Goal: Task Accomplishment & Management: Use online tool/utility

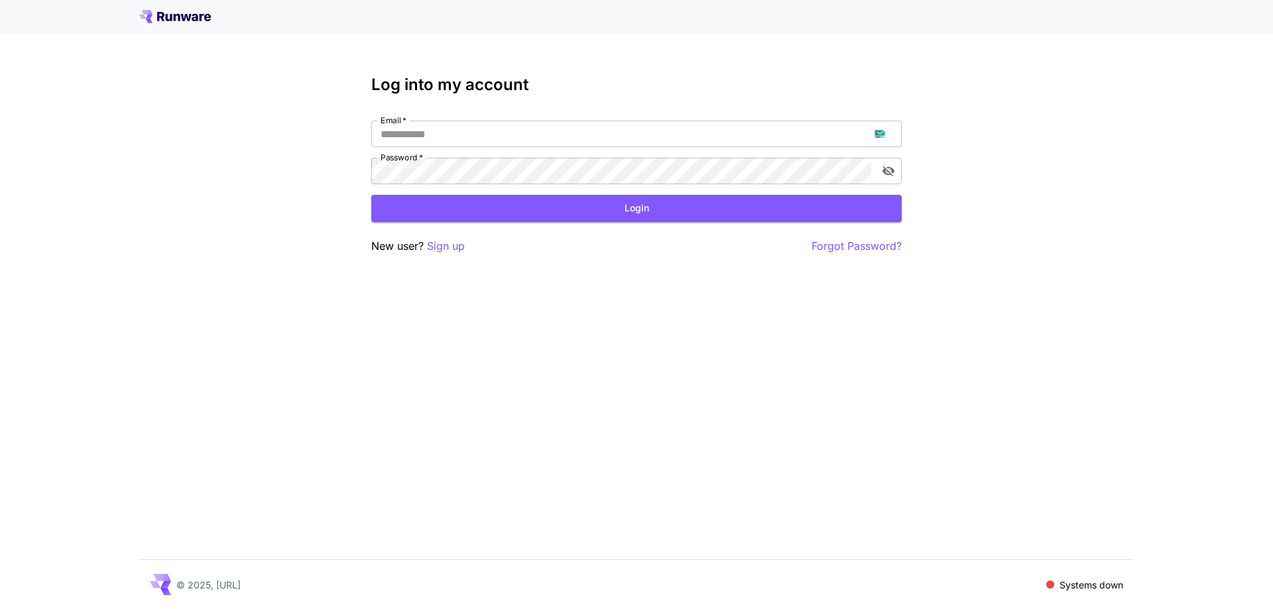
click at [438, 241] on p "Sign up" at bounding box center [446, 246] width 38 height 17
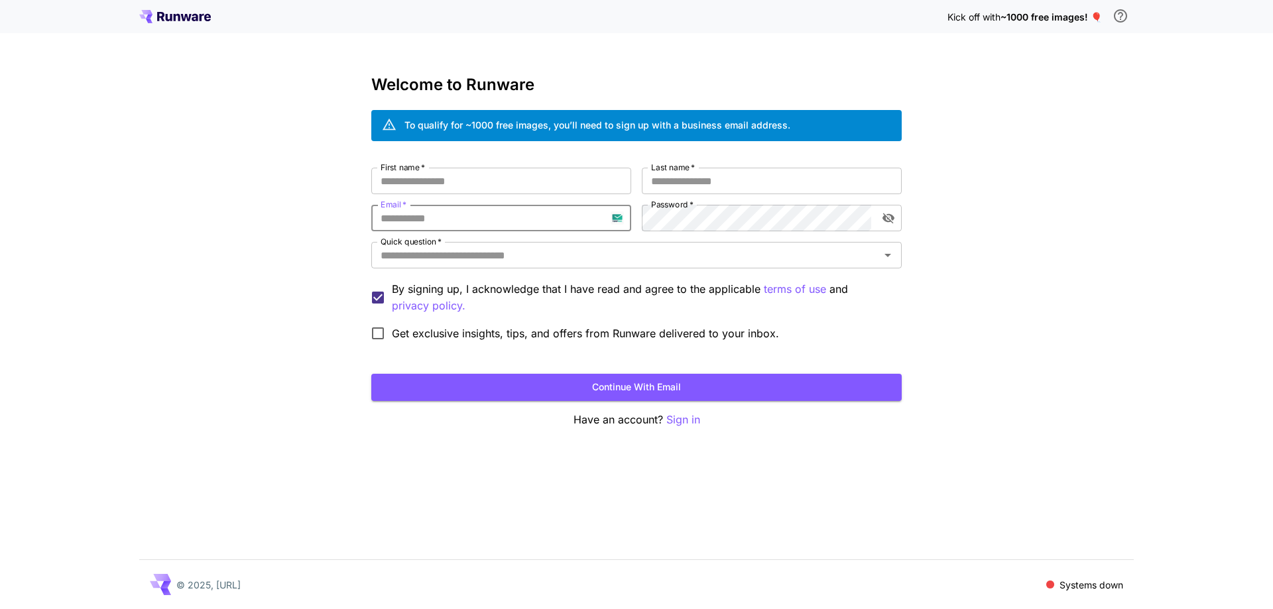
click at [475, 211] on input "Email   *" at bounding box center [501, 218] width 260 height 27
paste input "**********"
type input "**********"
click at [518, 183] on input "First name   *" at bounding box center [501, 181] width 260 height 27
type input "***"
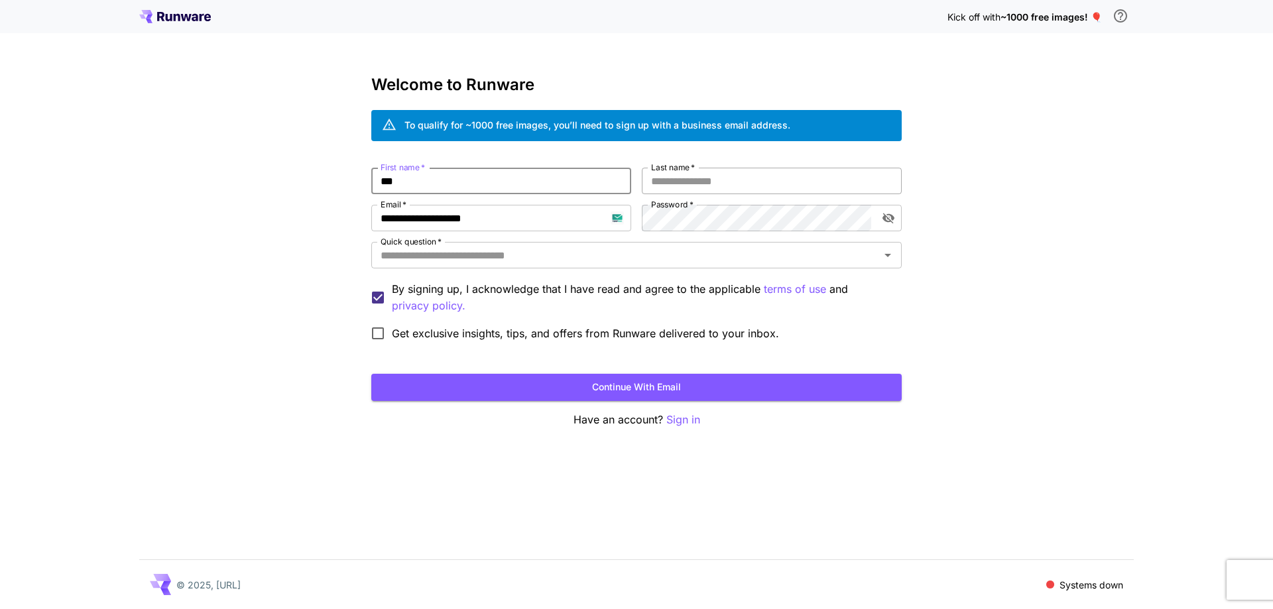
click at [700, 184] on input "Last name   *" at bounding box center [772, 181] width 260 height 27
type input "****"
click at [648, 270] on div "Quick question   * Quick question   *" at bounding box center [636, 256] width 530 height 29
click at [650, 267] on div "Quick question   *" at bounding box center [636, 255] width 530 height 27
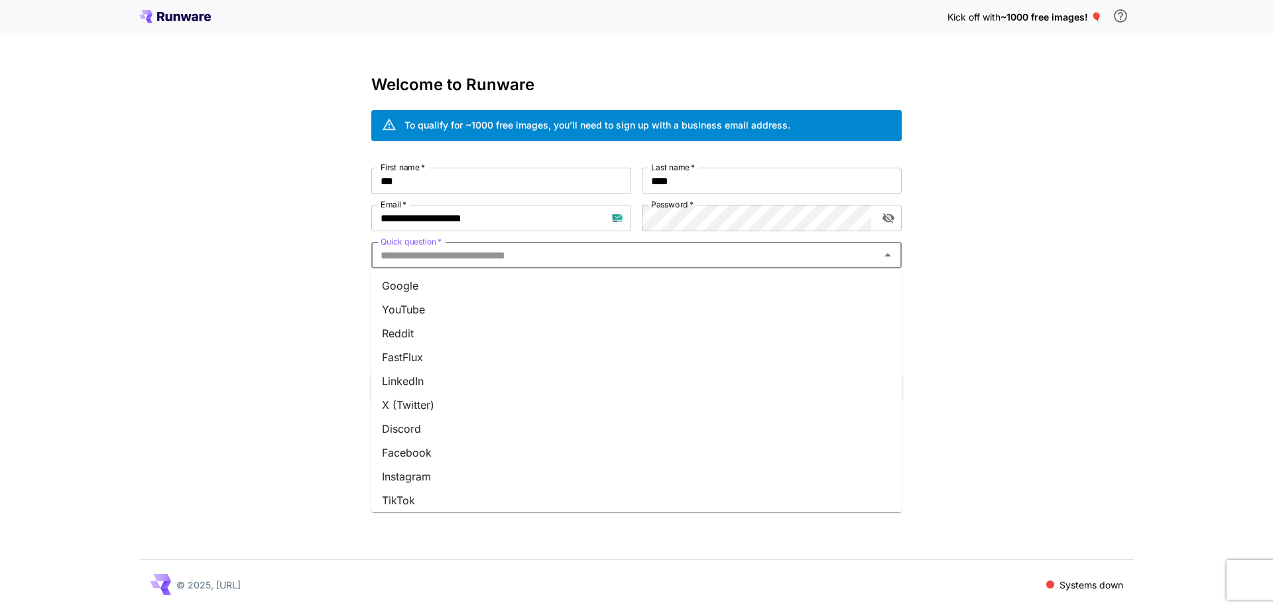
click at [610, 292] on li "Google" at bounding box center [636, 286] width 530 height 24
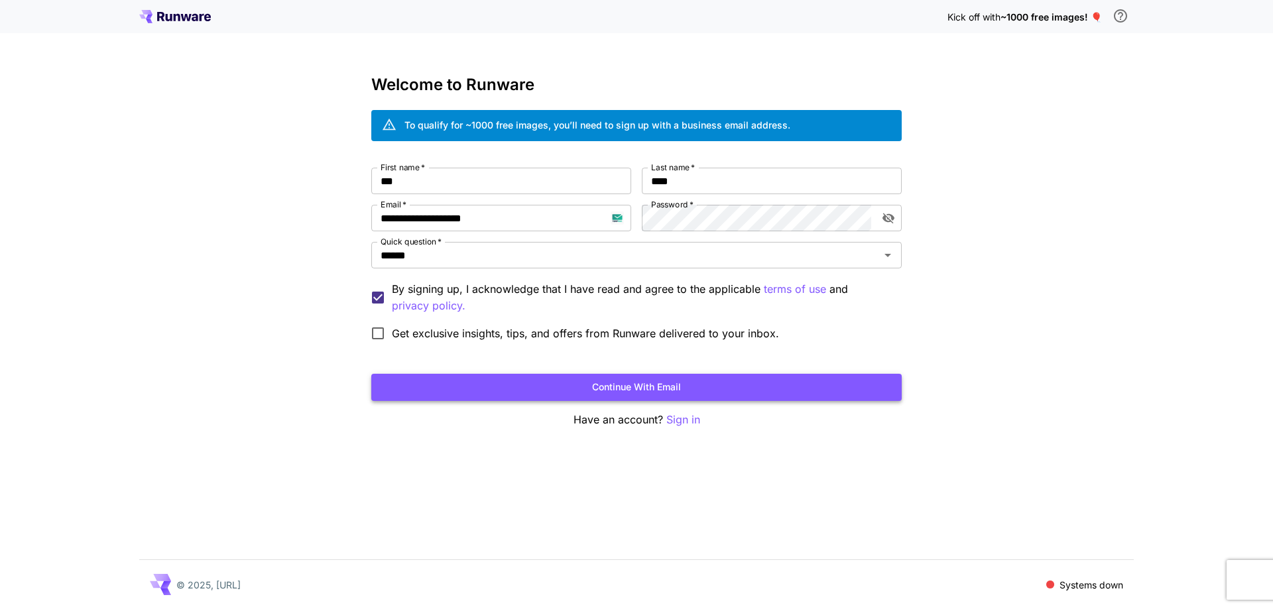
click at [609, 386] on button "Continue with email" at bounding box center [636, 387] width 530 height 27
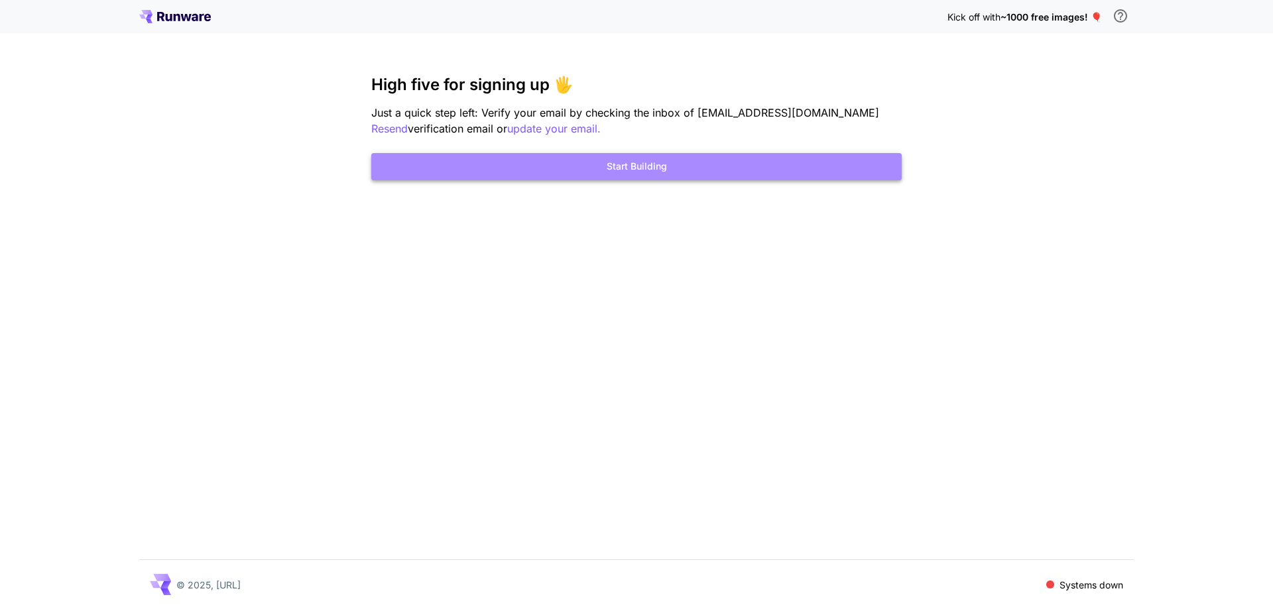
click at [639, 172] on button "Start Building" at bounding box center [636, 166] width 530 height 27
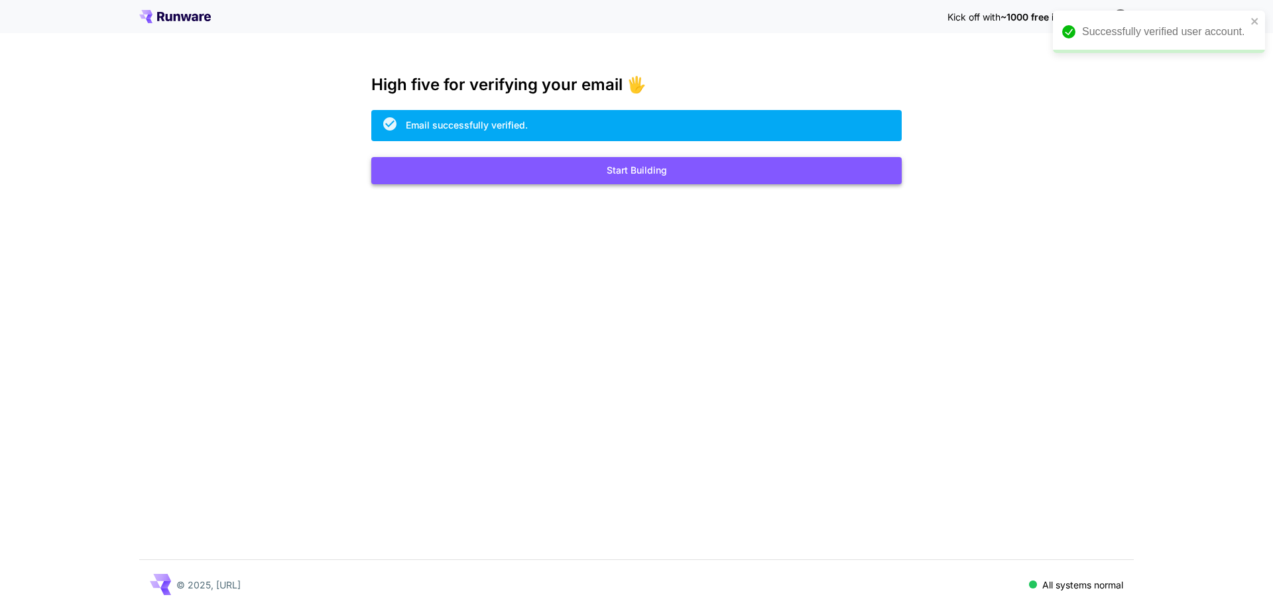
click at [629, 175] on button "Start Building" at bounding box center [636, 170] width 530 height 27
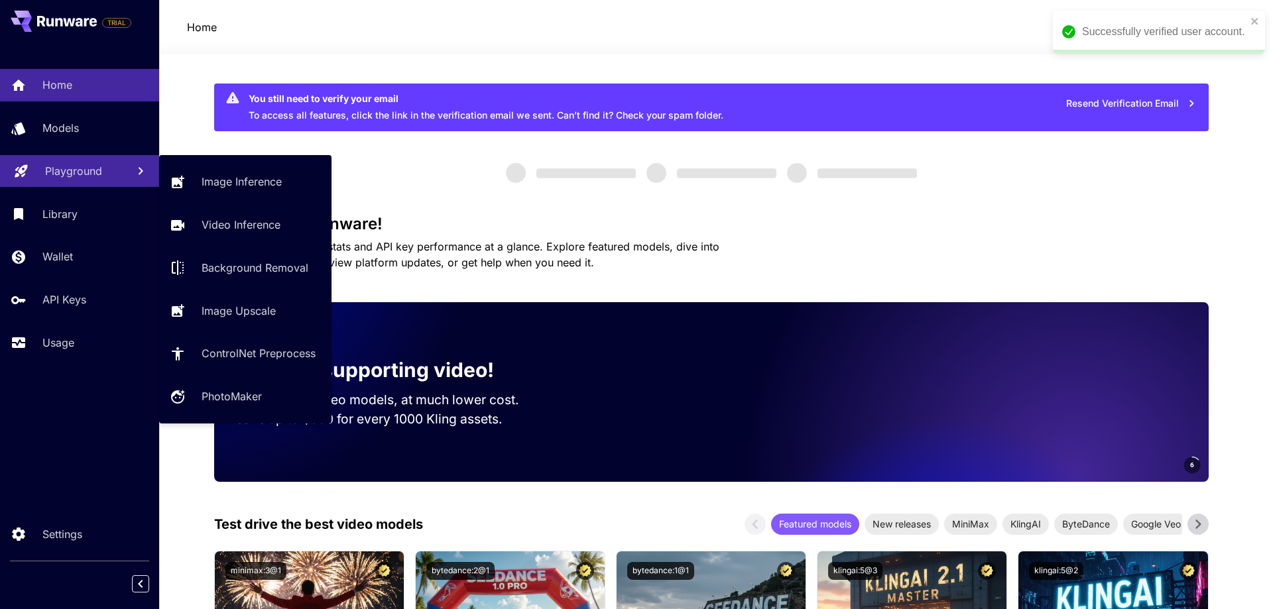
click at [79, 178] on p "Playground" at bounding box center [73, 171] width 57 height 16
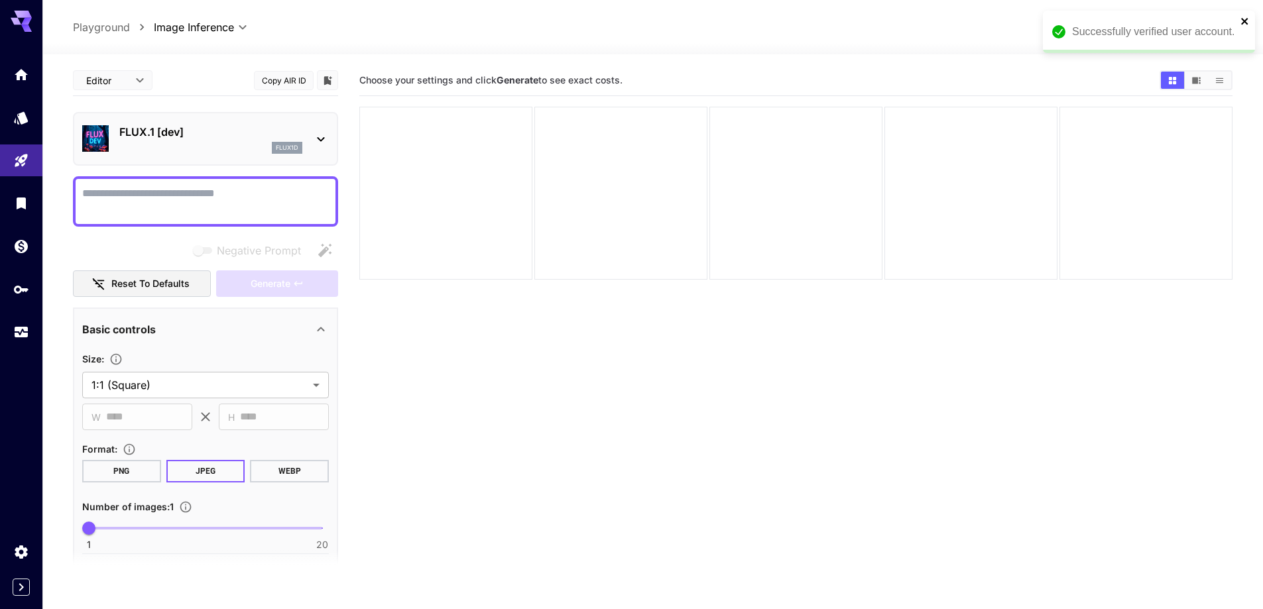
click at [1244, 23] on icon "close" at bounding box center [1245, 21] width 9 height 11
click at [230, 135] on p "FLUX.1 [dev]" at bounding box center [210, 132] width 183 height 16
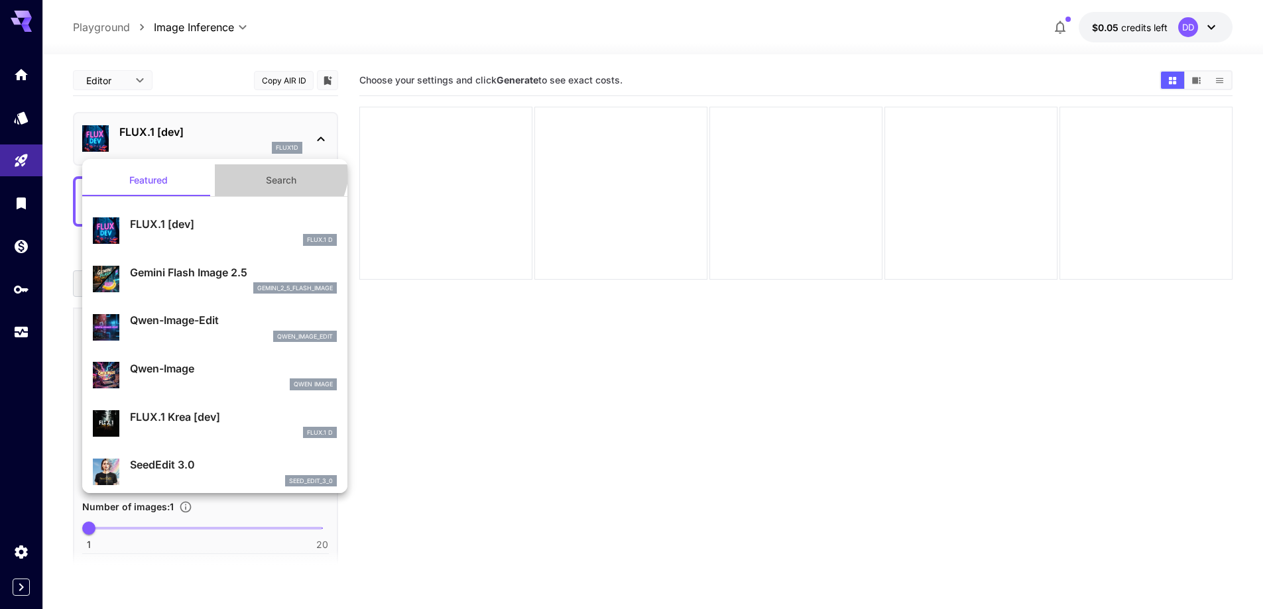
click at [269, 170] on button "Search" at bounding box center [281, 180] width 133 height 32
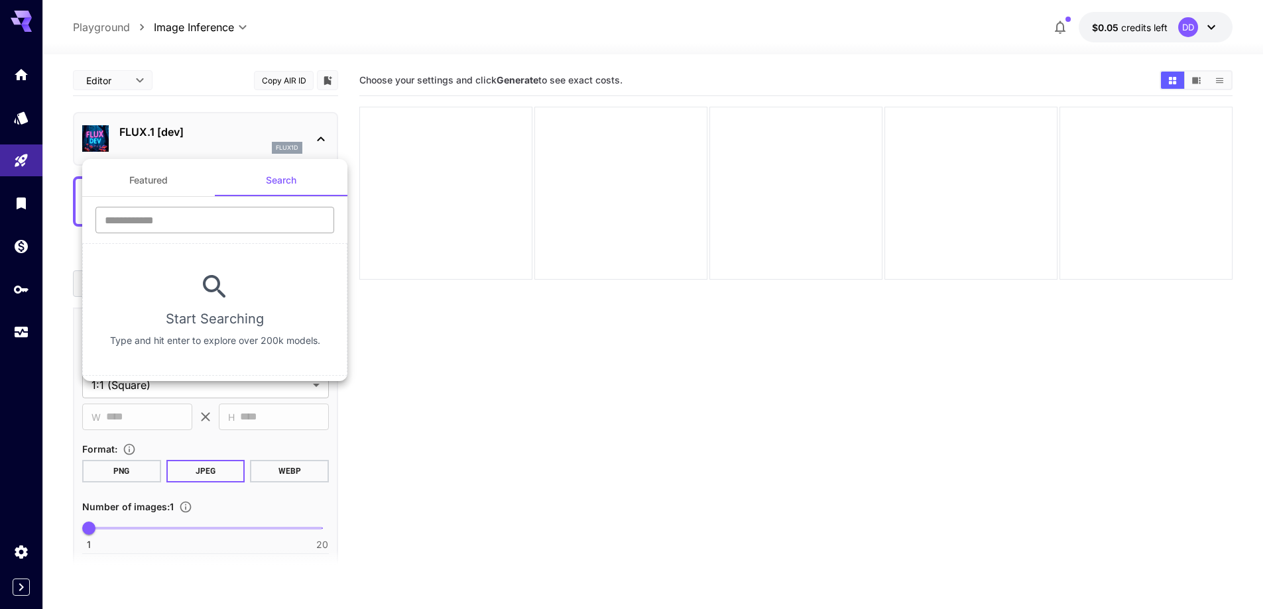
click at [241, 221] on input "text" at bounding box center [214, 220] width 239 height 27
type input "****"
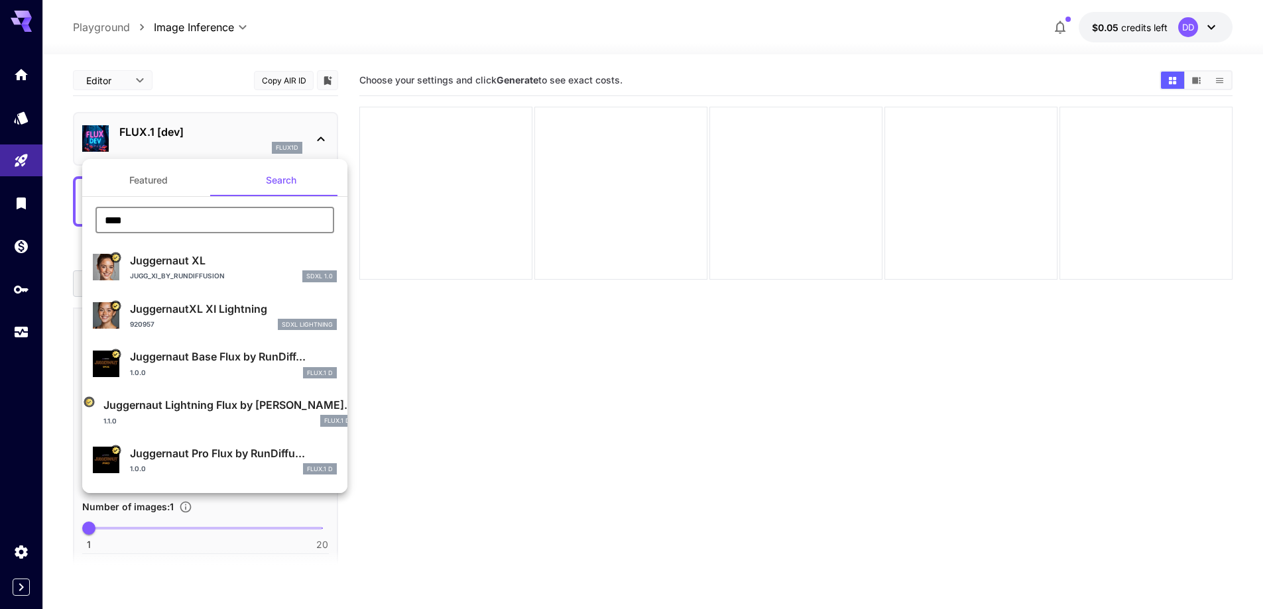
click at [209, 253] on p "Juggernaut XL" at bounding box center [233, 261] width 207 height 16
type input "**"
type input "***"
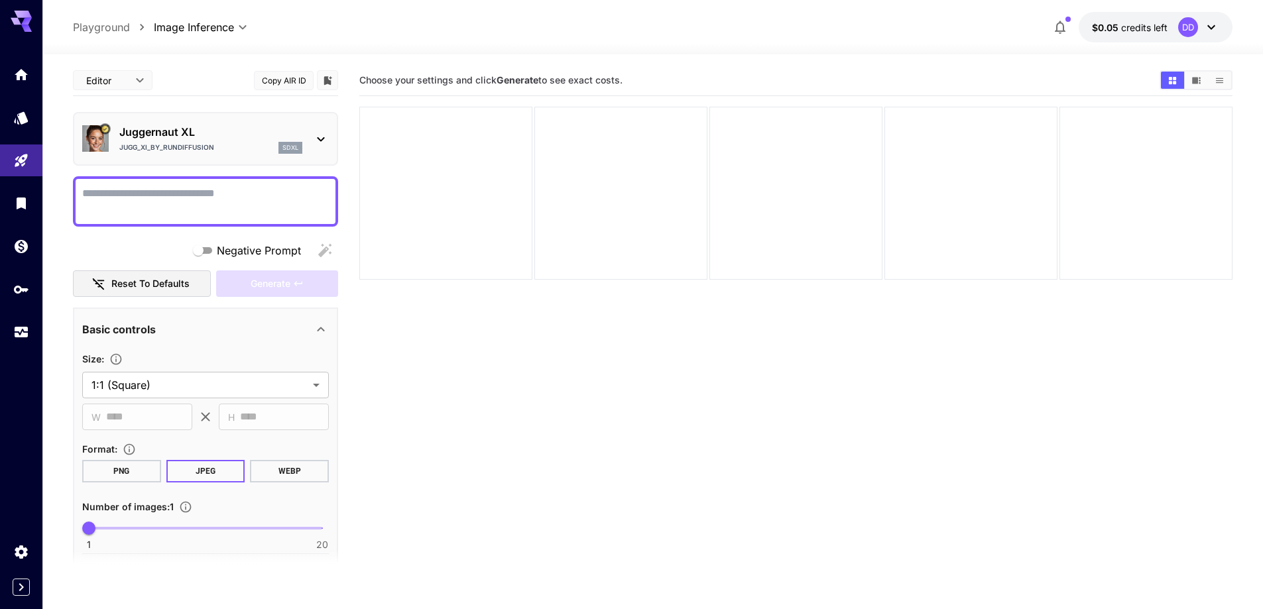
click at [252, 188] on textarea "Negative Prompt" at bounding box center [205, 202] width 247 height 32
paste textarea "**********"
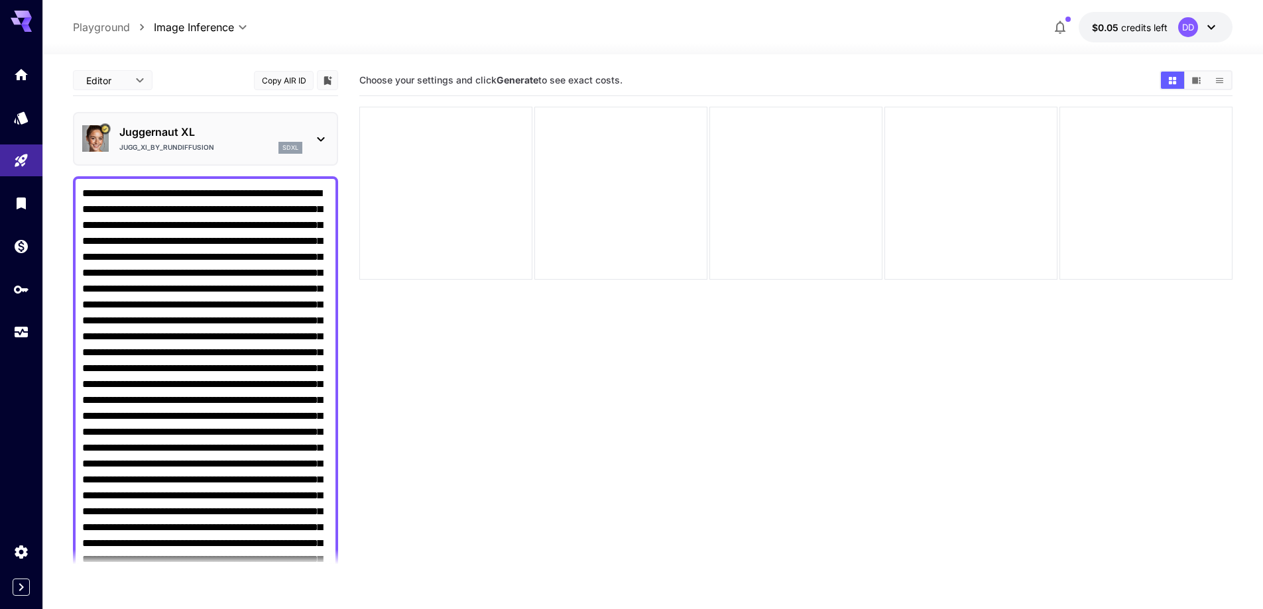
drag, startPoint x: 291, startPoint y: 401, endPoint x: 302, endPoint y: 400, distance: 10.7
drag, startPoint x: 217, startPoint y: 460, endPoint x: 227, endPoint y: 460, distance: 9.3
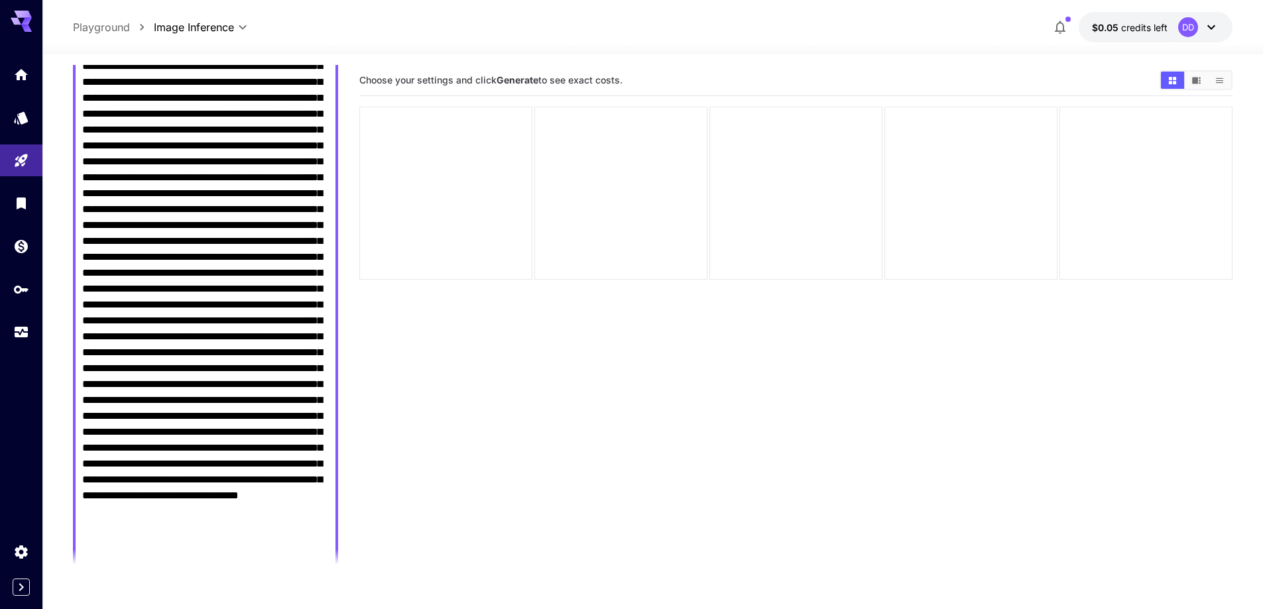
scroll to position [530, 0]
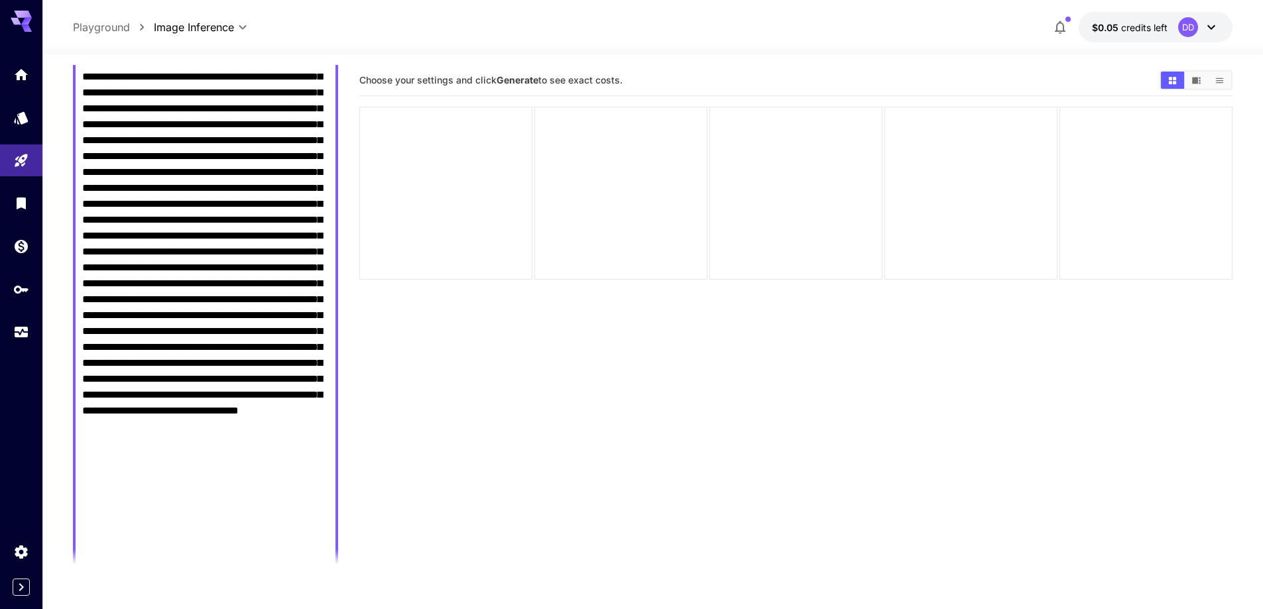
drag, startPoint x: 258, startPoint y: 284, endPoint x: 233, endPoint y: 375, distance: 94.3
click at [233, 375] on textarea "Negative Prompt" at bounding box center [205, 116] width 247 height 923
click at [322, 382] on textarea "Negative Prompt" at bounding box center [205, 116] width 247 height 923
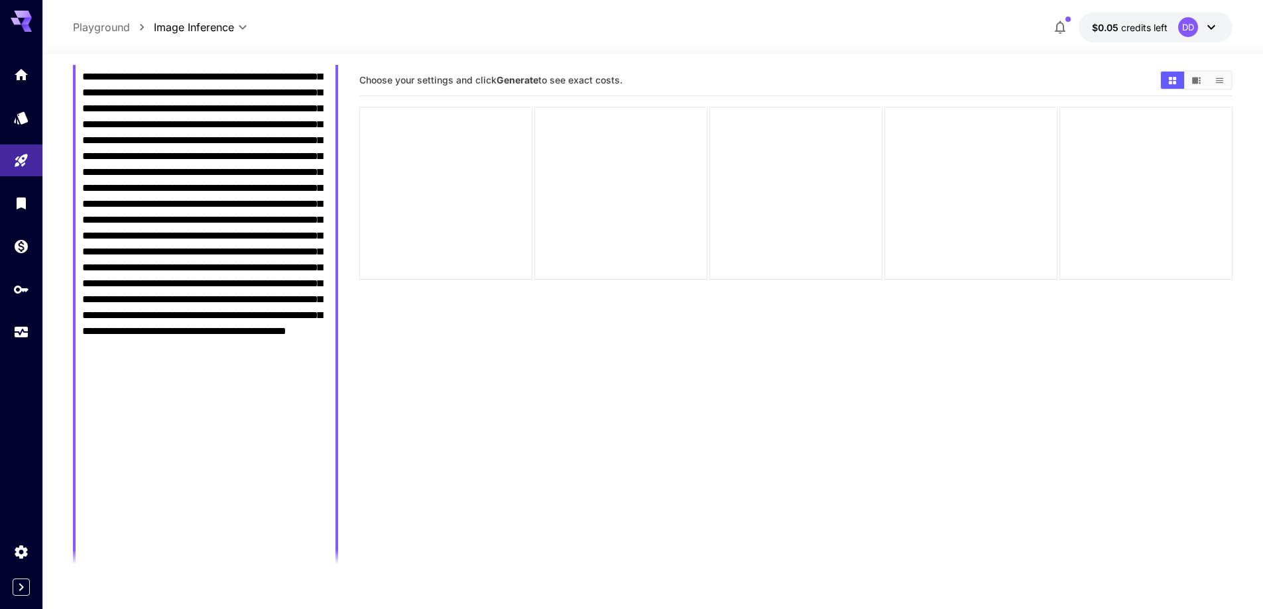
scroll to position [742, 0]
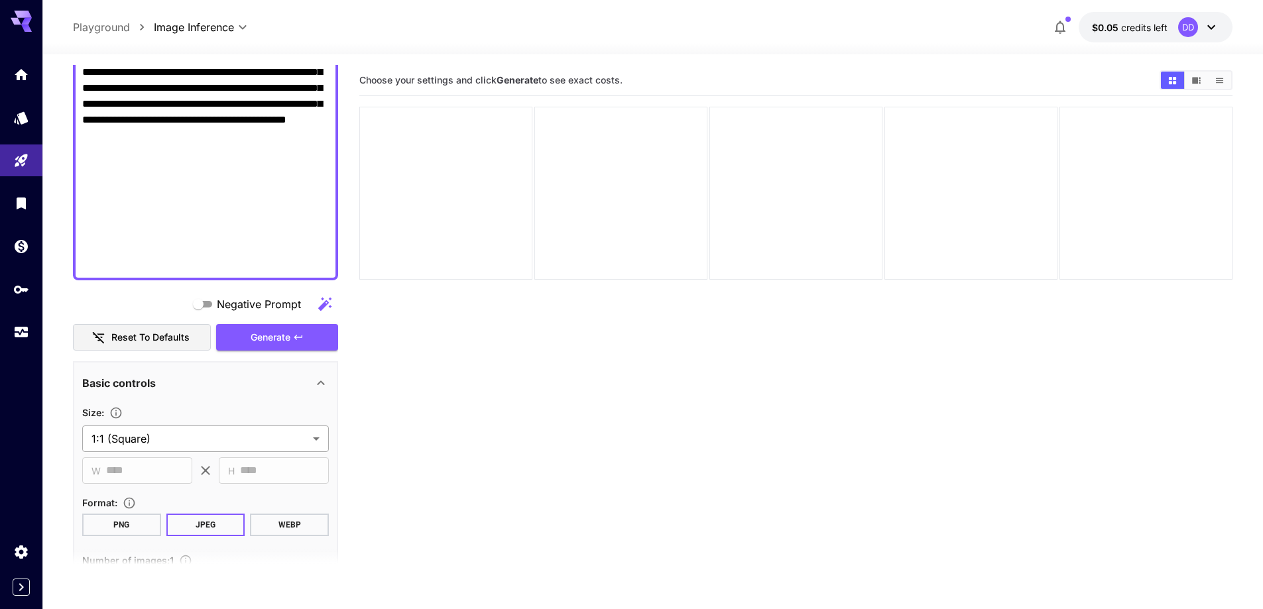
type textarea "**********"
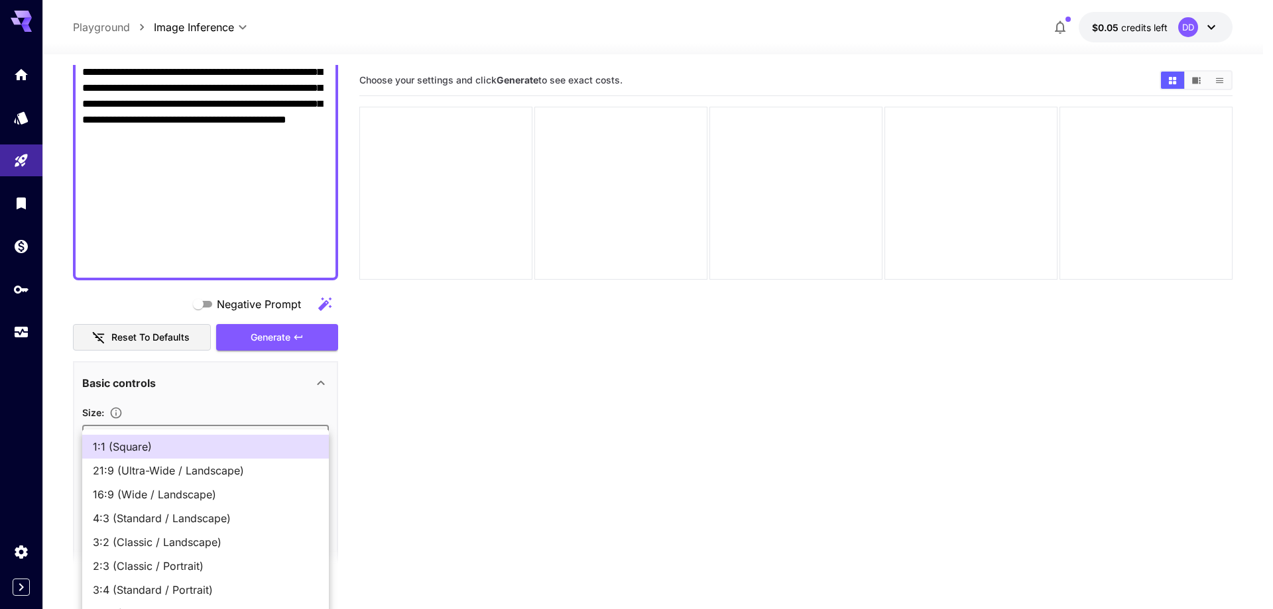
click at [176, 436] on body "**********" at bounding box center [636, 357] width 1273 height 714
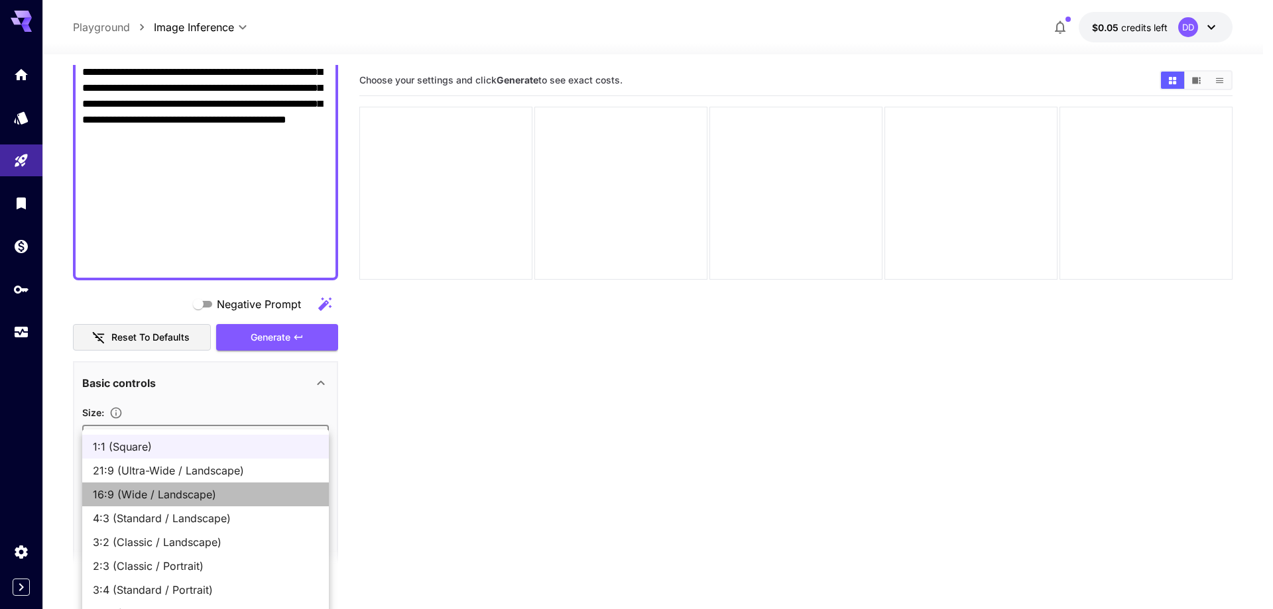
click at [156, 503] on li "16:9 (Wide / Landscape)" at bounding box center [205, 495] width 247 height 24
type input "**********"
type input "****"
type input "***"
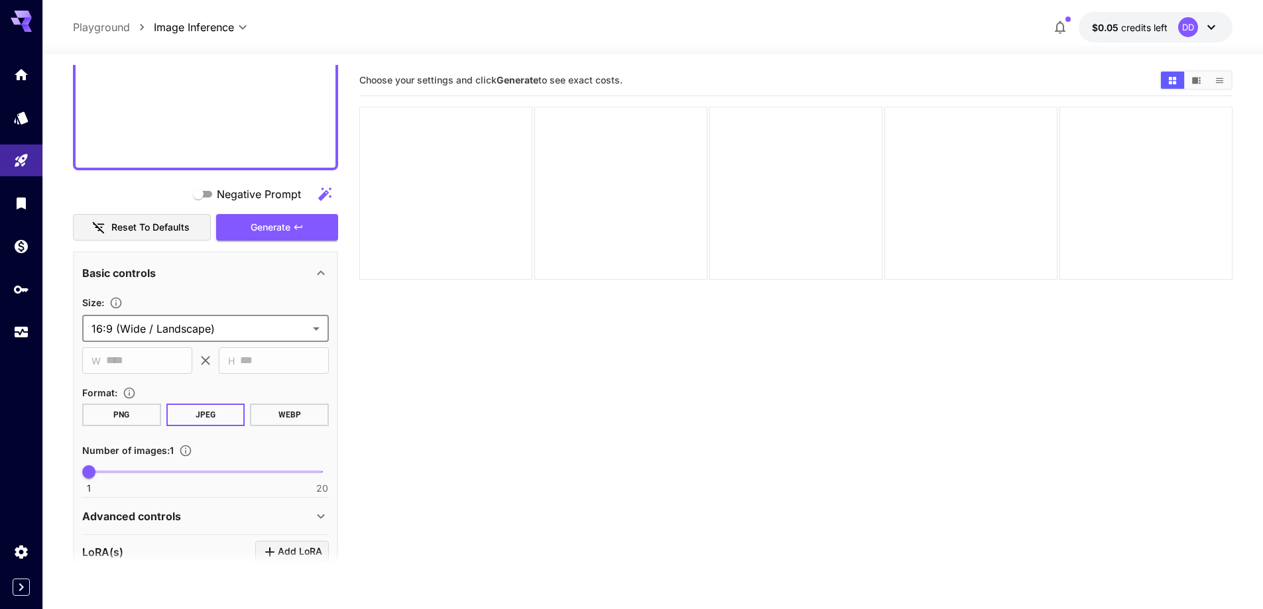
scroll to position [875, 0]
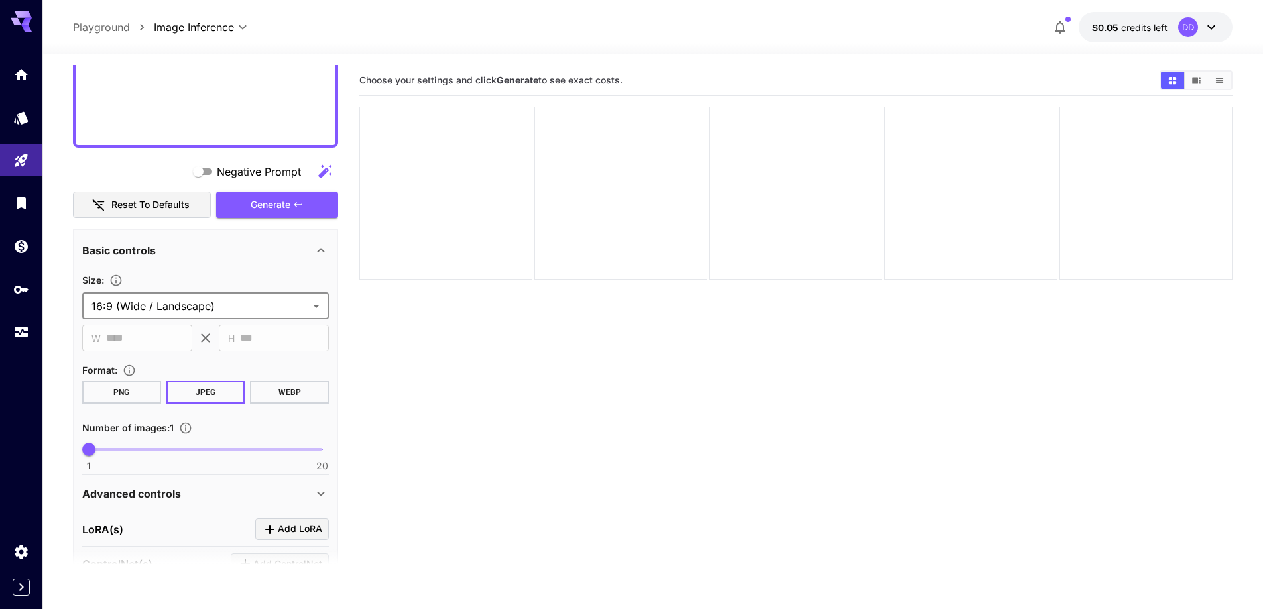
type input "**"
click at [252, 445] on span "1 20 14" at bounding box center [205, 450] width 233 height 20
click at [202, 495] on div "Advanced controls" at bounding box center [197, 494] width 231 height 16
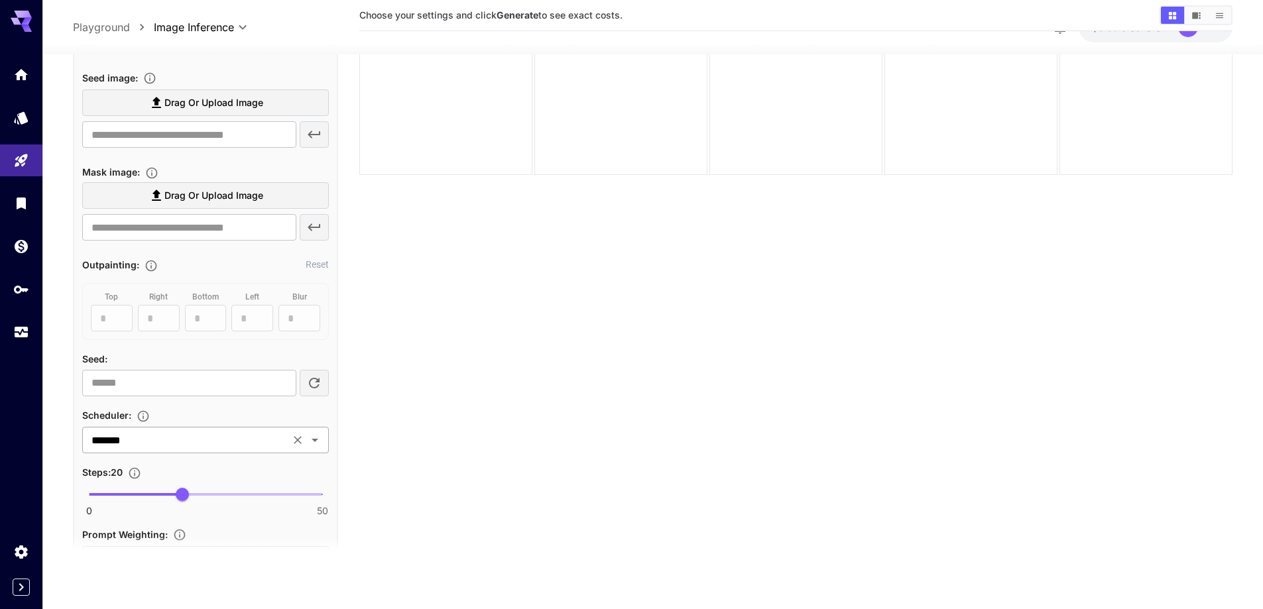
scroll to position [1405, 0]
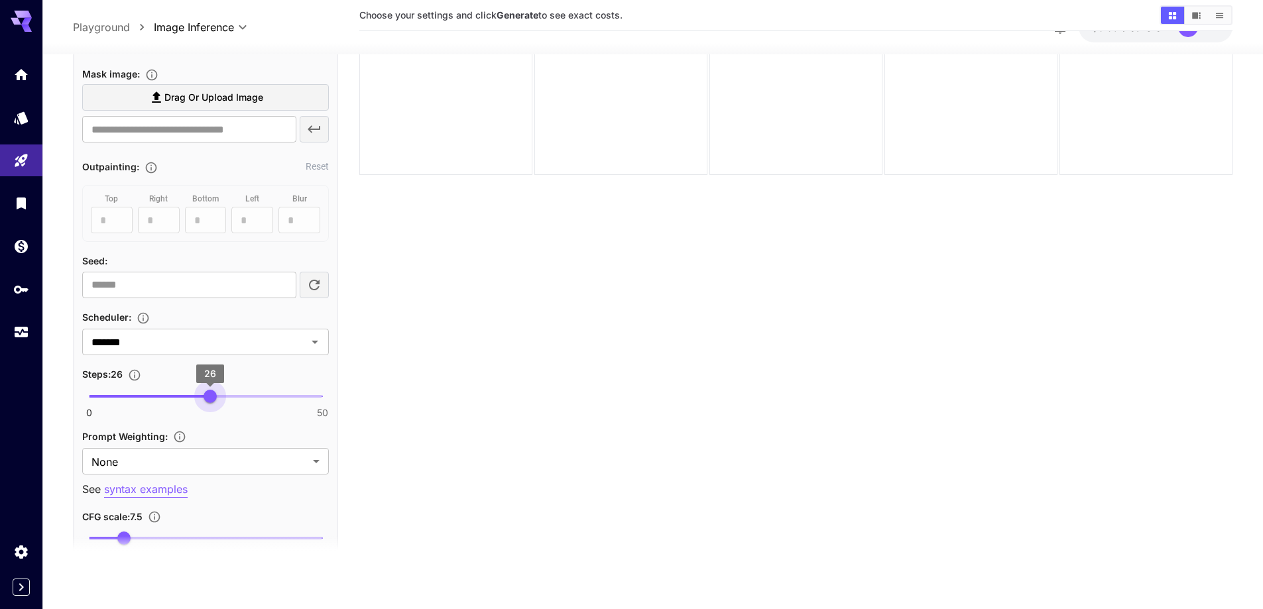
type input "**"
drag, startPoint x: 196, startPoint y: 391, endPoint x: 213, endPoint y: 393, distance: 18.0
click at [213, 393] on span "0 50 27" at bounding box center [205, 397] width 233 height 20
click at [186, 451] on body "**********" at bounding box center [631, 252] width 1263 height 714
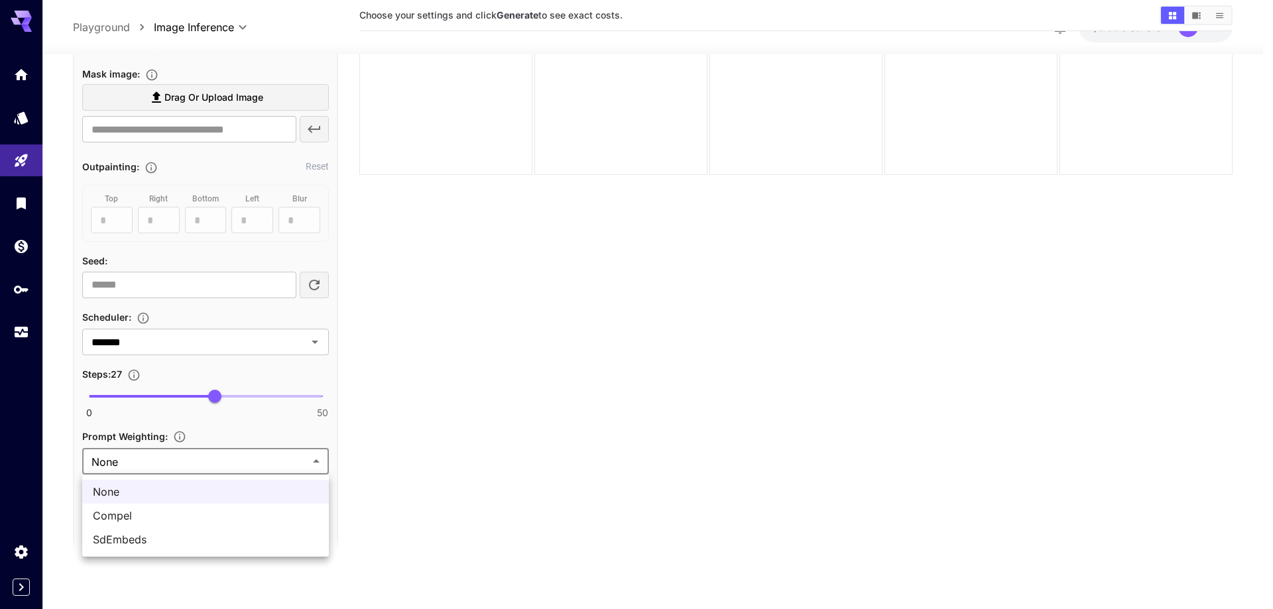
click at [146, 531] on li "SdEmbeds" at bounding box center [205, 540] width 247 height 24
type input "********"
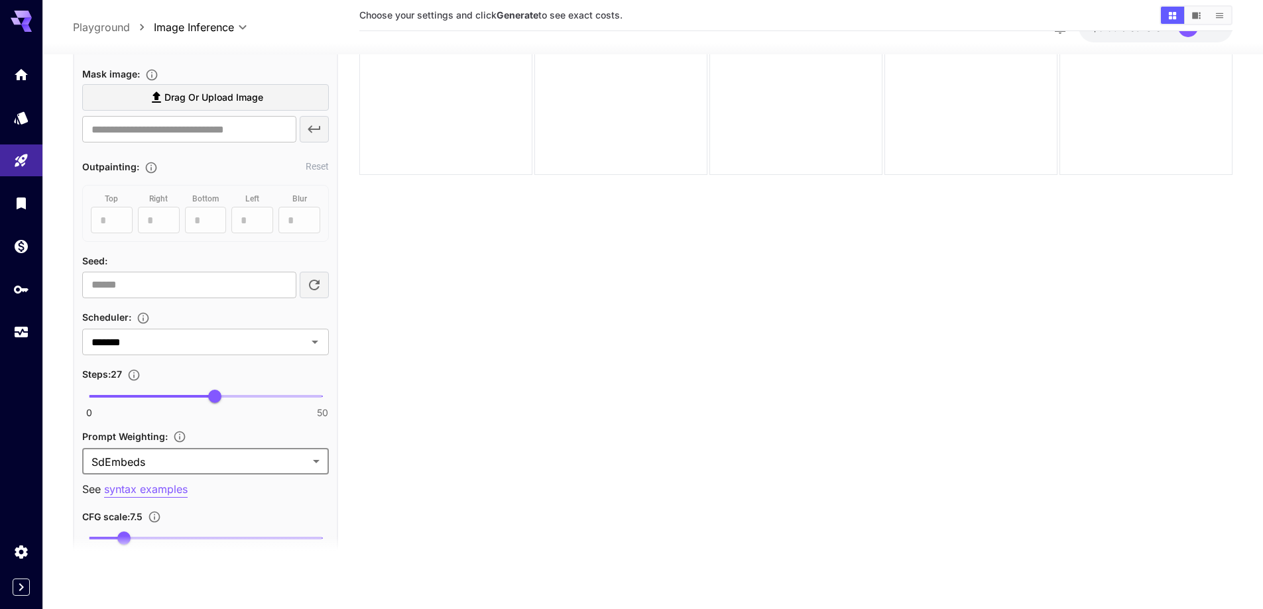
scroll to position [1471, 0]
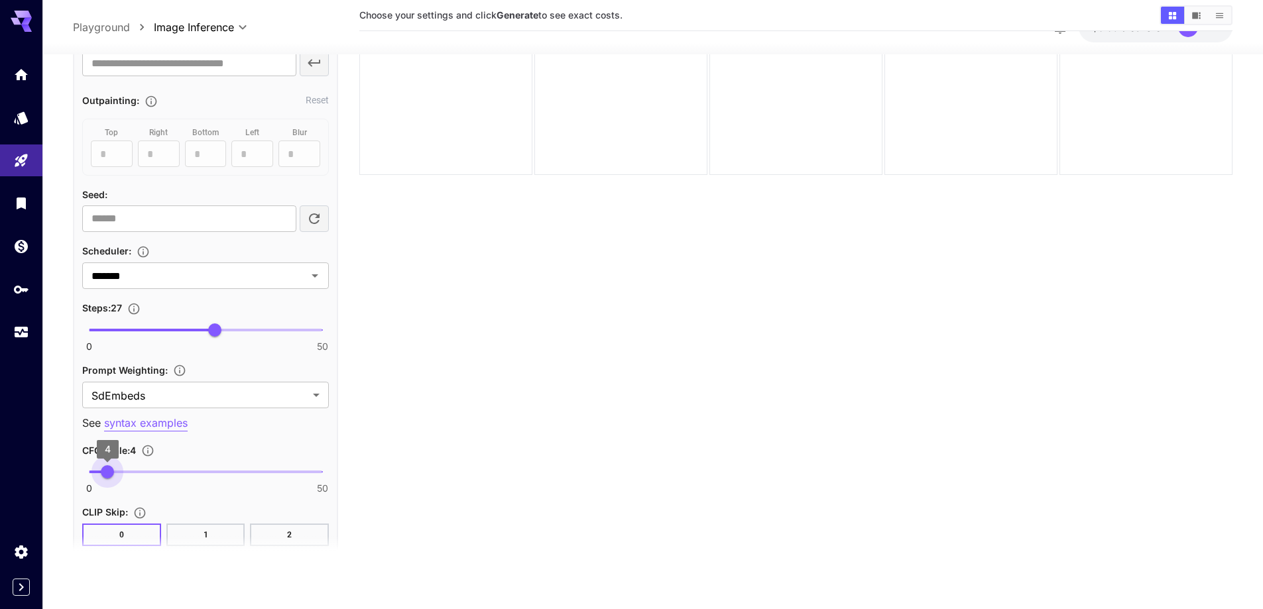
type input "***"
drag, startPoint x: 115, startPoint y: 475, endPoint x: 107, endPoint y: 477, distance: 8.8
click at [107, 477] on span "3.8" at bounding box center [106, 471] width 13 height 13
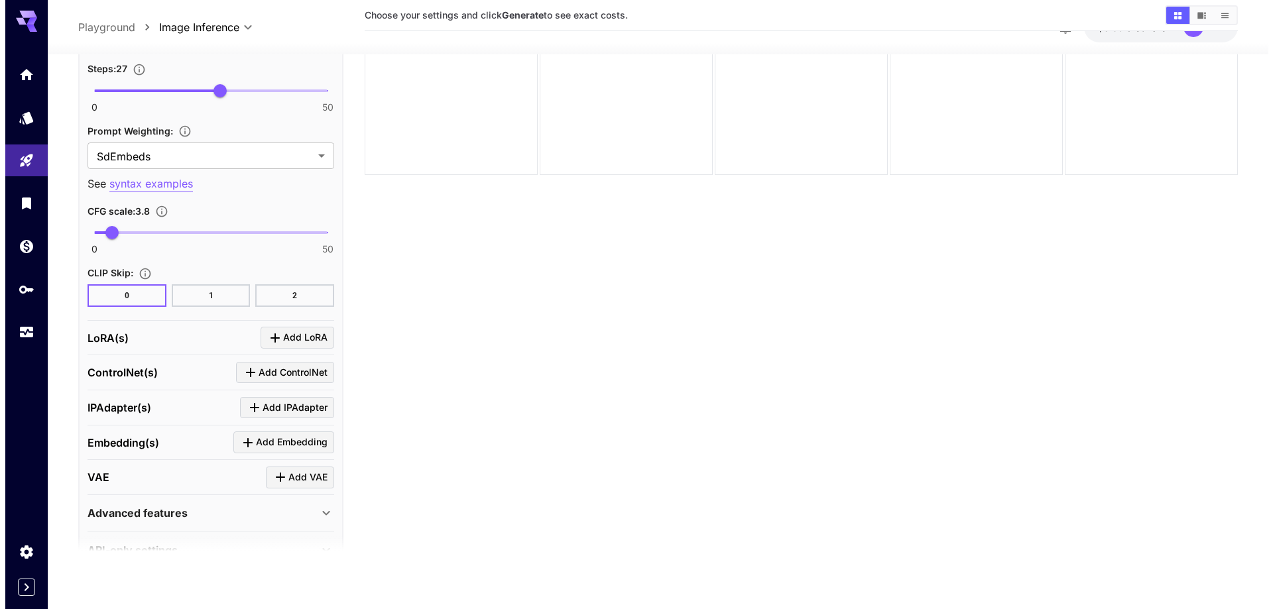
scroll to position [1744, 0]
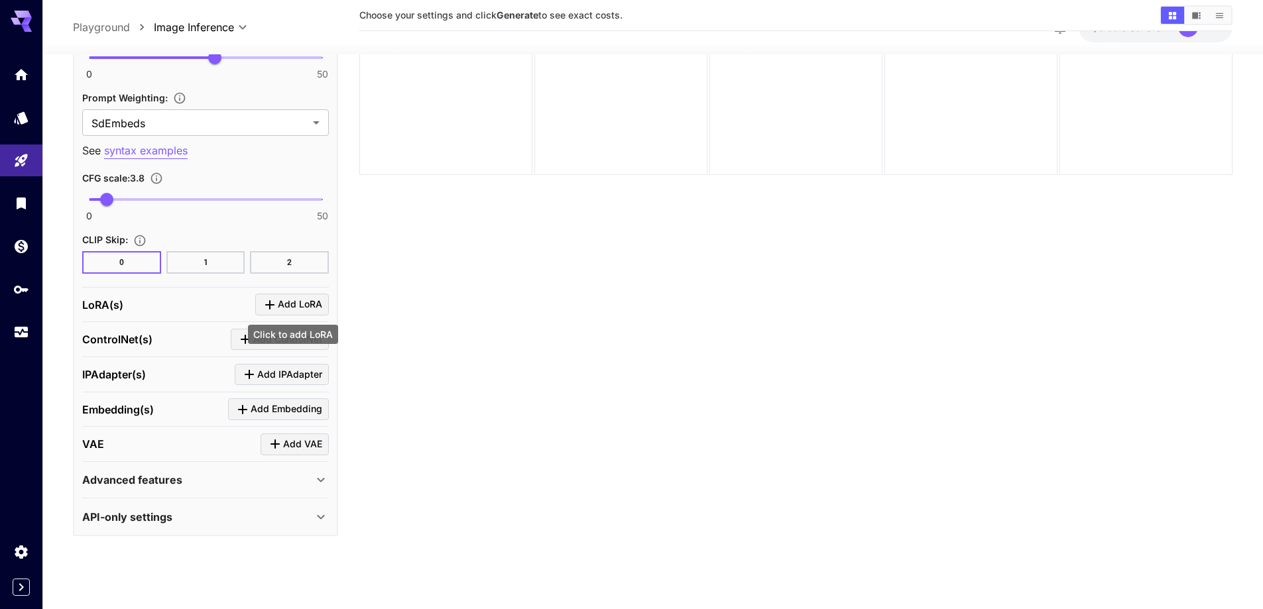
click at [286, 308] on span "Add LoRA" at bounding box center [300, 304] width 44 height 17
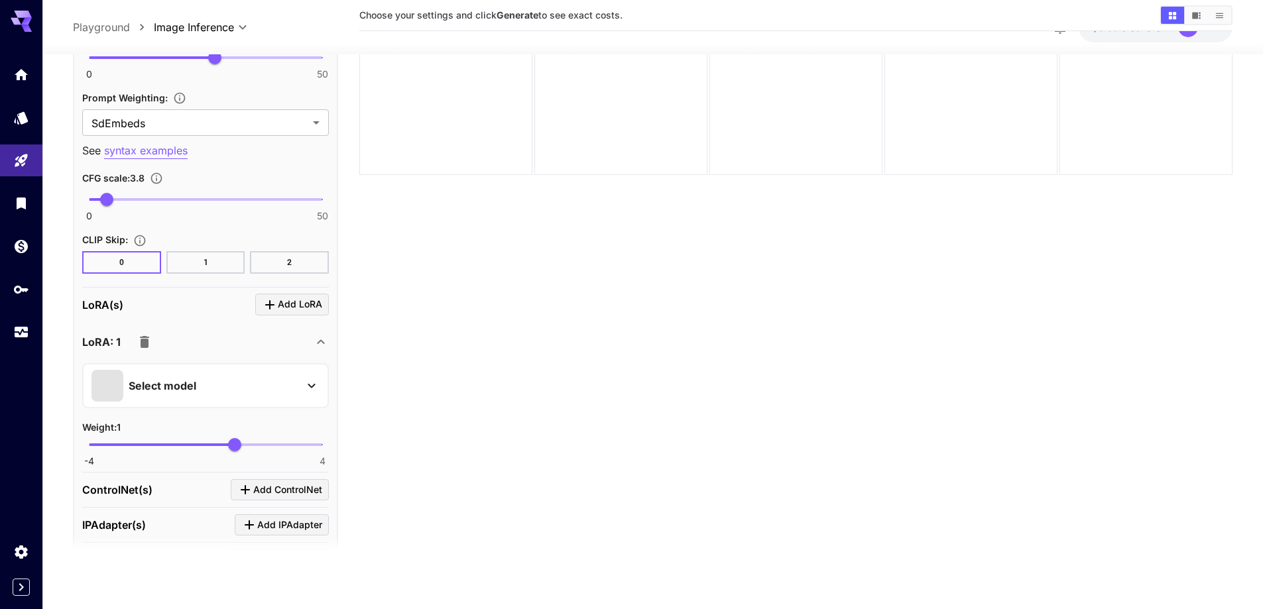
click at [241, 393] on div "Select model" at bounding box center [194, 386] width 207 height 32
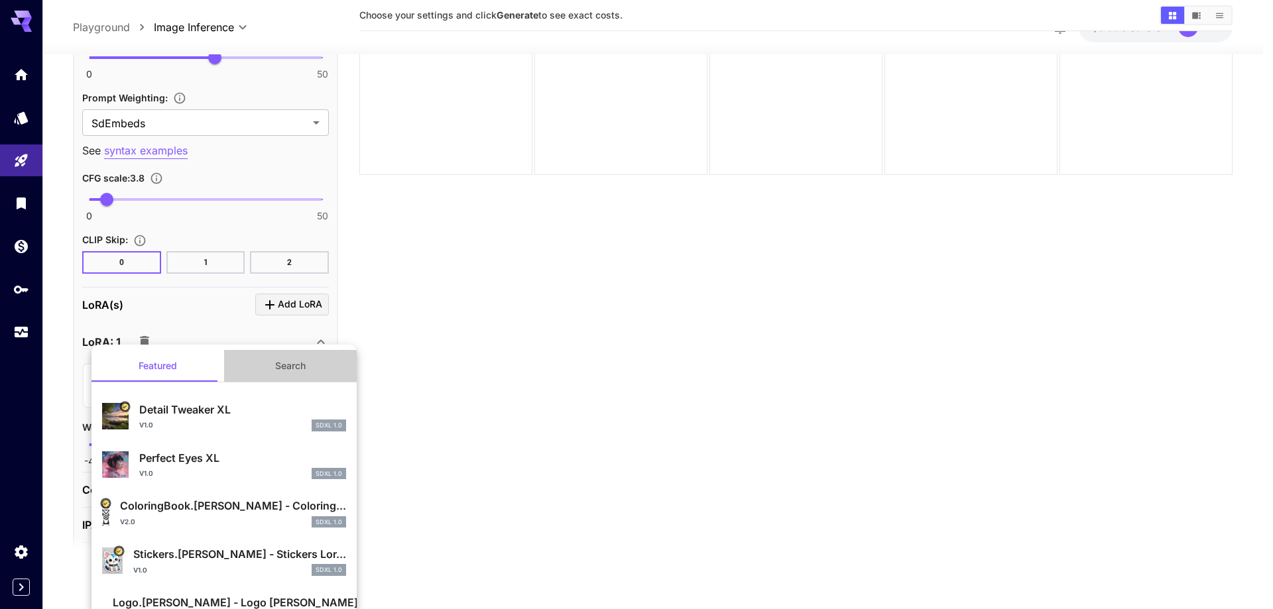
click at [285, 374] on button "Search" at bounding box center [290, 366] width 133 height 32
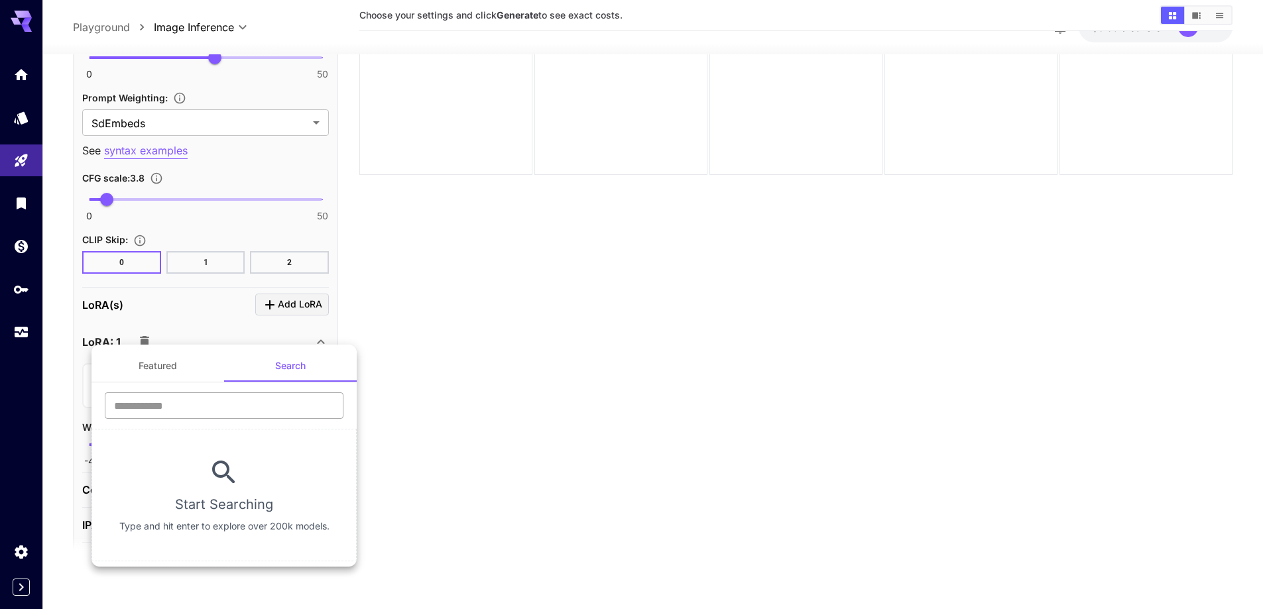
click at [256, 410] on input "text" at bounding box center [224, 406] width 239 height 27
type input "****"
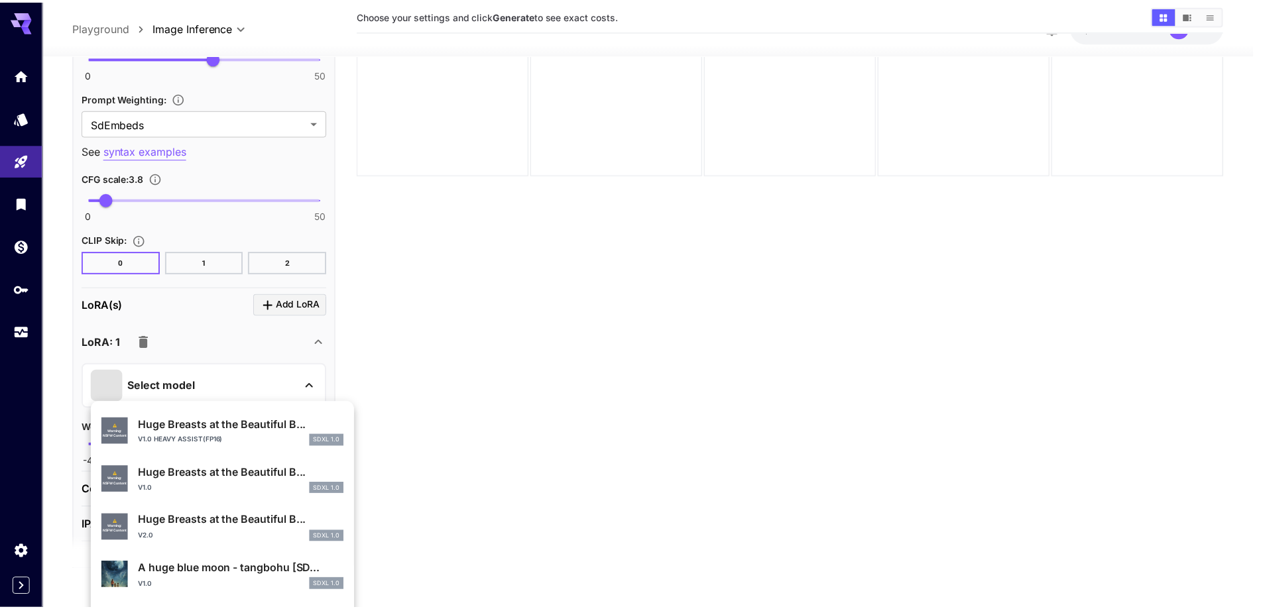
scroll to position [530, 0]
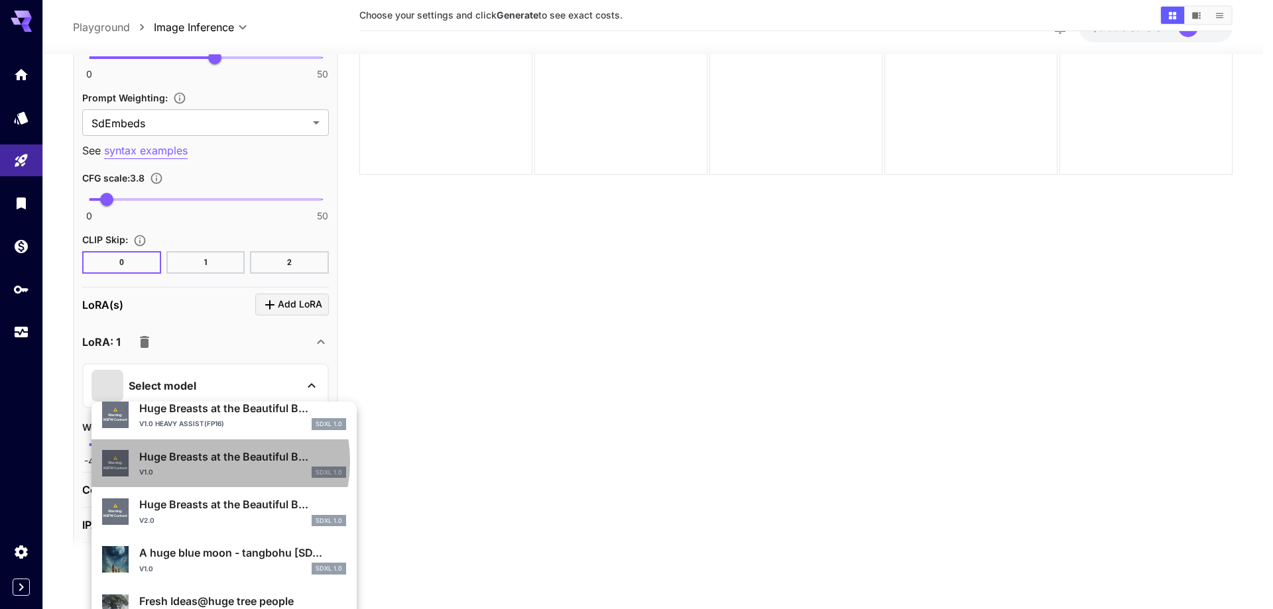
click at [205, 462] on p "Huge Breasts at the Beautiful B..." at bounding box center [242, 457] width 207 height 16
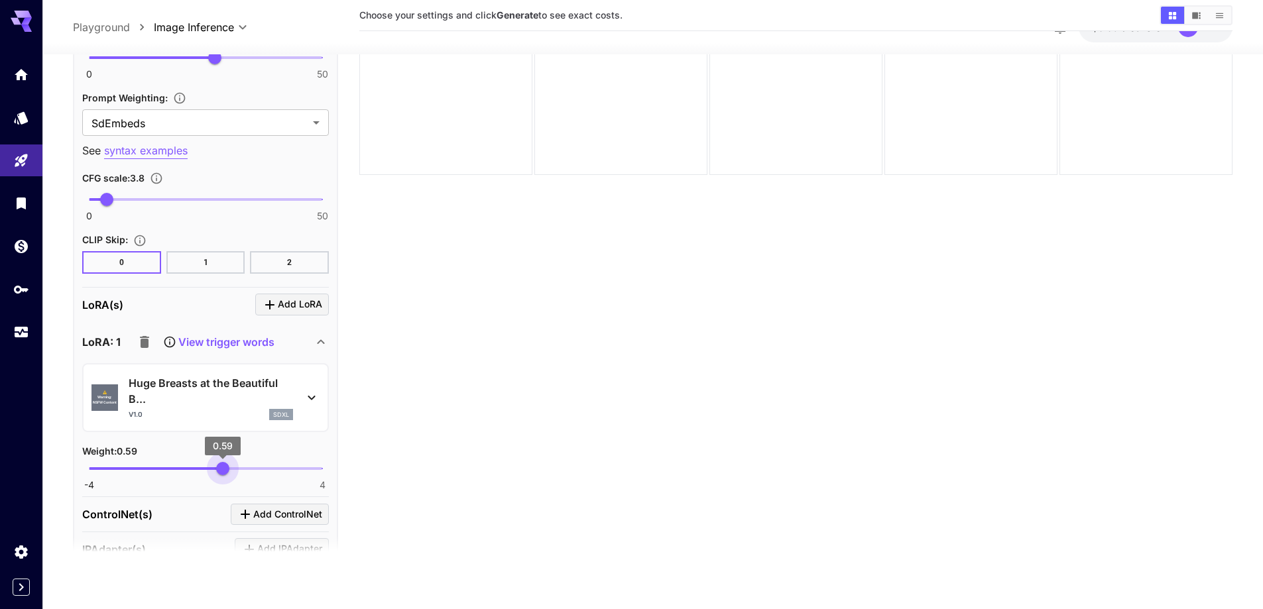
type input "****"
drag, startPoint x: 232, startPoint y: 469, endPoint x: 222, endPoint y: 474, distance: 11.3
click at [222, 474] on span "0.57" at bounding box center [221, 468] width 13 height 13
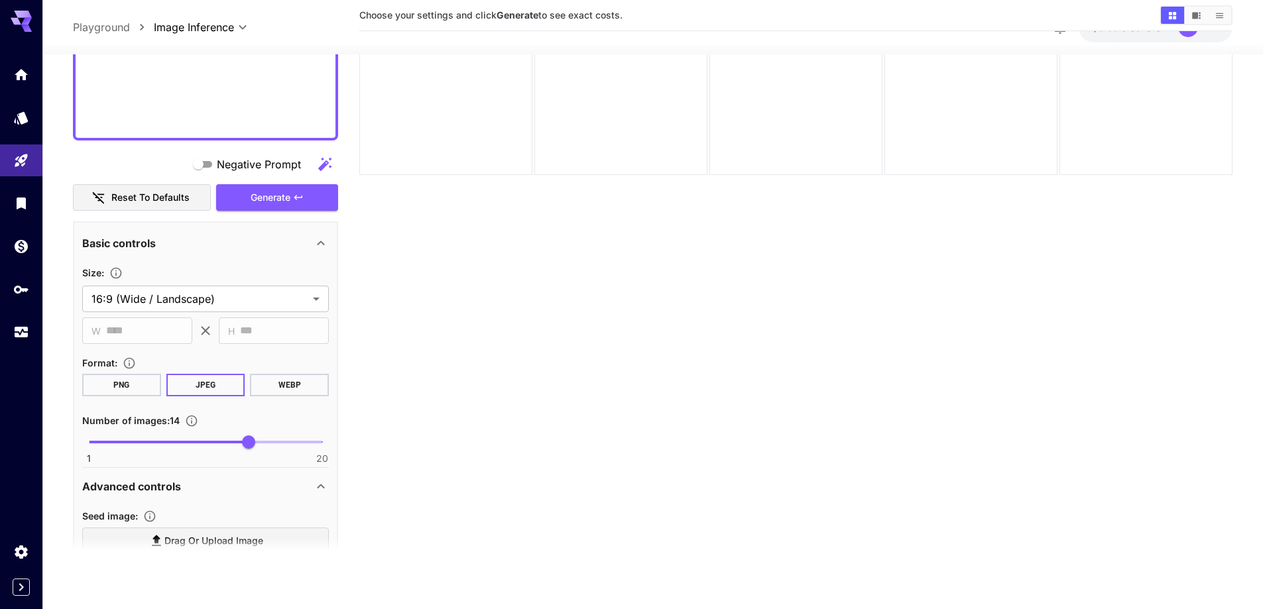
scroll to position [816, 0]
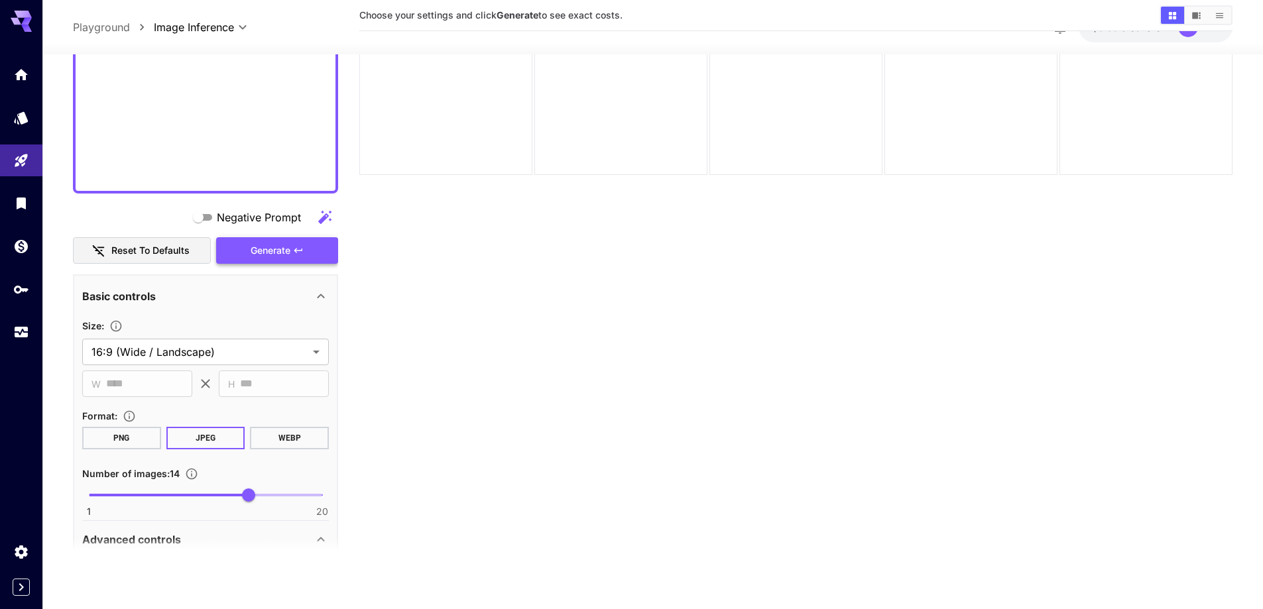
click at [280, 254] on span "Generate" at bounding box center [271, 251] width 40 height 17
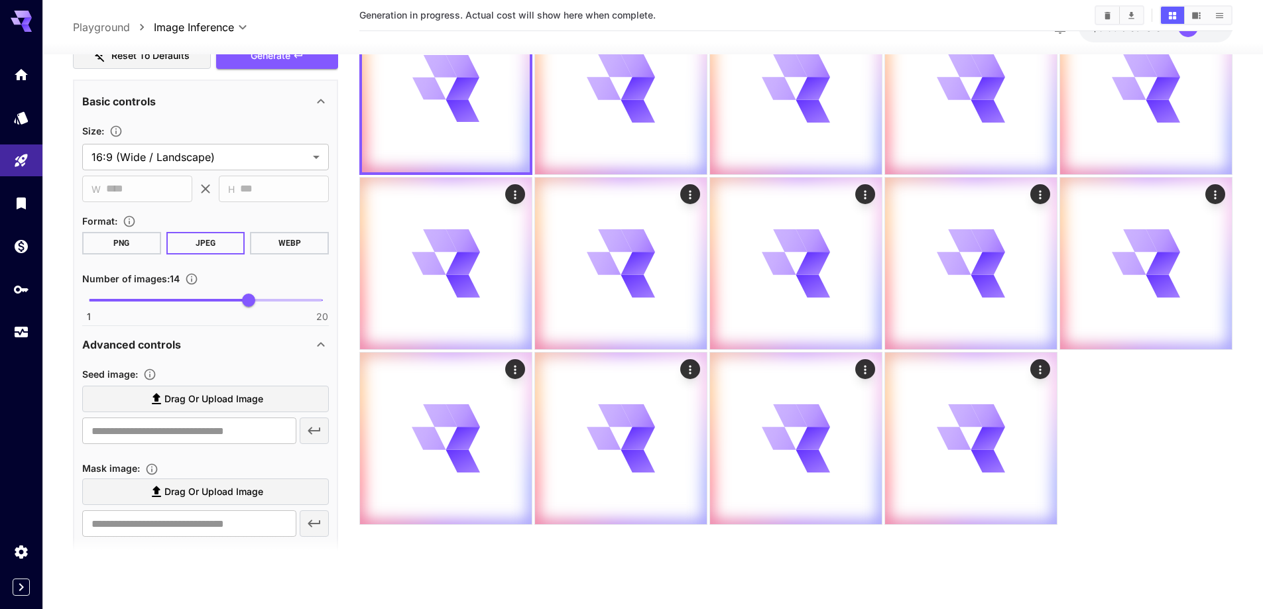
scroll to position [1081, 0]
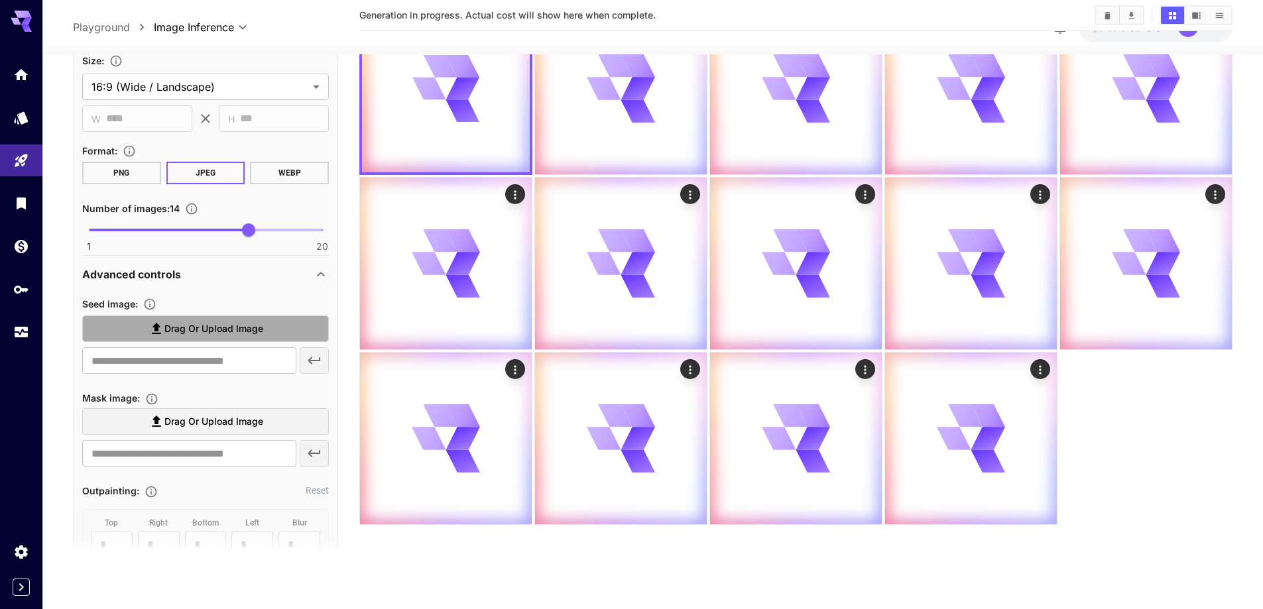
click at [239, 339] on label "Drag or upload image" at bounding box center [205, 329] width 247 height 27
click at [0, 0] on input "Drag or upload image" at bounding box center [0, 0] width 0 height 0
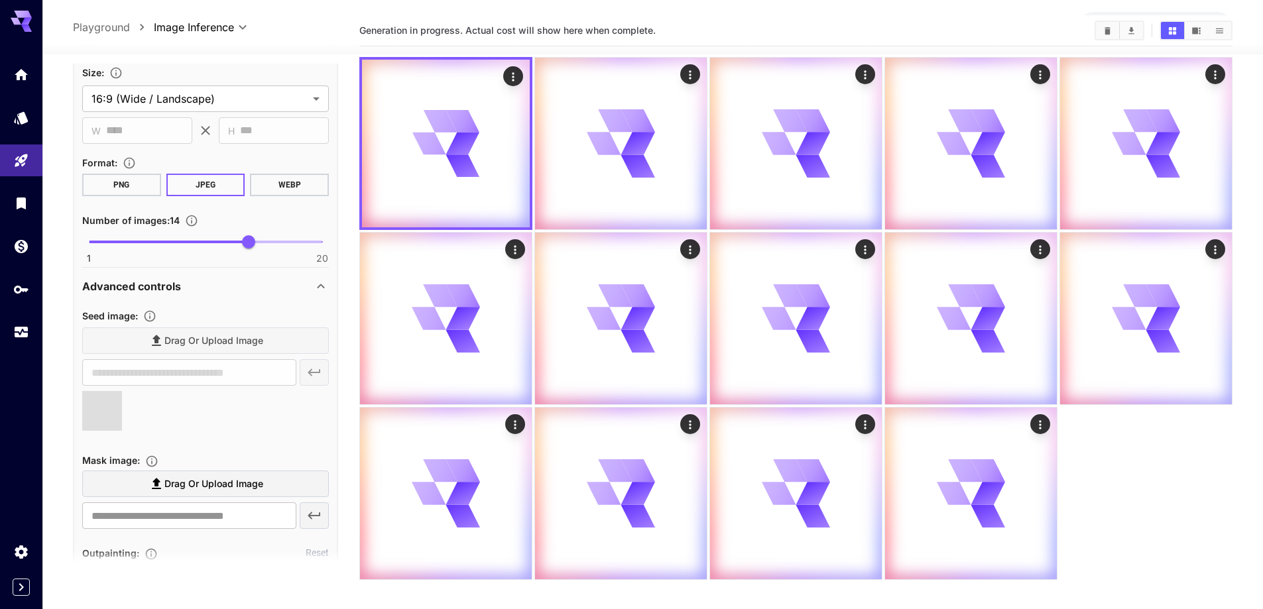
scroll to position [1, 0]
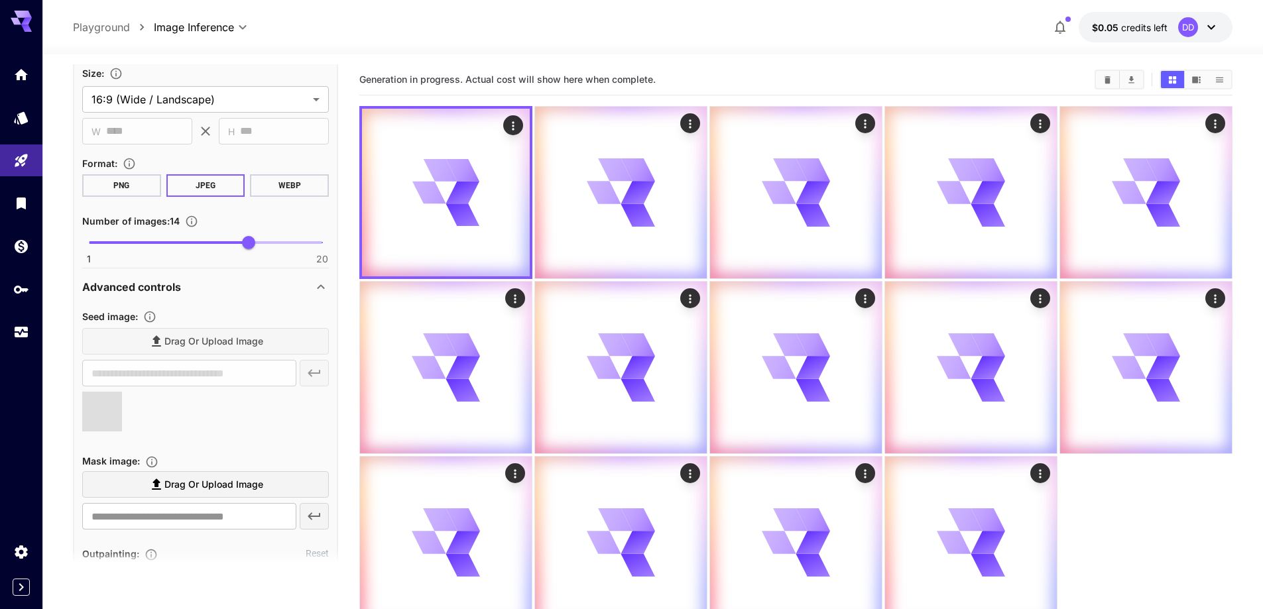
type input "**********"
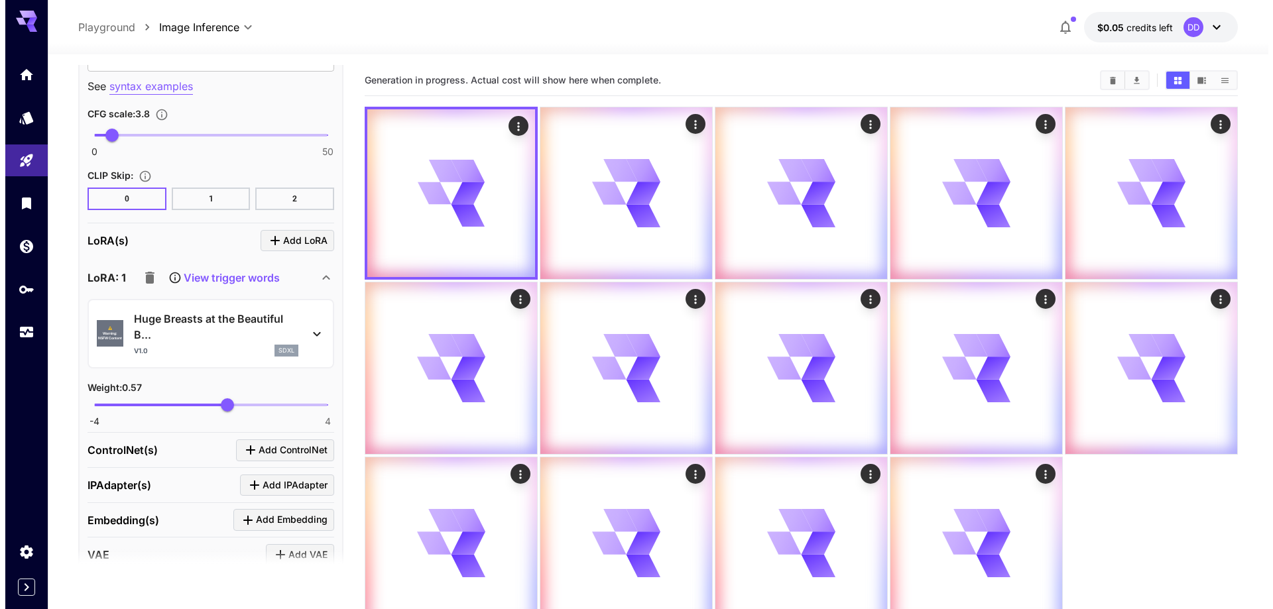
scroll to position [1943, 0]
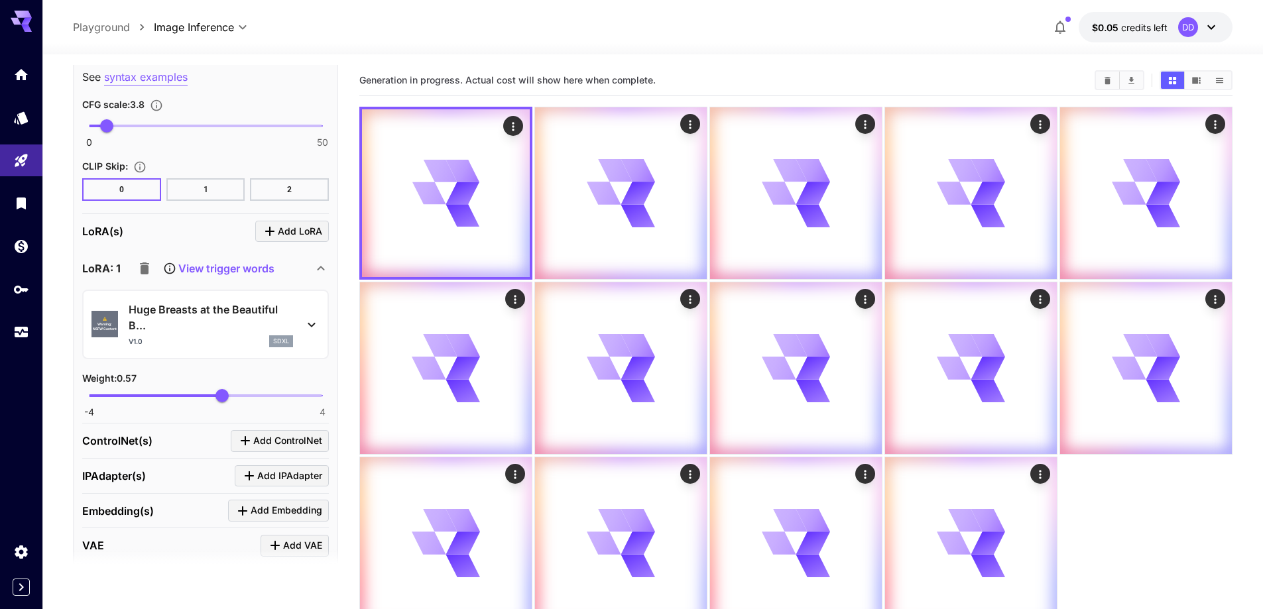
click at [165, 306] on p "Huge Breasts at the Beautiful B..." at bounding box center [211, 318] width 164 height 32
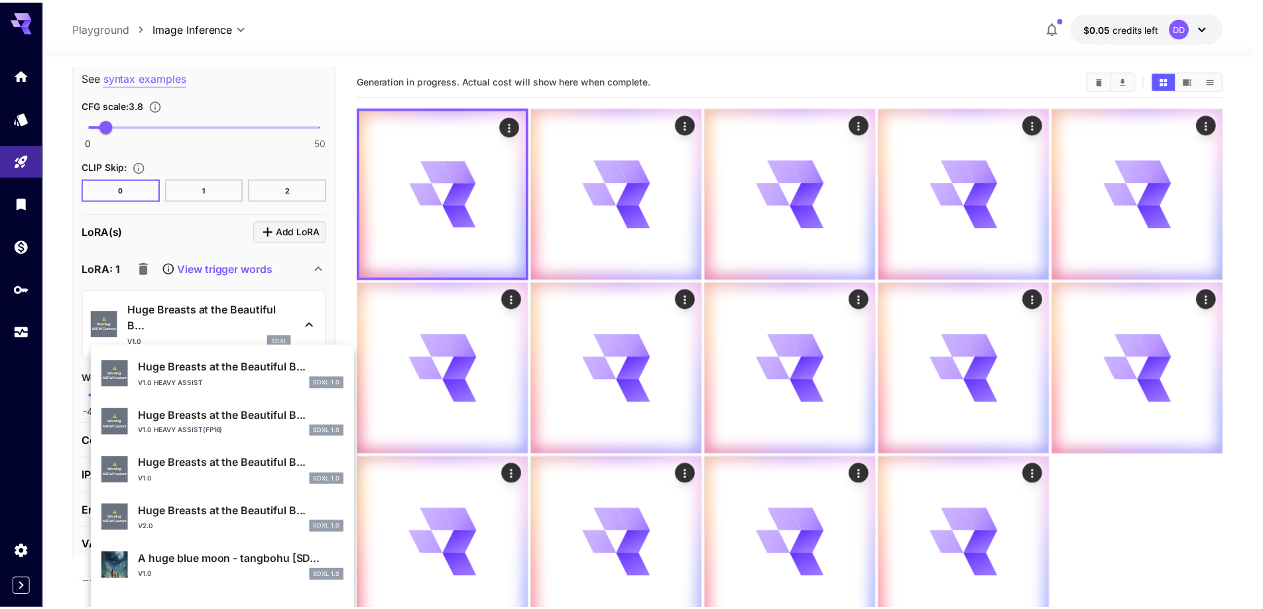
scroll to position [466, 0]
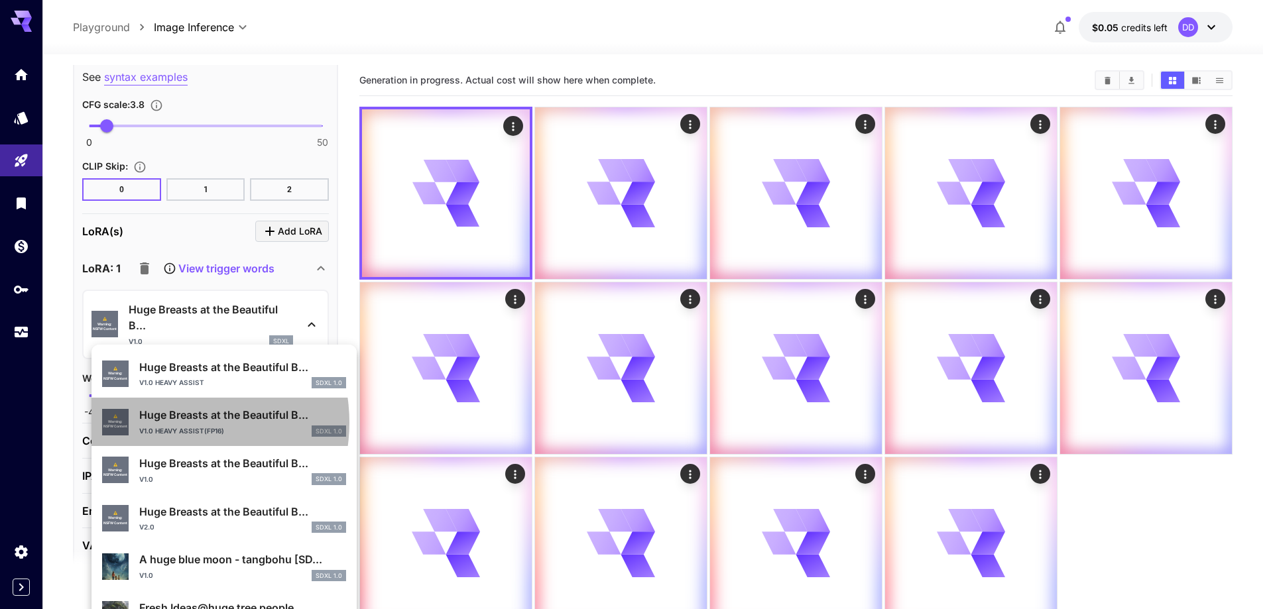
click at [172, 422] on p "Huge Breasts at the Beautiful B..." at bounding box center [242, 415] width 207 height 16
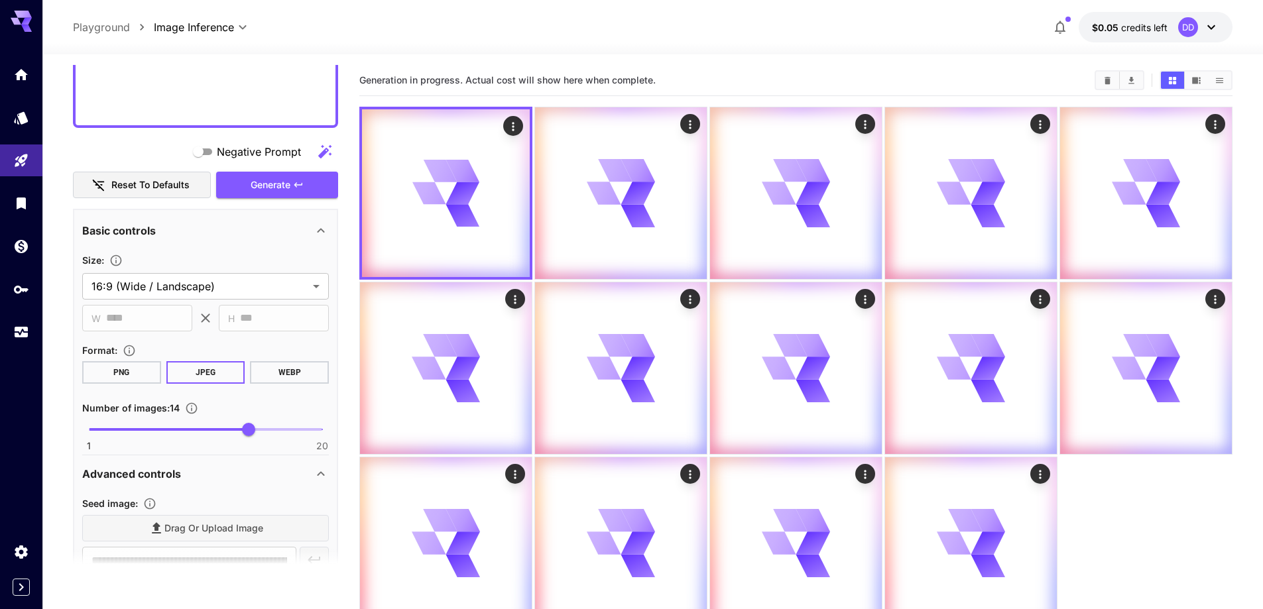
scroll to position [882, 0]
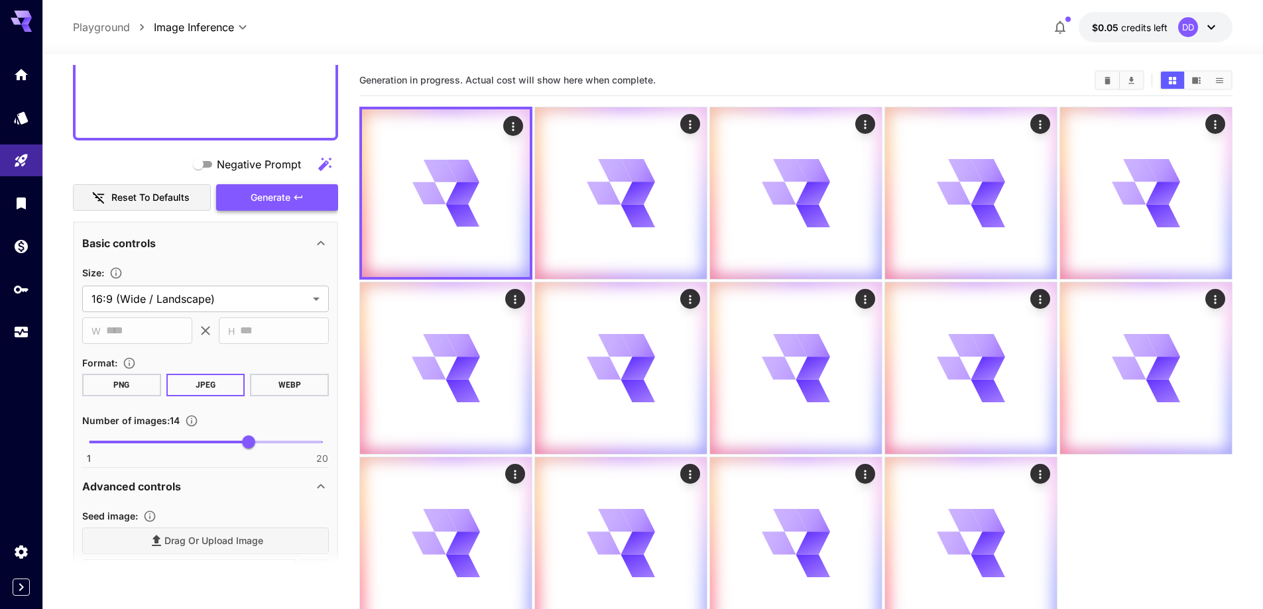
click at [278, 204] on span "Generate" at bounding box center [271, 198] width 40 height 17
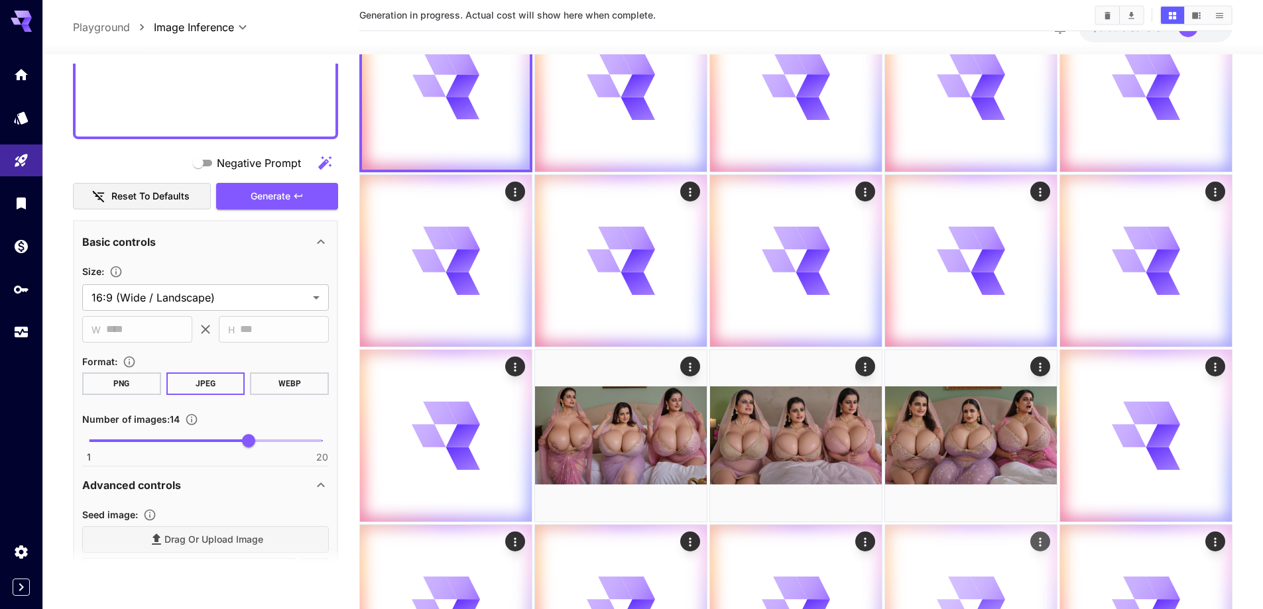
scroll to position [121, 0]
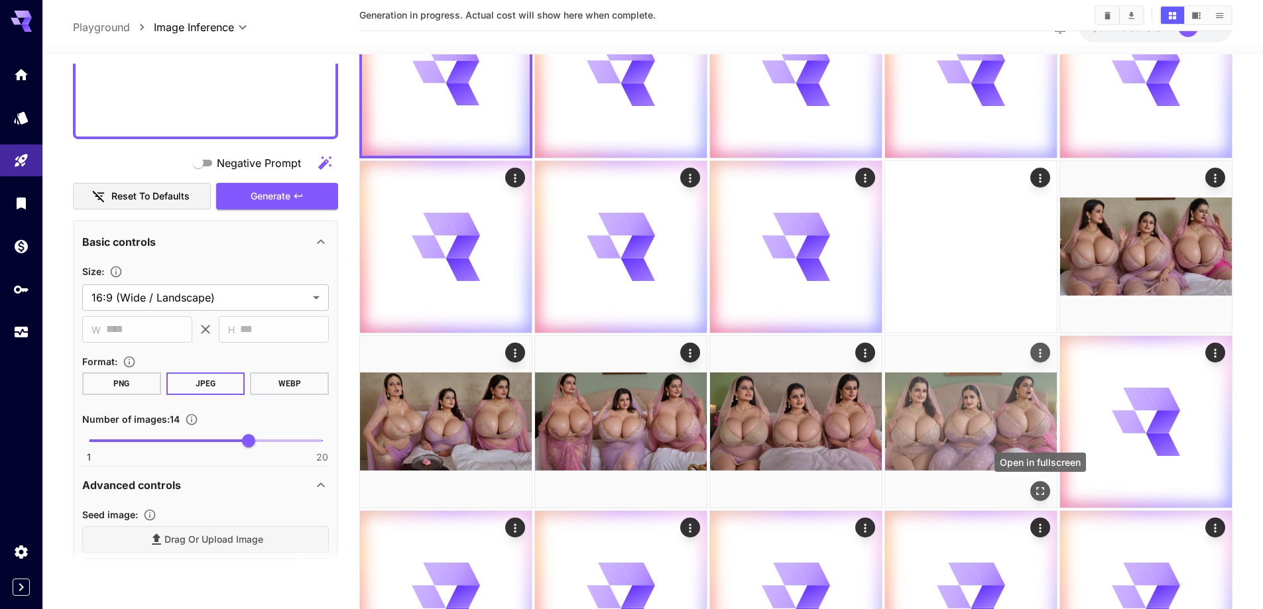
click at [1038, 491] on icon "Open in fullscreen" at bounding box center [1040, 491] width 13 height 13
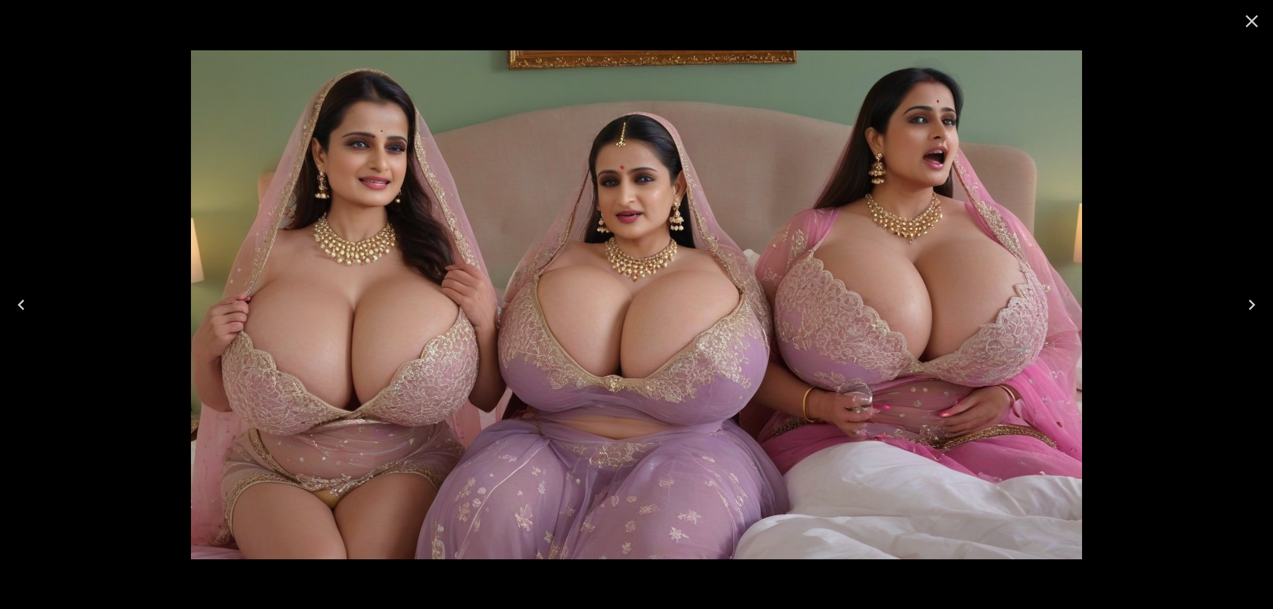
click at [15, 310] on icon "Previous" at bounding box center [21, 304] width 21 height 21
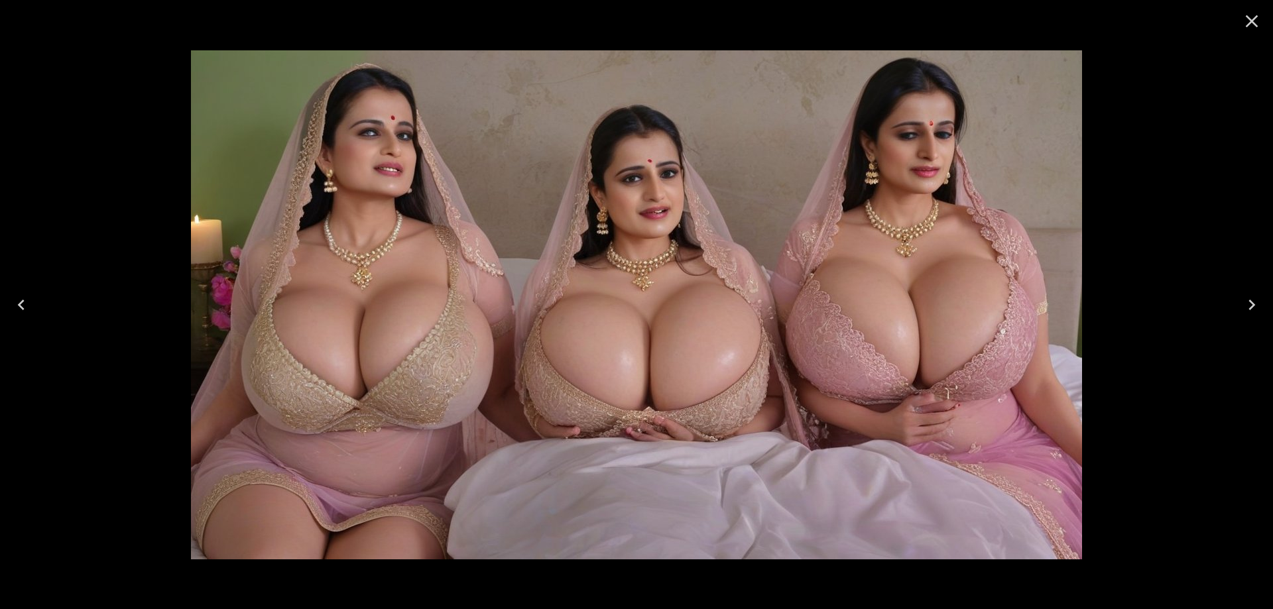
click at [15, 310] on icon "Previous" at bounding box center [21, 304] width 21 height 21
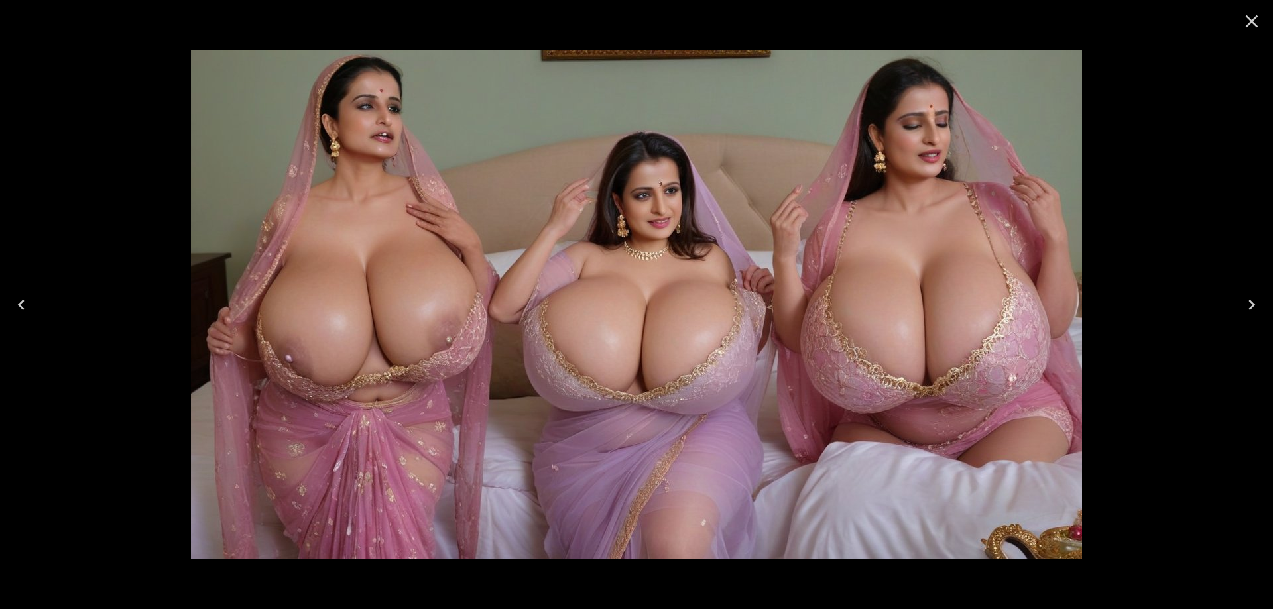
click at [21, 313] on icon "Previous" at bounding box center [21, 304] width 21 height 21
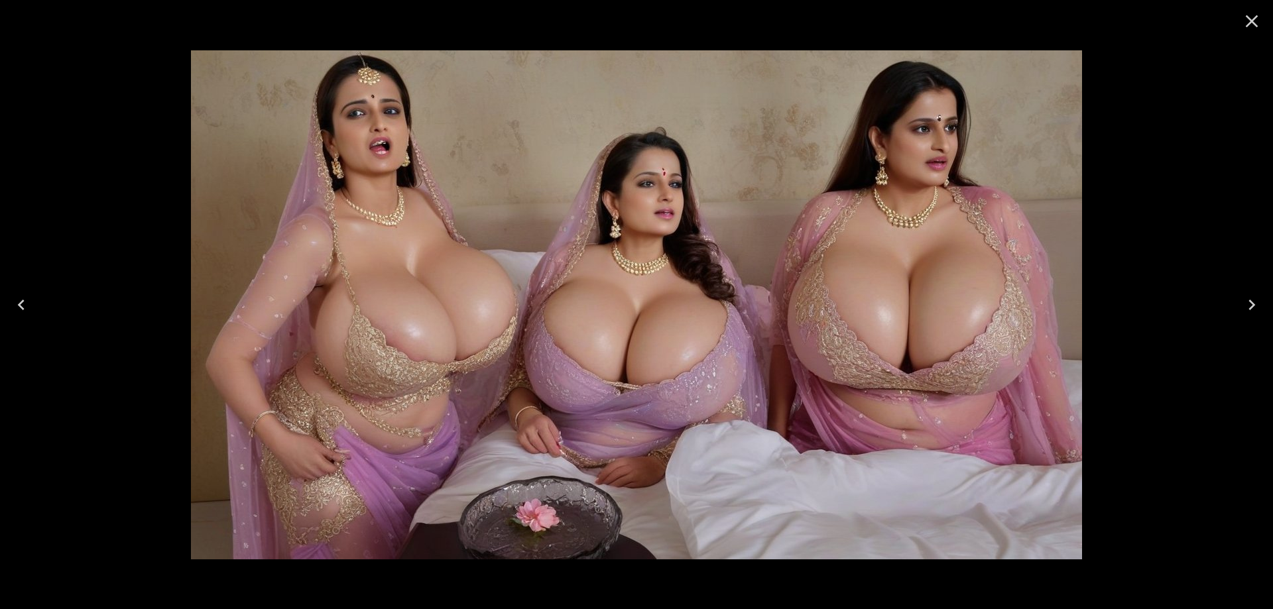
click at [21, 313] on icon "Previous" at bounding box center [21, 304] width 21 height 21
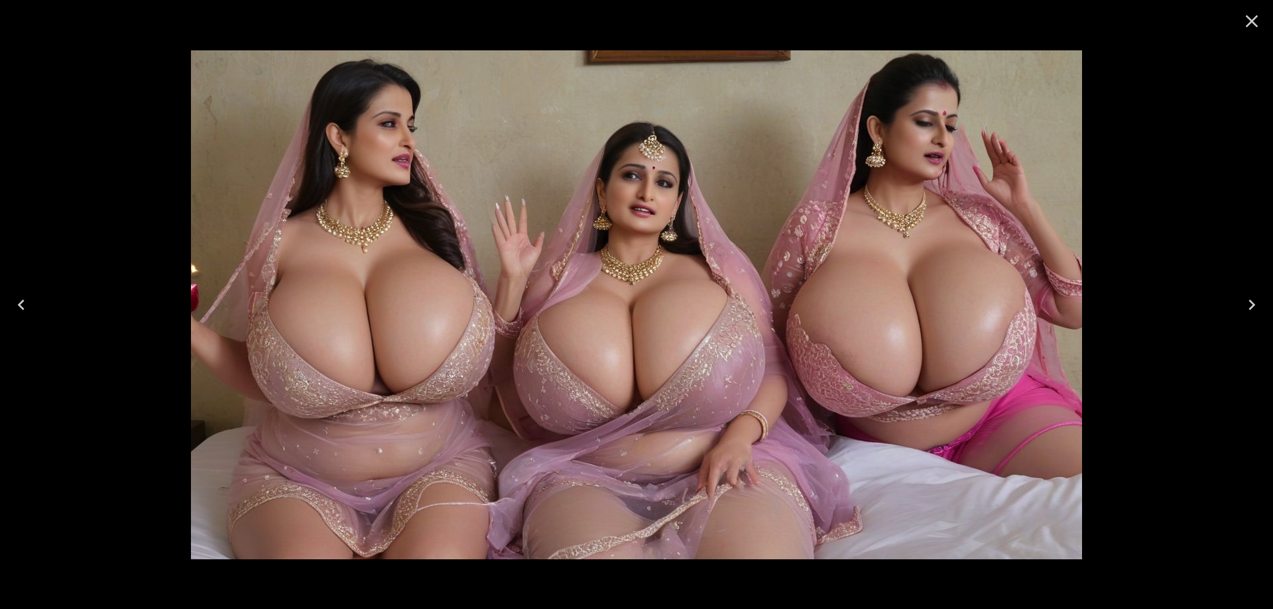
click at [30, 312] on icon "Previous" at bounding box center [21, 304] width 21 height 21
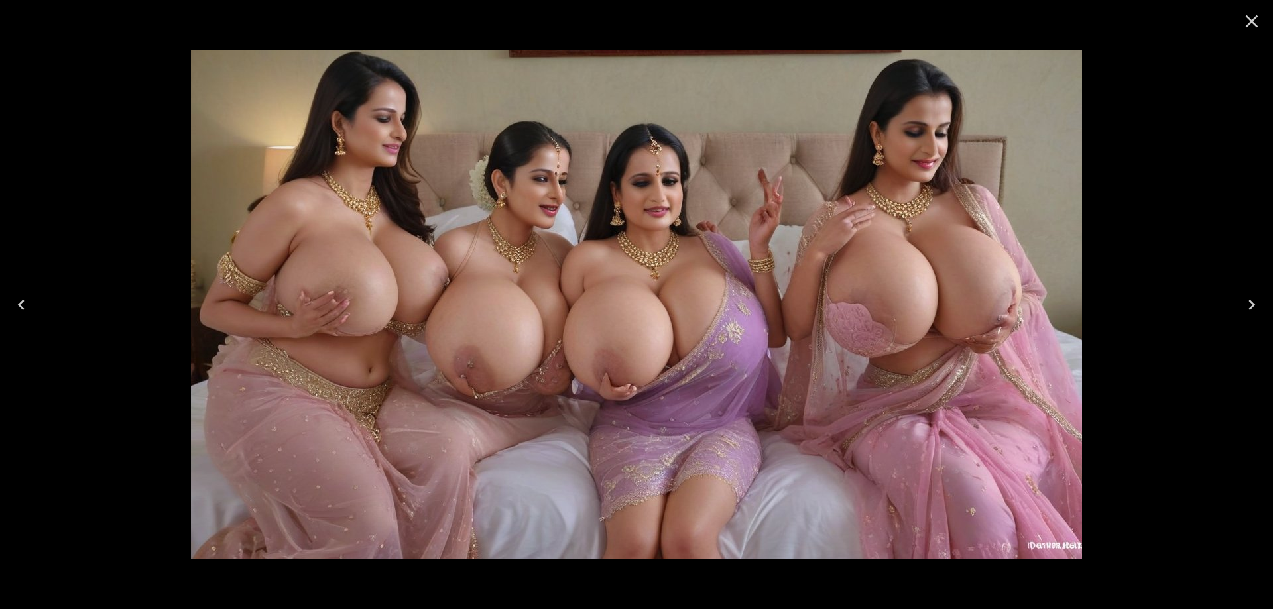
click at [27, 305] on icon "Previous" at bounding box center [21, 304] width 21 height 21
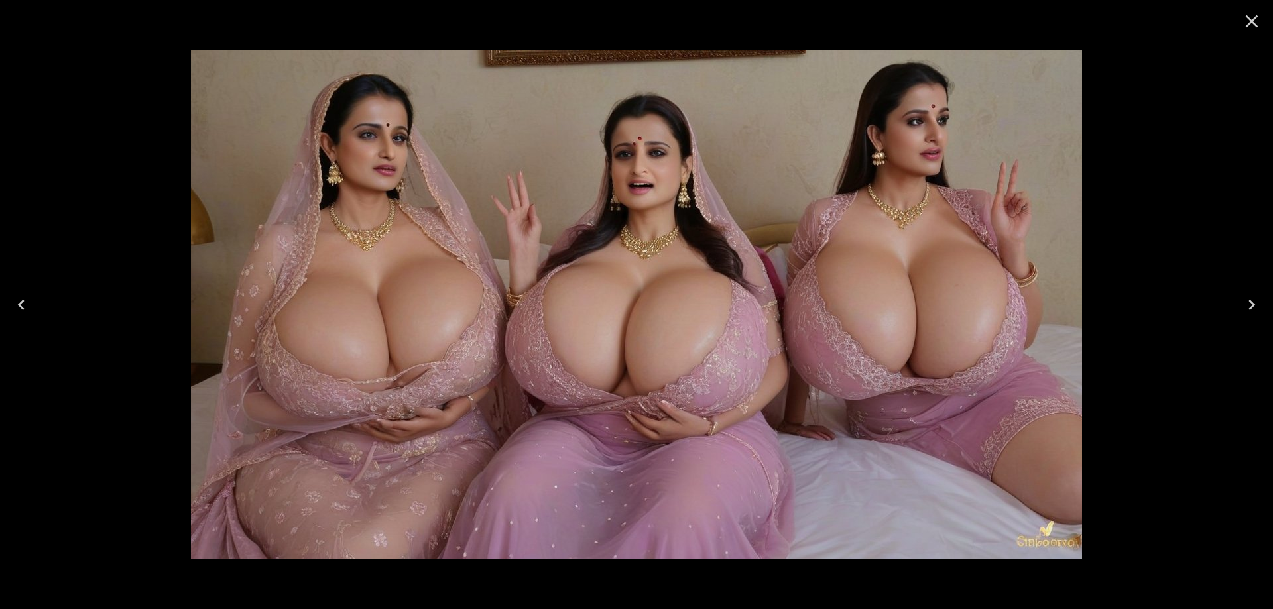
click at [35, 308] on button "Previous" at bounding box center [21, 304] width 42 height 53
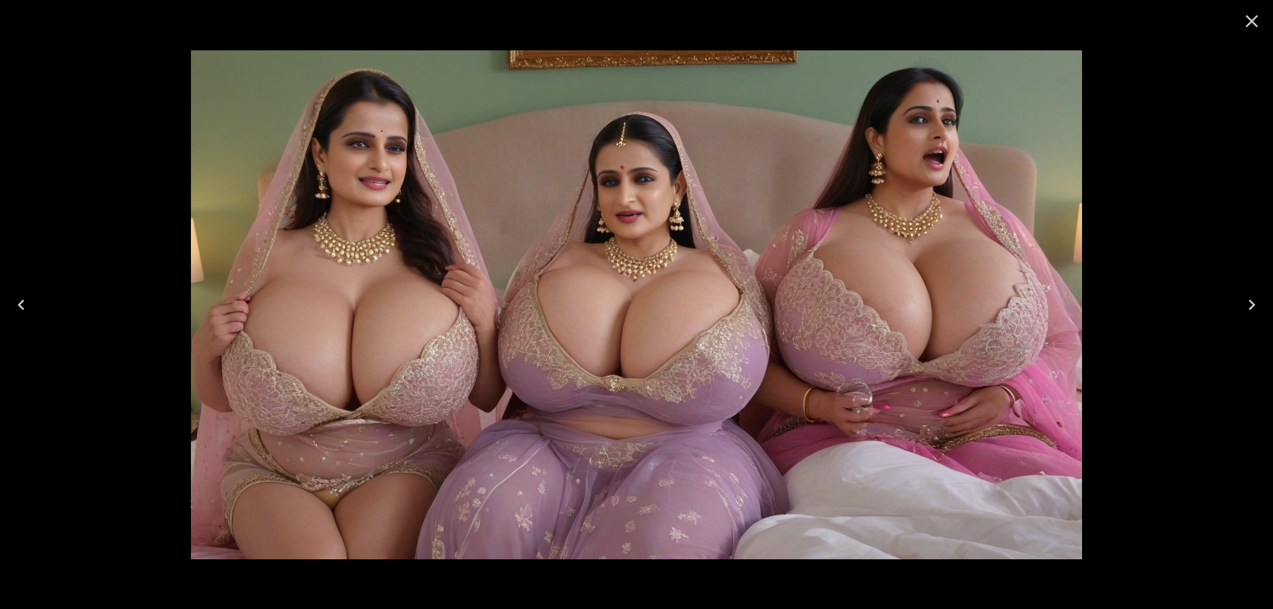
click at [35, 308] on button "Previous" at bounding box center [21, 304] width 42 height 53
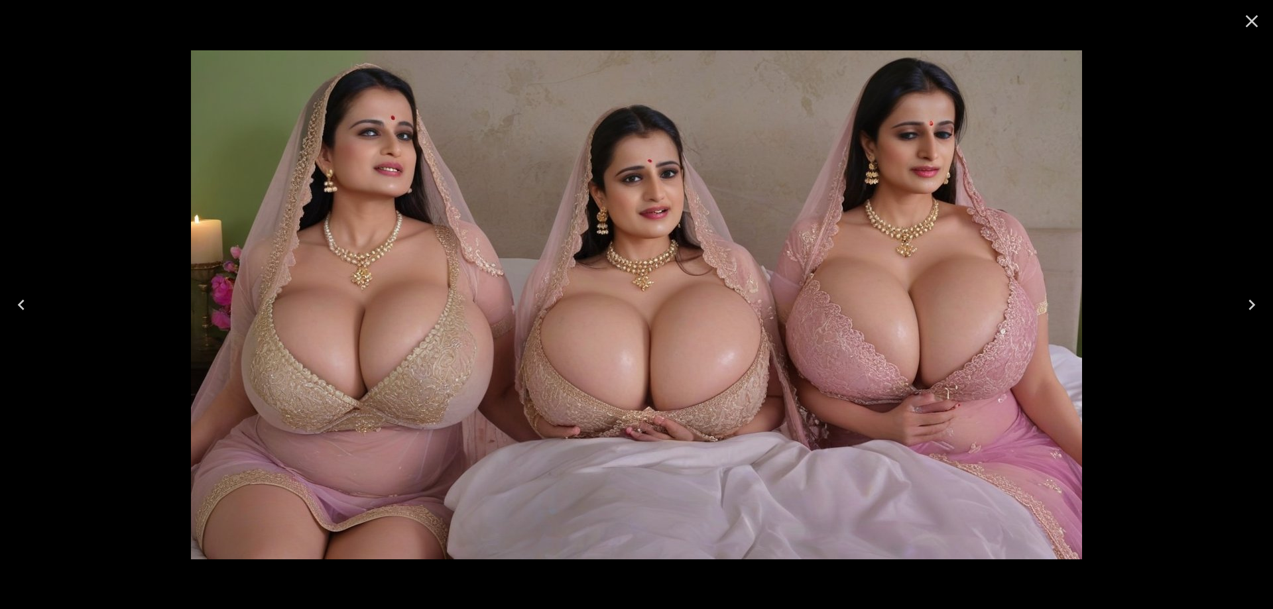
click at [35, 308] on button "Previous" at bounding box center [21, 304] width 42 height 53
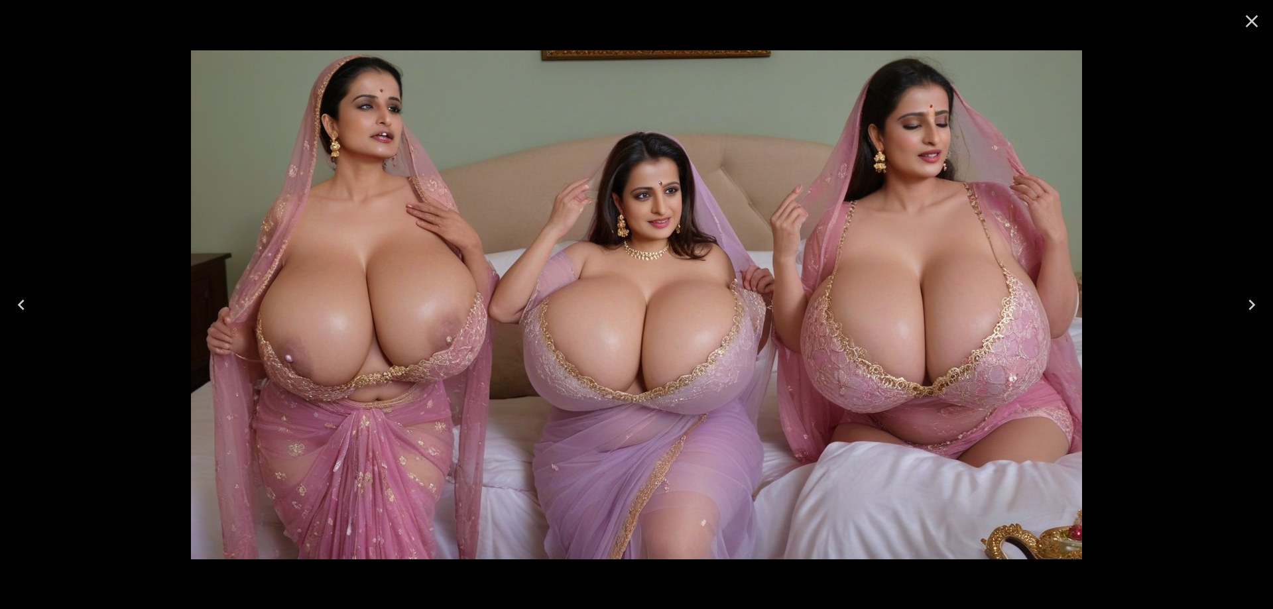
click at [16, 306] on icon "Previous" at bounding box center [21, 304] width 21 height 21
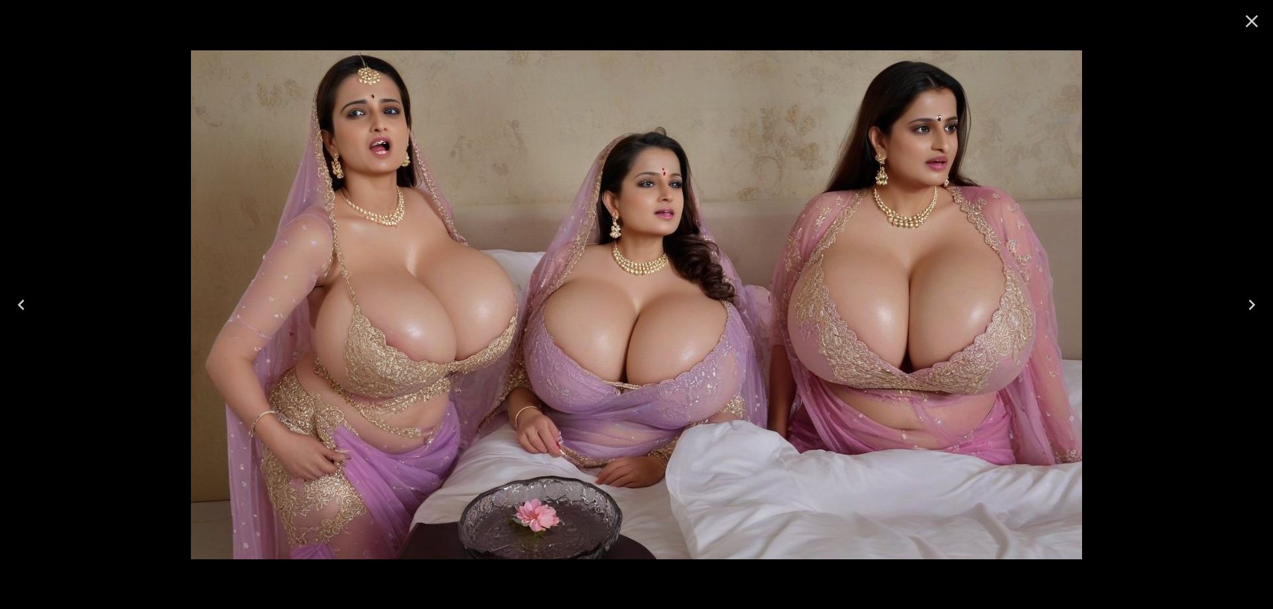
click at [42, 310] on button "Previous" at bounding box center [21, 304] width 42 height 53
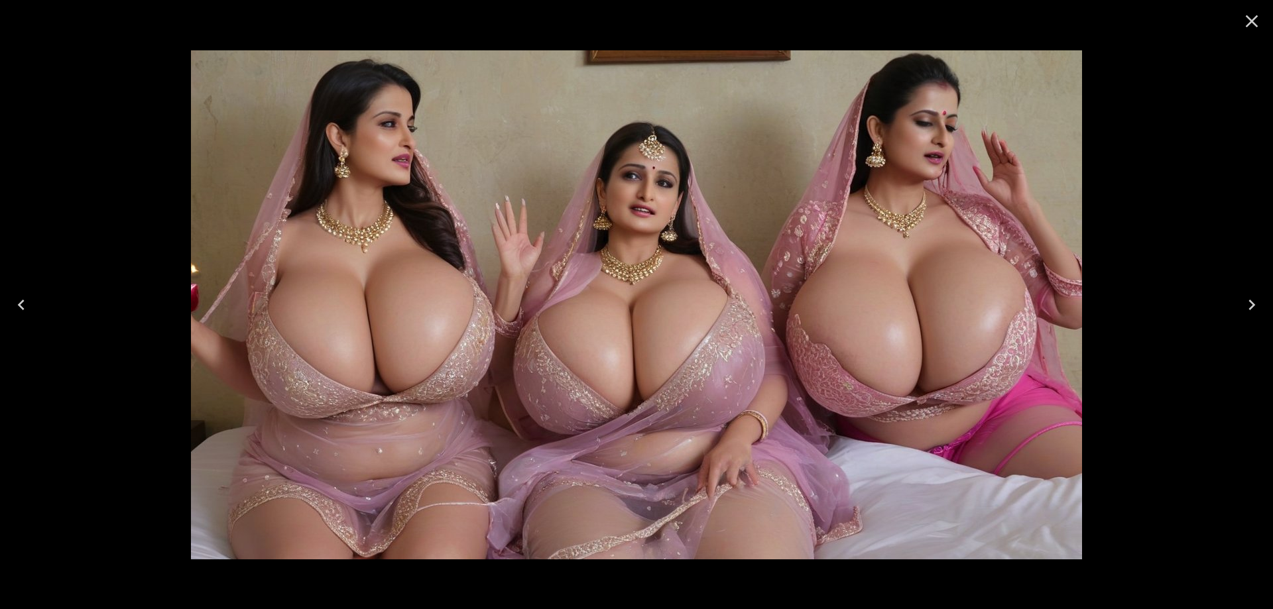
click at [24, 310] on icon "Previous" at bounding box center [21, 304] width 21 height 21
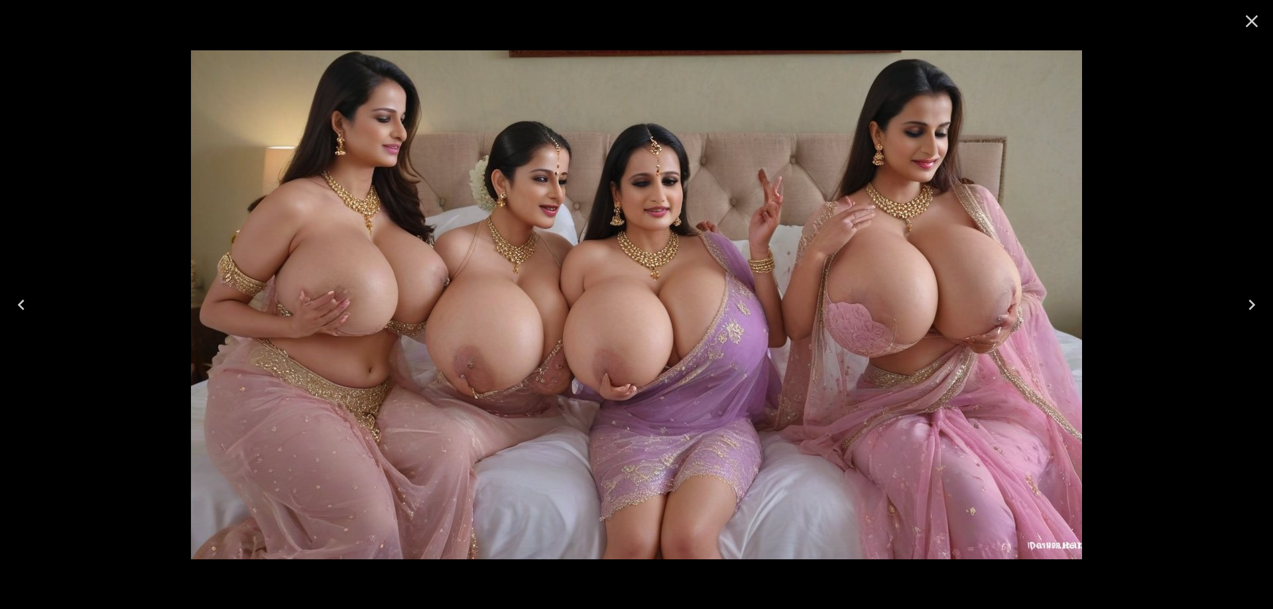
click at [24, 310] on icon "Previous" at bounding box center [21, 304] width 21 height 21
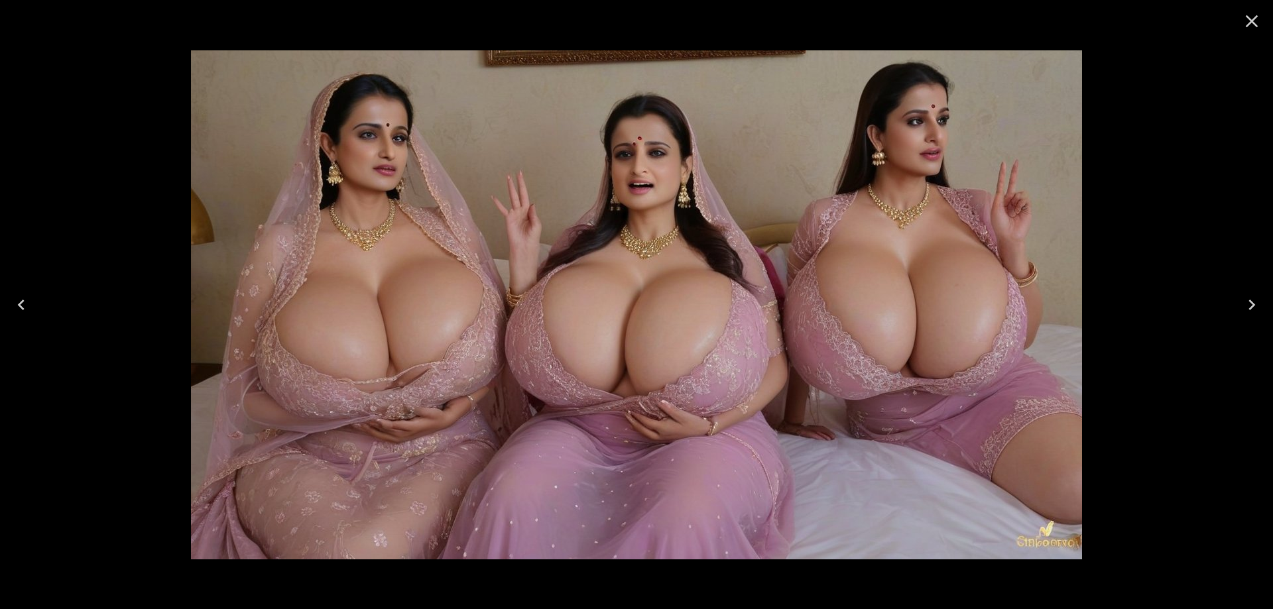
click at [38, 307] on button "Previous" at bounding box center [21, 304] width 42 height 53
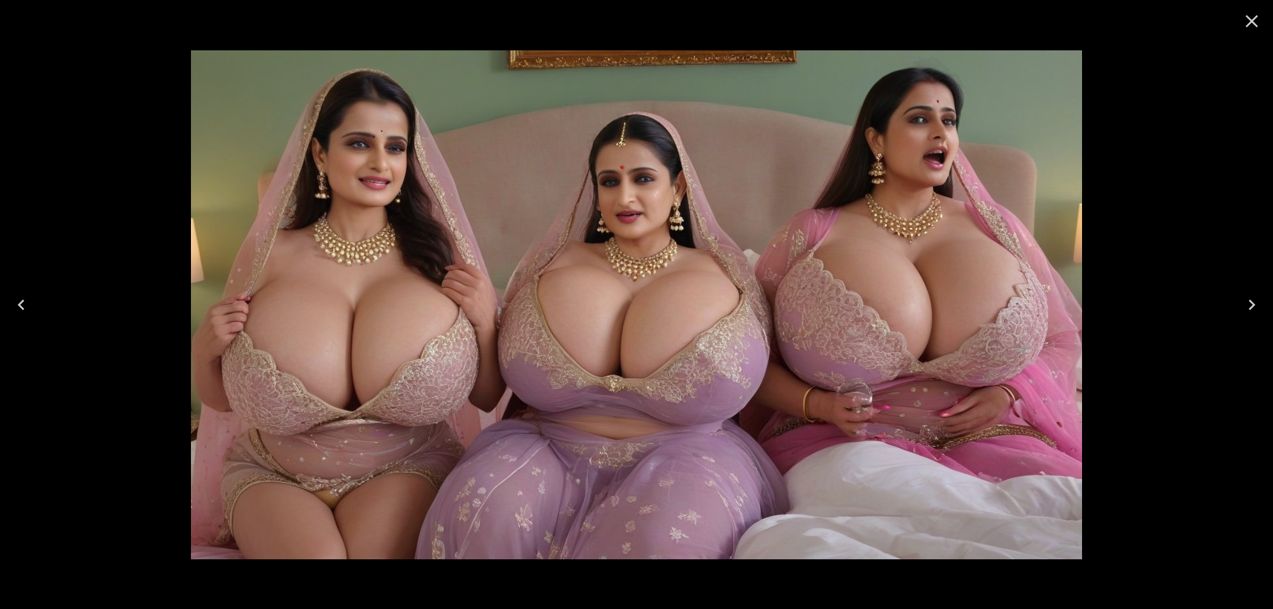
click at [38, 307] on button "Previous" at bounding box center [21, 304] width 42 height 53
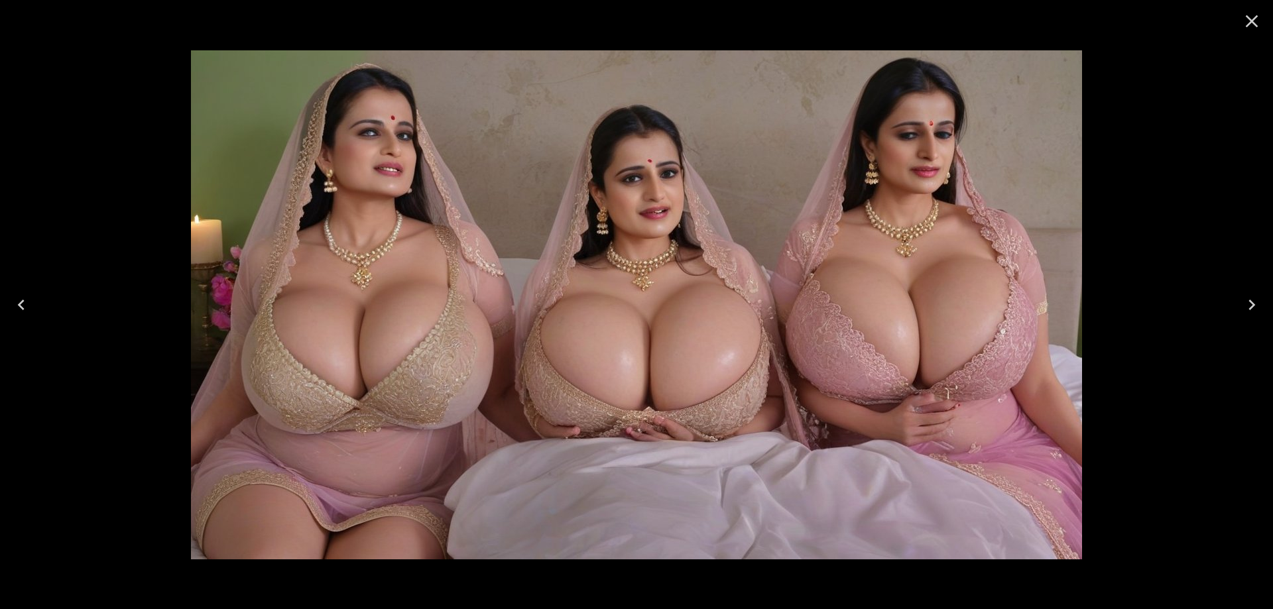
click at [38, 307] on button "Previous" at bounding box center [21, 304] width 42 height 53
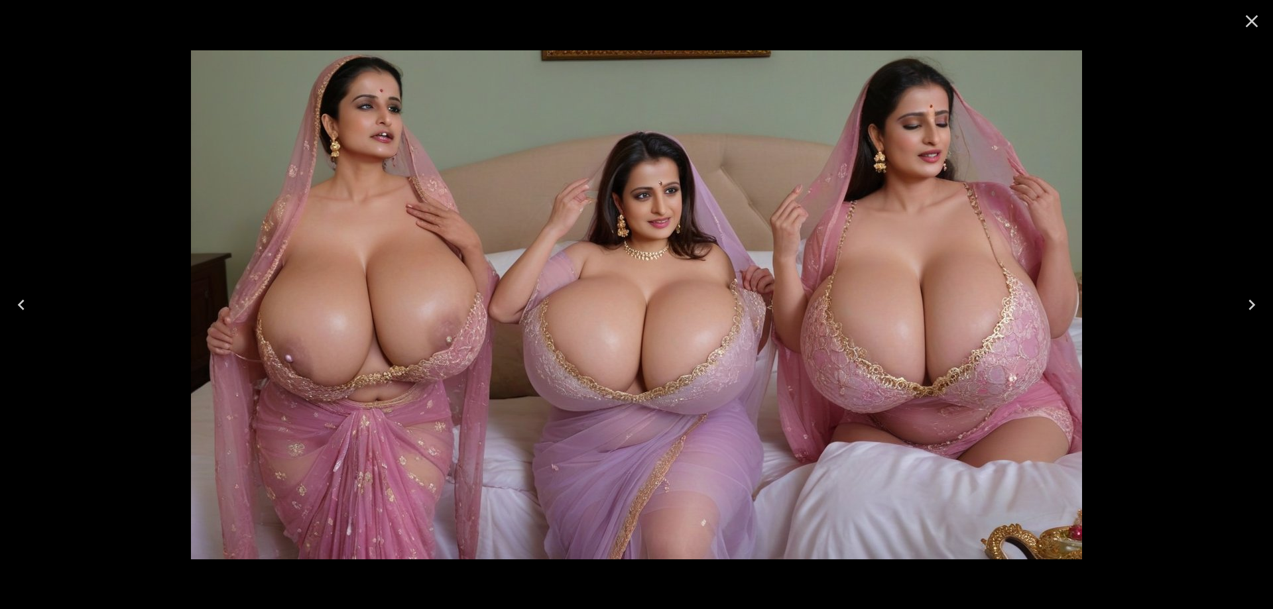
click at [38, 307] on button "Previous" at bounding box center [21, 304] width 42 height 53
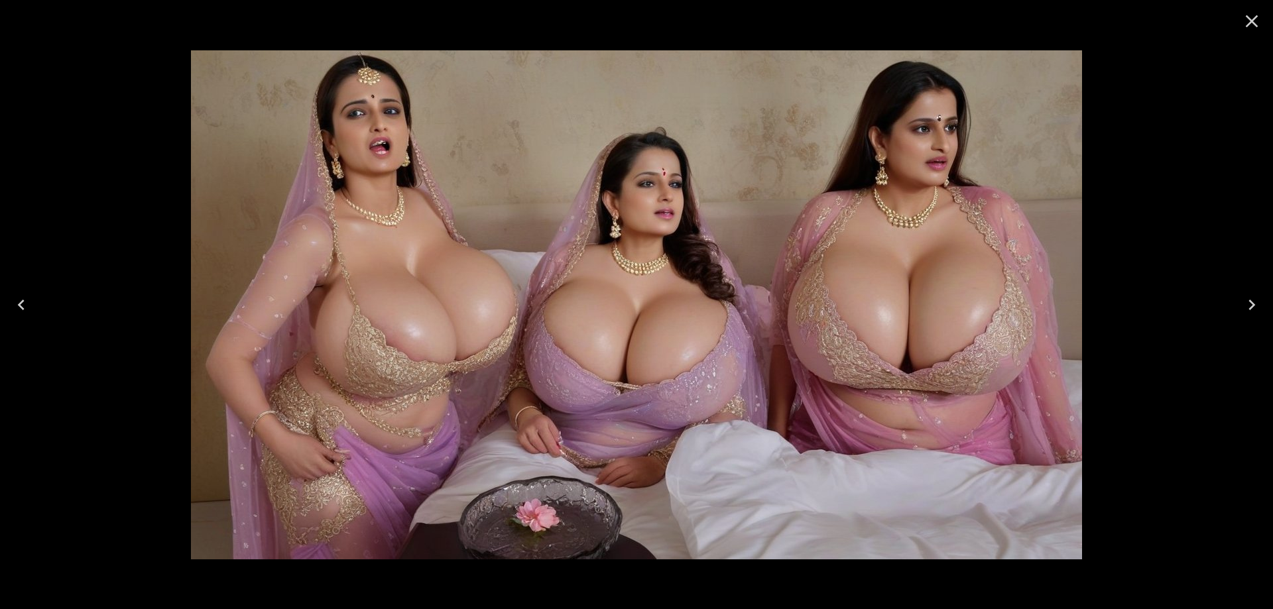
click at [1242, 15] on icon "Close" at bounding box center [1251, 21] width 21 height 21
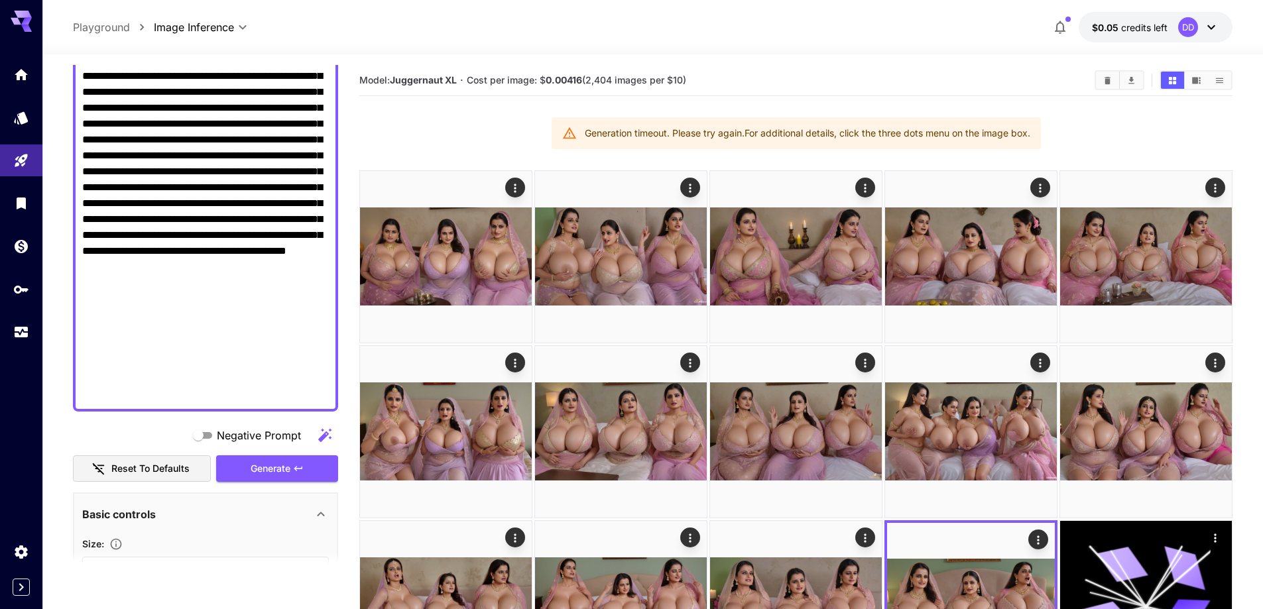
scroll to position [550, 0]
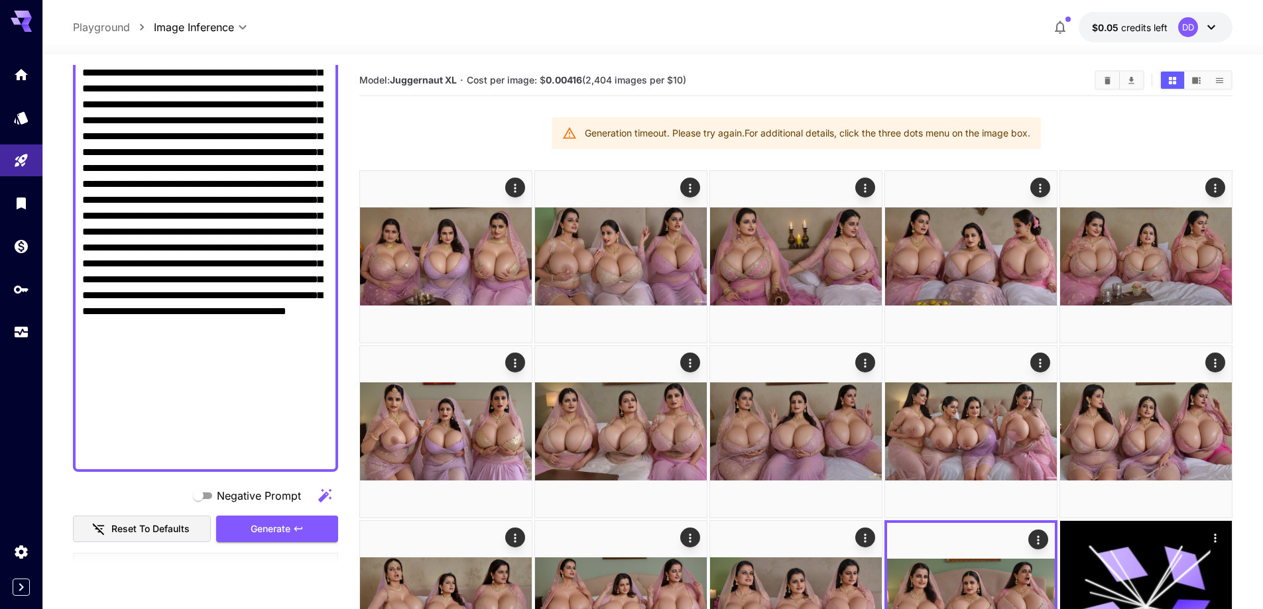
click at [237, 244] on textarea "Negative Prompt" at bounding box center [205, 48] width 247 height 827
paste textarea
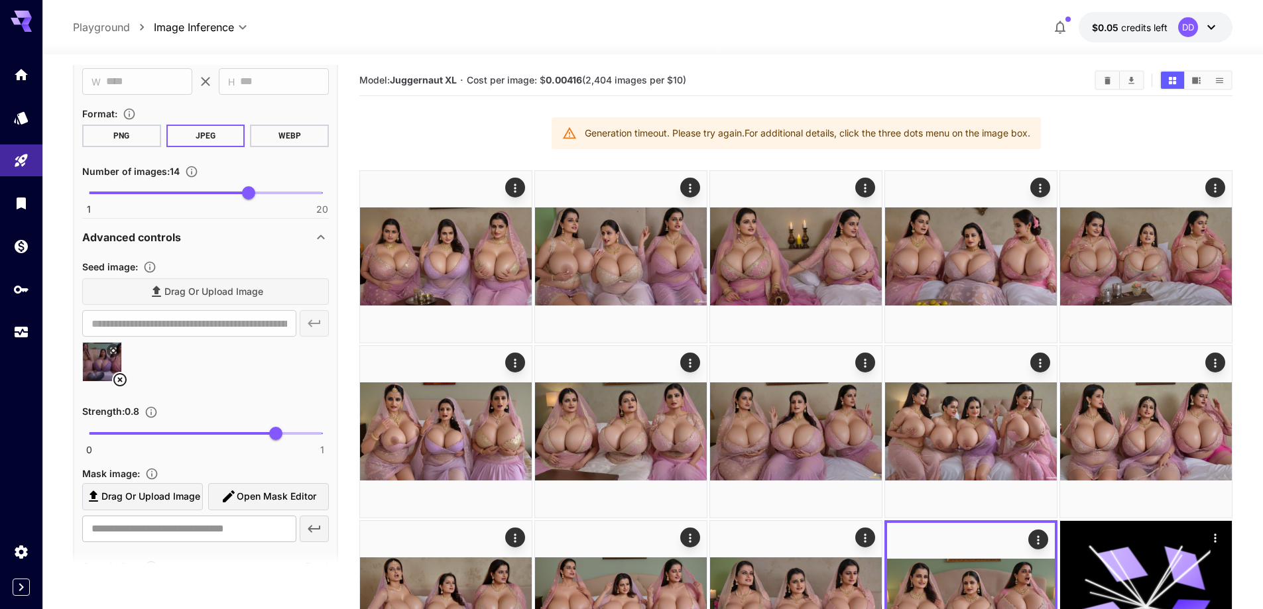
scroll to position [591, 0]
type textarea "**********"
click at [122, 381] on icon at bounding box center [119, 379] width 13 height 13
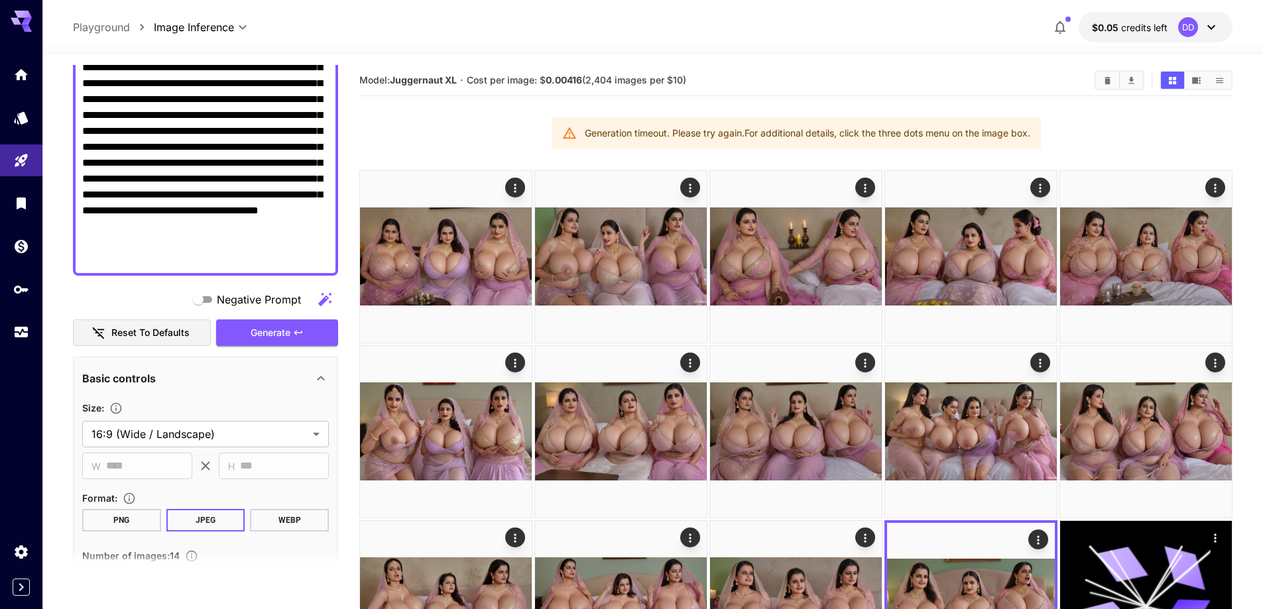
scroll to position [193, 0]
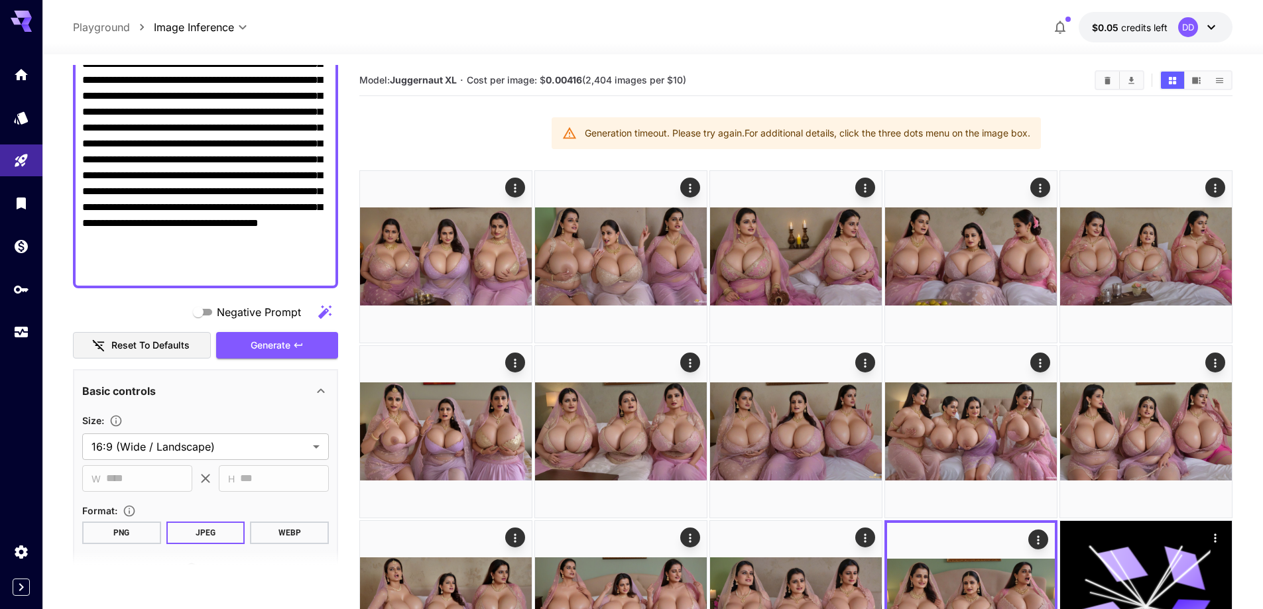
click at [273, 336] on button "Generate" at bounding box center [277, 345] width 122 height 27
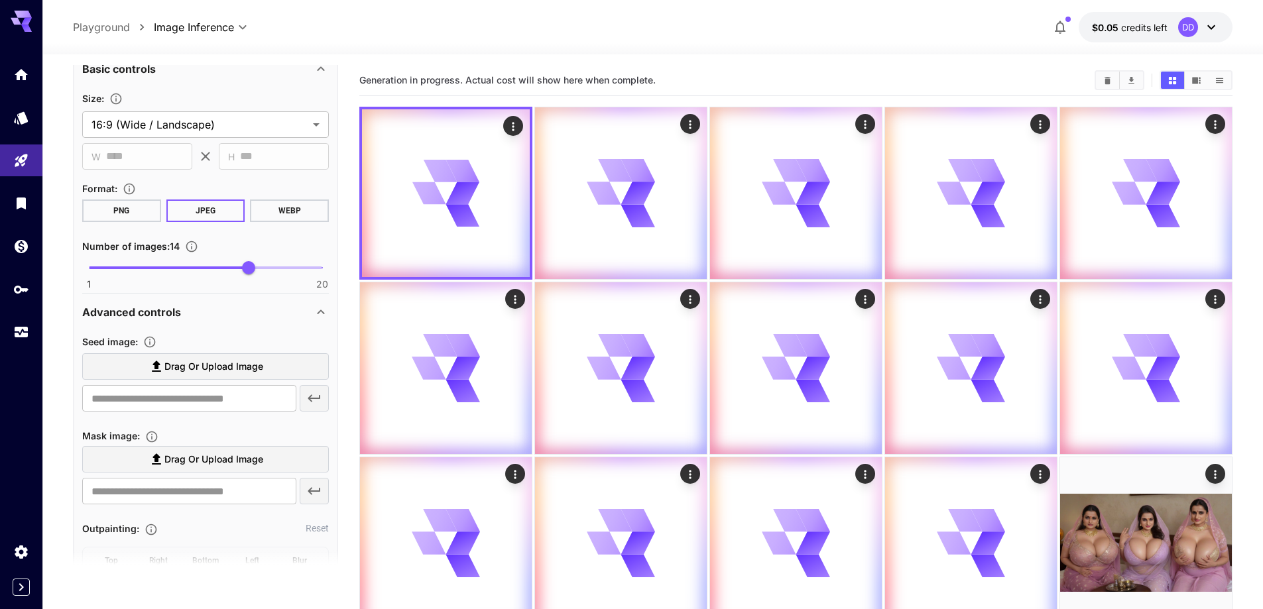
scroll to position [591, 0]
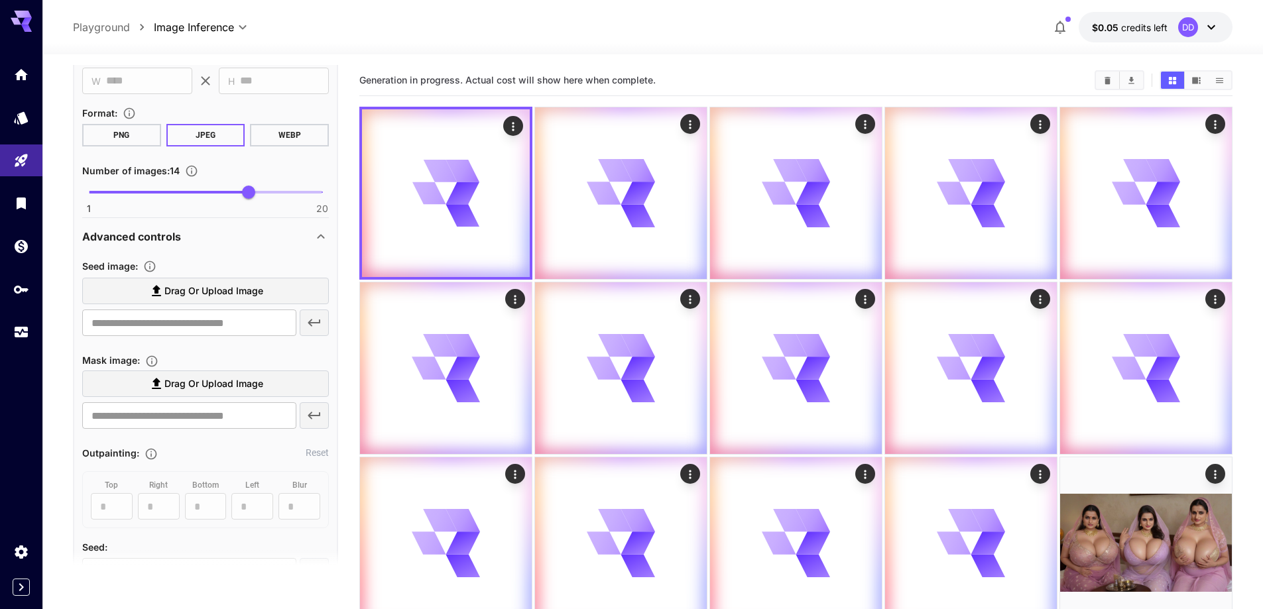
click at [265, 292] on label "Drag or upload image" at bounding box center [205, 291] width 247 height 27
click at [0, 0] on input "Drag or upload image" at bounding box center [0, 0] width 0 height 0
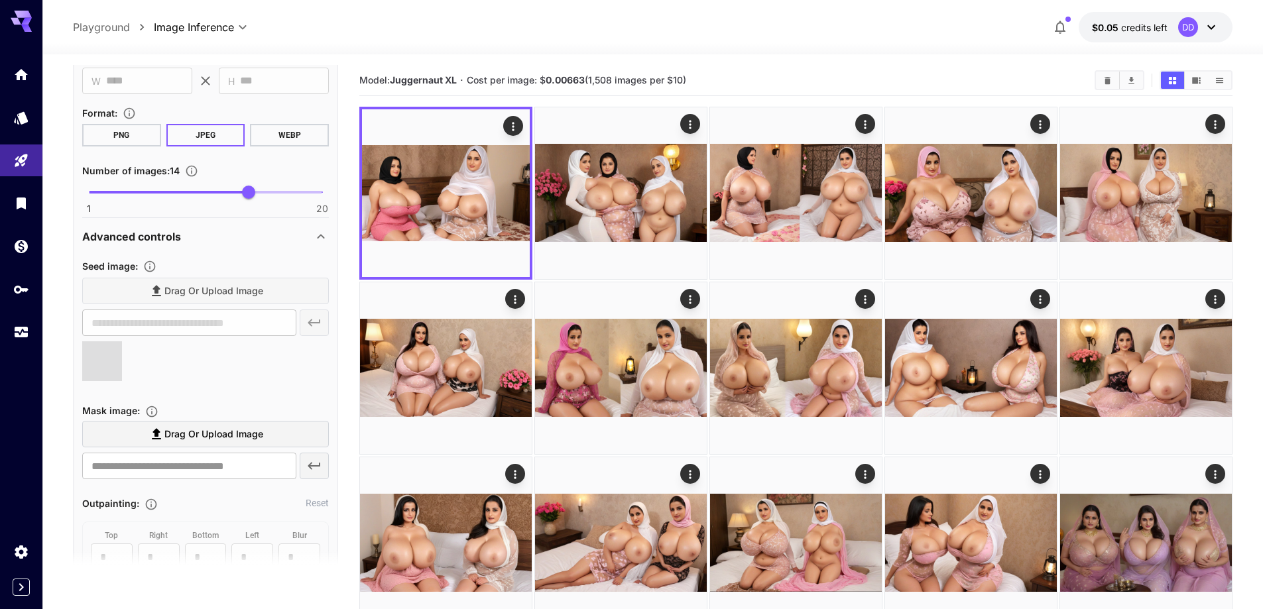
type input "**********"
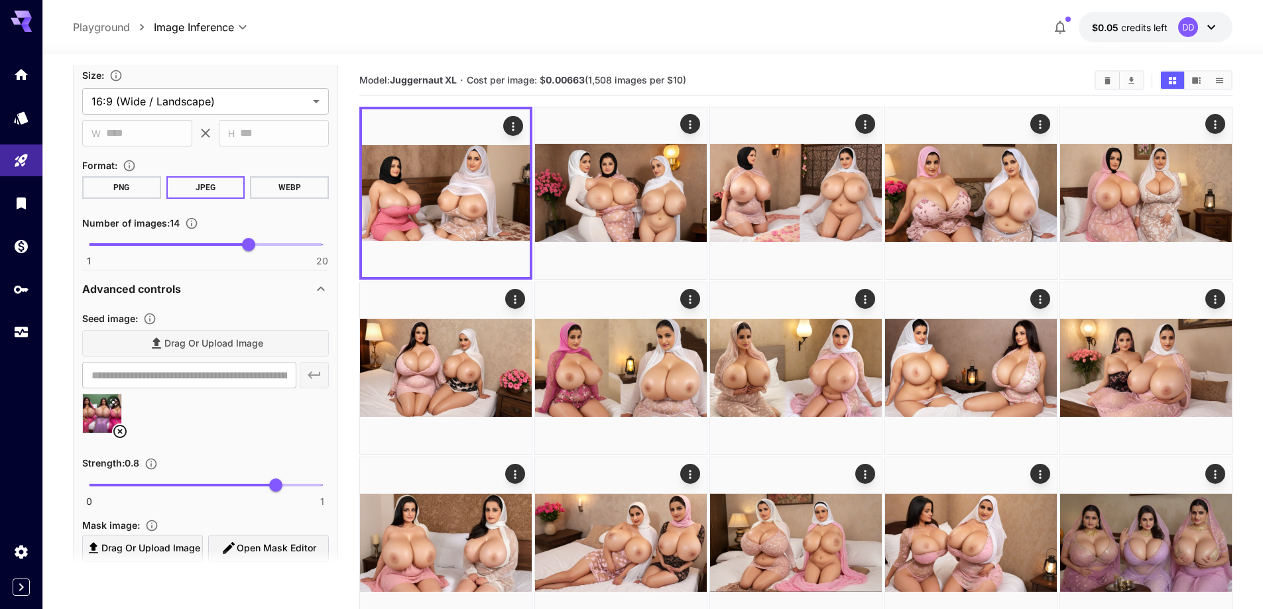
scroll to position [458, 0]
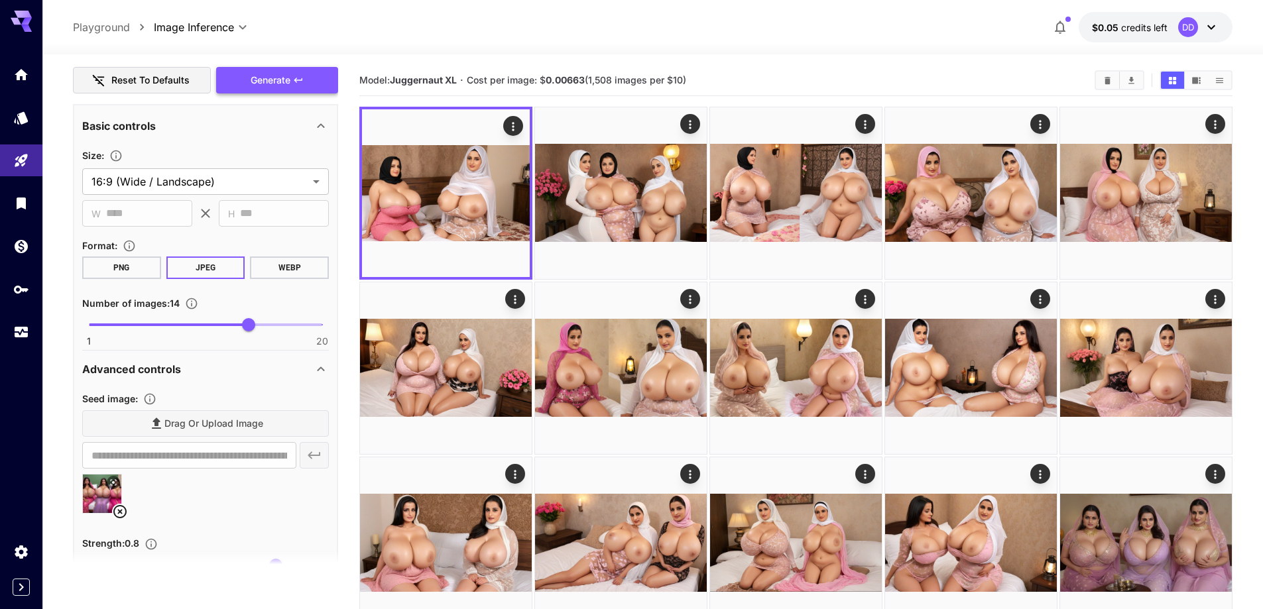
click at [283, 88] on span "Generate" at bounding box center [271, 80] width 40 height 17
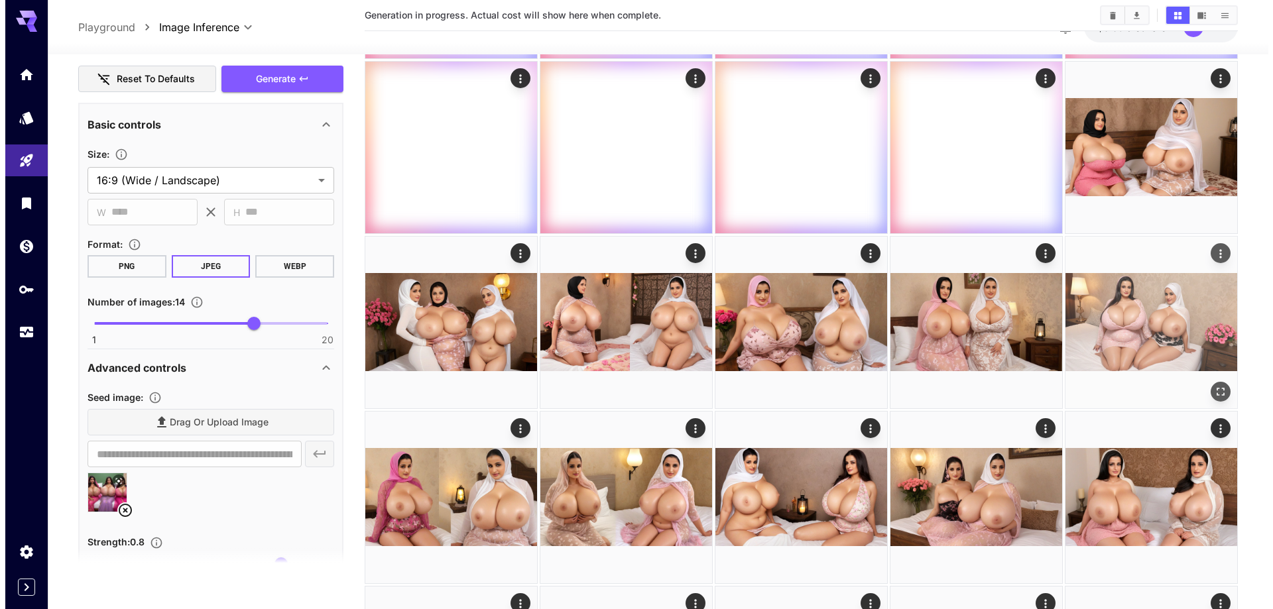
scroll to position [398, 0]
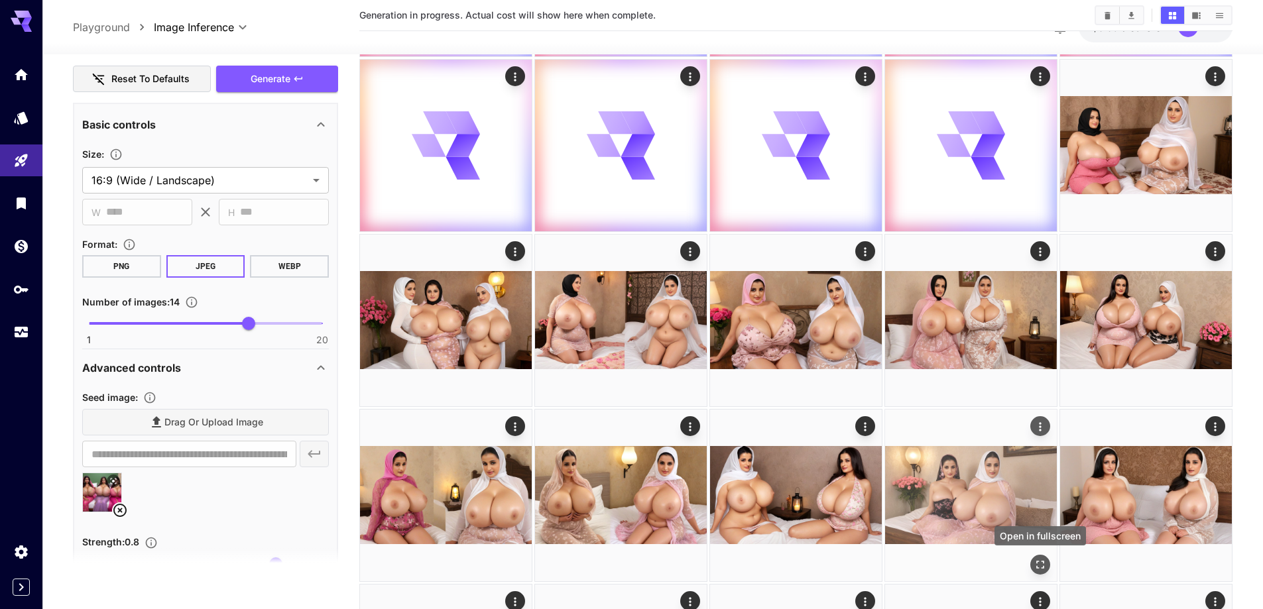
click at [1040, 556] on button "Open in fullscreen" at bounding box center [1040, 565] width 20 height 20
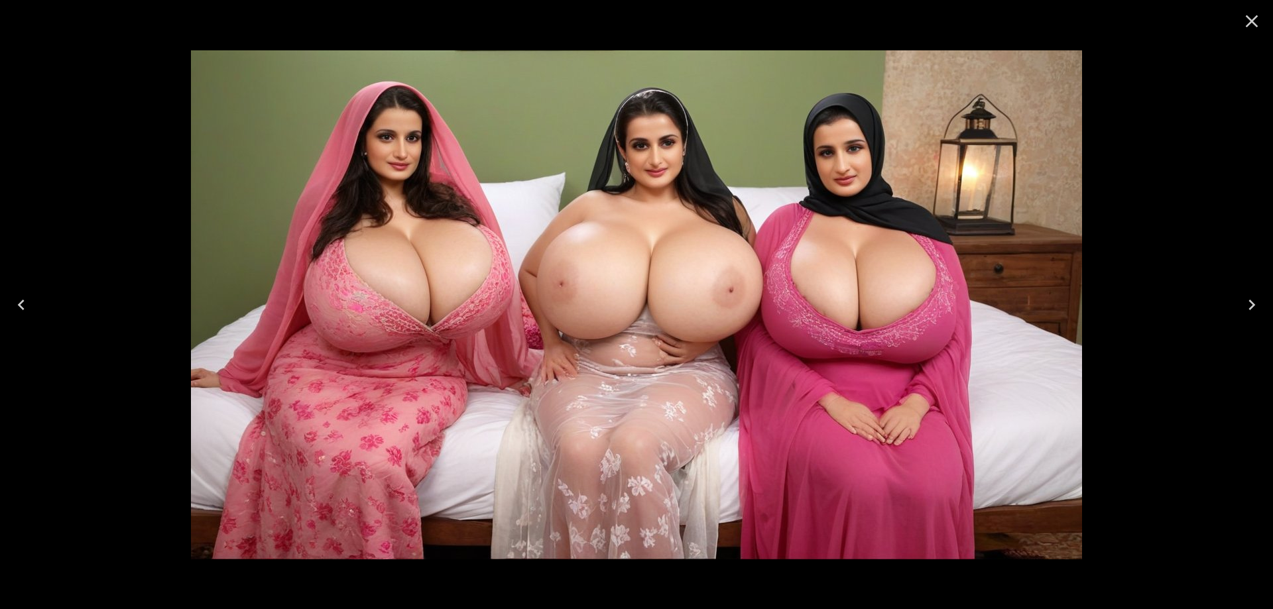
scroll to position [458, 0]
click at [9, 310] on button "Previous" at bounding box center [21, 304] width 42 height 53
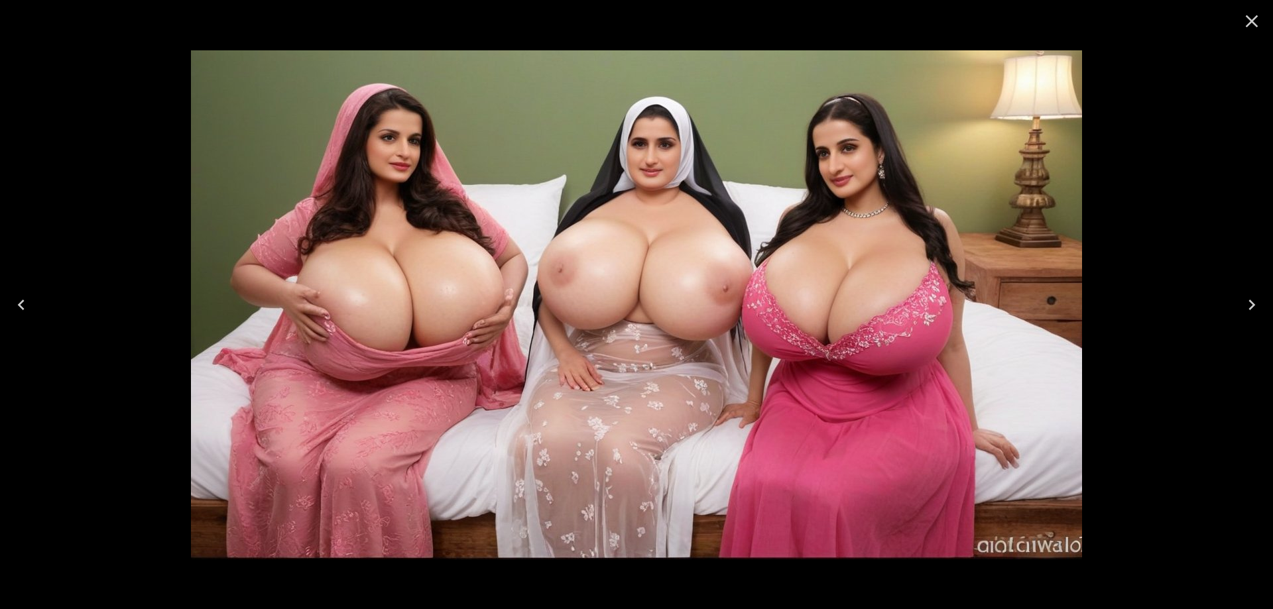
click at [9, 310] on button "Previous" at bounding box center [21, 304] width 42 height 53
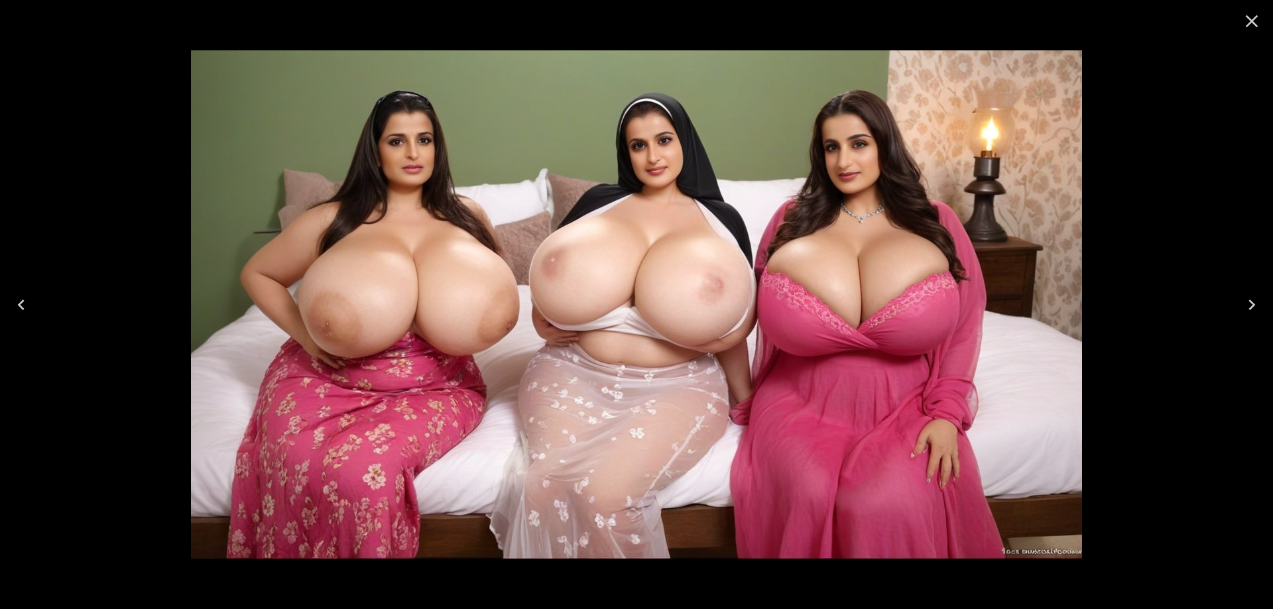
click at [9, 310] on button "Previous" at bounding box center [21, 304] width 42 height 53
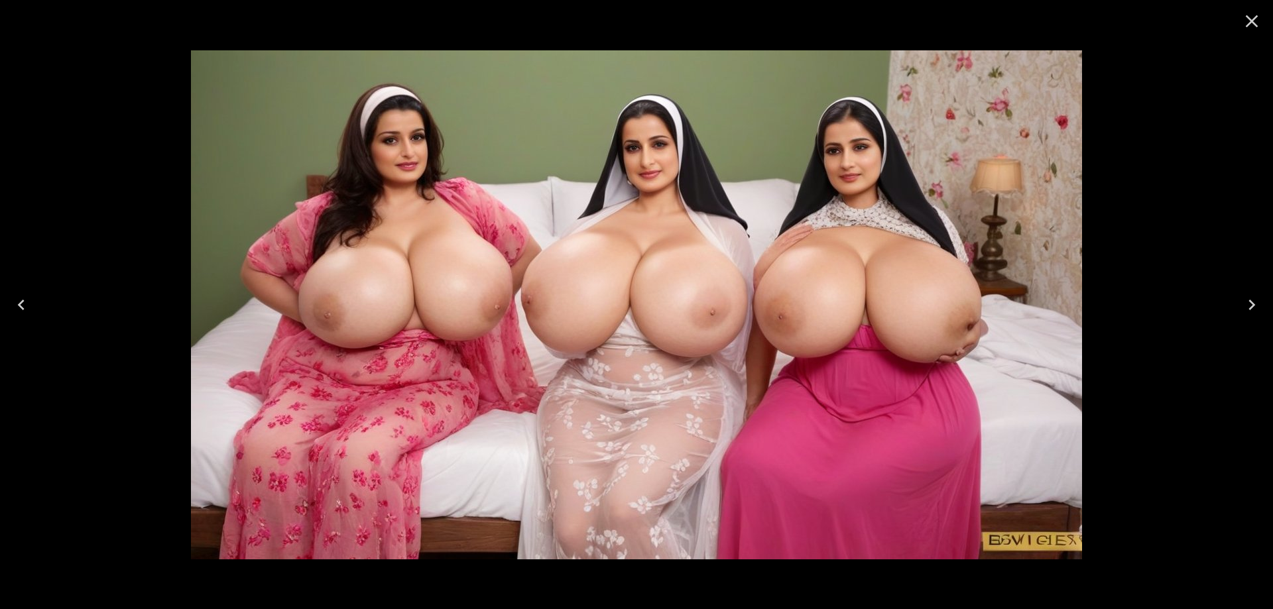
click at [9, 310] on button "Previous" at bounding box center [21, 304] width 42 height 53
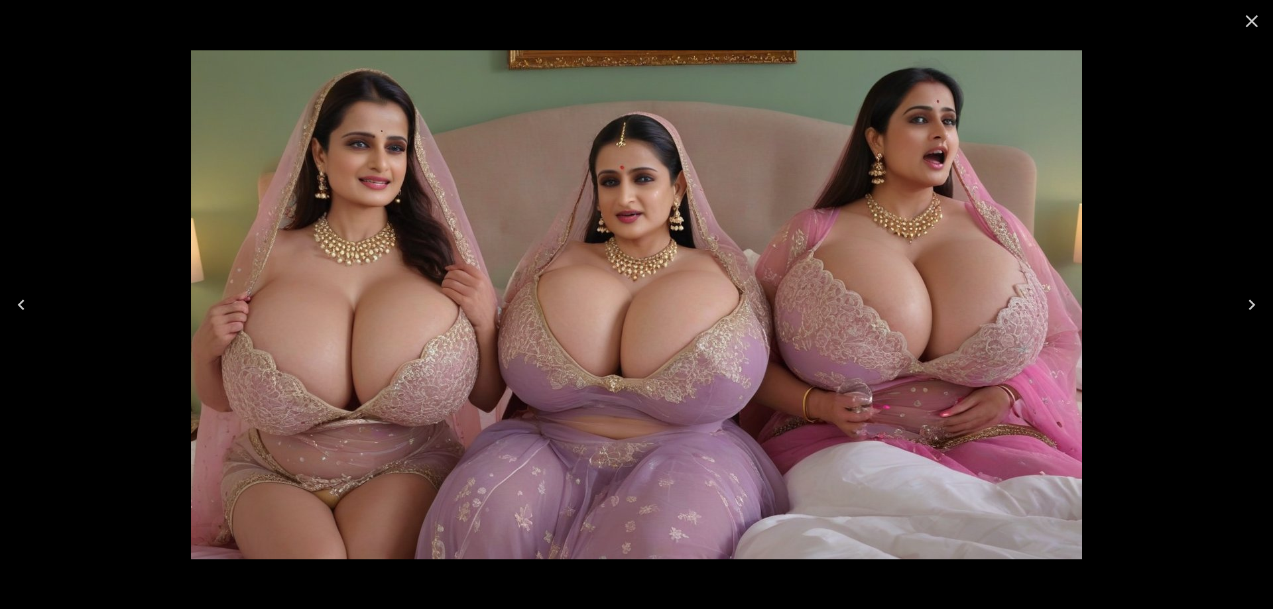
click at [1253, 21] on icon "Close" at bounding box center [1251, 21] width 21 height 21
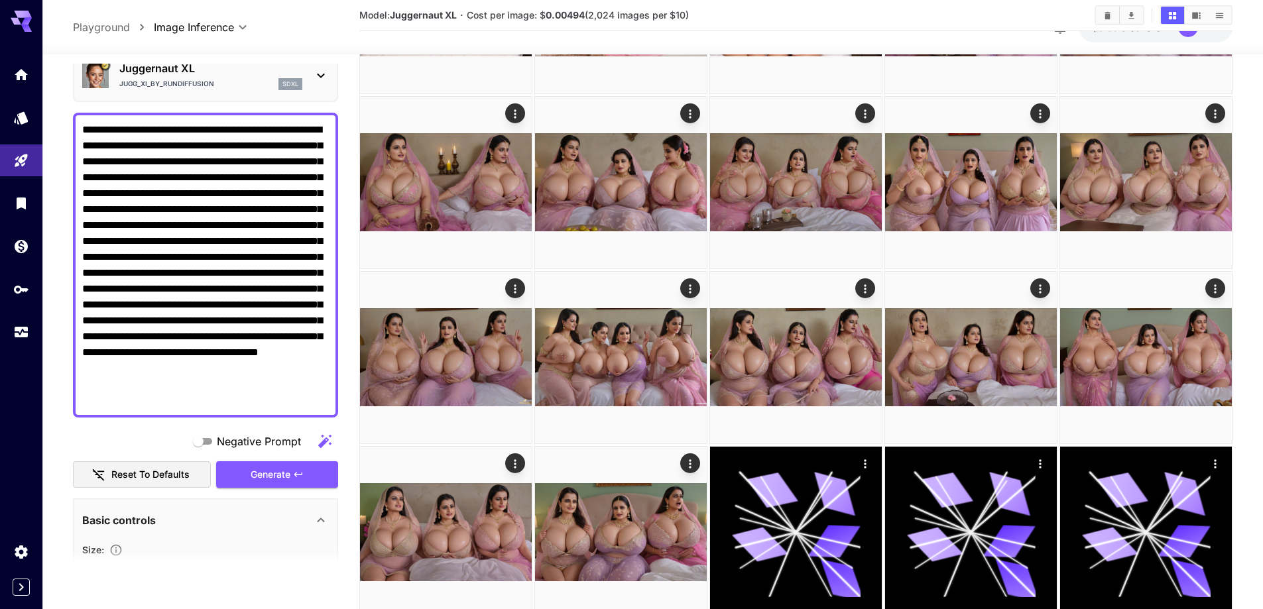
scroll to position [60, 0]
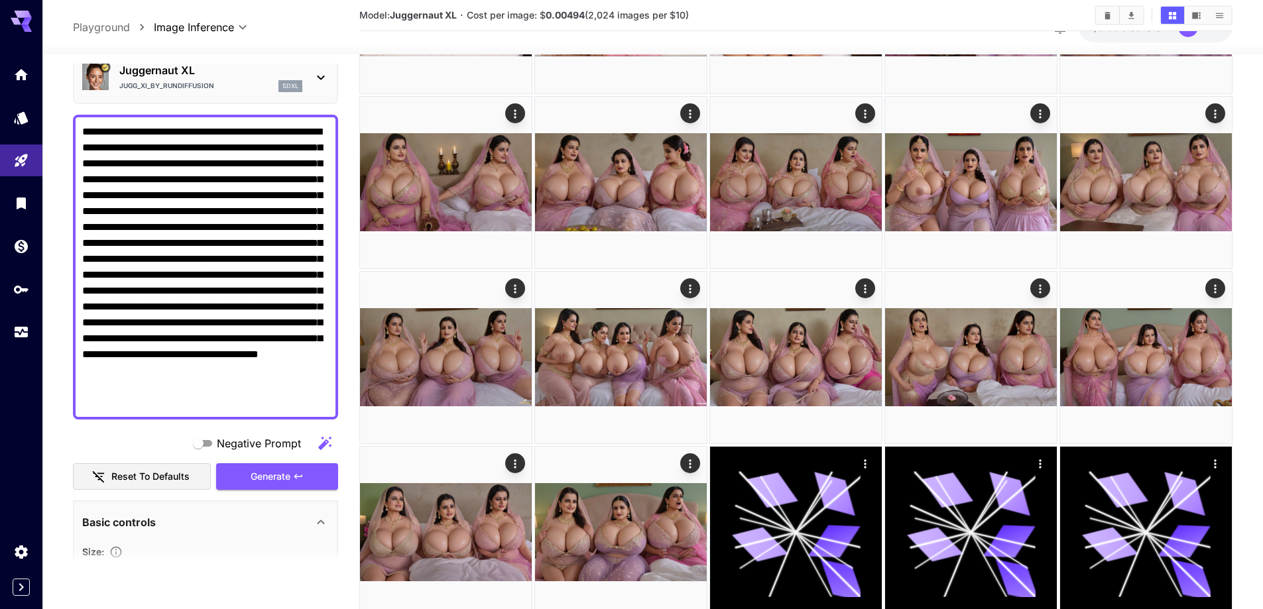
click at [254, 225] on textarea "**********" at bounding box center [205, 267] width 247 height 286
paste textarea "**********"
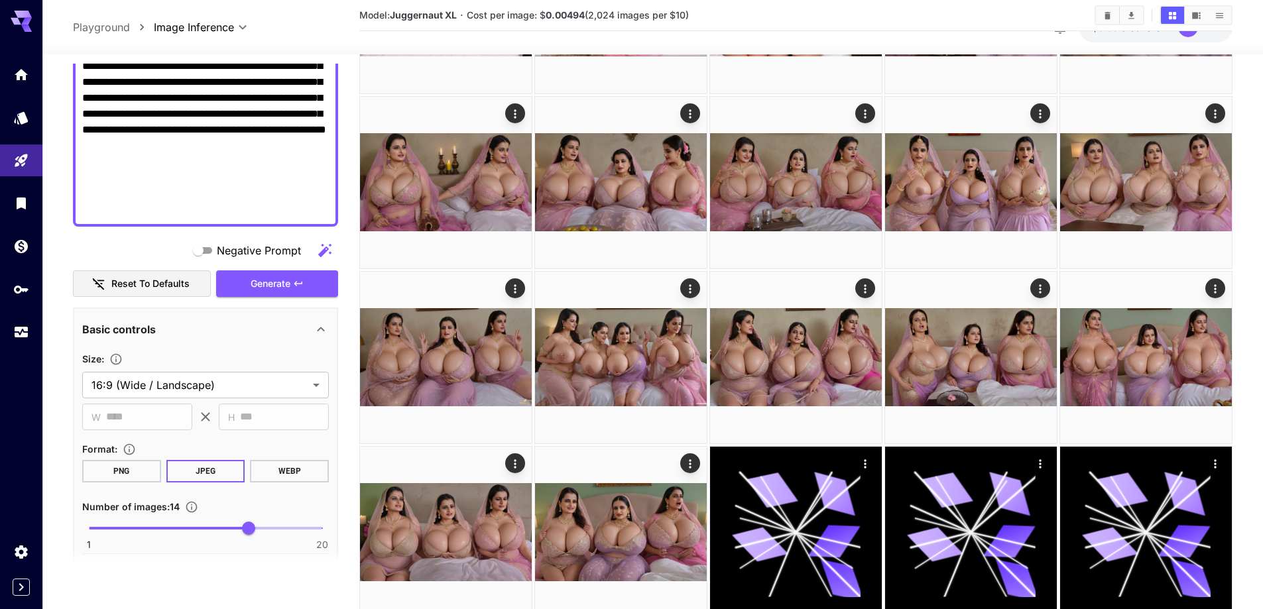
scroll to position [392, 0]
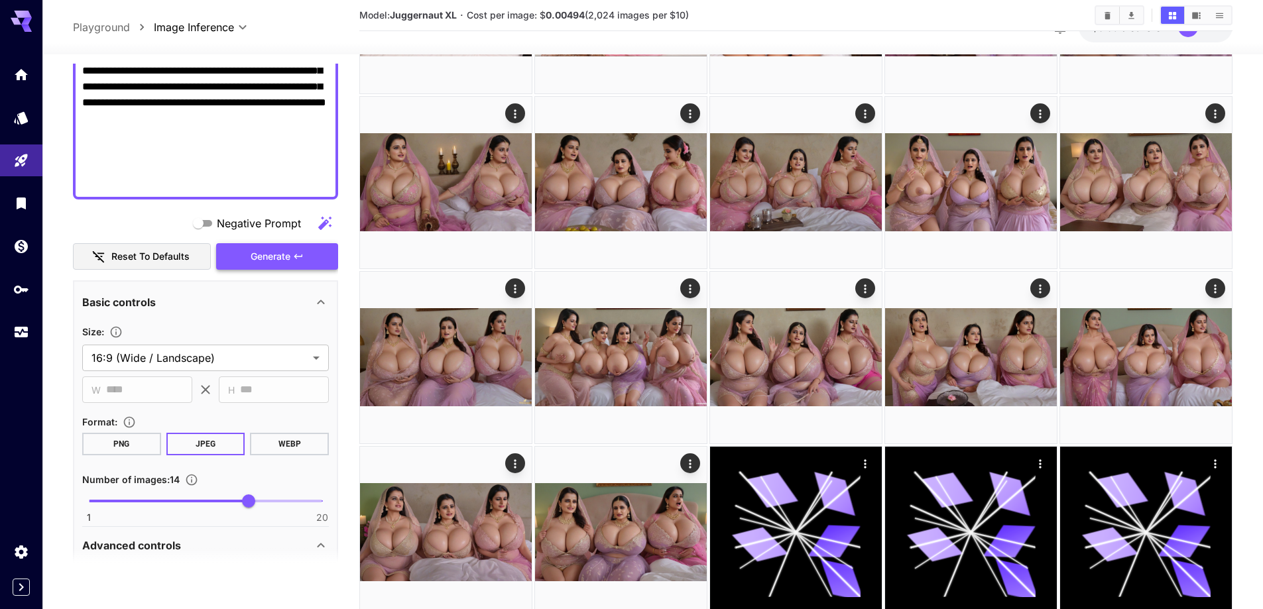
type textarea "**********"
click at [282, 265] on span "Generate" at bounding box center [271, 257] width 40 height 17
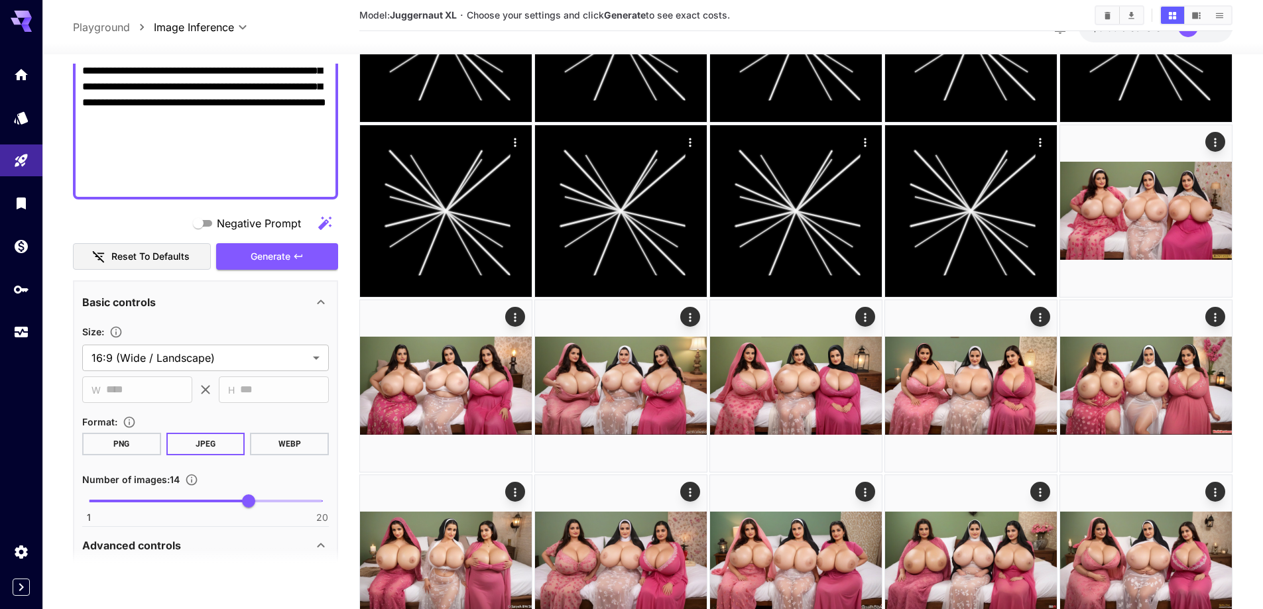
scroll to position [398, 0]
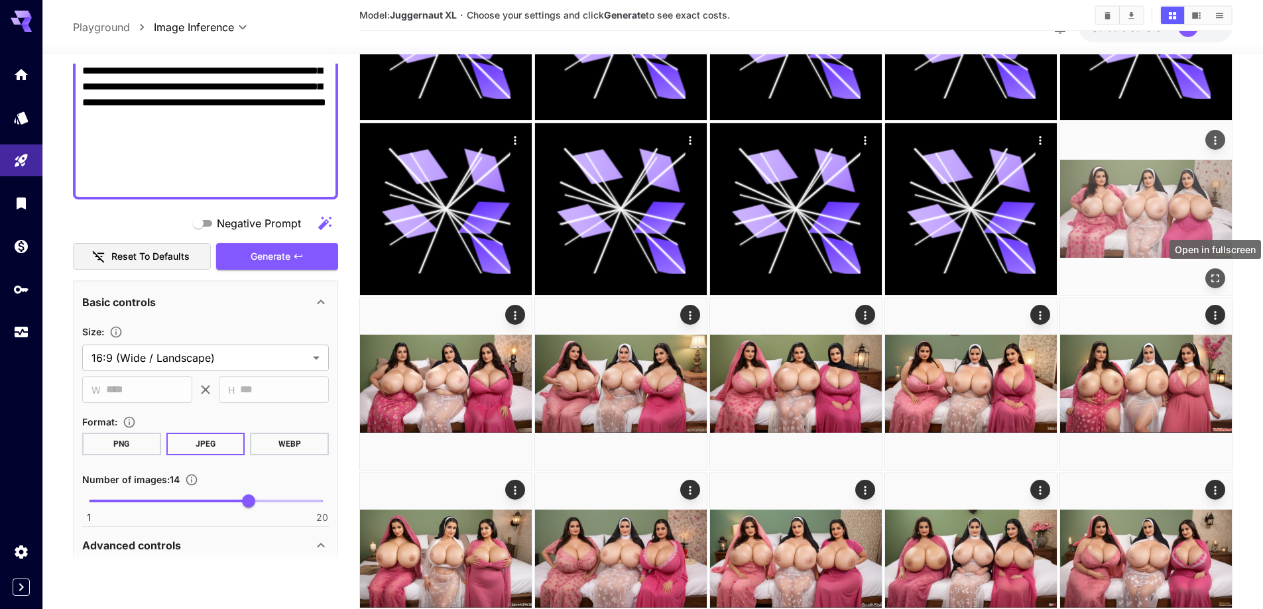
click at [1213, 272] on icon "Open in fullscreen" at bounding box center [1215, 278] width 13 height 13
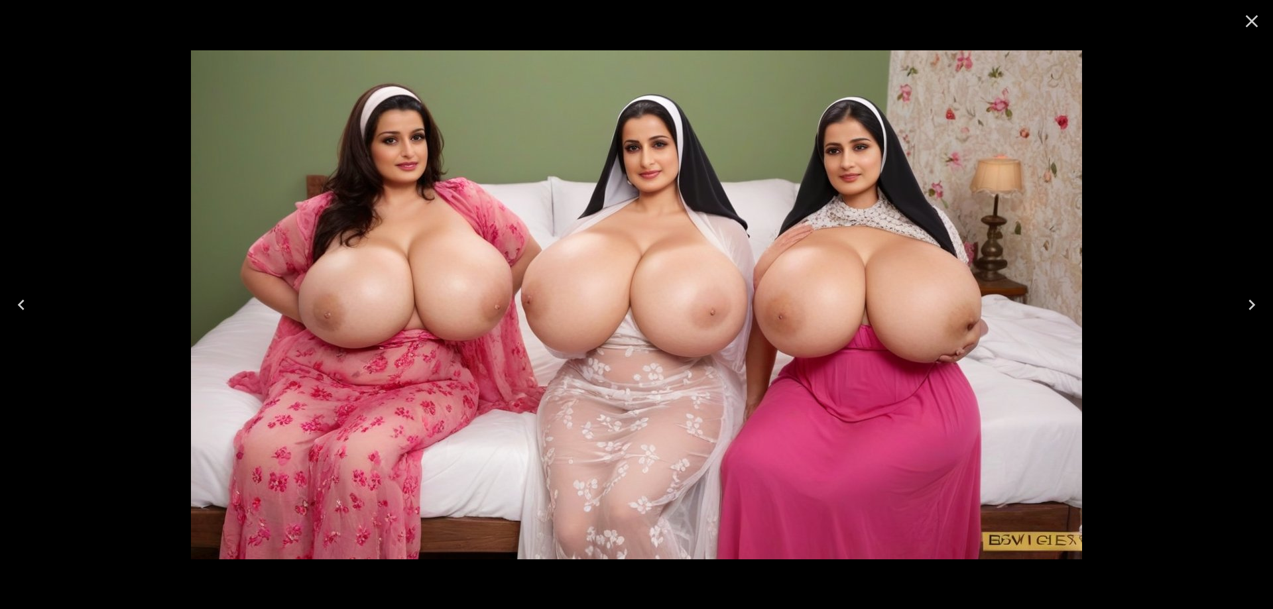
click at [1262, 311] on button "Next" at bounding box center [1252, 304] width 42 height 53
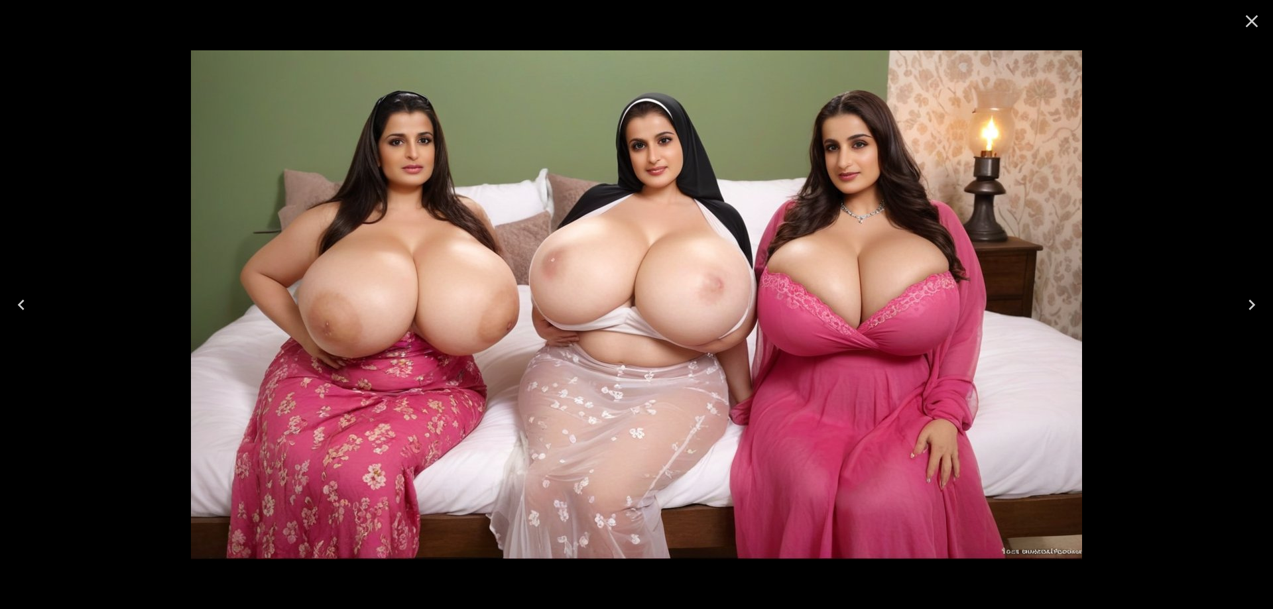
click at [1254, 306] on icon "Next" at bounding box center [1251, 304] width 21 height 21
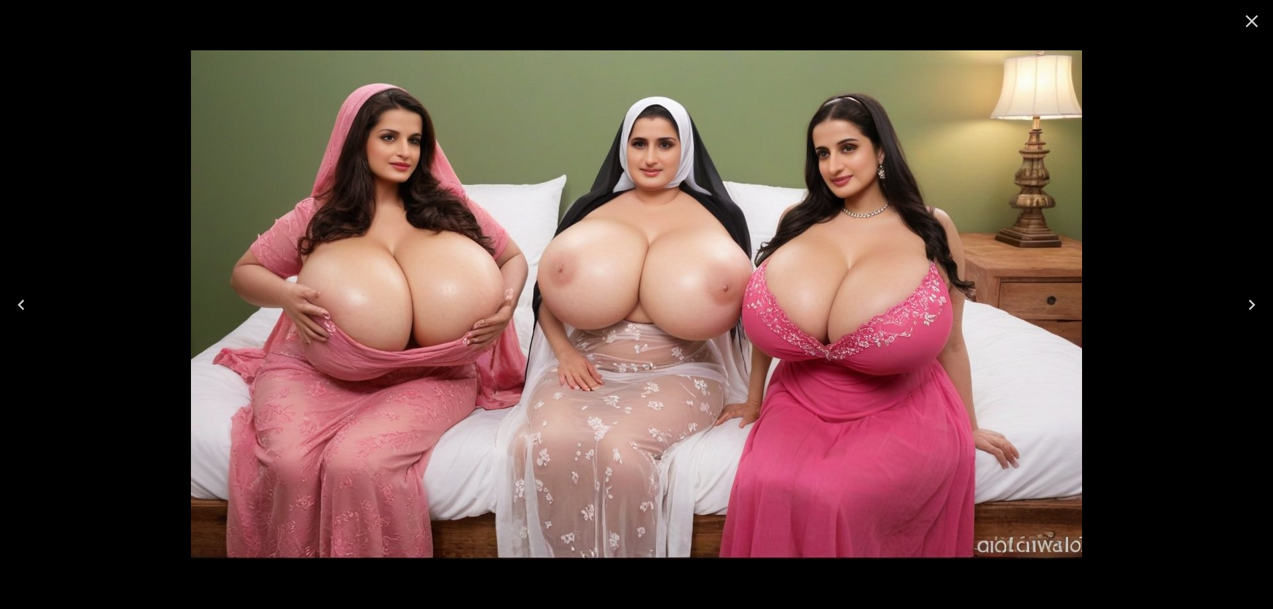
click at [1254, 306] on icon "Next" at bounding box center [1251, 304] width 21 height 21
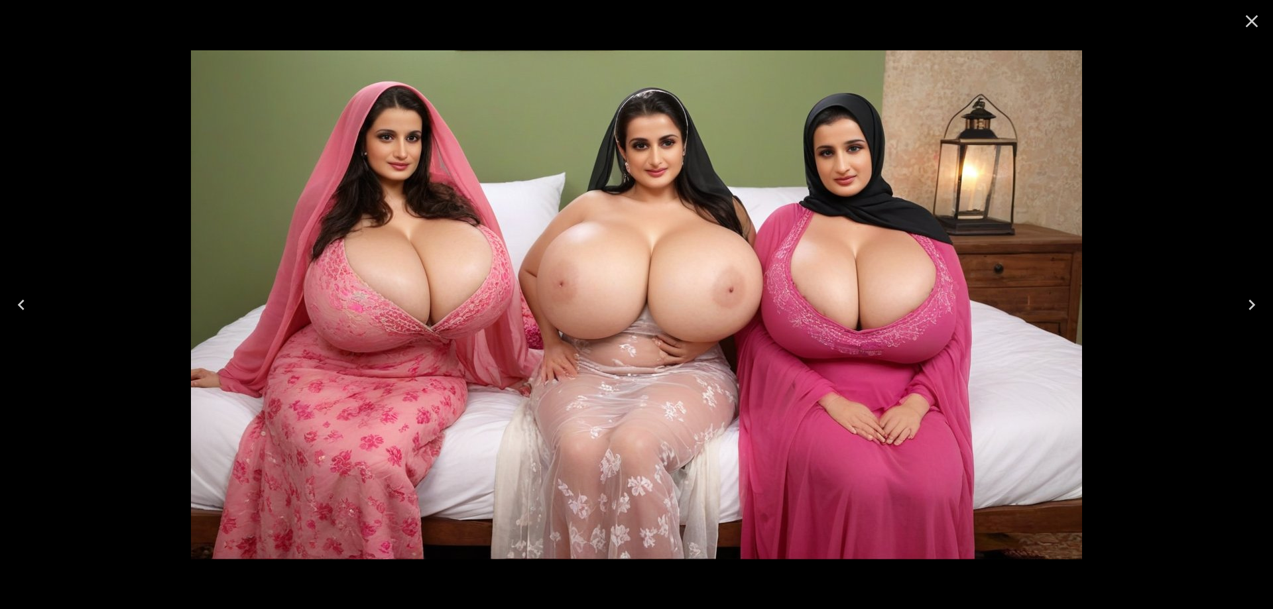
click at [1248, 305] on icon "Next" at bounding box center [1251, 304] width 21 height 21
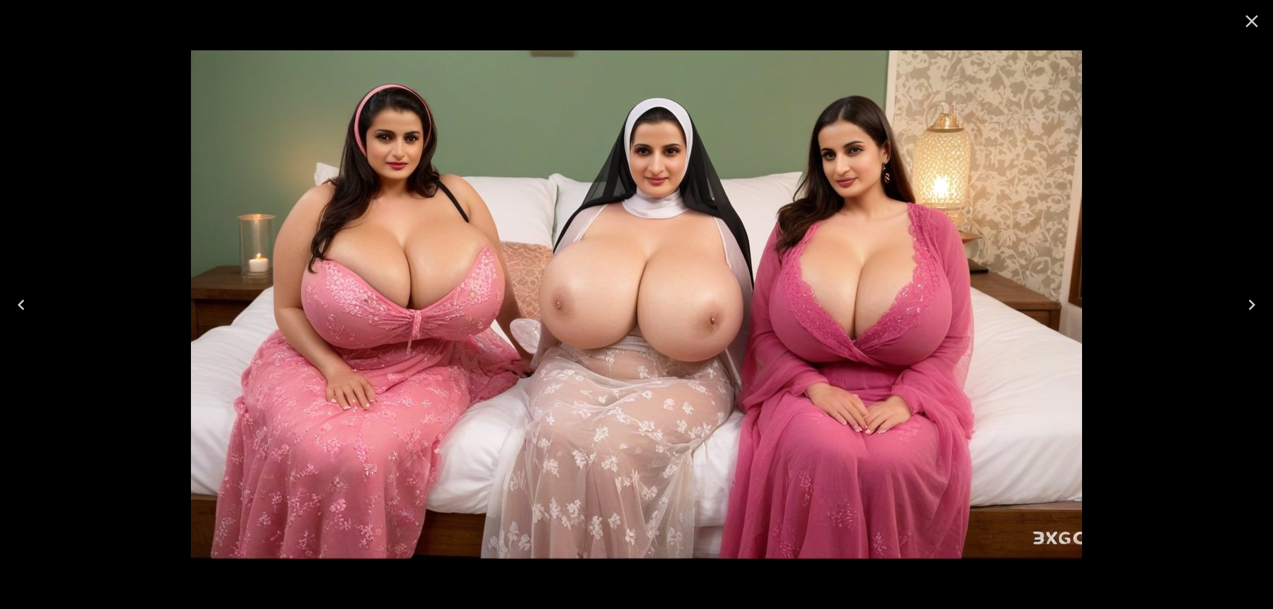
click at [1250, 305] on icon "Next" at bounding box center [1251, 304] width 21 height 21
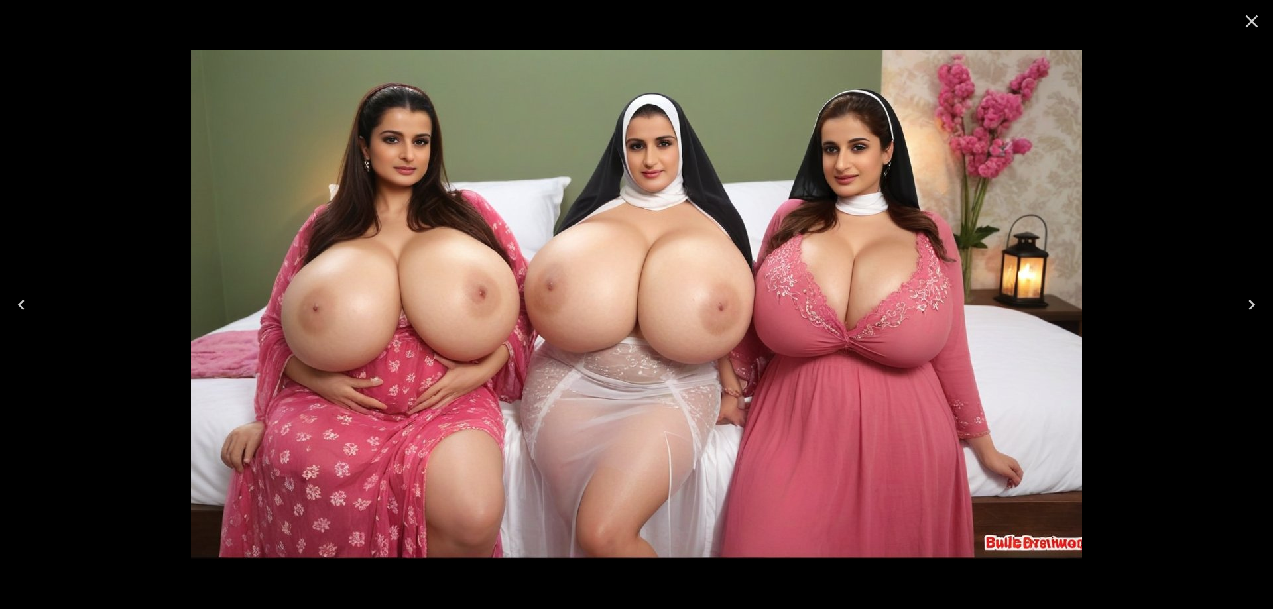
click at [1250, 305] on icon "Next" at bounding box center [1251, 304] width 21 height 21
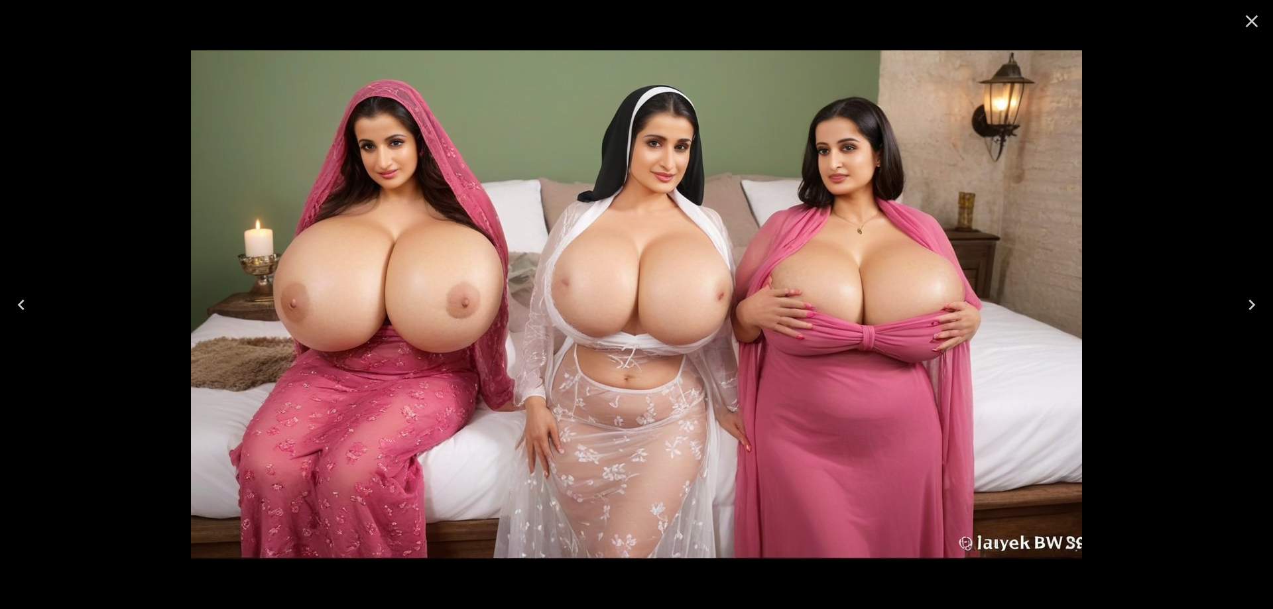
click at [1257, 300] on icon "Next" at bounding box center [1251, 304] width 21 height 21
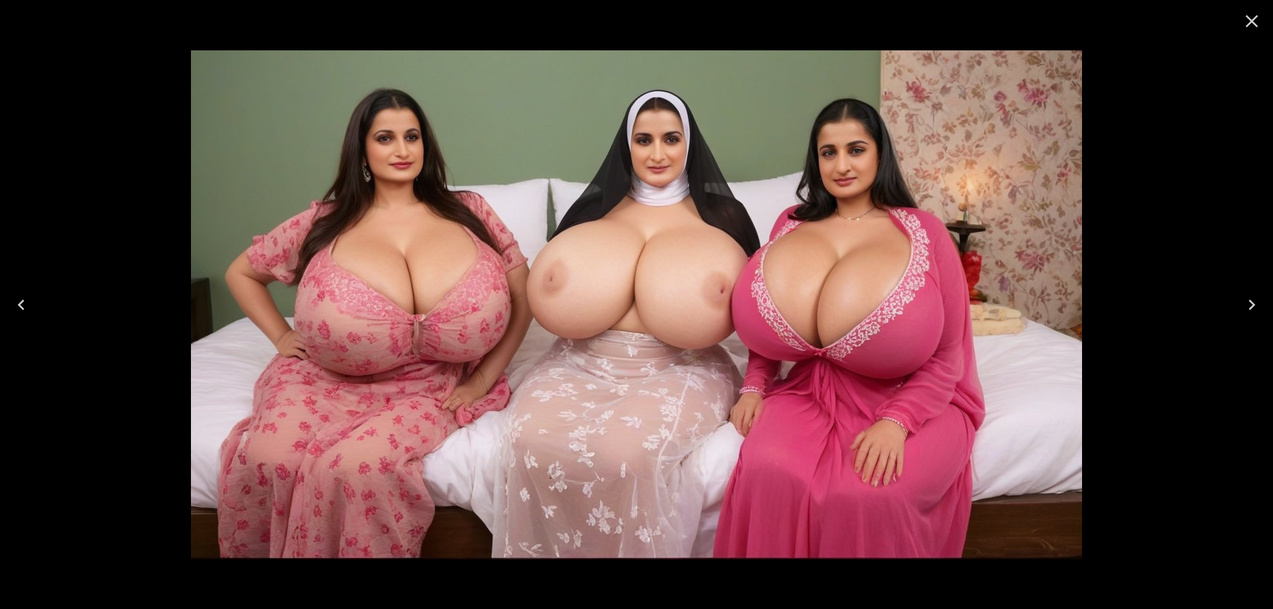
click at [1252, 308] on icon "Next" at bounding box center [1251, 304] width 21 height 21
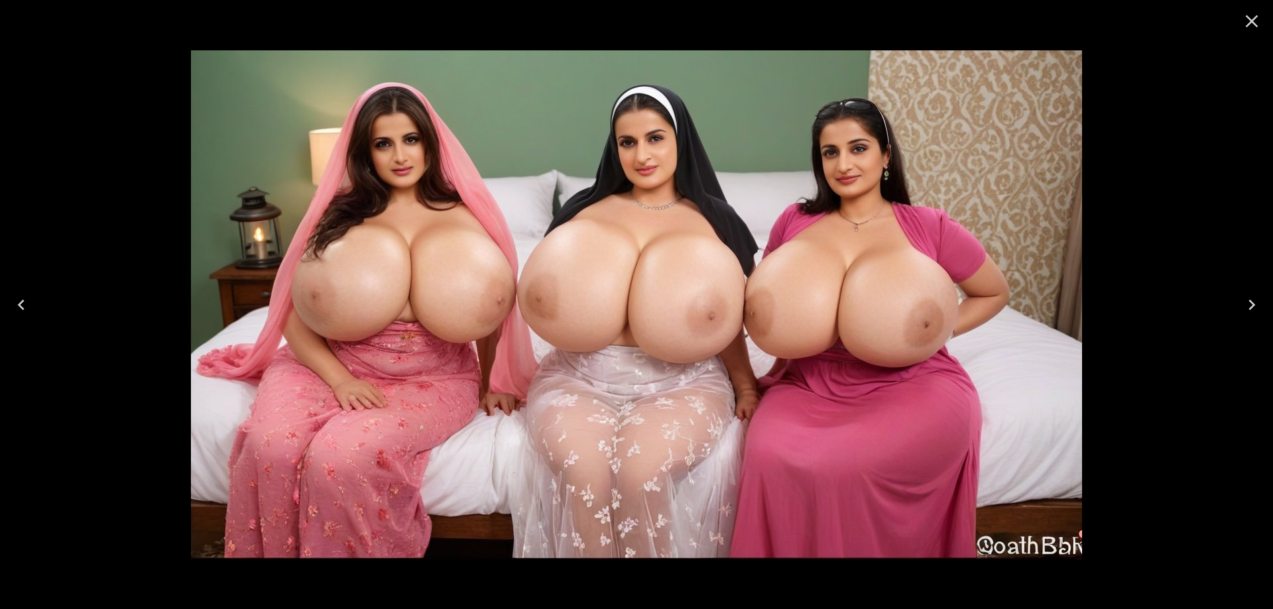
click at [1252, 308] on icon "Next" at bounding box center [1251, 304] width 21 height 21
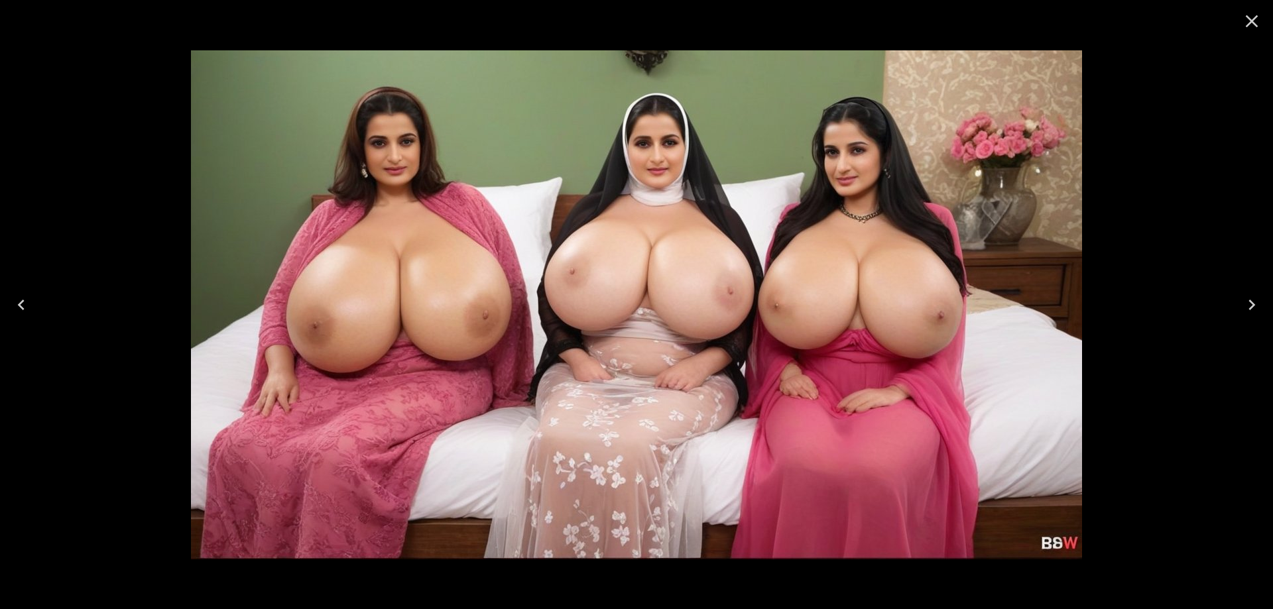
click at [1244, 301] on icon "Next" at bounding box center [1251, 304] width 21 height 21
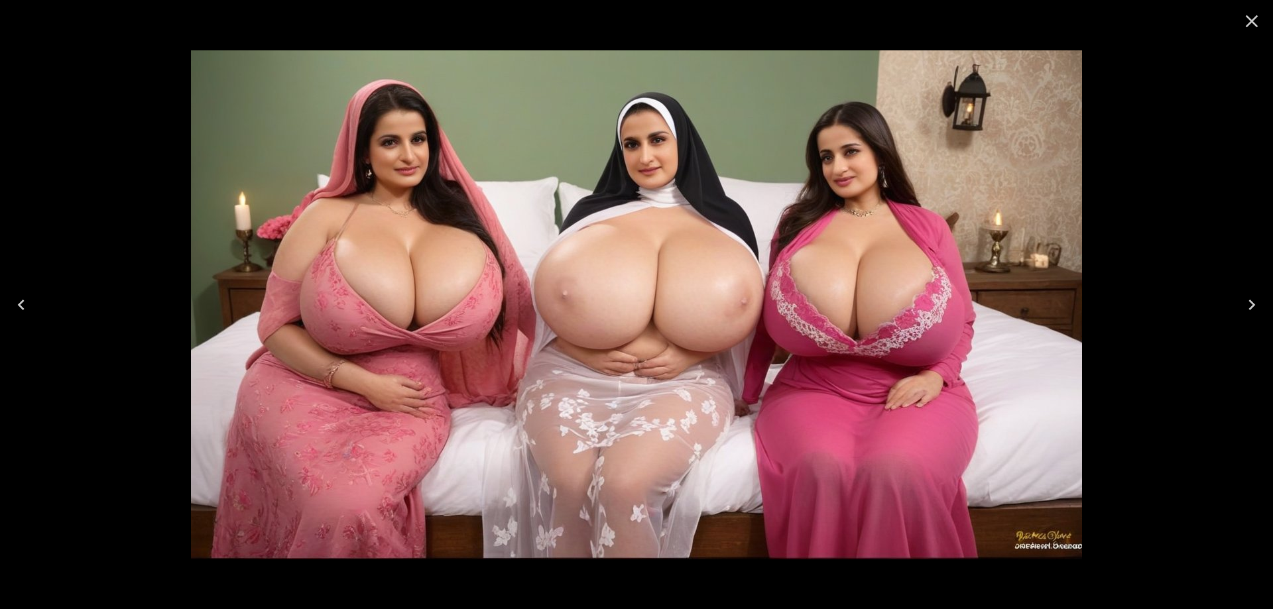
click at [1243, 302] on icon "Next" at bounding box center [1251, 304] width 21 height 21
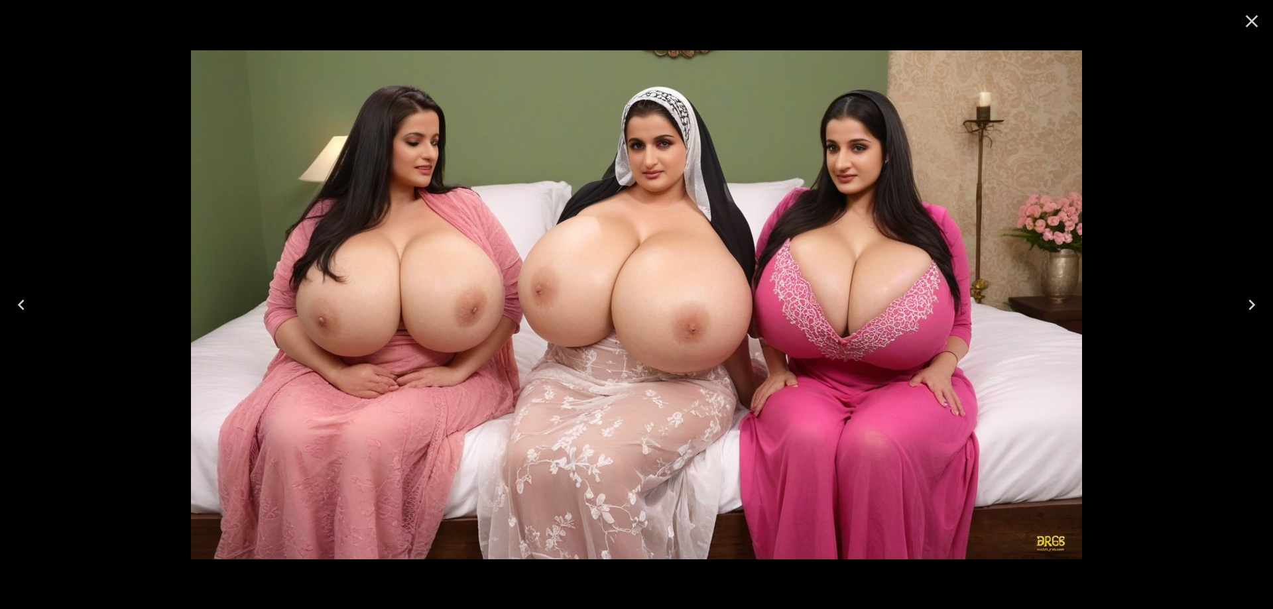
click at [1239, 310] on button "Next" at bounding box center [1252, 304] width 42 height 53
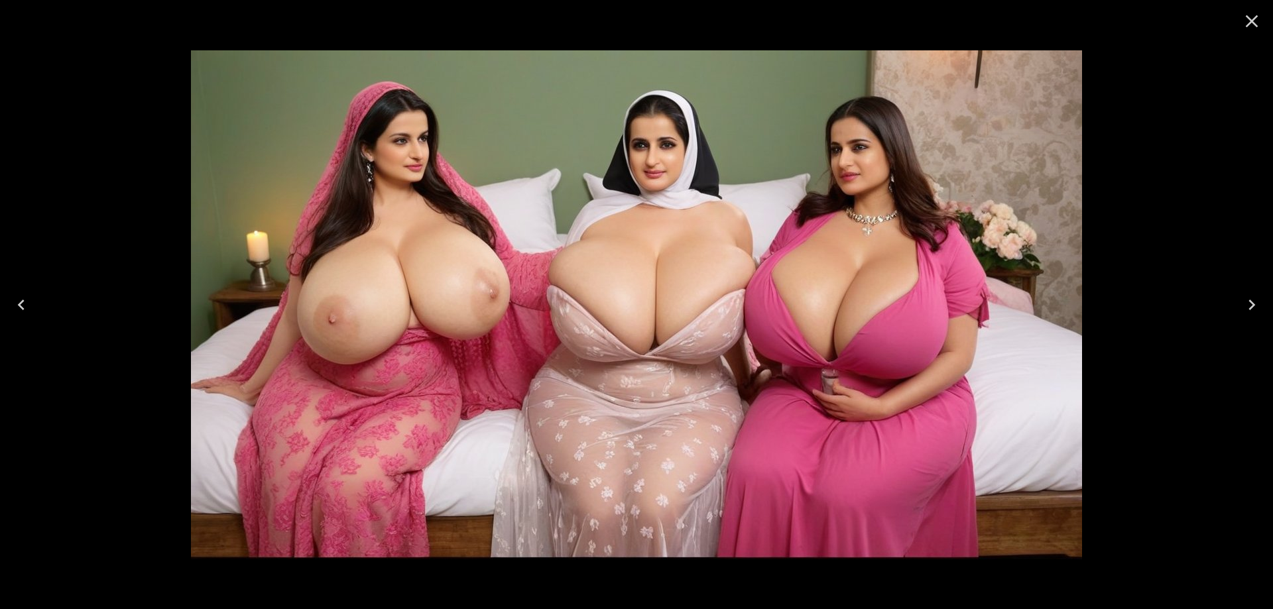
click at [1239, 310] on button "Next" at bounding box center [1252, 304] width 42 height 53
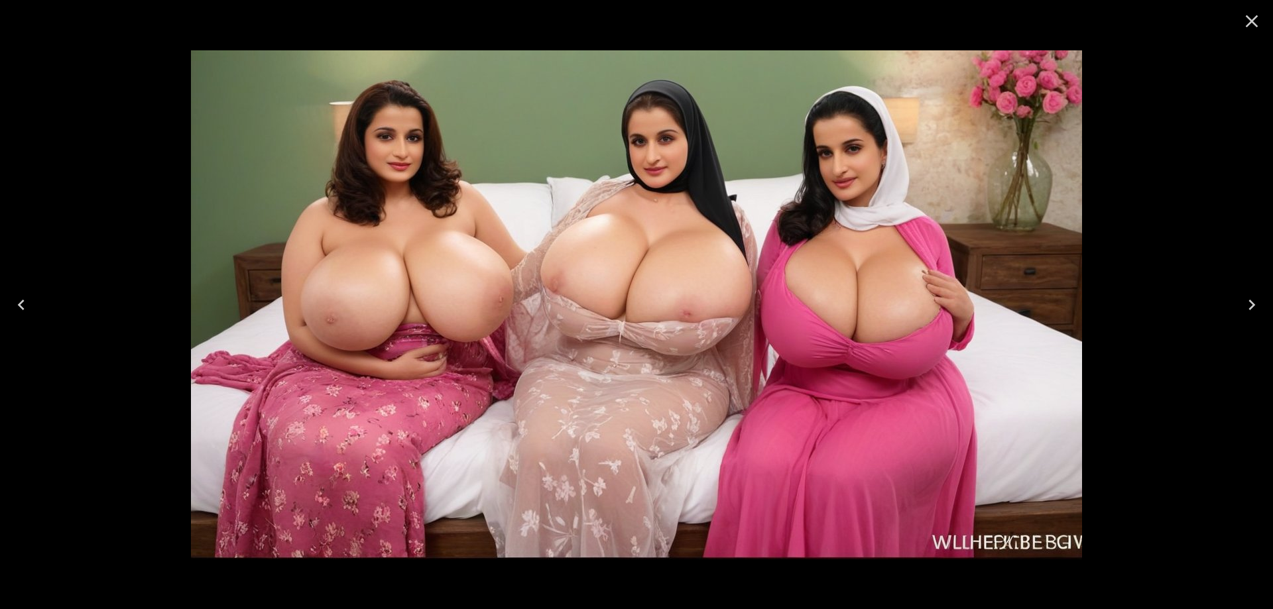
click at [1239, 310] on button "Next" at bounding box center [1252, 304] width 42 height 53
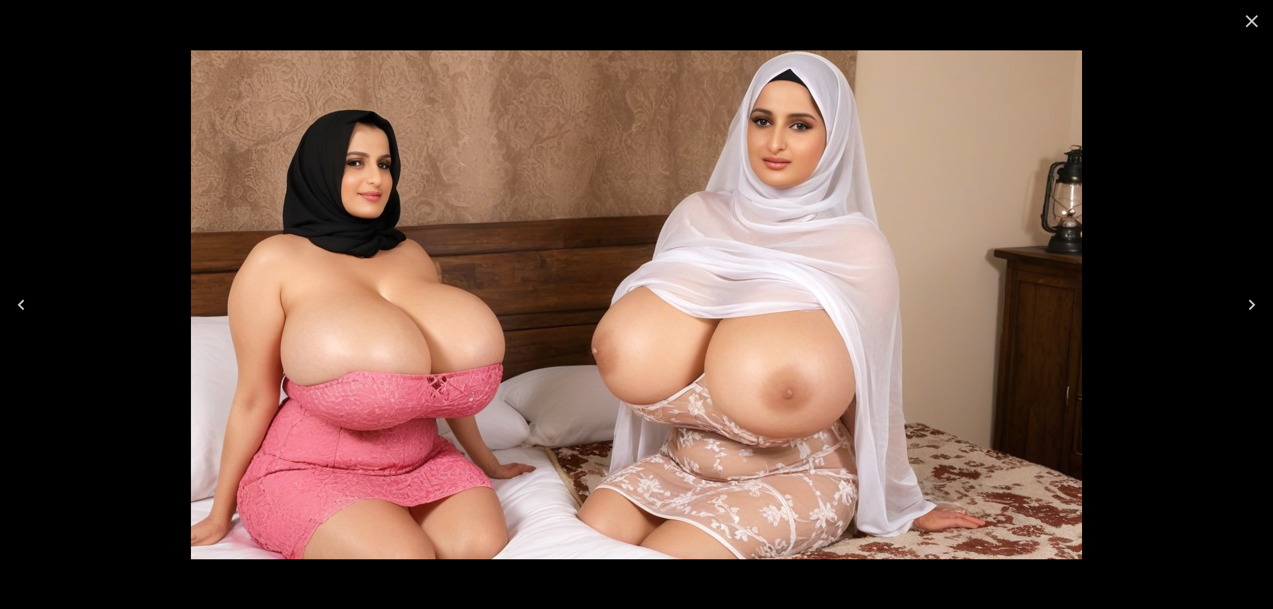
click at [1239, 310] on button "Next" at bounding box center [1252, 304] width 42 height 53
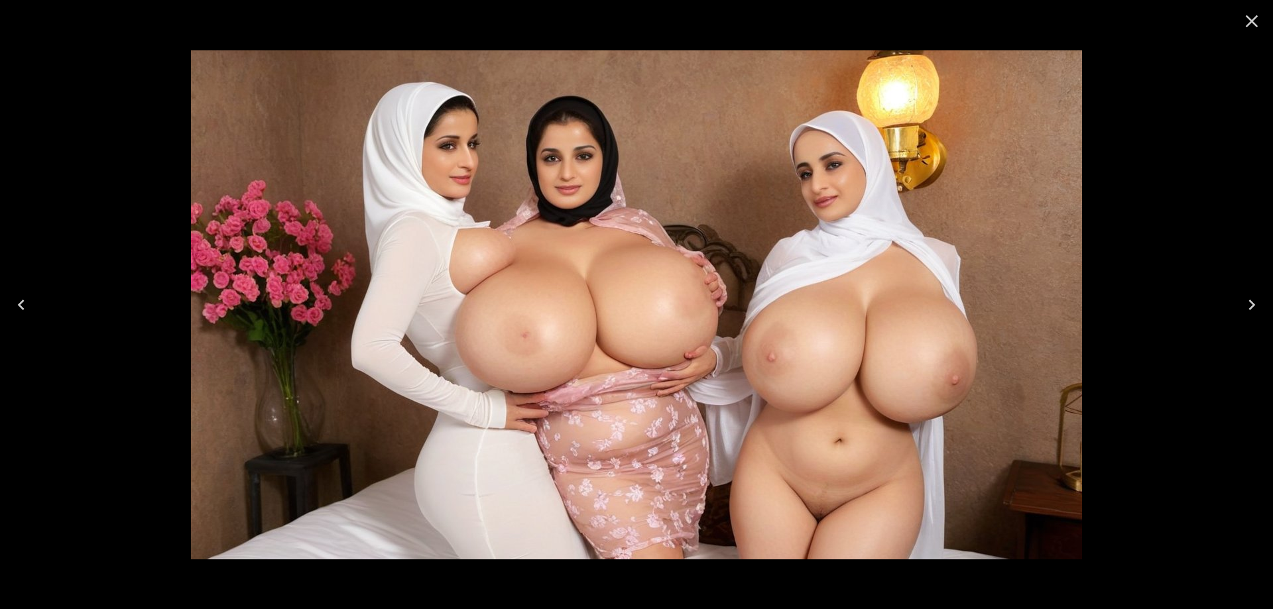
click at [1239, 310] on button "Next" at bounding box center [1252, 304] width 42 height 53
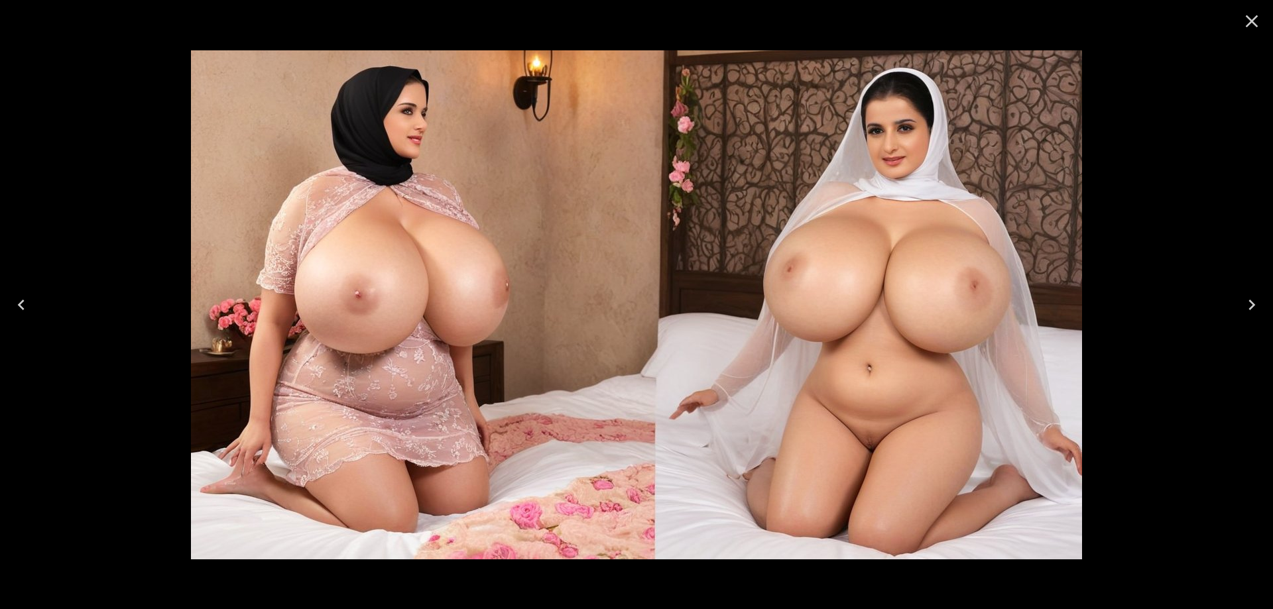
click at [1239, 310] on button "Next" at bounding box center [1252, 304] width 42 height 53
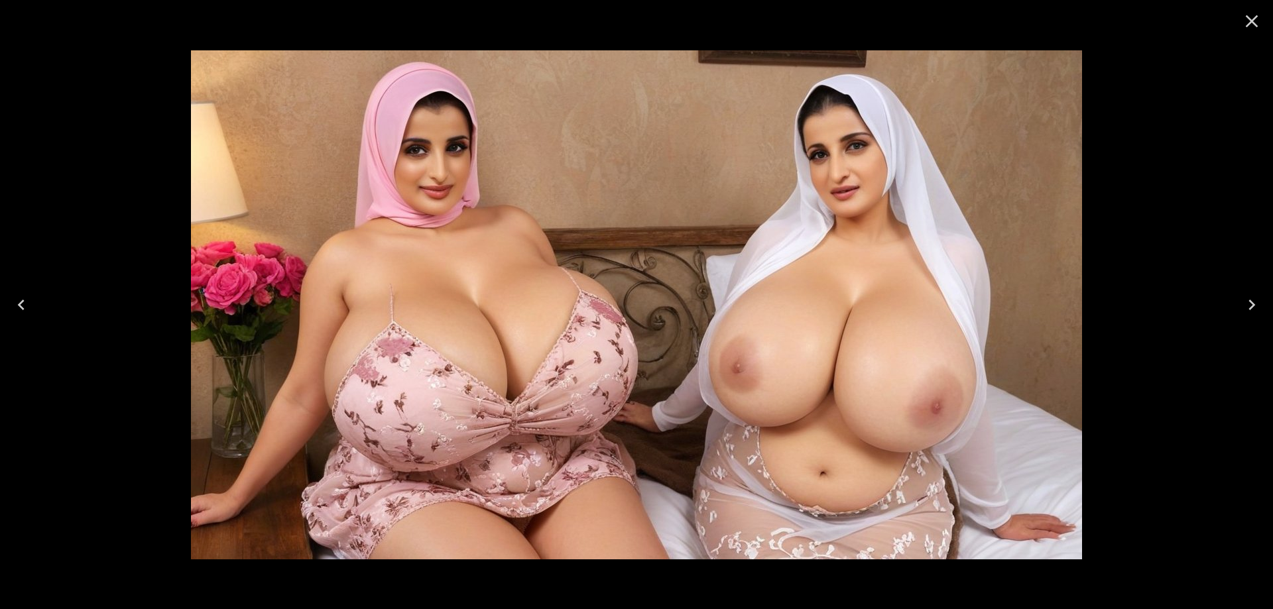
click at [1260, 303] on icon "Next" at bounding box center [1251, 304] width 21 height 21
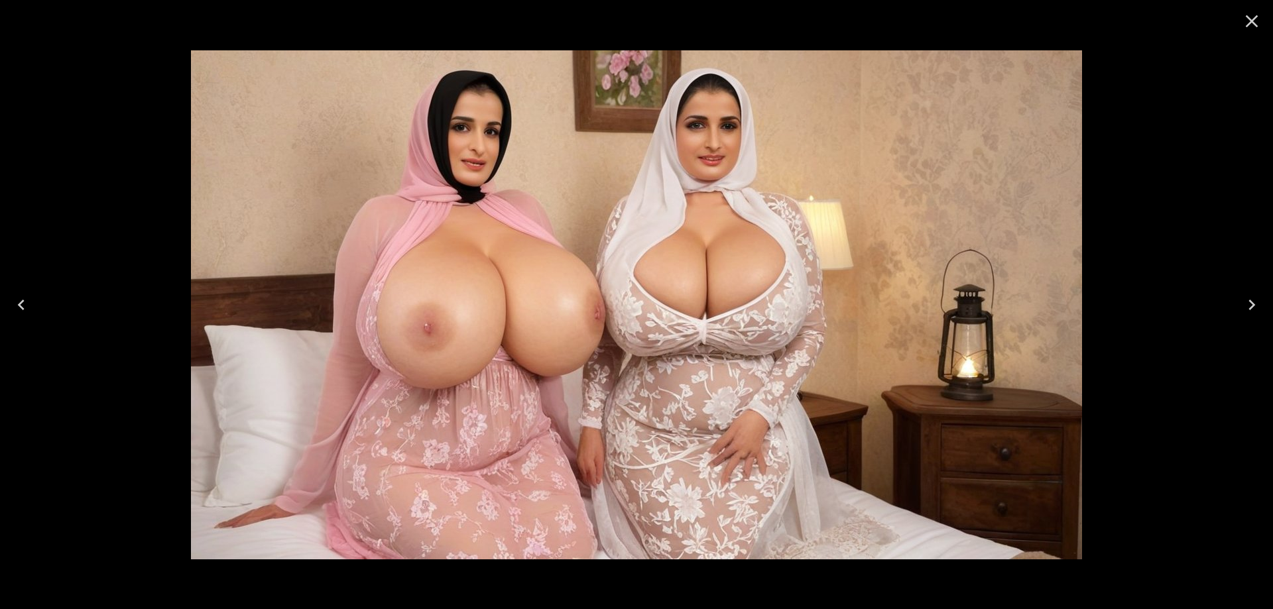
click at [1260, 303] on icon "Next" at bounding box center [1251, 304] width 21 height 21
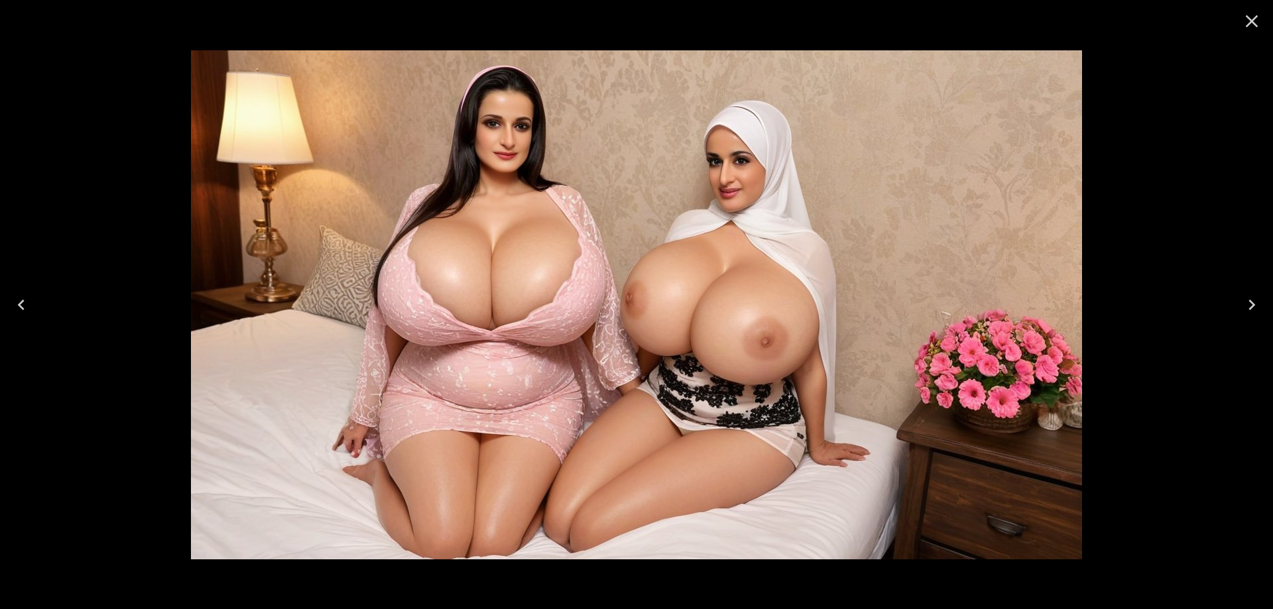
click at [1245, 319] on button "Next" at bounding box center [1252, 304] width 42 height 53
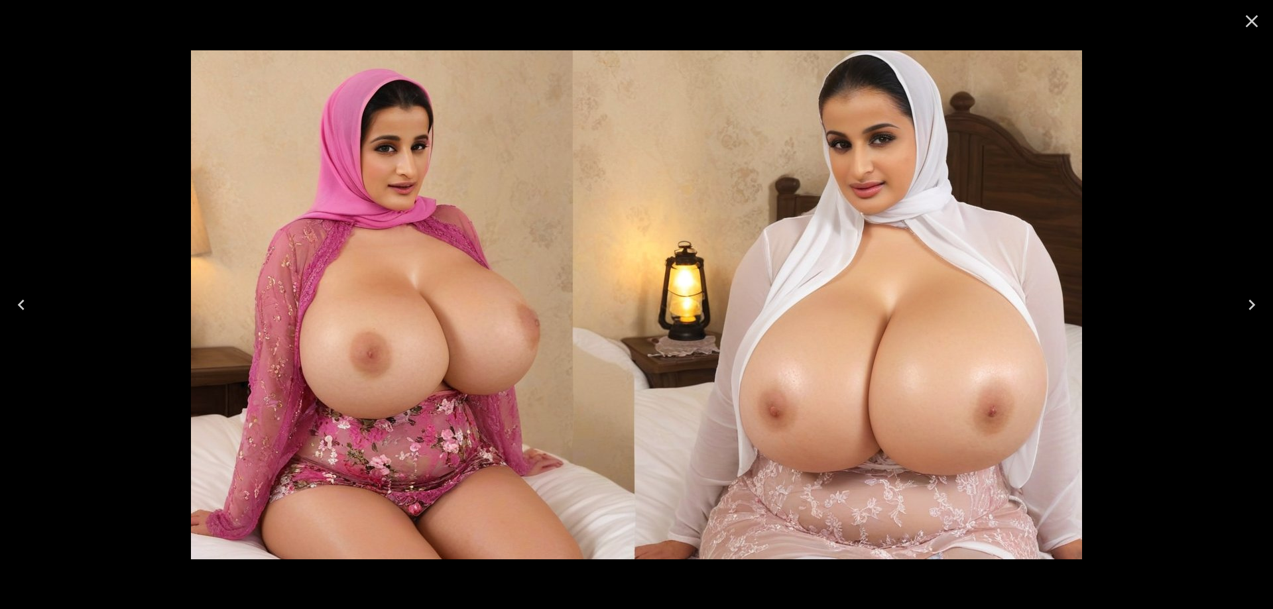
click at [1248, 319] on button "Next" at bounding box center [1252, 304] width 42 height 53
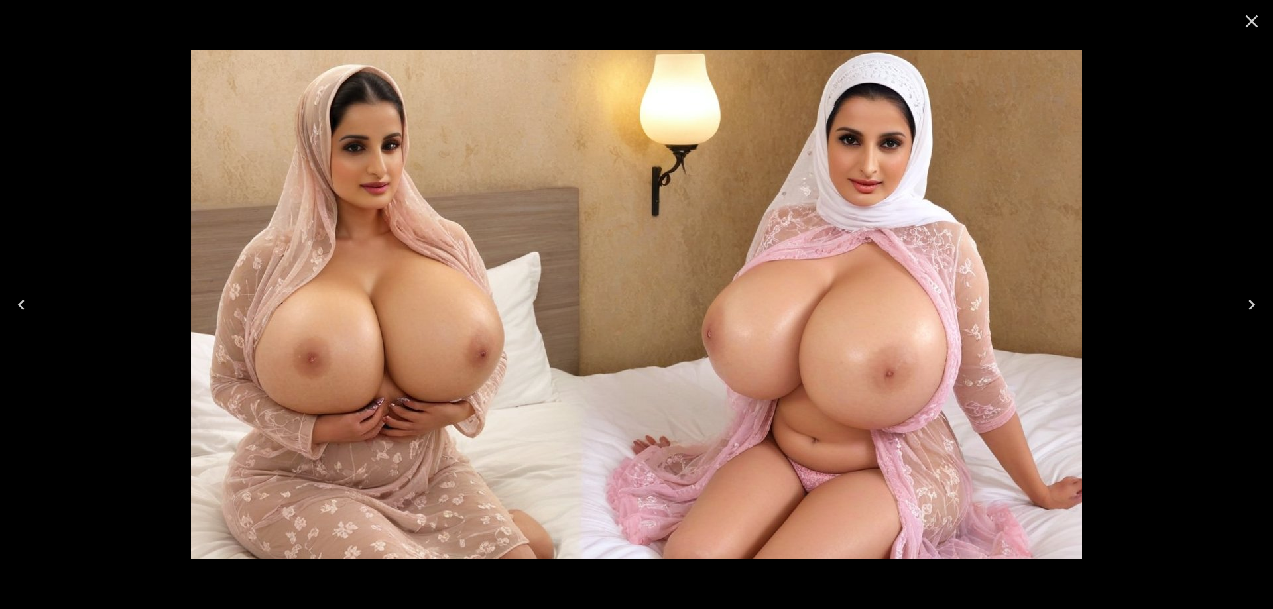
click at [1248, 319] on button "Next" at bounding box center [1252, 304] width 42 height 53
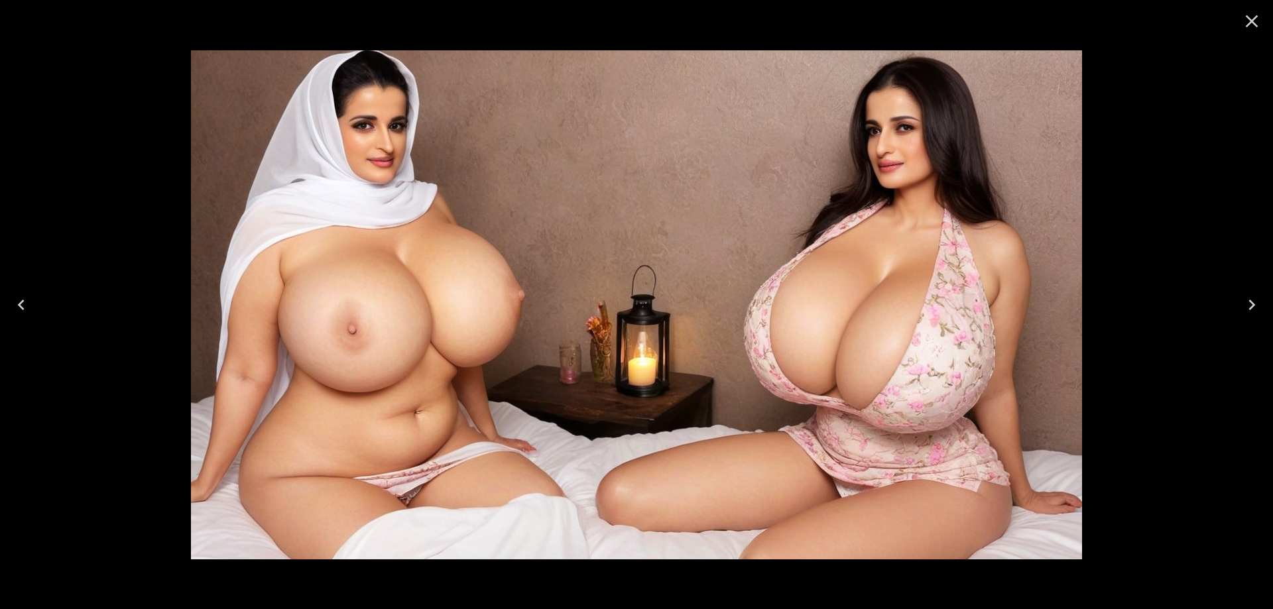
click at [1248, 319] on button "Next" at bounding box center [1252, 304] width 42 height 53
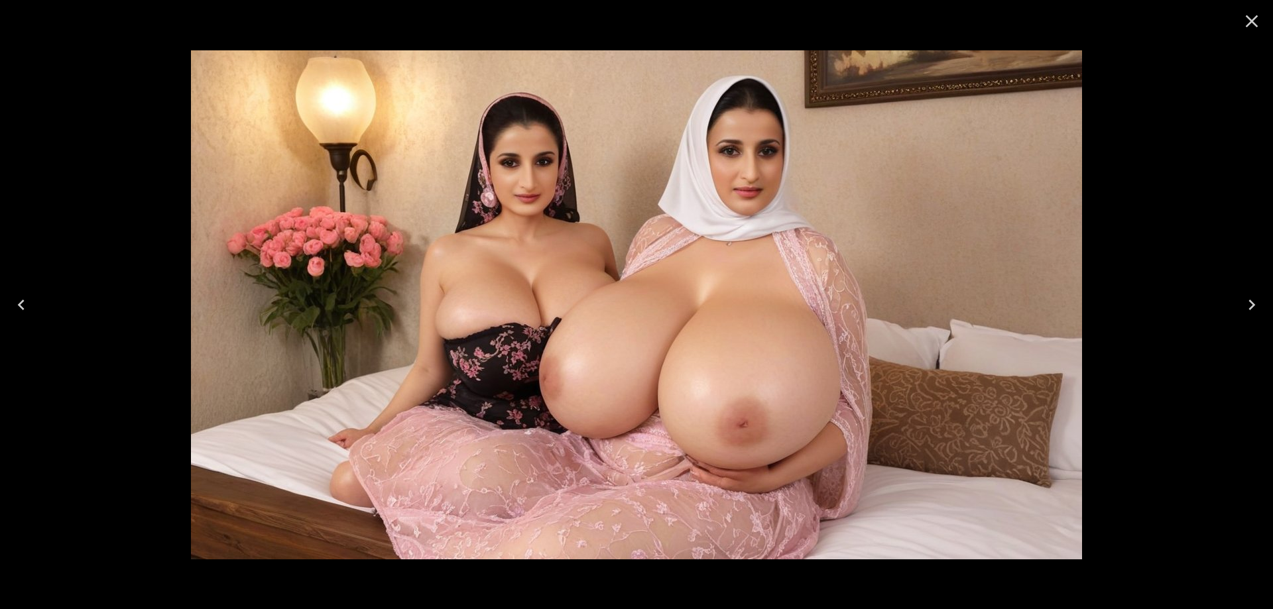
click at [1249, 319] on button "Next" at bounding box center [1252, 304] width 42 height 53
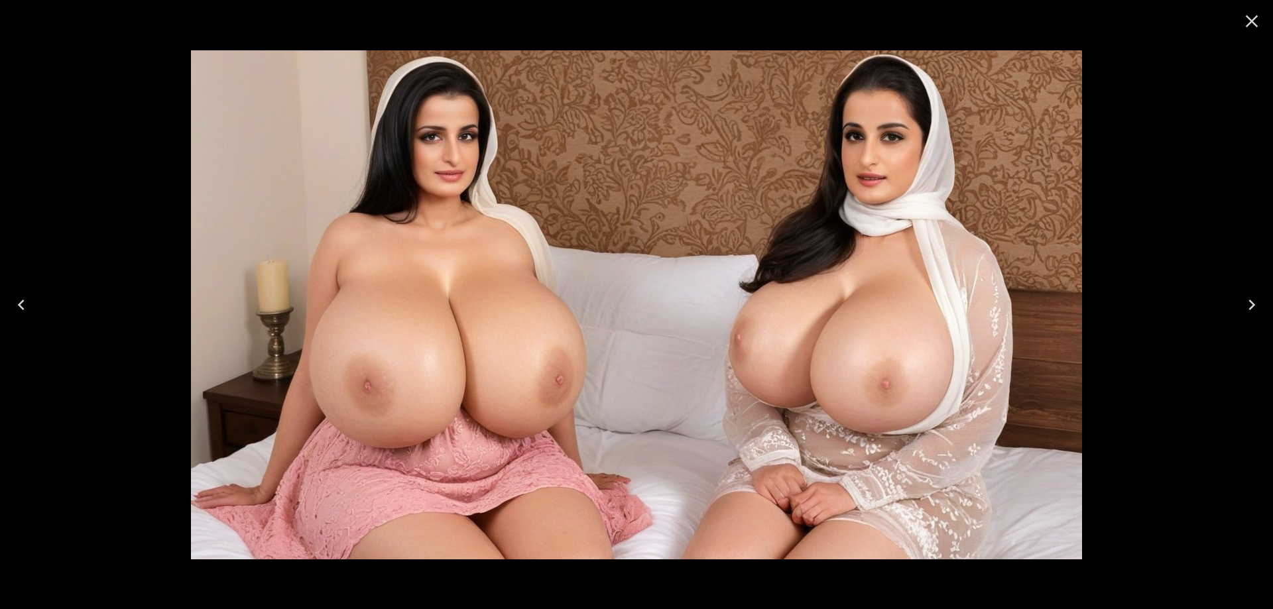
click at [1248, 308] on icon "Next" at bounding box center [1251, 304] width 21 height 21
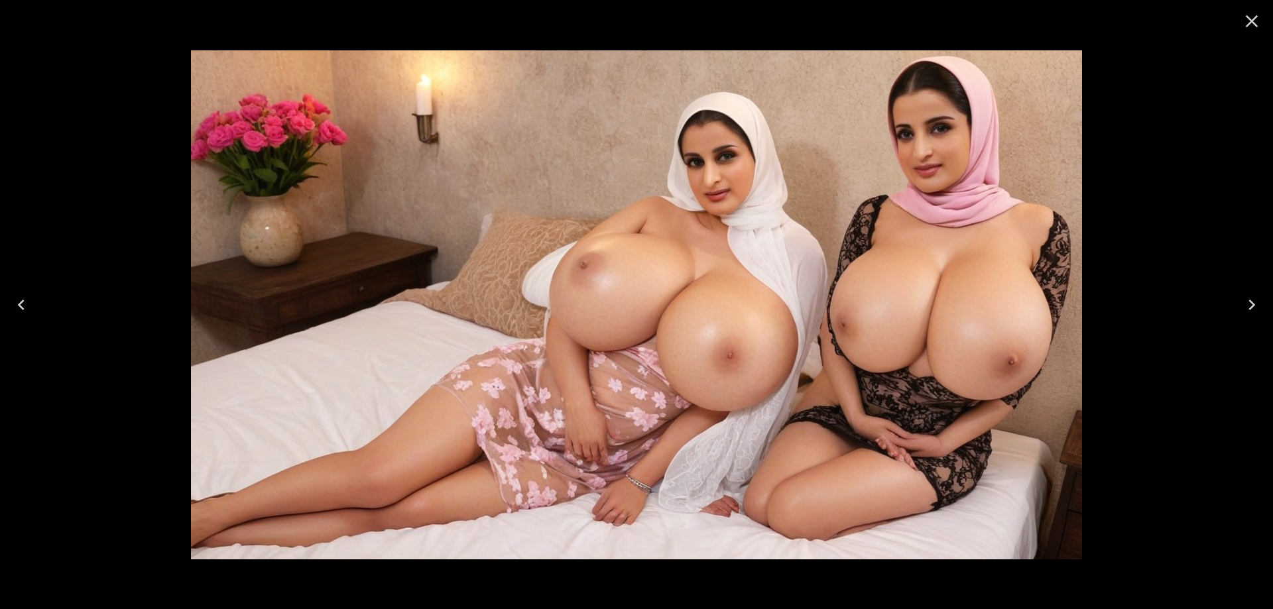
click at [1248, 308] on icon "Next" at bounding box center [1251, 304] width 21 height 21
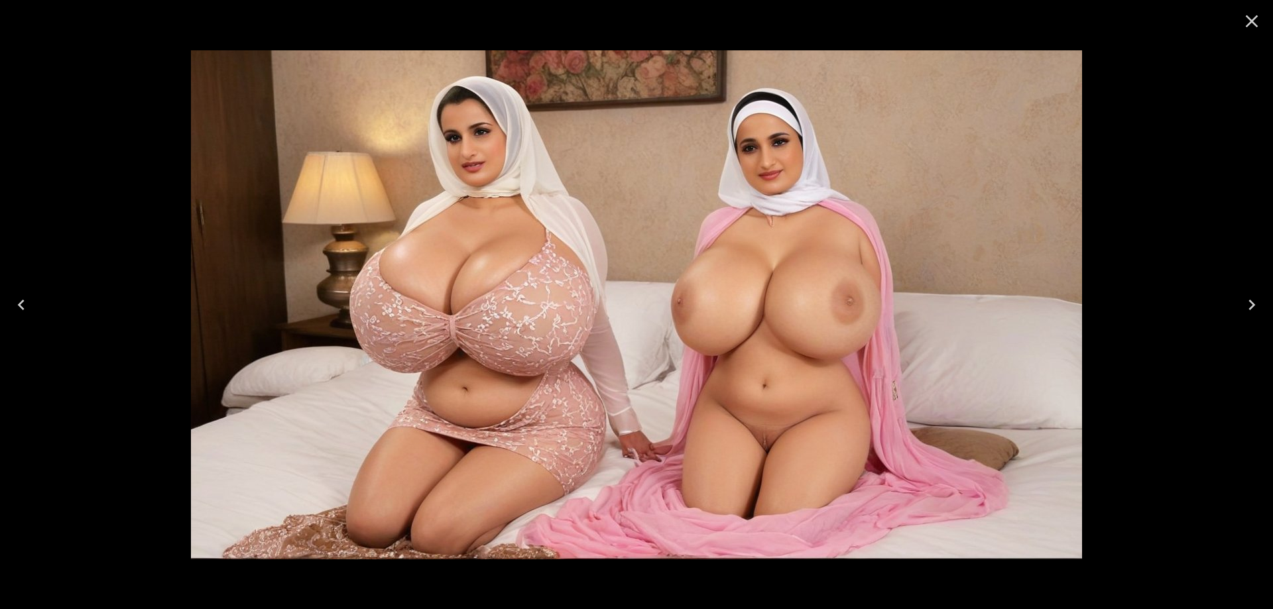
click at [1248, 308] on icon "Next" at bounding box center [1251, 304] width 21 height 21
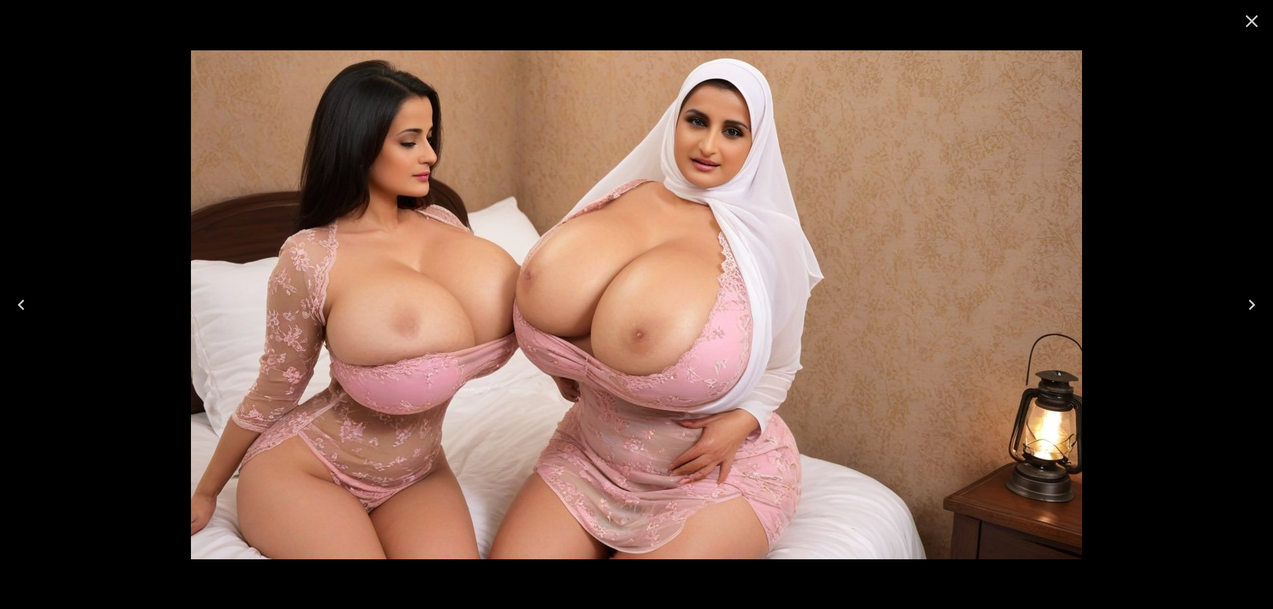
click at [1248, 308] on icon "Next" at bounding box center [1251, 304] width 21 height 21
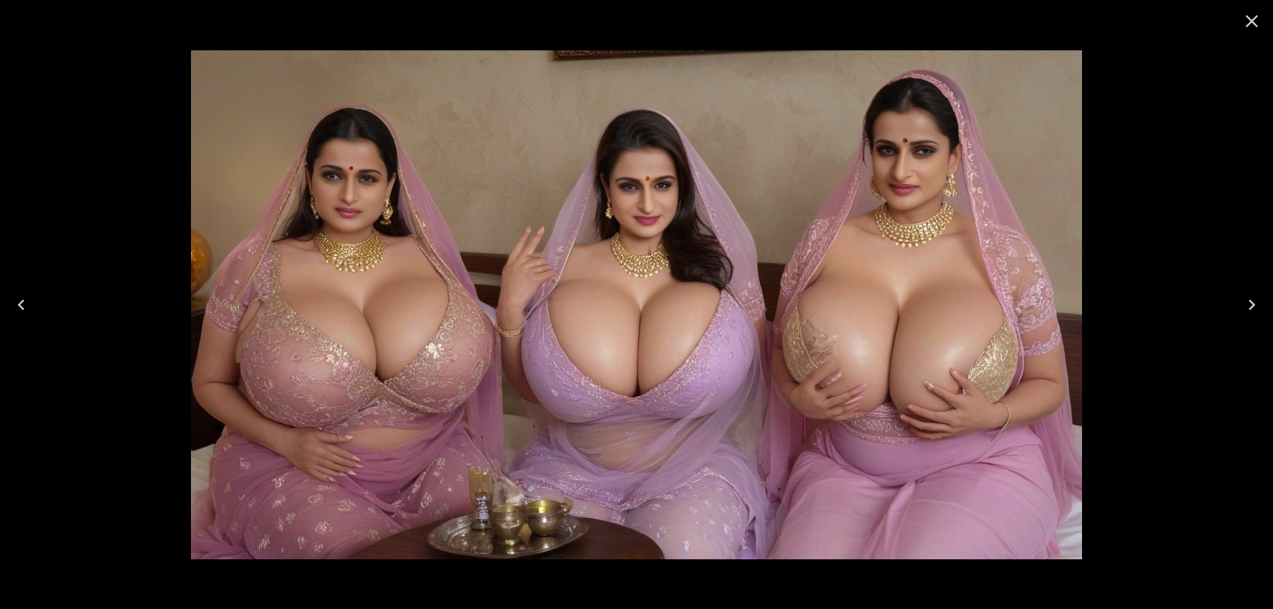
click at [1258, 316] on button "Next" at bounding box center [1252, 304] width 42 height 53
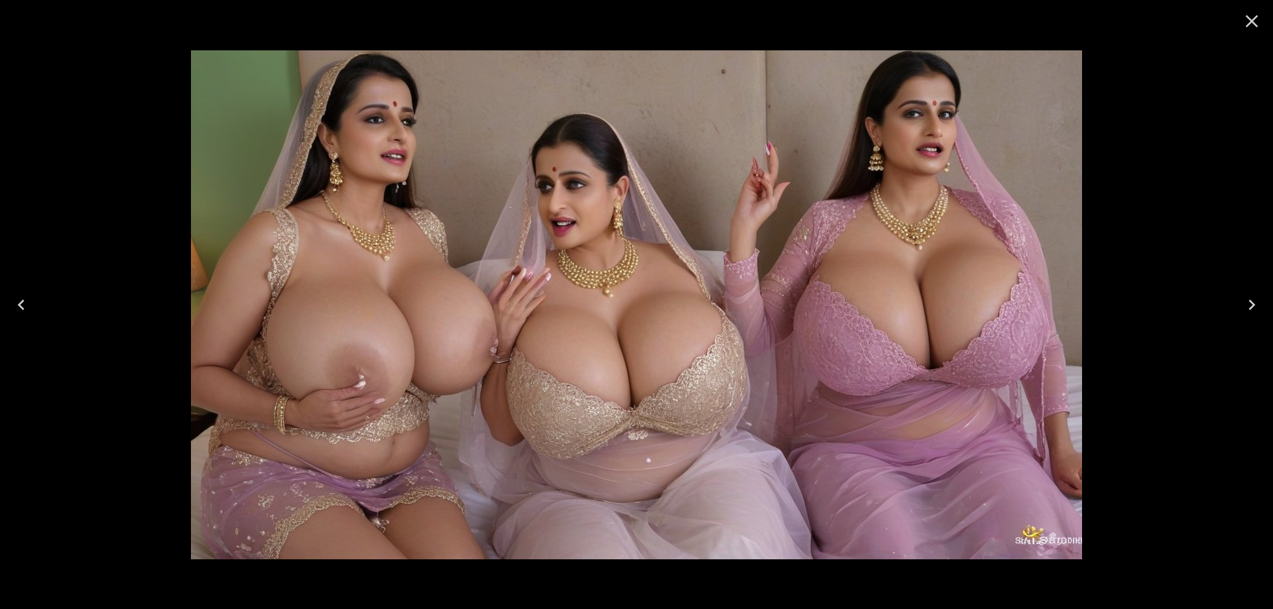
click at [1258, 316] on button "Next" at bounding box center [1252, 304] width 42 height 53
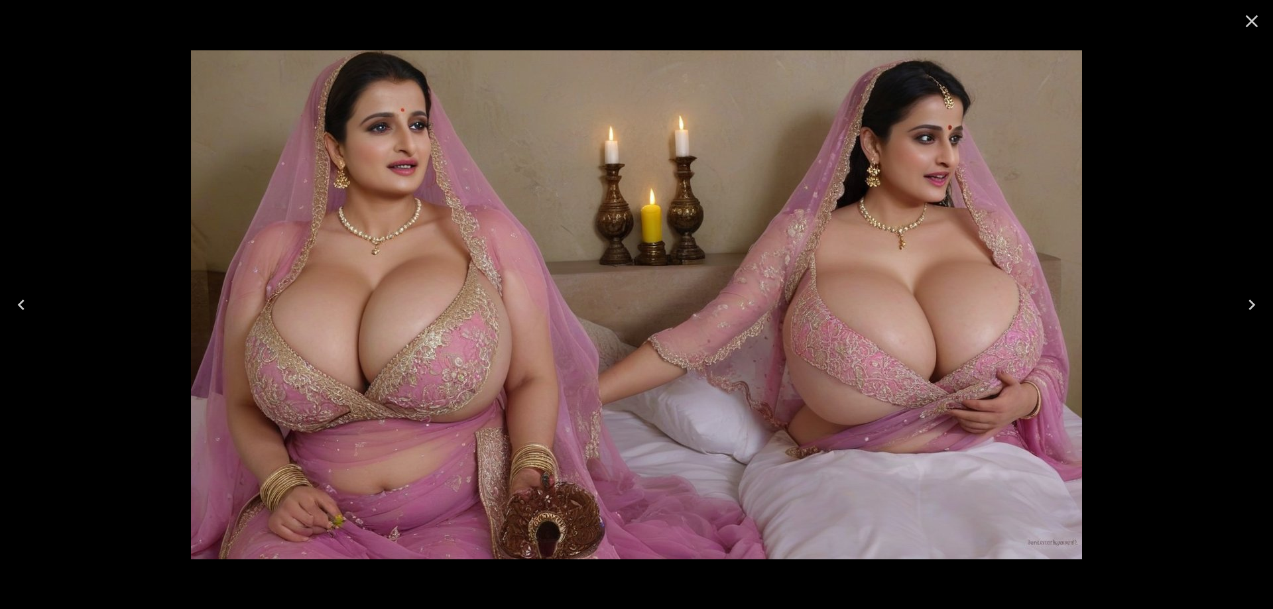
click at [1257, 315] on icon "Next" at bounding box center [1251, 304] width 21 height 21
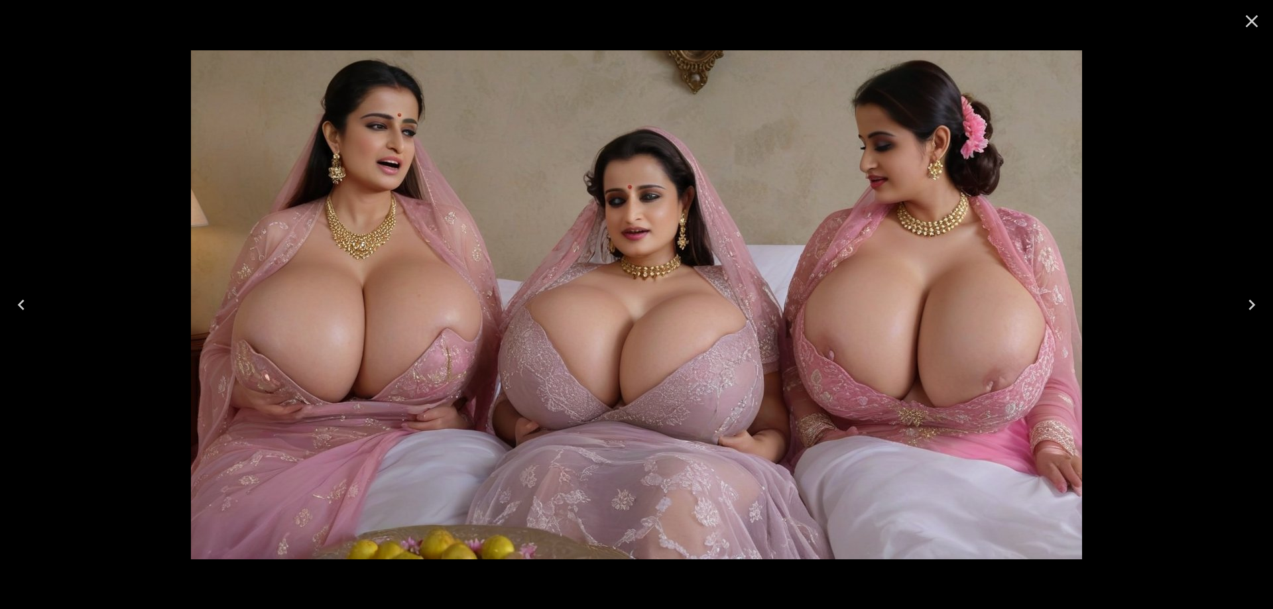
click at [1263, 315] on button "Next" at bounding box center [1252, 304] width 42 height 53
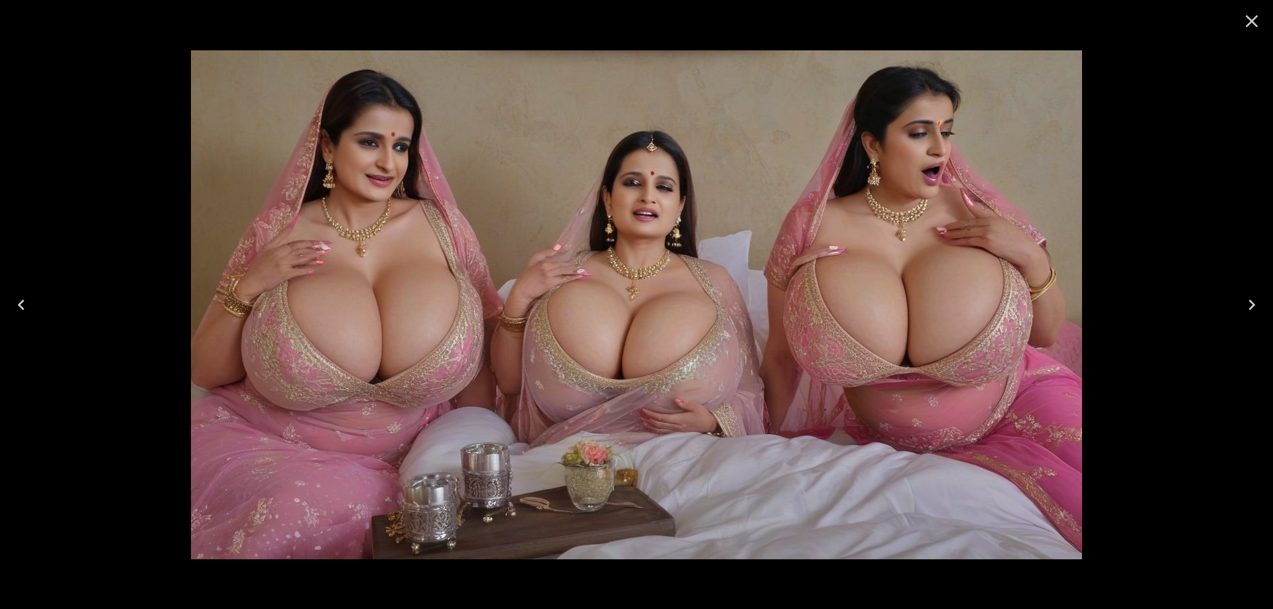
click at [1244, 315] on icon "Next" at bounding box center [1251, 304] width 21 height 21
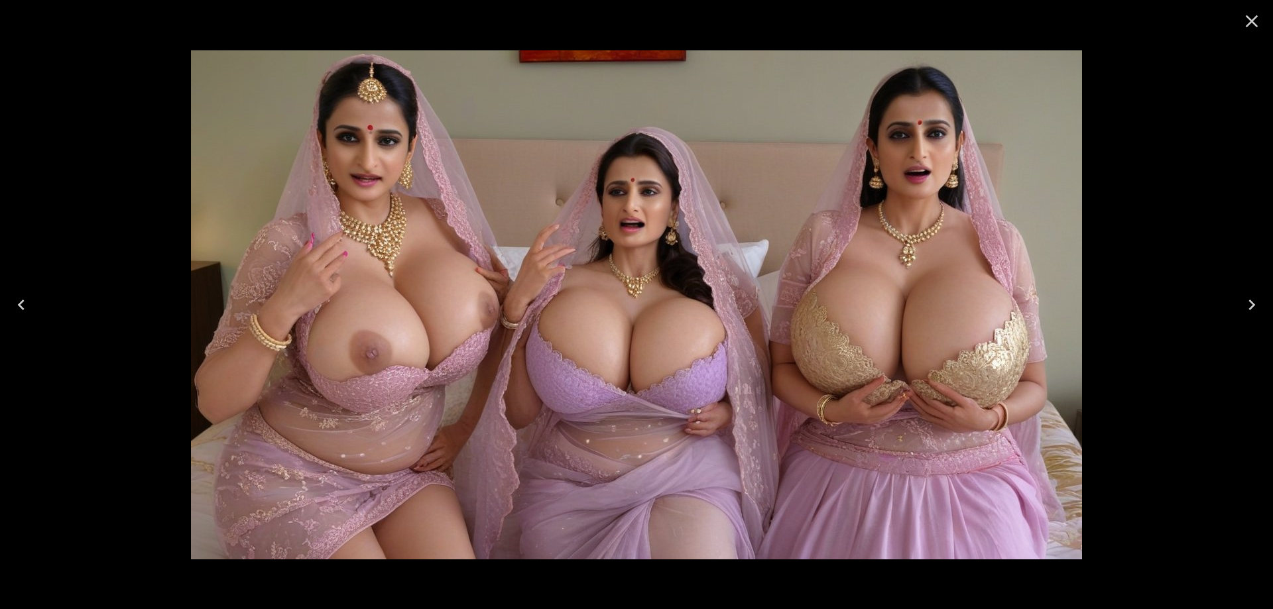
click at [1244, 315] on icon "Next" at bounding box center [1251, 304] width 21 height 21
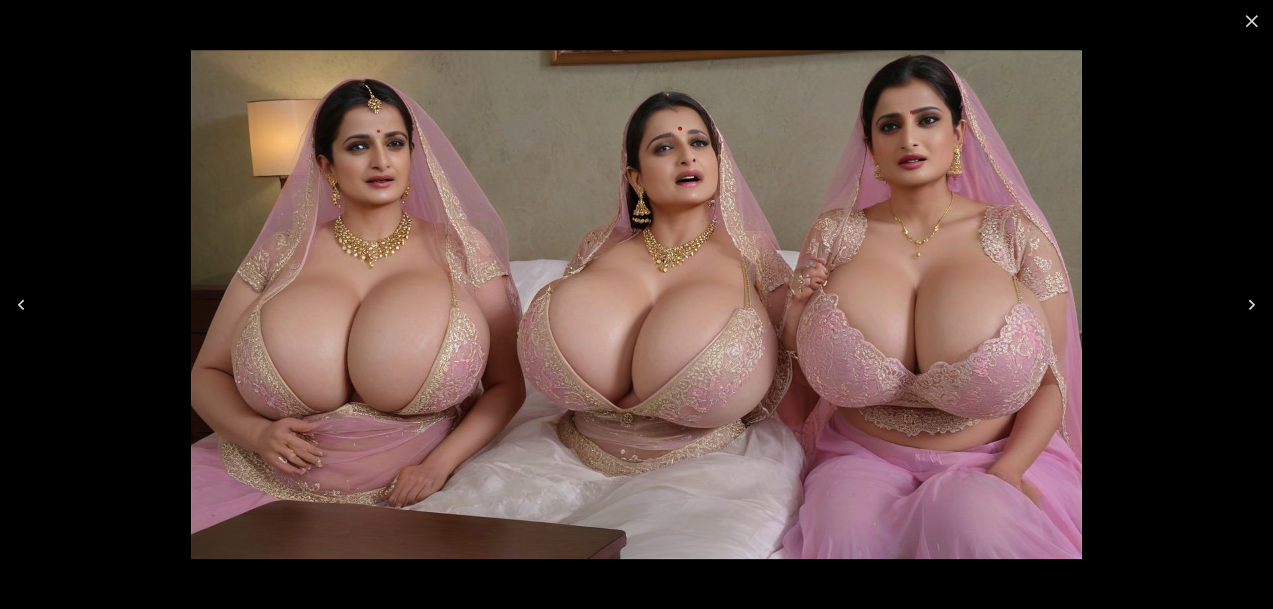
click at [1244, 315] on icon "Next" at bounding box center [1251, 304] width 21 height 21
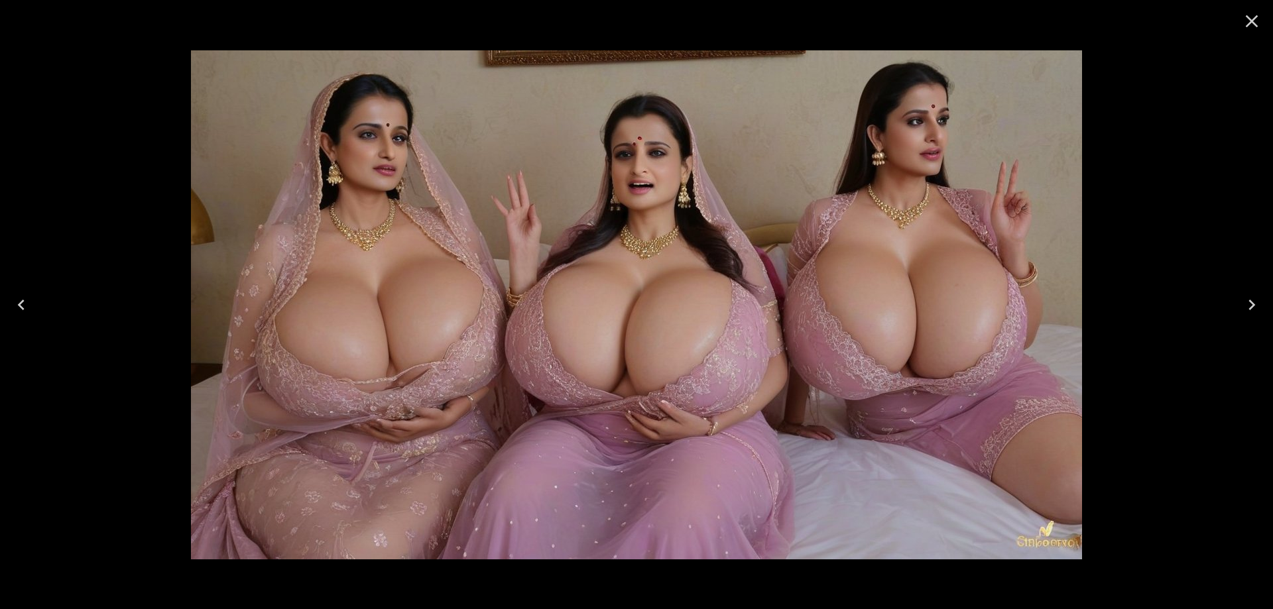
click at [1258, 305] on icon "Next" at bounding box center [1251, 304] width 21 height 21
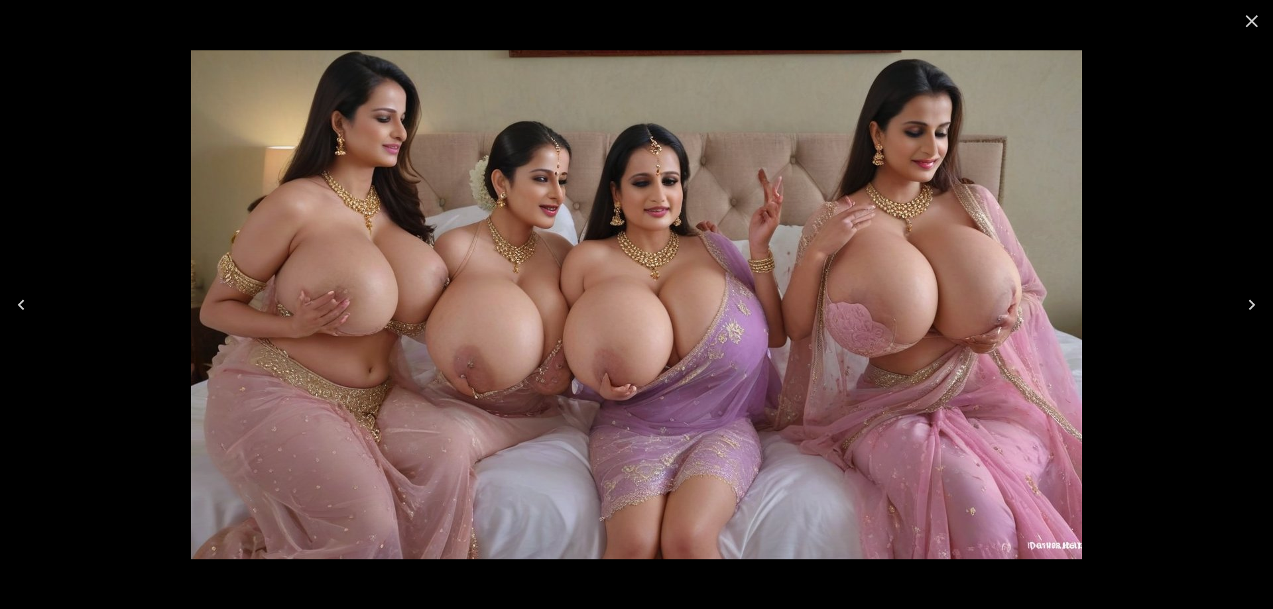
click at [1258, 305] on icon "Next" at bounding box center [1251, 304] width 21 height 21
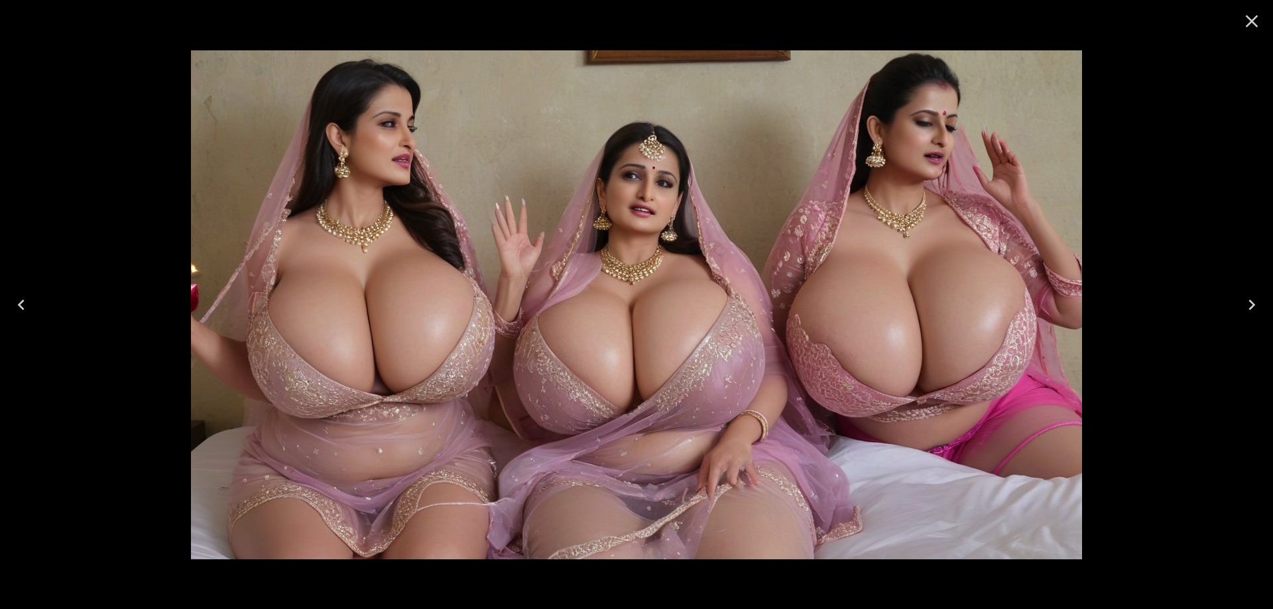
click at [1258, 305] on icon "Next" at bounding box center [1251, 304] width 21 height 21
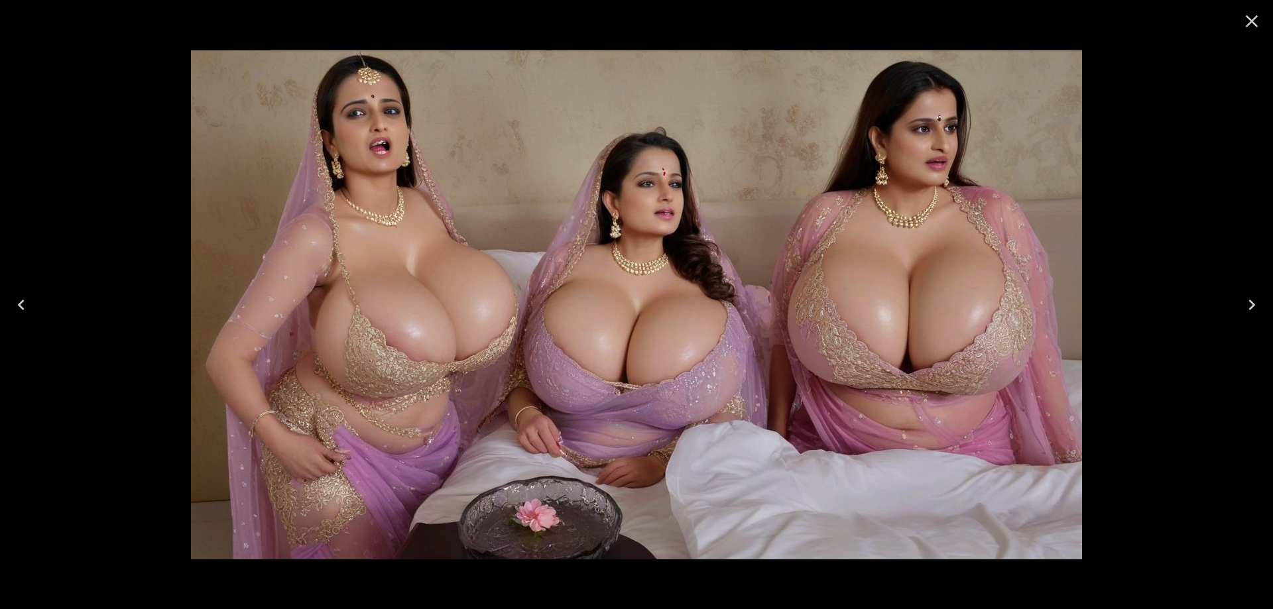
click at [1258, 305] on icon "Next" at bounding box center [1251, 304] width 21 height 21
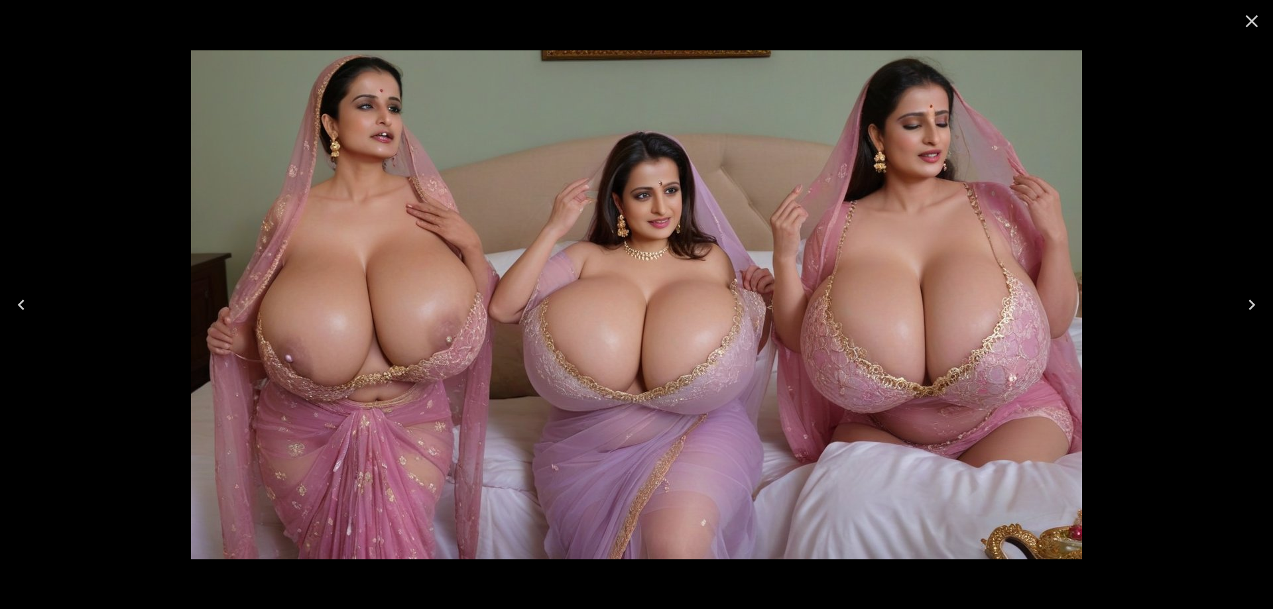
click at [1254, 17] on icon "Close" at bounding box center [1251, 21] width 21 height 21
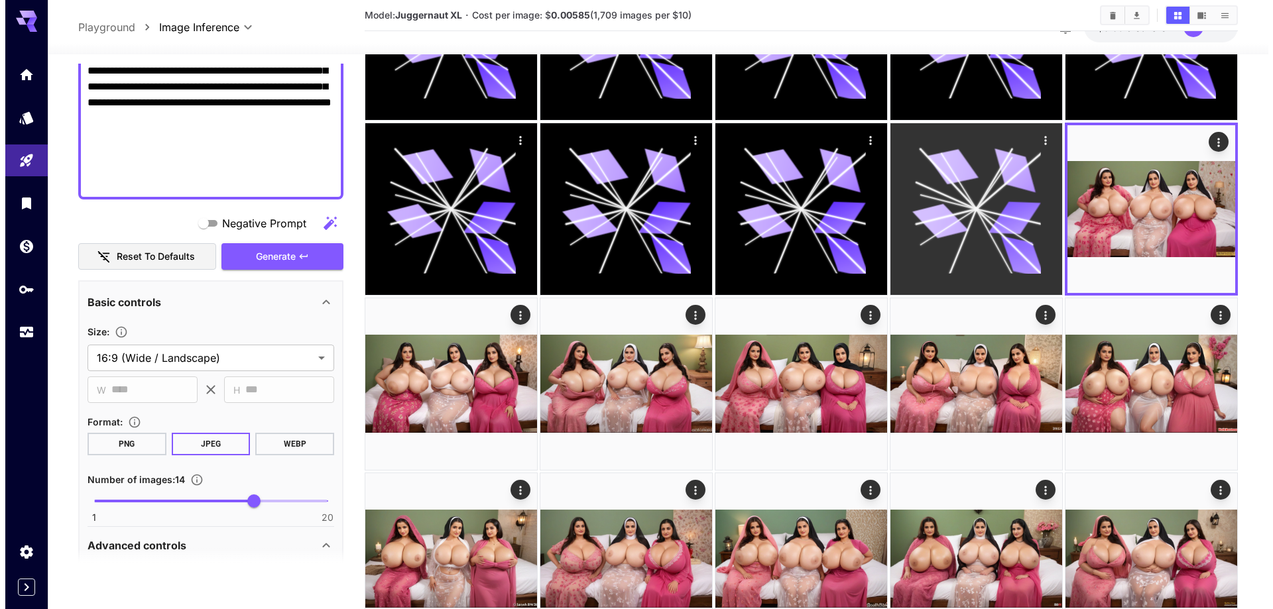
scroll to position [0, 0]
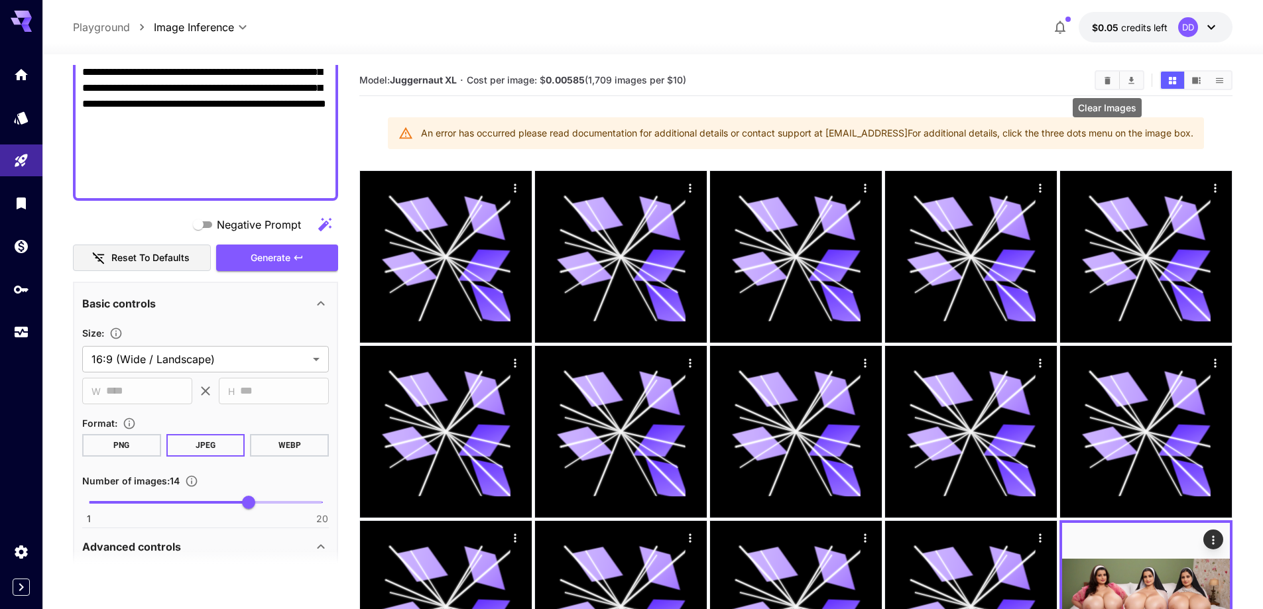
click at [1115, 84] on button "Clear Images" at bounding box center [1107, 80] width 23 height 17
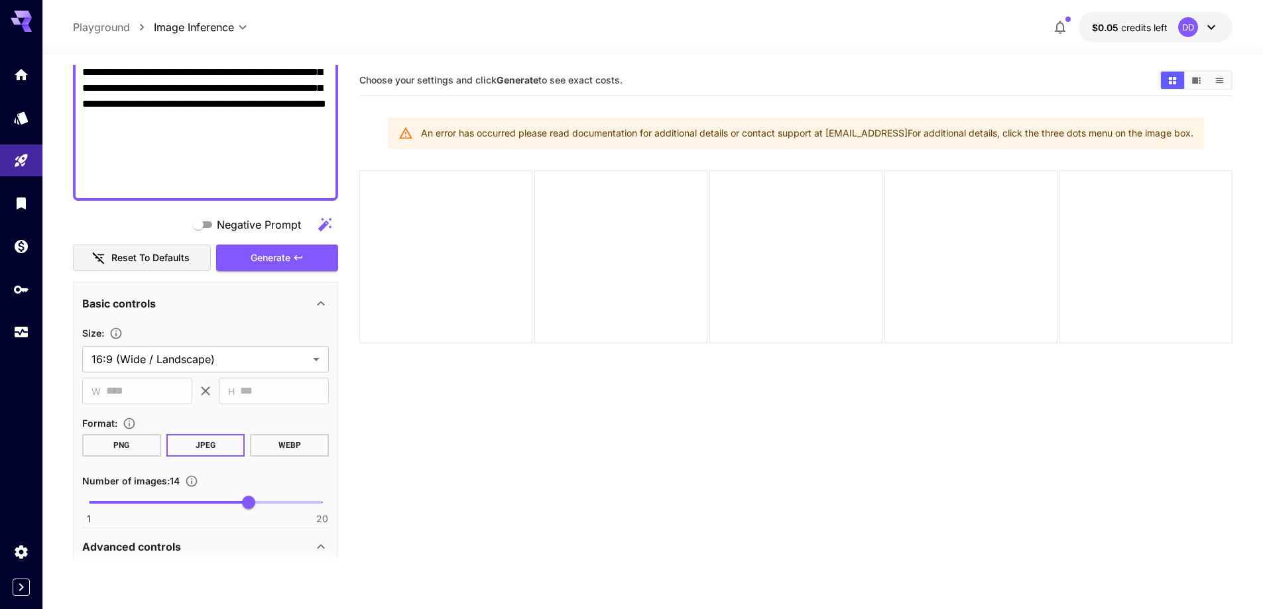
click at [1110, 18] on button "$0.05 credits left DD" at bounding box center [1156, 27] width 154 height 30
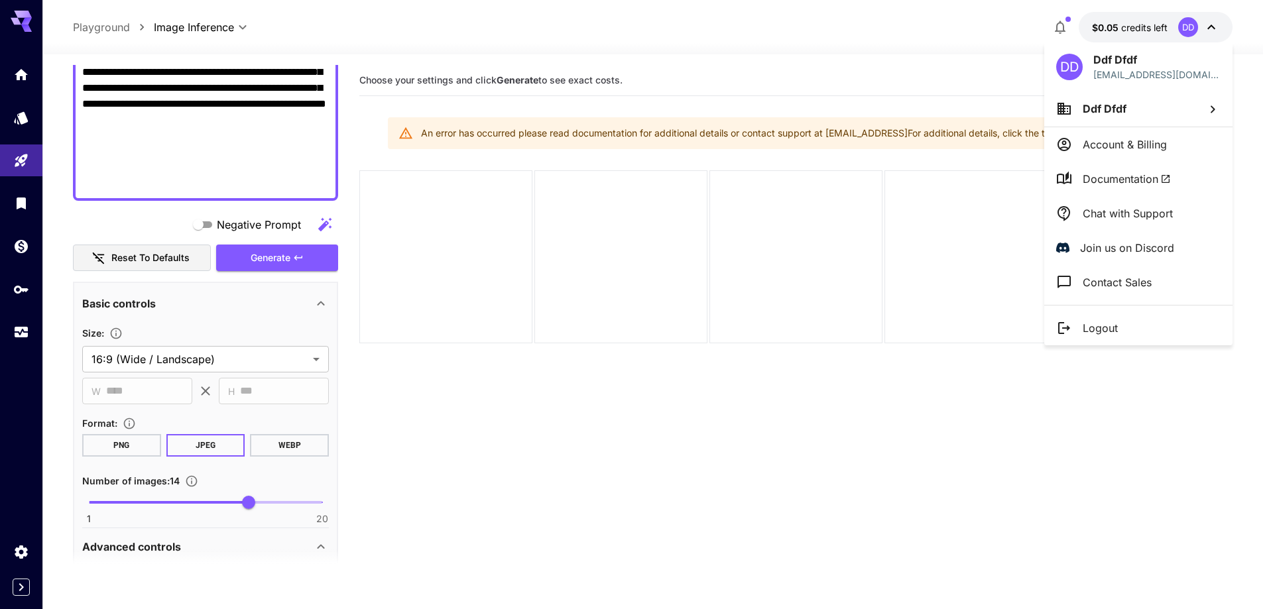
click at [1109, 327] on p "Logout" at bounding box center [1100, 328] width 35 height 16
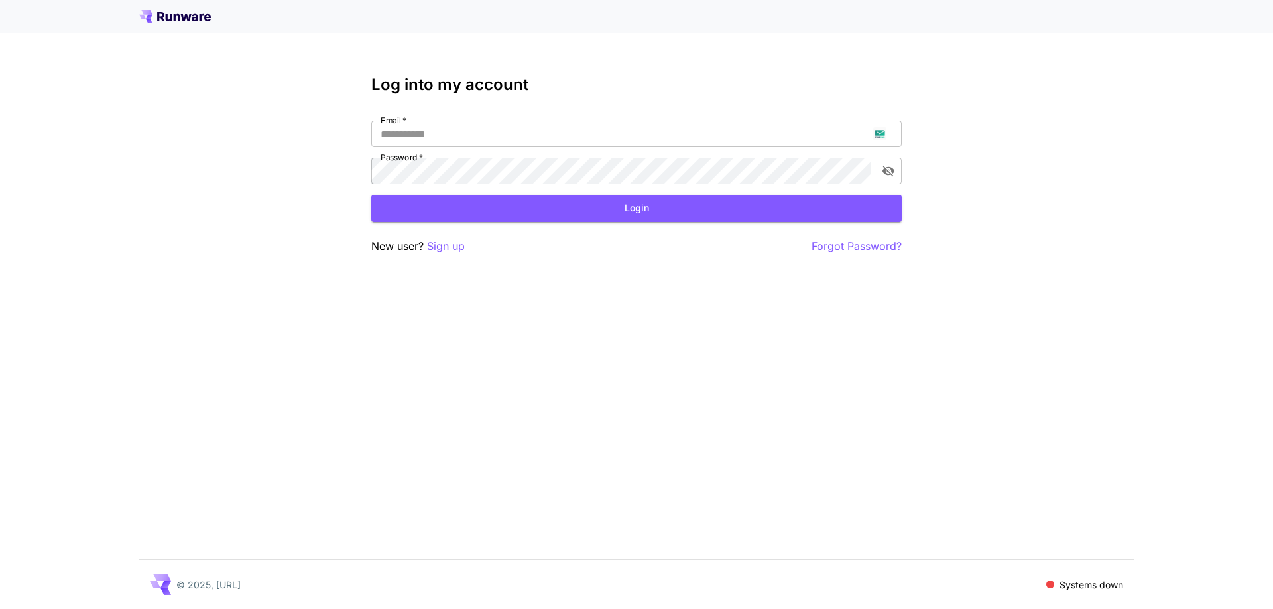
click at [436, 251] on p "Sign up" at bounding box center [446, 246] width 38 height 17
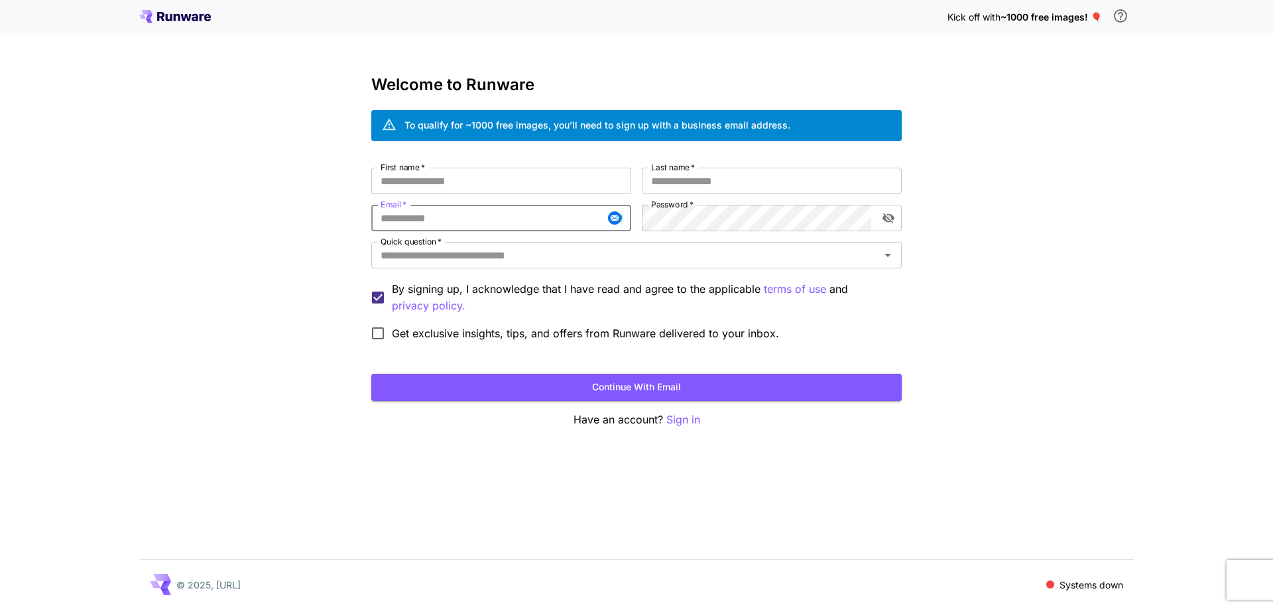
click at [475, 223] on input "Email   *" at bounding box center [501, 218] width 260 height 27
paste input "**********"
type input "**********"
click at [532, 186] on input "First name   *" at bounding box center [501, 181] width 260 height 27
type input "****"
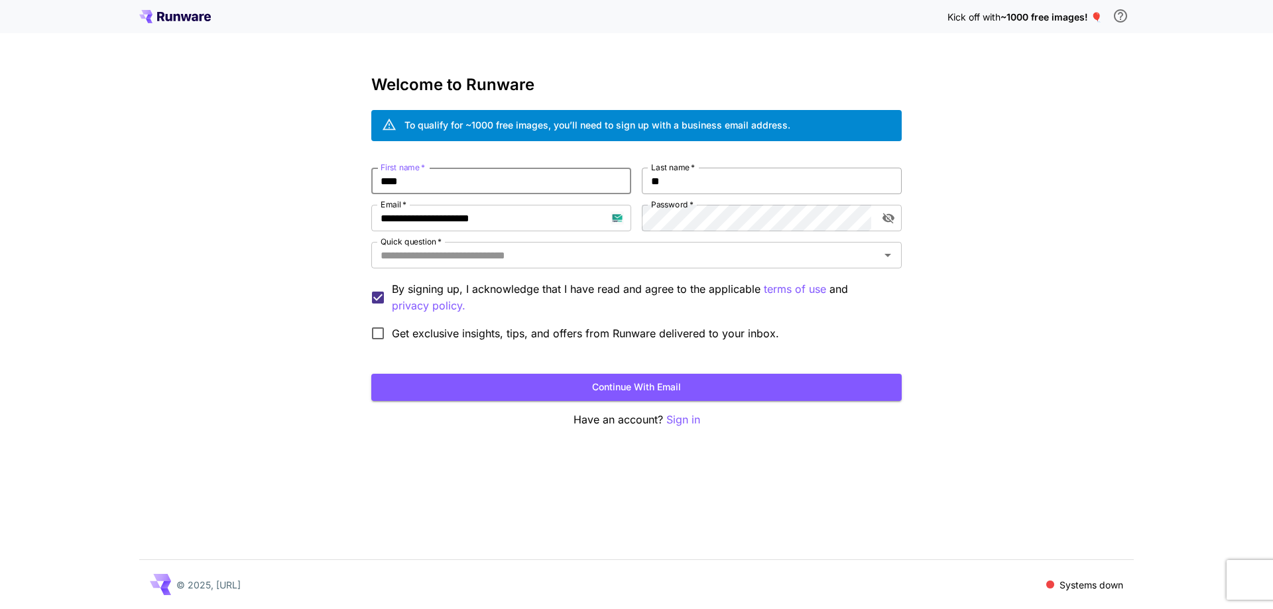
click at [719, 186] on input "**" at bounding box center [772, 181] width 260 height 27
type input "*****"
click at [670, 258] on input "Quick question   *" at bounding box center [625, 255] width 501 height 19
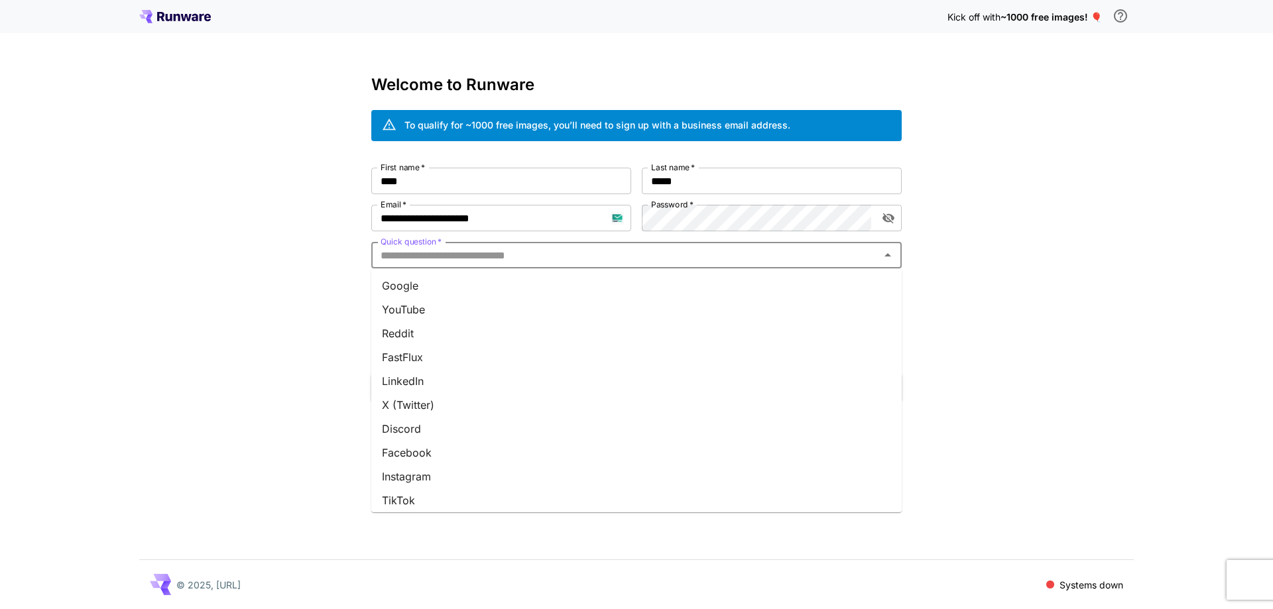
click at [665, 278] on li "Google" at bounding box center [636, 286] width 530 height 24
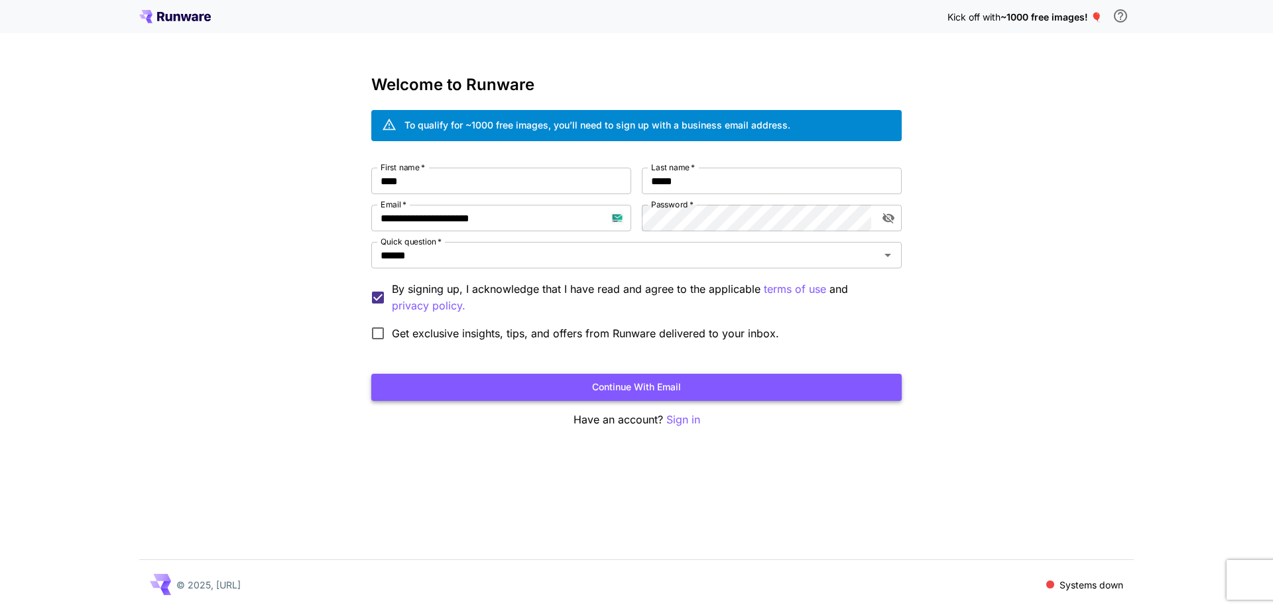
click at [650, 381] on button "Continue with email" at bounding box center [636, 387] width 530 height 27
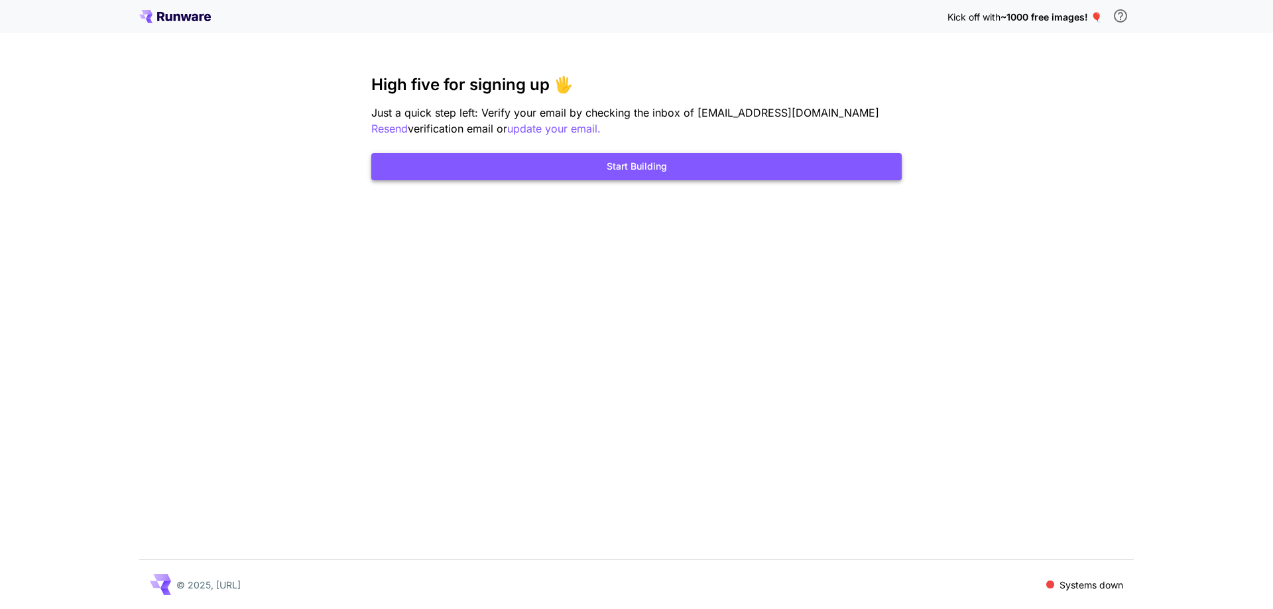
click at [563, 172] on button "Start Building" at bounding box center [636, 166] width 530 height 27
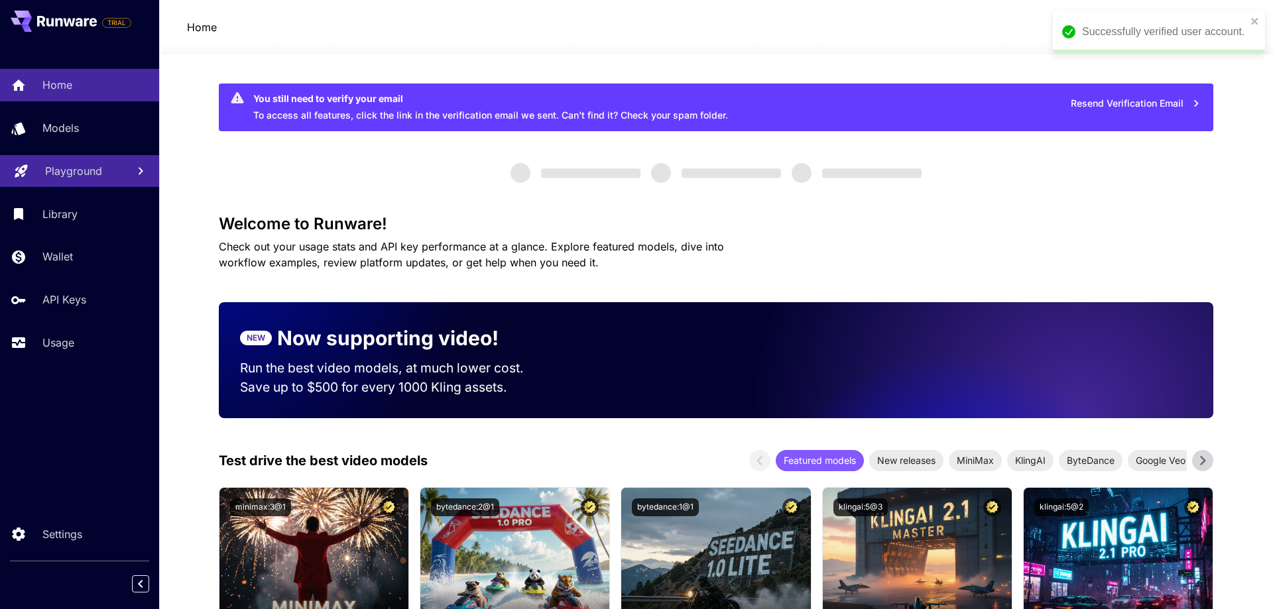
click at [86, 180] on link "Playground" at bounding box center [79, 171] width 159 height 32
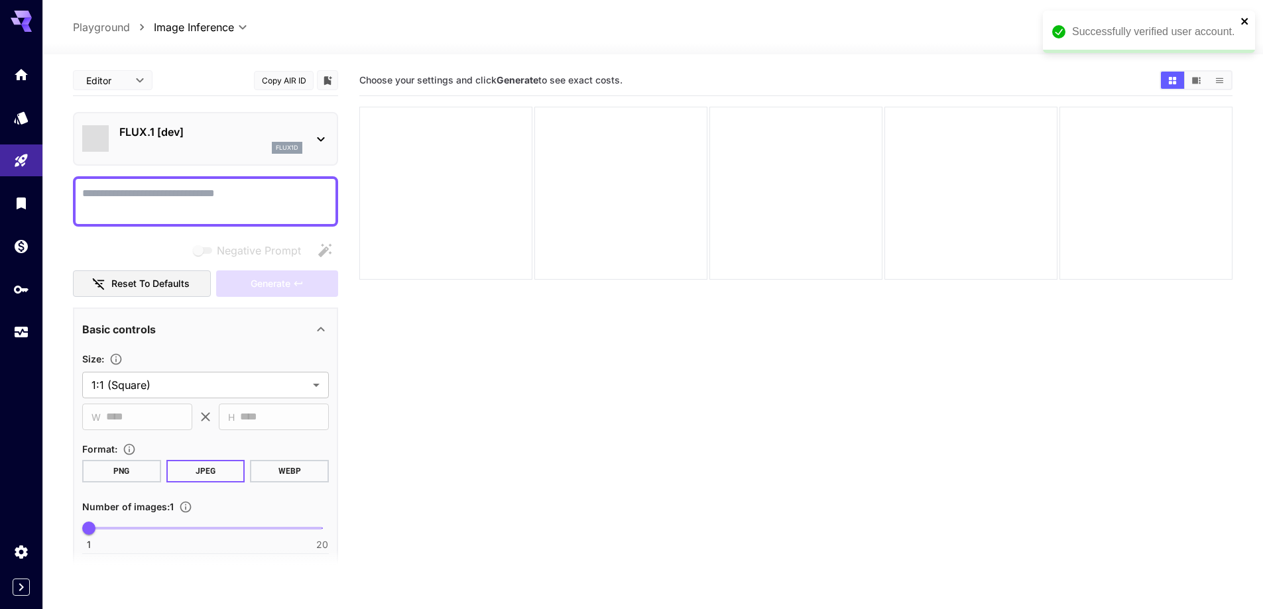
click at [1245, 24] on icon "close" at bounding box center [1245, 21] width 9 height 11
click at [1178, 28] on div "WE" at bounding box center [1198, 27] width 41 height 20
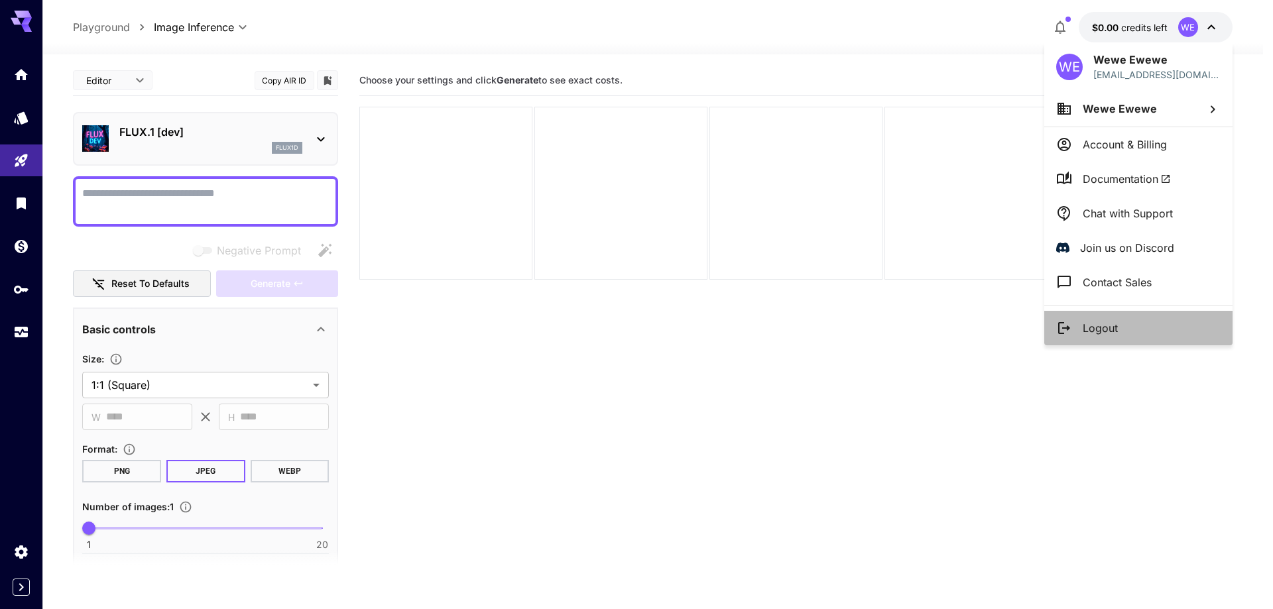
click at [1128, 320] on li "Logout" at bounding box center [1138, 328] width 188 height 34
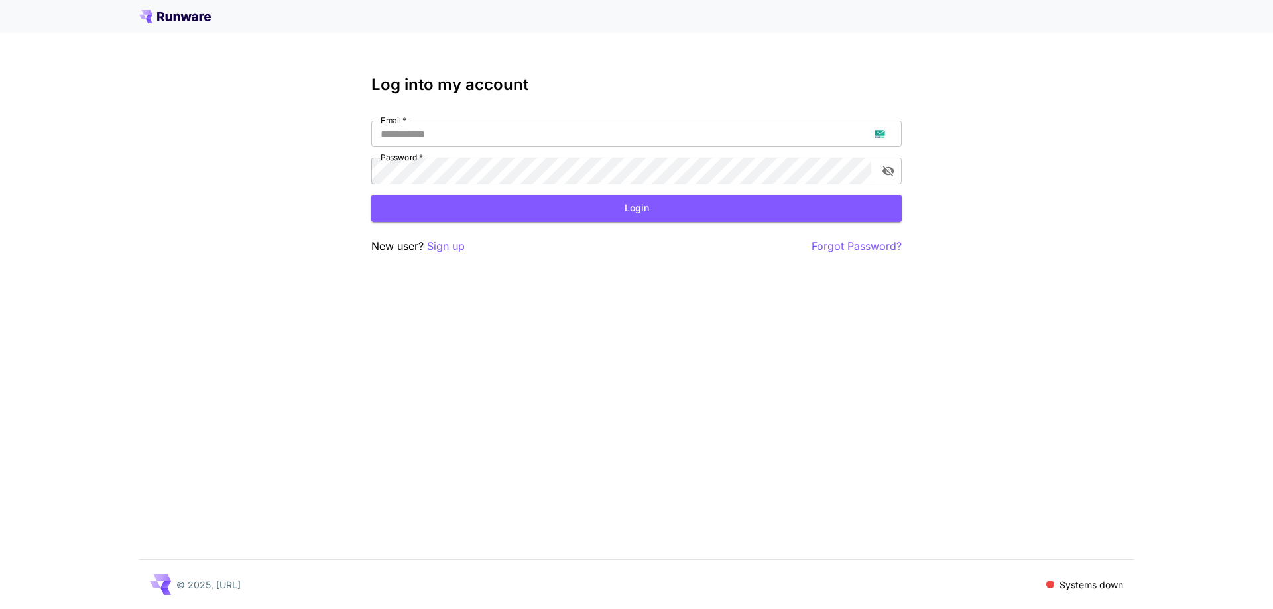
click at [461, 246] on p "Sign up" at bounding box center [446, 246] width 38 height 17
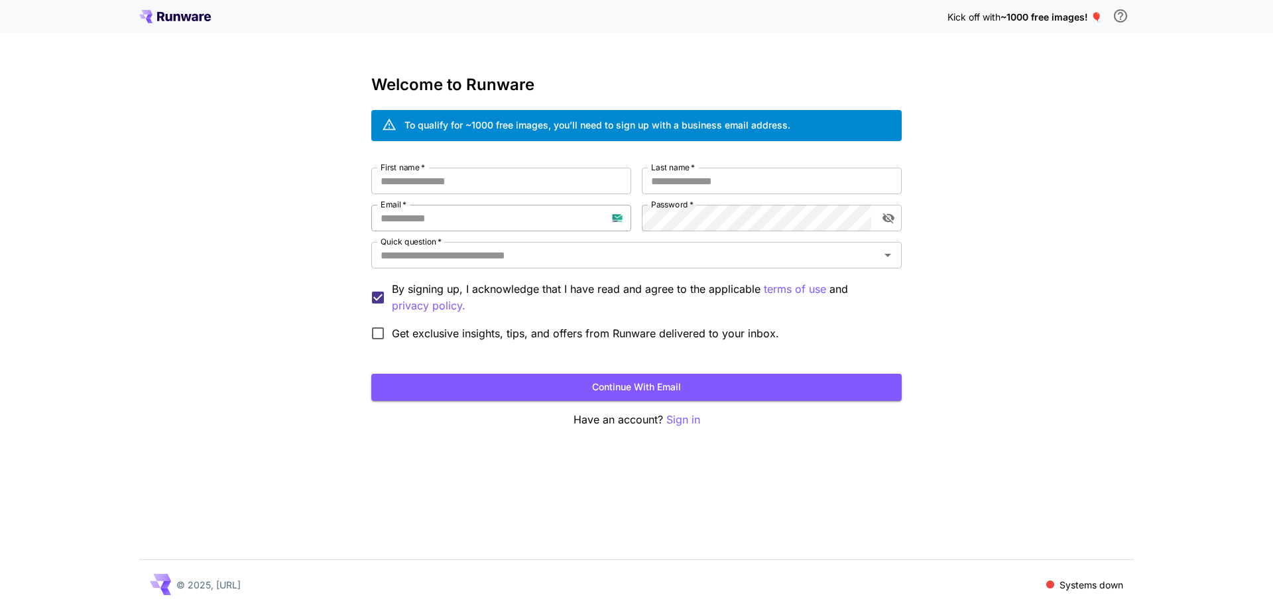
click at [476, 211] on input "Email   *" at bounding box center [501, 218] width 260 height 27
paste input "**********"
type input "**********"
click at [469, 184] on input "First name   *" at bounding box center [501, 181] width 260 height 27
type input "****"
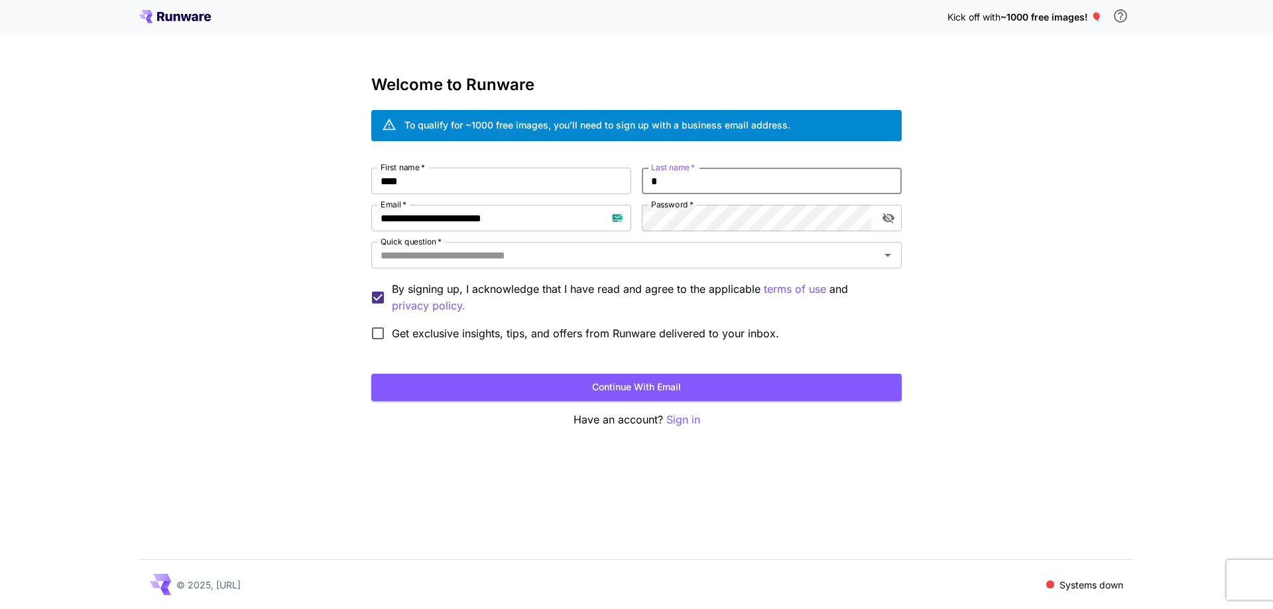
click at [733, 180] on input "*" at bounding box center [772, 181] width 260 height 27
type input "****"
click at [680, 254] on input "Quick question   *" at bounding box center [625, 255] width 501 height 19
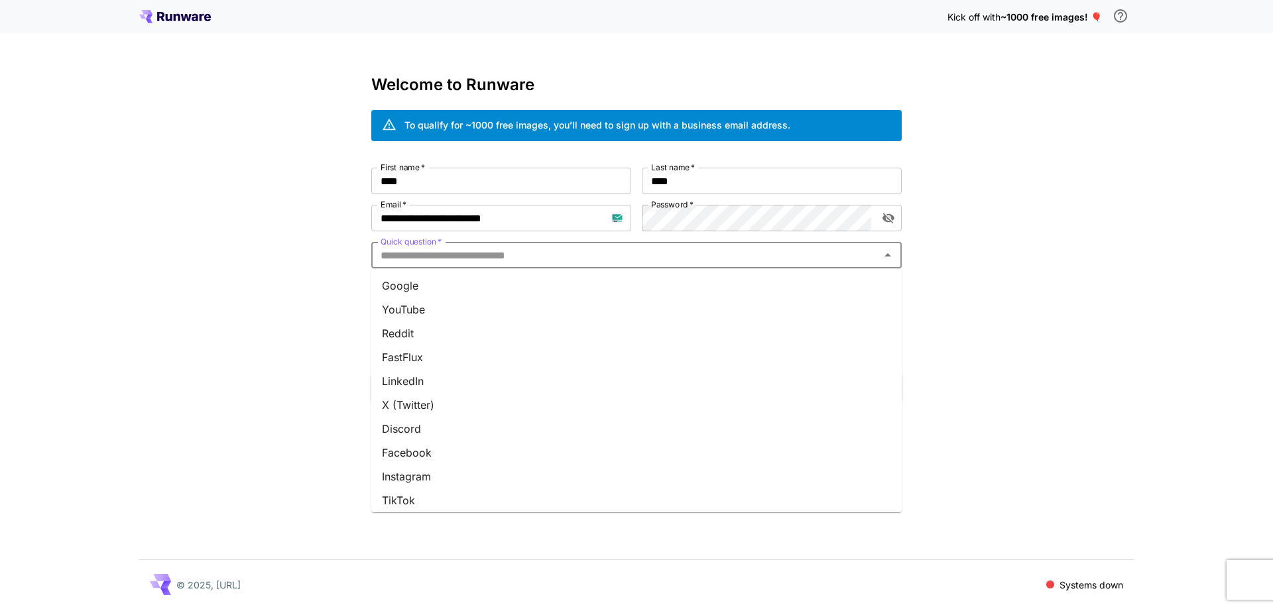
click at [667, 288] on li "Google" at bounding box center [636, 286] width 530 height 24
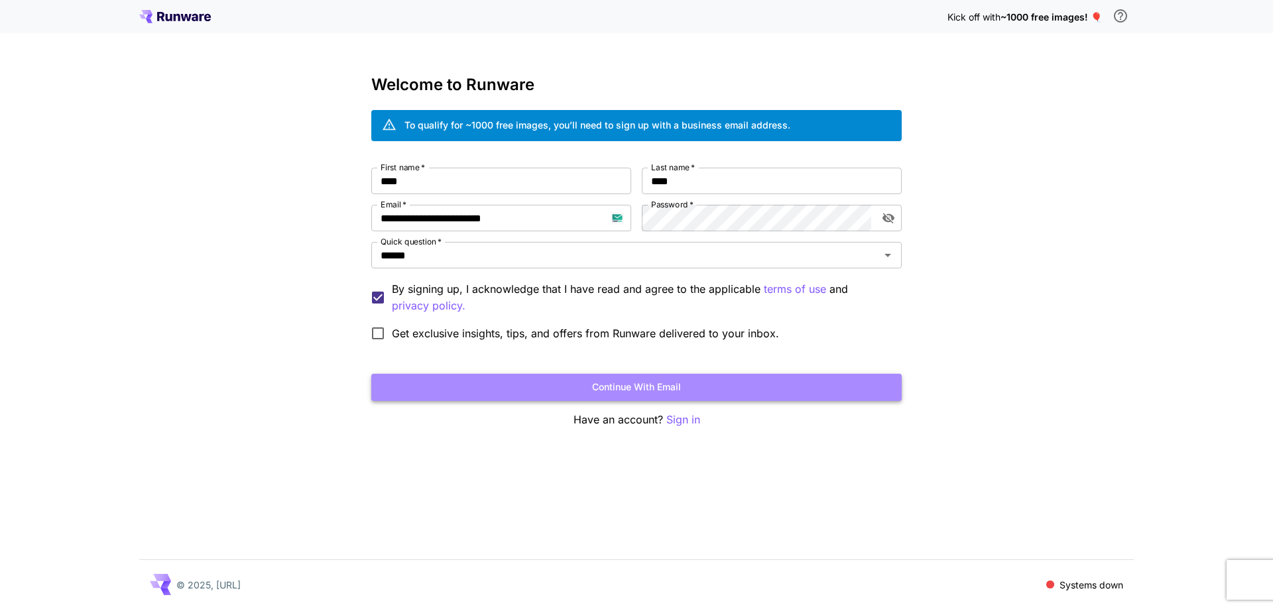
click at [669, 376] on button "Continue with email" at bounding box center [636, 387] width 530 height 27
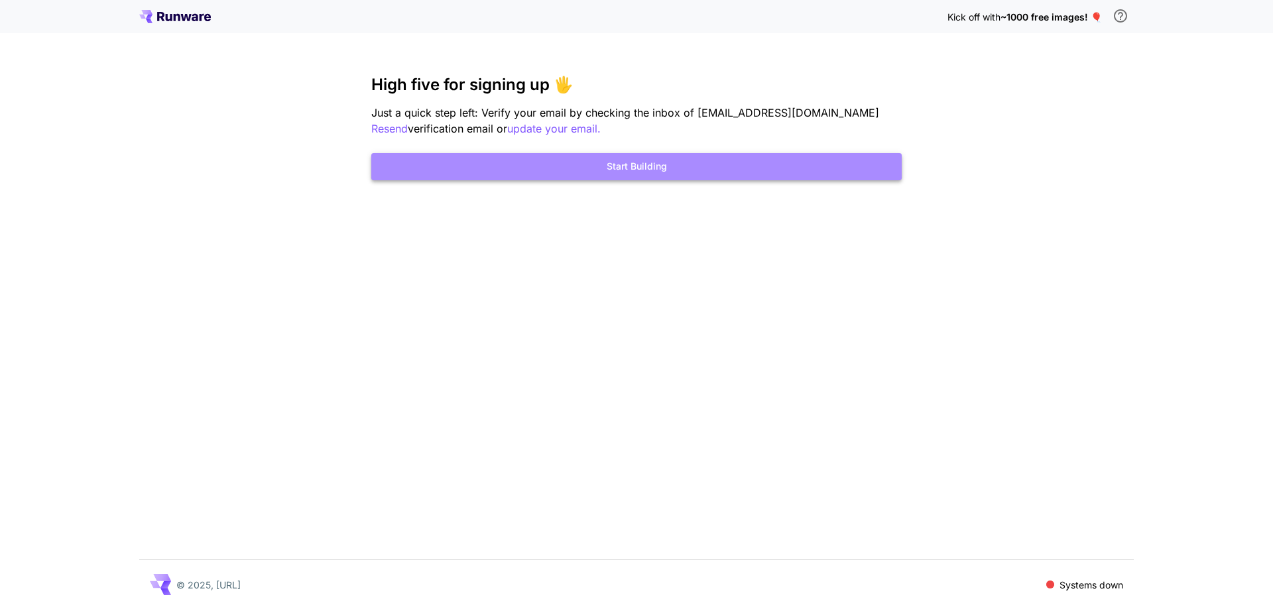
click at [600, 166] on button "Start Building" at bounding box center [636, 166] width 530 height 27
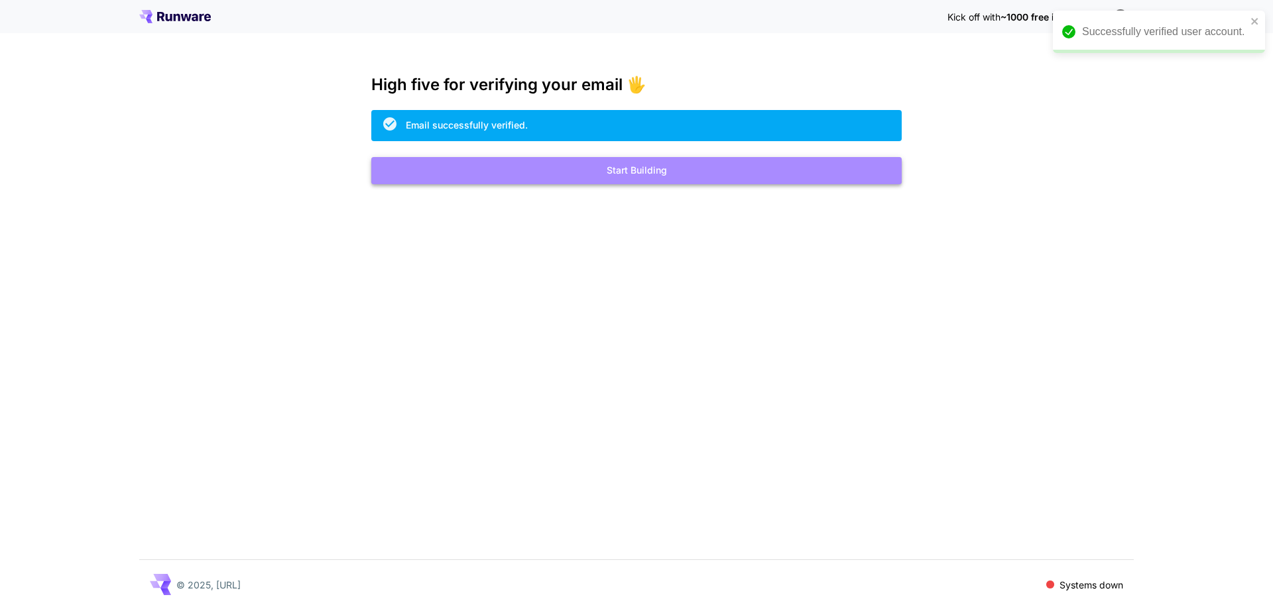
click at [688, 178] on button "Start Building" at bounding box center [636, 170] width 530 height 27
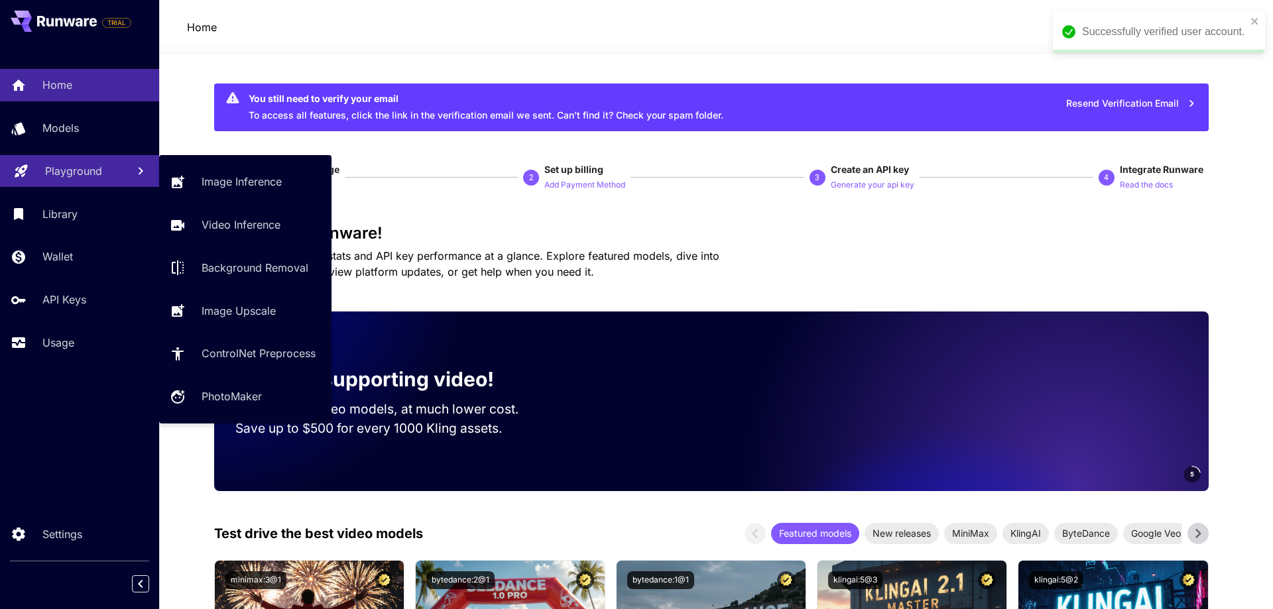
click at [50, 167] on p "Playground" at bounding box center [73, 171] width 57 height 16
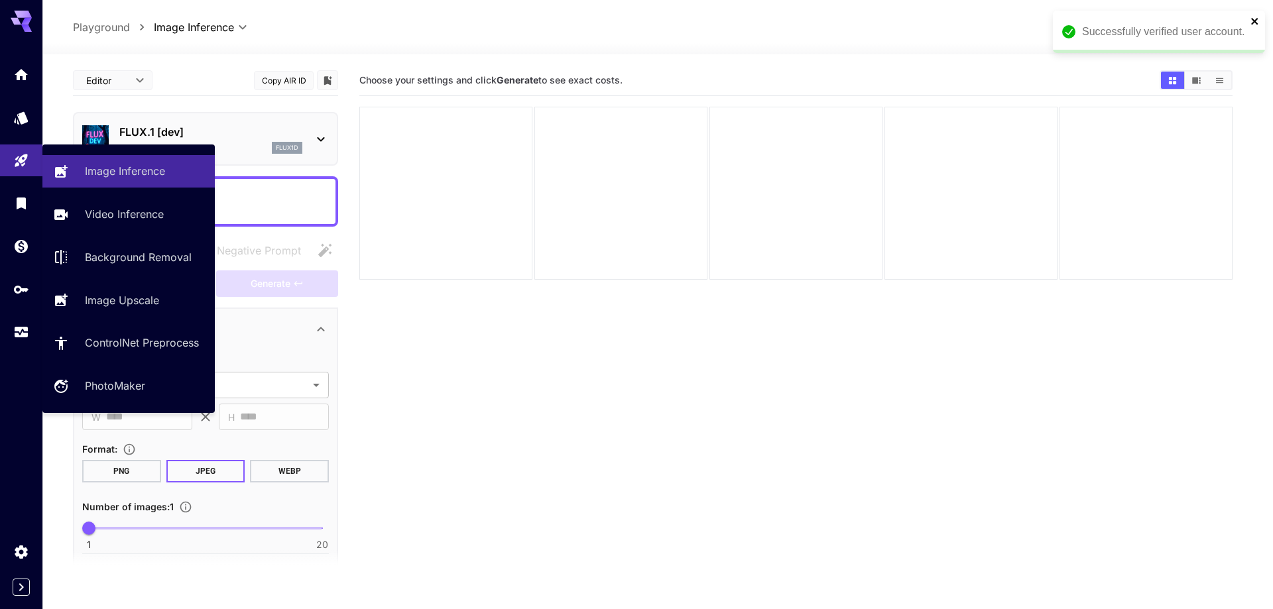
click at [1254, 21] on icon "close" at bounding box center [1254, 21] width 7 height 7
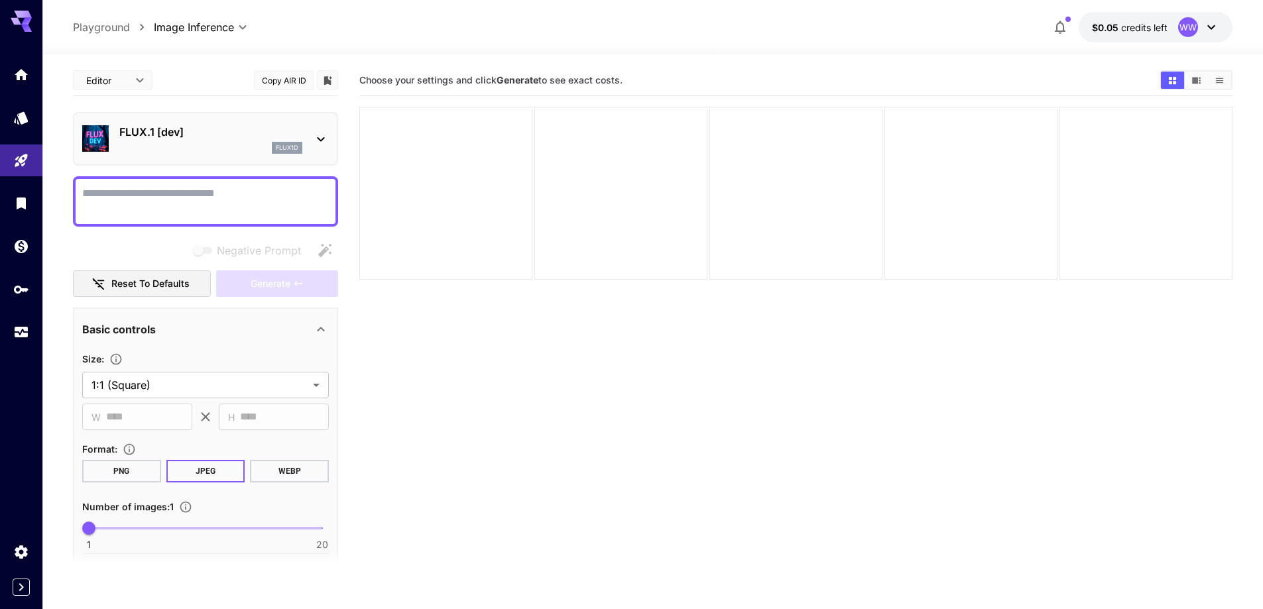
paste textarea "**********"
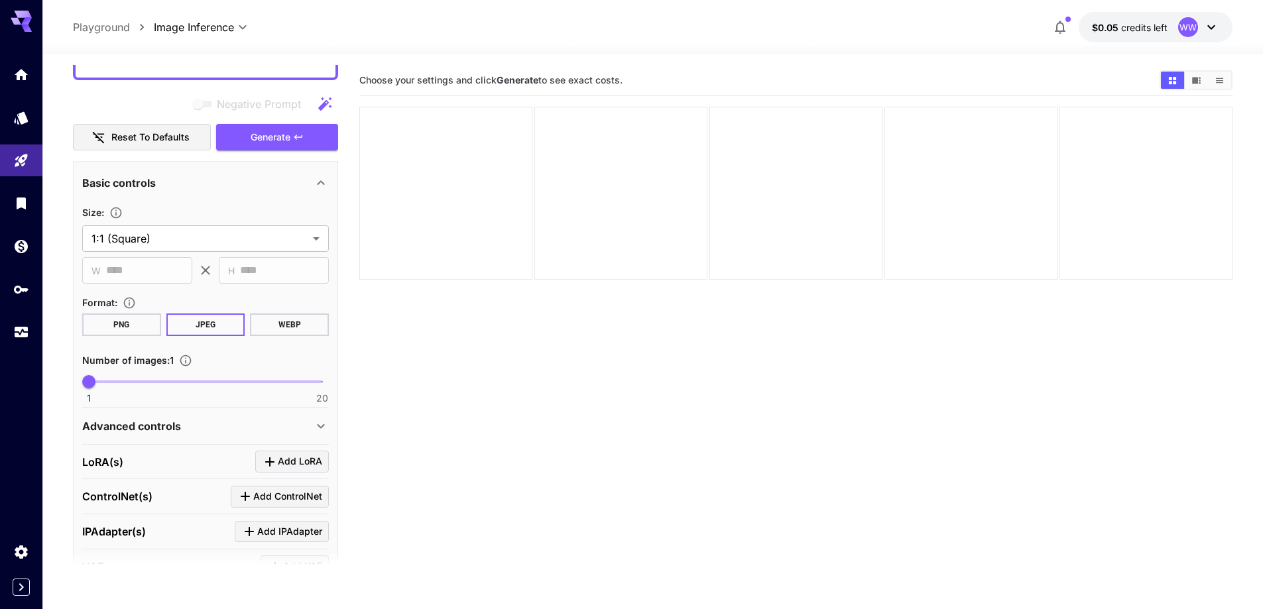
scroll to position [577, 0]
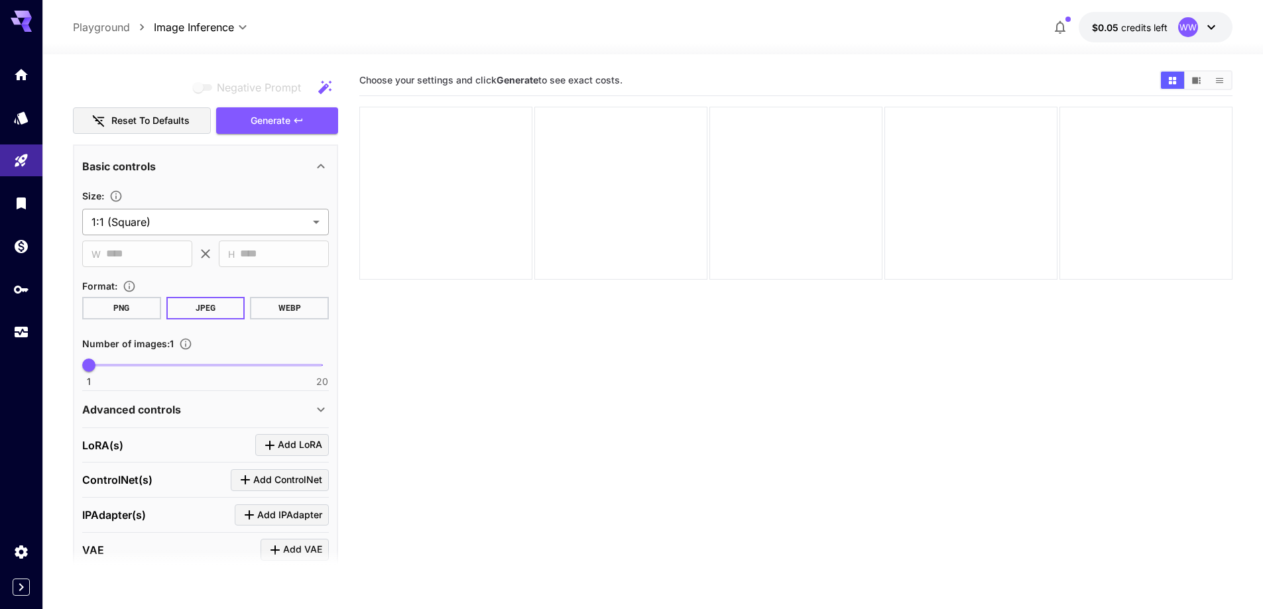
type textarea "**********"
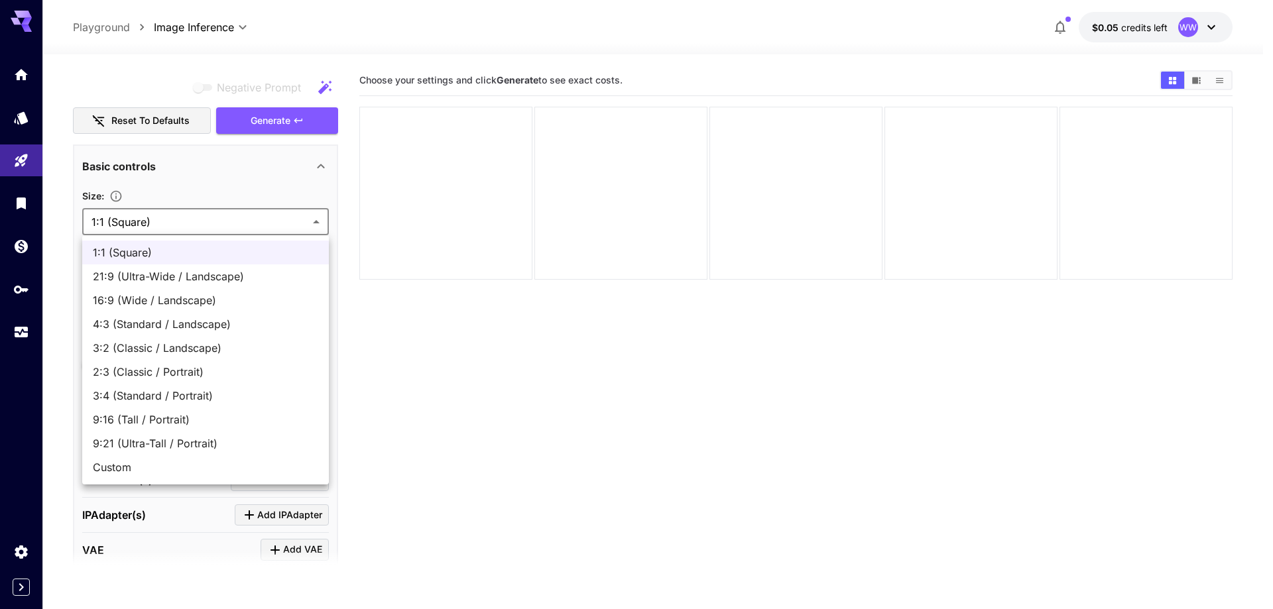
click at [233, 223] on body "**********" at bounding box center [636, 357] width 1273 height 714
click at [228, 300] on span "16:9 (Wide / Landscape)" at bounding box center [205, 300] width 225 height 16
type input "**********"
type input "****"
type input "***"
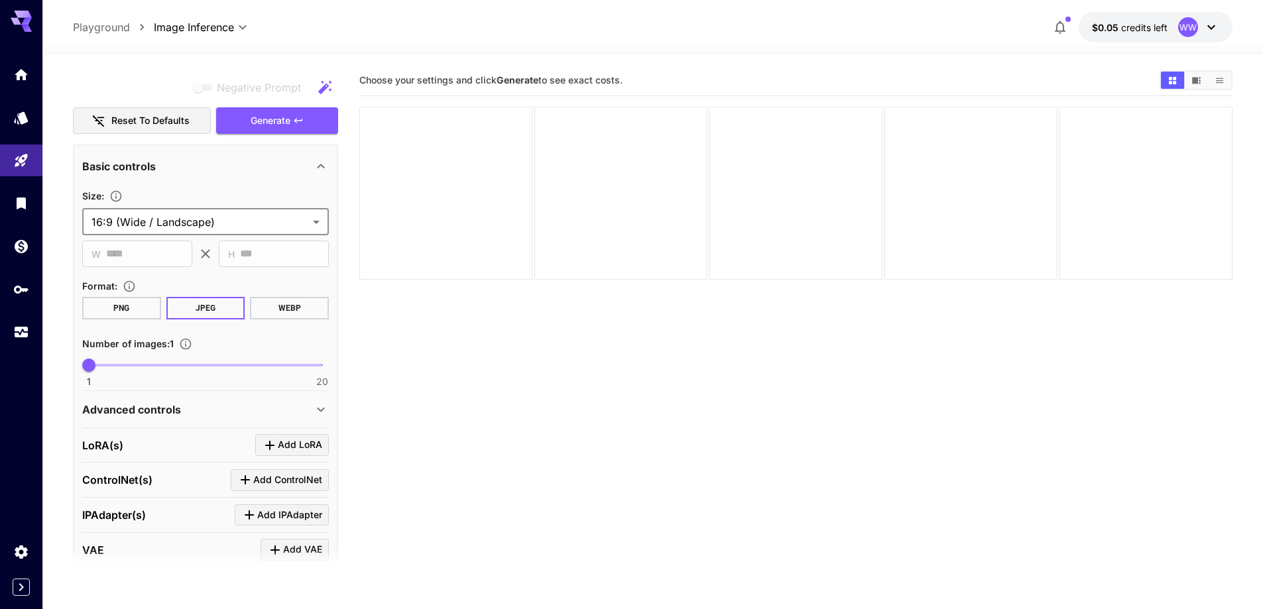
type input "**"
click at [249, 367] on span "1 20 14" at bounding box center [205, 365] width 233 height 20
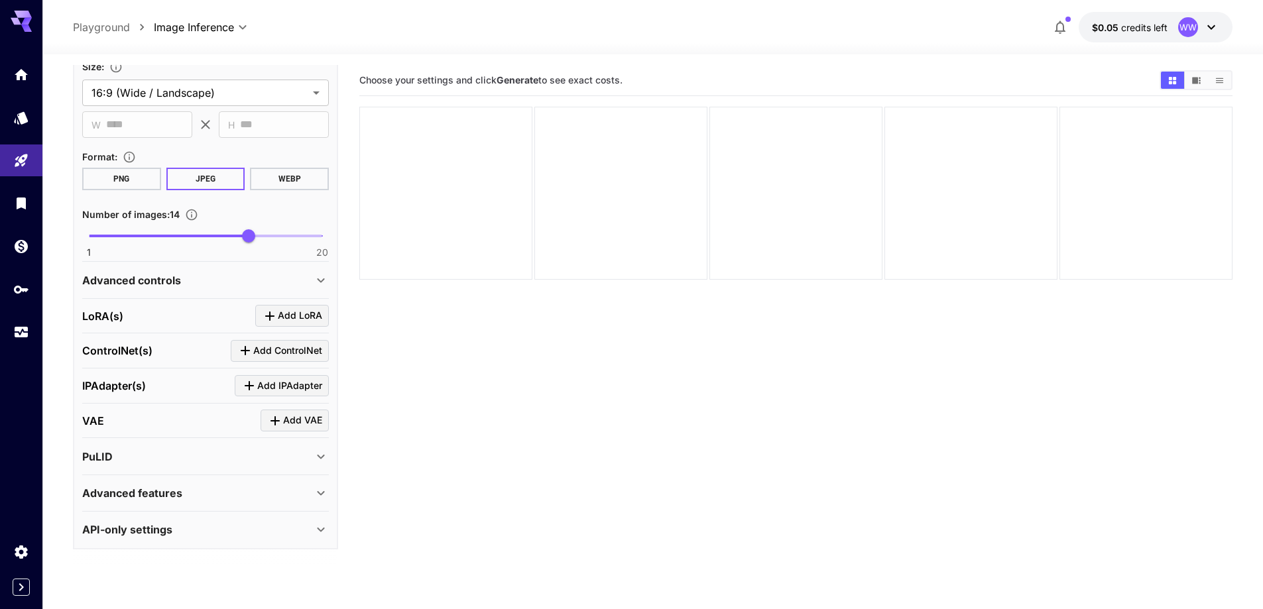
click at [254, 272] on div "Advanced controls" at bounding box center [197, 280] width 231 height 16
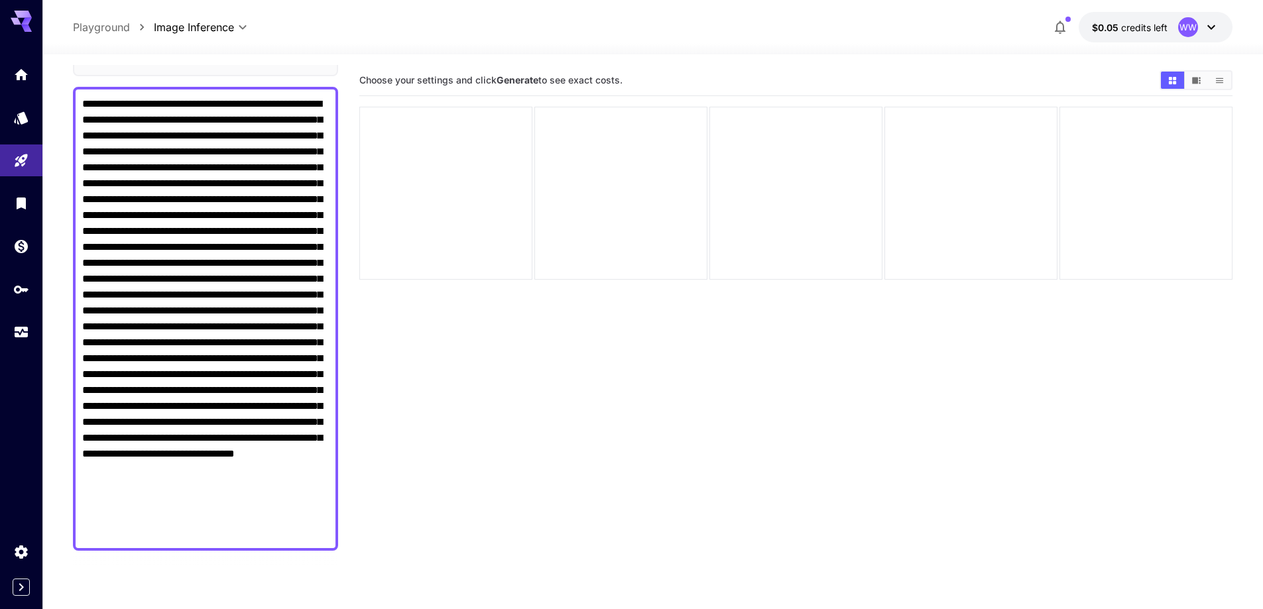
scroll to position [43, 0]
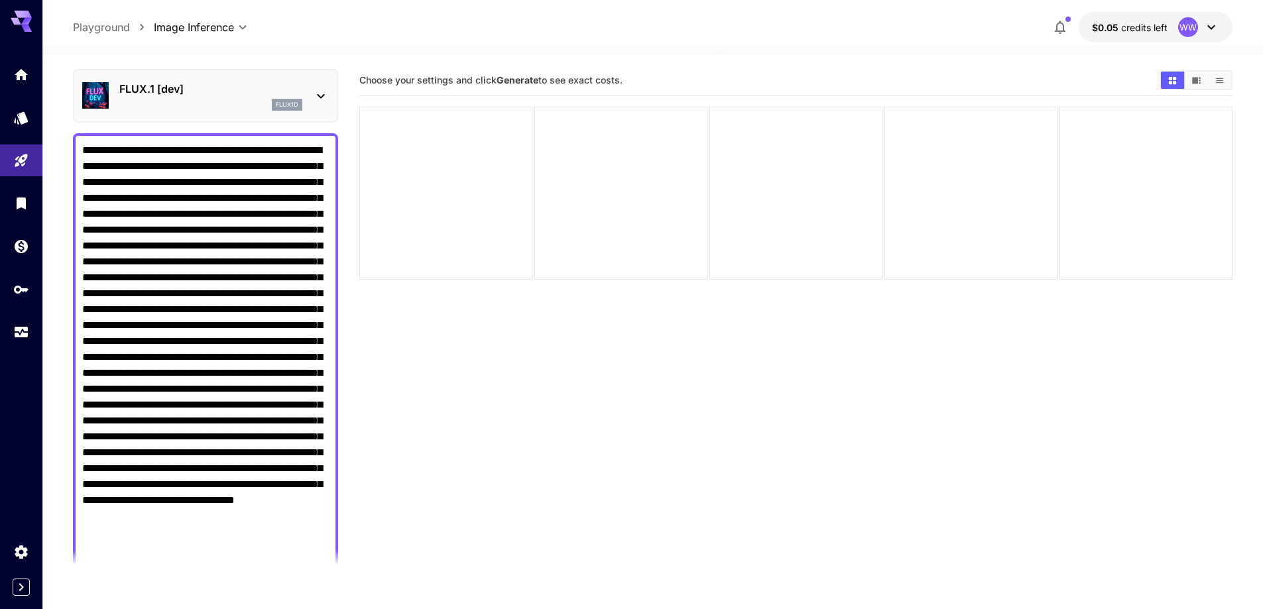
click at [194, 112] on div "FLUX.1 [dev] flux1d" at bounding box center [205, 96] width 247 height 40
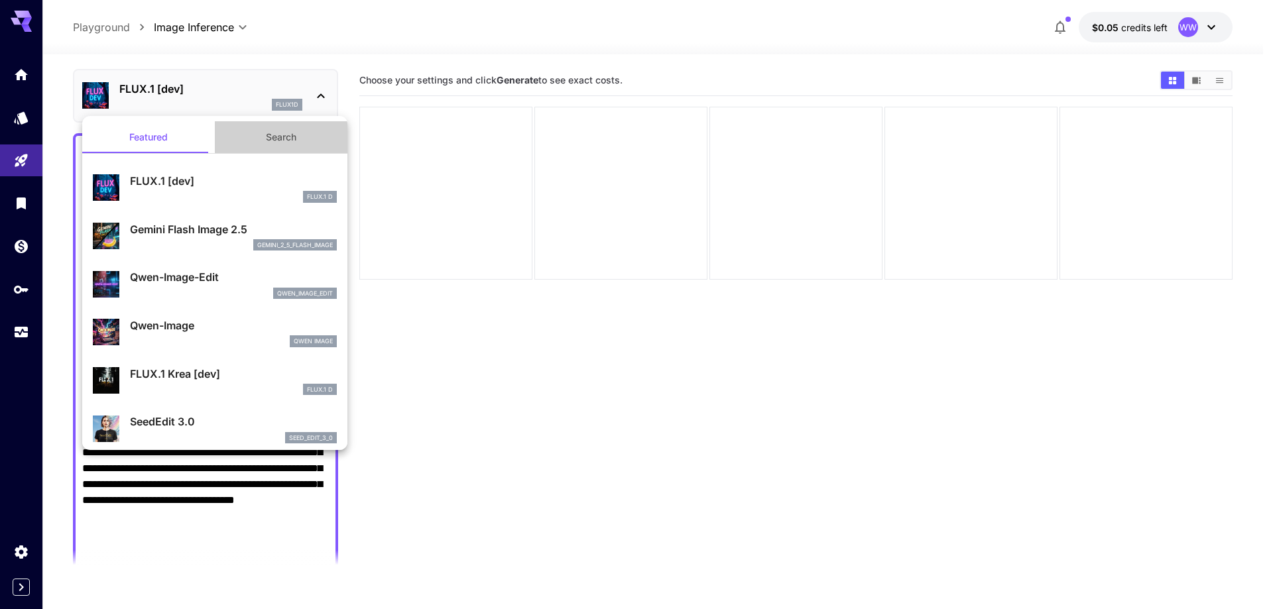
click at [276, 125] on button "Search" at bounding box center [281, 137] width 133 height 32
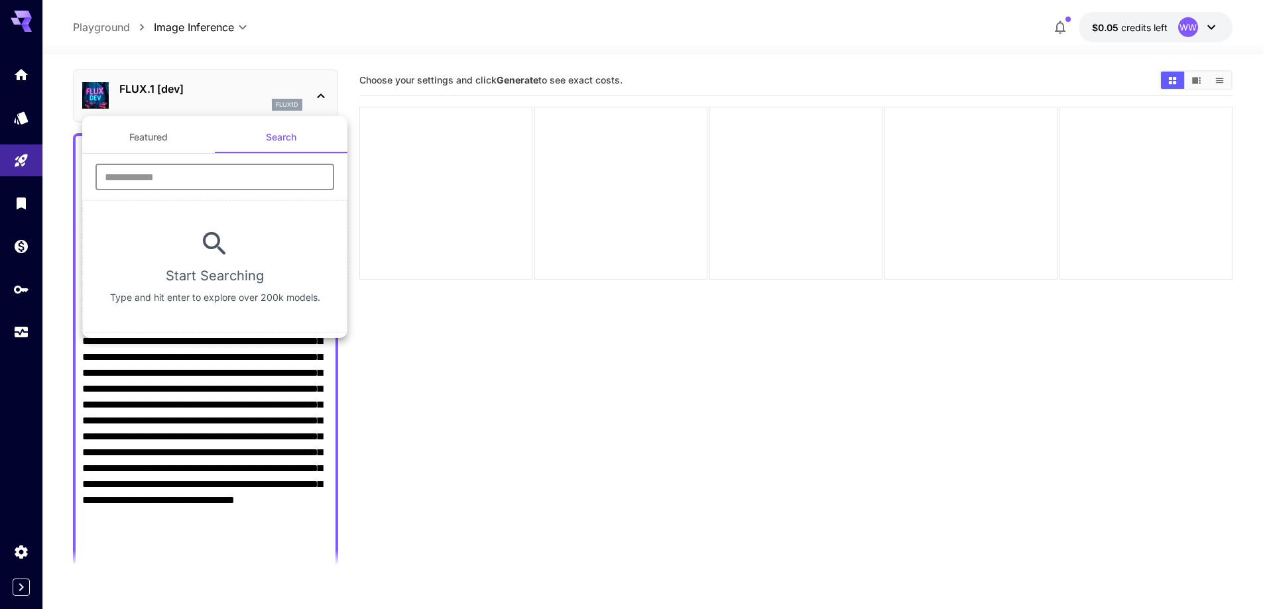
click at [253, 170] on input "text" at bounding box center [214, 177] width 239 height 27
type input "****"
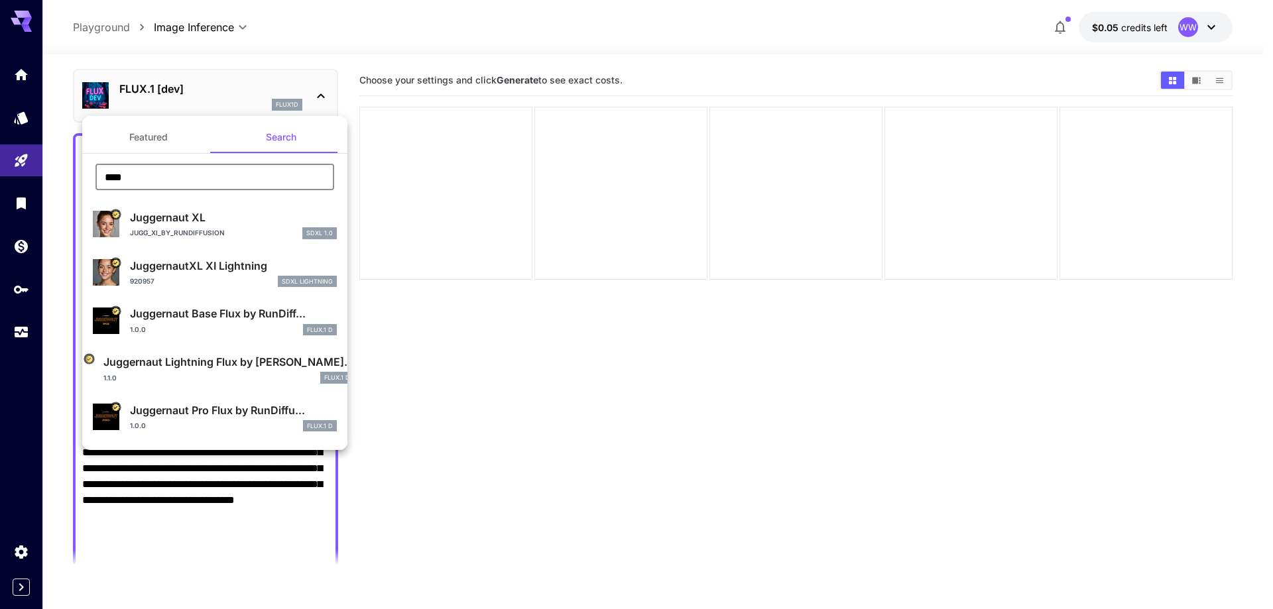
click at [243, 222] on p "Juggernaut XL" at bounding box center [233, 218] width 207 height 16
type input "**"
type input "***"
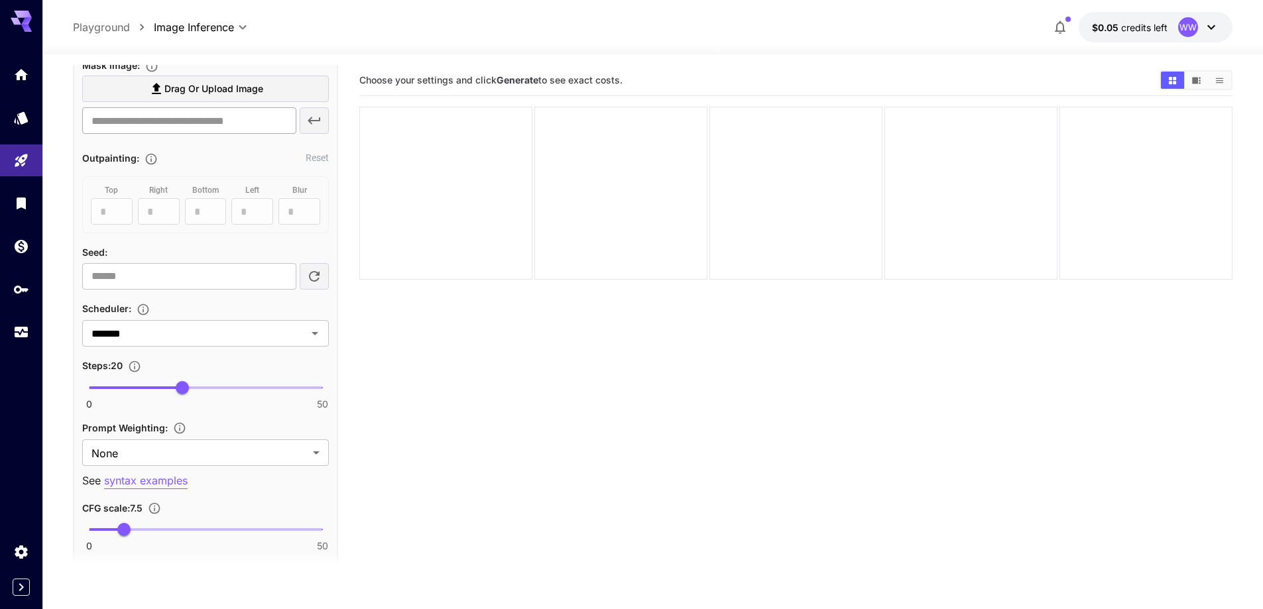
scroll to position [1170, 0]
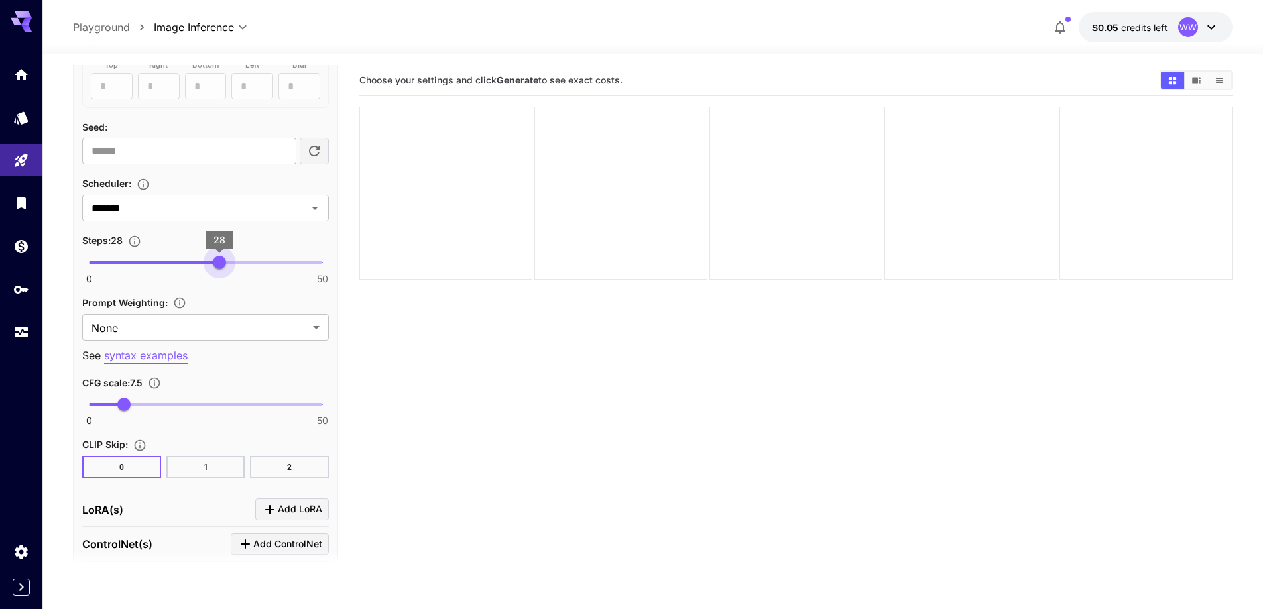
type input "**"
click at [223, 259] on span "0 50 29" at bounding box center [205, 263] width 233 height 20
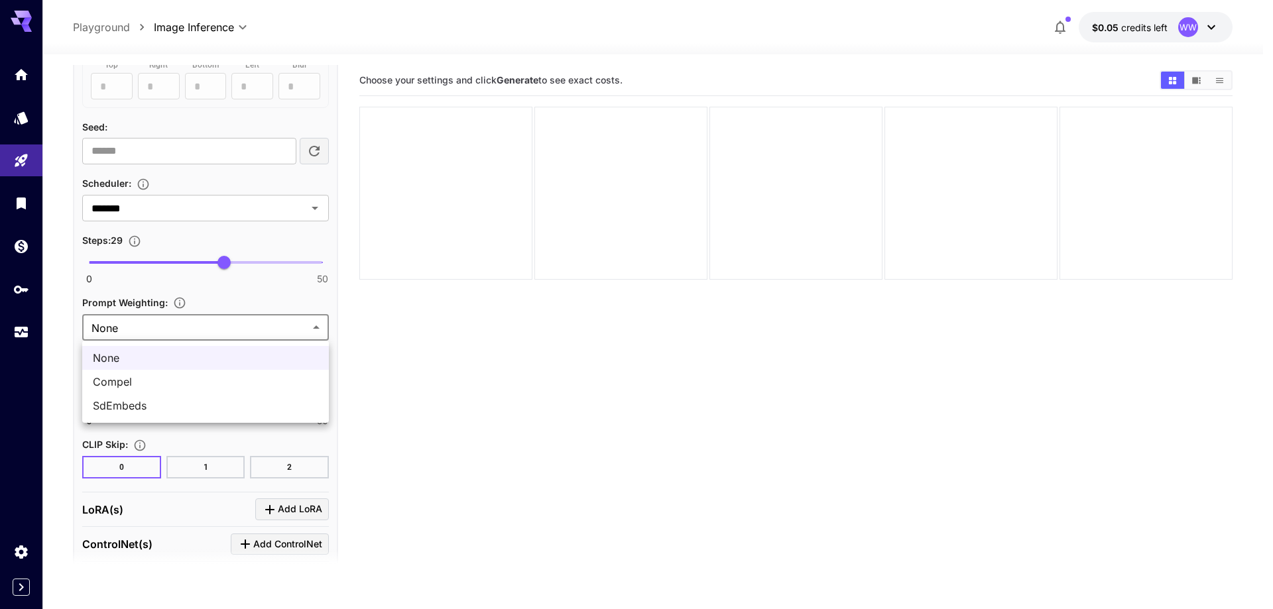
click at [198, 328] on body "**********" at bounding box center [636, 357] width 1273 height 714
click at [180, 403] on span "SdEmbeds" at bounding box center [205, 406] width 225 height 16
type input "********"
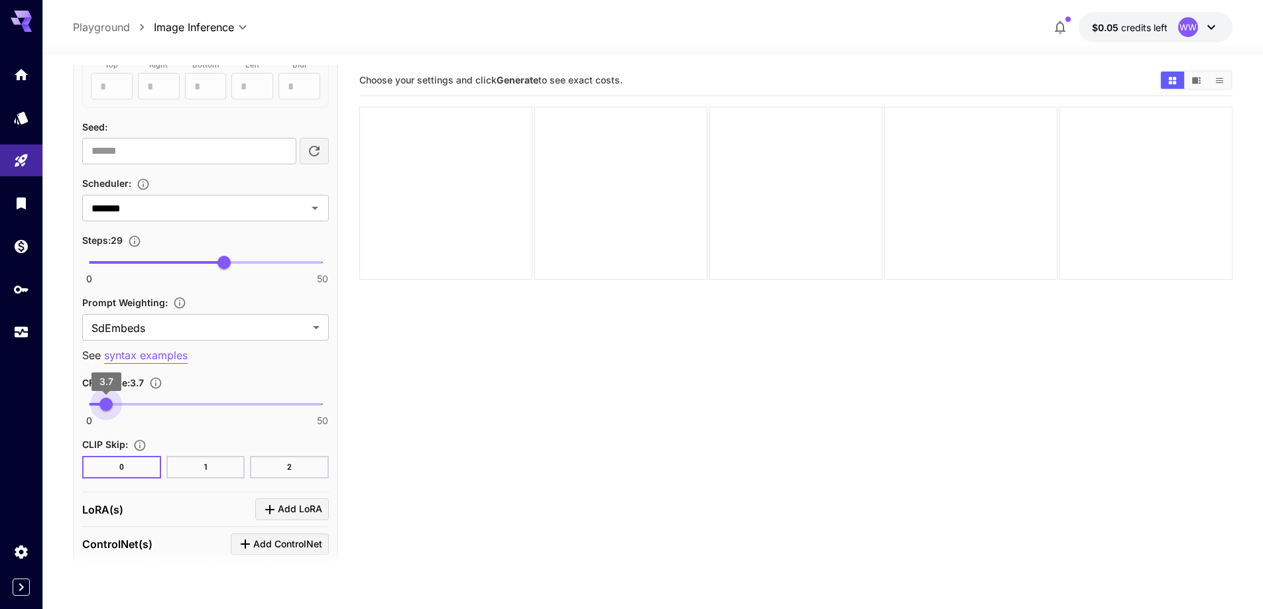
drag, startPoint x: 115, startPoint y: 404, endPoint x: 105, endPoint y: 407, distance: 10.9
click at [105, 407] on span "3.7" at bounding box center [105, 404] width 13 height 13
type input "***"
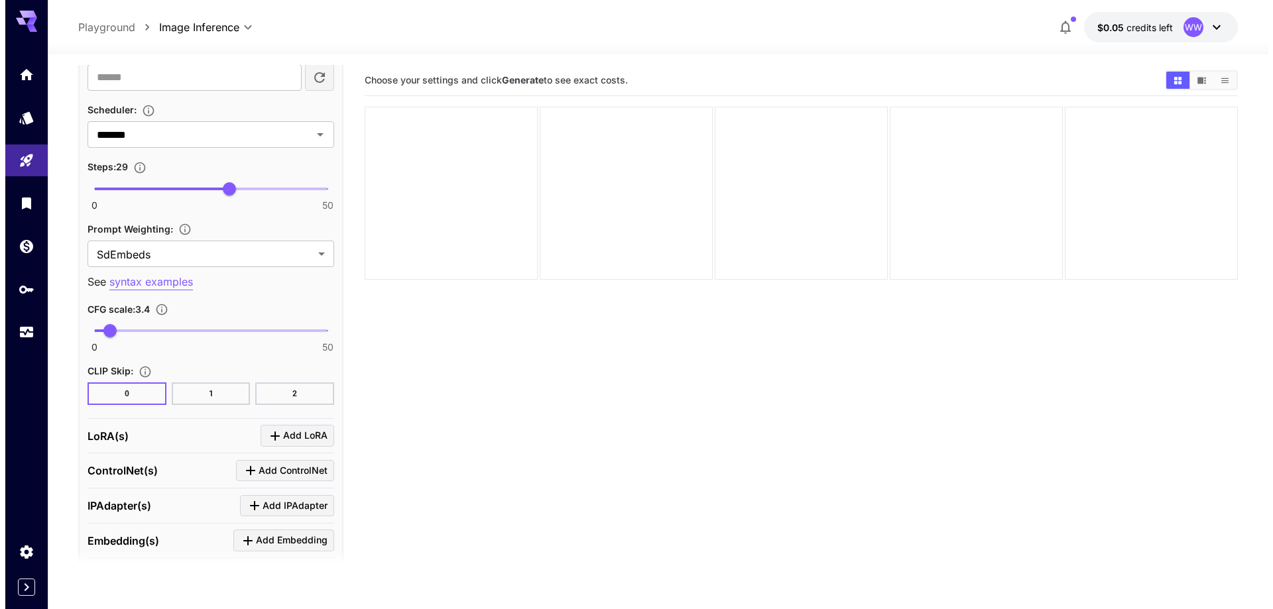
scroll to position [1362, 0]
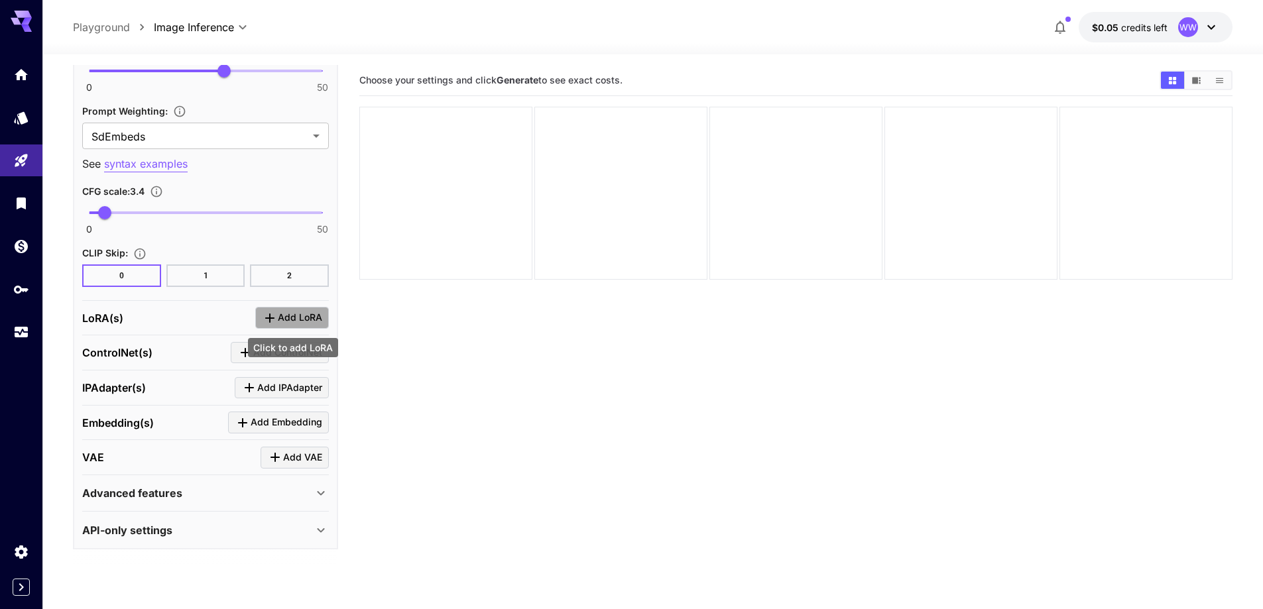
click at [280, 314] on span "Add LoRA" at bounding box center [300, 318] width 44 height 17
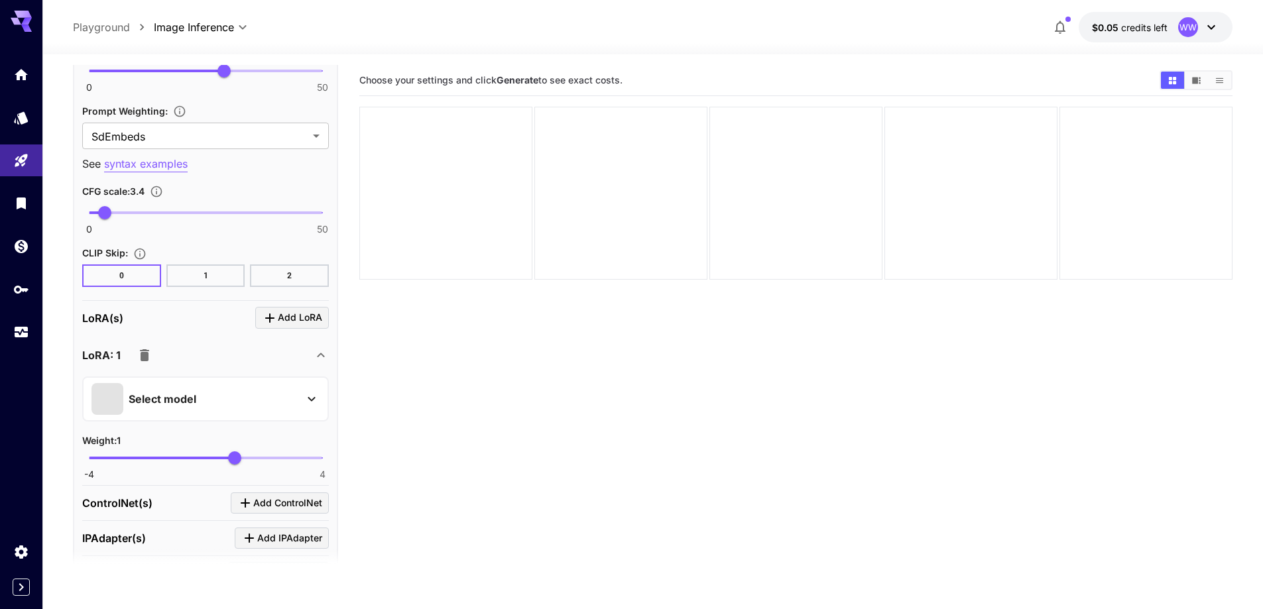
click at [252, 394] on div "Select model" at bounding box center [194, 399] width 207 height 32
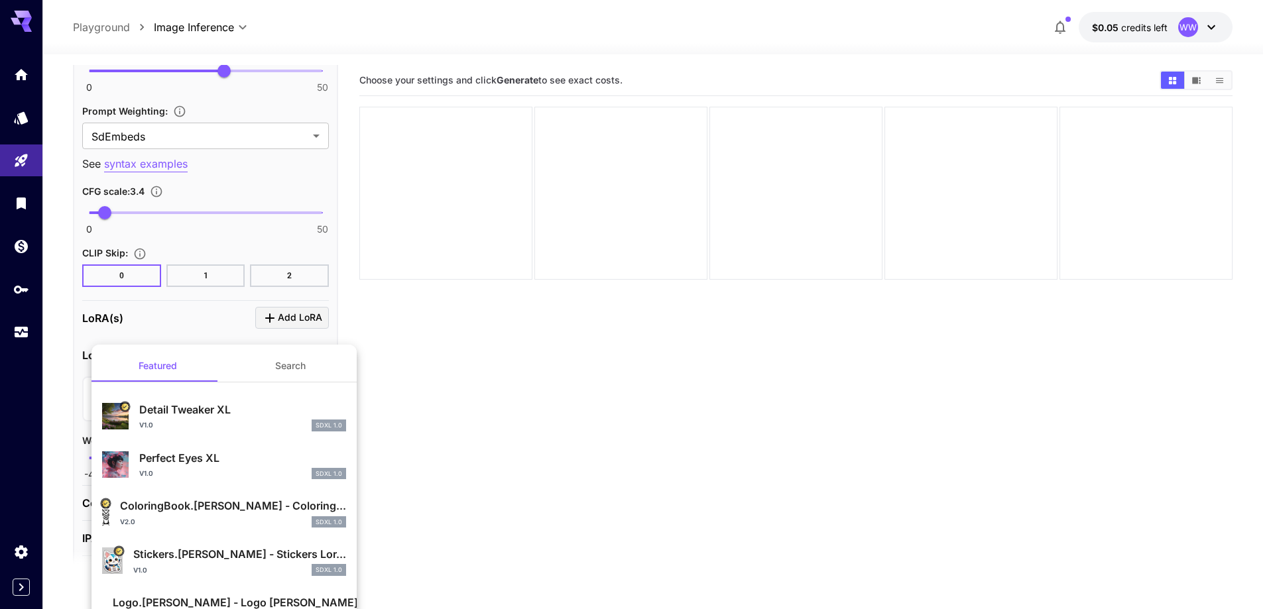
click at [307, 367] on button "Search" at bounding box center [290, 366] width 133 height 32
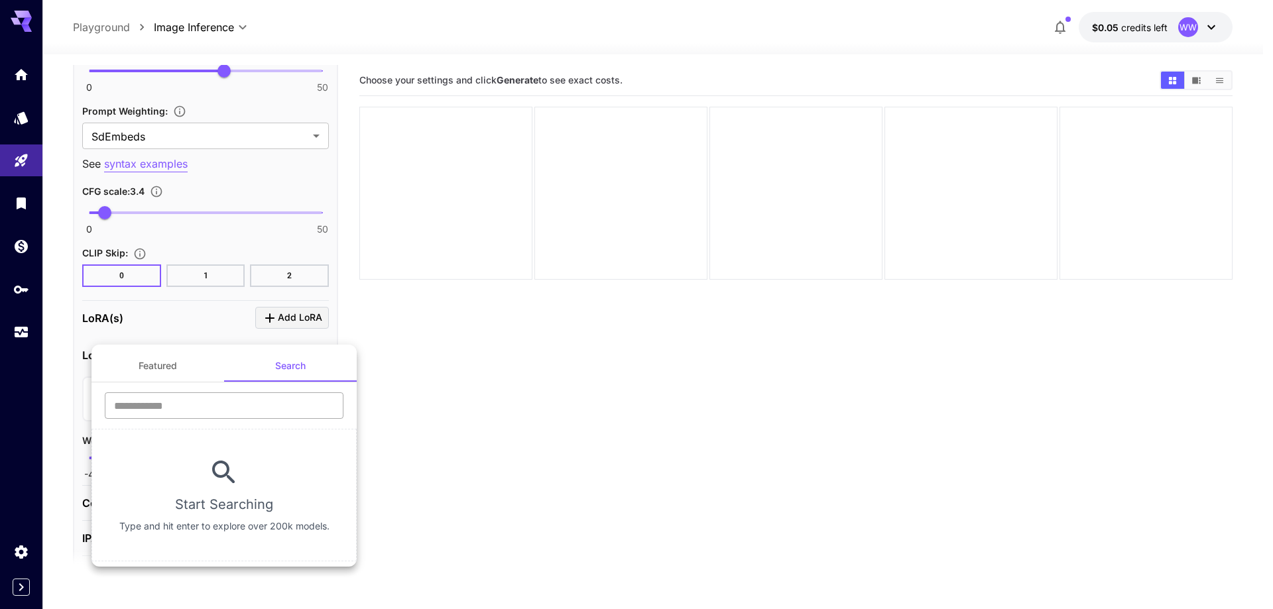
click at [256, 410] on input "text" at bounding box center [224, 406] width 239 height 27
type input "****"
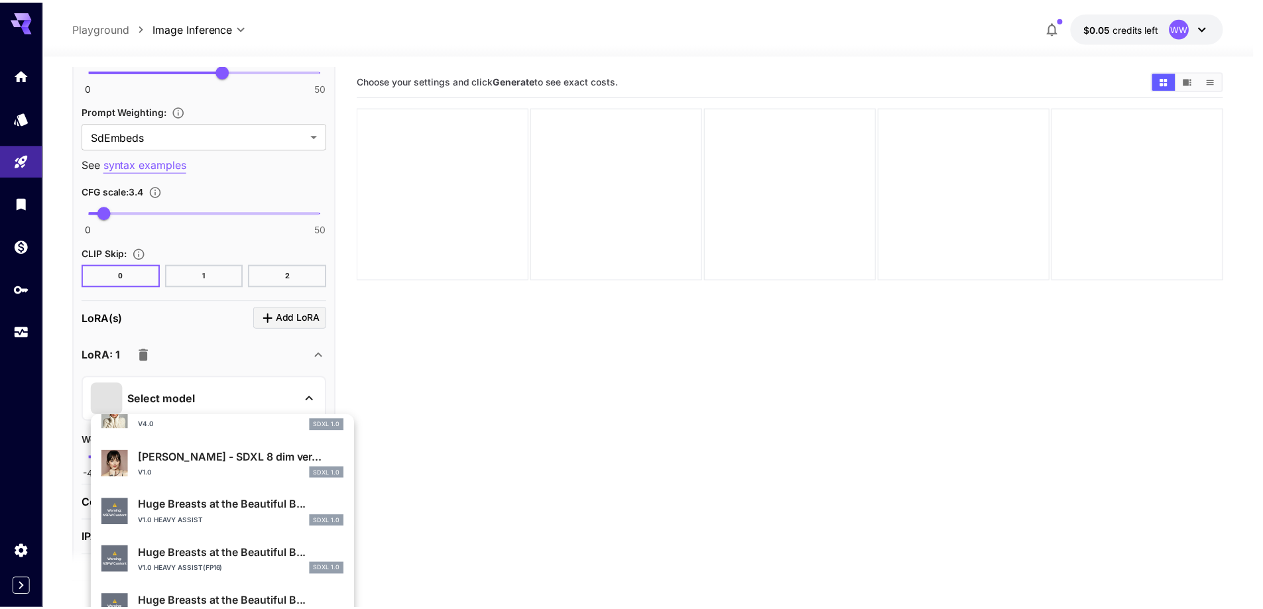
scroll to position [464, 0]
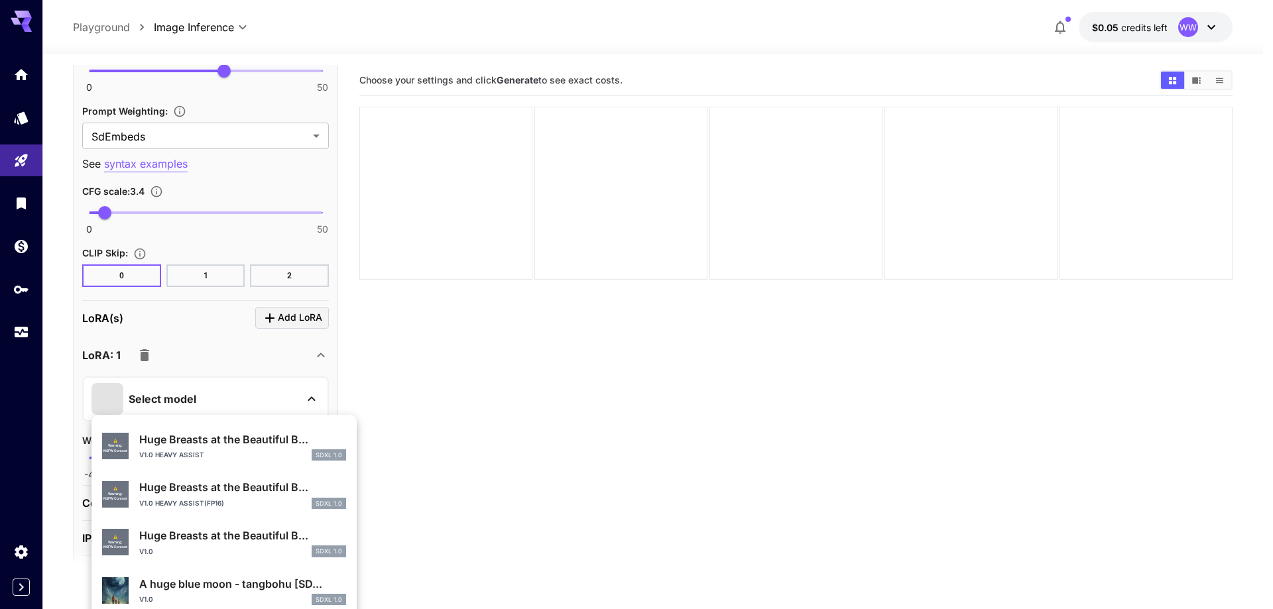
click at [255, 536] on p "Huge Breasts at the Beautiful B..." at bounding box center [242, 536] width 207 height 16
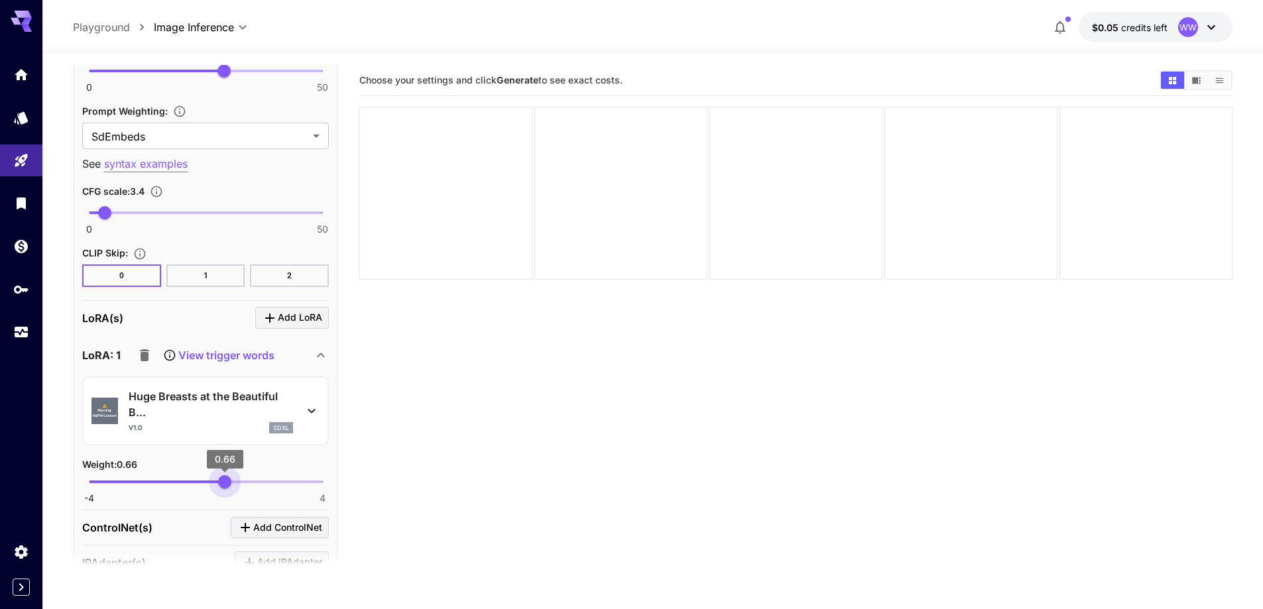
type input "****"
click at [224, 487] on span "0.64" at bounding box center [223, 481] width 13 height 13
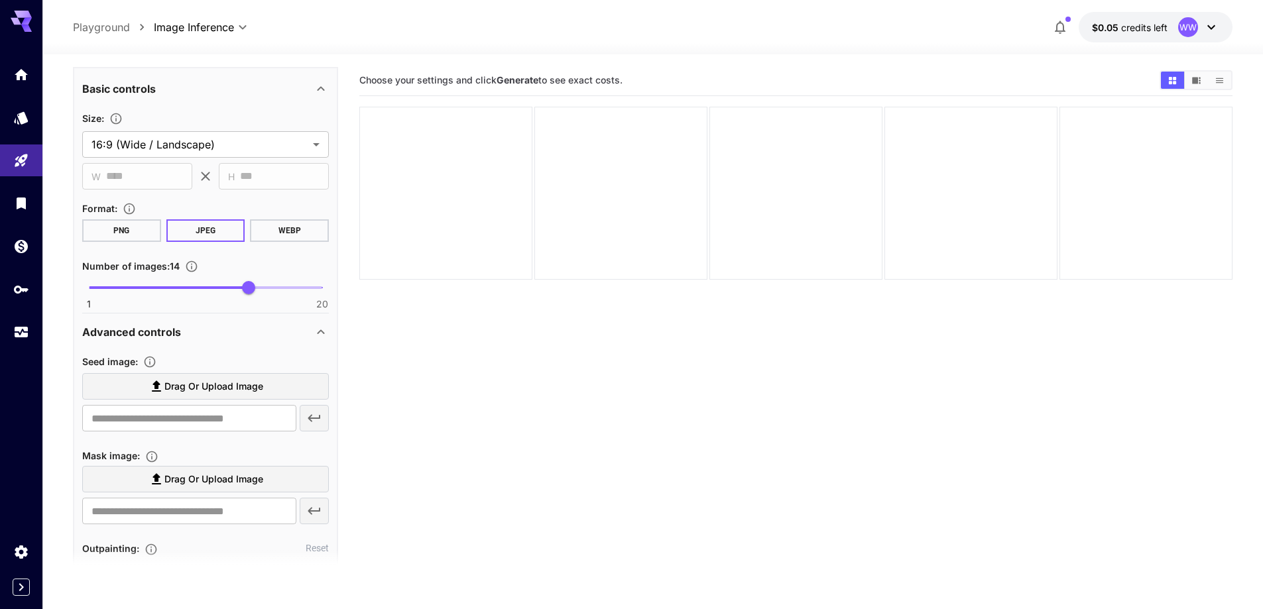
scroll to position [898, 0]
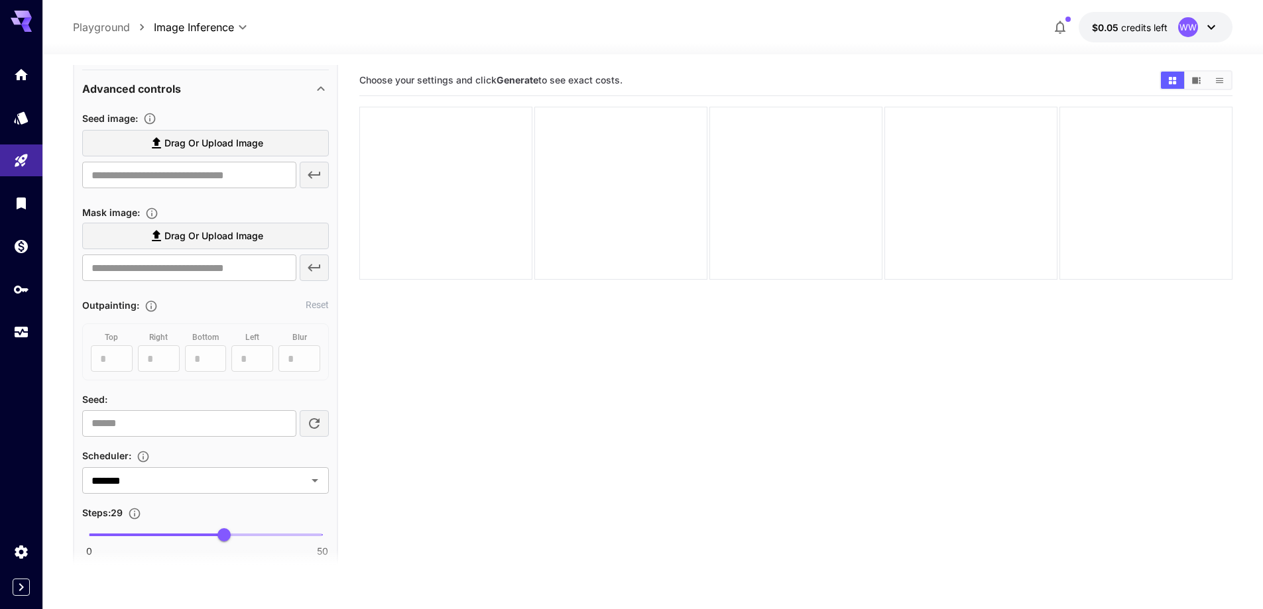
click at [257, 148] on span "Drag or upload image" at bounding box center [213, 143] width 99 height 17
click at [0, 0] on input "Drag or upload image" at bounding box center [0, 0] width 0 height 0
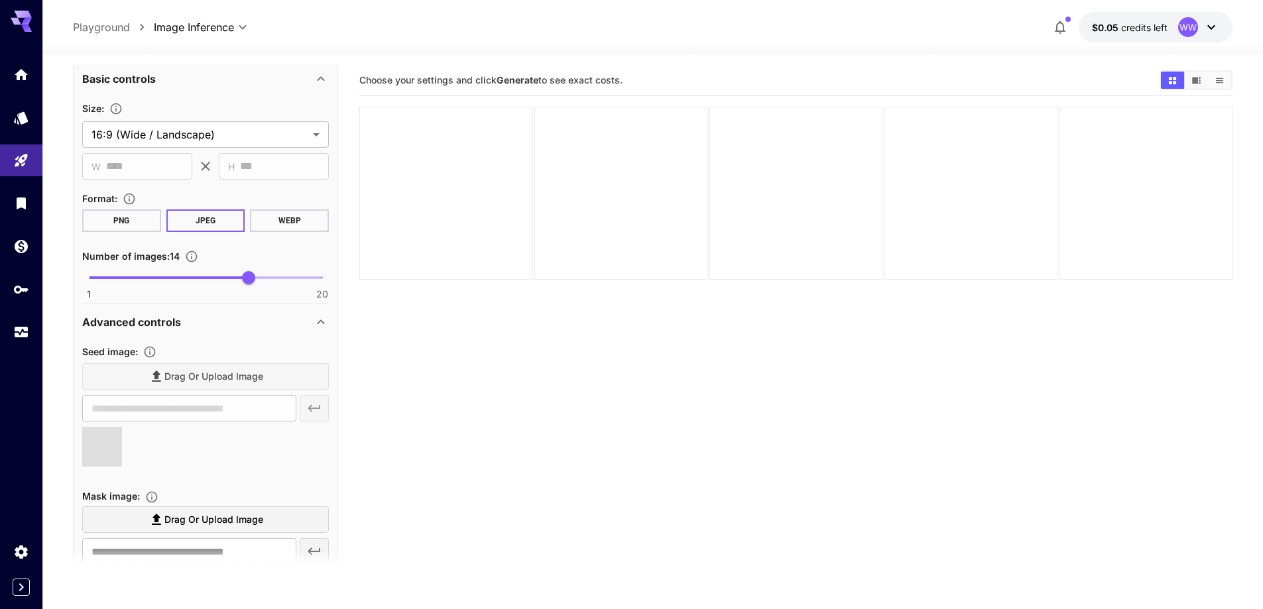
scroll to position [566, 0]
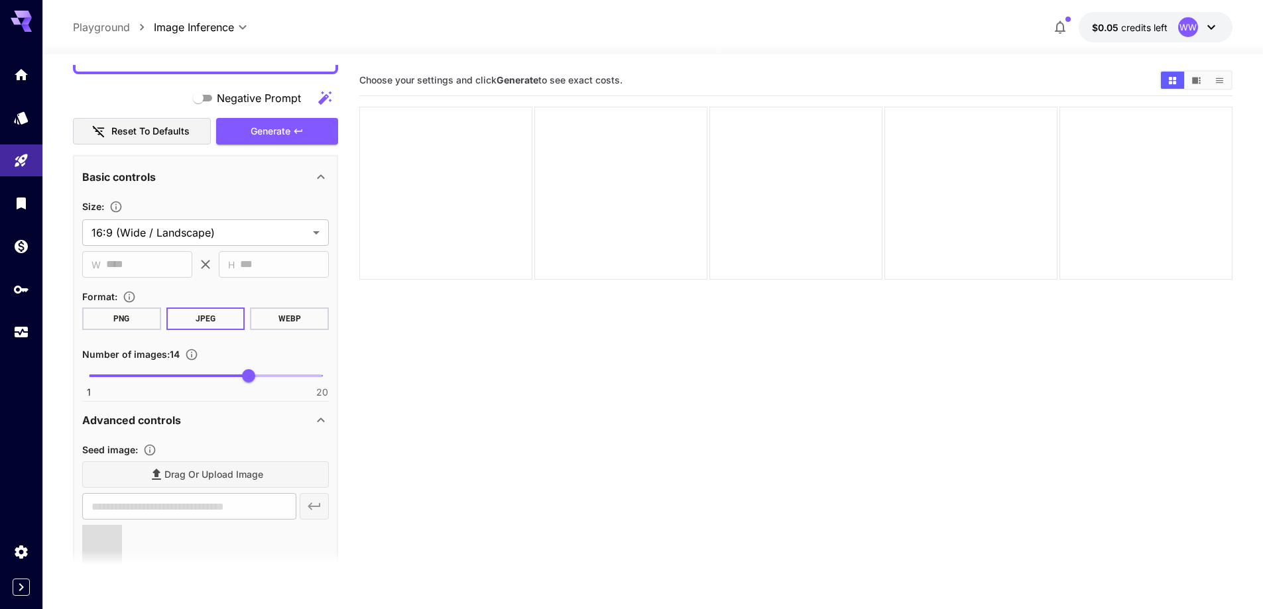
type input "**********"
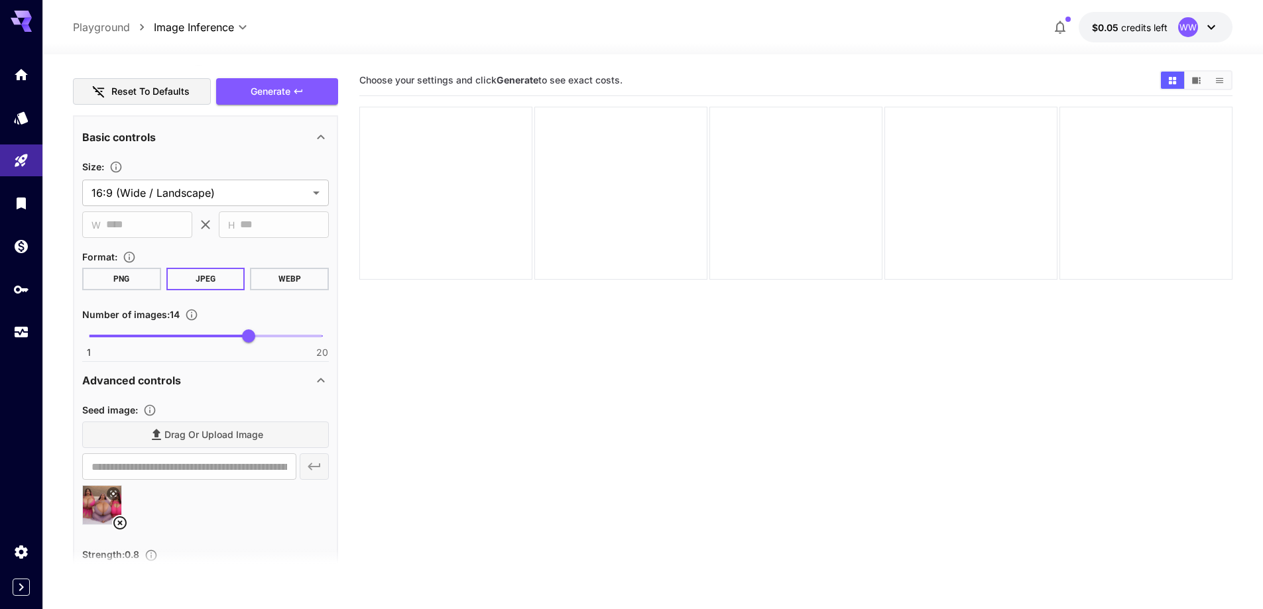
scroll to position [898, 0]
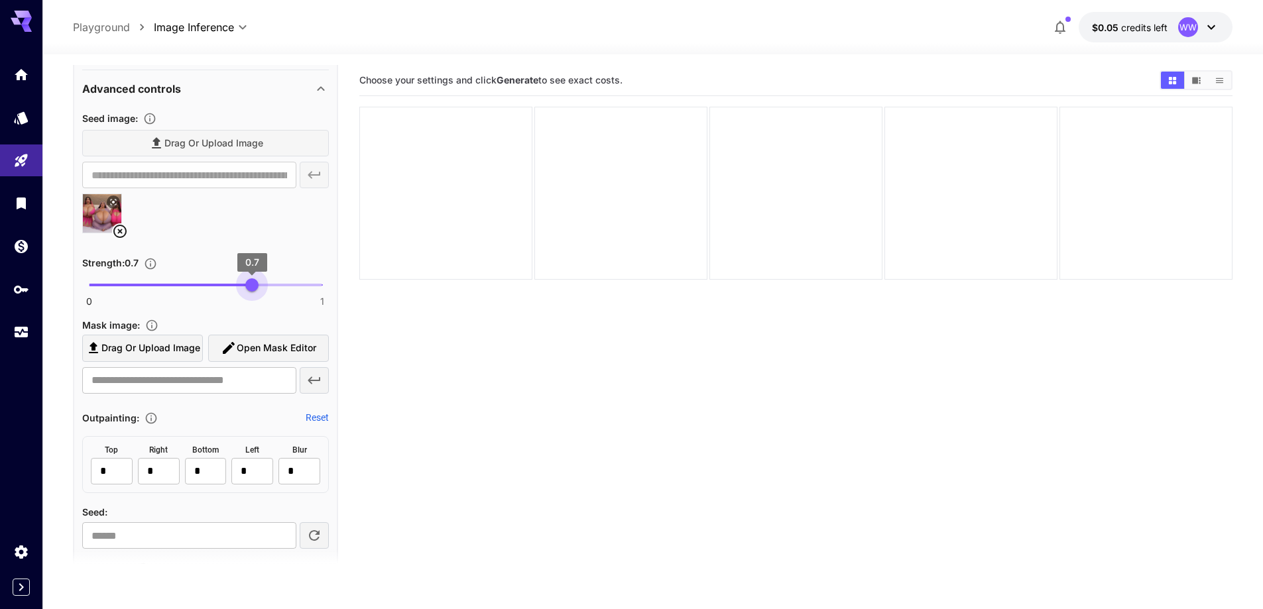
type input "****"
drag, startPoint x: 274, startPoint y: 292, endPoint x: 250, endPoint y: 302, distance: 26.2
click at [250, 302] on div "0 1 0.69" at bounding box center [205, 290] width 247 height 31
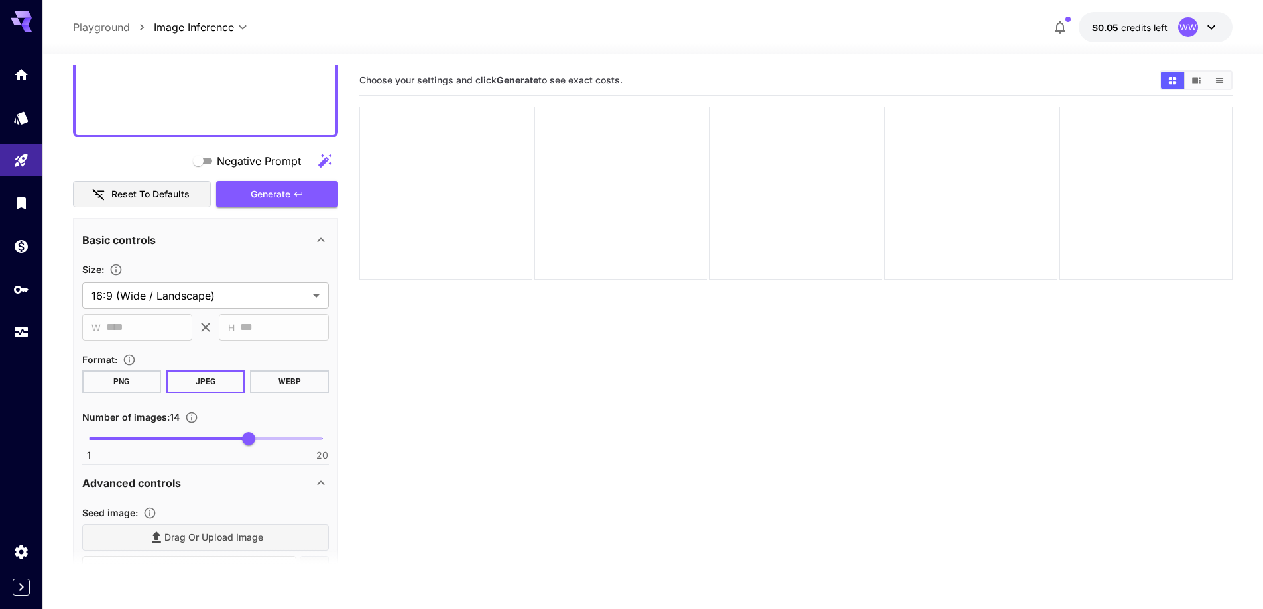
scroll to position [500, 0]
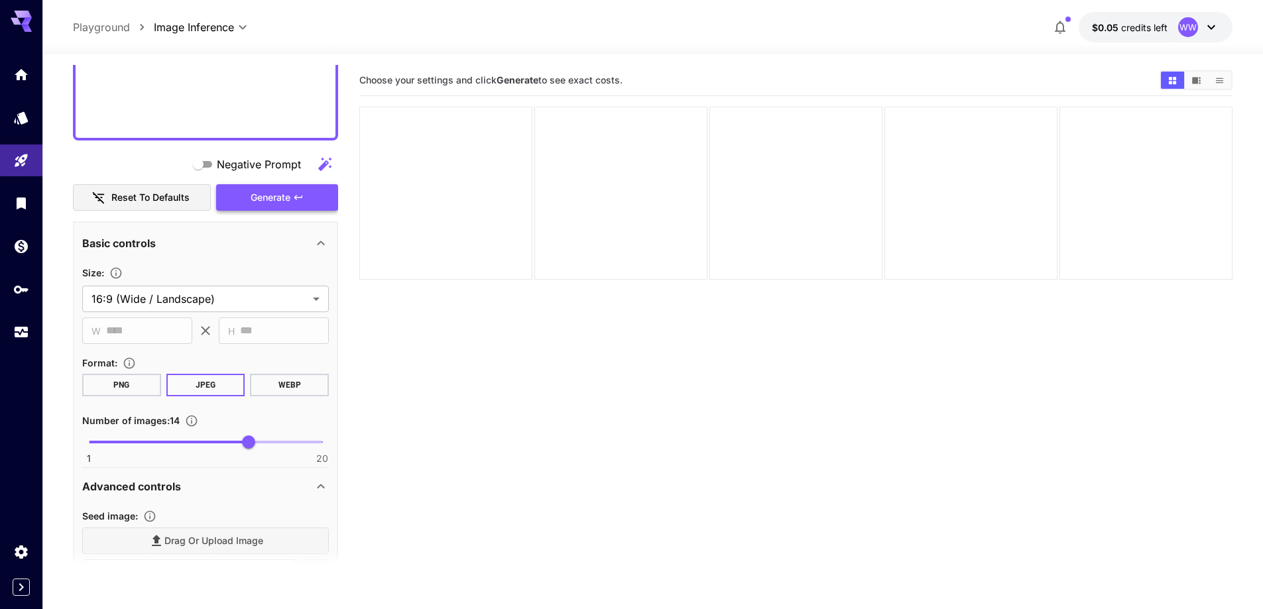
click at [269, 204] on span "Generate" at bounding box center [271, 198] width 40 height 17
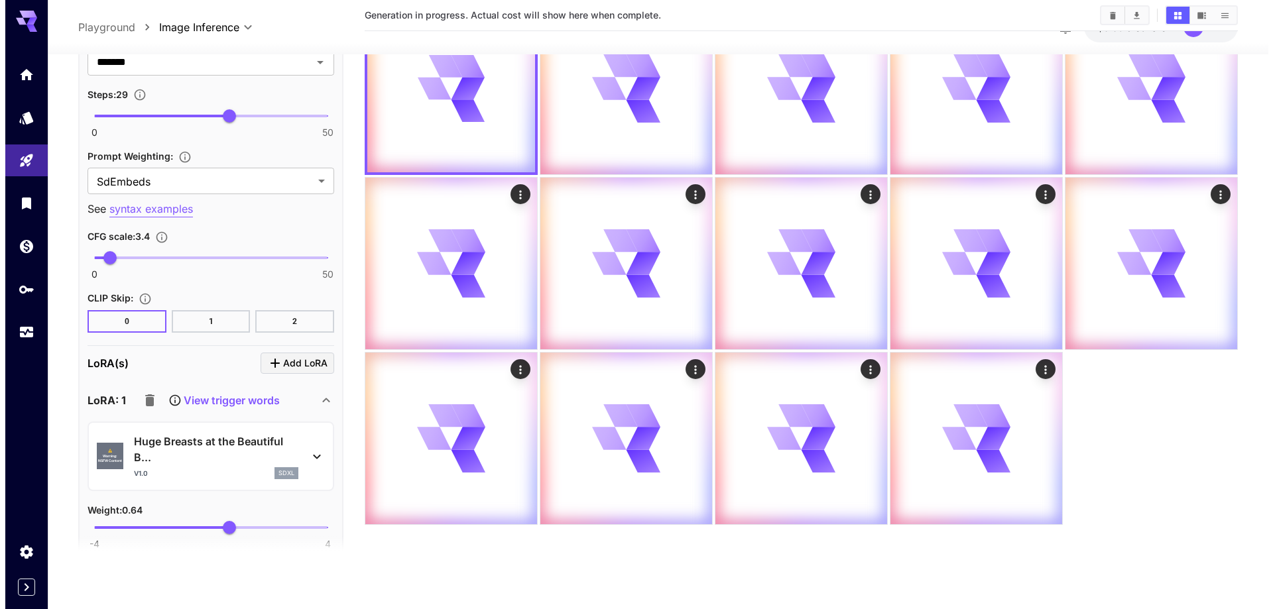
scroll to position [1428, 0]
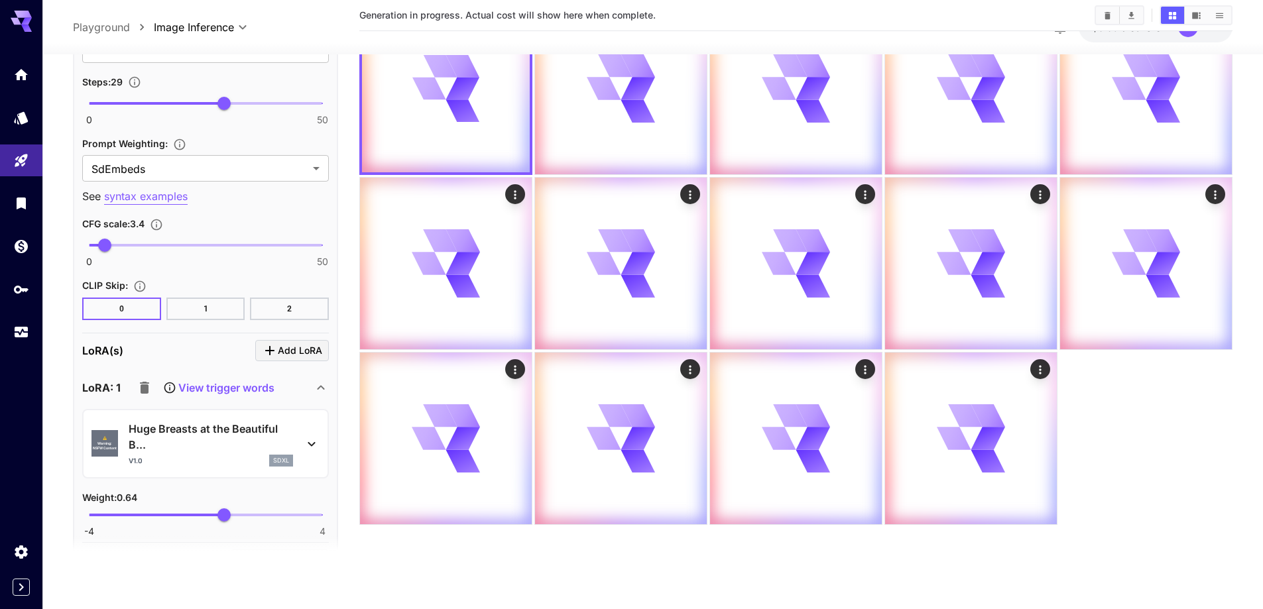
click at [229, 436] on p "Huge Breasts at the Beautiful B..." at bounding box center [211, 437] width 164 height 32
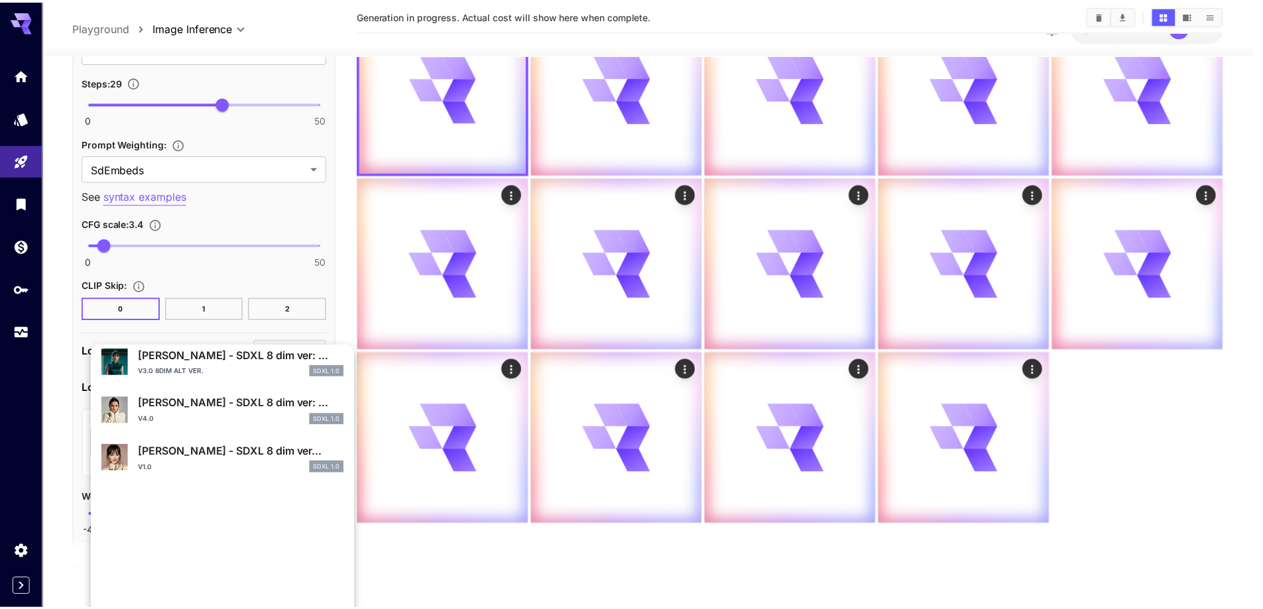
scroll to position [333, 0]
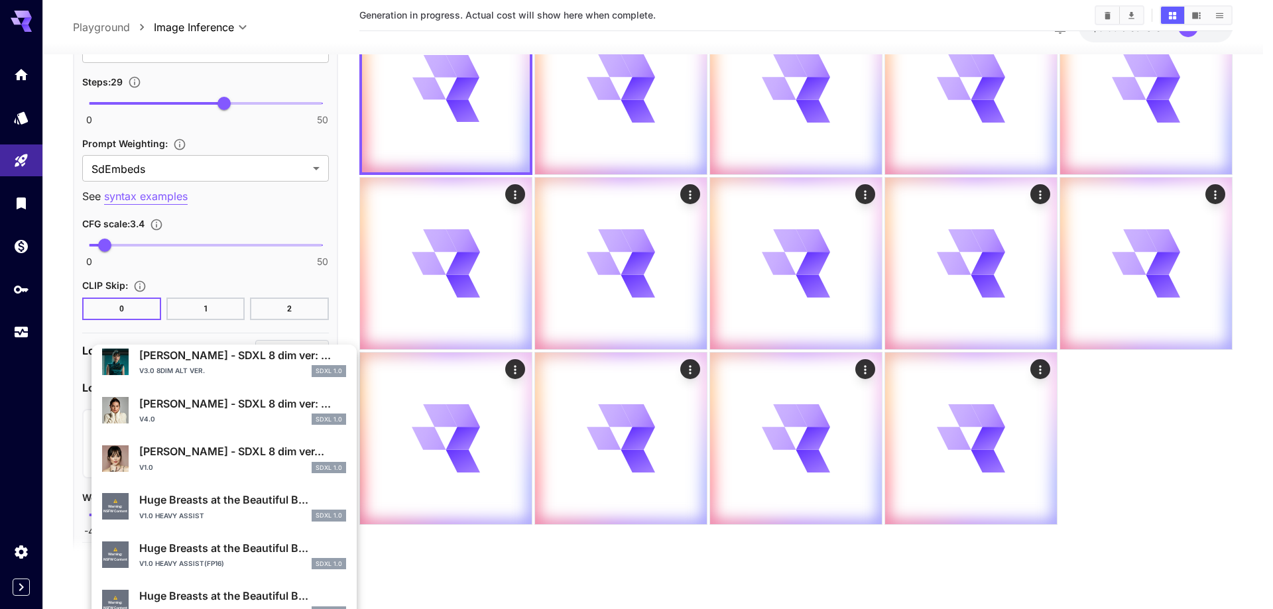
click at [191, 548] on p "Huge Breasts at the Beautiful B..." at bounding box center [242, 548] width 207 height 16
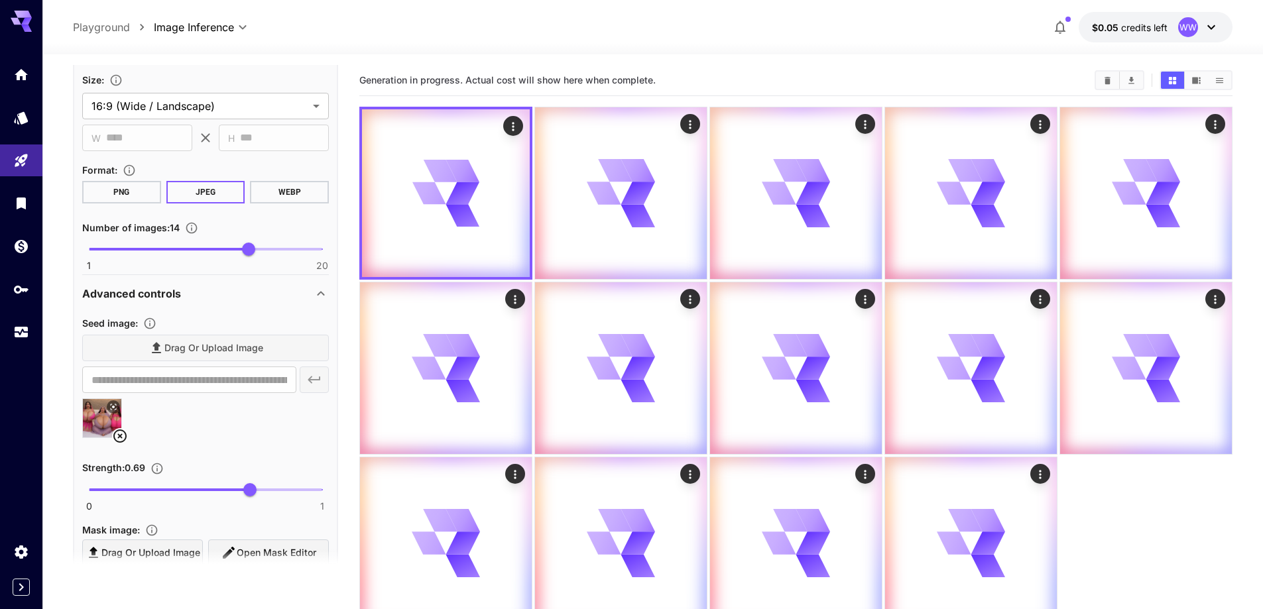
scroll to position [500, 0]
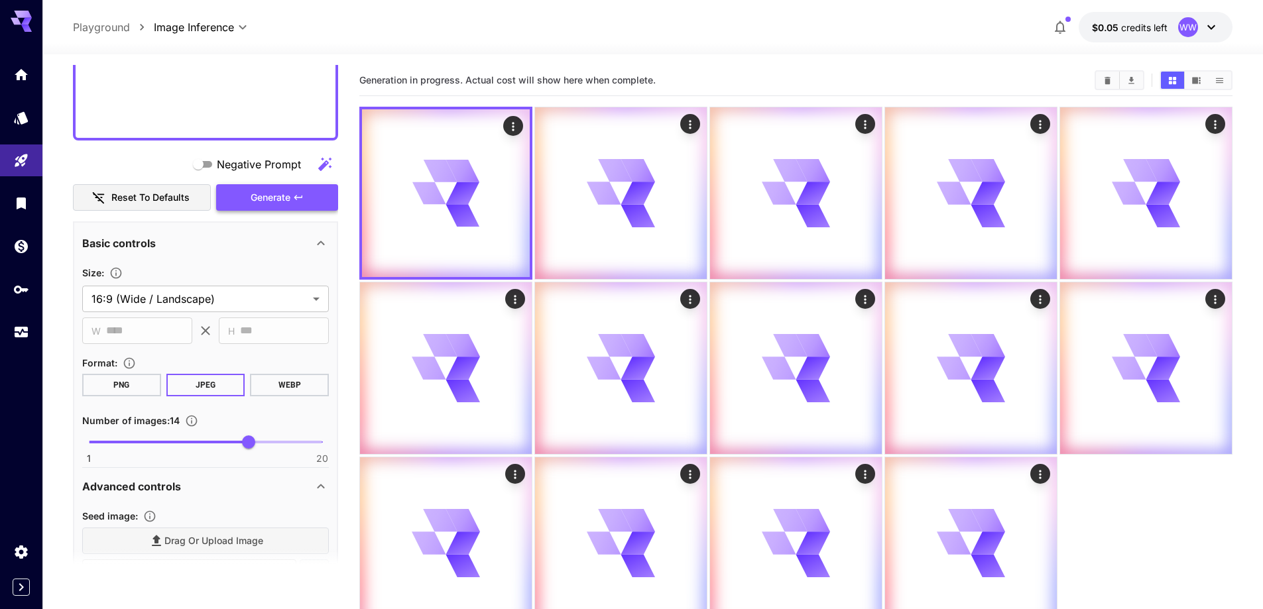
click at [261, 202] on span "Generate" at bounding box center [271, 198] width 40 height 17
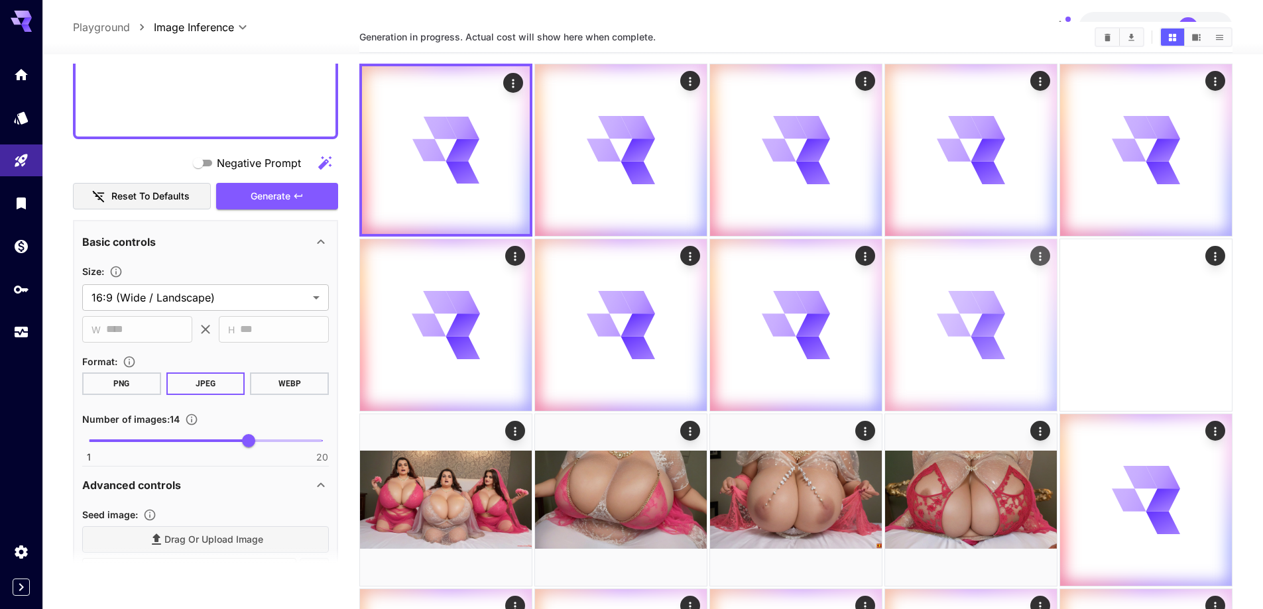
scroll to position [199, 0]
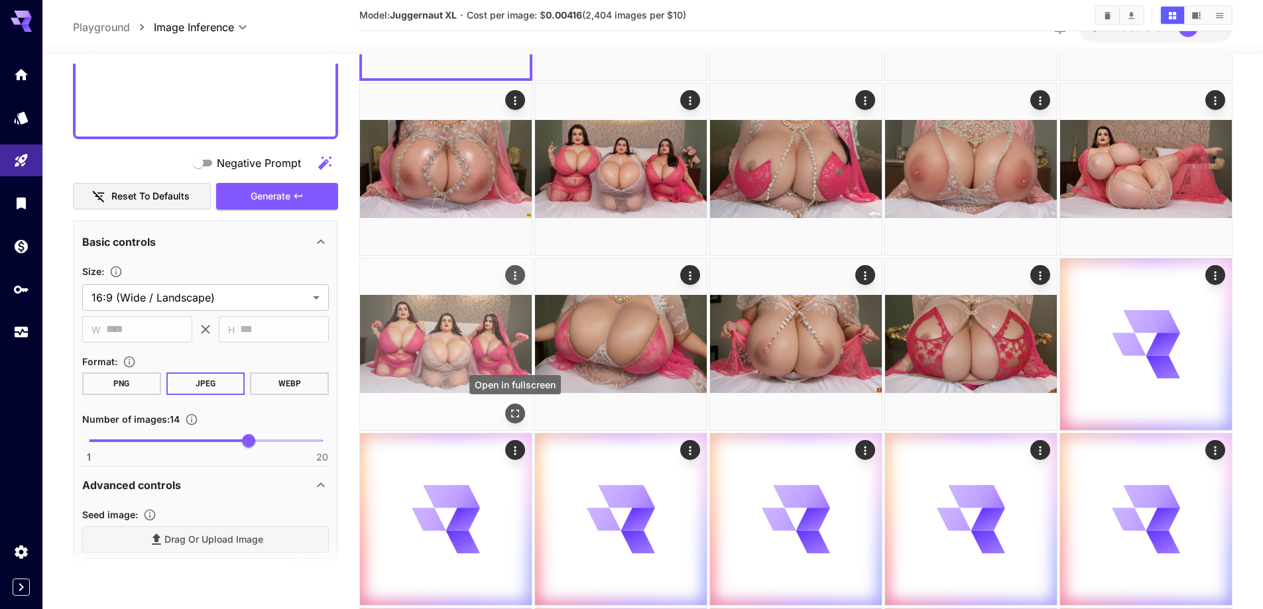
click at [513, 410] on icon "Open in fullscreen" at bounding box center [515, 414] width 8 height 8
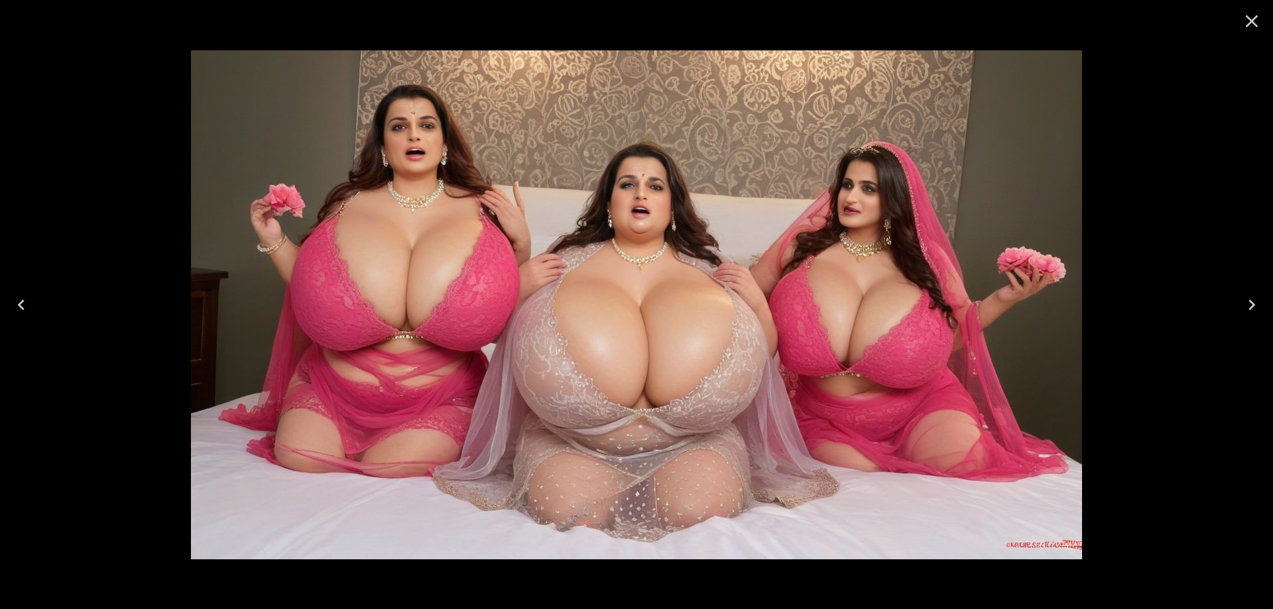
click at [1242, 29] on icon "Close" at bounding box center [1251, 21] width 21 height 21
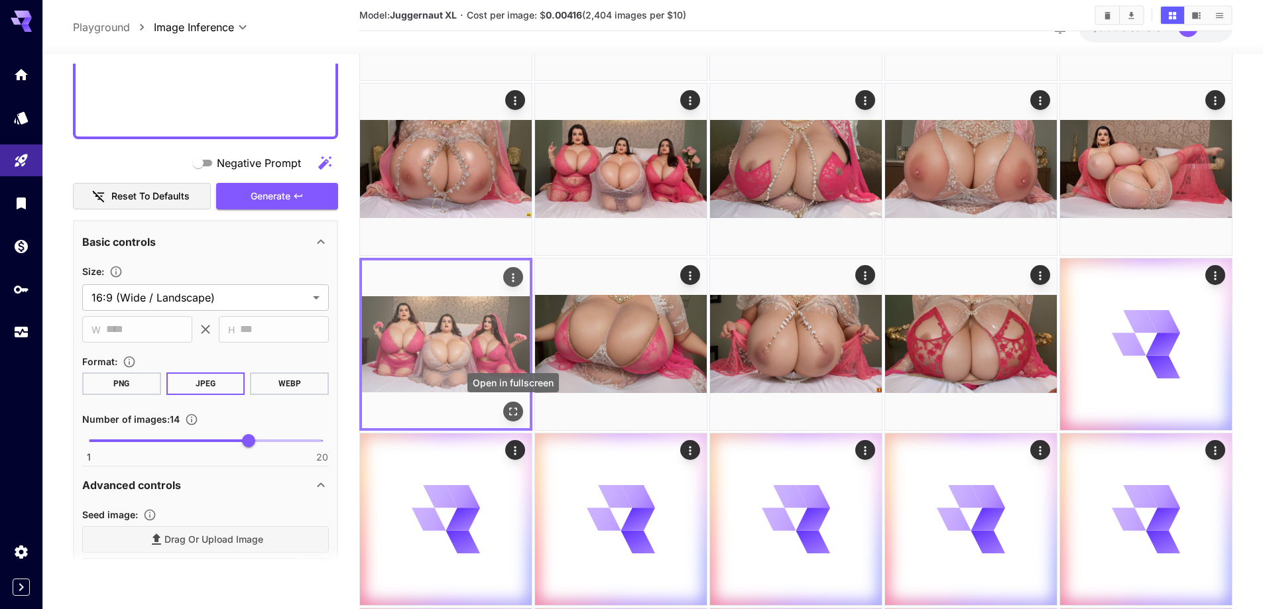
click at [509, 408] on icon "Open in fullscreen" at bounding box center [513, 411] width 13 height 13
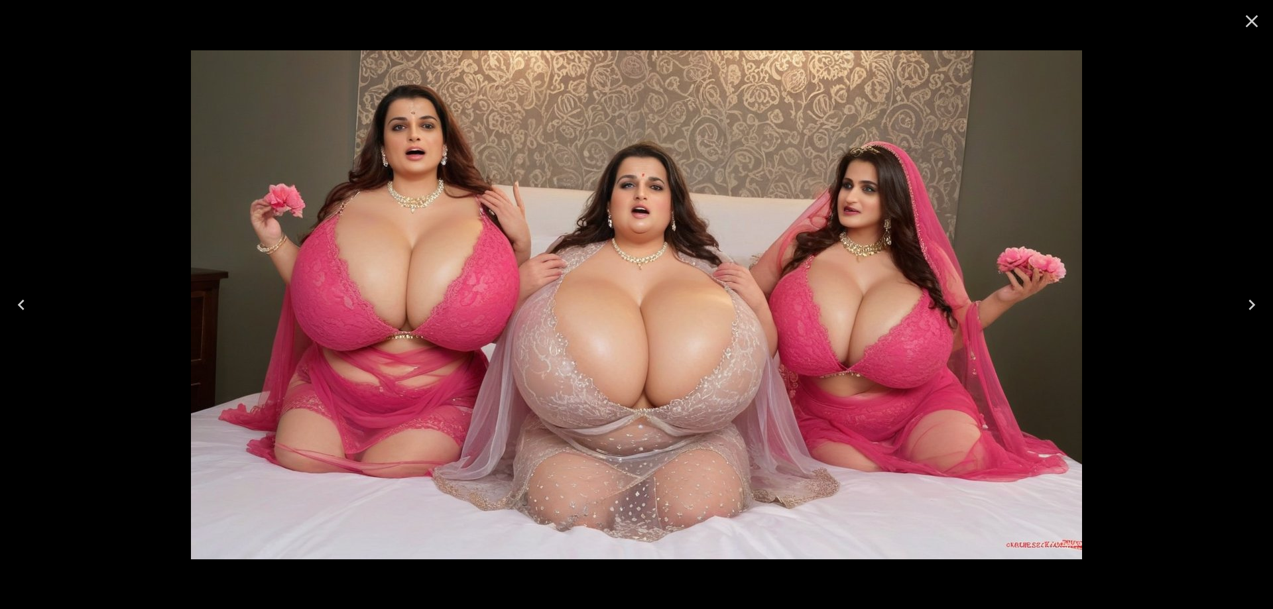
click at [23, 312] on icon "Previous" at bounding box center [21, 304] width 21 height 21
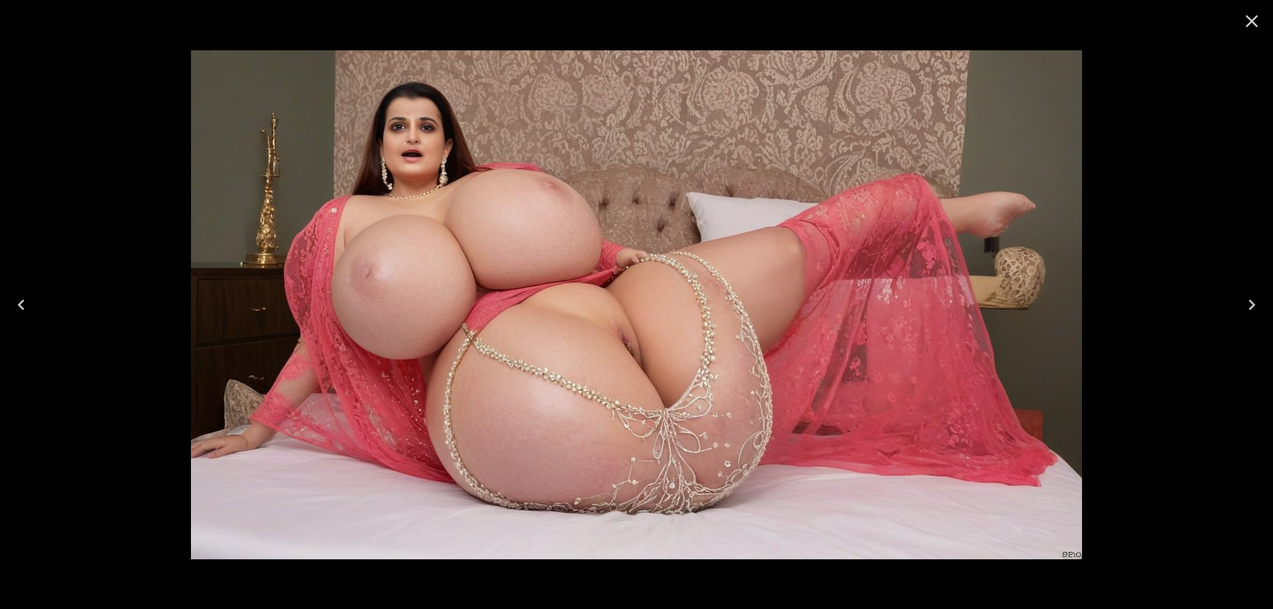
click at [23, 311] on icon "Previous" at bounding box center [21, 304] width 21 height 21
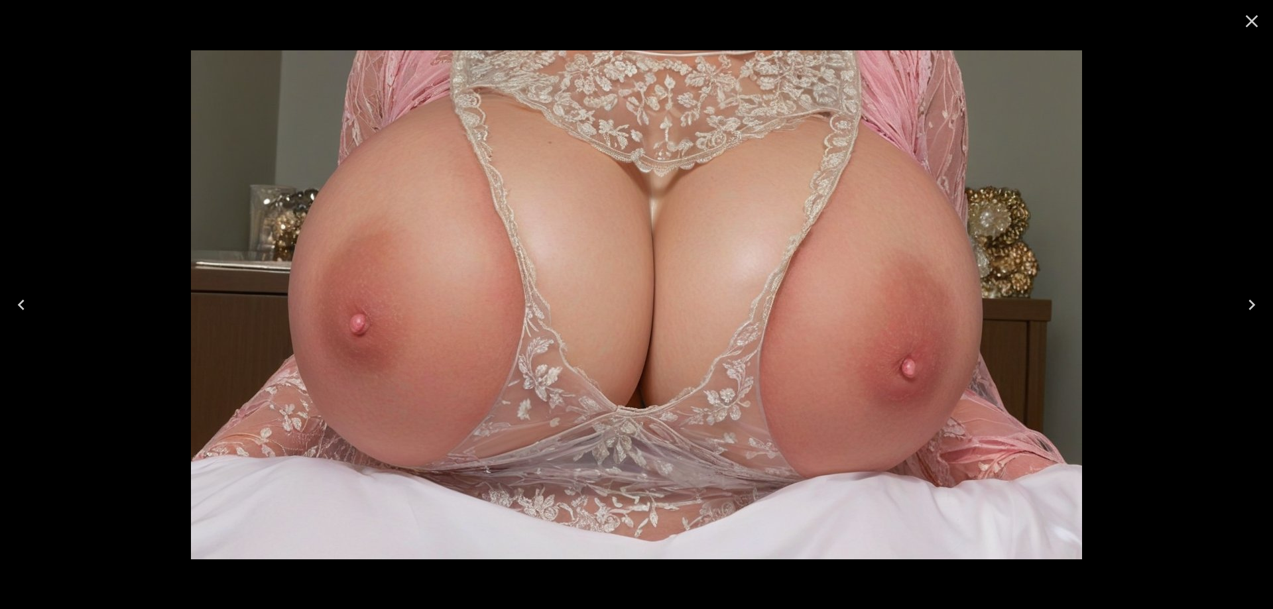
click at [23, 312] on icon "Previous" at bounding box center [21, 304] width 21 height 21
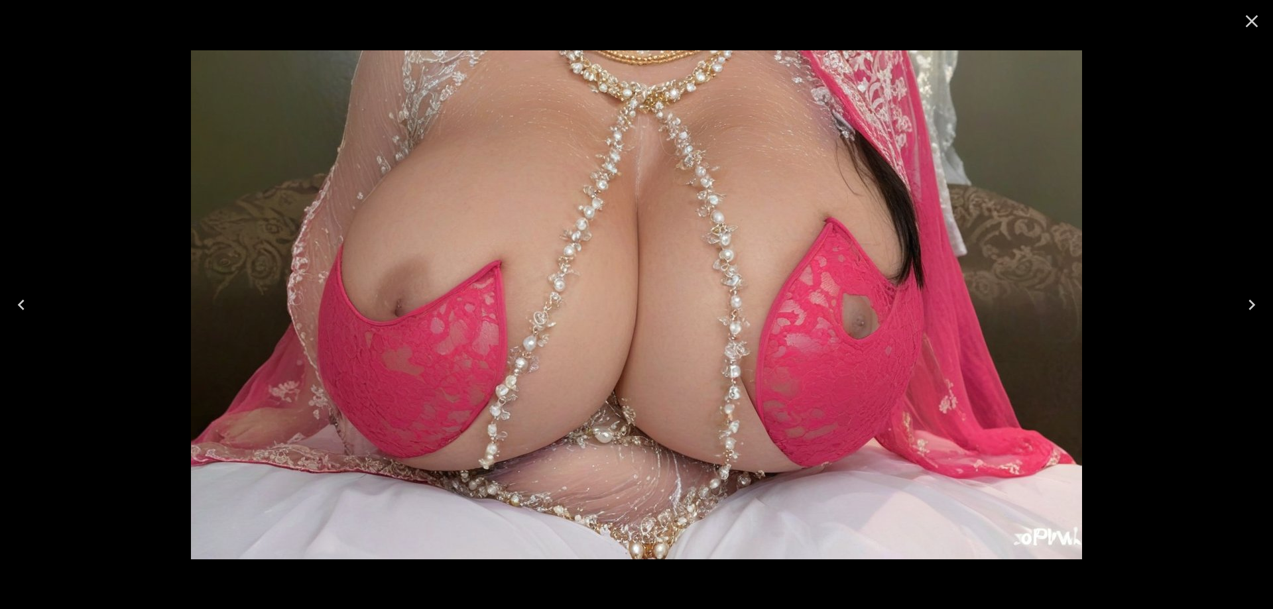
click at [23, 312] on icon "Previous" at bounding box center [21, 304] width 21 height 21
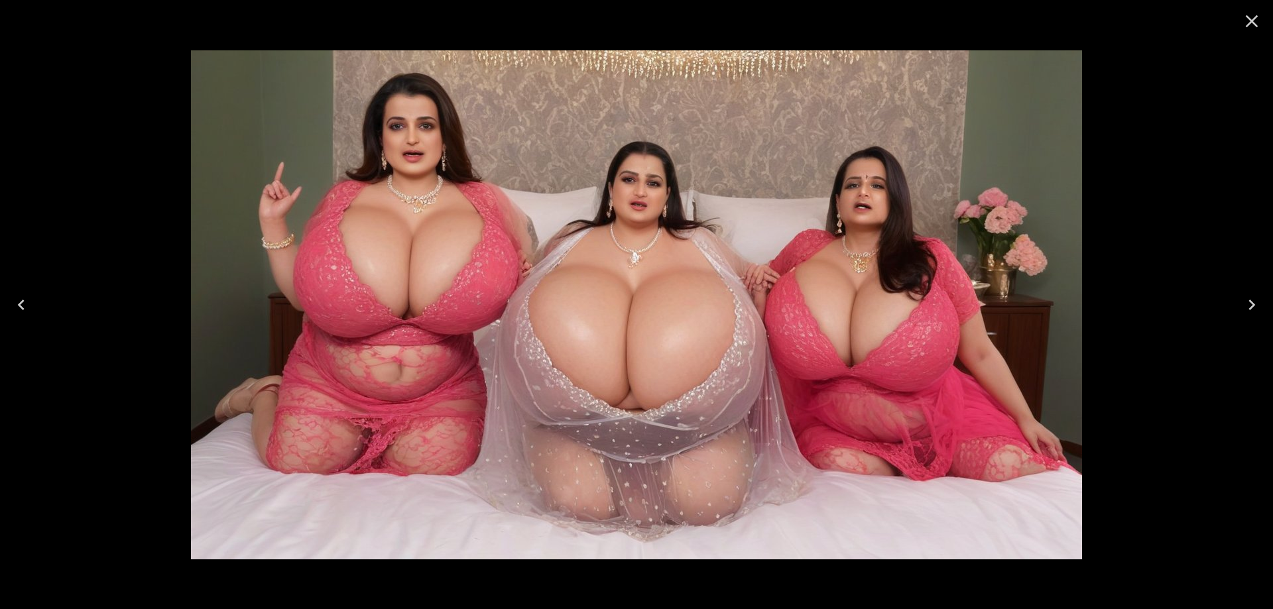
click at [38, 303] on button "Previous" at bounding box center [21, 304] width 42 height 53
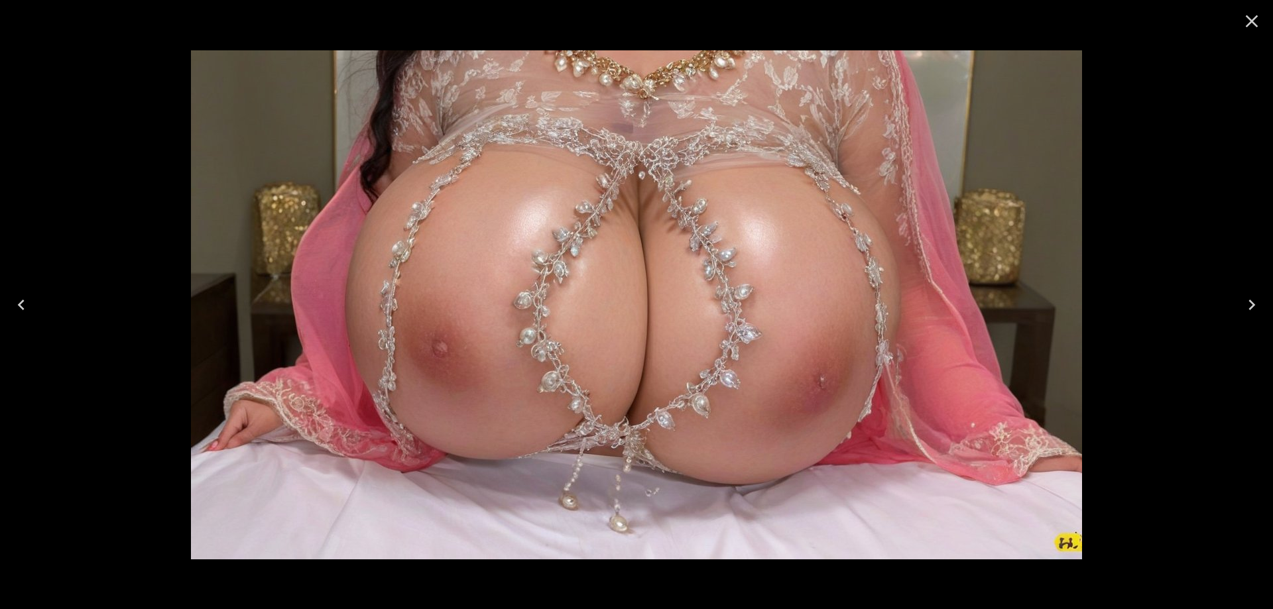
click at [38, 303] on button "Previous" at bounding box center [21, 304] width 42 height 53
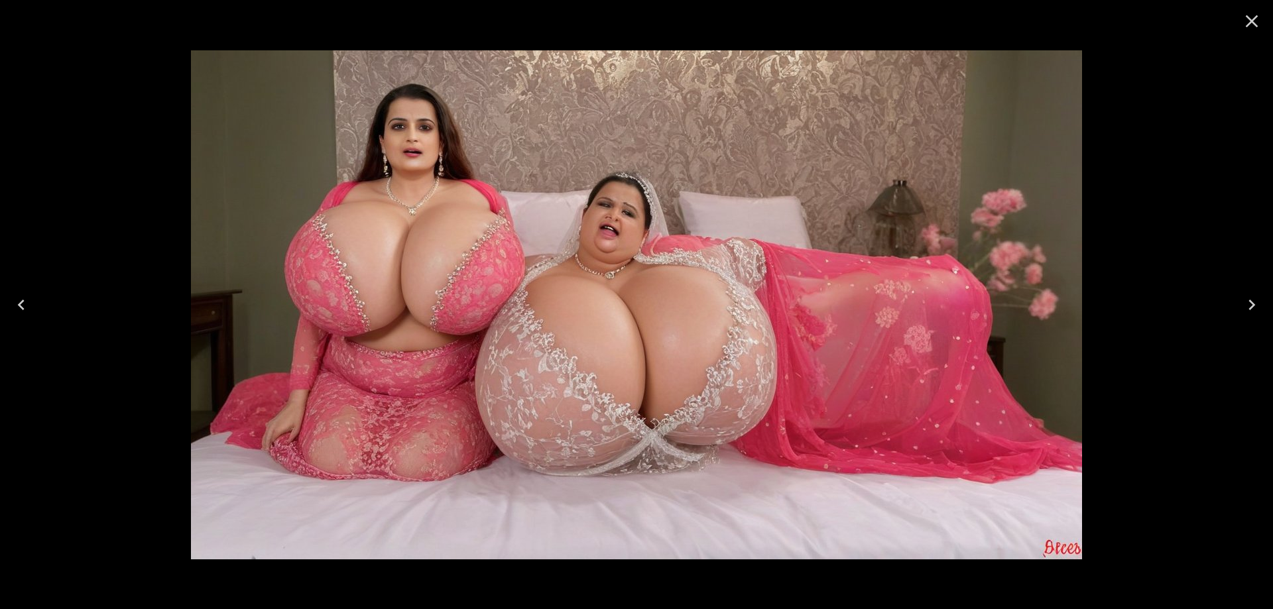
click at [31, 296] on icon "Previous" at bounding box center [21, 304] width 21 height 21
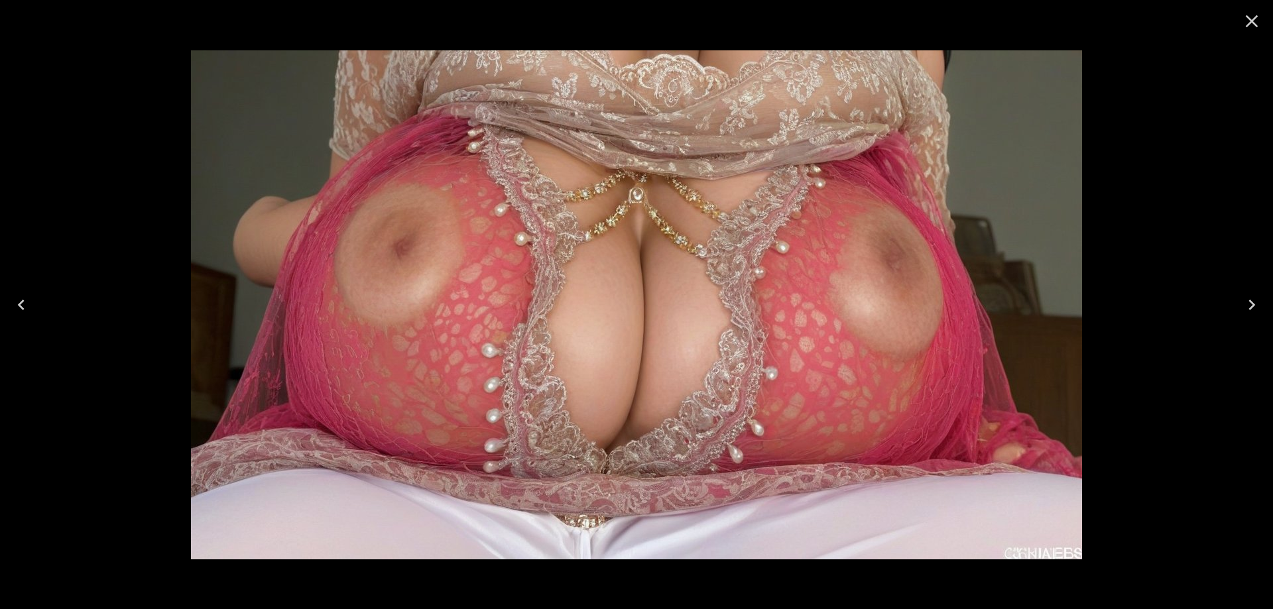
click at [31, 296] on icon "Previous" at bounding box center [21, 304] width 21 height 21
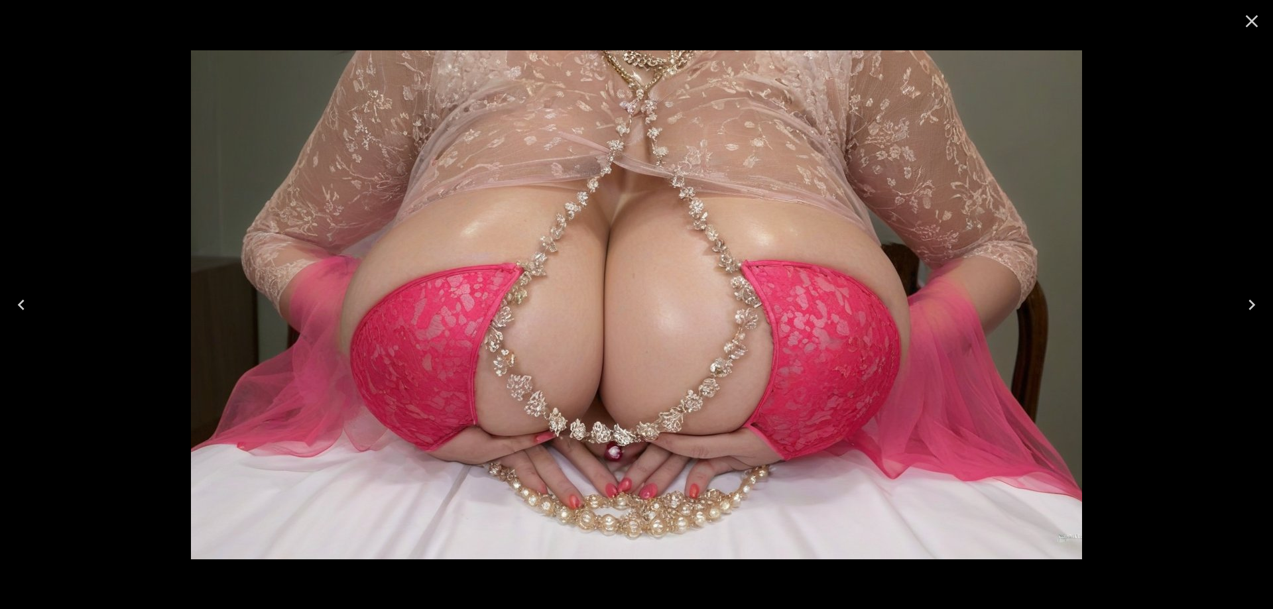
click at [1252, 17] on icon "Close" at bounding box center [1251, 21] width 21 height 21
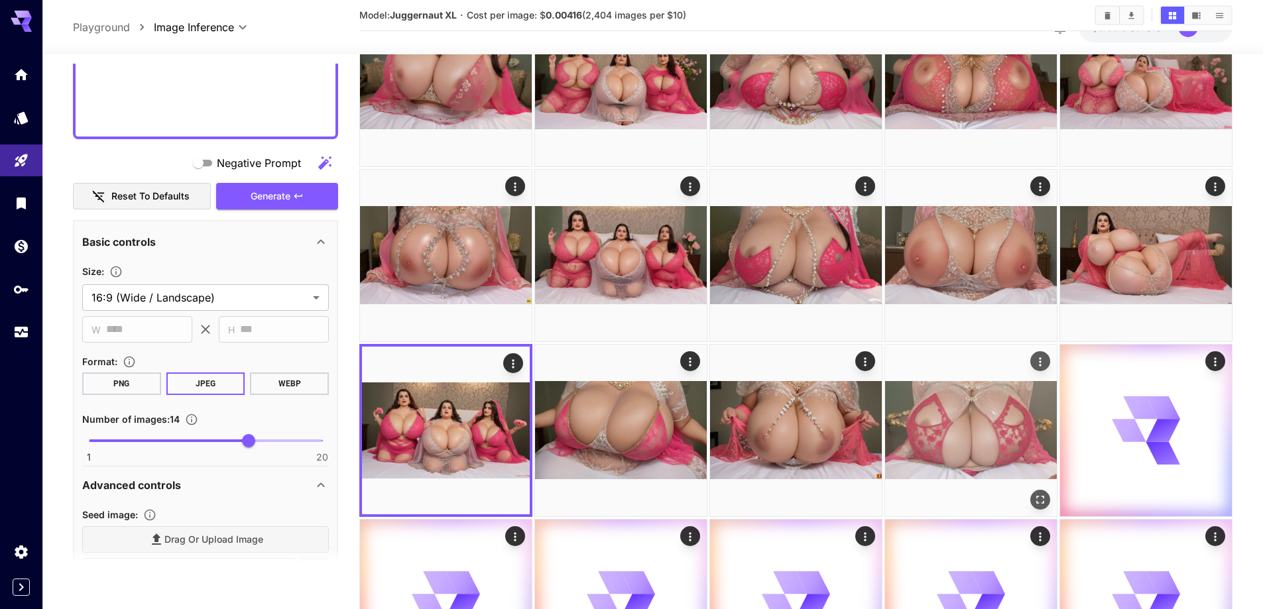
scroll to position [0, 0]
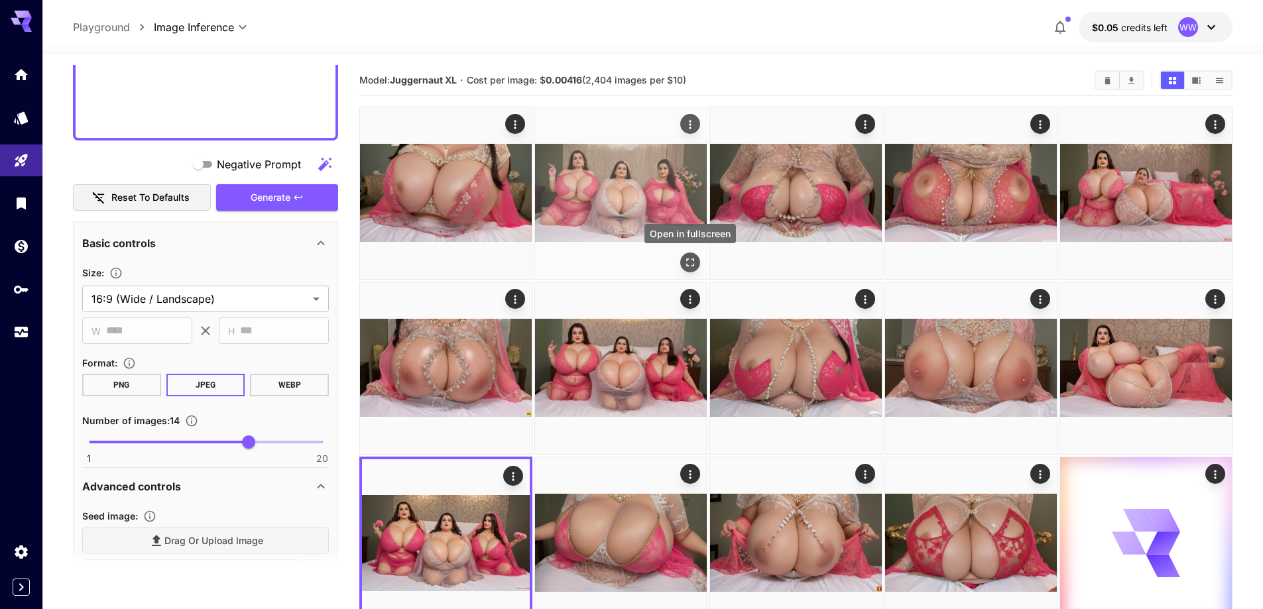
click at [694, 263] on icon "Open in fullscreen" at bounding box center [690, 262] width 13 height 13
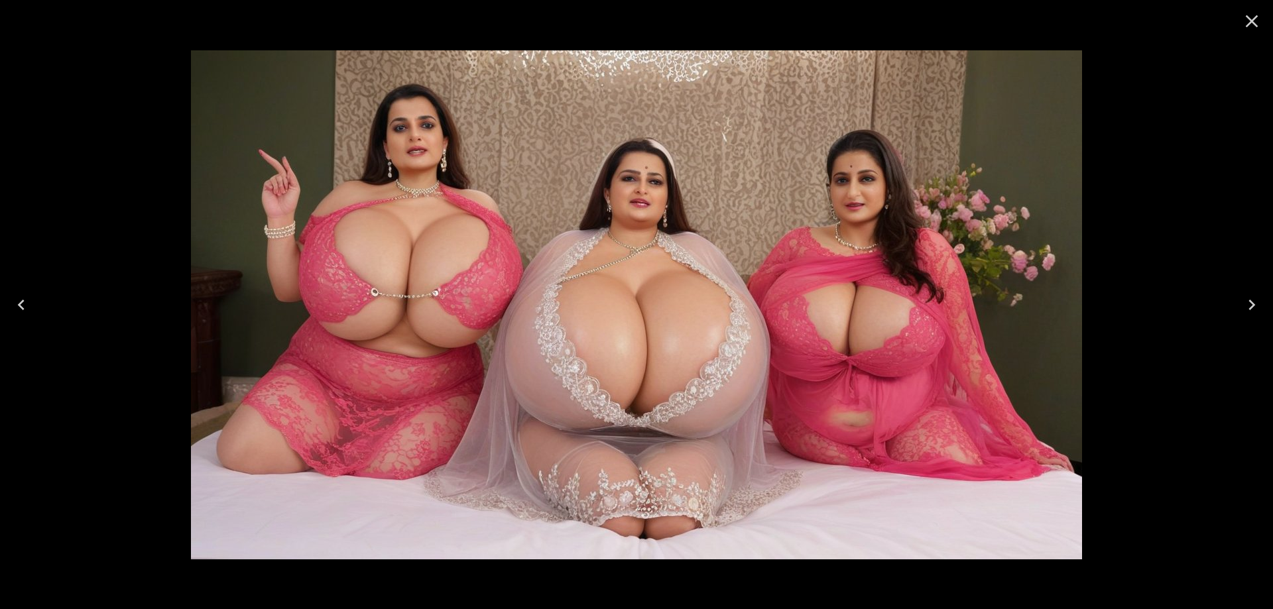
click at [1256, 30] on icon "Close" at bounding box center [1251, 21] width 21 height 21
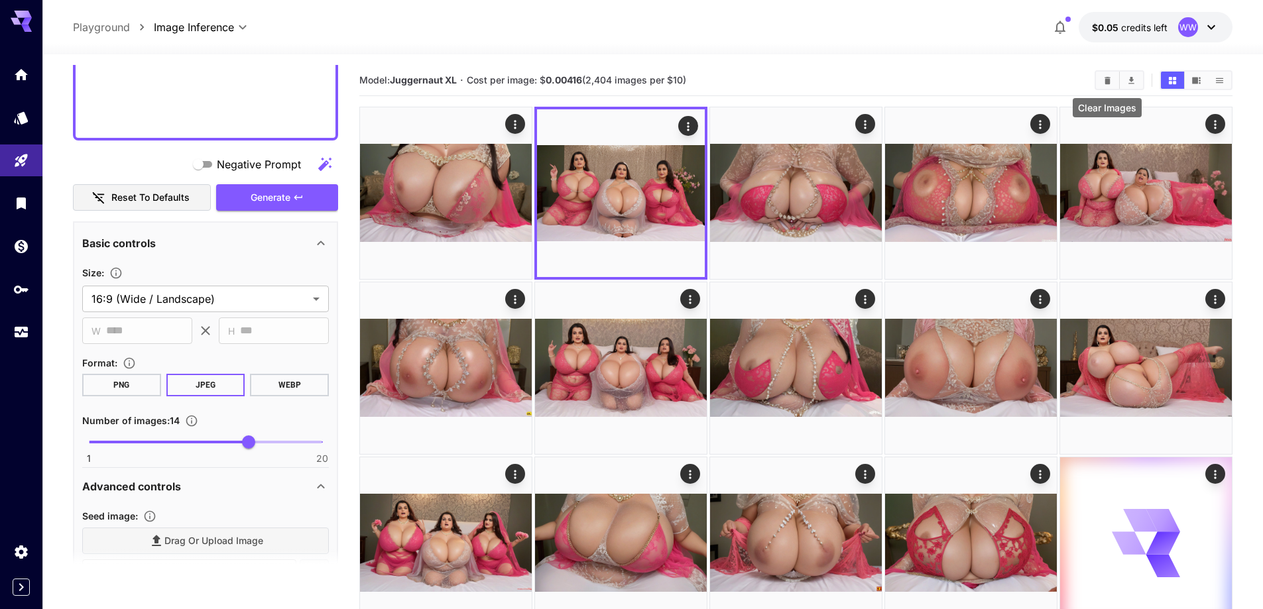
click at [1105, 82] on icon "Clear Images" at bounding box center [1108, 81] width 10 height 10
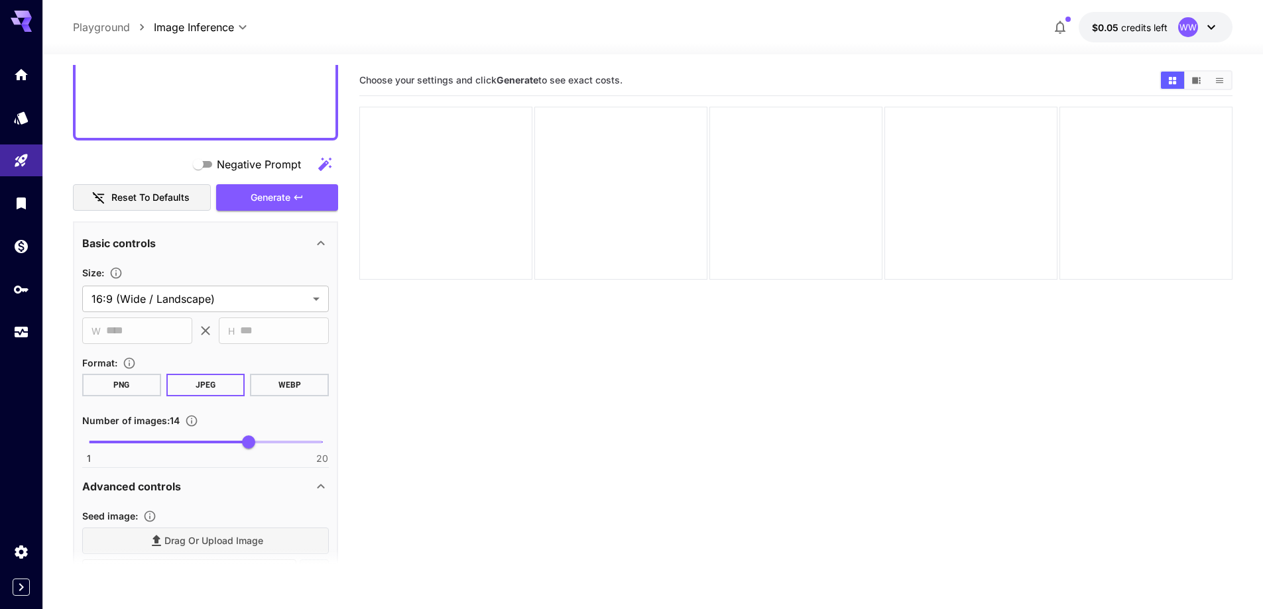
paste textarea "**********"
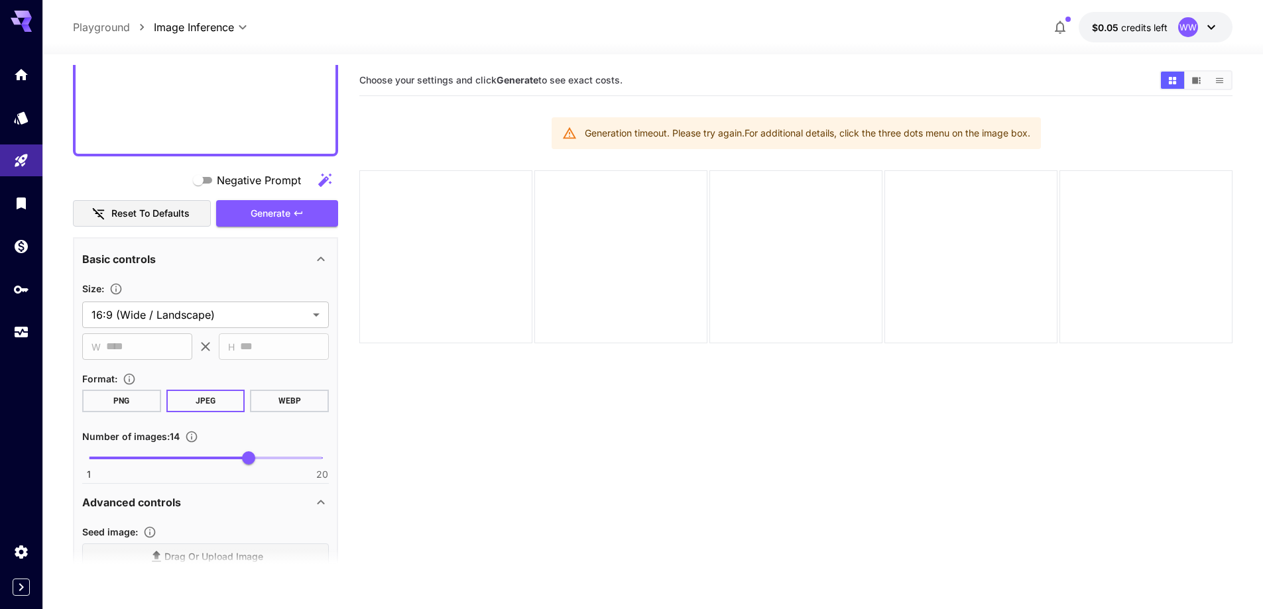
scroll to position [765, 0]
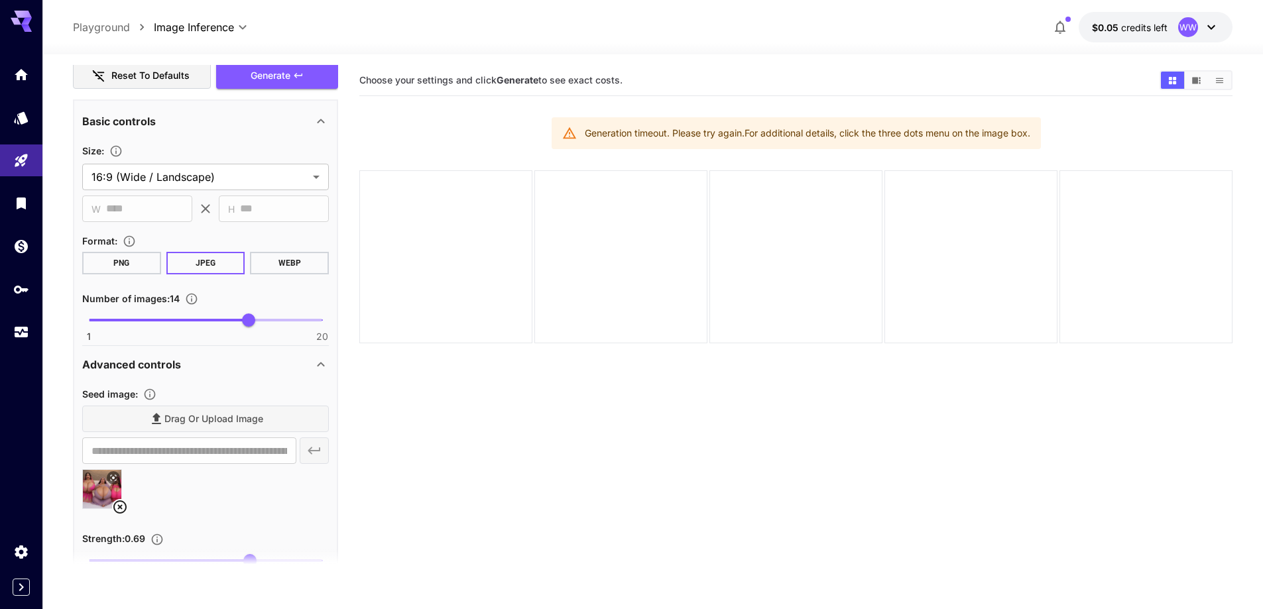
type textarea "**********"
click at [118, 506] on icon at bounding box center [119, 507] width 13 height 13
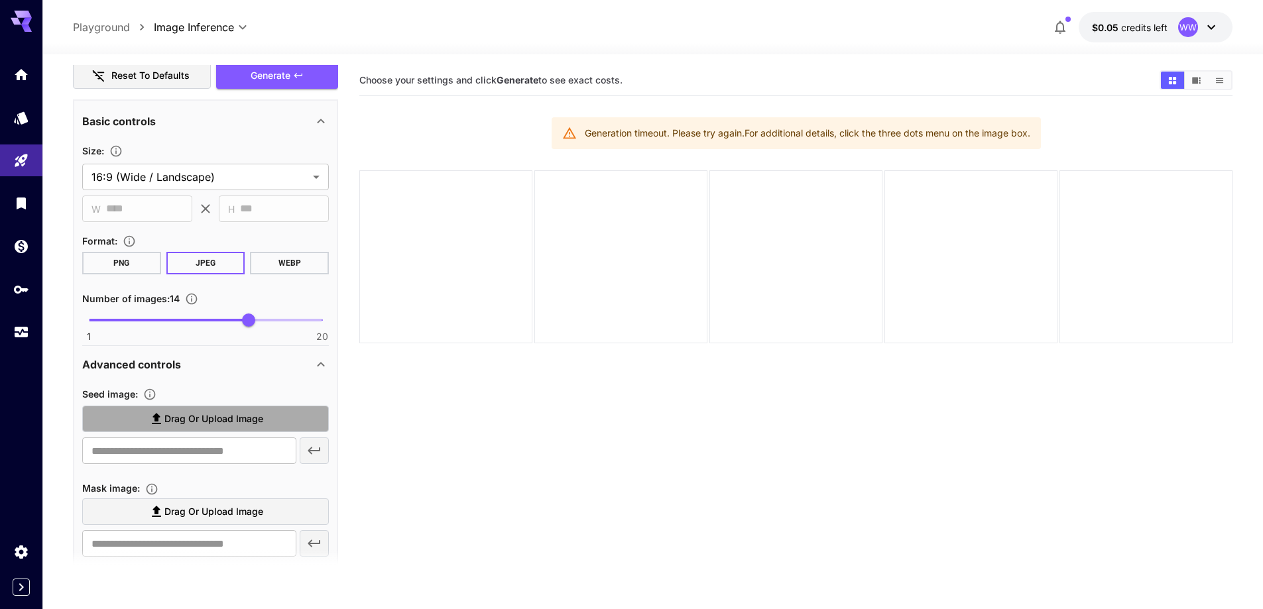
click at [244, 428] on label "Drag or upload image" at bounding box center [205, 419] width 247 height 27
click at [0, 0] on input "Drag or upload image" at bounding box center [0, 0] width 0 height 0
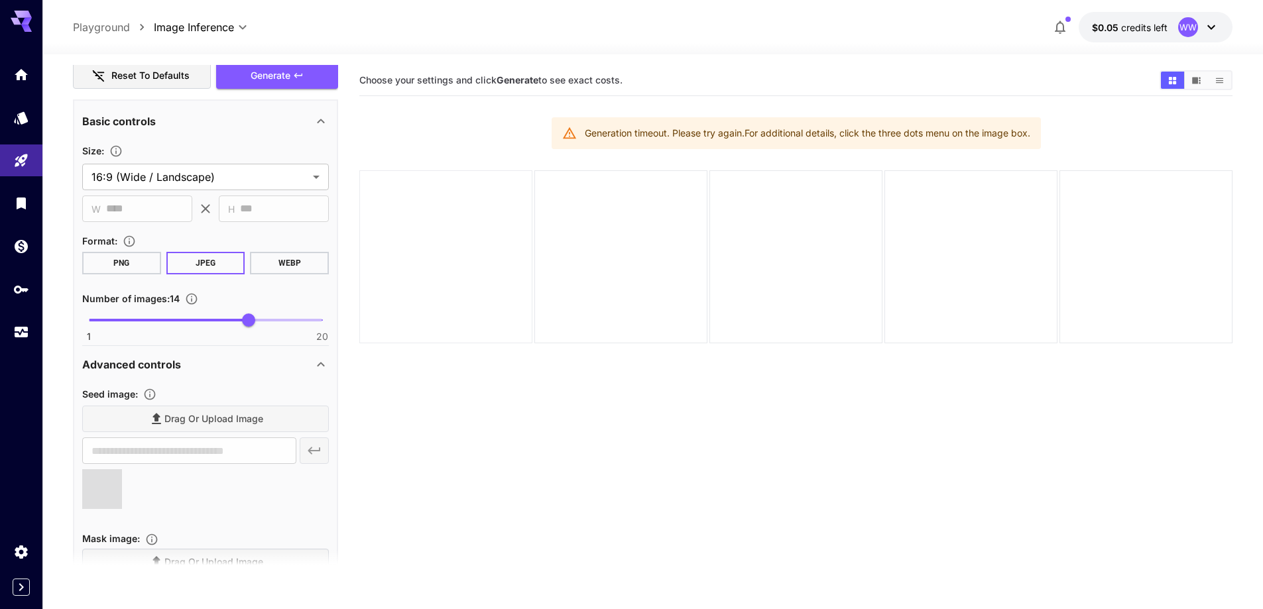
type input "**********"
click at [292, 69] on button "Generate" at bounding box center [277, 75] width 122 height 27
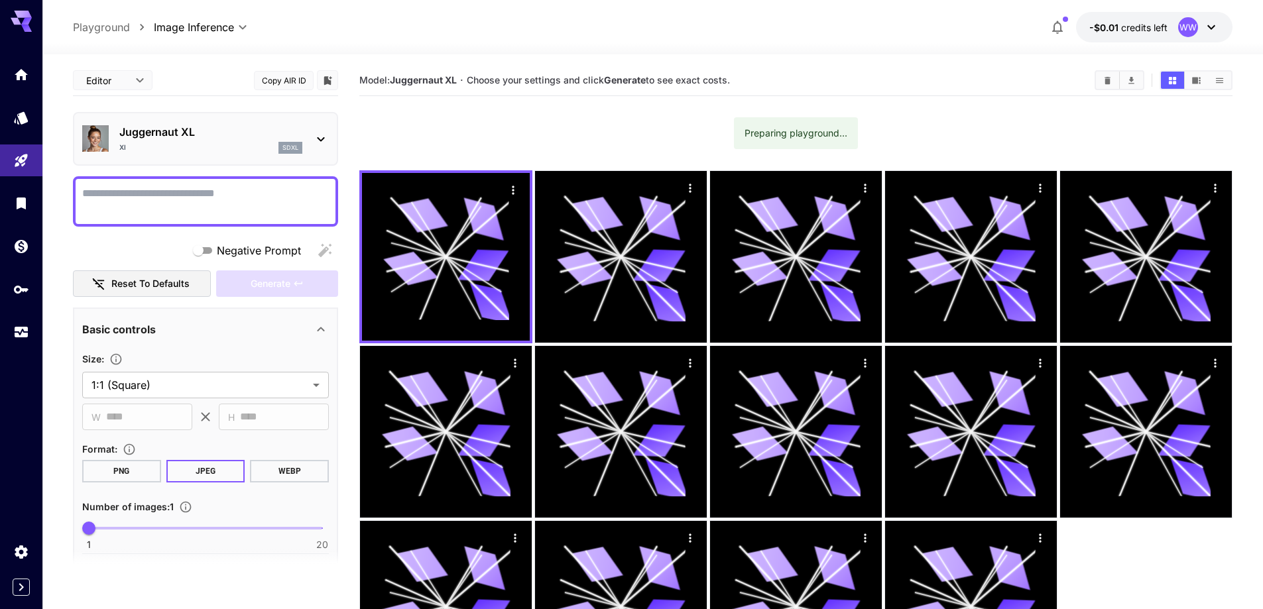
click at [1173, 32] on button "-$0.01 credits left WW" at bounding box center [1154, 27] width 156 height 30
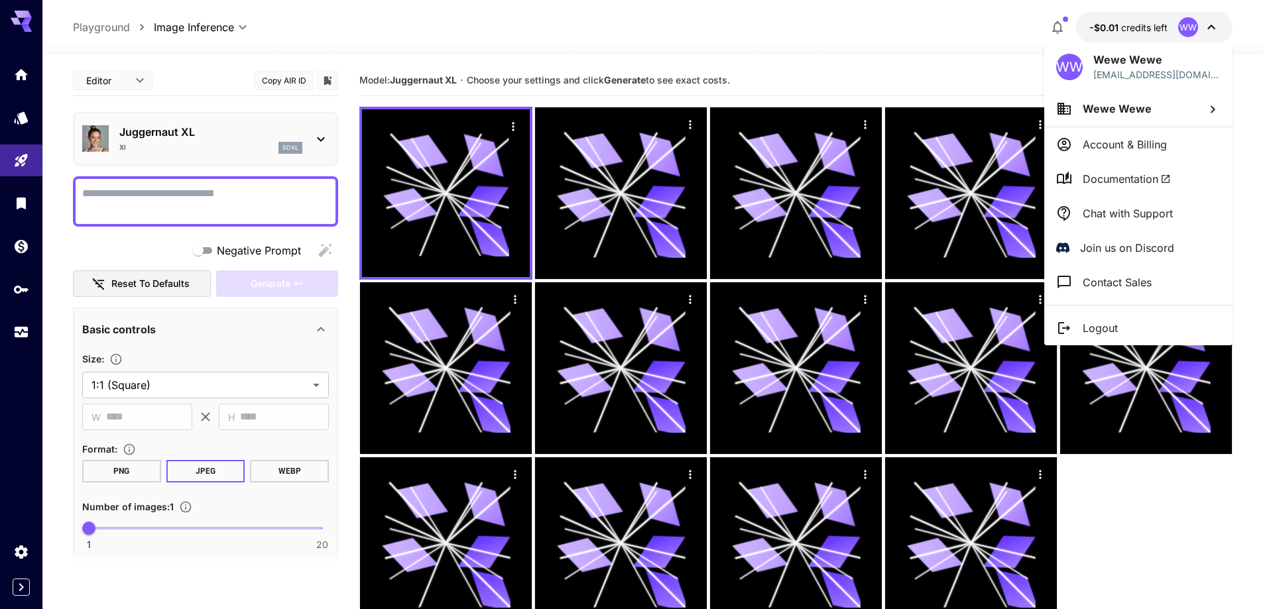
click at [1115, 326] on p "Logout" at bounding box center [1100, 328] width 35 height 16
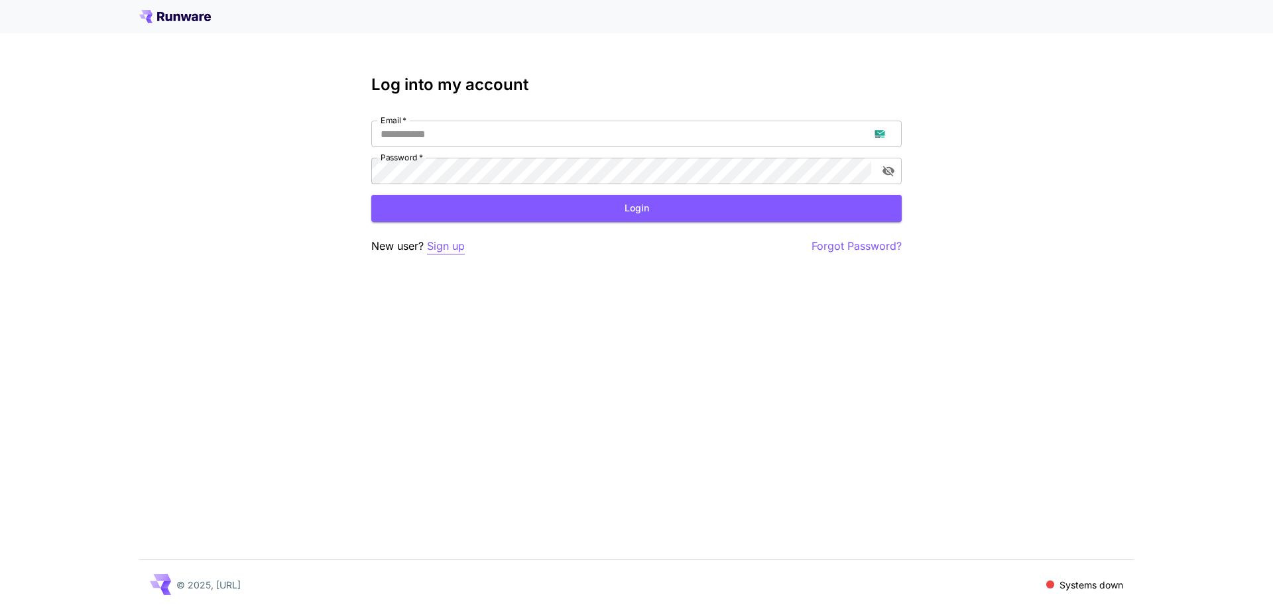
click at [440, 240] on p "Sign up" at bounding box center [446, 246] width 38 height 17
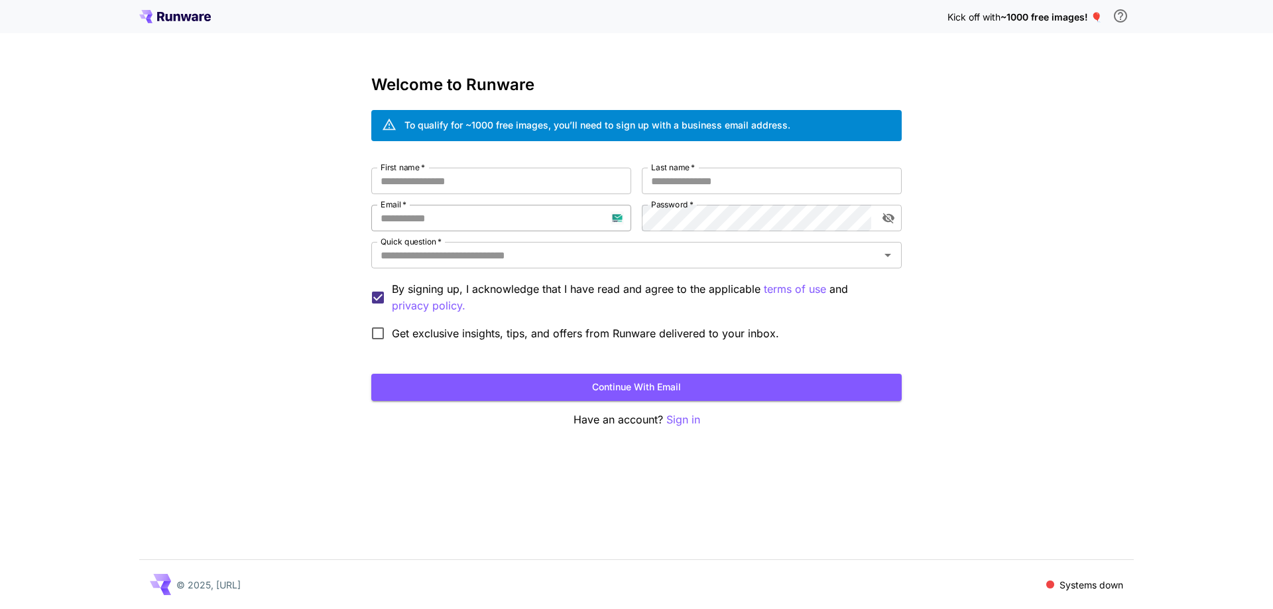
click at [490, 211] on input "Email   *" at bounding box center [501, 218] width 260 height 27
paste input "**********"
type input "**********"
click at [581, 186] on input "First name   *" at bounding box center [501, 181] width 260 height 27
type input "*****"
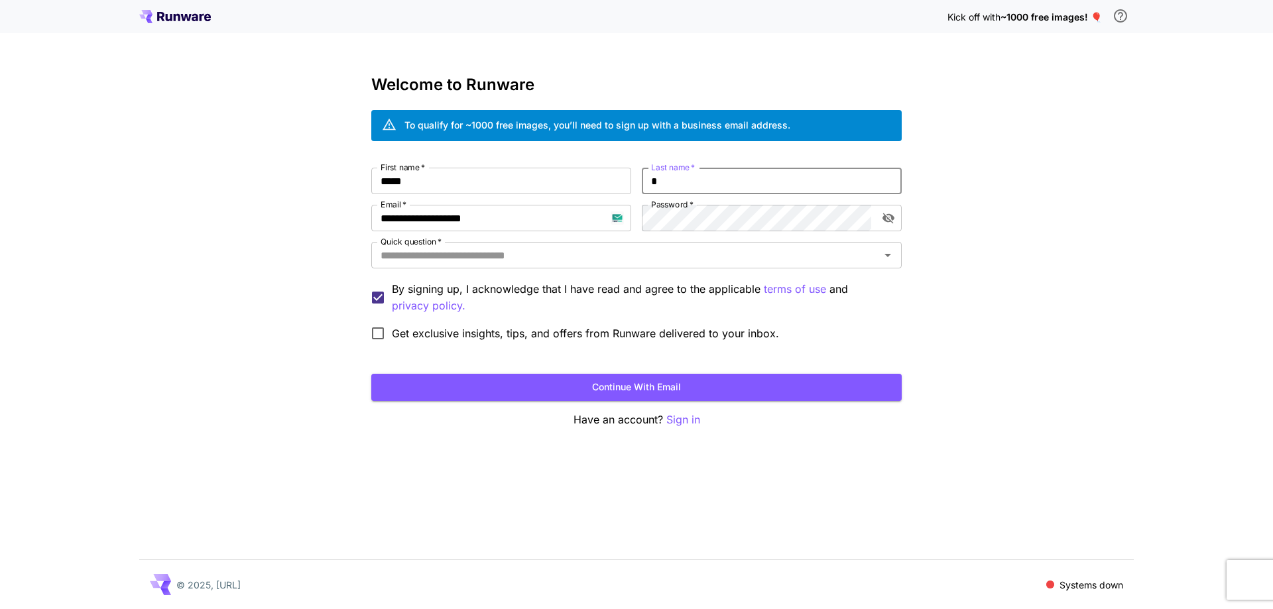
click at [690, 184] on input "*" at bounding box center [772, 181] width 260 height 27
type input "***"
click at [642, 260] on input "Quick question   *" at bounding box center [625, 255] width 501 height 19
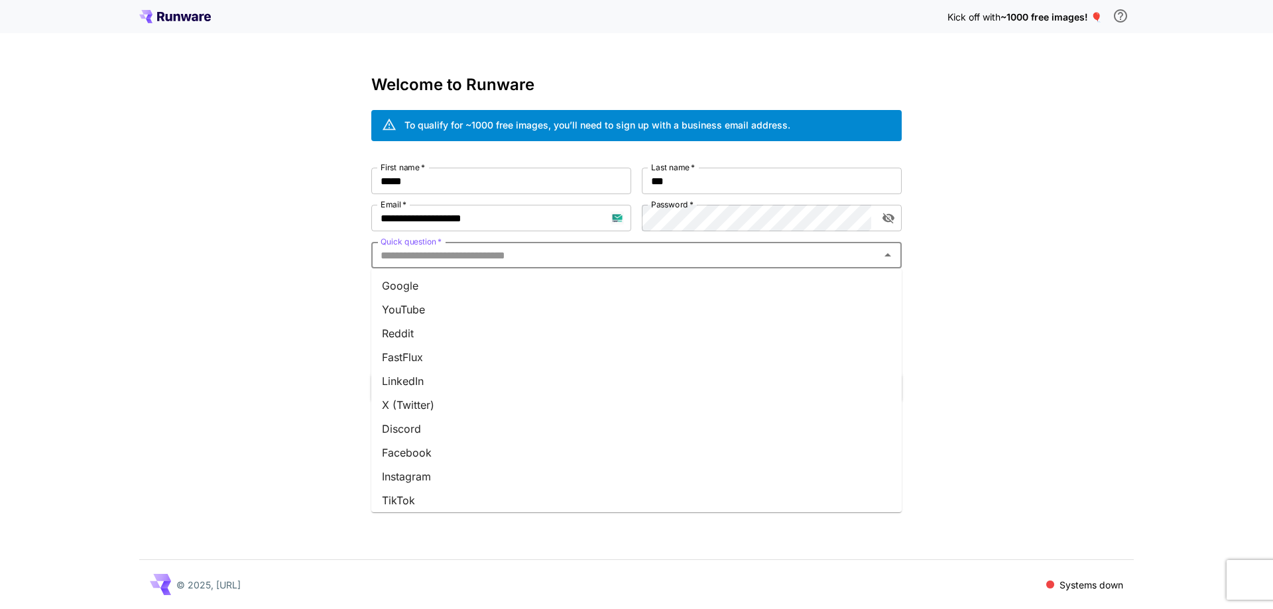
click at [632, 284] on li "Google" at bounding box center [636, 286] width 530 height 24
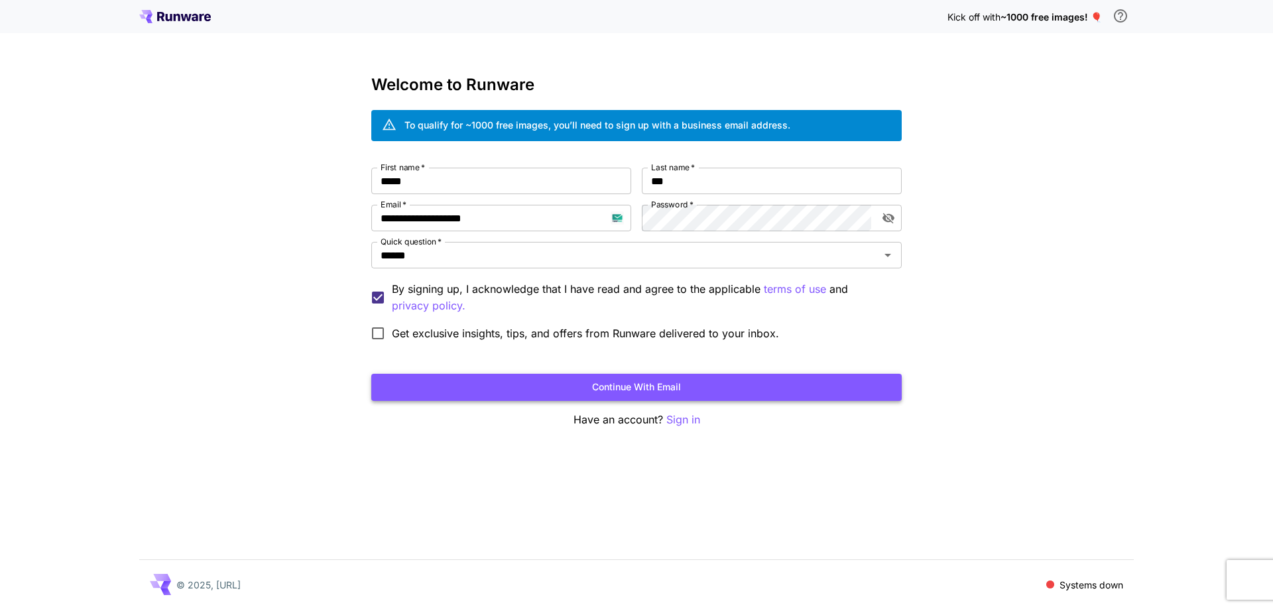
click at [605, 389] on button "Continue with email" at bounding box center [636, 387] width 530 height 27
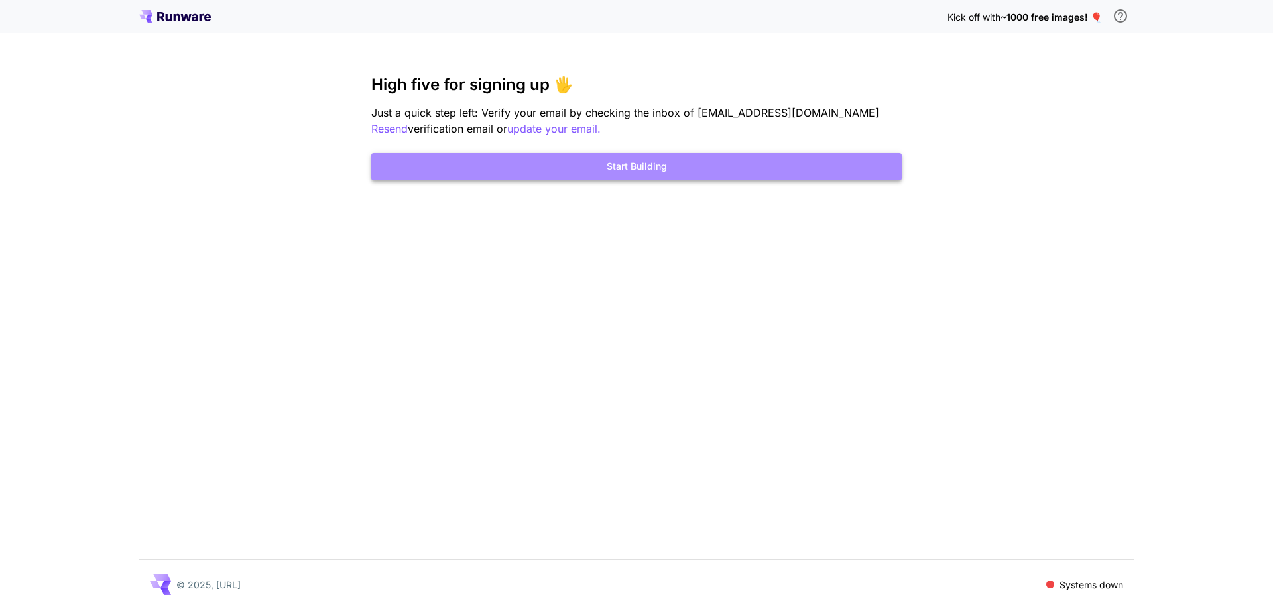
click at [711, 174] on button "Start Building" at bounding box center [636, 166] width 530 height 27
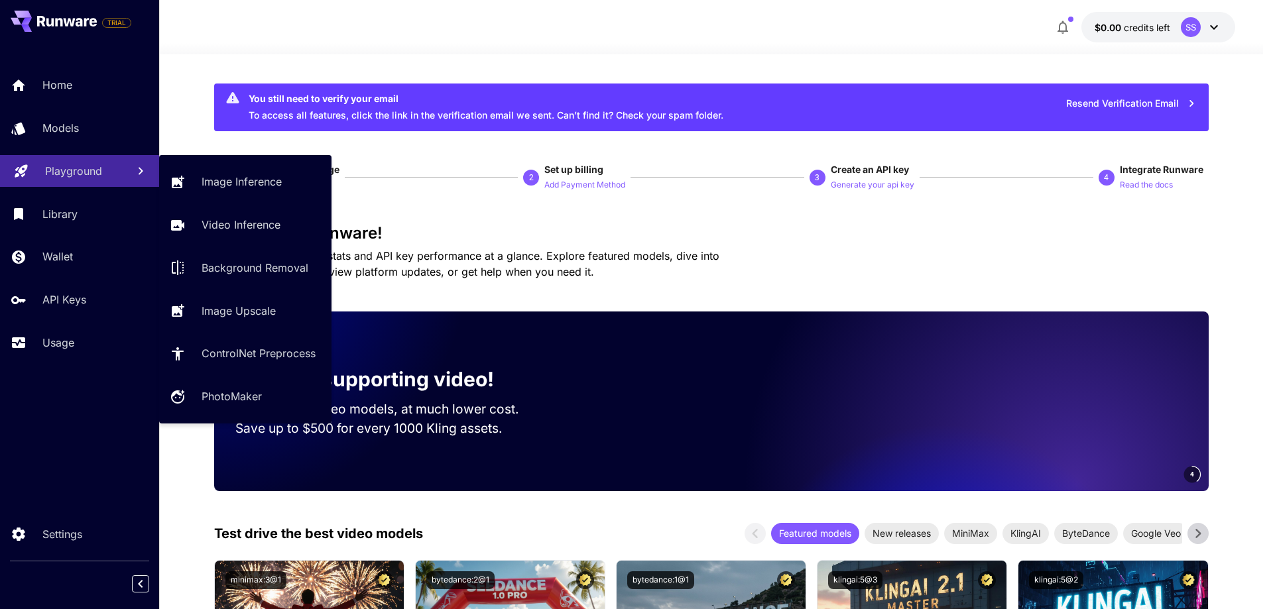
click at [99, 184] on link "Playground" at bounding box center [79, 171] width 159 height 32
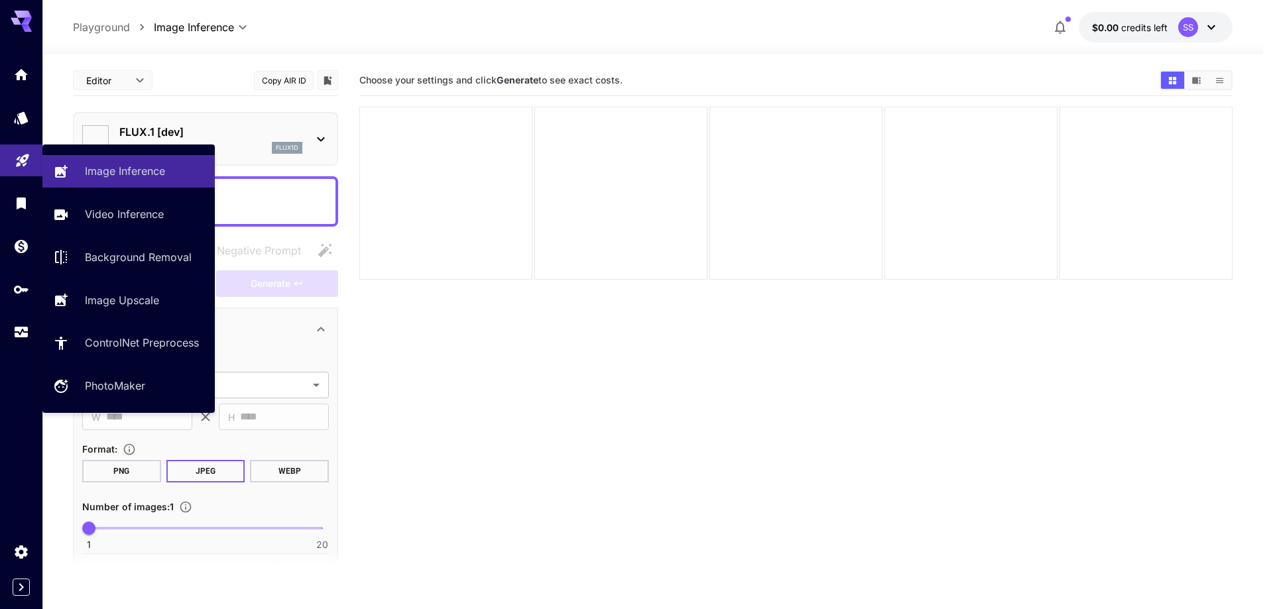
type input "**********"
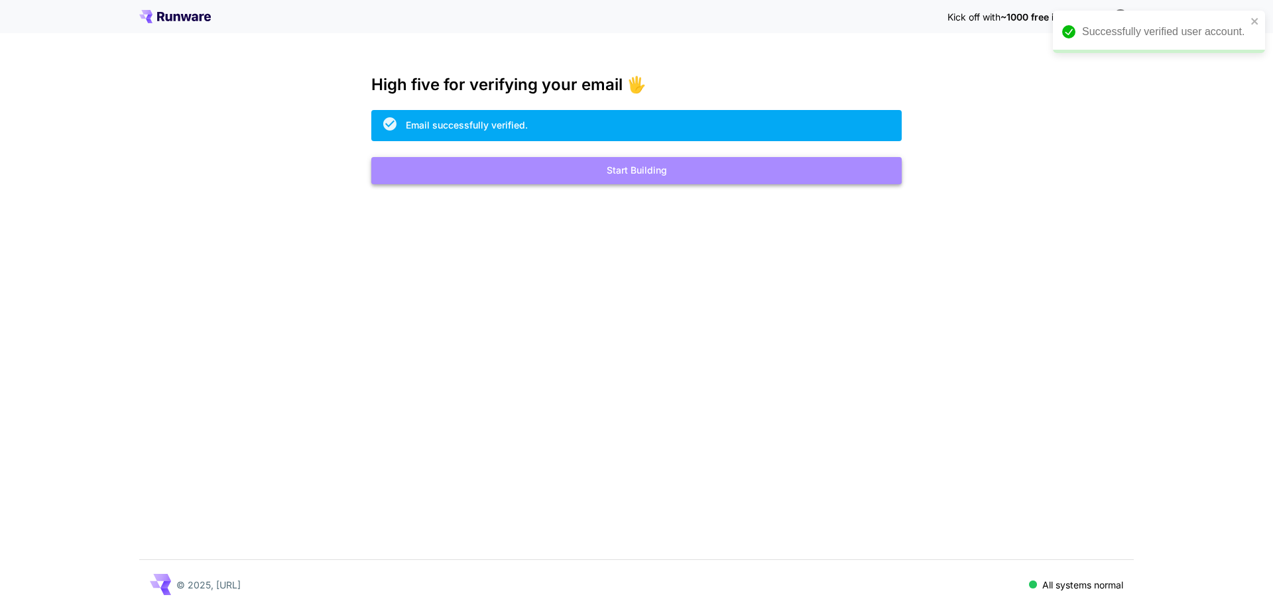
click at [653, 170] on button "Start Building" at bounding box center [636, 170] width 530 height 27
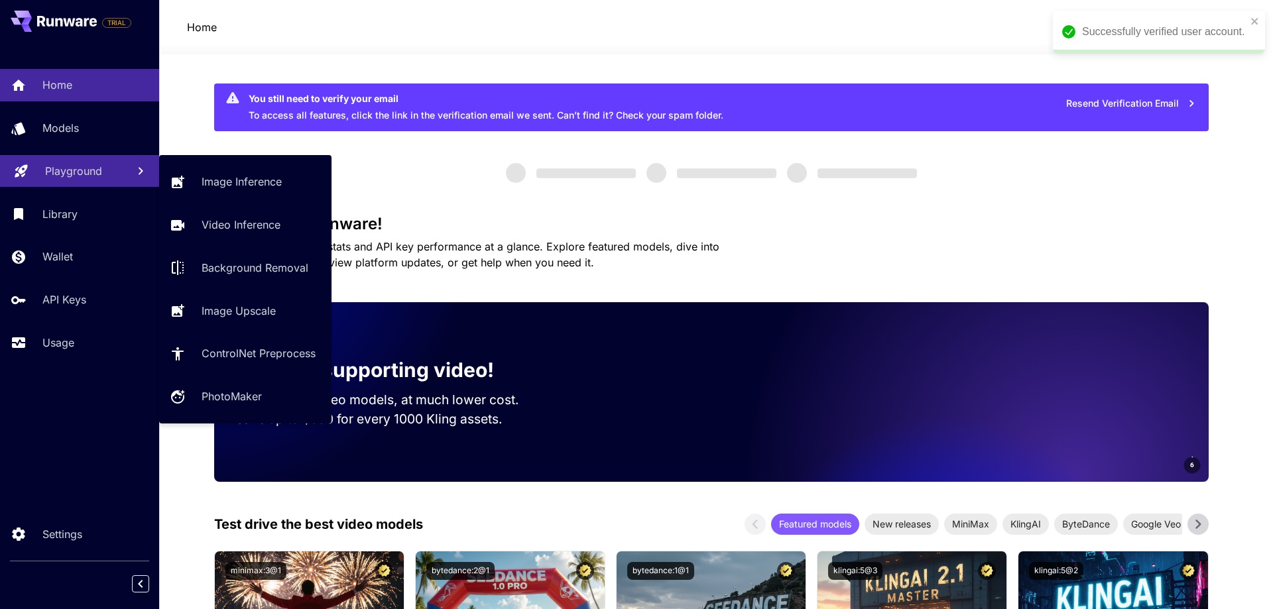
click at [93, 180] on link "Playground" at bounding box center [79, 171] width 159 height 32
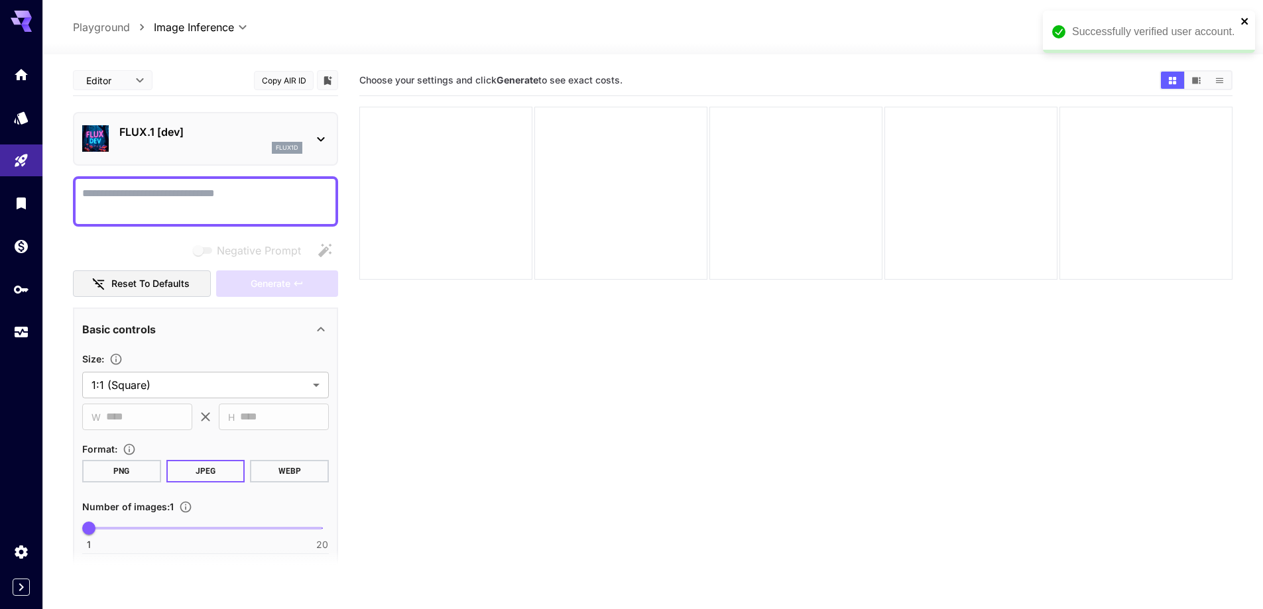
click at [1246, 21] on icon "close" at bounding box center [1245, 21] width 9 height 11
click at [166, 143] on div "flux1d" at bounding box center [210, 148] width 183 height 12
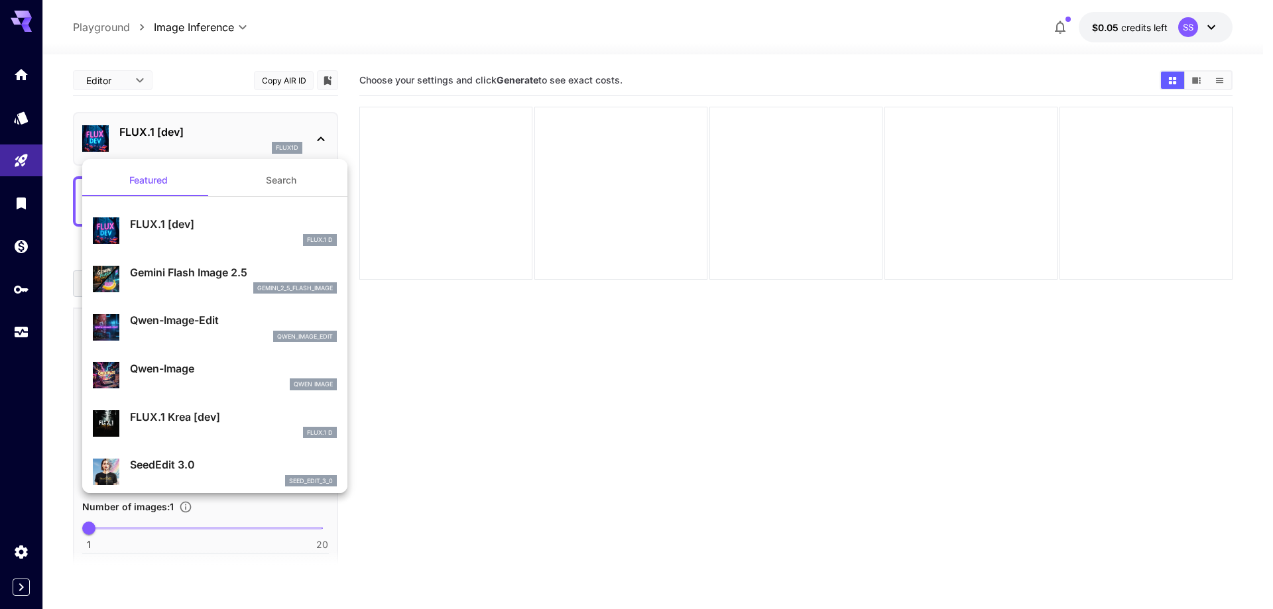
click at [265, 180] on button "Search" at bounding box center [281, 180] width 133 height 32
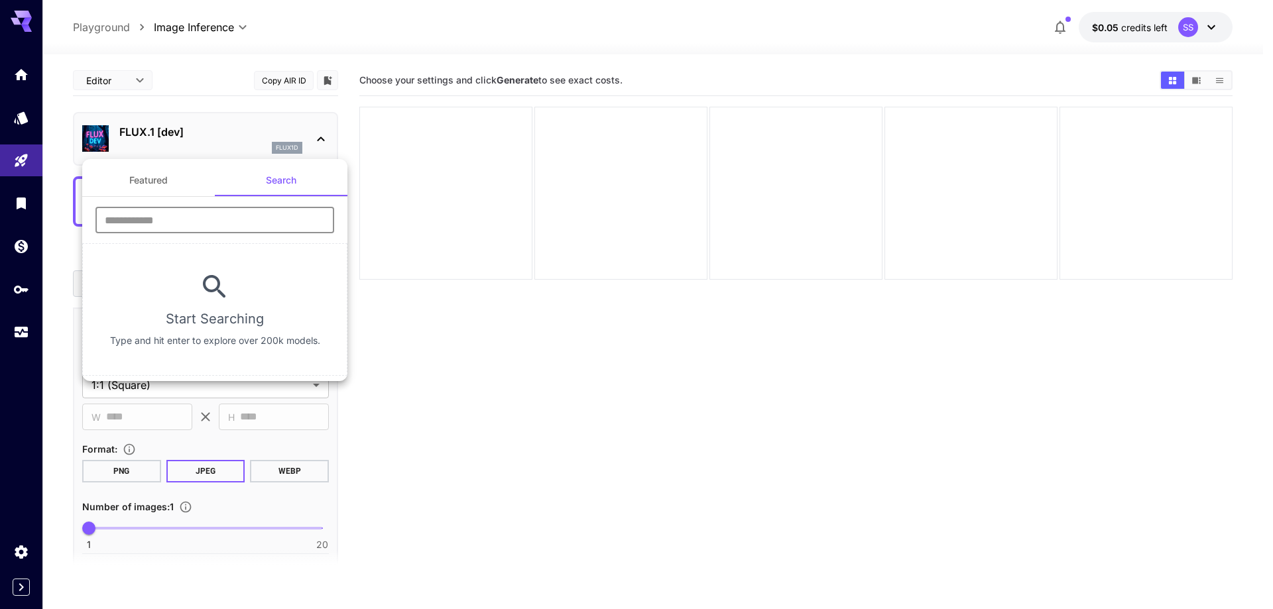
click at [233, 225] on input "text" at bounding box center [214, 220] width 239 height 27
type input "****"
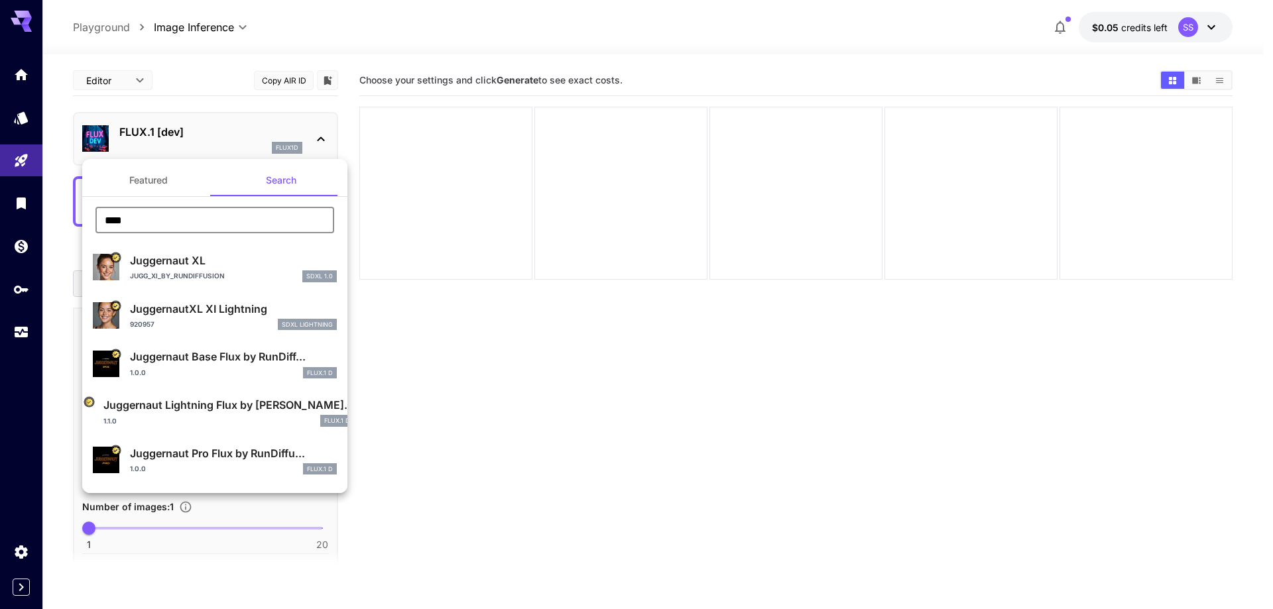
click at [191, 261] on p "Juggernaut XL" at bounding box center [233, 261] width 207 height 16
type input "**"
type input "***"
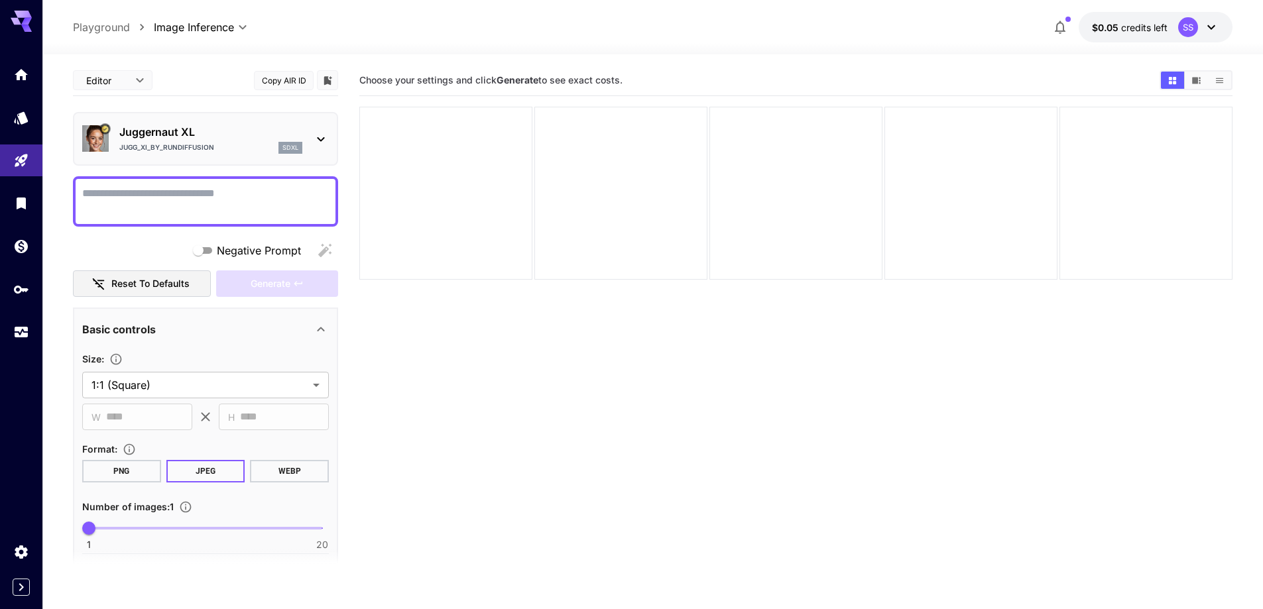
paste textarea "**********"
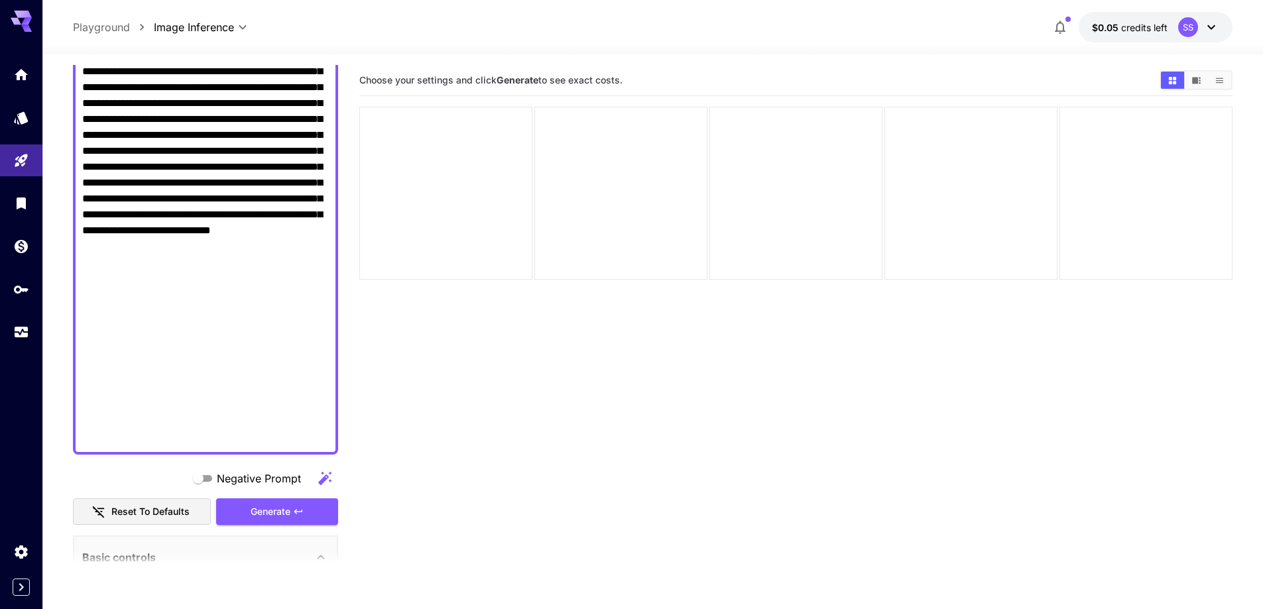
scroll to position [995, 0]
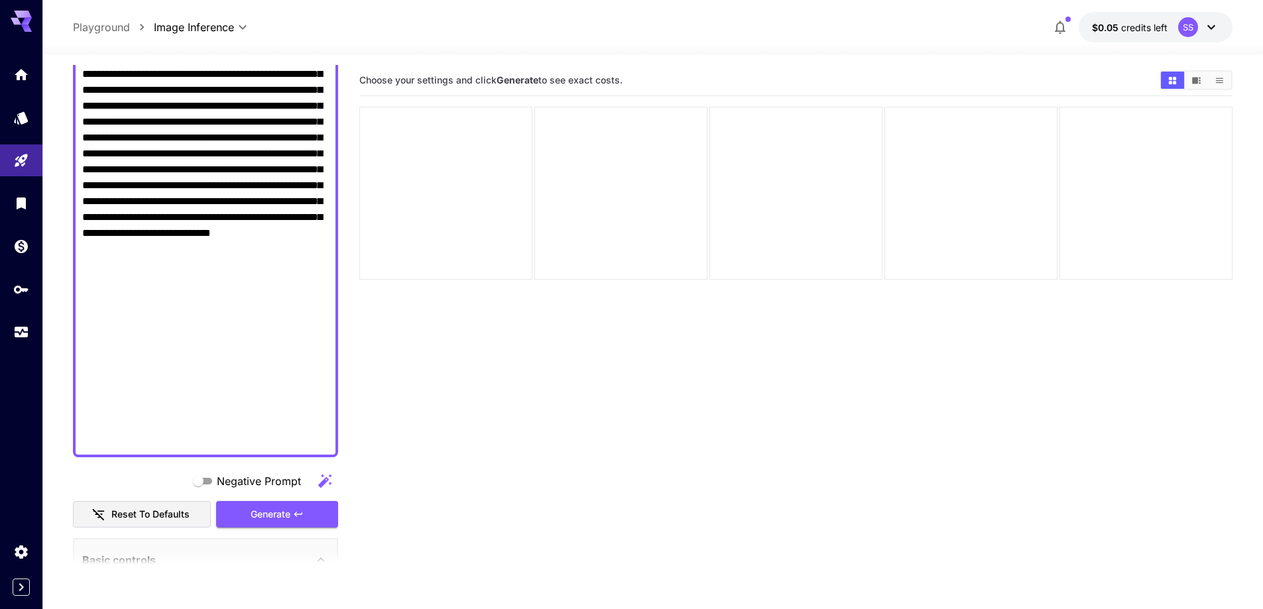
drag, startPoint x: 184, startPoint y: 84, endPoint x: 260, endPoint y: 446, distance: 369.8
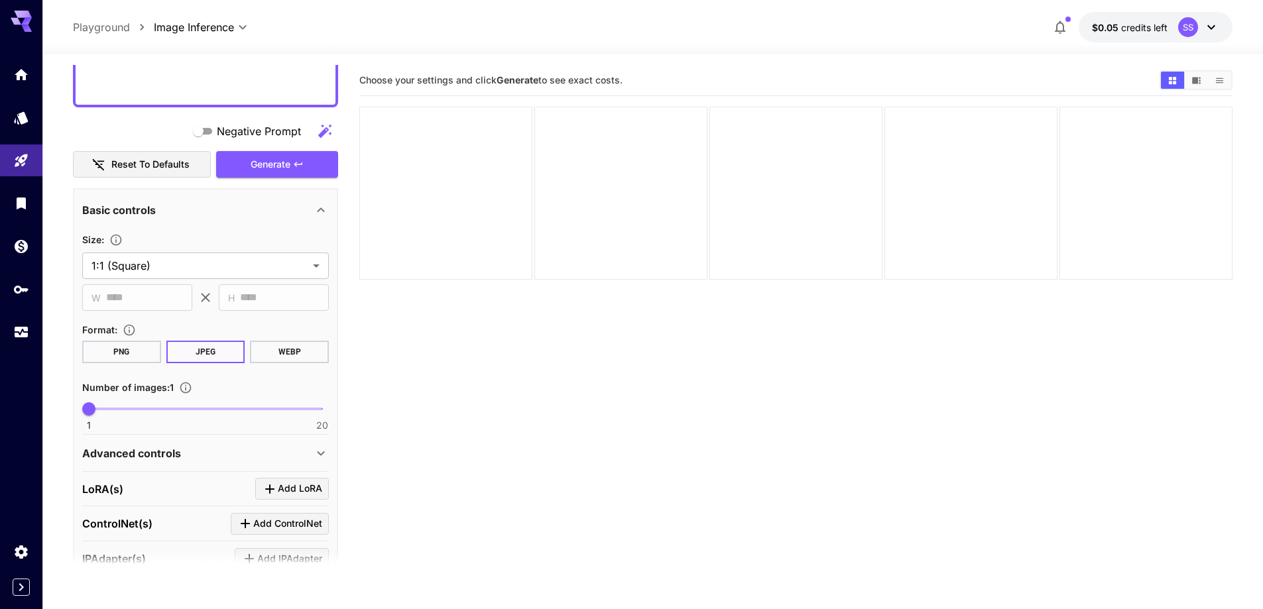
scroll to position [1012, 0]
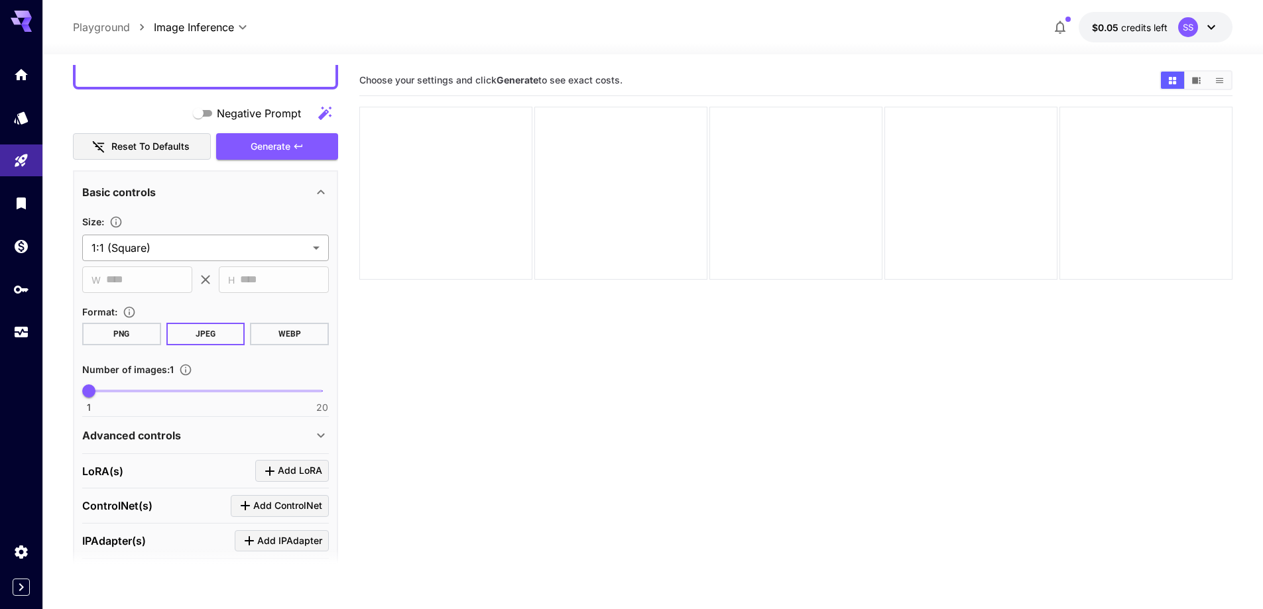
type textarea "**********"
click at [235, 255] on body "**********" at bounding box center [631, 357] width 1263 height 714
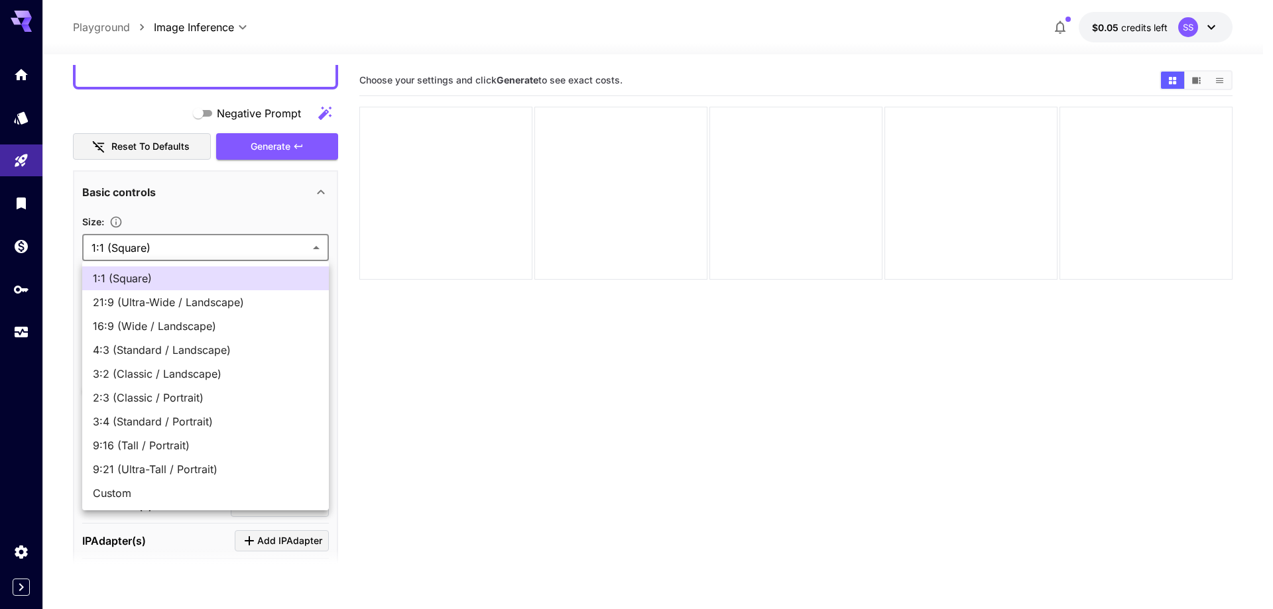
click at [211, 321] on span "16:9 (Wide / Landscape)" at bounding box center [205, 326] width 225 height 16
type input "**********"
type input "****"
type input "***"
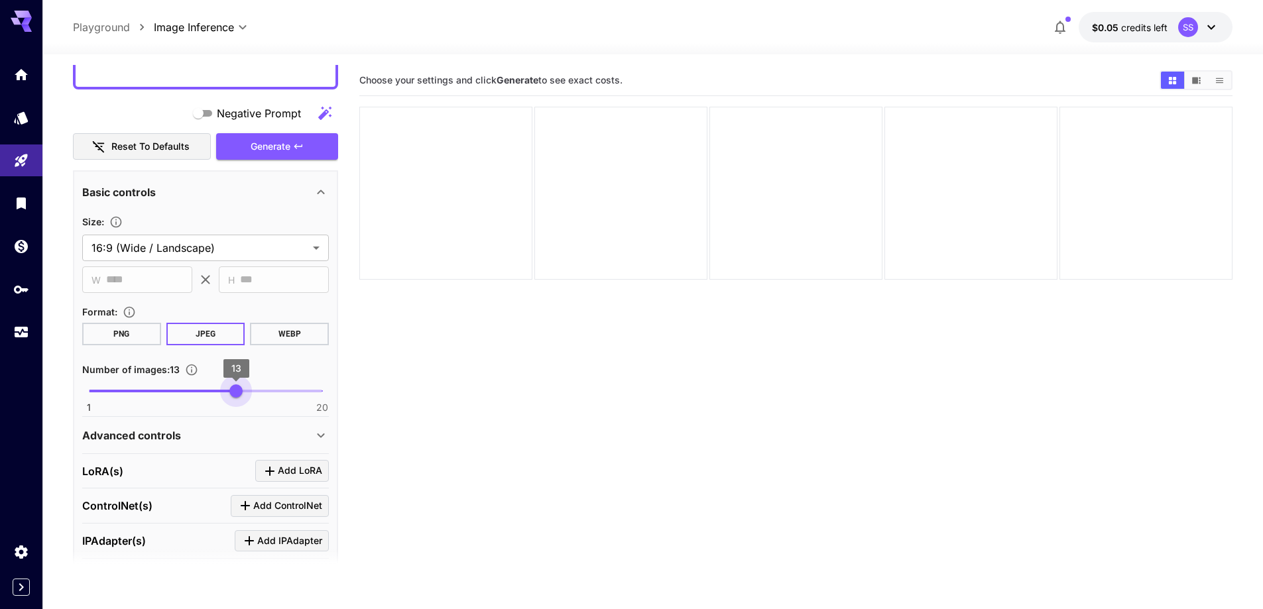
type input "**"
drag, startPoint x: 205, startPoint y: 392, endPoint x: 246, endPoint y: 396, distance: 41.4
click at [246, 396] on span "1 20 14" at bounding box center [205, 391] width 233 height 20
click at [221, 433] on div "Advanced controls" at bounding box center [197, 436] width 231 height 16
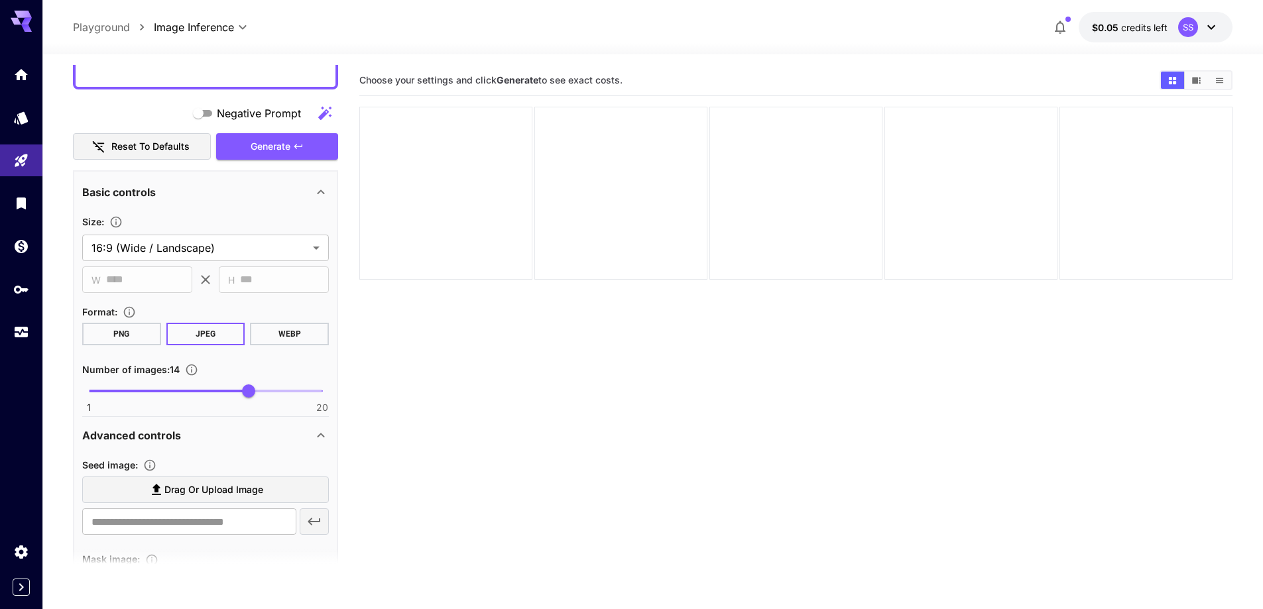
click at [194, 489] on span "Drag or upload image" at bounding box center [213, 490] width 99 height 17
click at [0, 0] on input "Drag or upload image" at bounding box center [0, 0] width 0 height 0
type input "**********"
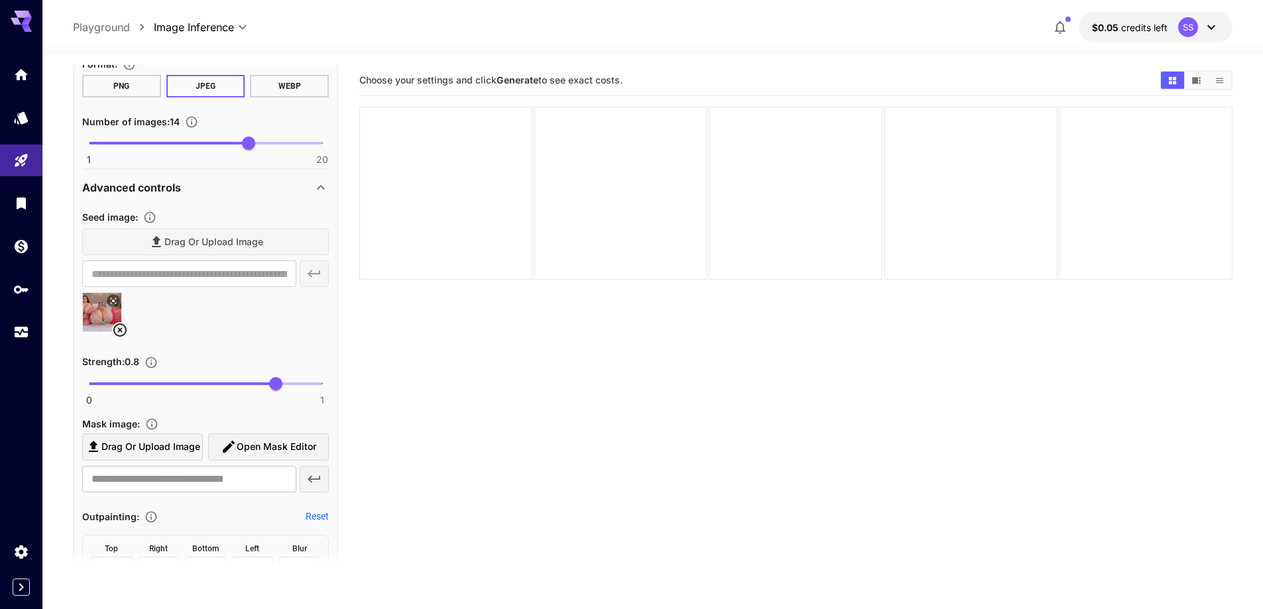
scroll to position [1278, 0]
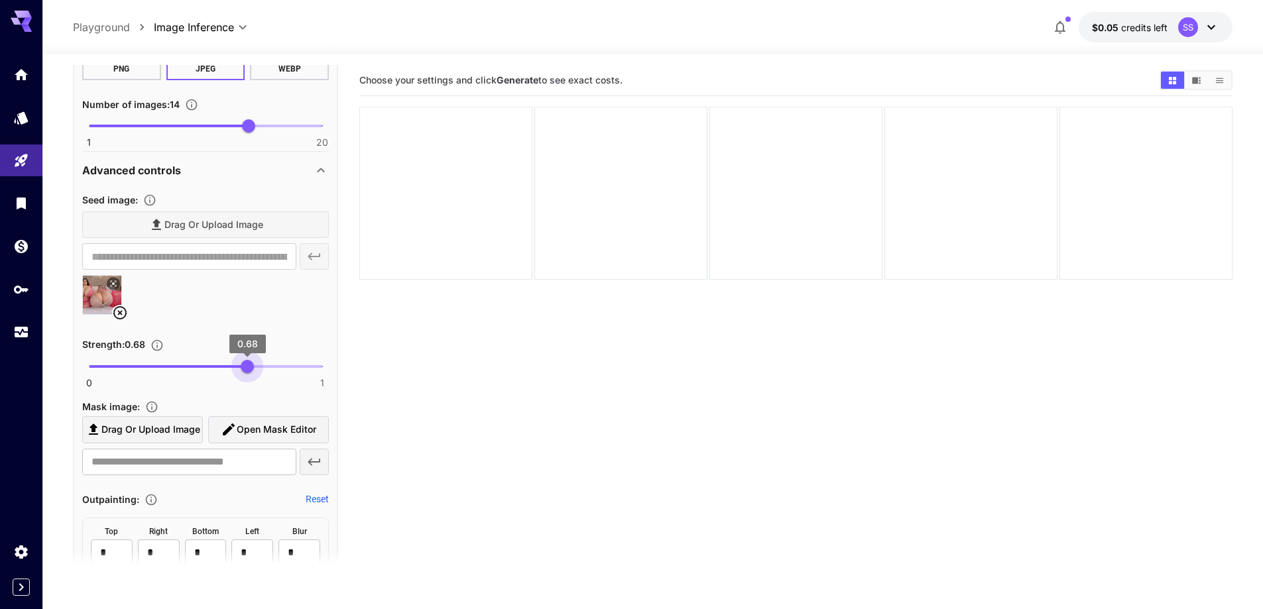
click at [247, 367] on span "0 1 0.68" at bounding box center [205, 367] width 233 height 20
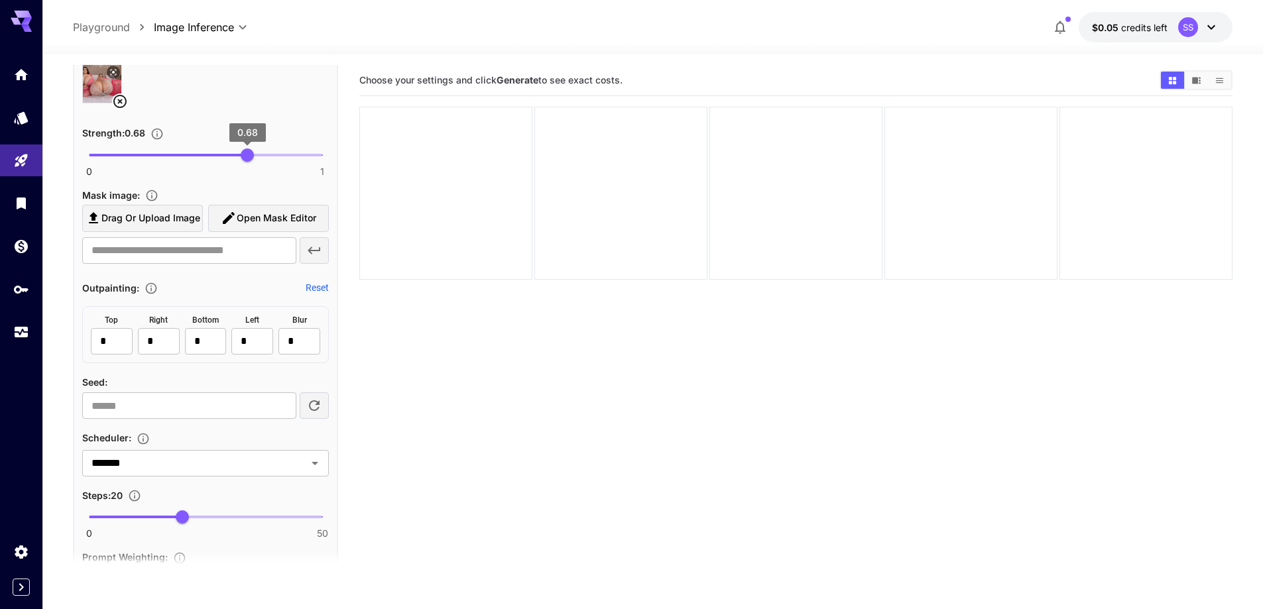
scroll to position [1543, 0]
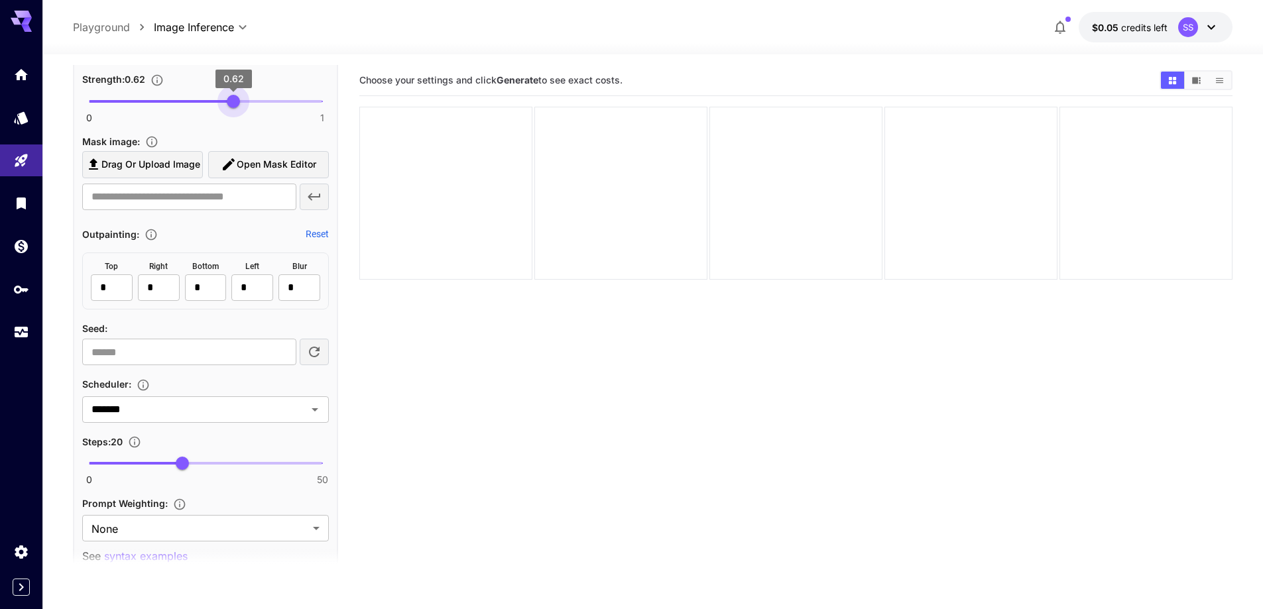
type input "****"
drag, startPoint x: 245, startPoint y: 99, endPoint x: 232, endPoint y: 103, distance: 13.8
click at [232, 103] on span "0.61" at bounding box center [231, 101] width 13 height 13
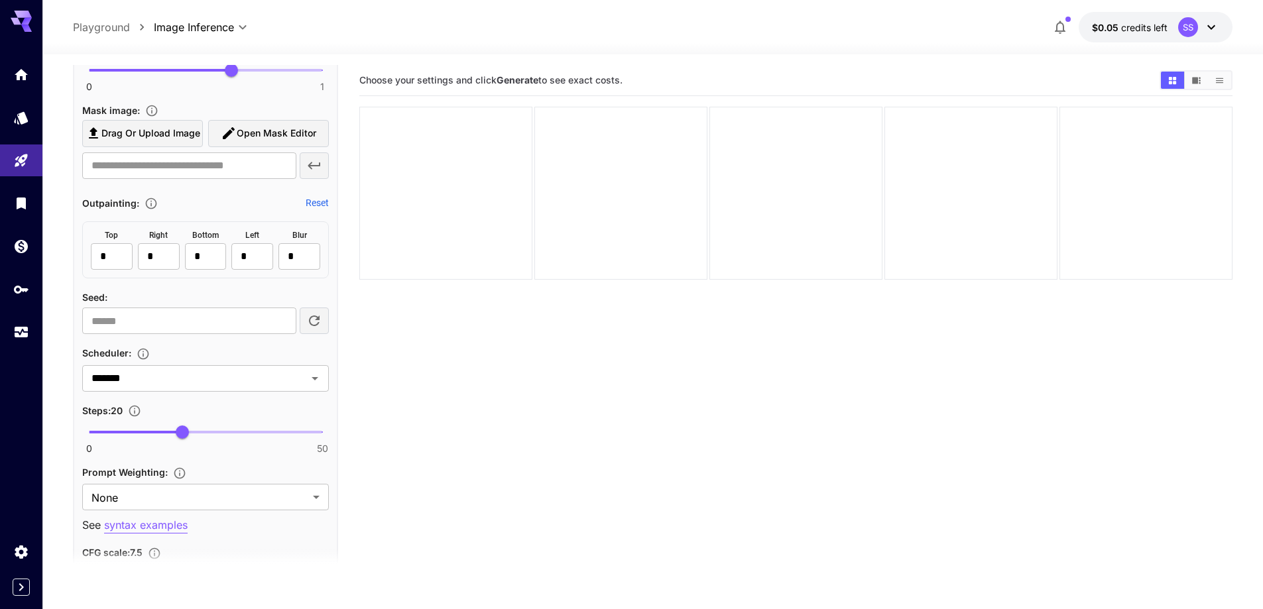
scroll to position [1609, 0]
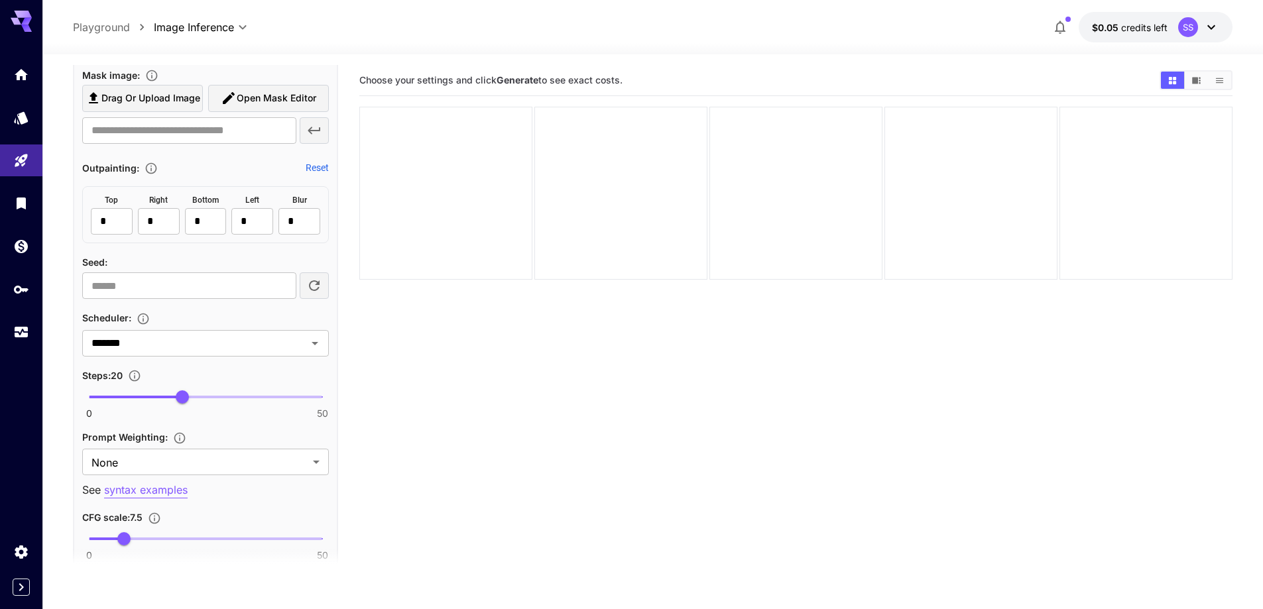
type input "**"
click at [223, 397] on span "0 50 29" at bounding box center [205, 397] width 233 height 20
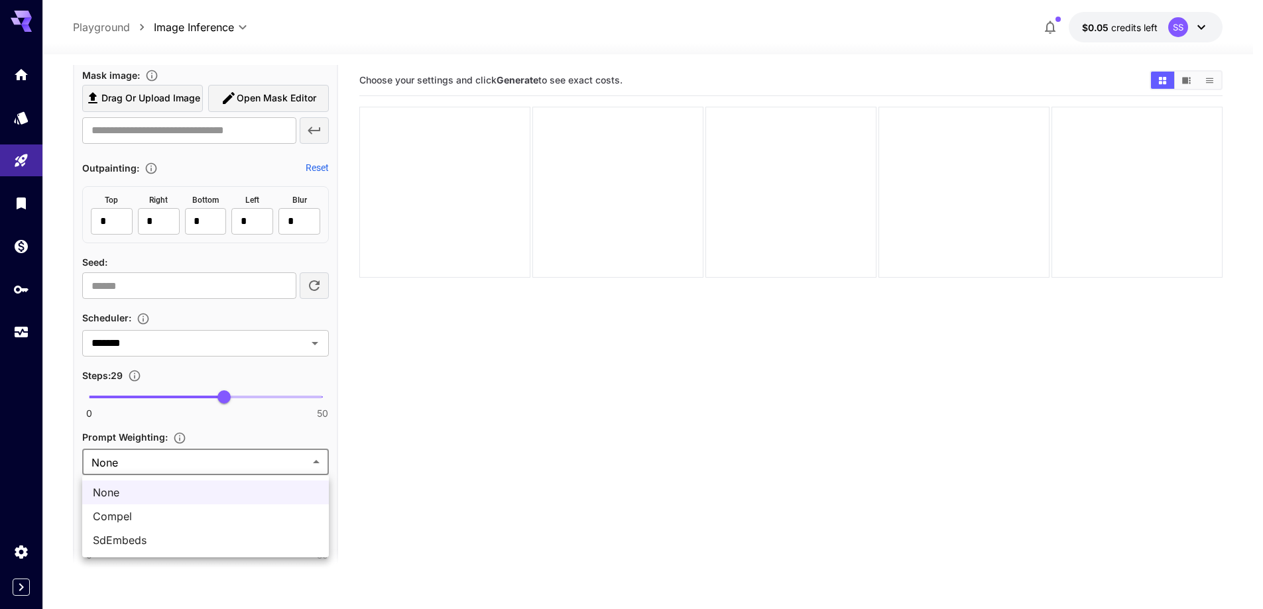
click at [190, 457] on body "**********" at bounding box center [631, 357] width 1263 height 714
click at [150, 538] on span "SdEmbeds" at bounding box center [205, 540] width 225 height 16
type input "********"
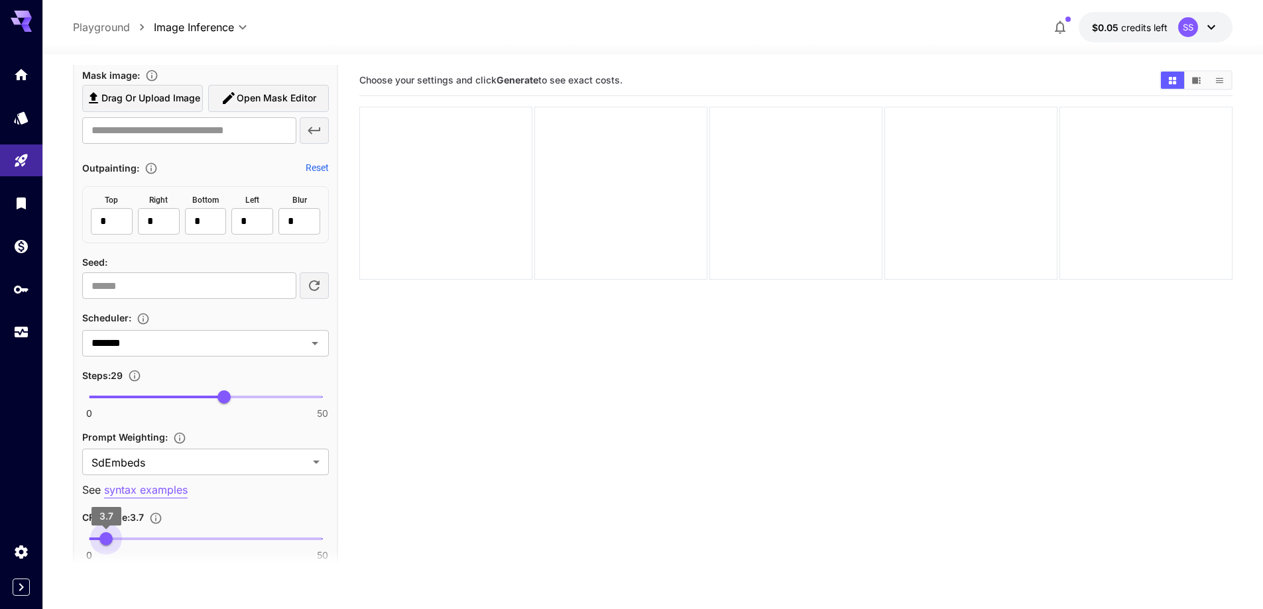
type input "***"
click at [105, 537] on span "0 50 3.5" at bounding box center [205, 539] width 233 height 20
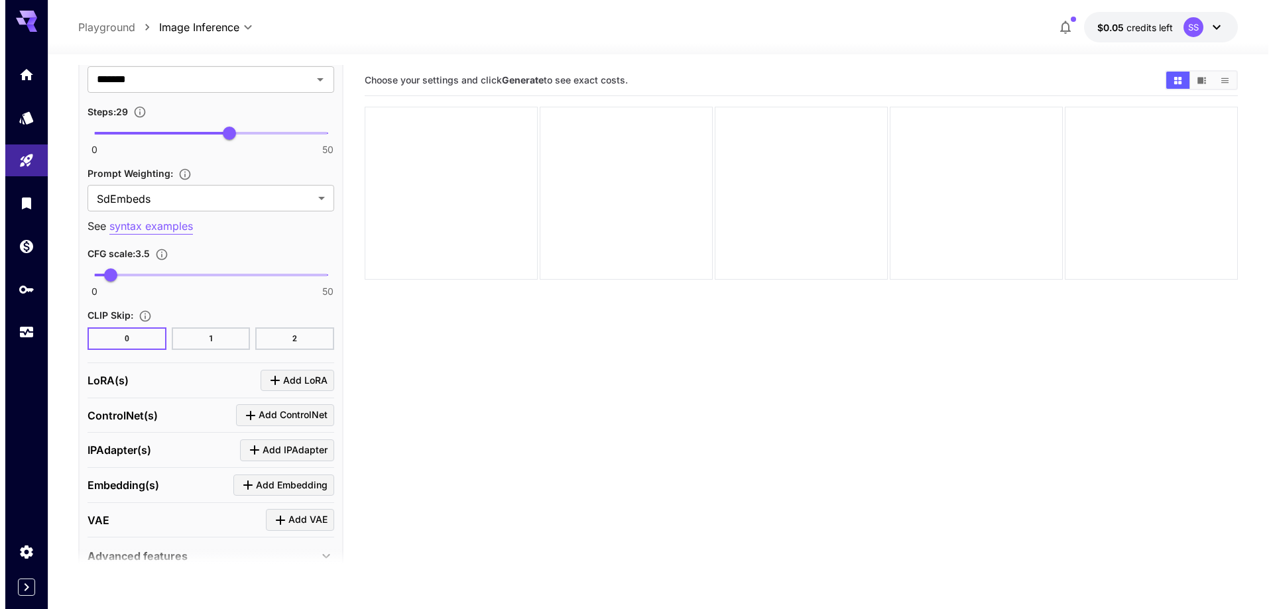
scroll to position [1874, 0]
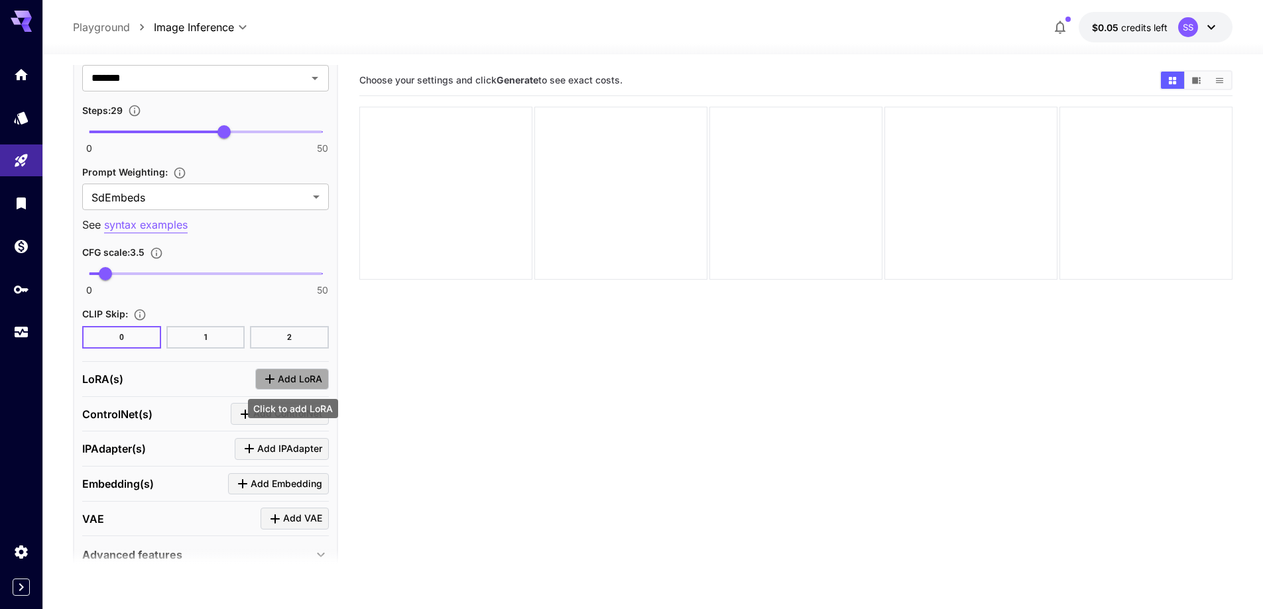
click at [282, 381] on span "Add LoRA" at bounding box center [300, 379] width 44 height 17
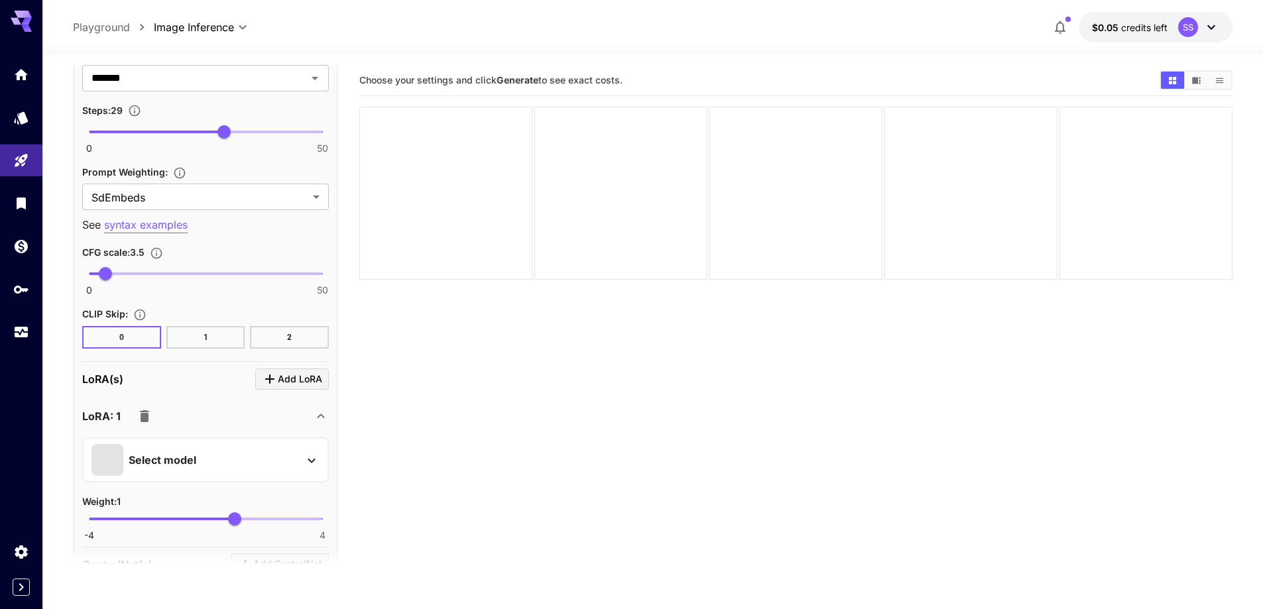
click at [254, 457] on div "Select model" at bounding box center [194, 460] width 207 height 32
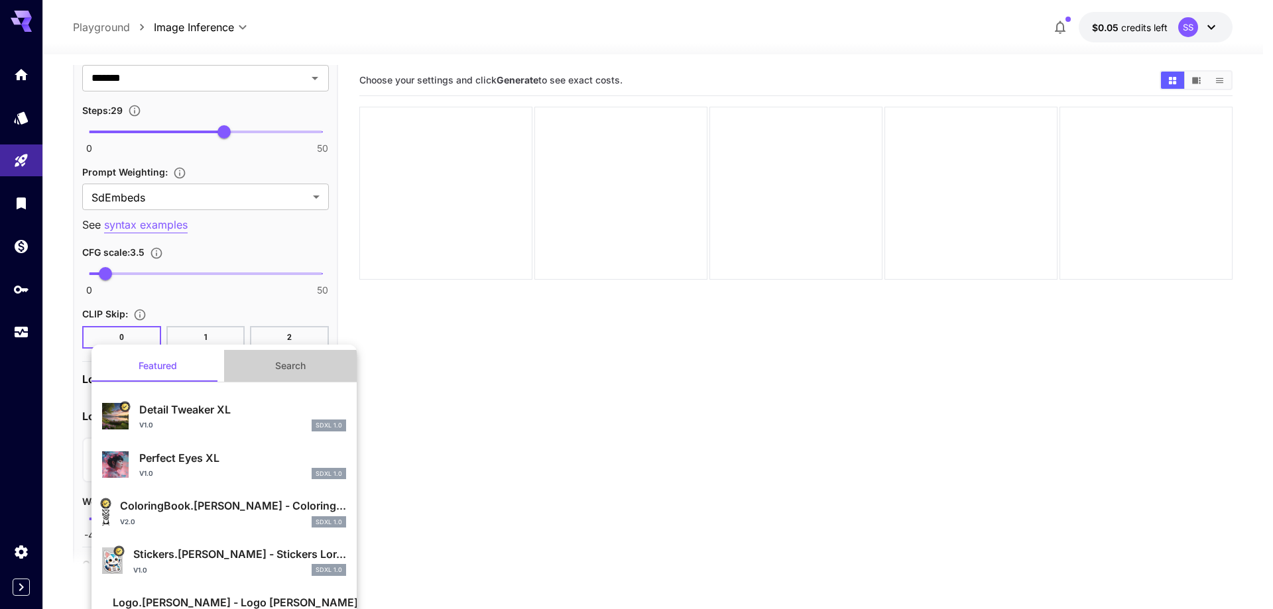
click at [297, 360] on button "Search" at bounding box center [290, 366] width 133 height 32
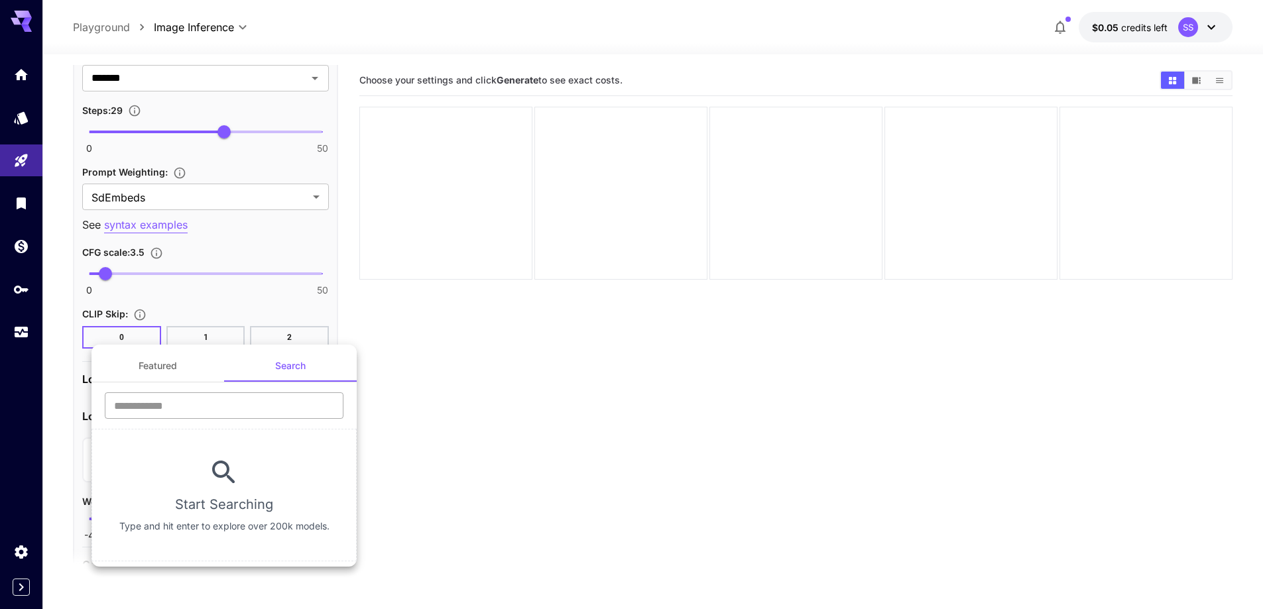
click at [267, 416] on input "text" at bounding box center [224, 406] width 239 height 27
type input "****"
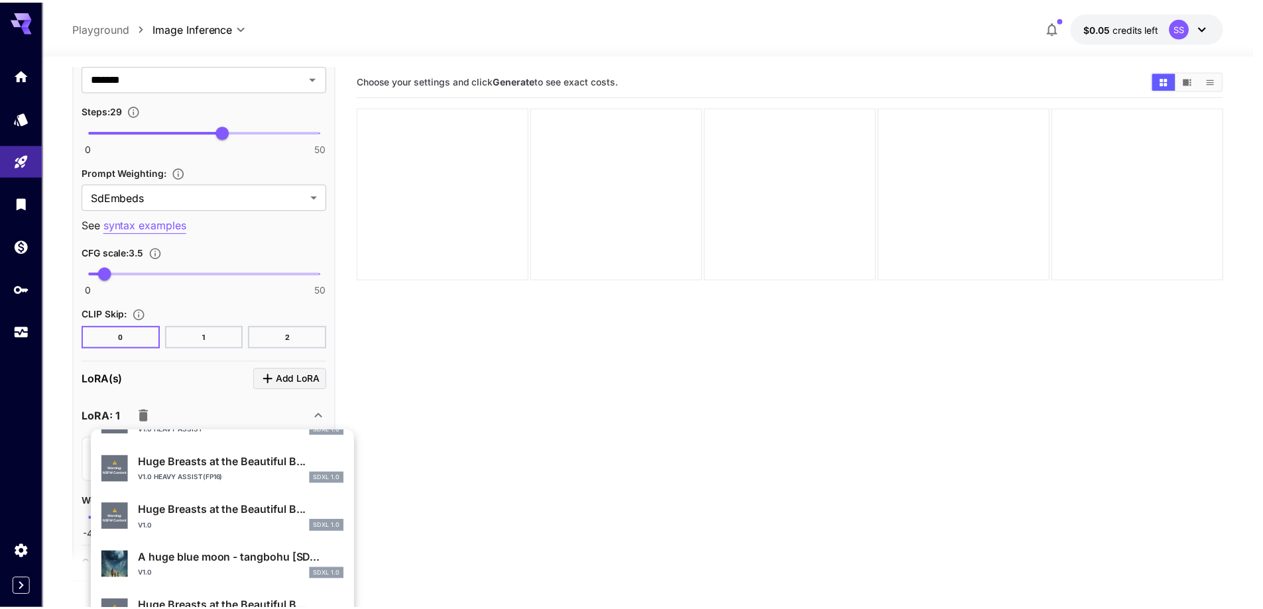
scroll to position [530, 0]
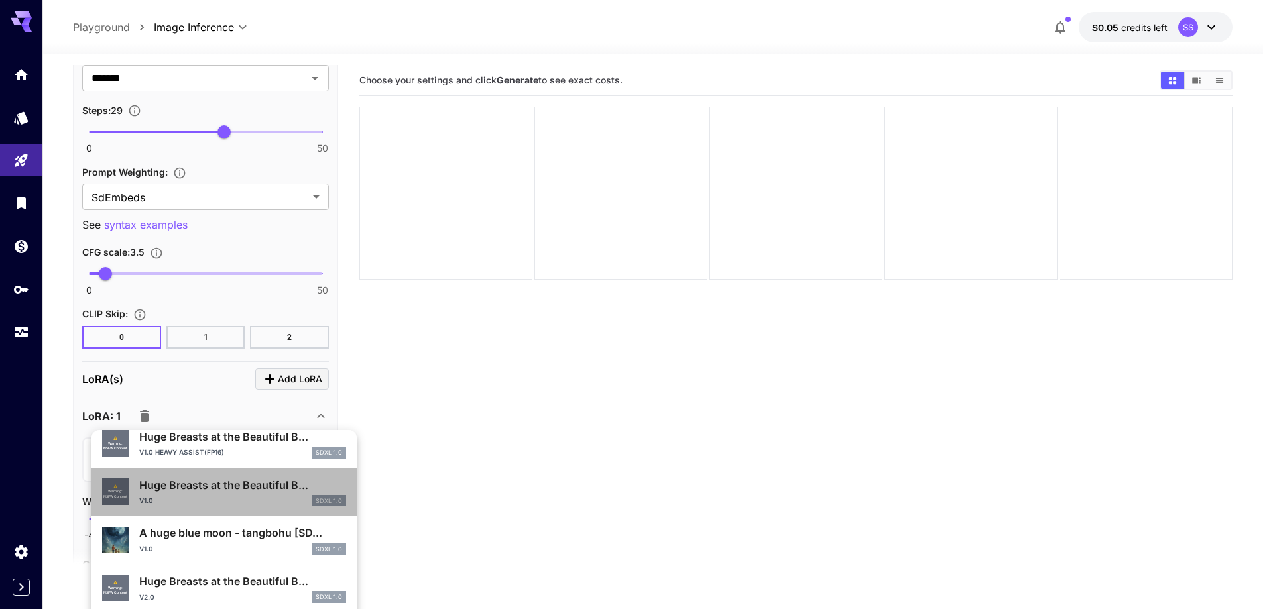
click at [235, 503] on div "v1.0 SDXL 1.0" at bounding box center [242, 501] width 207 height 12
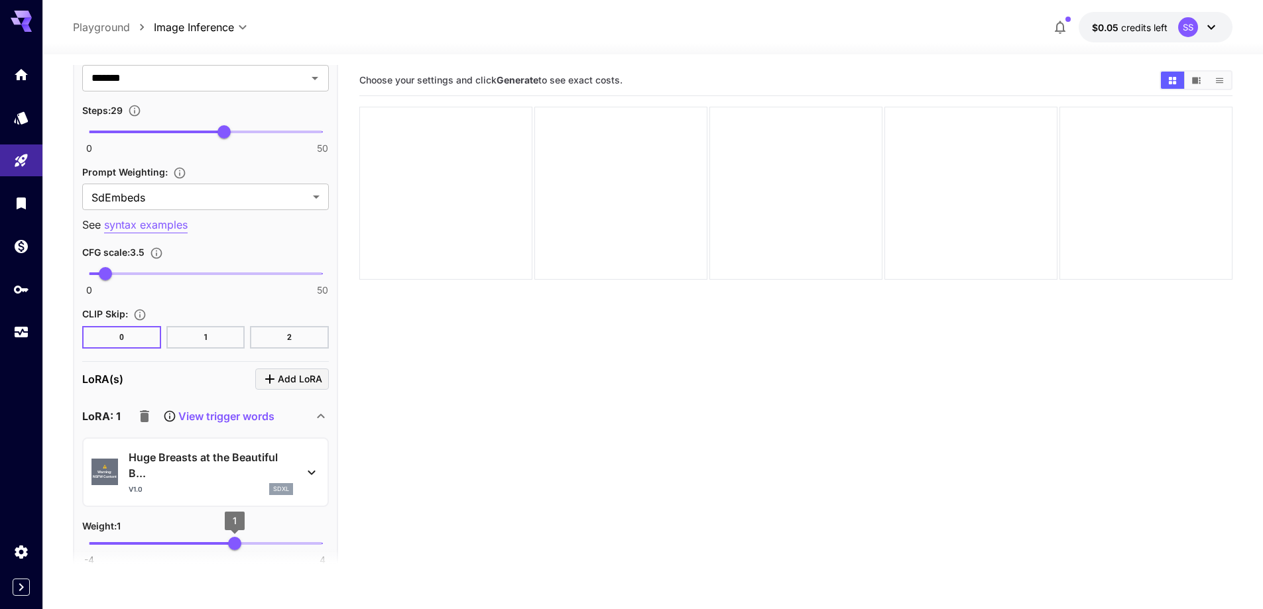
type input "****"
click at [221, 549] on span "0.54" at bounding box center [221, 543] width 13 height 13
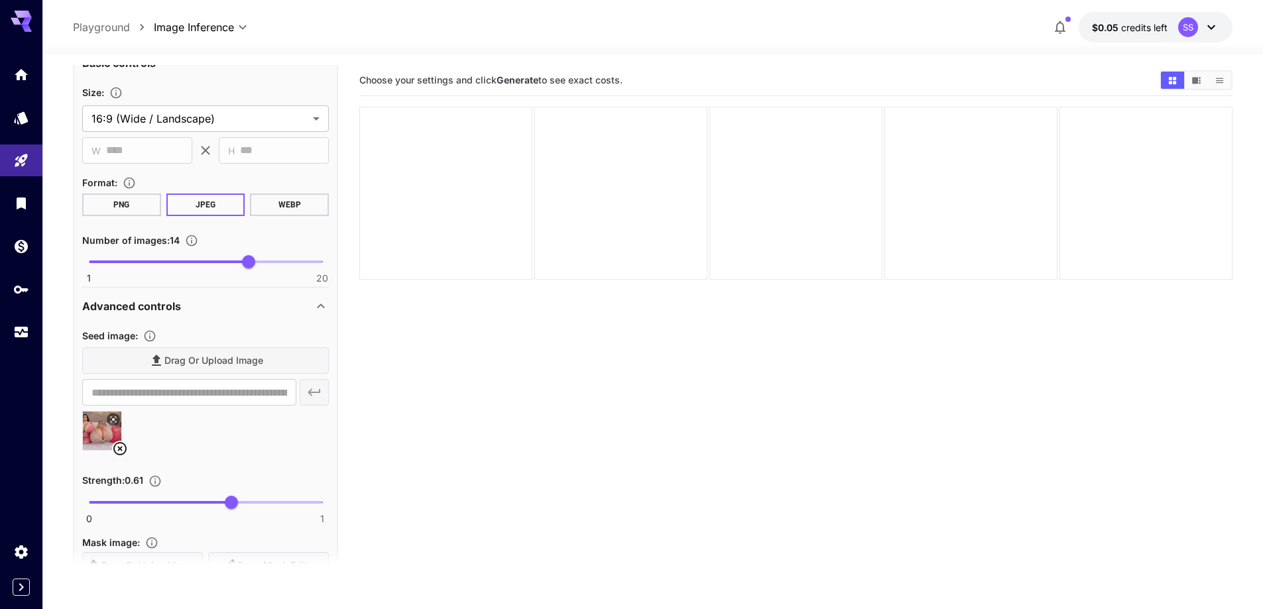
scroll to position [946, 0]
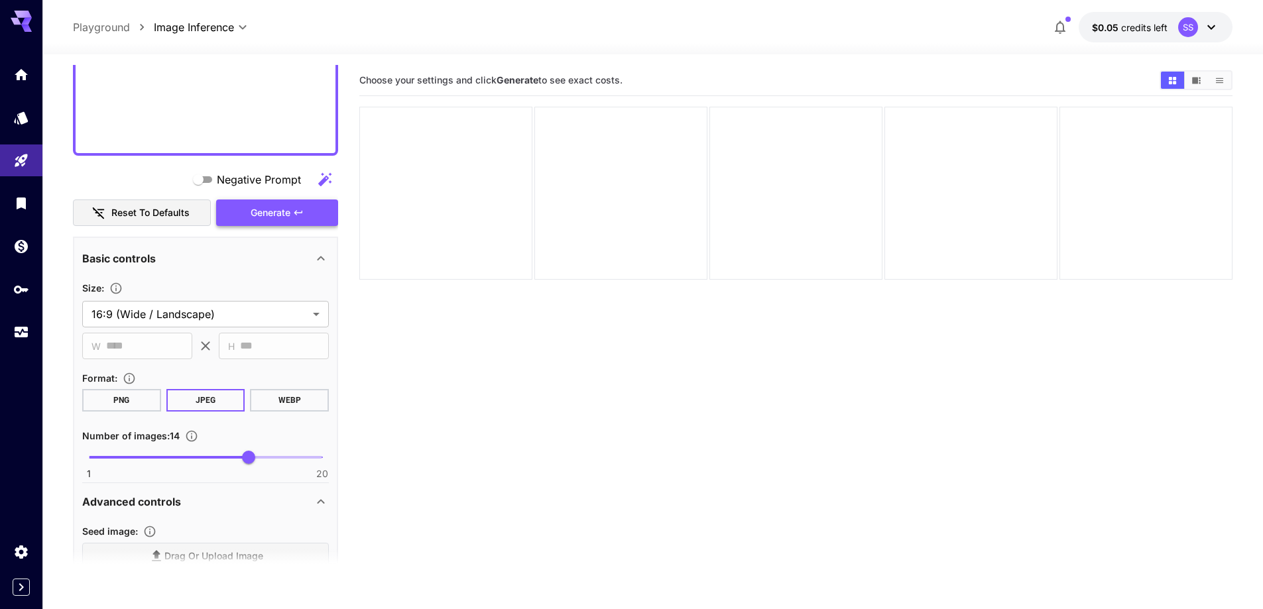
click at [299, 214] on icon "button" at bounding box center [298, 213] width 11 height 11
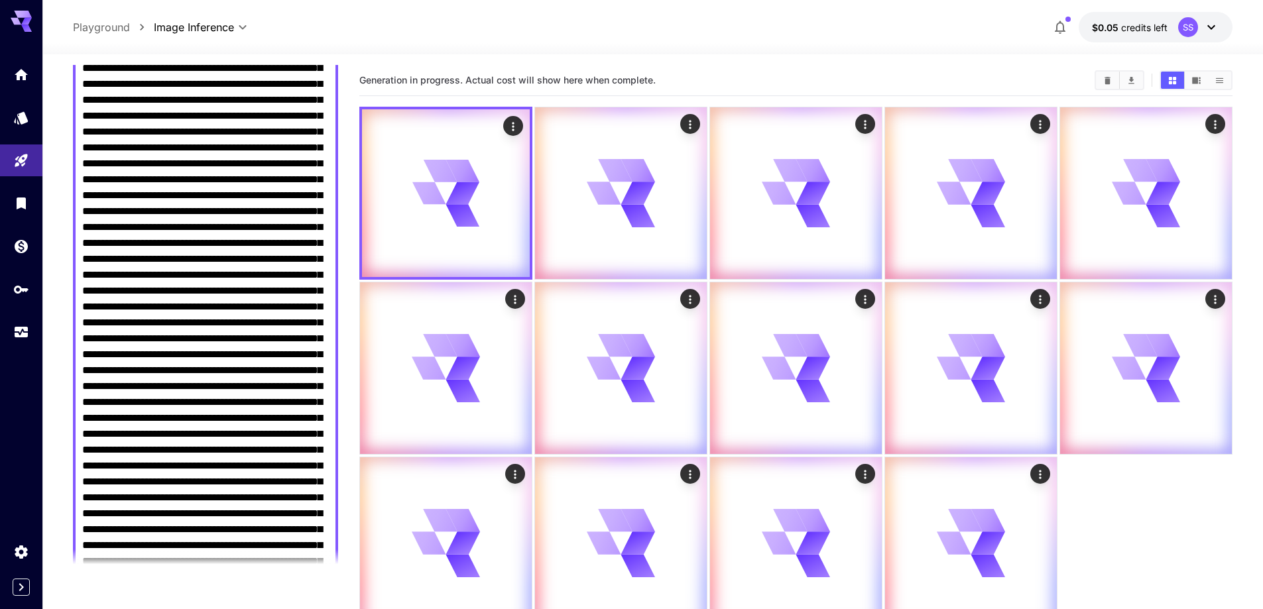
scroll to position [283, 0]
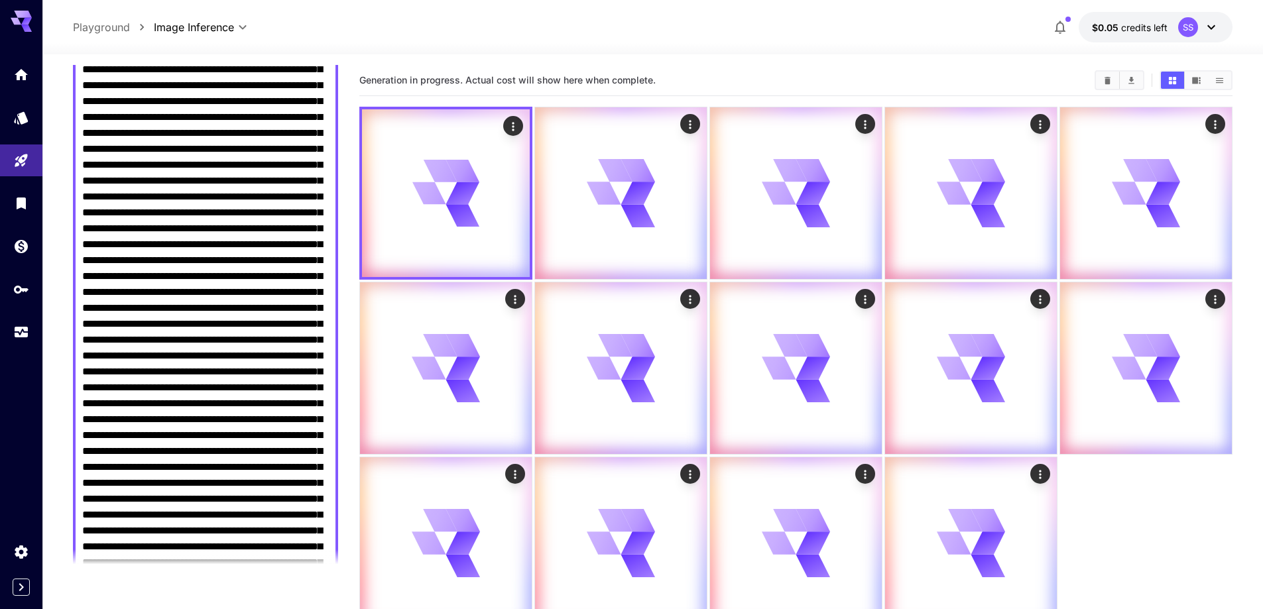
drag, startPoint x: 175, startPoint y: 245, endPoint x: 291, endPoint y: 507, distance: 287.0
click at [291, 507] on textarea "Negative Prompt" at bounding box center [205, 356] width 247 height 907
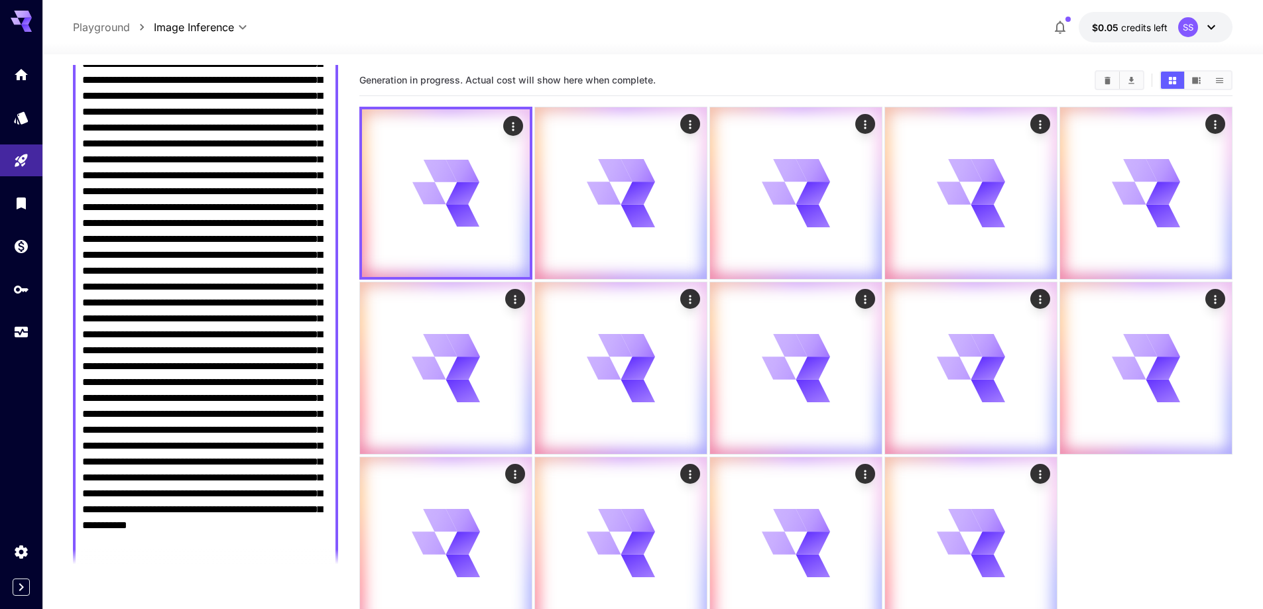
scroll to position [615, 0]
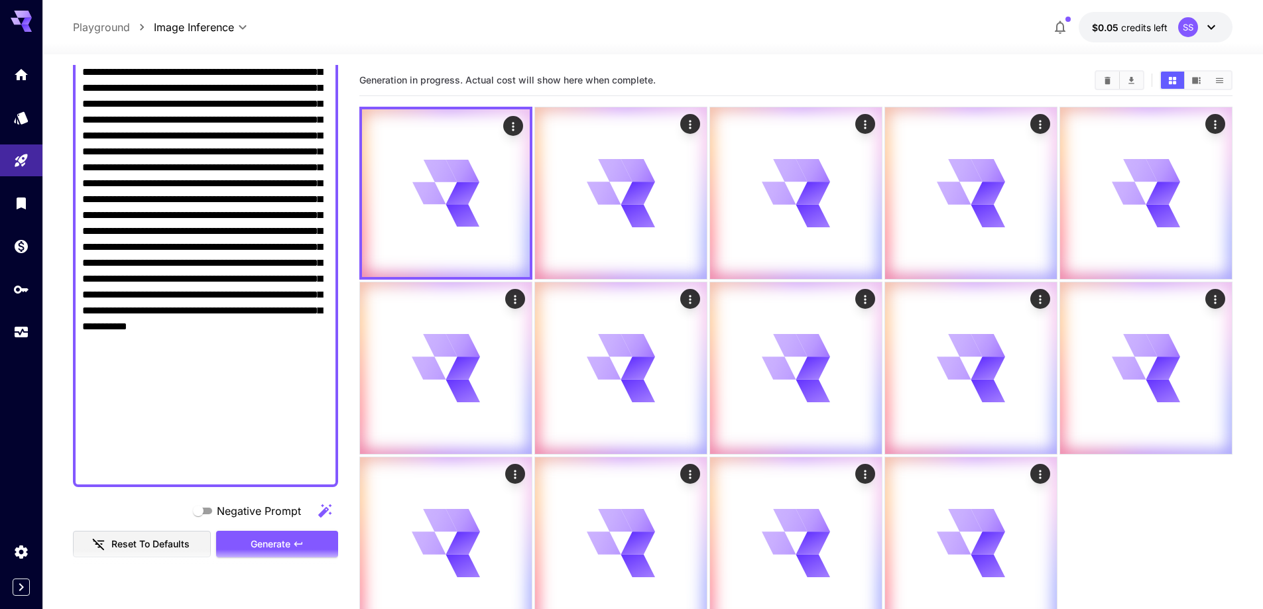
click at [213, 463] on textarea "Negative Prompt" at bounding box center [205, 24] width 247 height 907
paste textarea
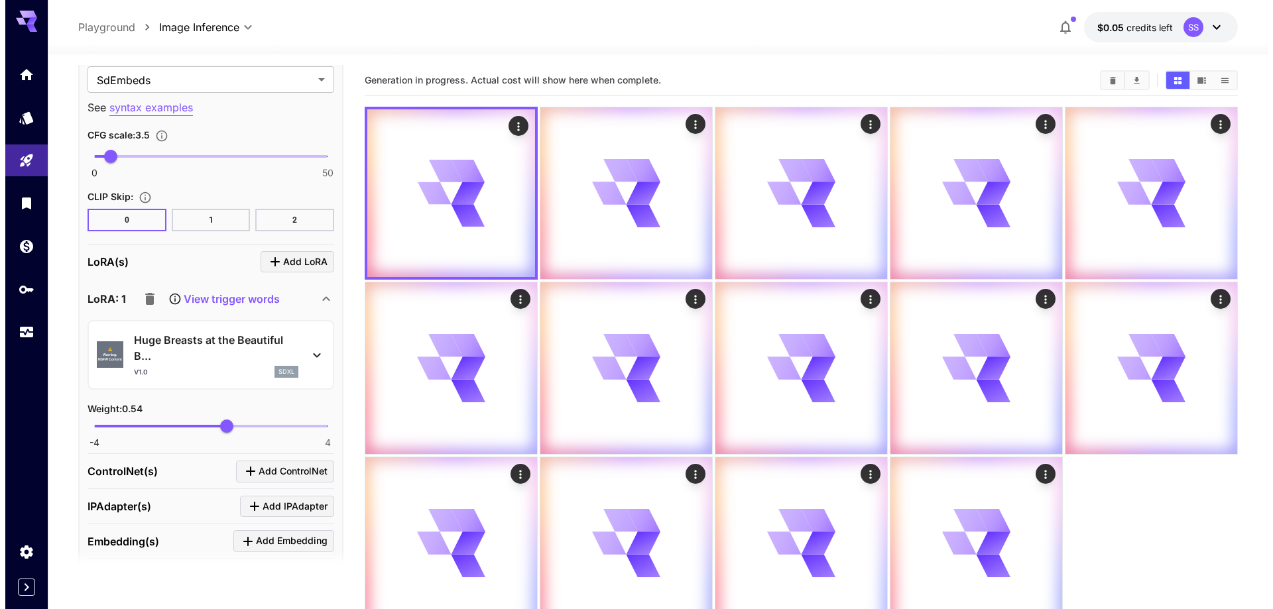
scroll to position [1808, 0]
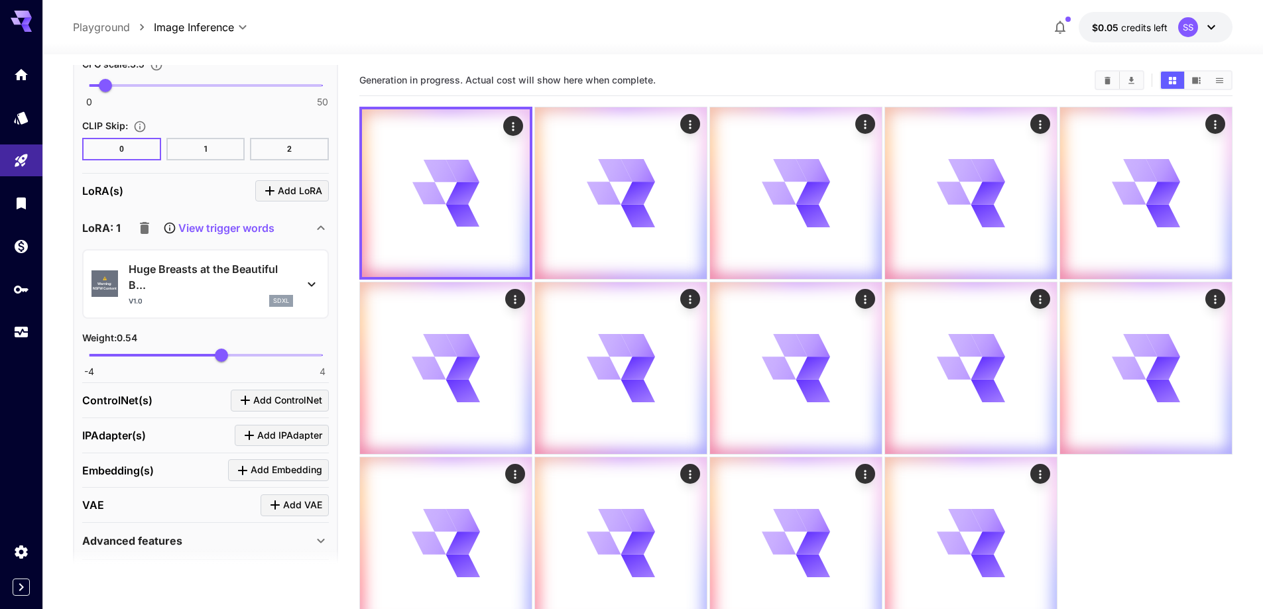
type textarea "**********"
click at [197, 285] on p "Huge Breasts at the Beautiful B..." at bounding box center [211, 277] width 164 height 32
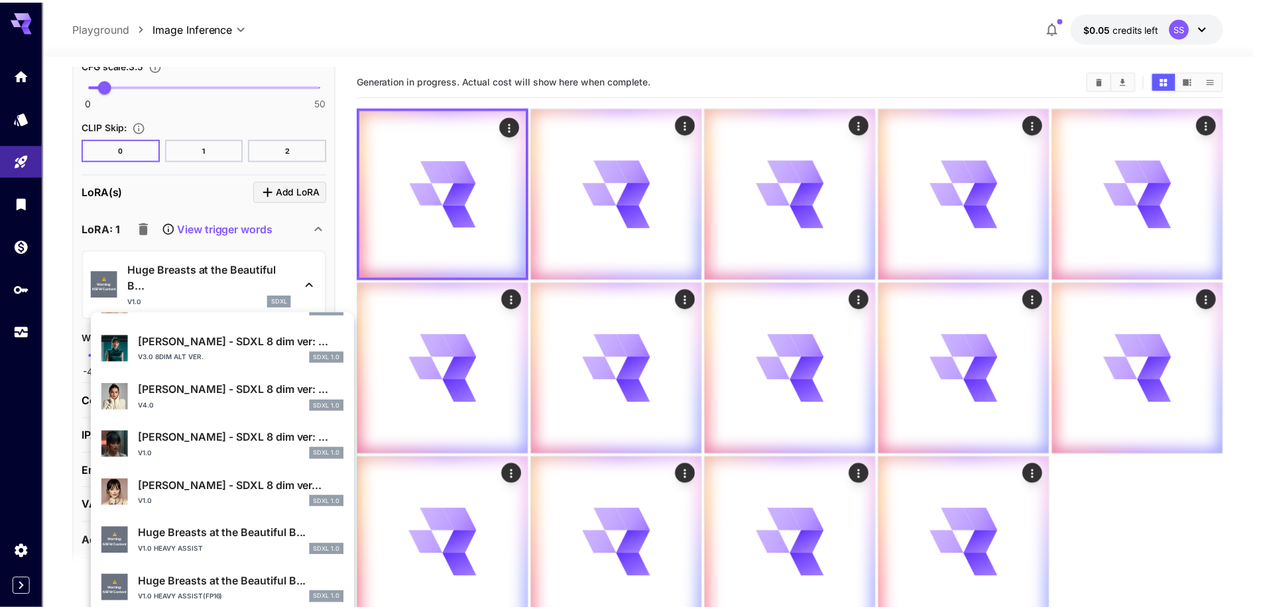
scroll to position [398, 0]
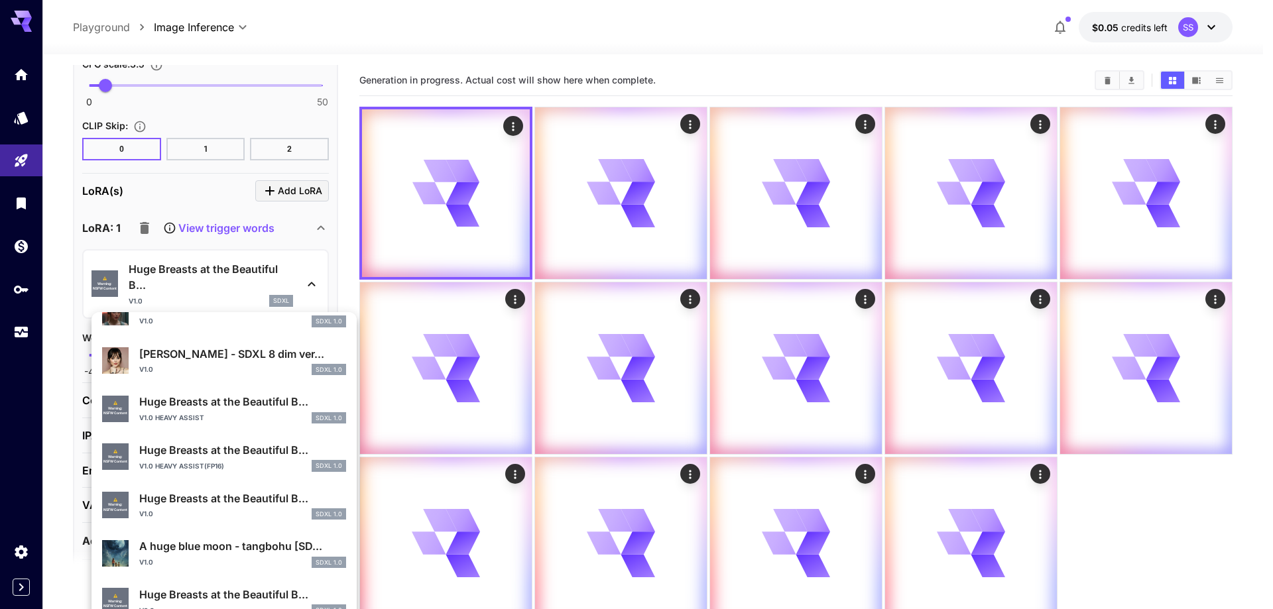
click at [201, 451] on p "Huge Breasts at the Beautiful B..." at bounding box center [242, 450] width 207 height 16
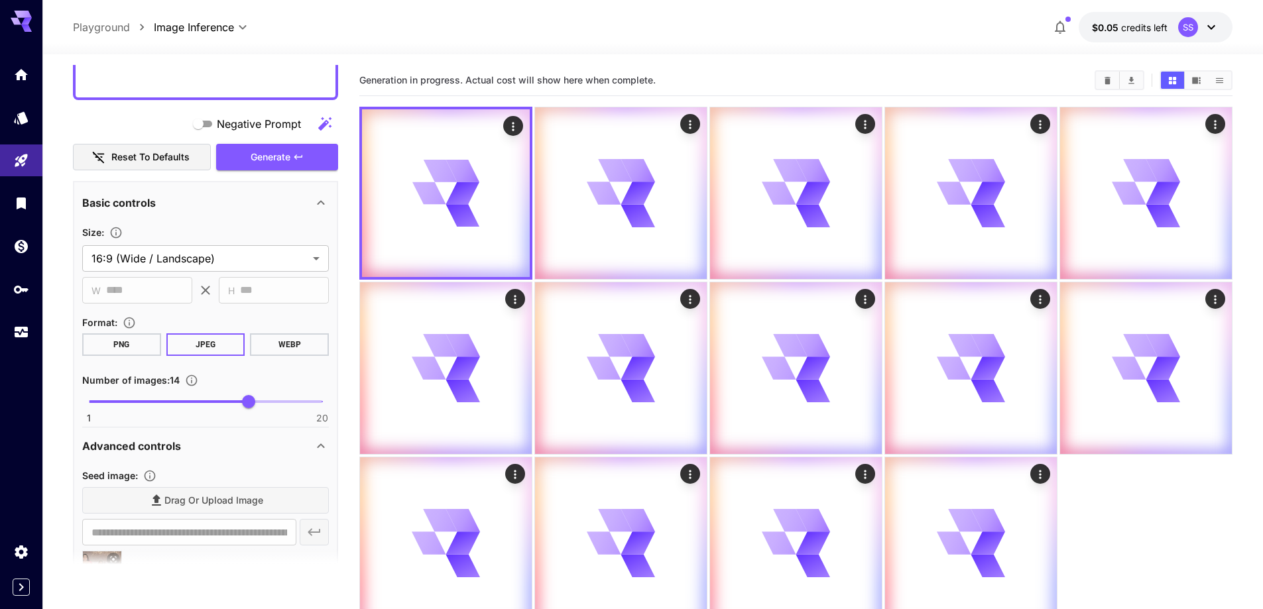
scroll to position [681, 0]
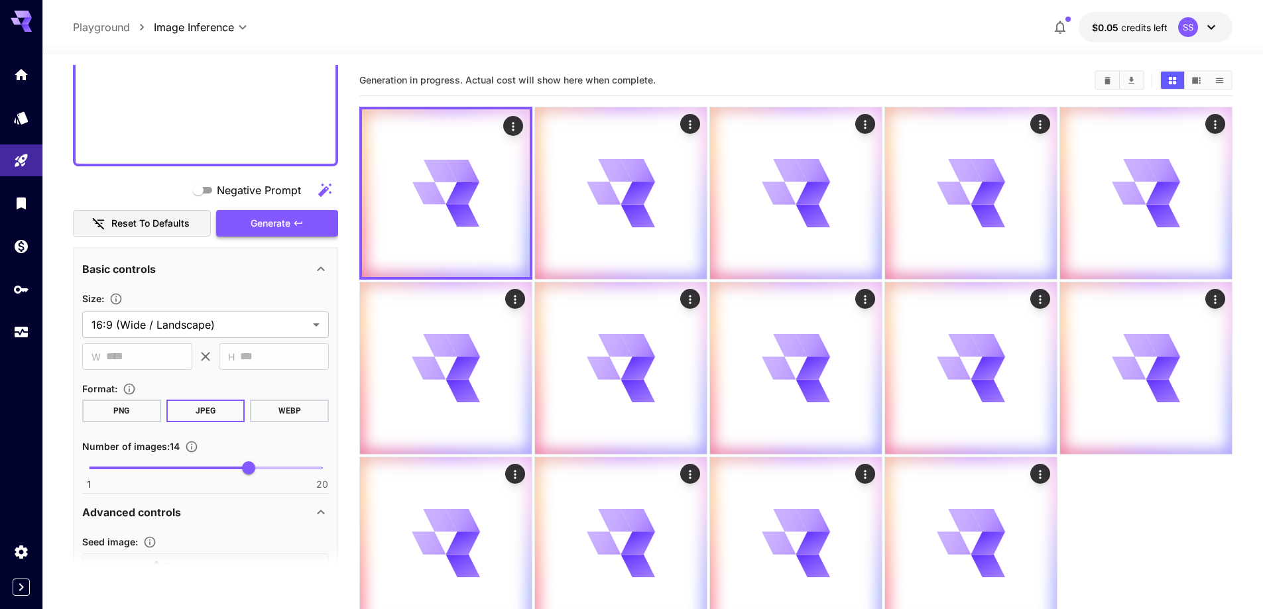
click at [295, 227] on icon "button" at bounding box center [298, 223] width 11 height 11
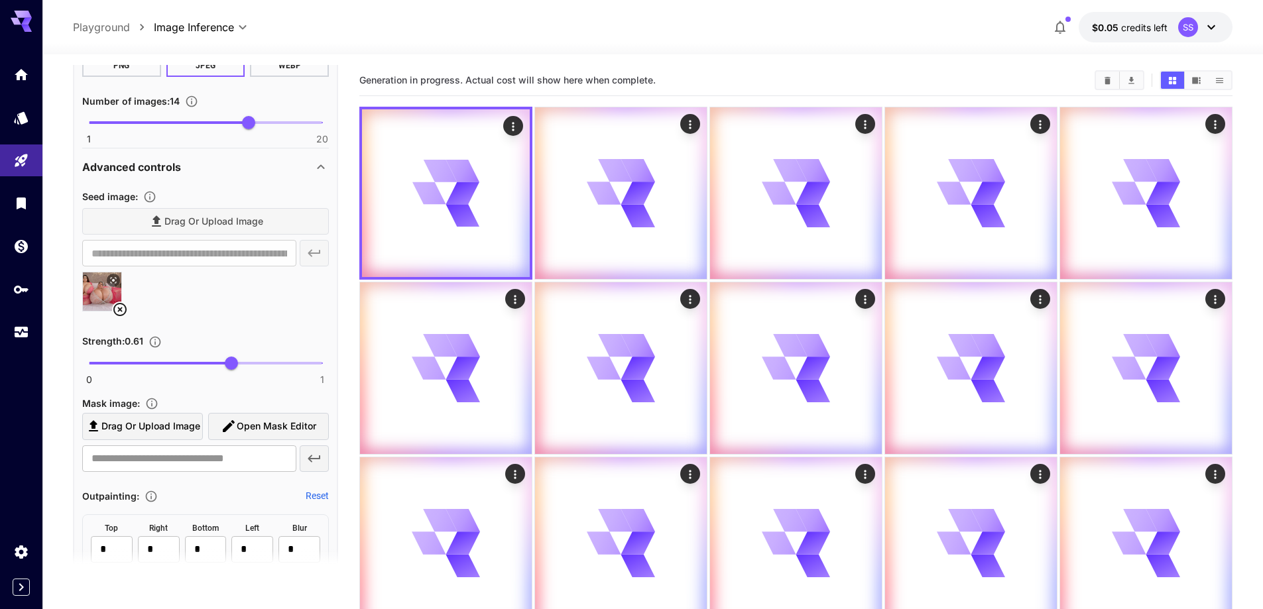
scroll to position [1061, 0]
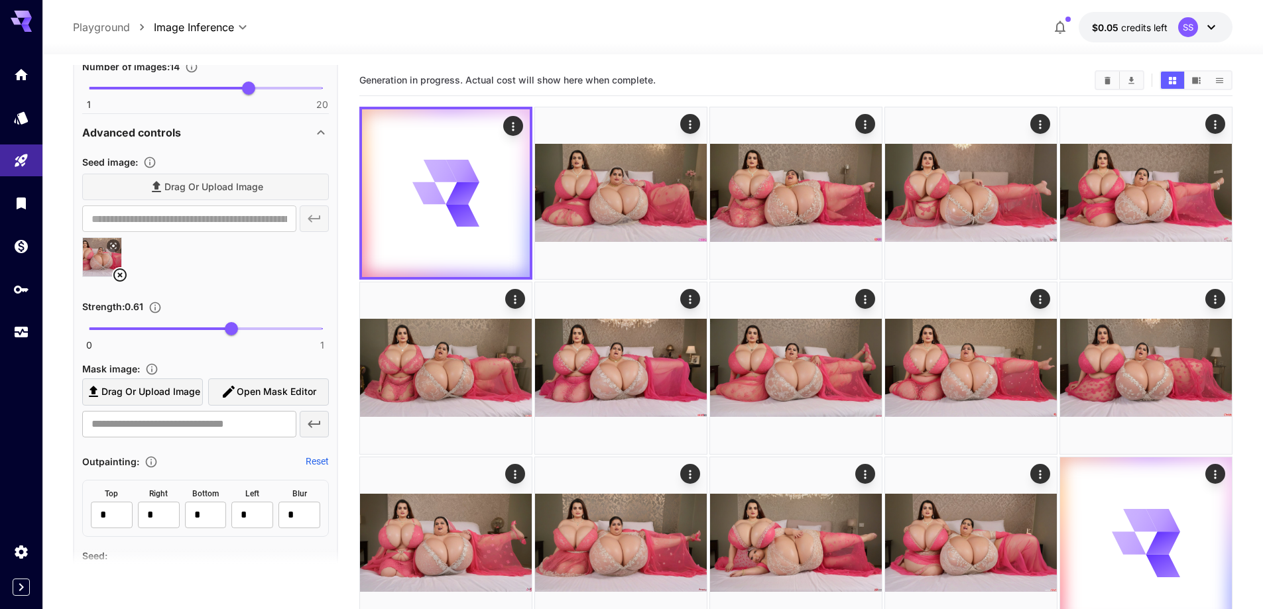
click at [120, 274] on icon at bounding box center [120, 275] width 16 height 16
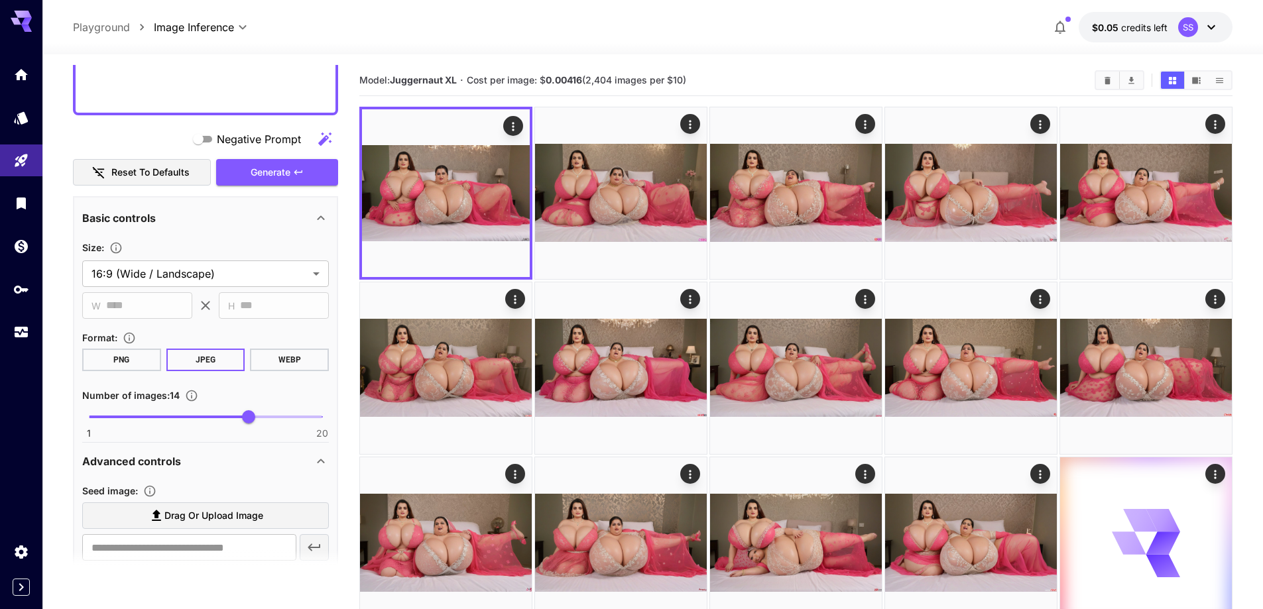
scroll to position [729, 0]
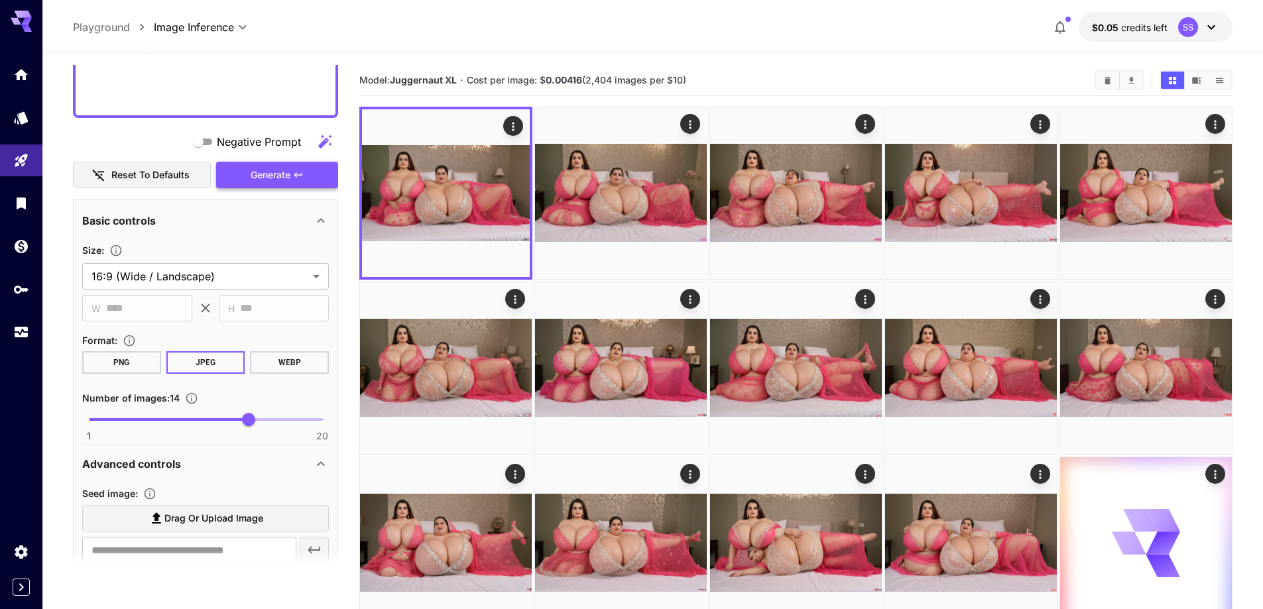
click at [286, 178] on span "Generate" at bounding box center [271, 175] width 40 height 17
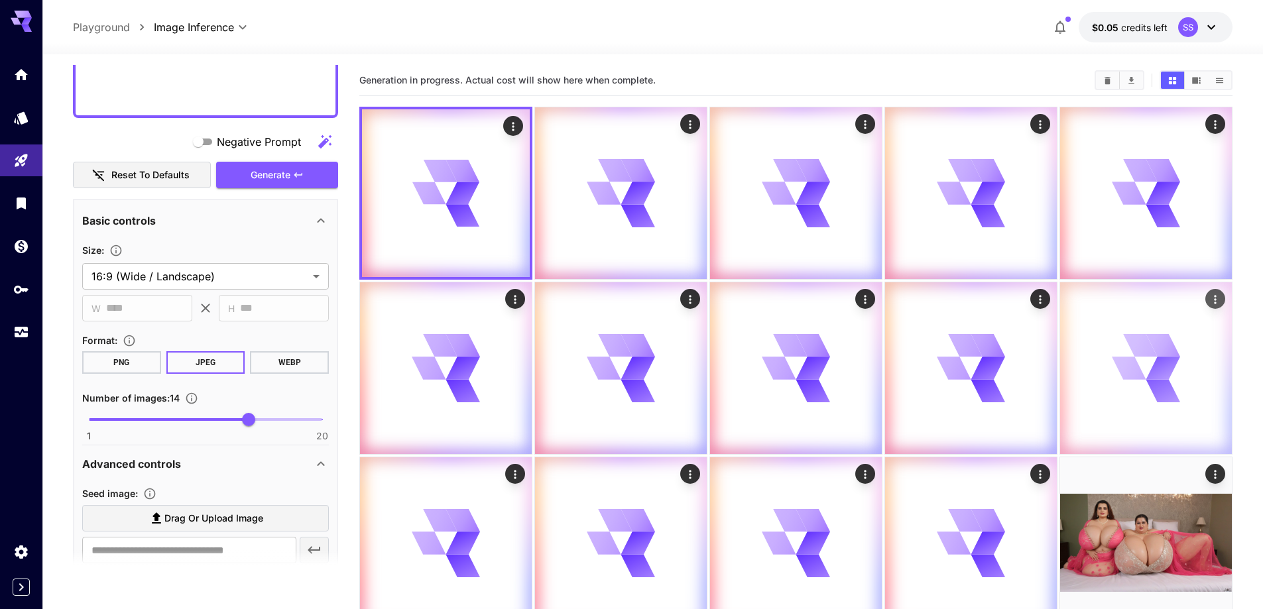
scroll to position [398, 0]
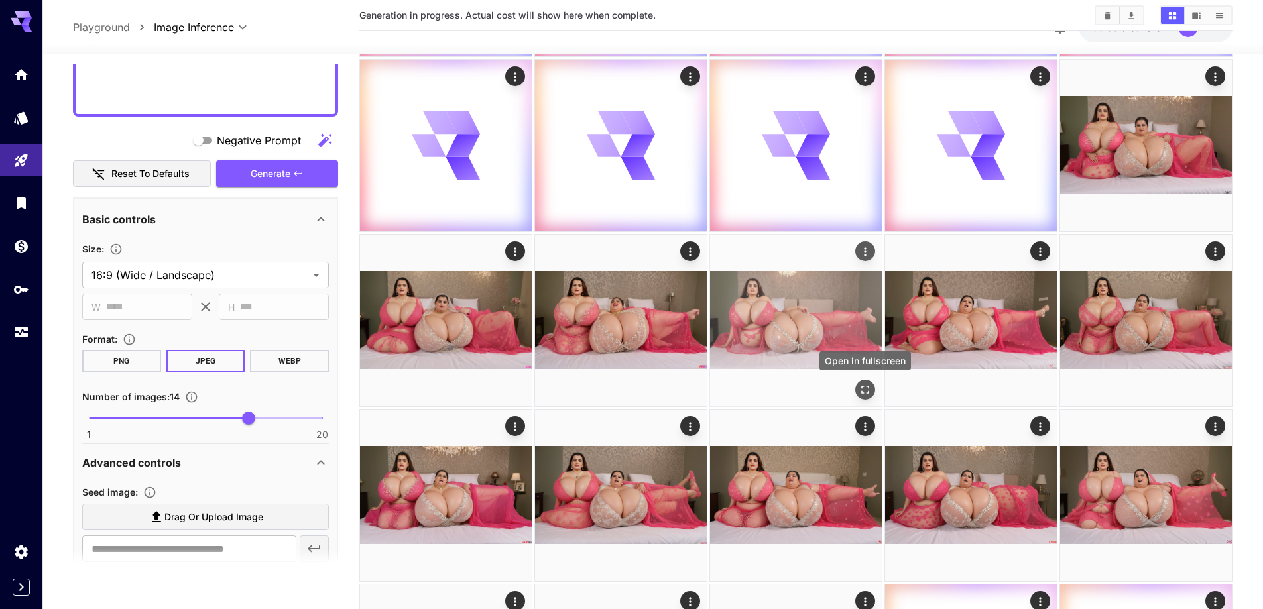
click at [865, 389] on icon "Open in fullscreen" at bounding box center [865, 389] width 13 height 13
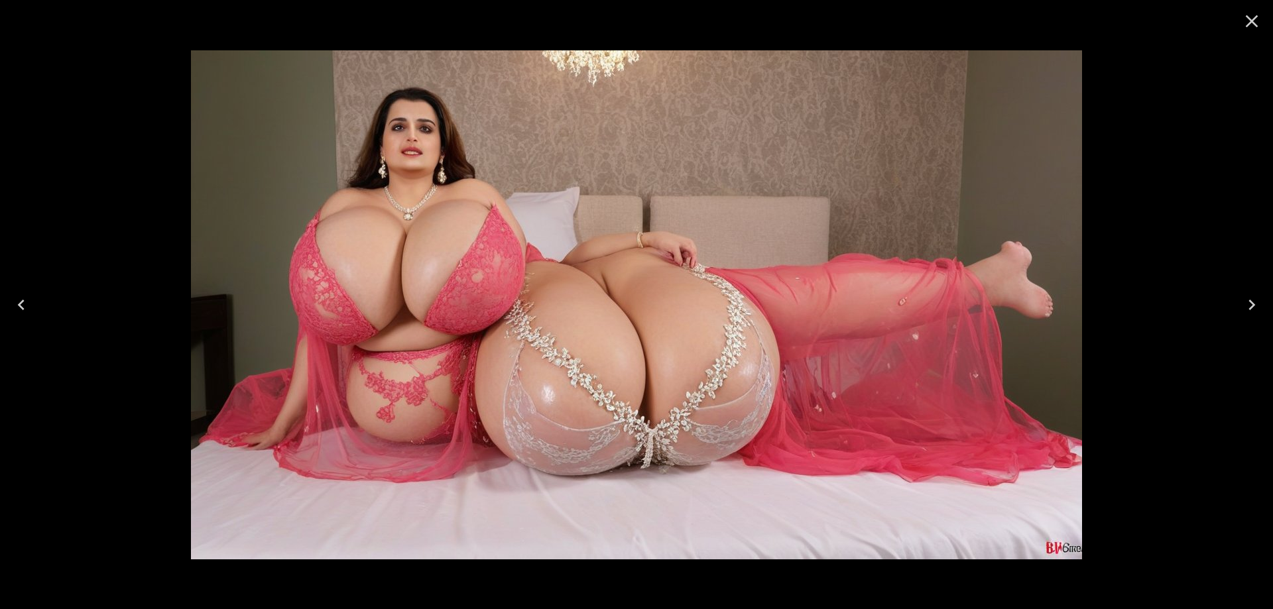
click at [1249, 25] on icon "Close" at bounding box center [1252, 21] width 13 height 13
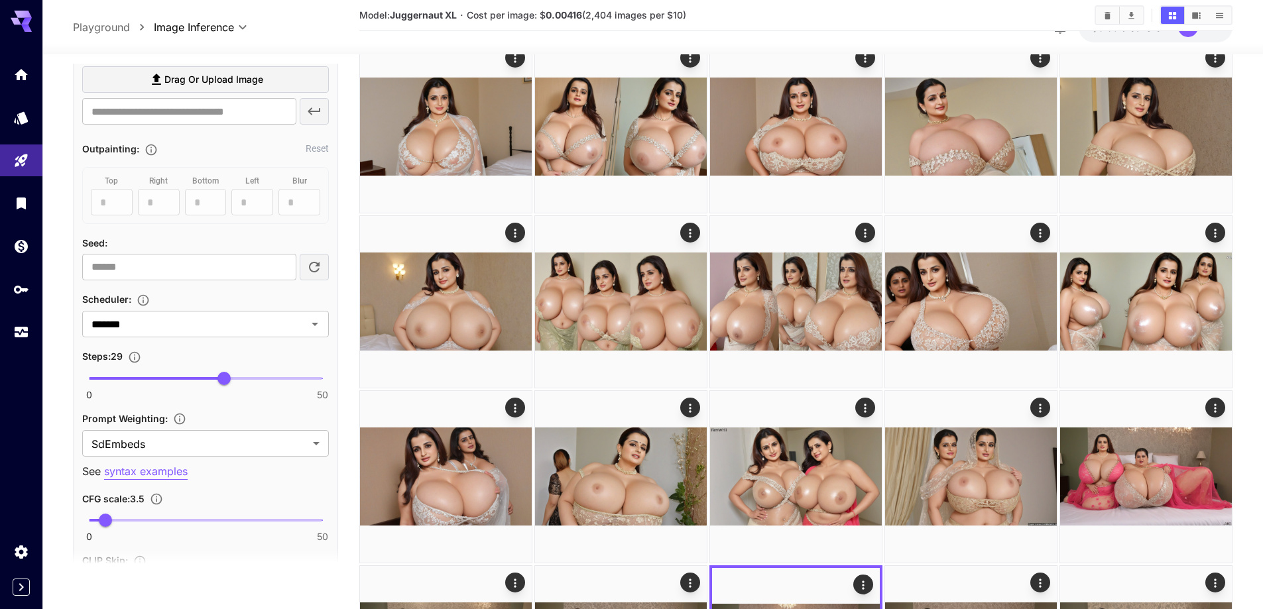
scroll to position [1127, 0]
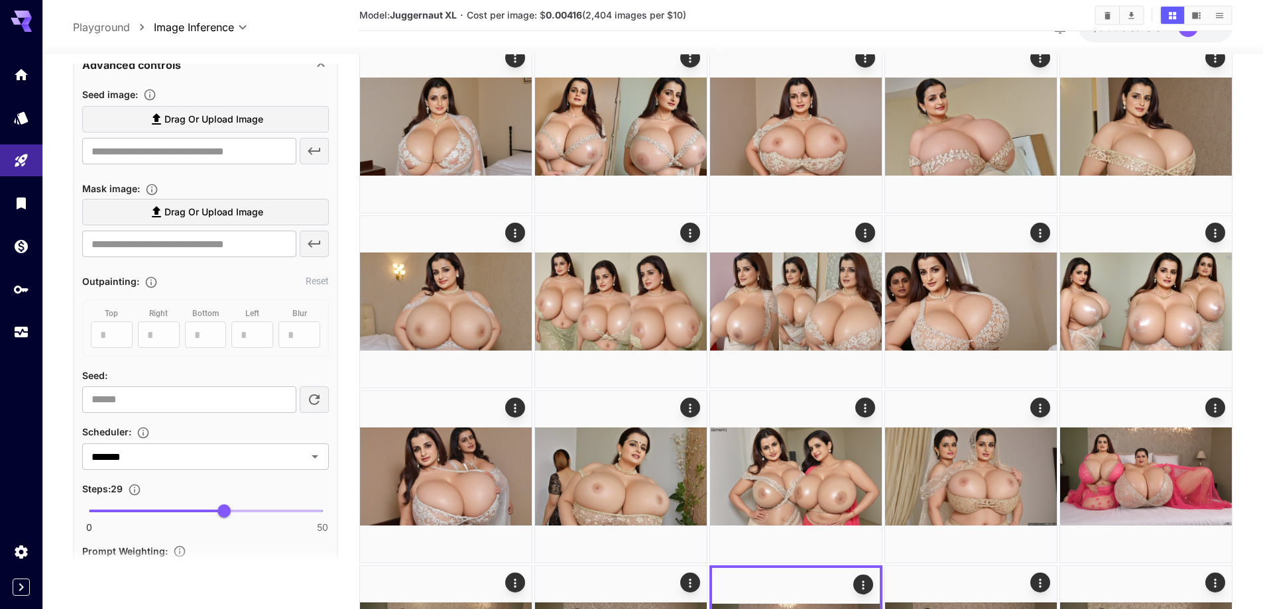
click at [267, 125] on label "Drag or upload image" at bounding box center [205, 119] width 247 height 27
click at [0, 0] on input "Drag or upload image" at bounding box center [0, 0] width 0 height 0
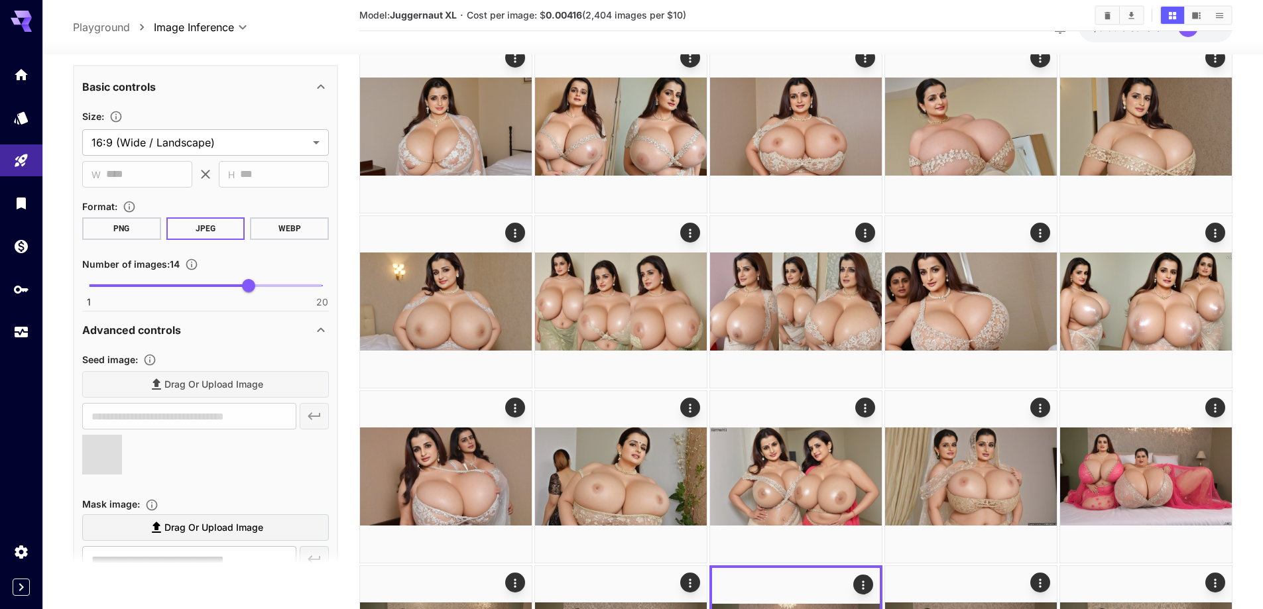
type input "**********"
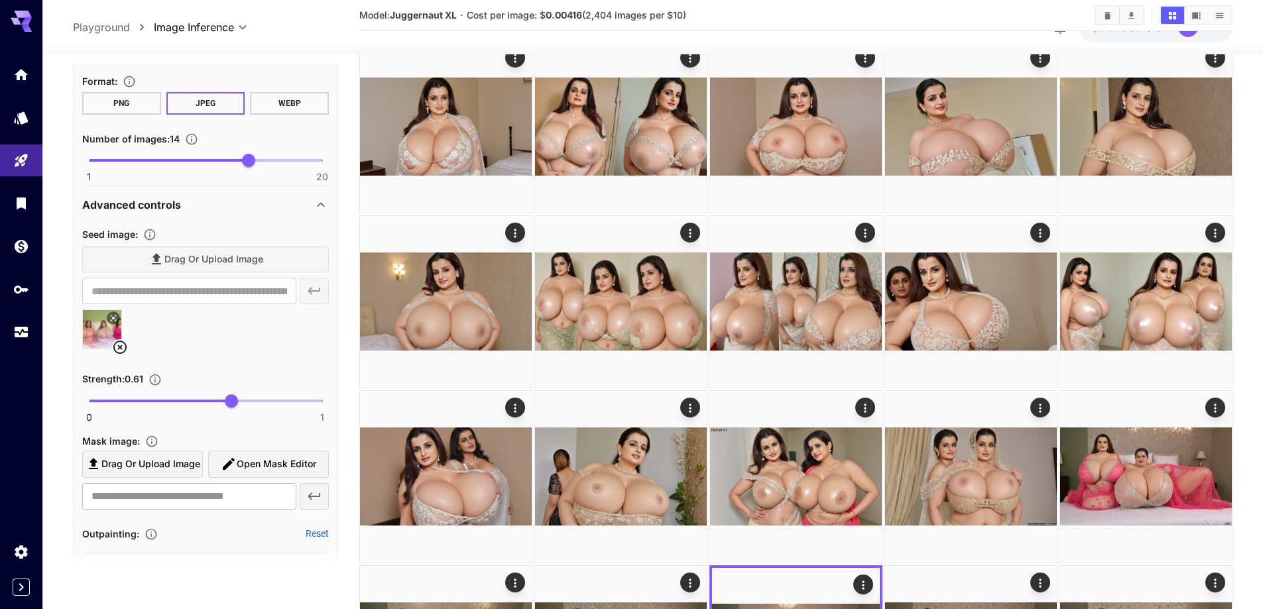
scroll to position [995, 0]
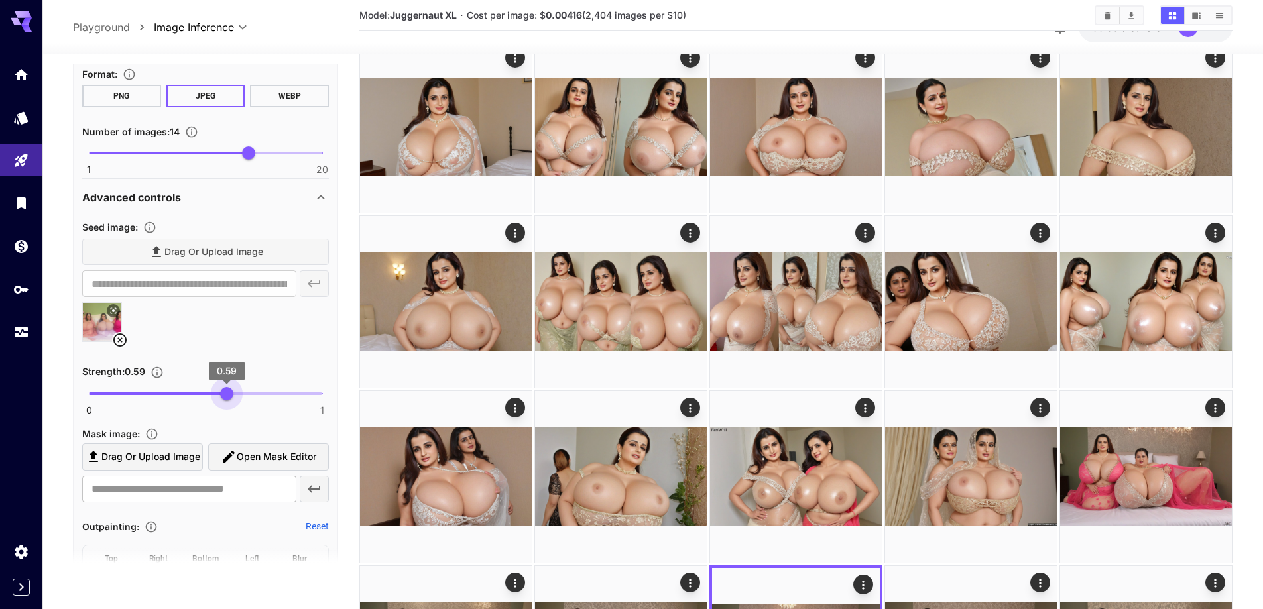
type input "****"
drag, startPoint x: 229, startPoint y: 395, endPoint x: 222, endPoint y: 396, distance: 6.8
click at [222, 396] on span "0.57" at bounding box center [221, 393] width 13 height 13
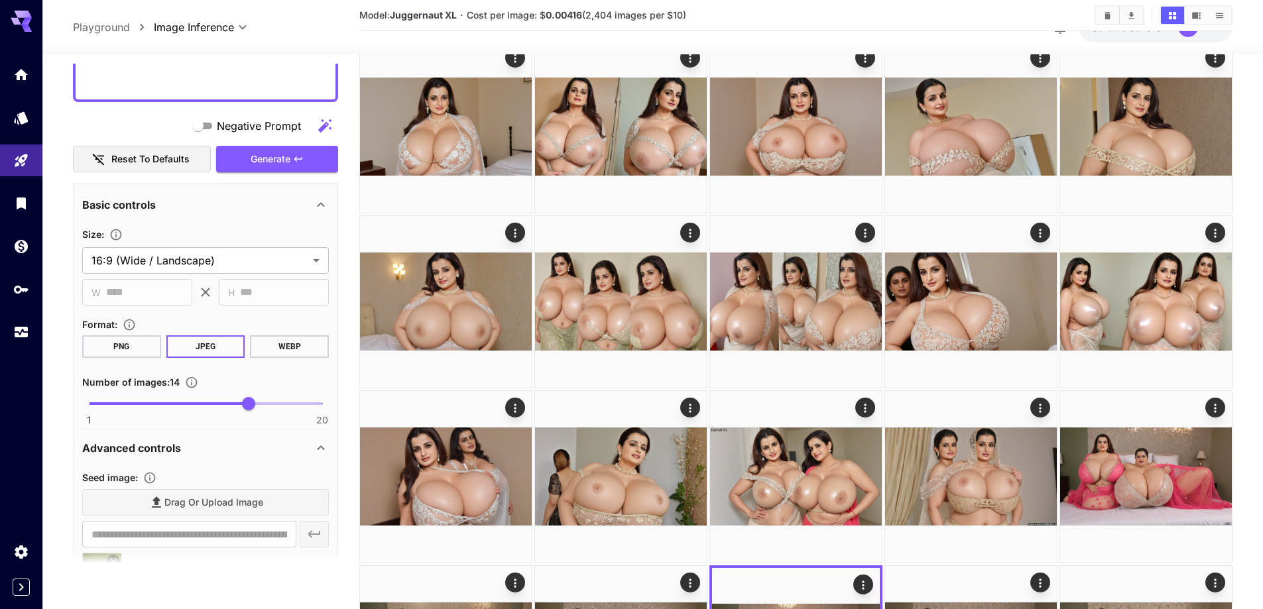
scroll to position [729, 0]
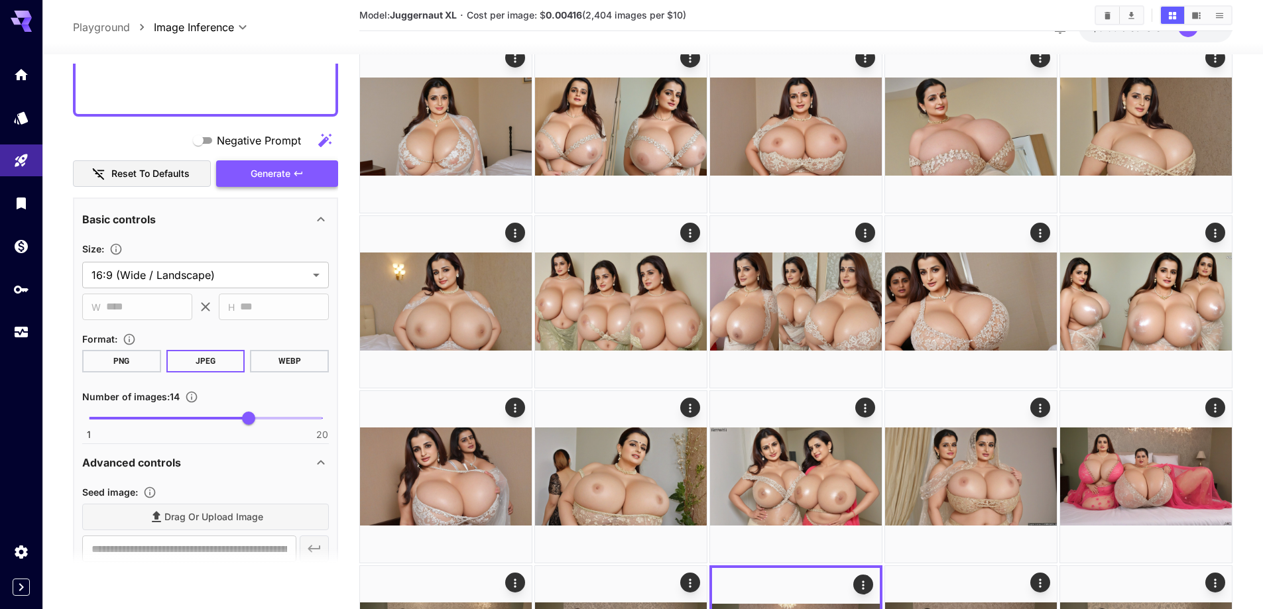
click at [303, 174] on icon "button" at bounding box center [298, 173] width 11 height 11
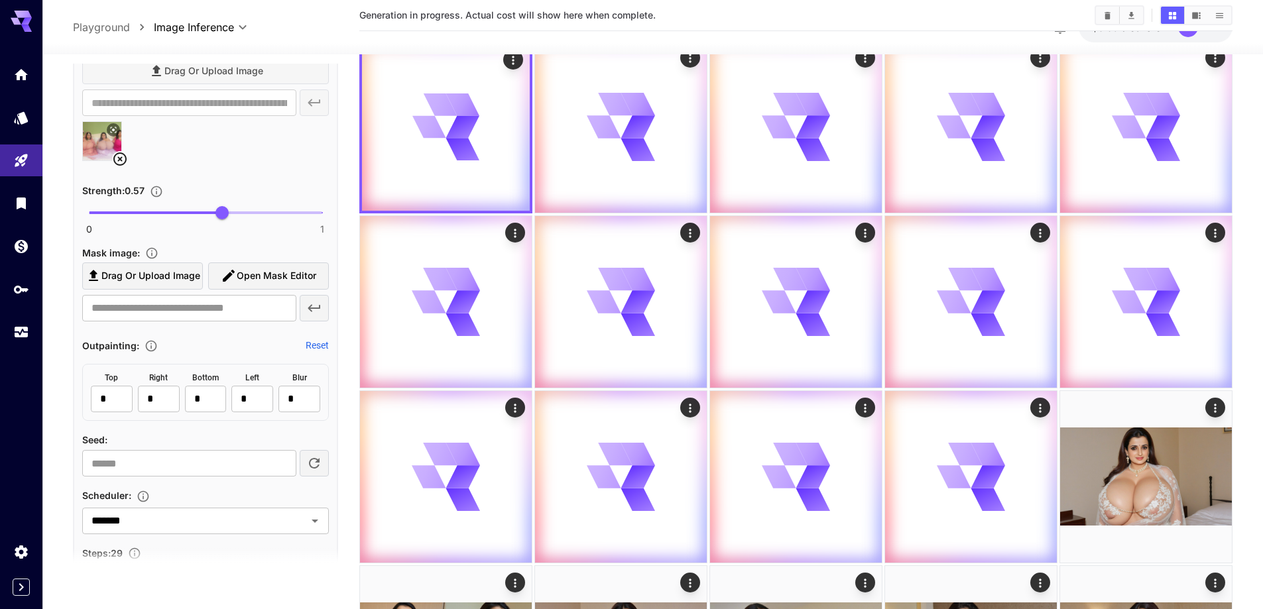
scroll to position [1193, 0]
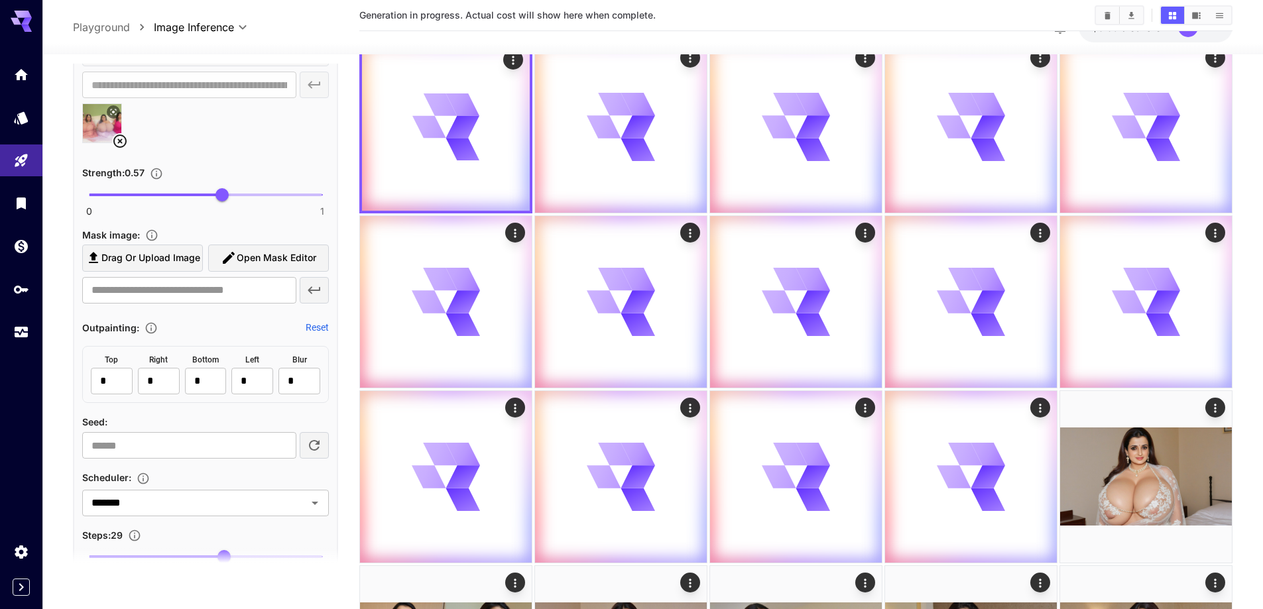
click at [123, 145] on icon at bounding box center [120, 141] width 16 height 16
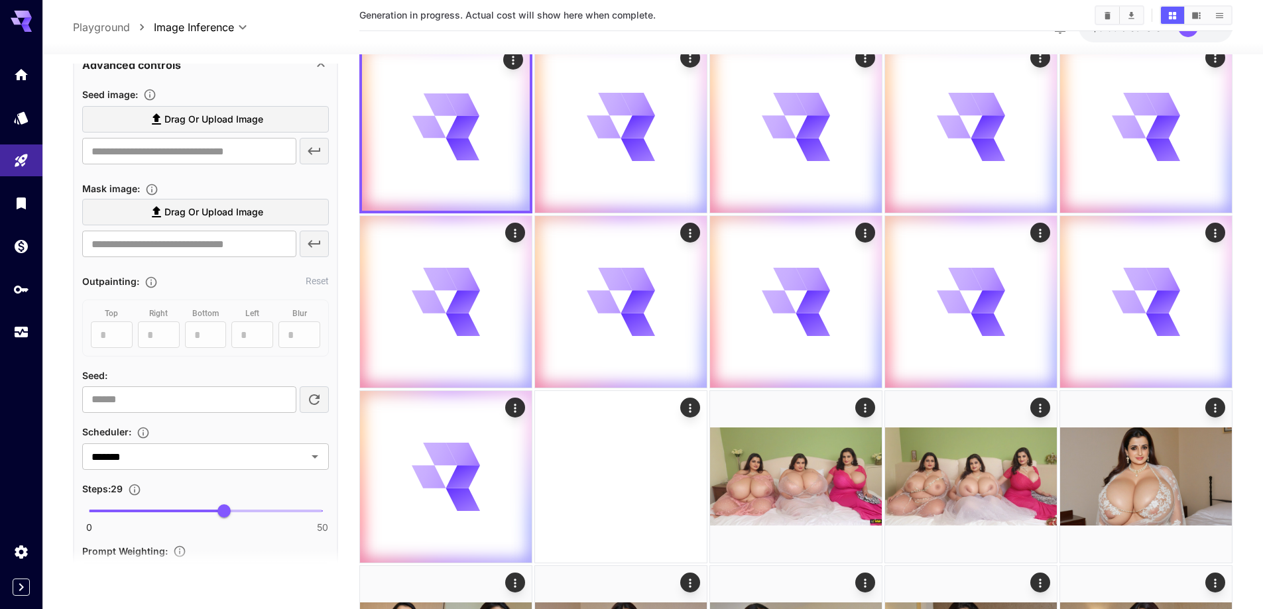
scroll to position [995, 0]
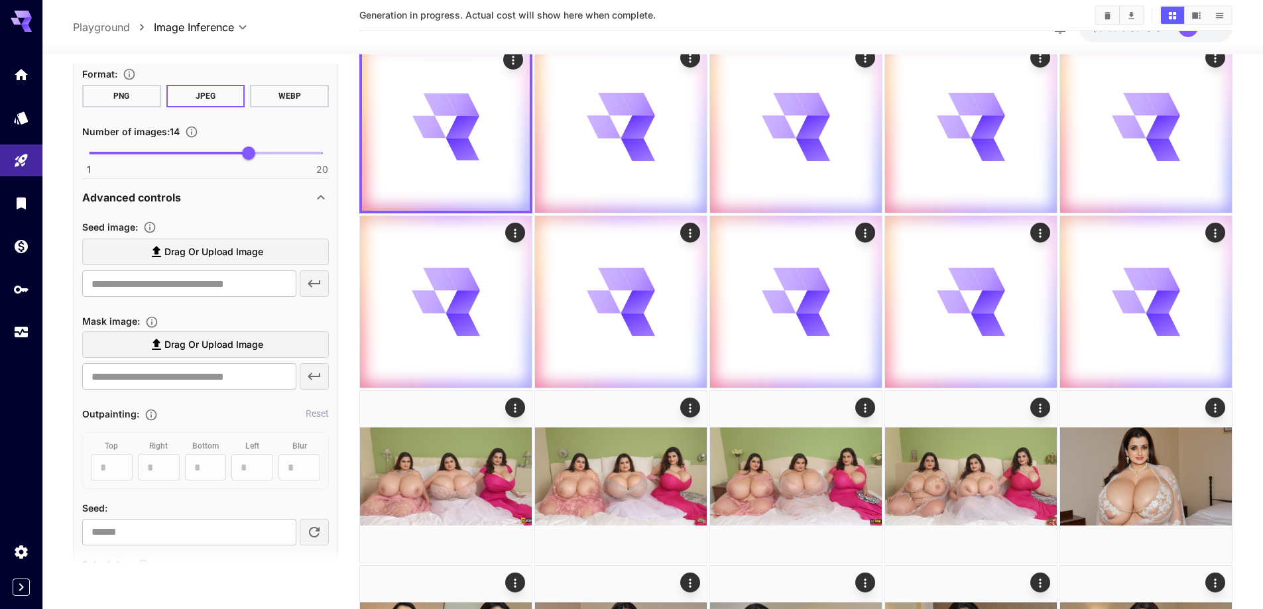
click at [164, 252] on span "Drag or upload image" at bounding box center [213, 252] width 99 height 17
click at [0, 0] on input "Drag or upload image" at bounding box center [0, 0] width 0 height 0
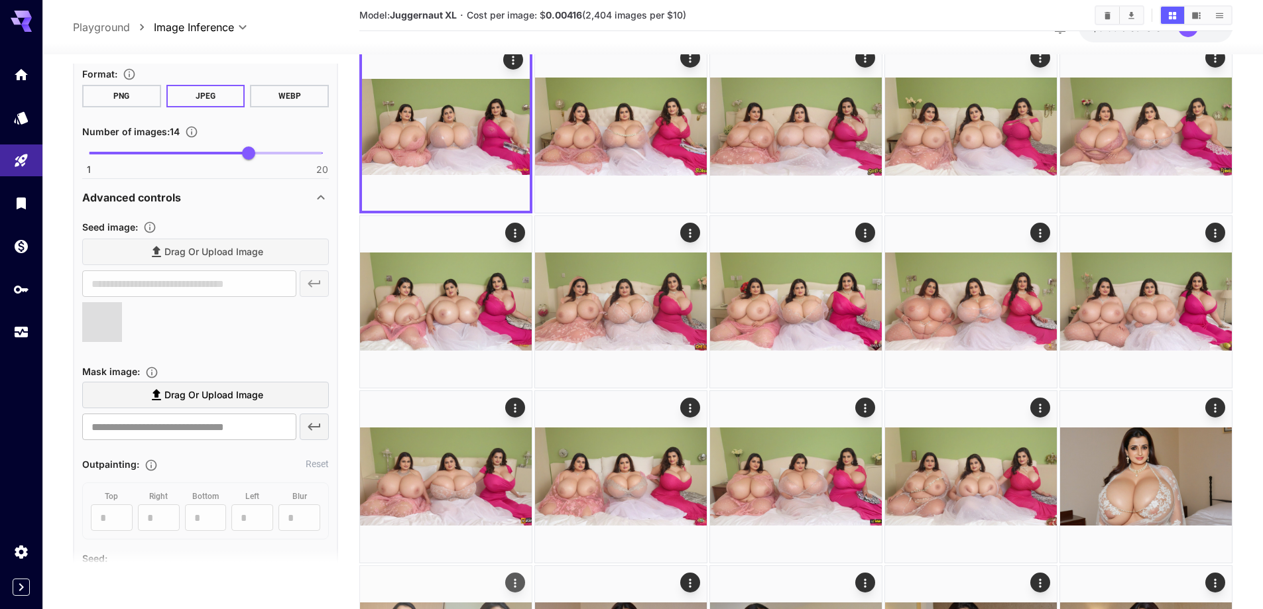
type input "**********"
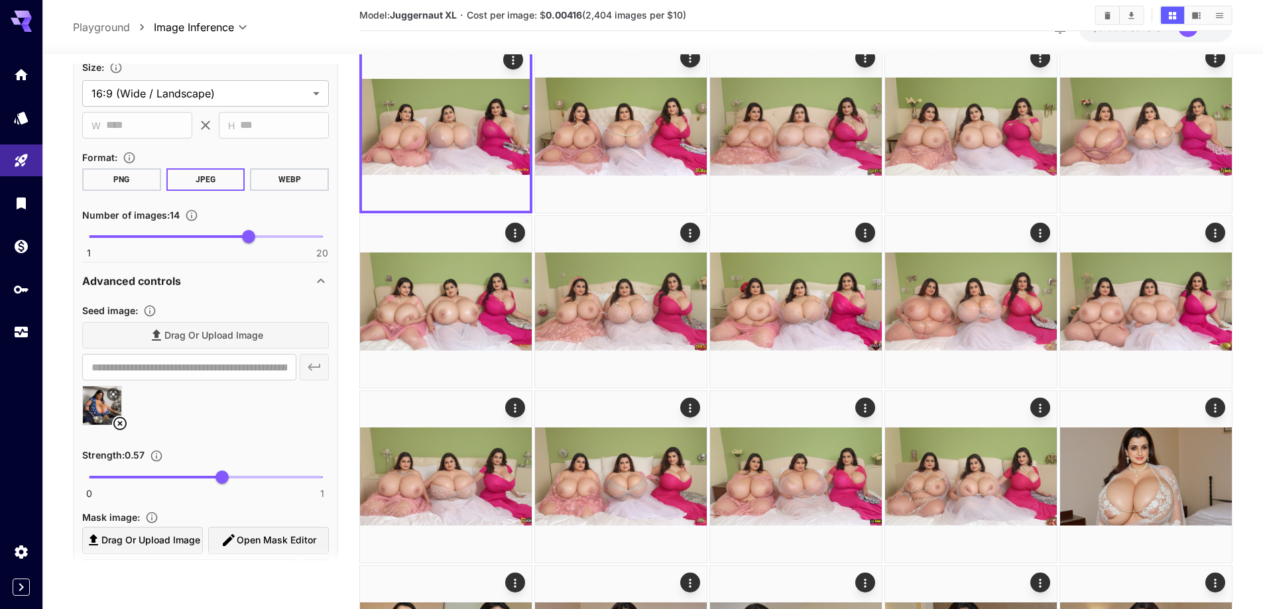
scroll to position [597, 0]
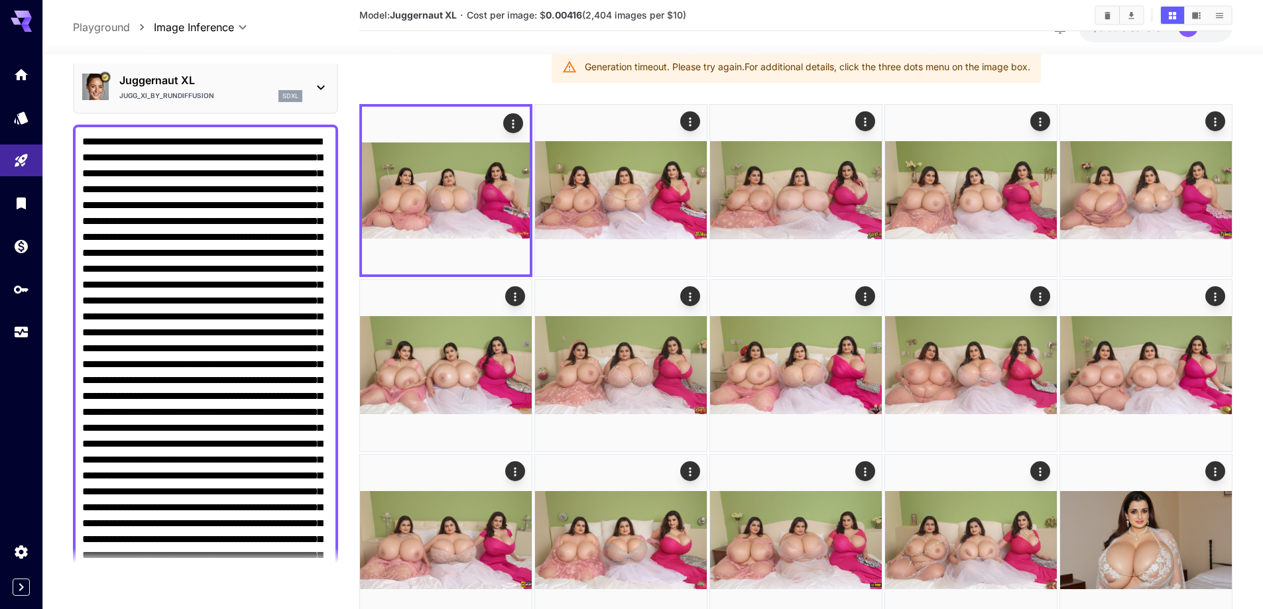
scroll to position [0, 0]
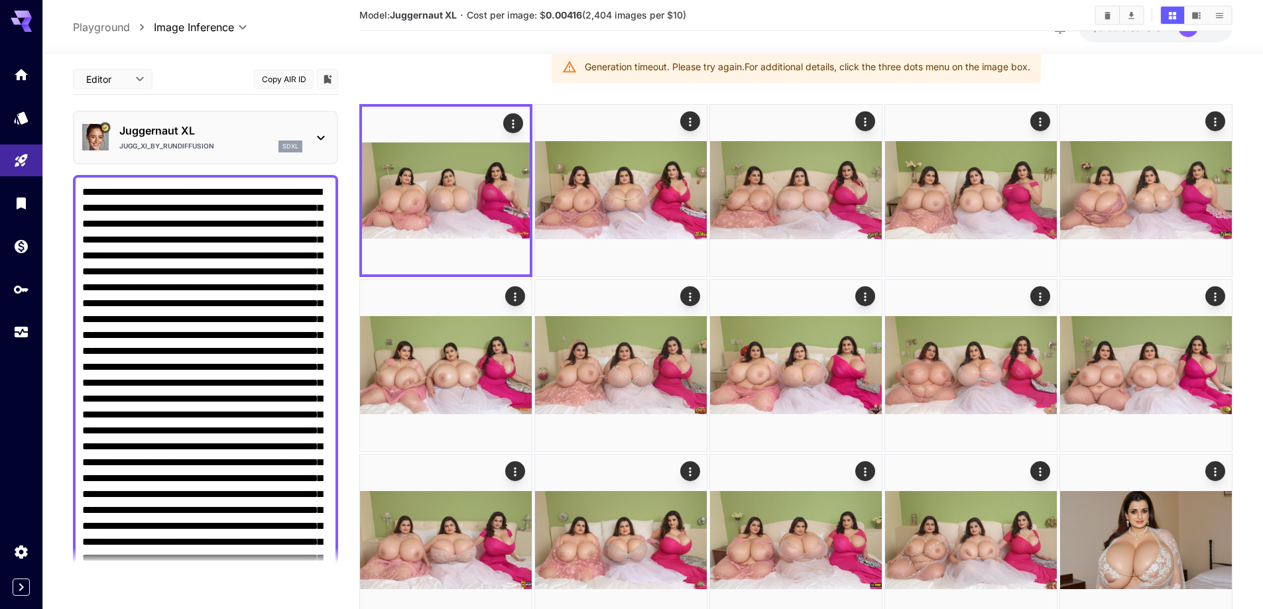
drag, startPoint x: 176, startPoint y: 259, endPoint x: 154, endPoint y: 488, distance: 229.8
click at [154, 488] on textarea "Negative Prompt" at bounding box center [205, 510] width 247 height 652
paste textarea "**********"
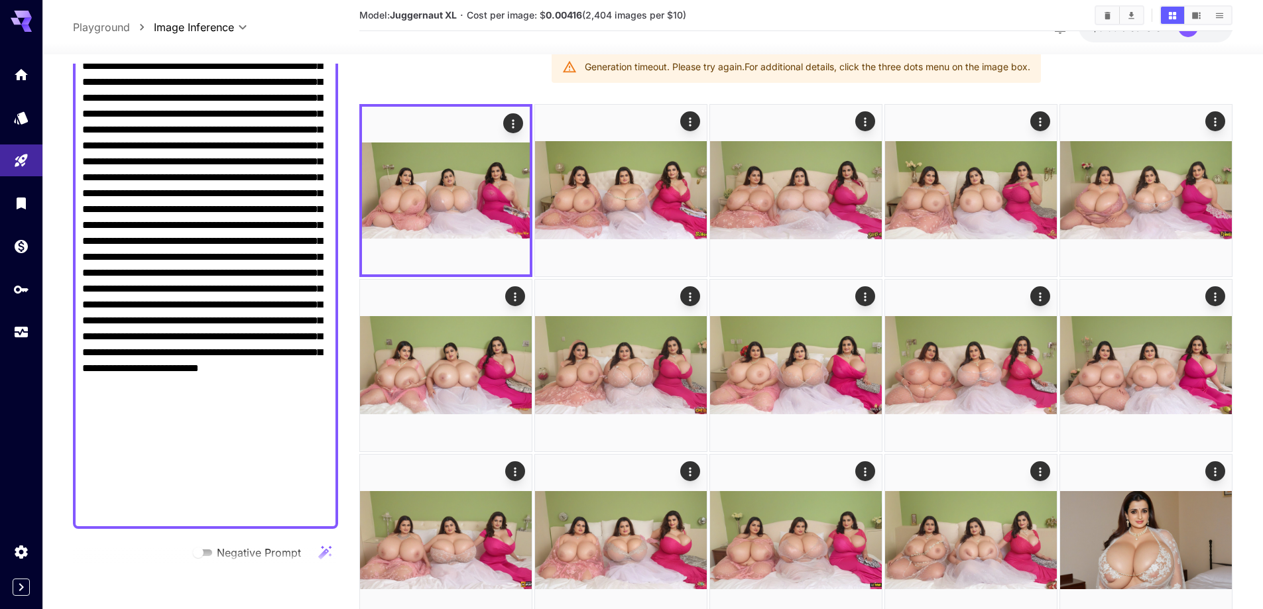
scroll to position [924, 0]
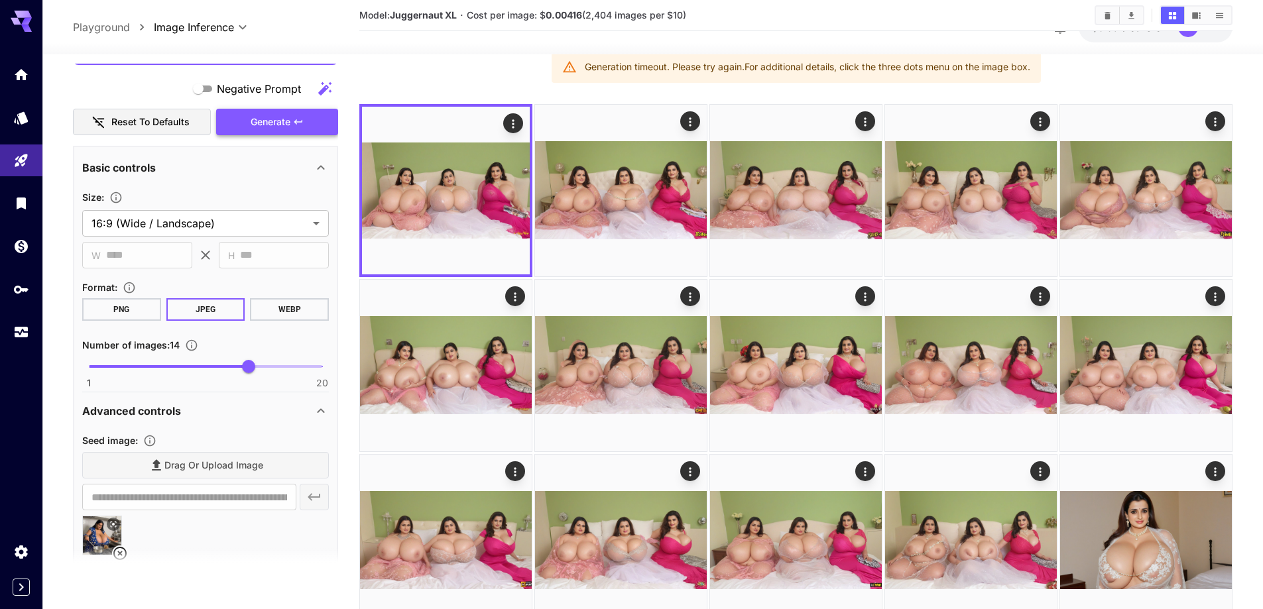
type textarea "**********"
click at [280, 123] on span "Generate" at bounding box center [271, 122] width 40 height 17
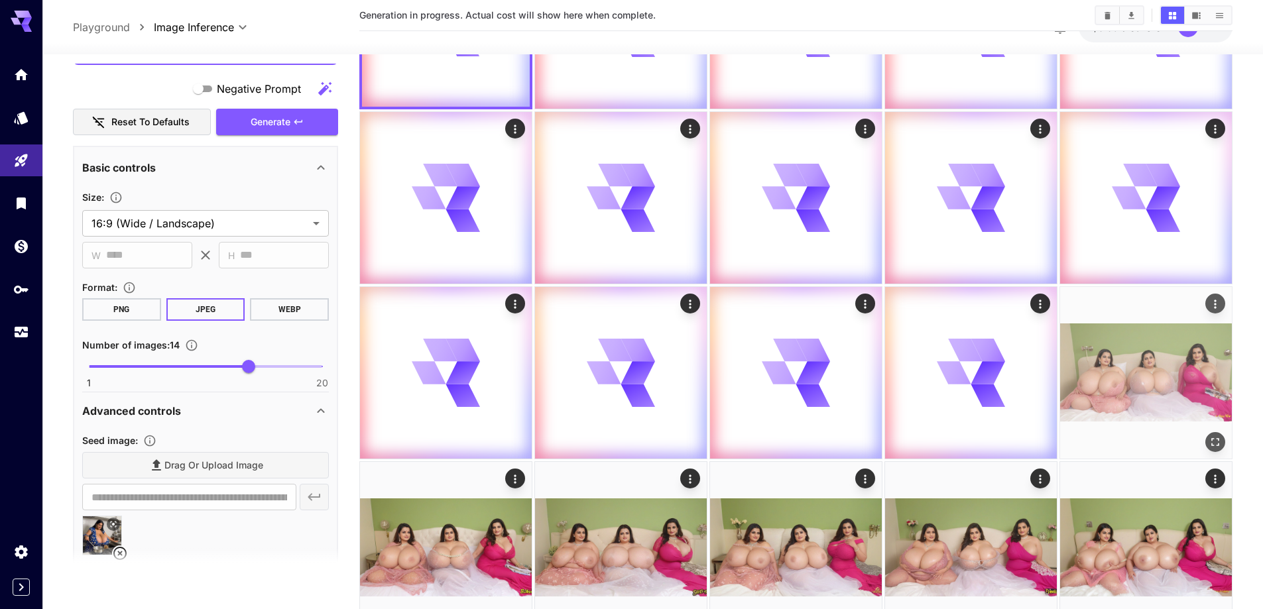
scroll to position [332, 0]
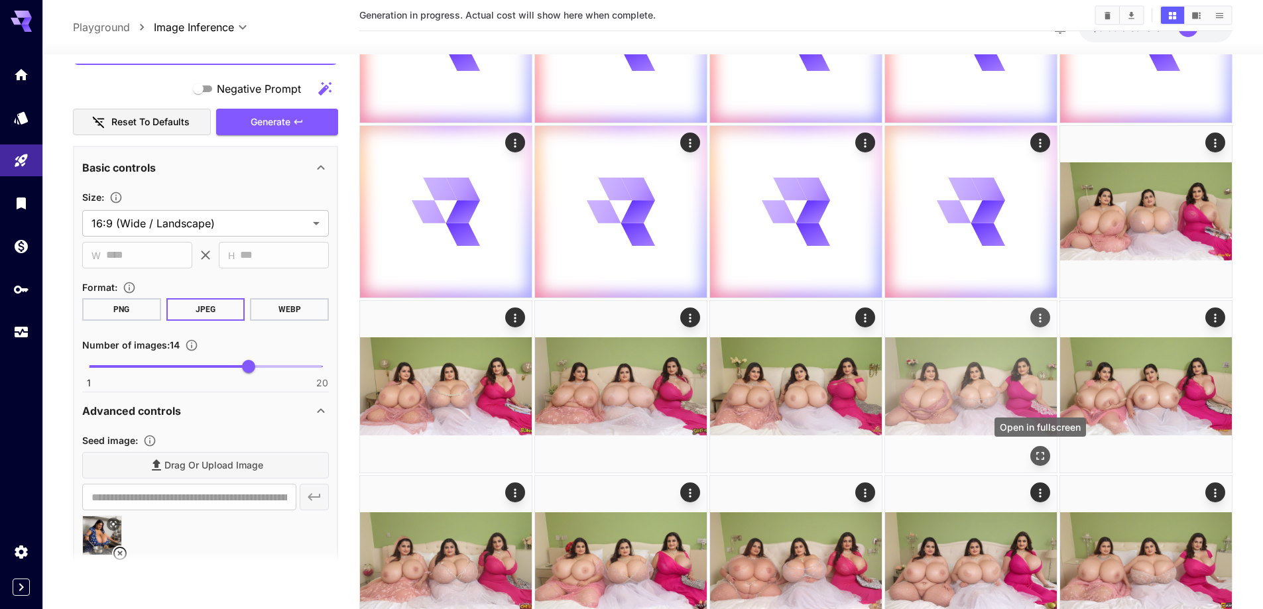
click at [1042, 457] on icon "Open in fullscreen" at bounding box center [1040, 456] width 13 height 13
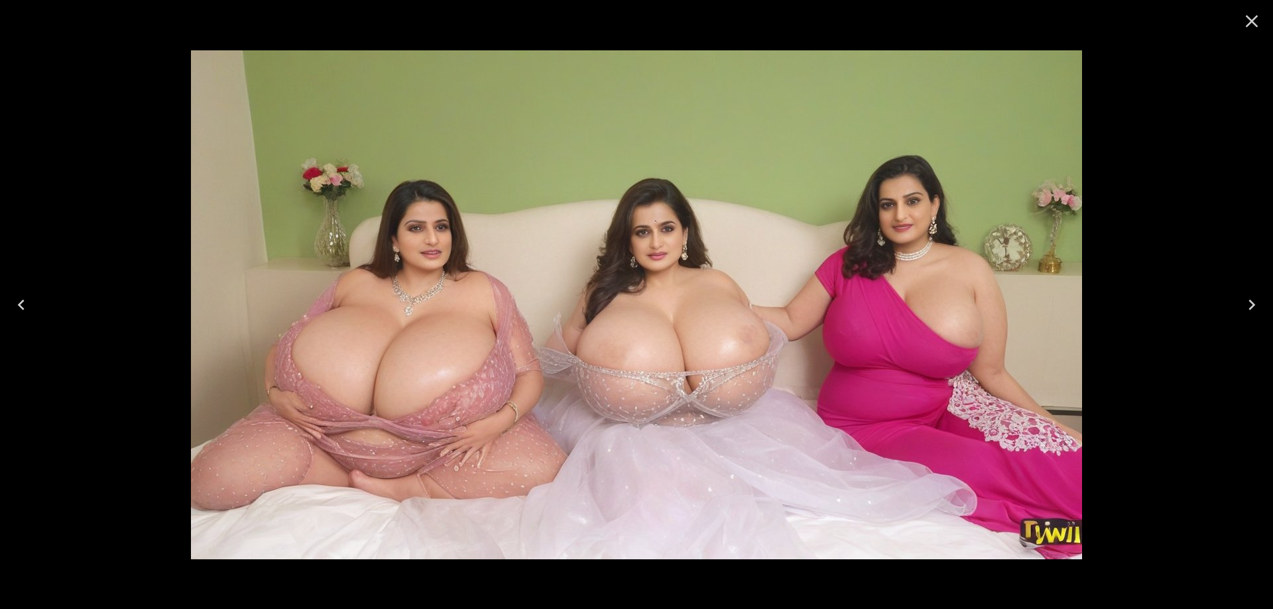
click at [1252, 32] on button "Close" at bounding box center [1252, 21] width 32 height 32
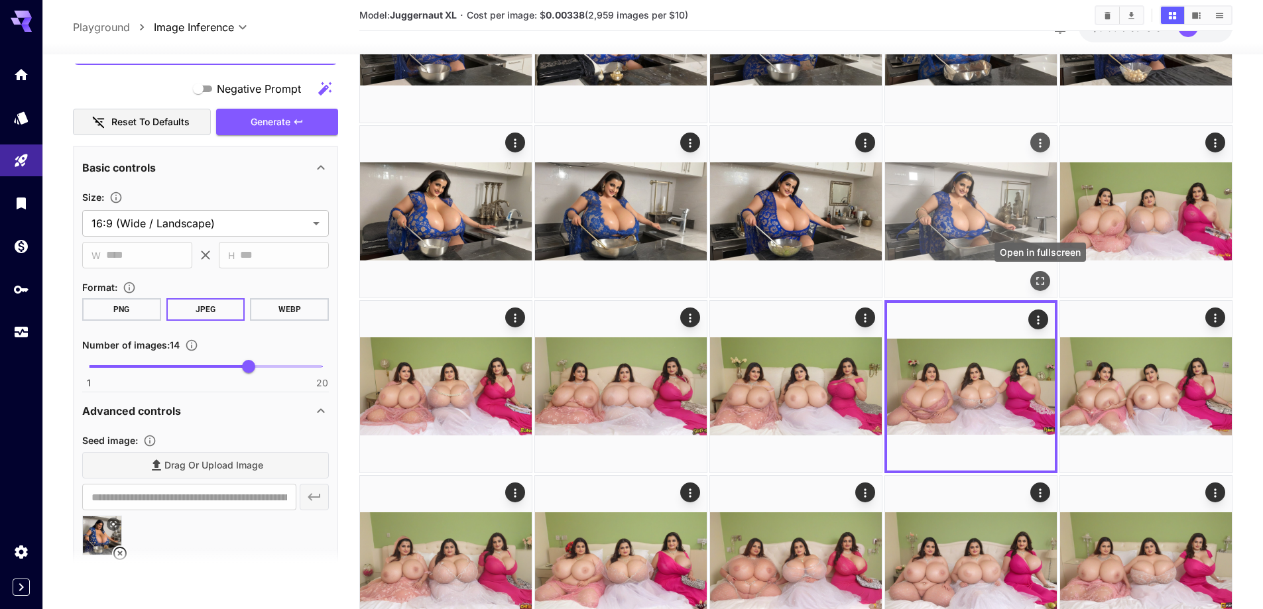
click at [1039, 278] on icon "Open in fullscreen" at bounding box center [1040, 280] width 13 height 13
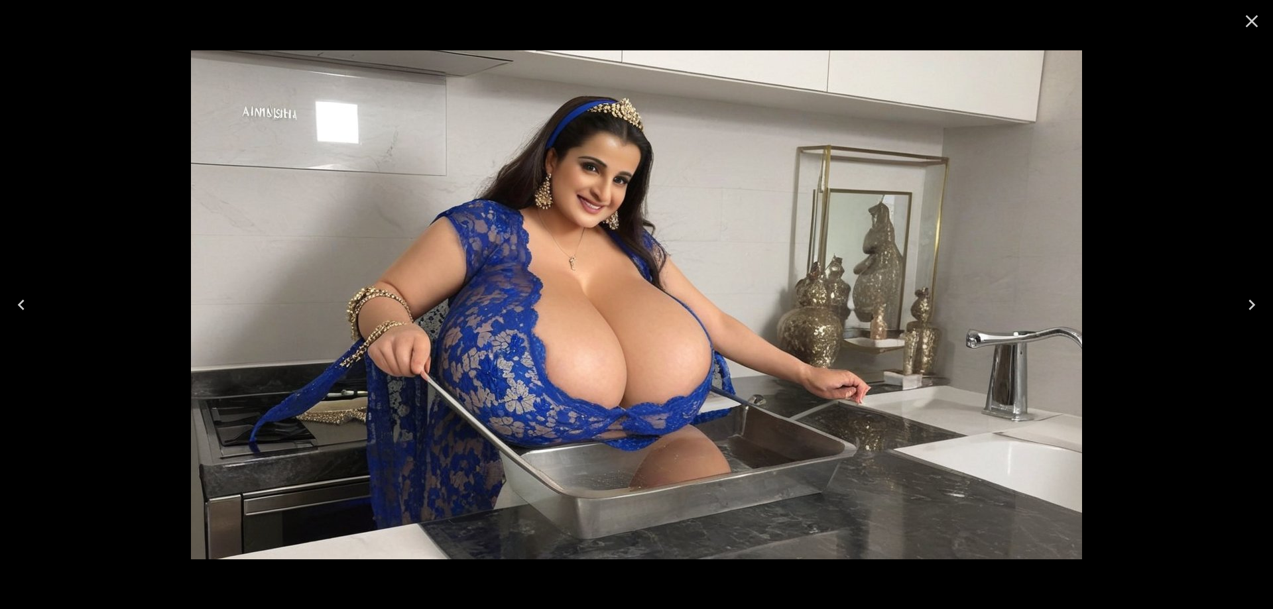
click at [1256, 23] on icon "Close" at bounding box center [1251, 21] width 21 height 21
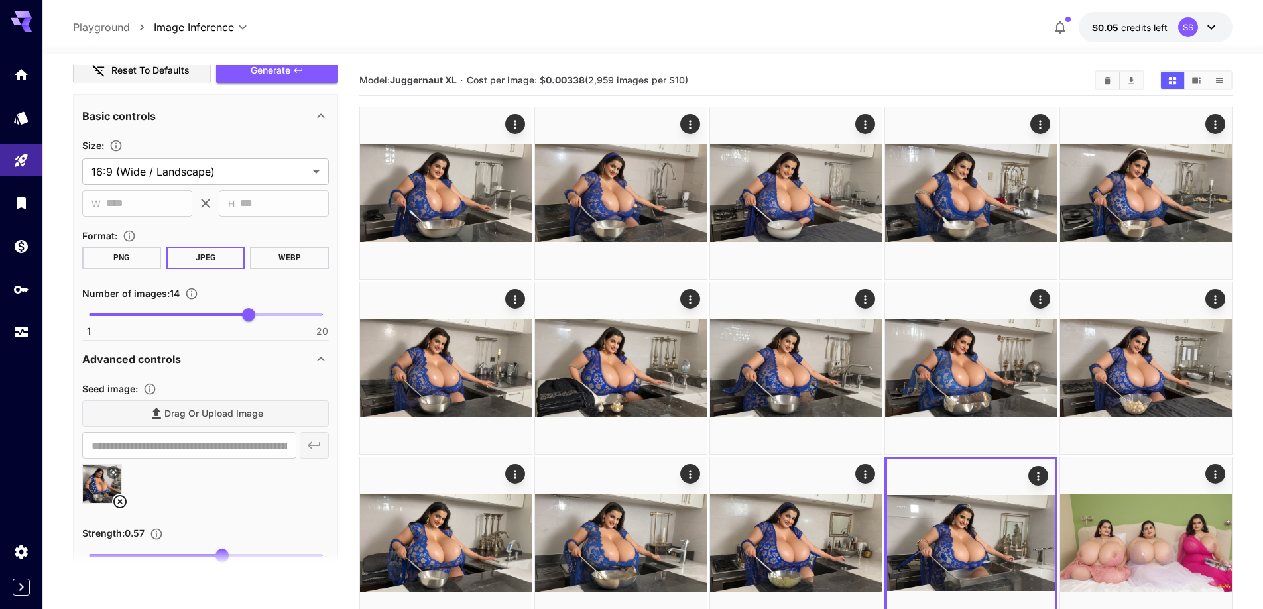
scroll to position [1057, 0]
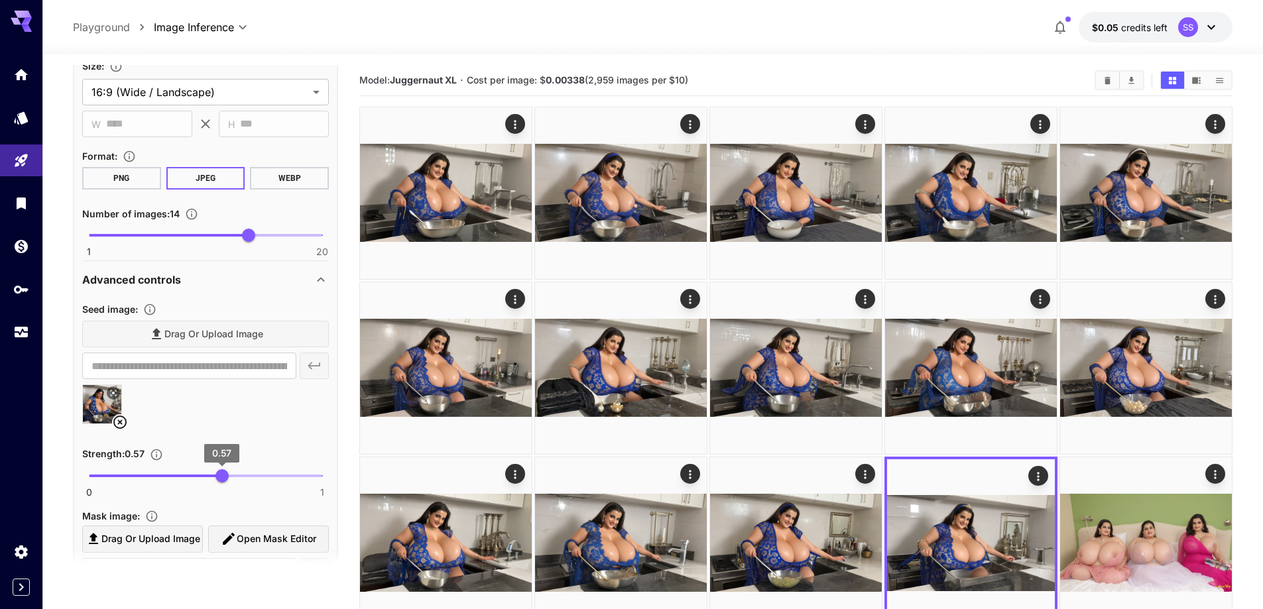
type input "****"
click at [230, 481] on span "0.61" at bounding box center [231, 475] width 13 height 13
click at [124, 424] on icon at bounding box center [120, 422] width 16 height 16
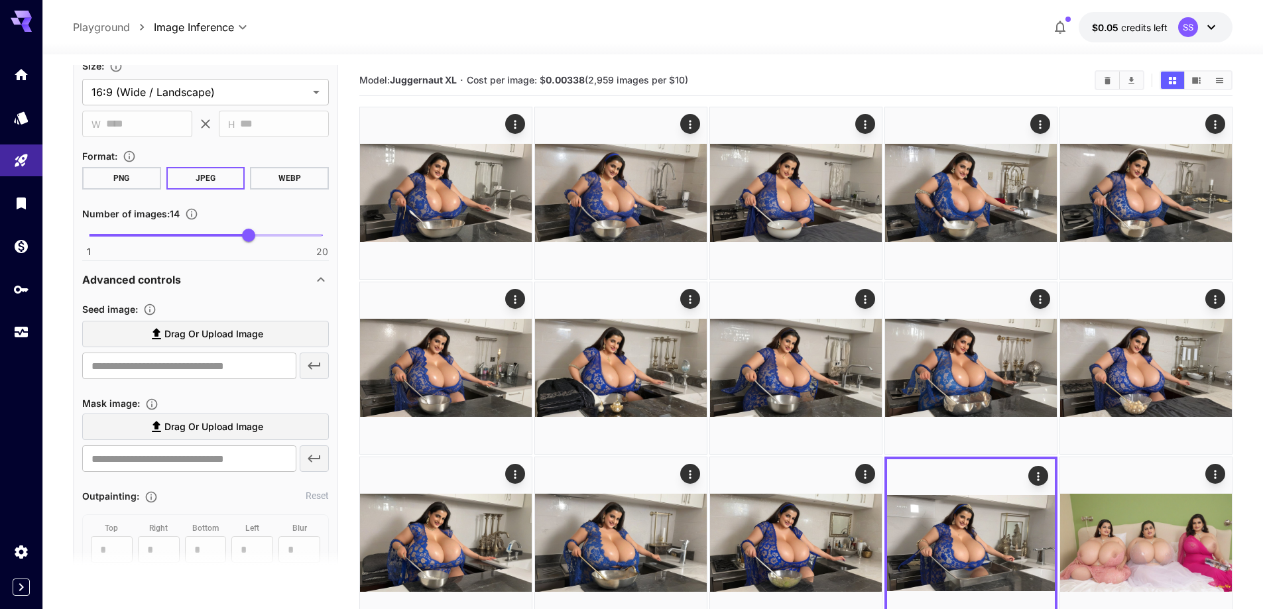
click at [241, 333] on span "Drag or upload image" at bounding box center [213, 334] width 99 height 17
click at [0, 0] on input "Drag or upload image" at bounding box center [0, 0] width 0 height 0
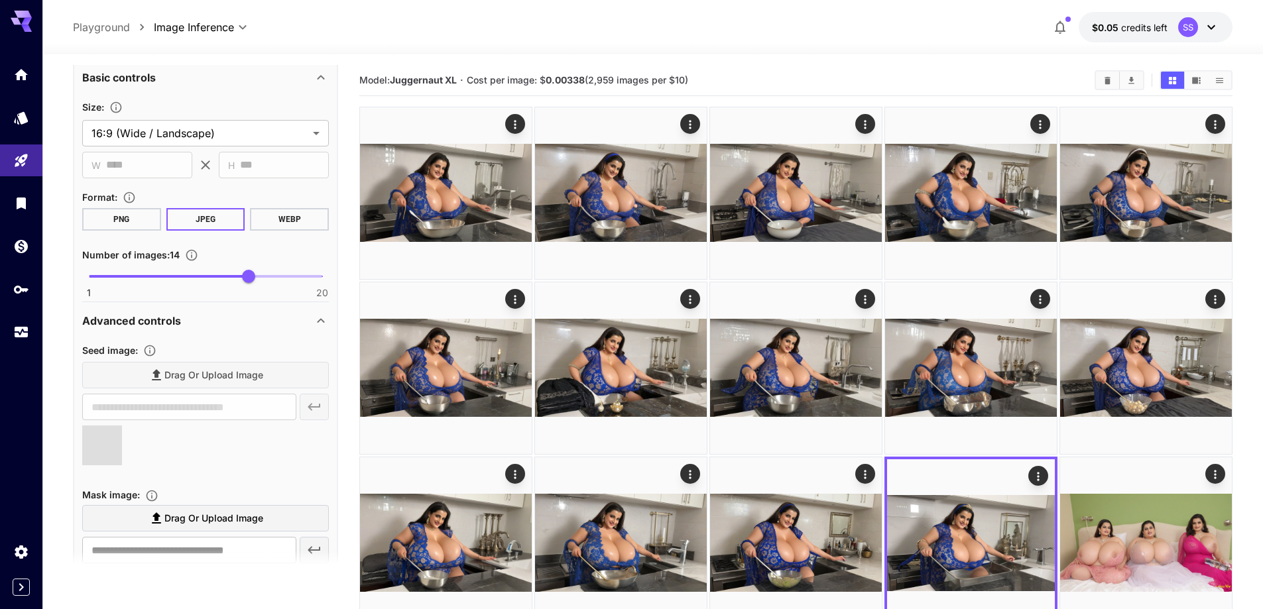
type input "**********"
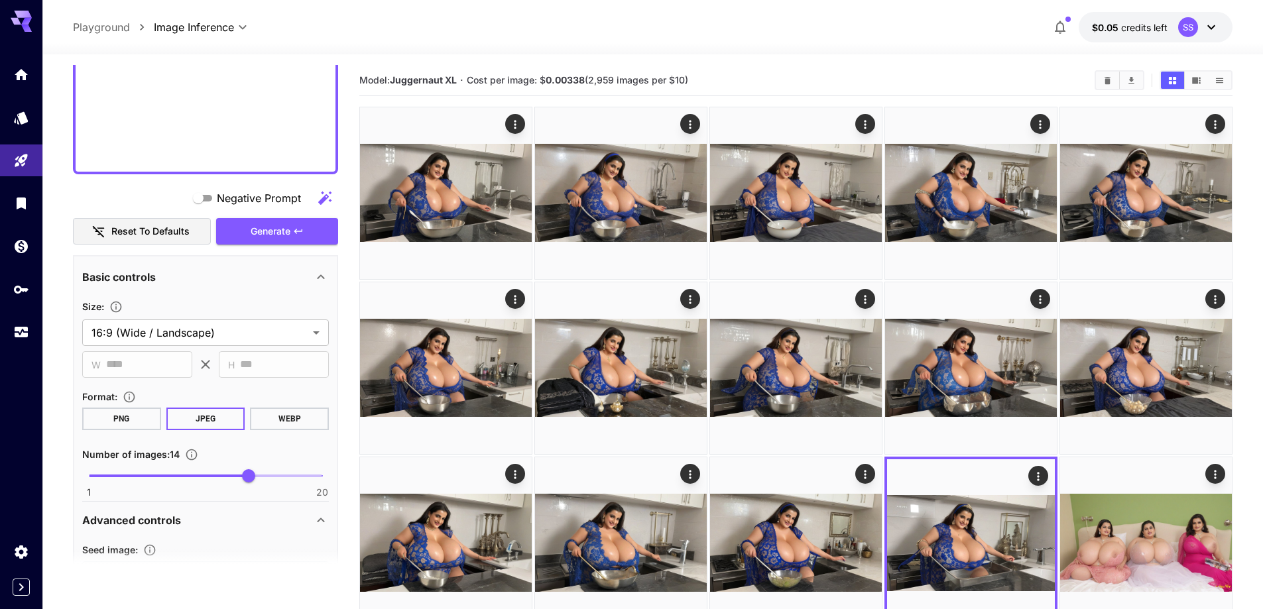
scroll to position [792, 0]
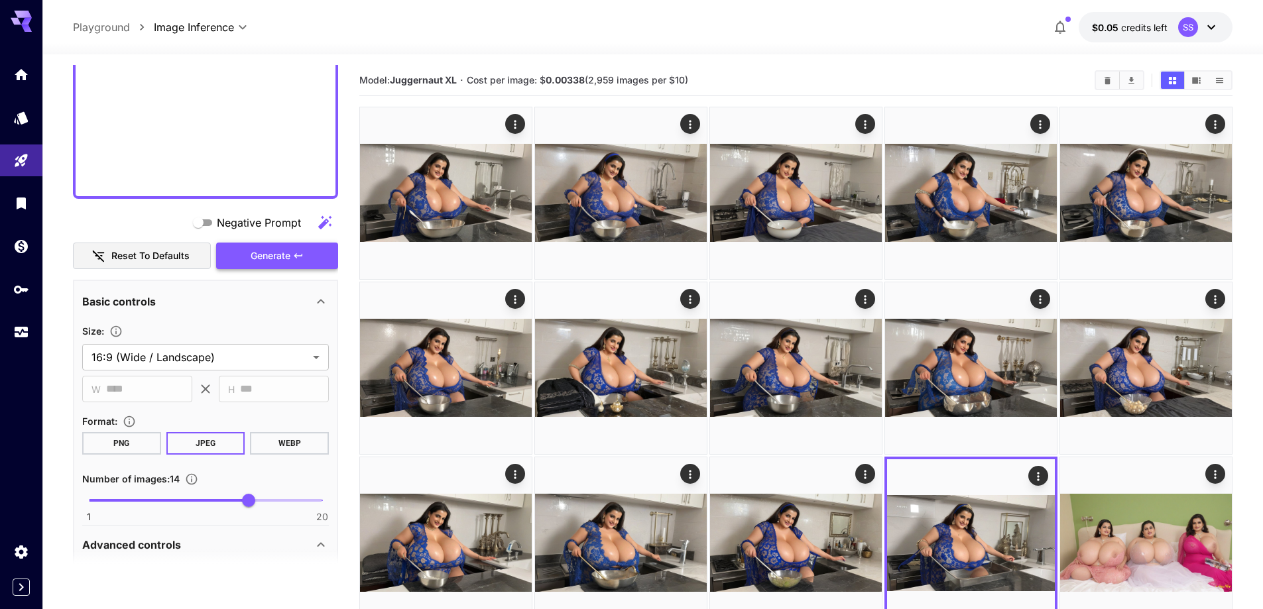
click at [294, 253] on icon "button" at bounding box center [298, 256] width 11 height 11
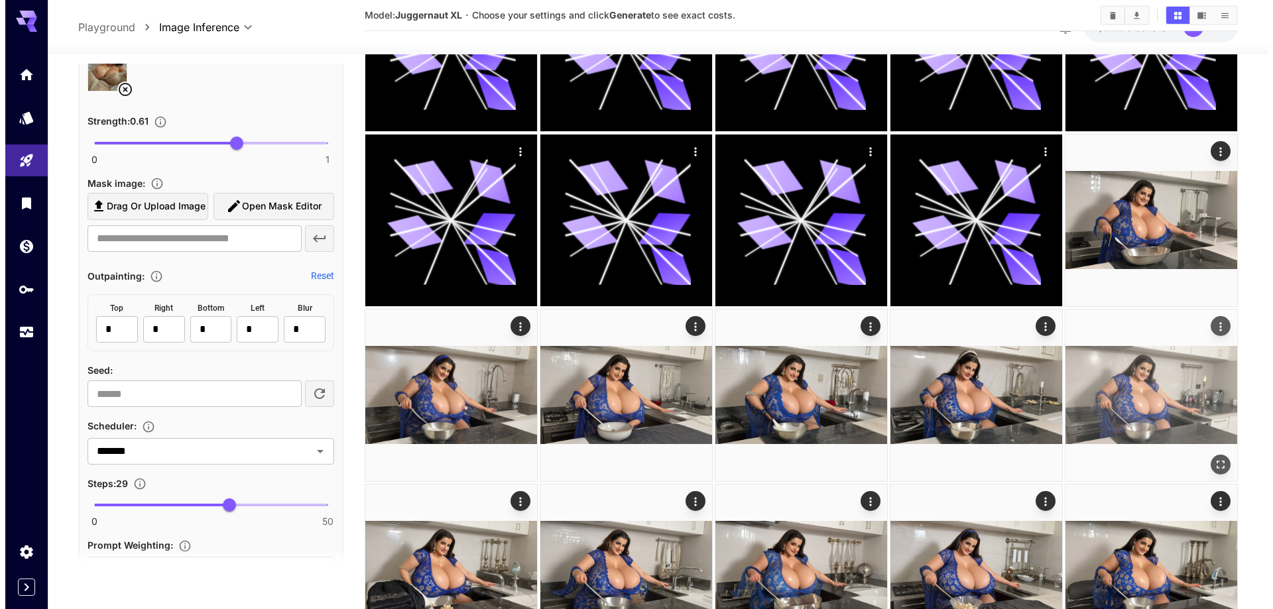
scroll to position [398, 0]
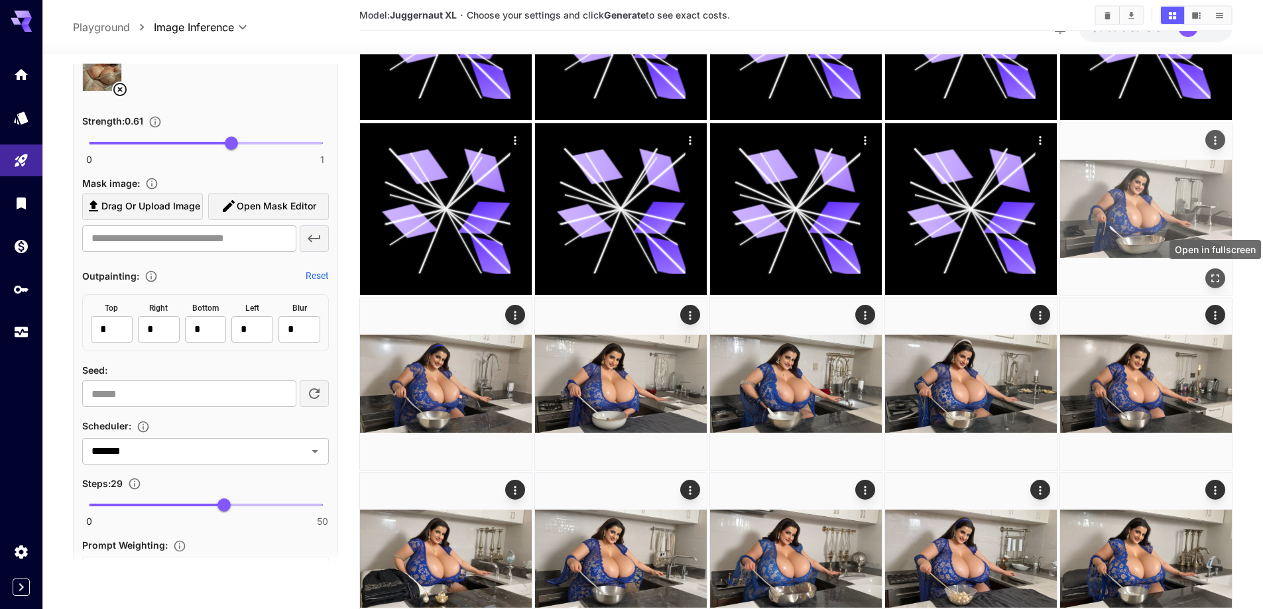
click at [1213, 278] on icon "Open in fullscreen" at bounding box center [1215, 278] width 13 height 13
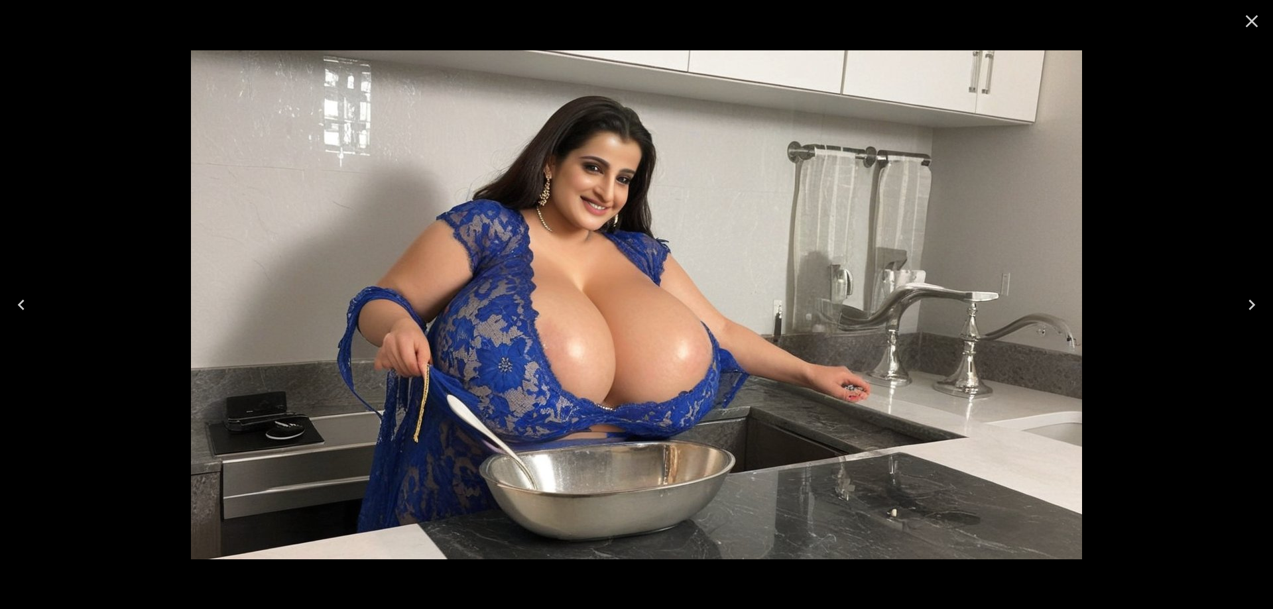
scroll to position [1388, 0]
click at [1253, 307] on icon "Next" at bounding box center [1251, 304] width 21 height 21
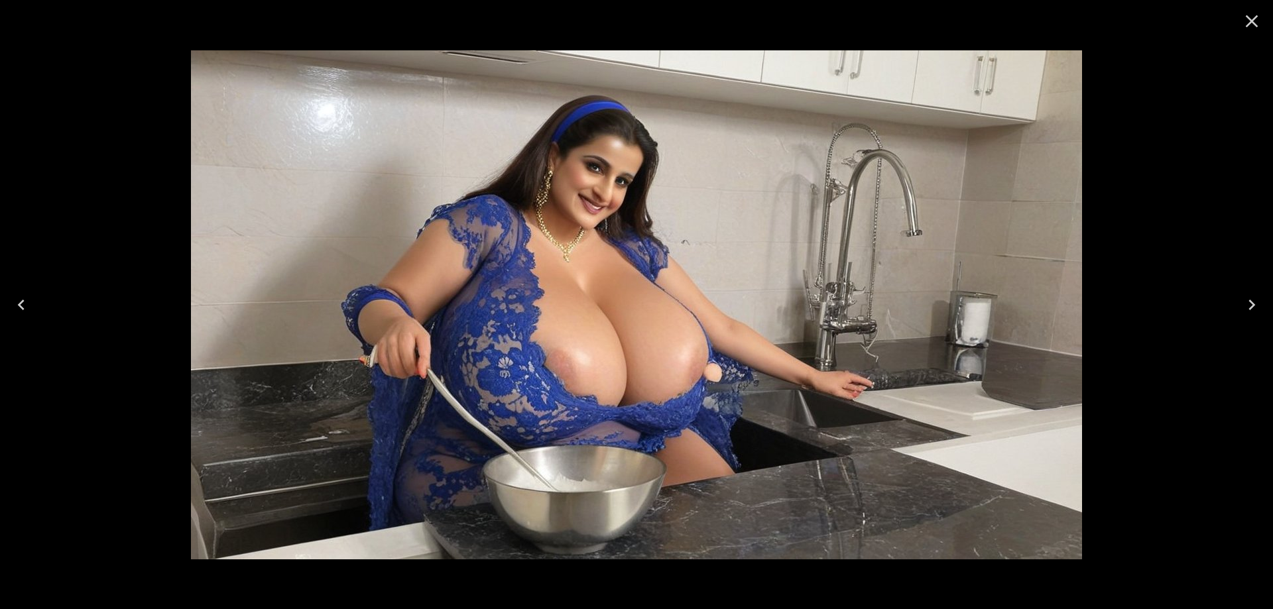
click at [1256, 312] on icon "Next" at bounding box center [1251, 304] width 21 height 21
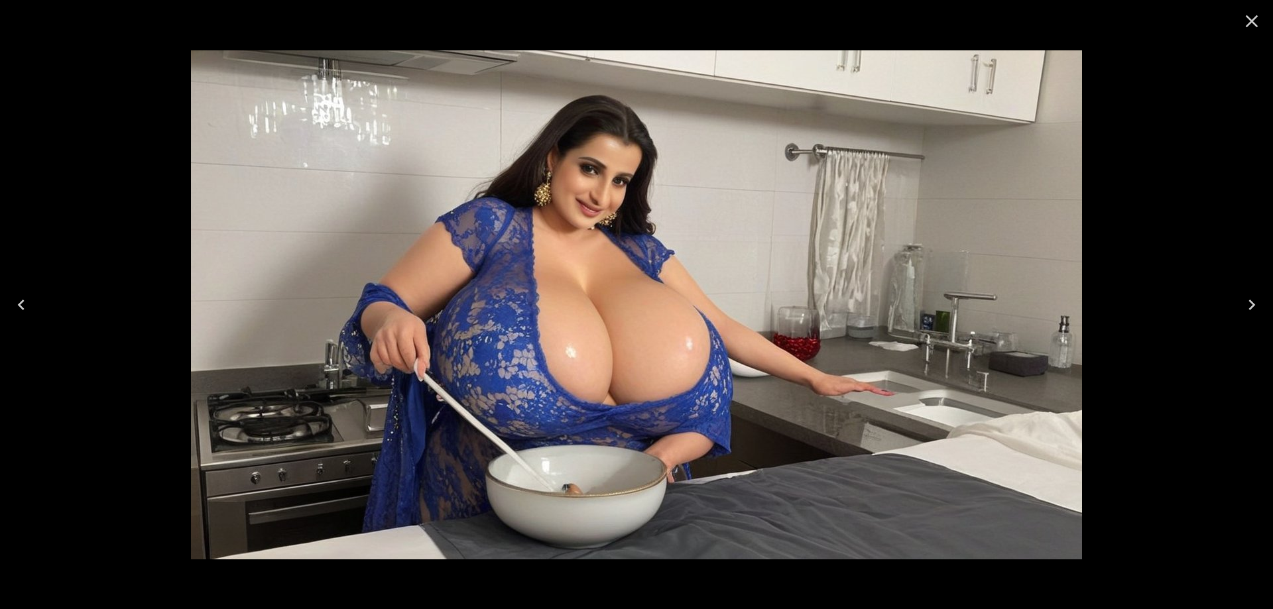
click at [1248, 307] on icon "Next" at bounding box center [1251, 304] width 21 height 21
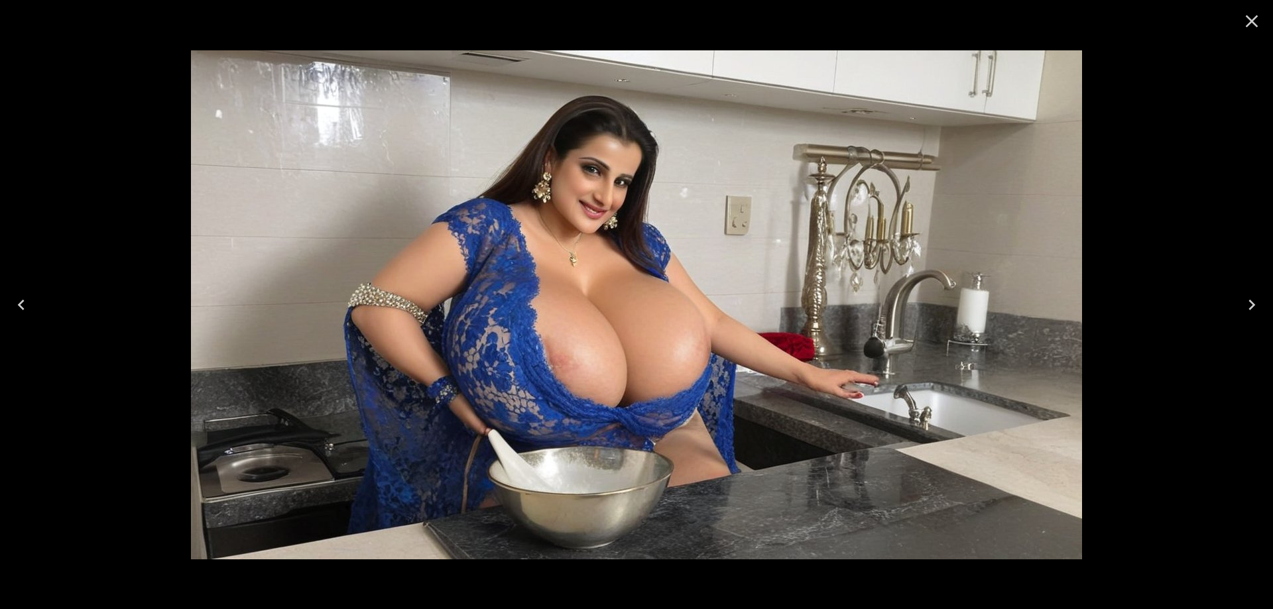
click at [1262, 312] on icon "Next" at bounding box center [1251, 304] width 21 height 21
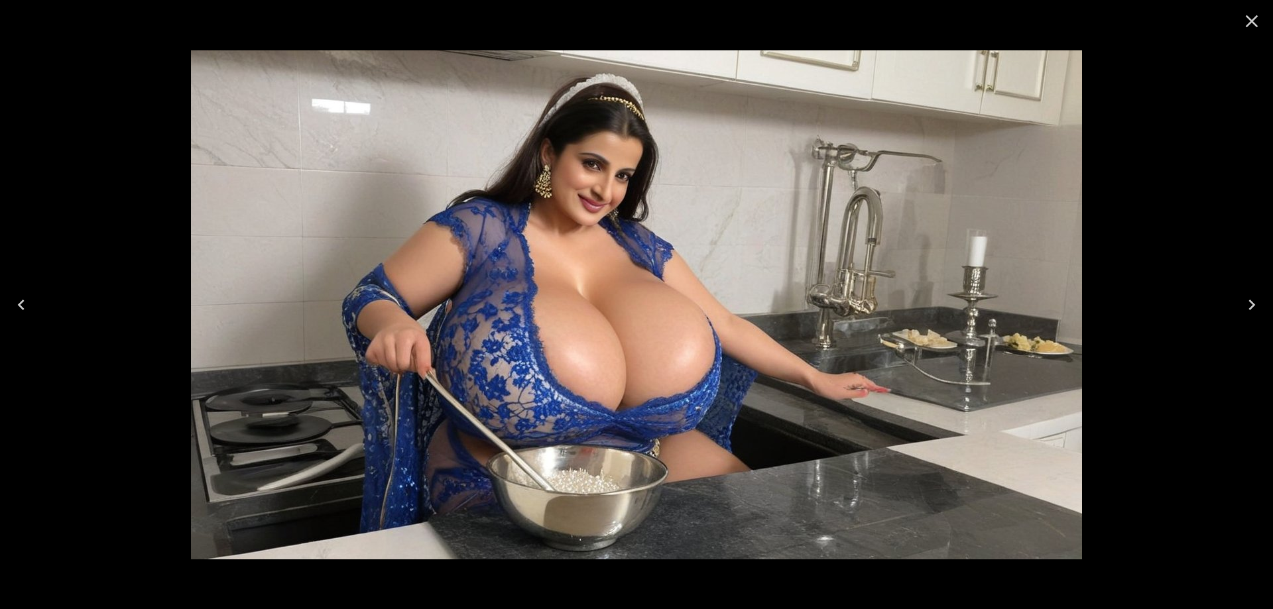
click at [1262, 312] on icon "Next" at bounding box center [1251, 304] width 21 height 21
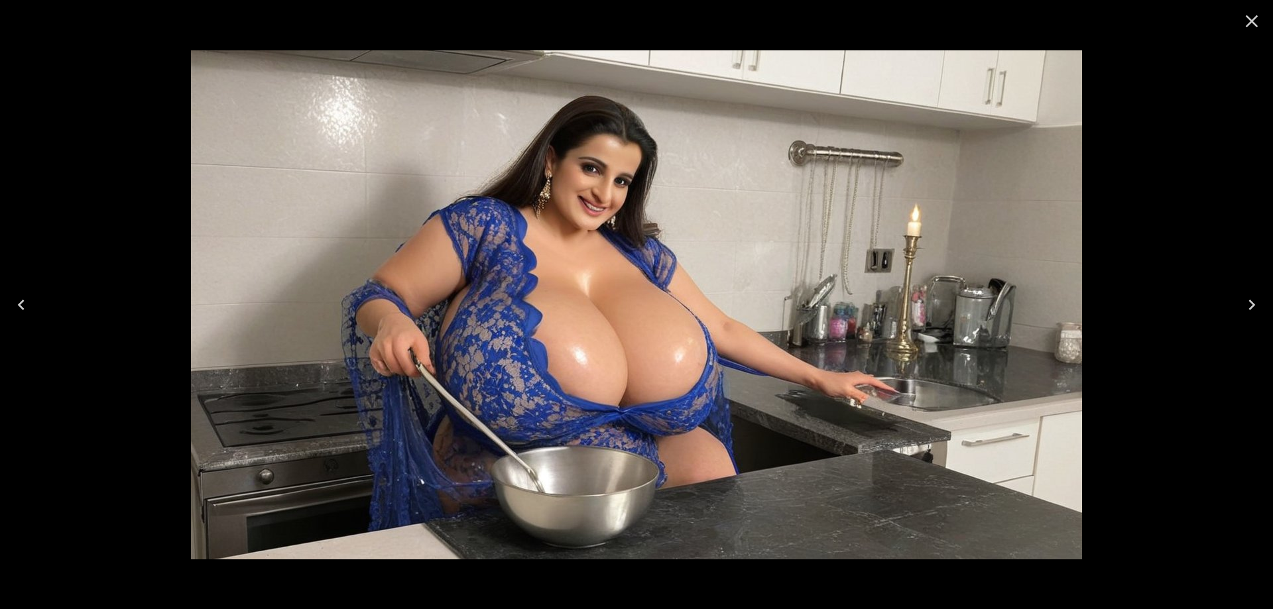
click at [1262, 312] on icon "Next" at bounding box center [1251, 304] width 21 height 21
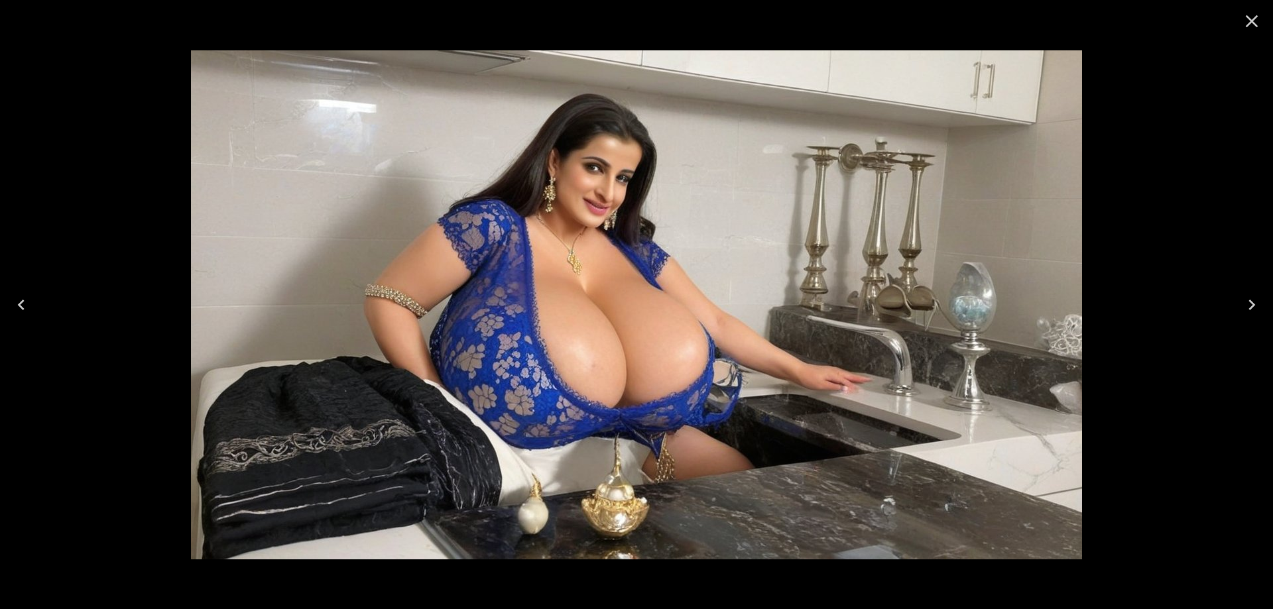
click at [1262, 312] on icon "Next" at bounding box center [1251, 304] width 21 height 21
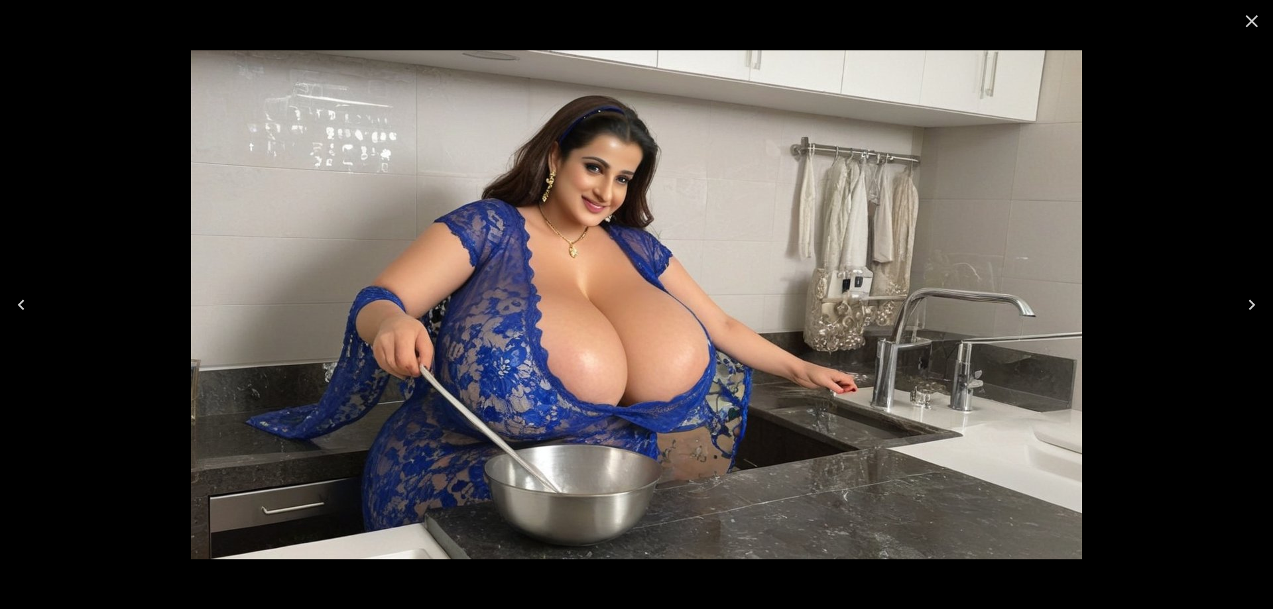
click at [1262, 312] on icon "Next" at bounding box center [1251, 304] width 21 height 21
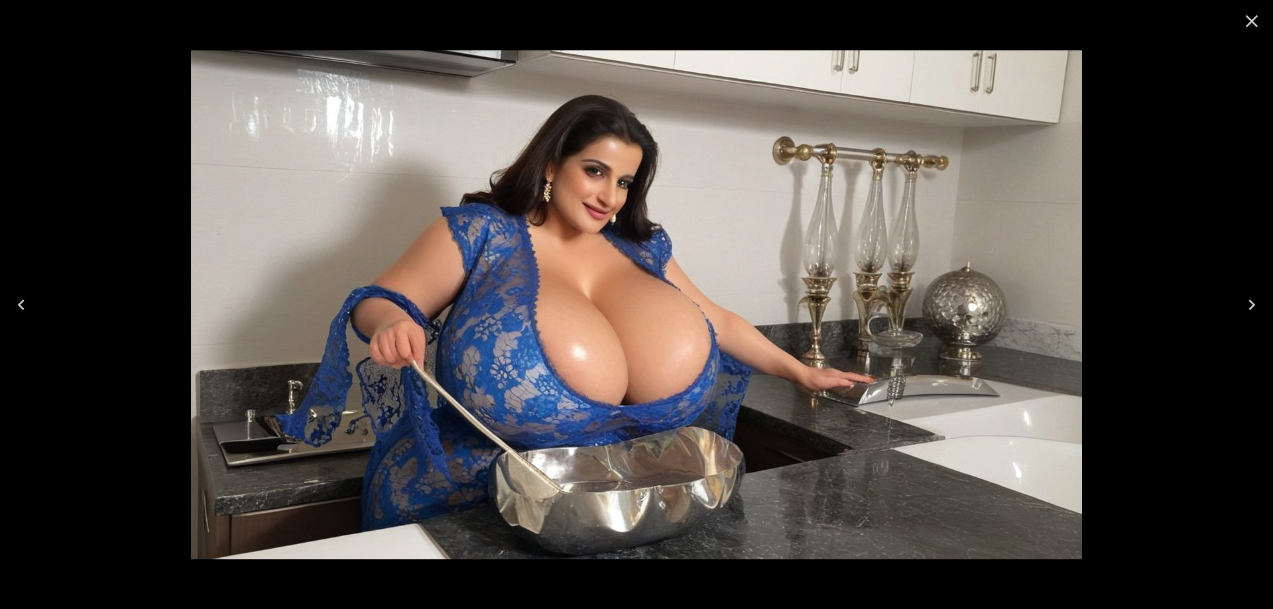
click at [1262, 312] on icon "Next" at bounding box center [1251, 304] width 21 height 21
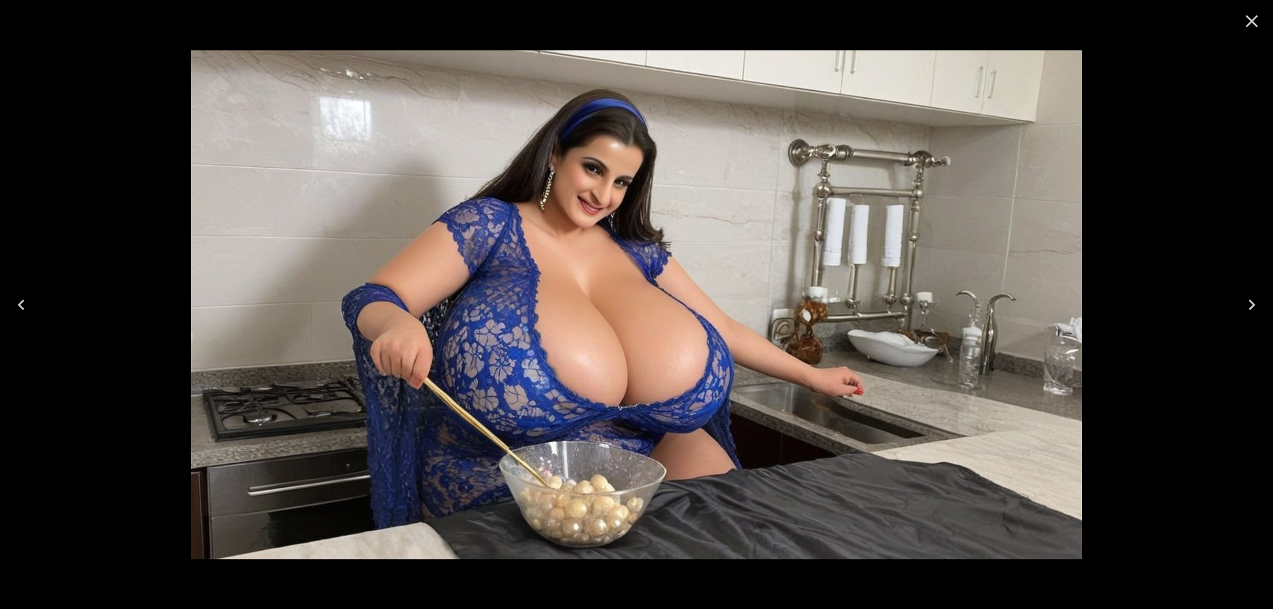
click at [1262, 312] on icon "Next" at bounding box center [1251, 304] width 21 height 21
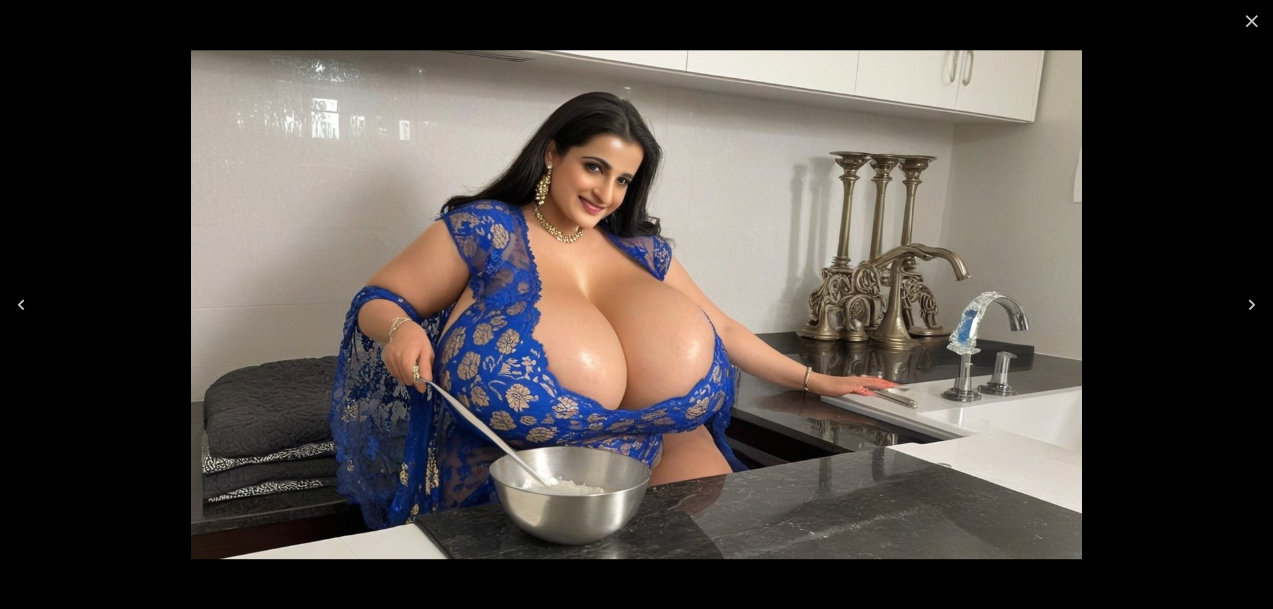
click at [1262, 312] on icon "Next" at bounding box center [1251, 304] width 21 height 21
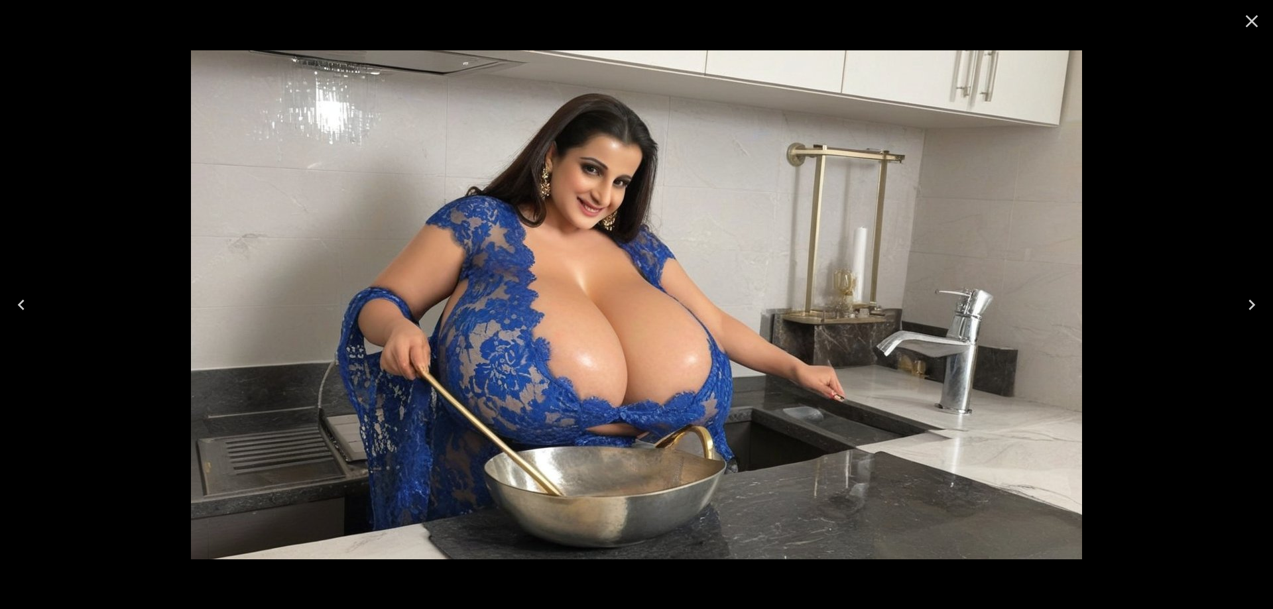
click at [1262, 312] on icon "Next" at bounding box center [1251, 304] width 21 height 21
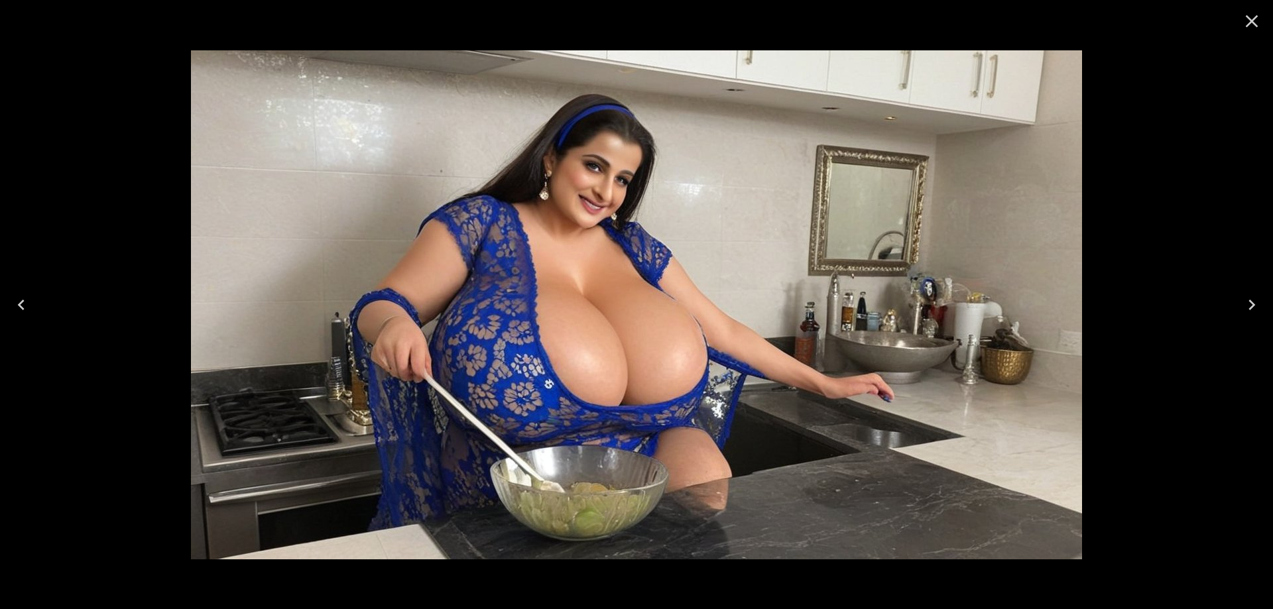
click at [1262, 312] on icon "Next" at bounding box center [1251, 304] width 21 height 21
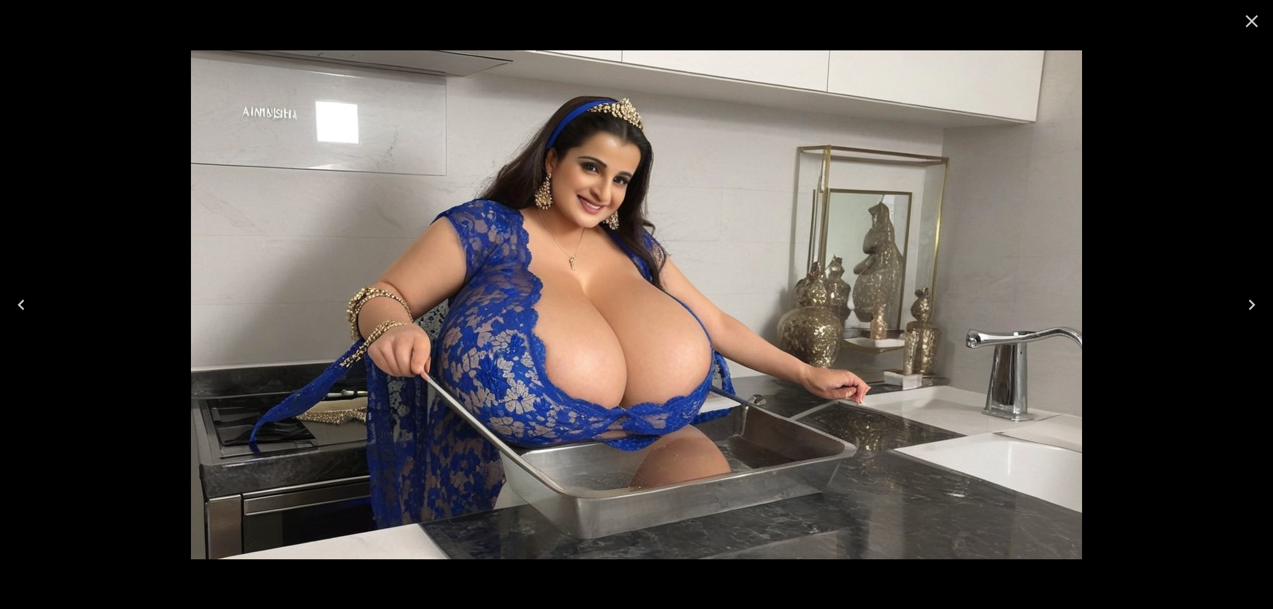
click at [1262, 312] on icon "Next" at bounding box center [1251, 304] width 21 height 21
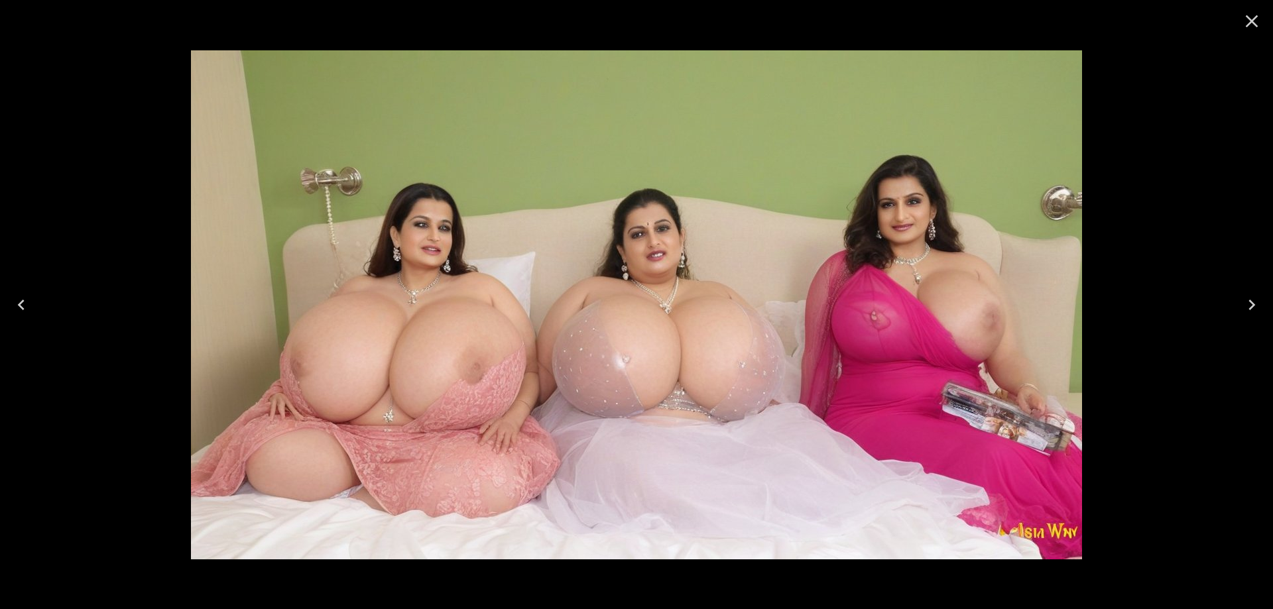
click at [1237, 304] on button "Next" at bounding box center [1252, 304] width 42 height 53
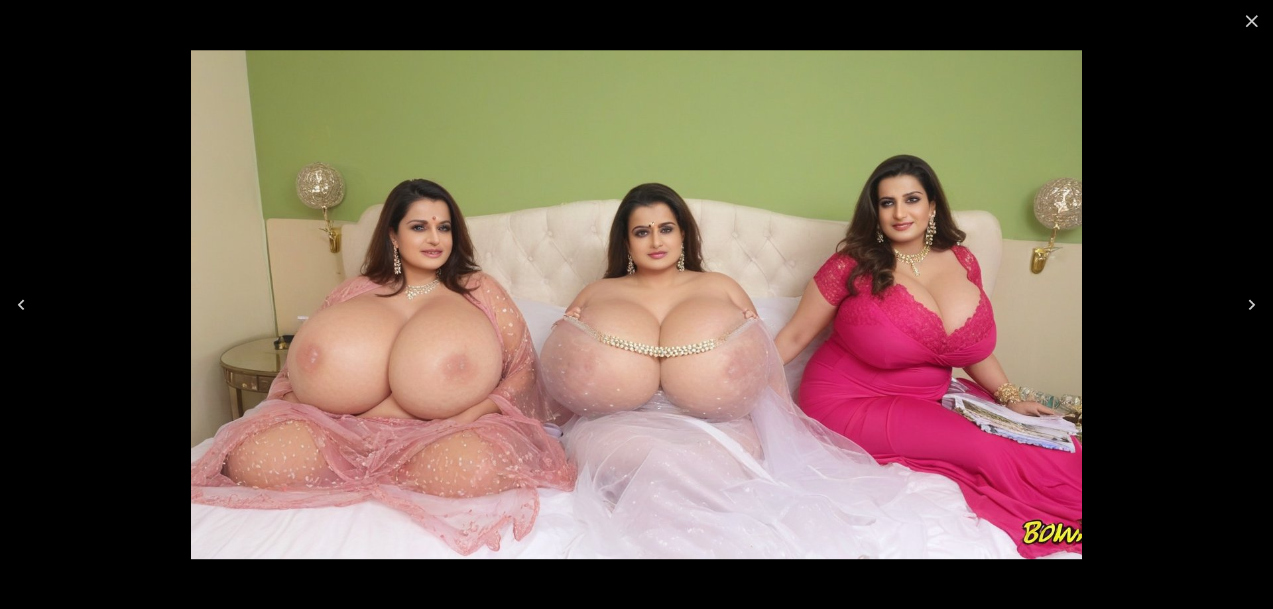
click at [1241, 309] on icon "Next" at bounding box center [1251, 304] width 21 height 21
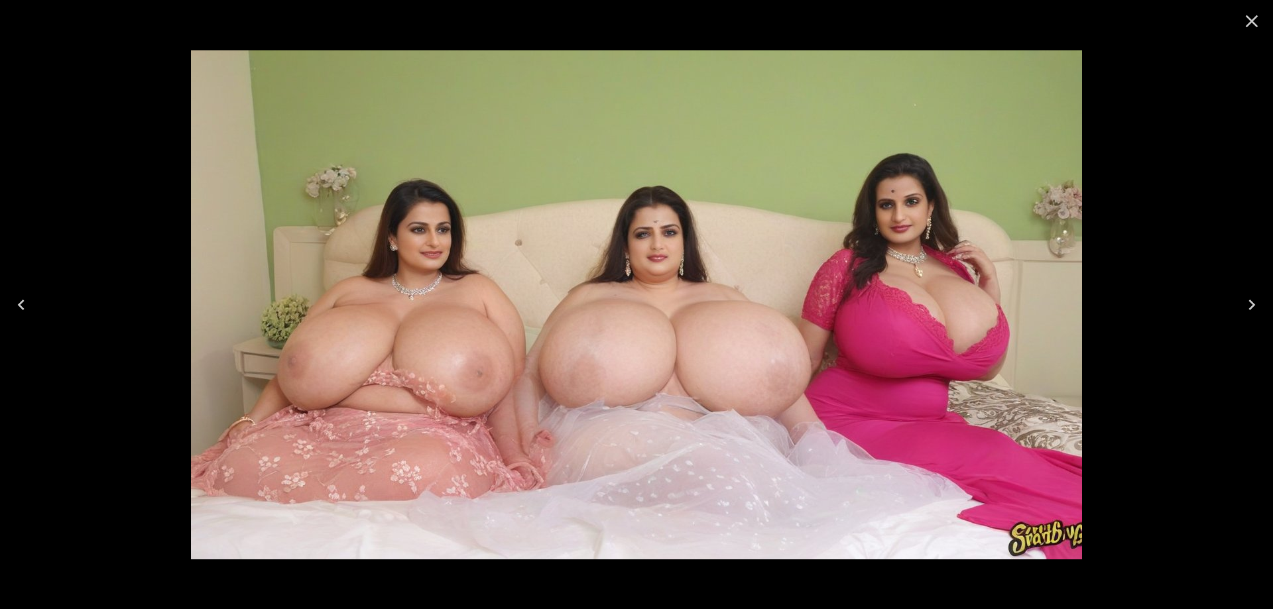
click at [1241, 309] on icon "Next" at bounding box center [1251, 304] width 21 height 21
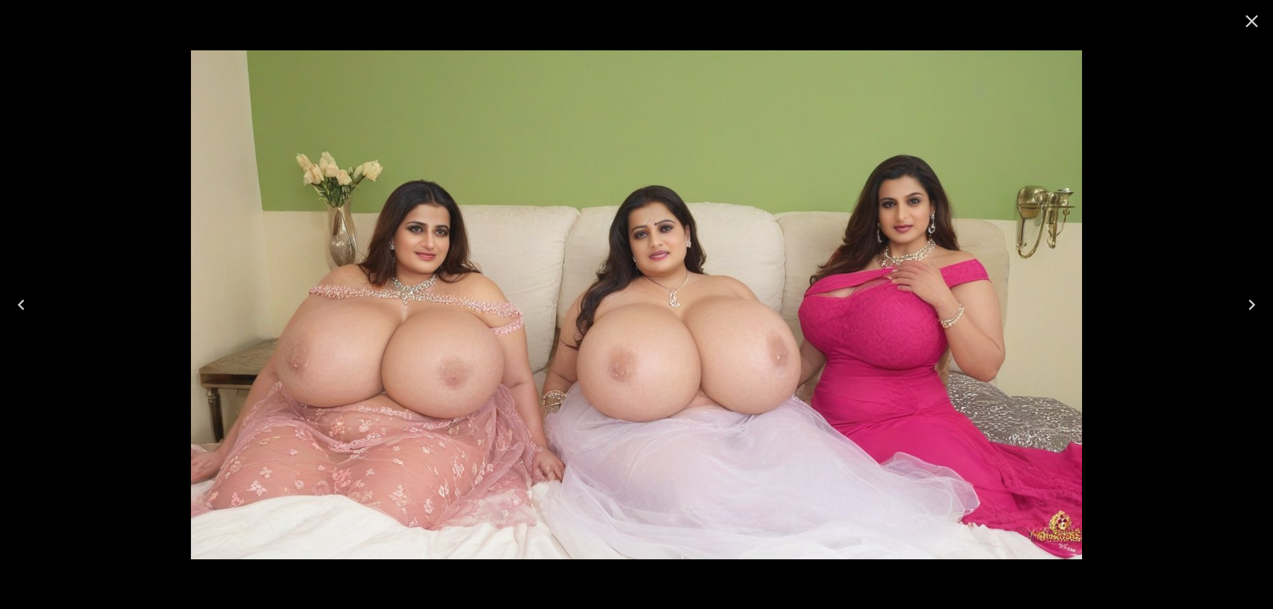
click at [1241, 309] on icon "Next" at bounding box center [1251, 304] width 21 height 21
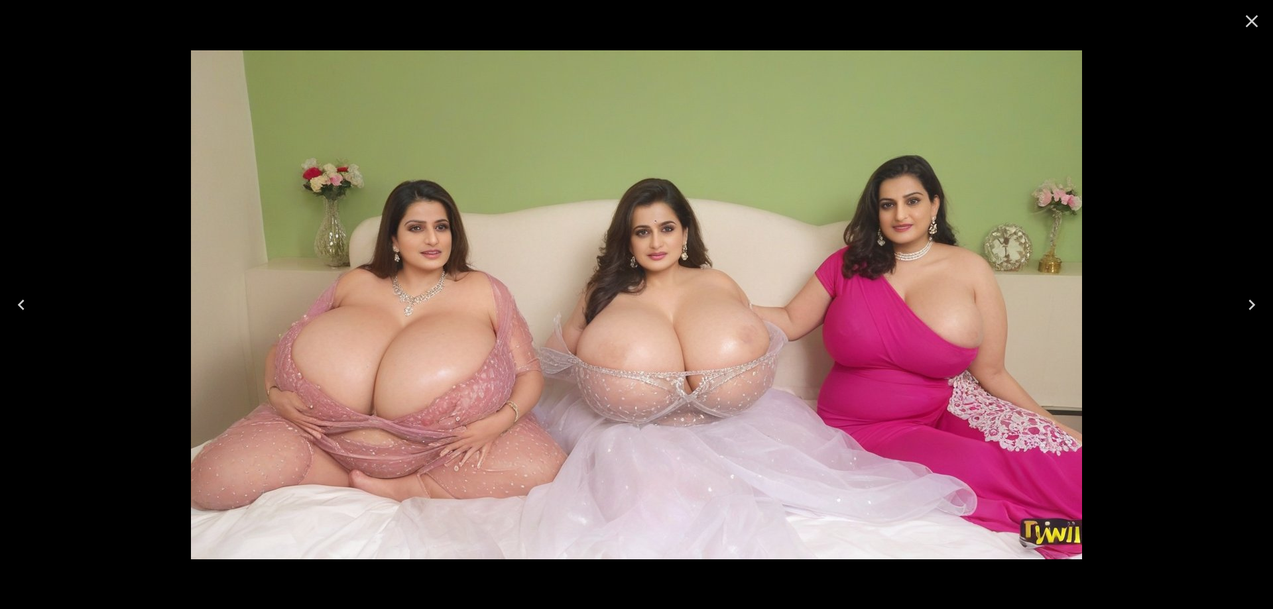
click at [1253, 305] on icon "Next" at bounding box center [1251, 305] width 7 height 11
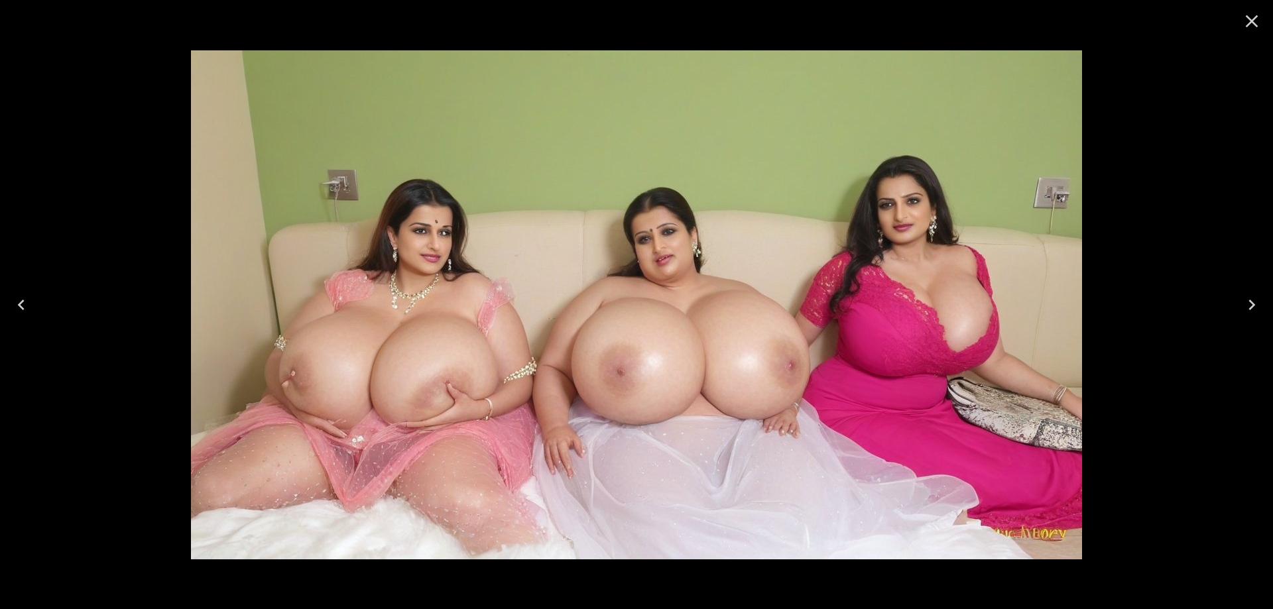
click at [1253, 305] on icon "Next" at bounding box center [1251, 305] width 7 height 11
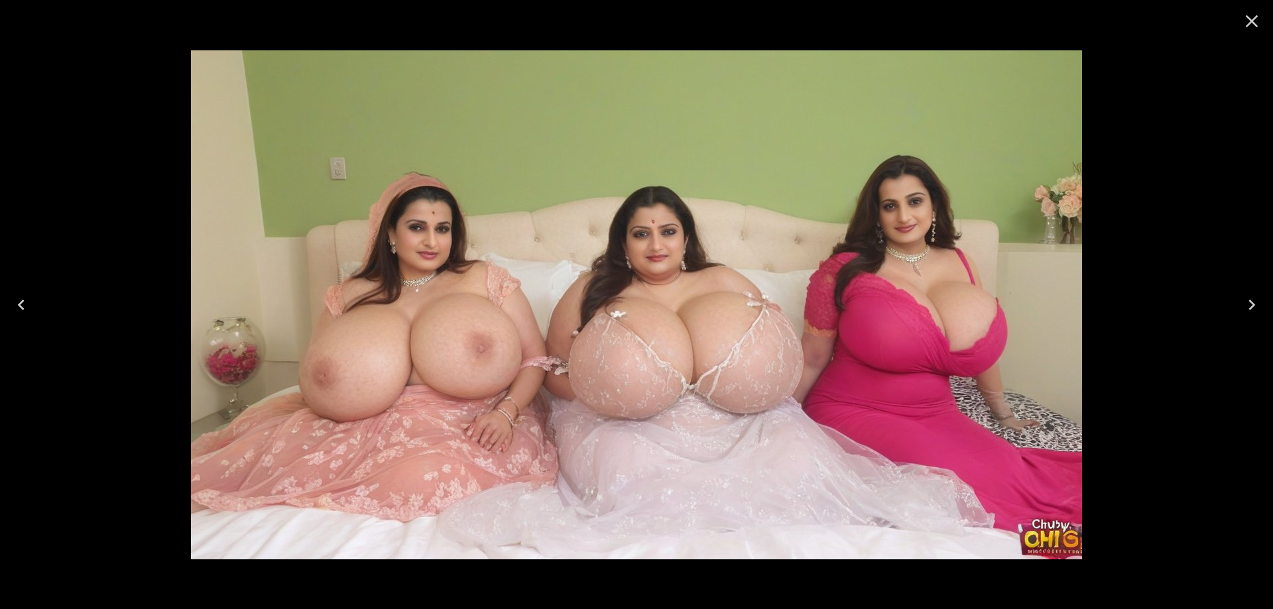
click at [17, 302] on icon "Previous" at bounding box center [21, 304] width 21 height 21
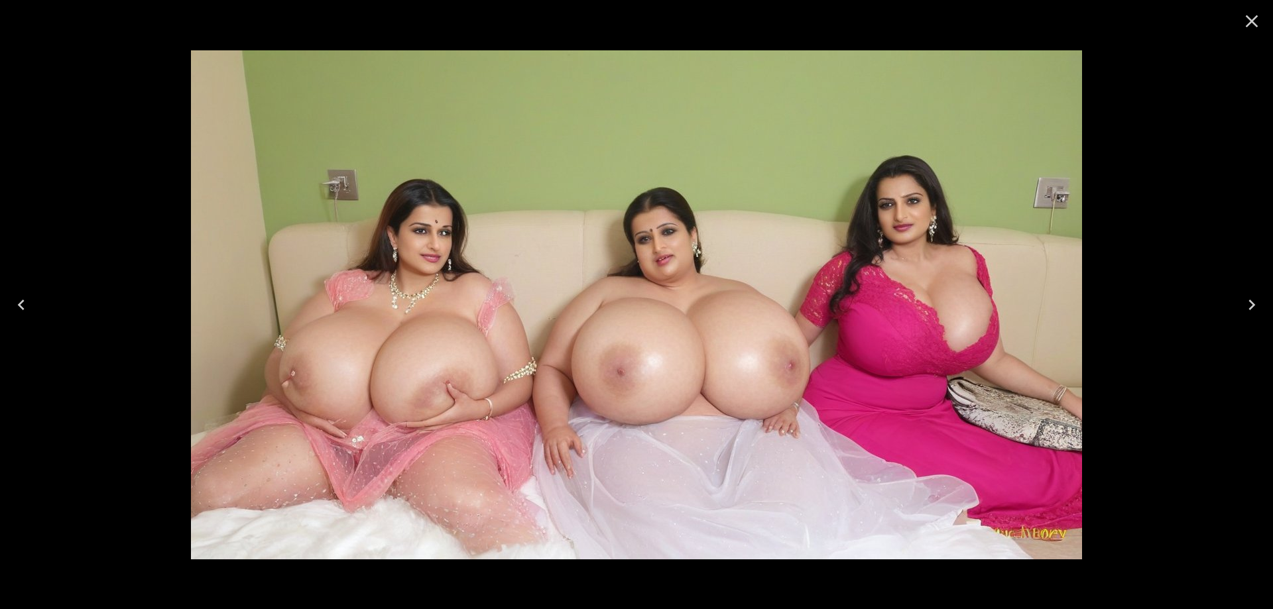
click at [1243, 300] on icon "Next" at bounding box center [1251, 304] width 21 height 21
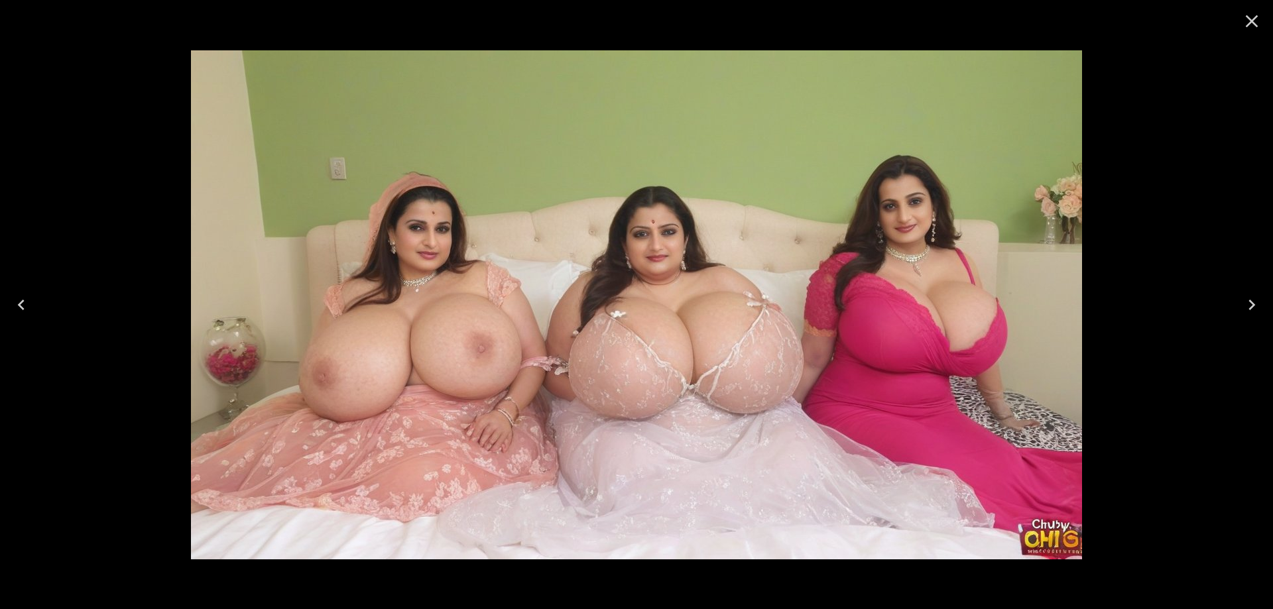
click at [1244, 301] on icon "Next" at bounding box center [1251, 304] width 21 height 21
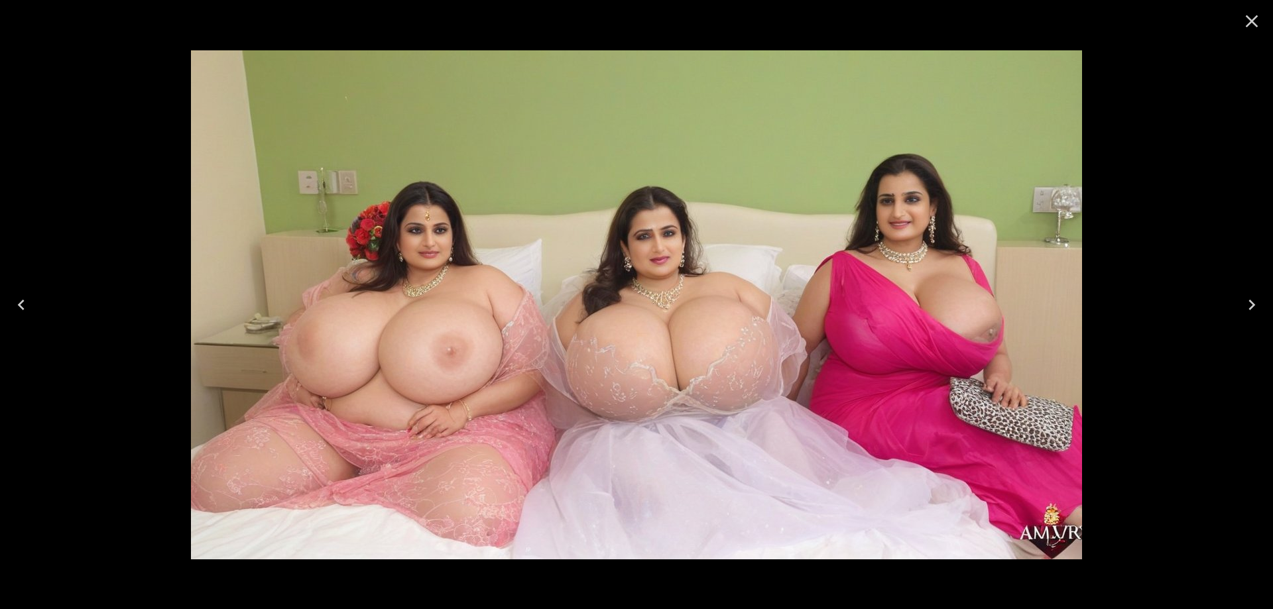
click at [1244, 301] on icon "Next" at bounding box center [1251, 304] width 21 height 21
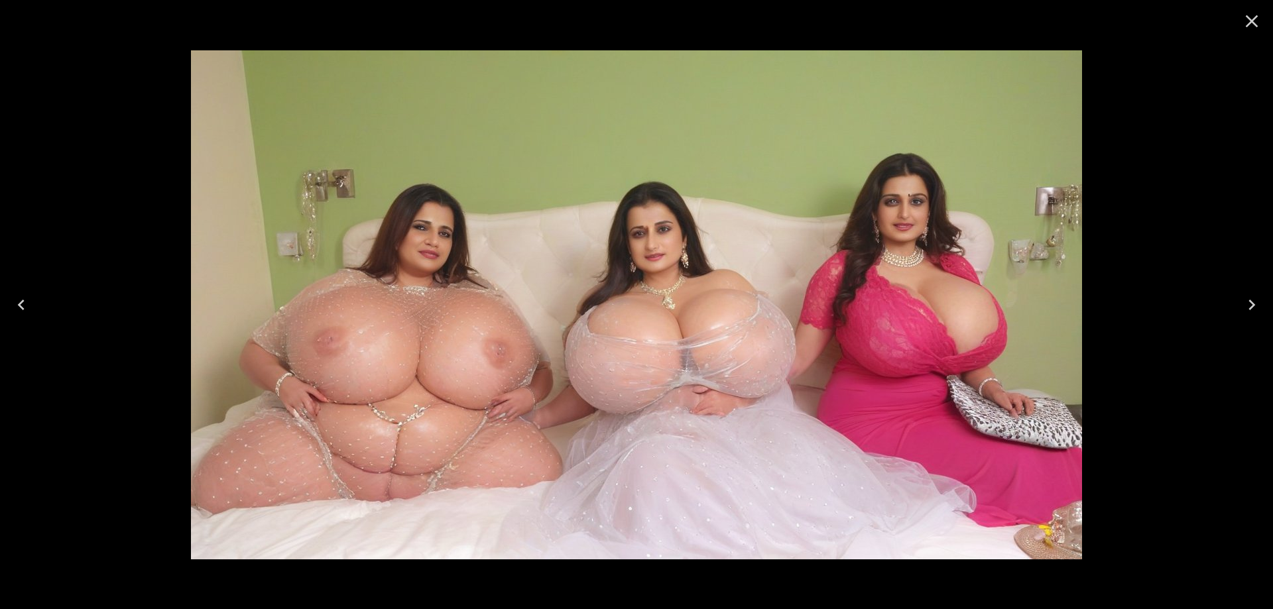
click at [1244, 301] on icon "Next" at bounding box center [1251, 304] width 21 height 21
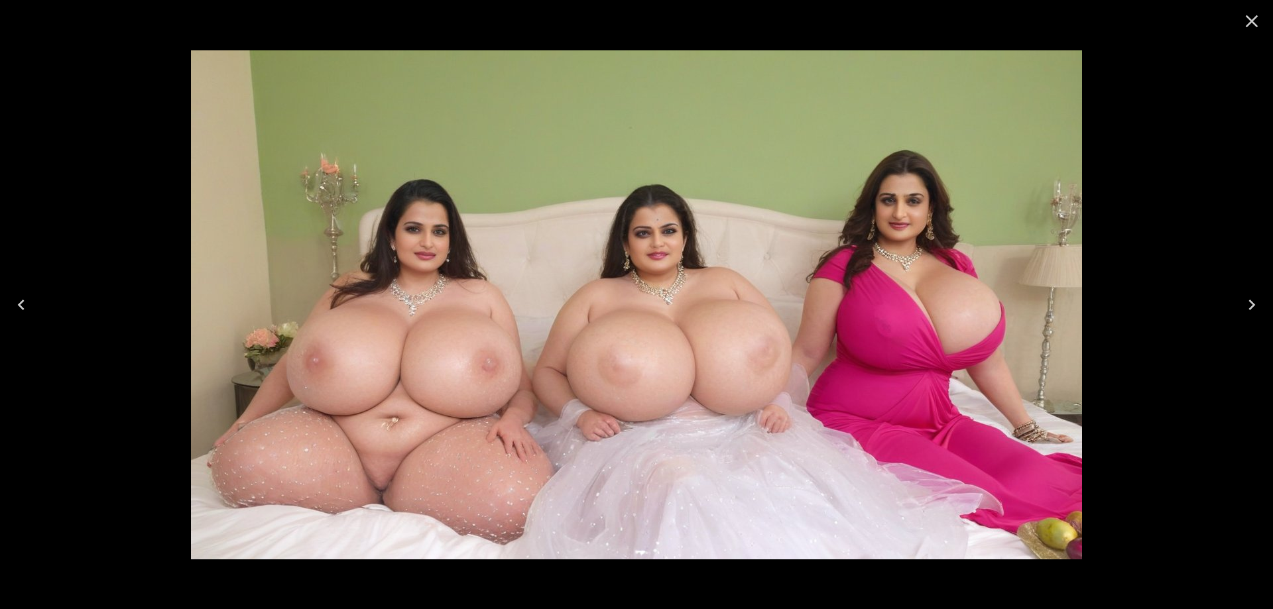
click at [1244, 301] on icon "Next" at bounding box center [1251, 304] width 21 height 21
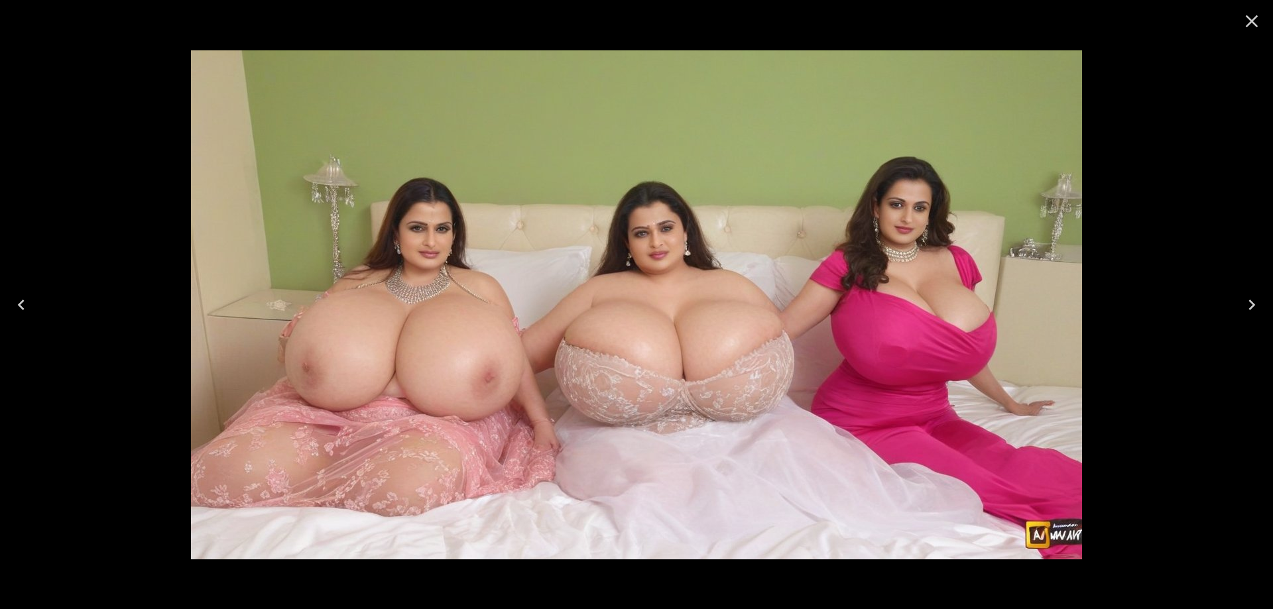
click at [1258, 308] on icon "Next" at bounding box center [1251, 304] width 21 height 21
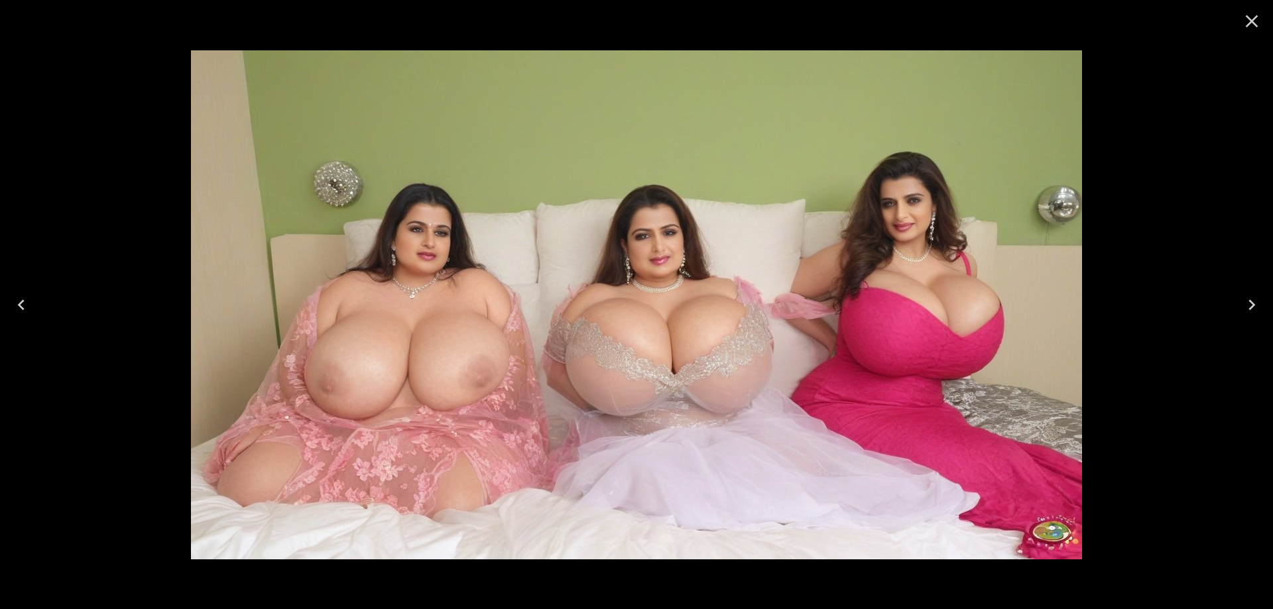
click at [1258, 308] on icon "Next" at bounding box center [1251, 304] width 21 height 21
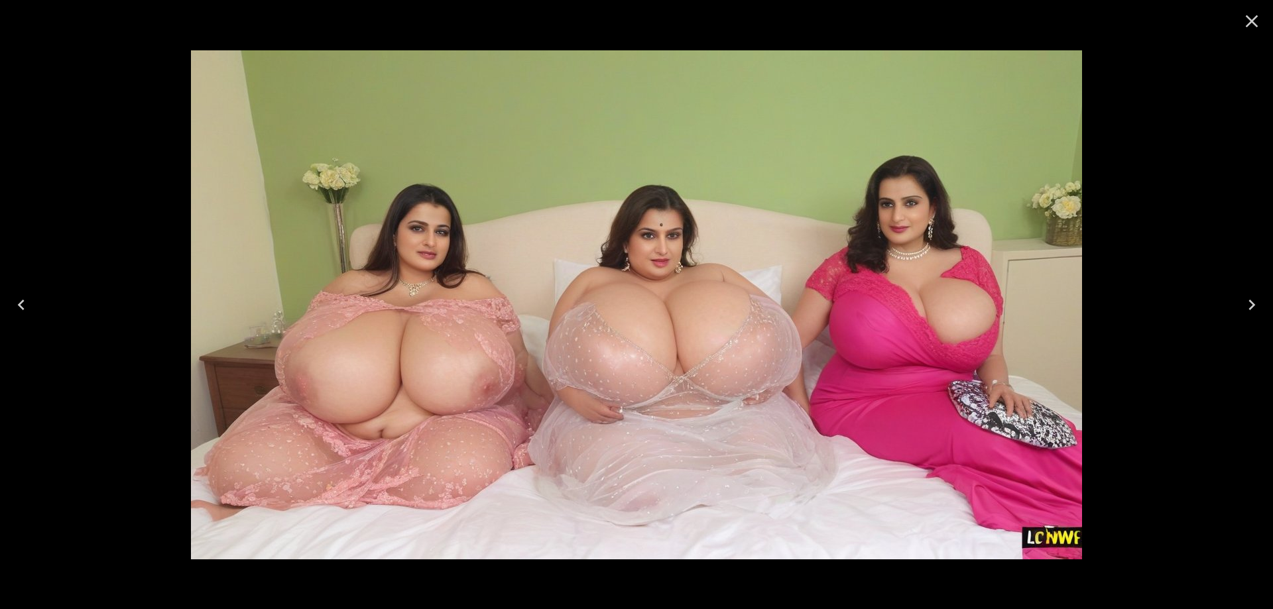
click at [1258, 308] on icon "Next" at bounding box center [1251, 304] width 21 height 21
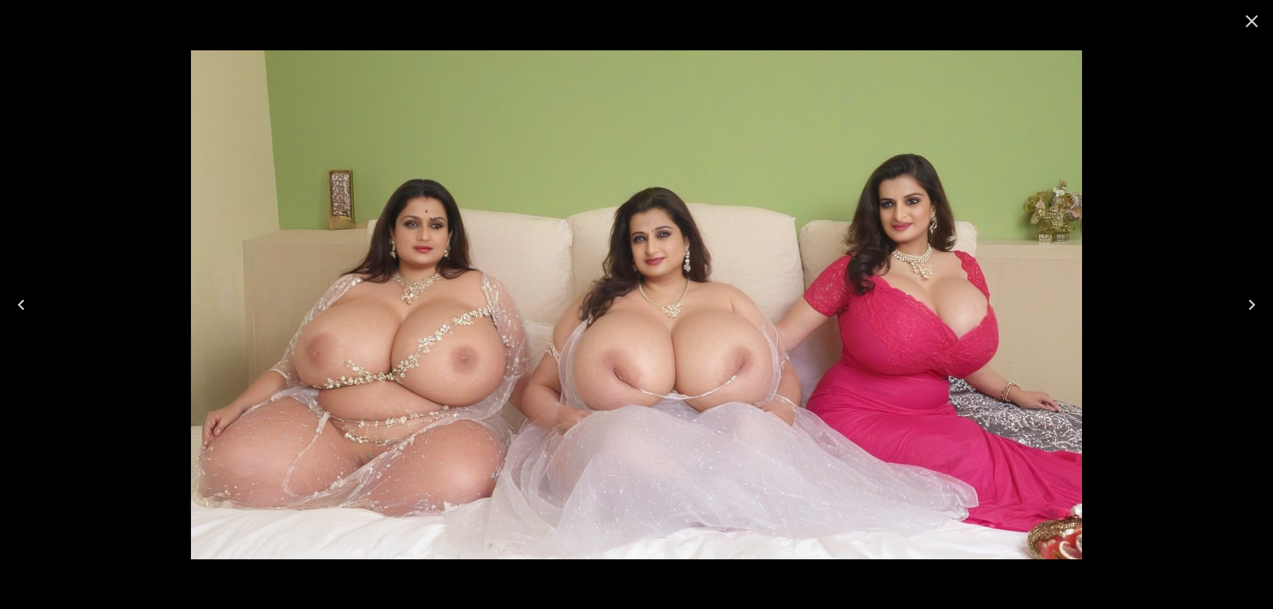
click at [1256, 302] on icon "Next" at bounding box center [1251, 304] width 21 height 21
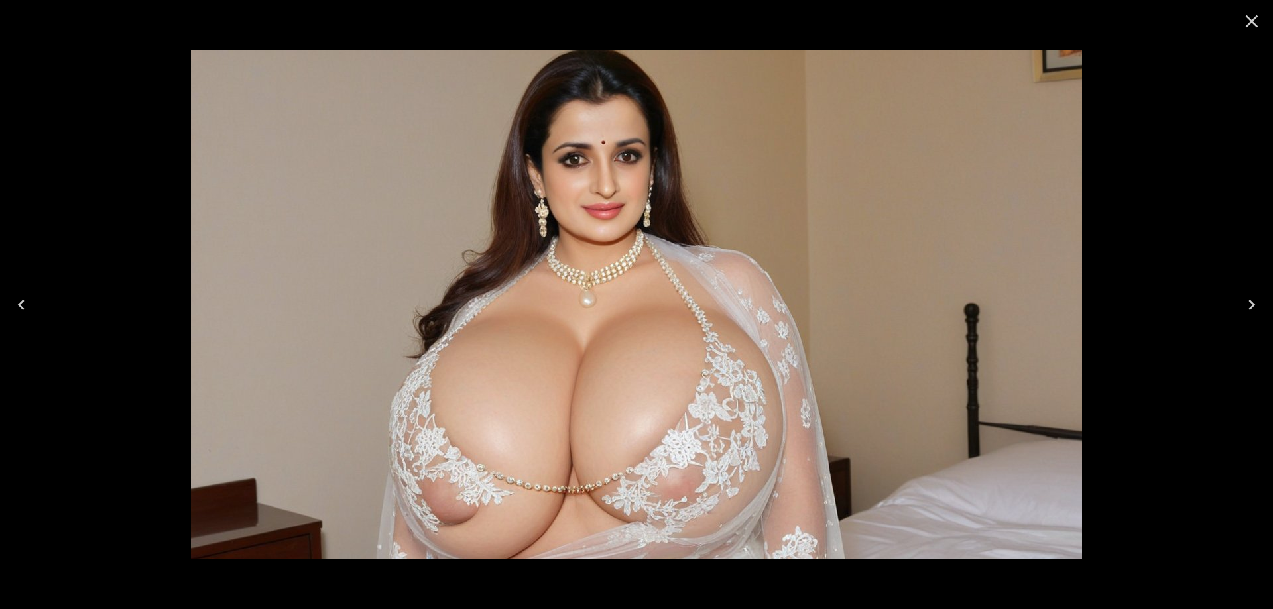
click at [1256, 302] on icon "Next" at bounding box center [1251, 304] width 21 height 21
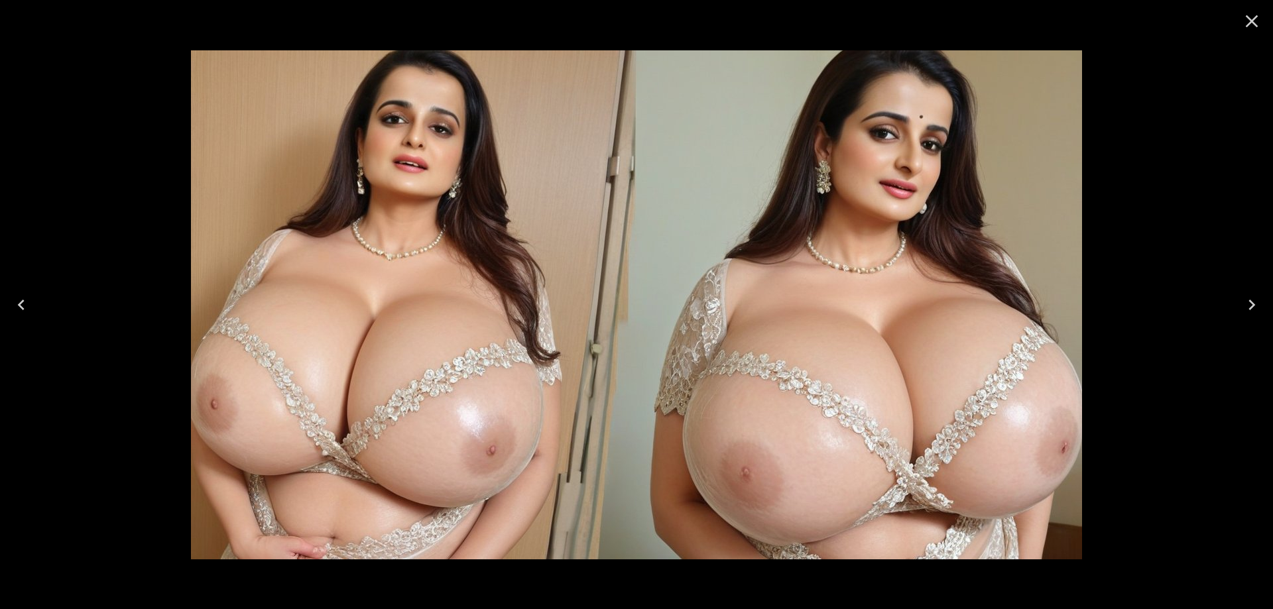
click at [1256, 302] on icon "Next" at bounding box center [1251, 304] width 21 height 21
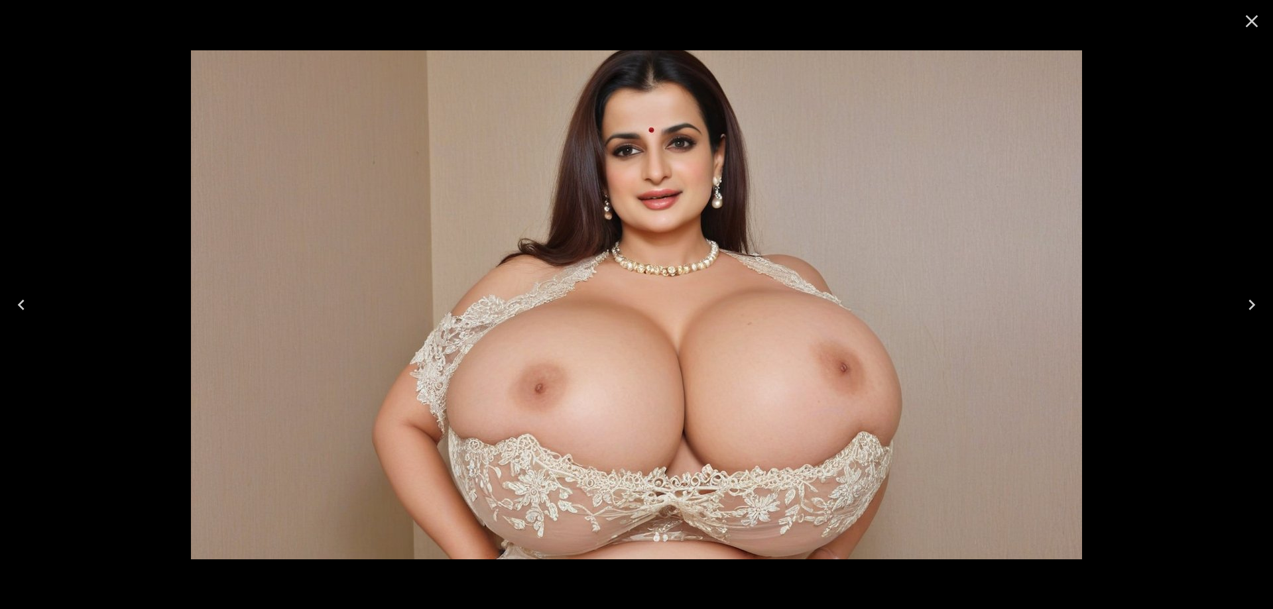
click at [1256, 302] on icon "Next" at bounding box center [1251, 304] width 21 height 21
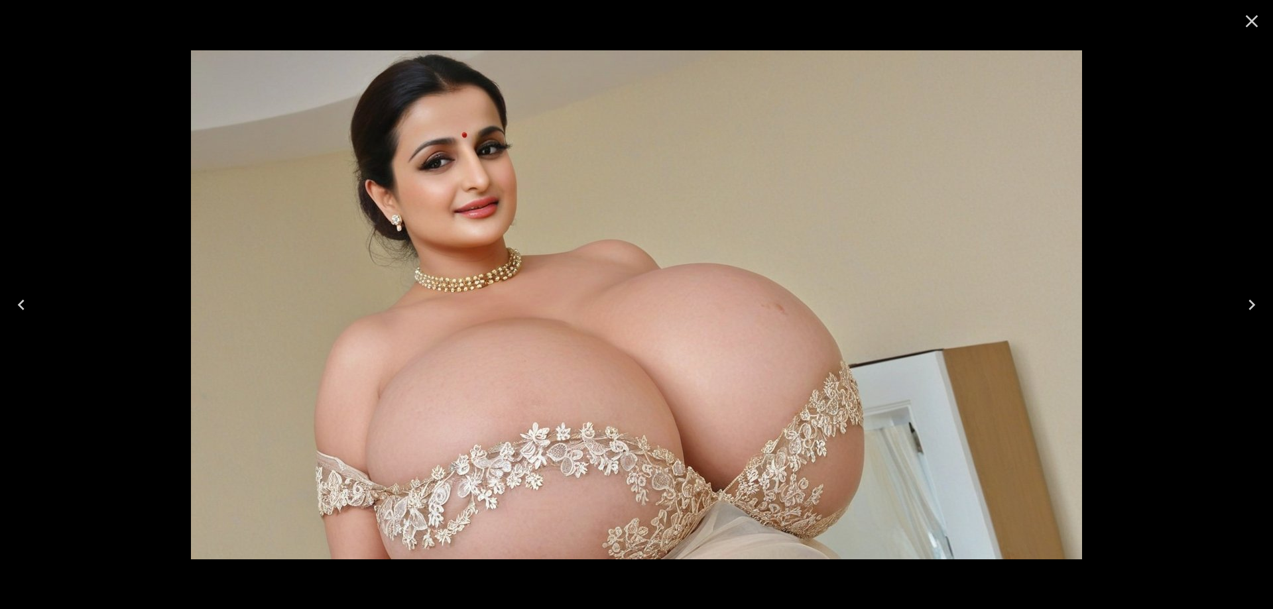
click at [1256, 302] on icon "Next" at bounding box center [1251, 304] width 21 height 21
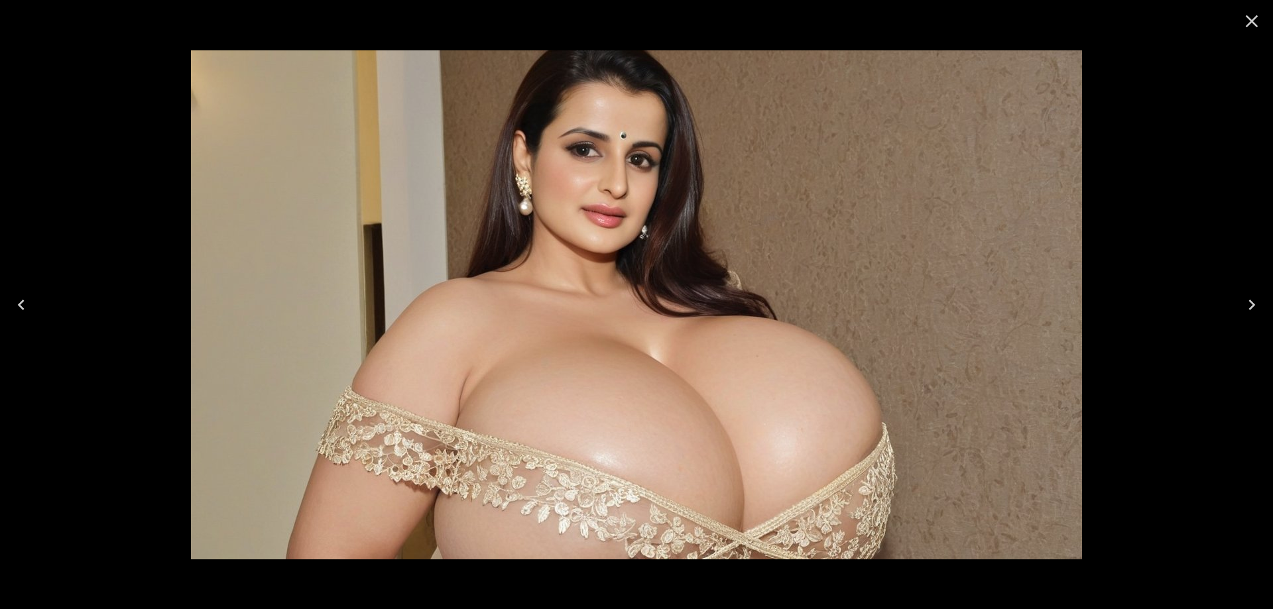
click at [1256, 302] on icon "Next" at bounding box center [1251, 304] width 21 height 21
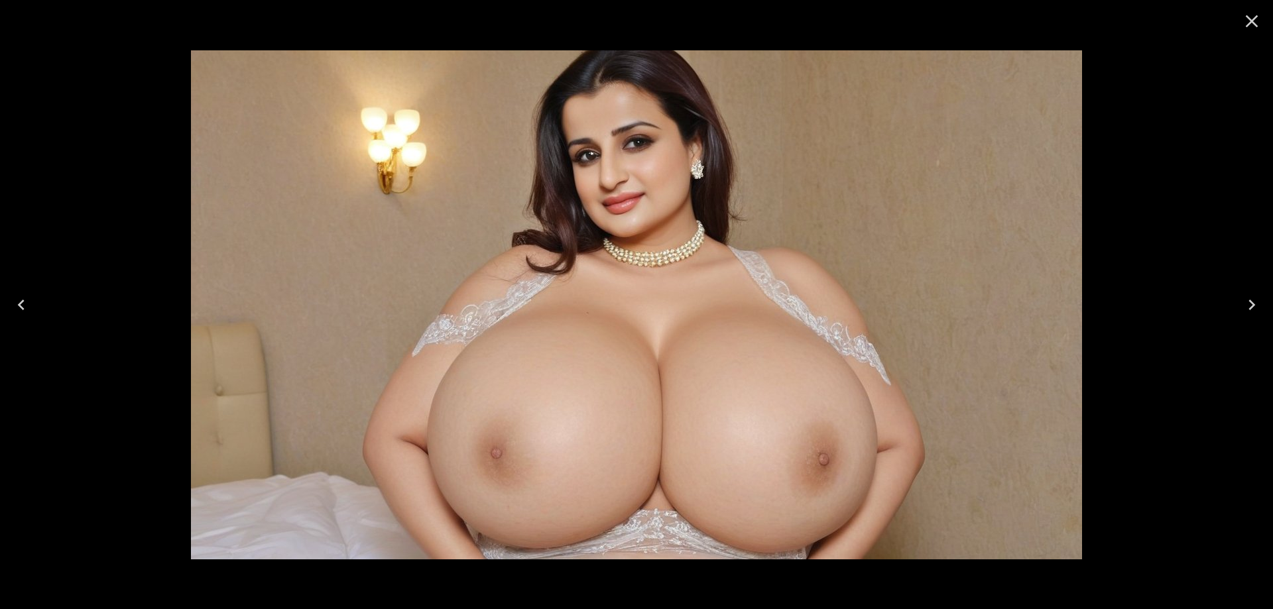
click at [1256, 302] on icon "Next" at bounding box center [1251, 304] width 21 height 21
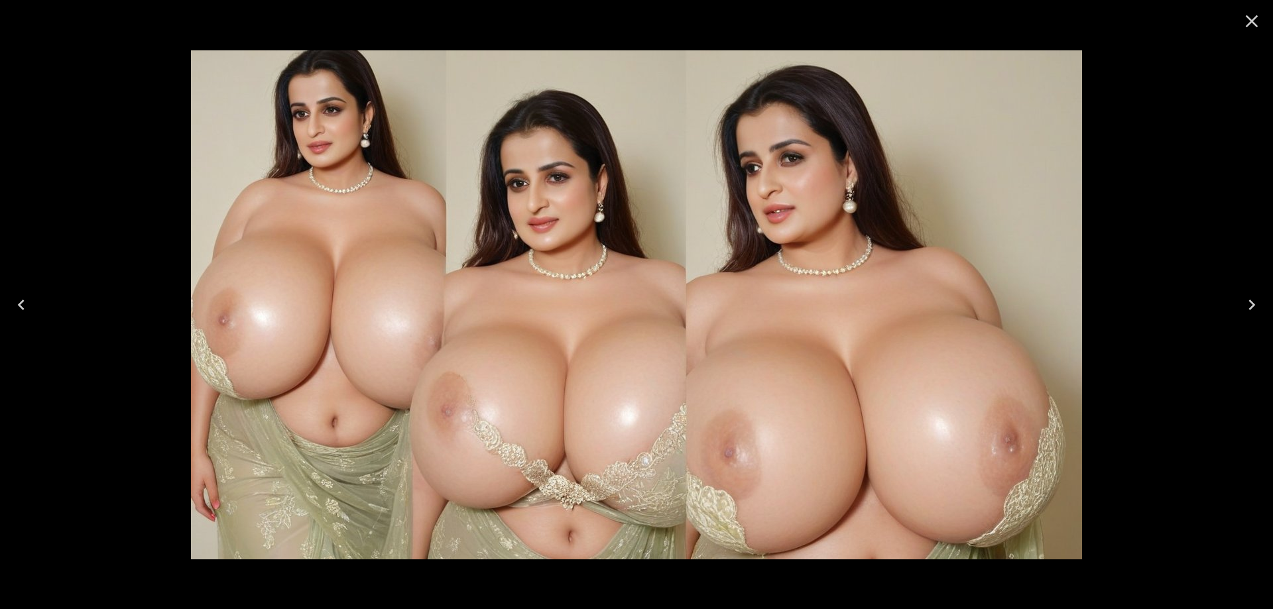
click at [1256, 302] on icon "Next" at bounding box center [1251, 304] width 21 height 21
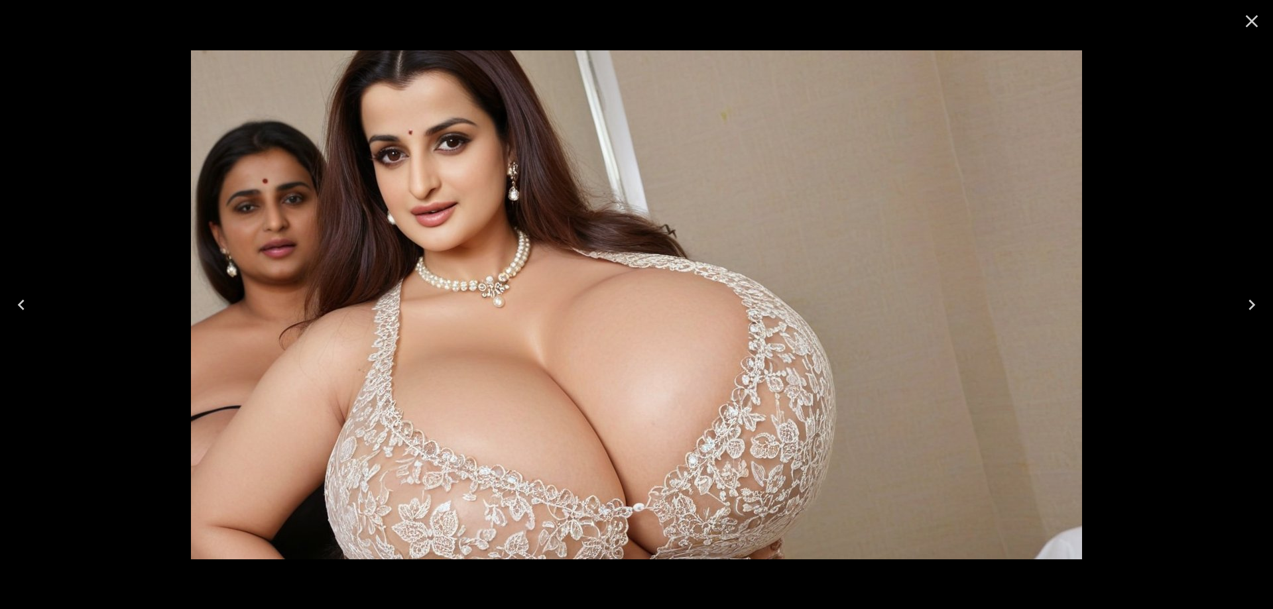
click at [1256, 302] on icon "Next" at bounding box center [1251, 304] width 21 height 21
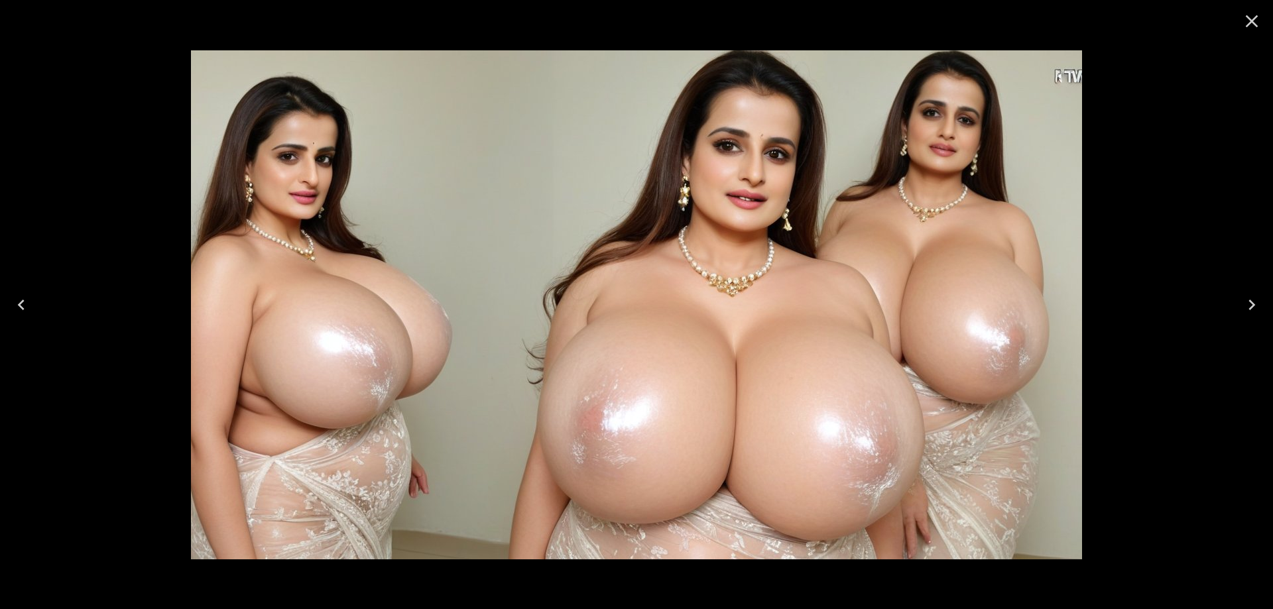
click at [1256, 302] on icon "Next" at bounding box center [1251, 304] width 21 height 21
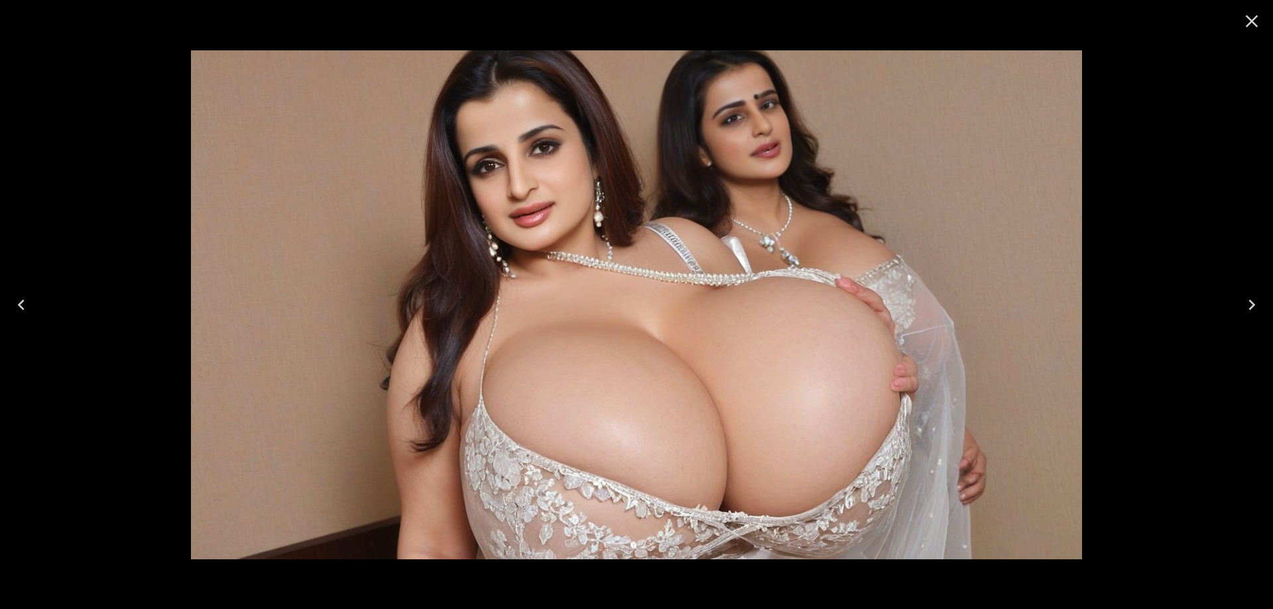
click at [1256, 302] on icon "Next" at bounding box center [1251, 304] width 21 height 21
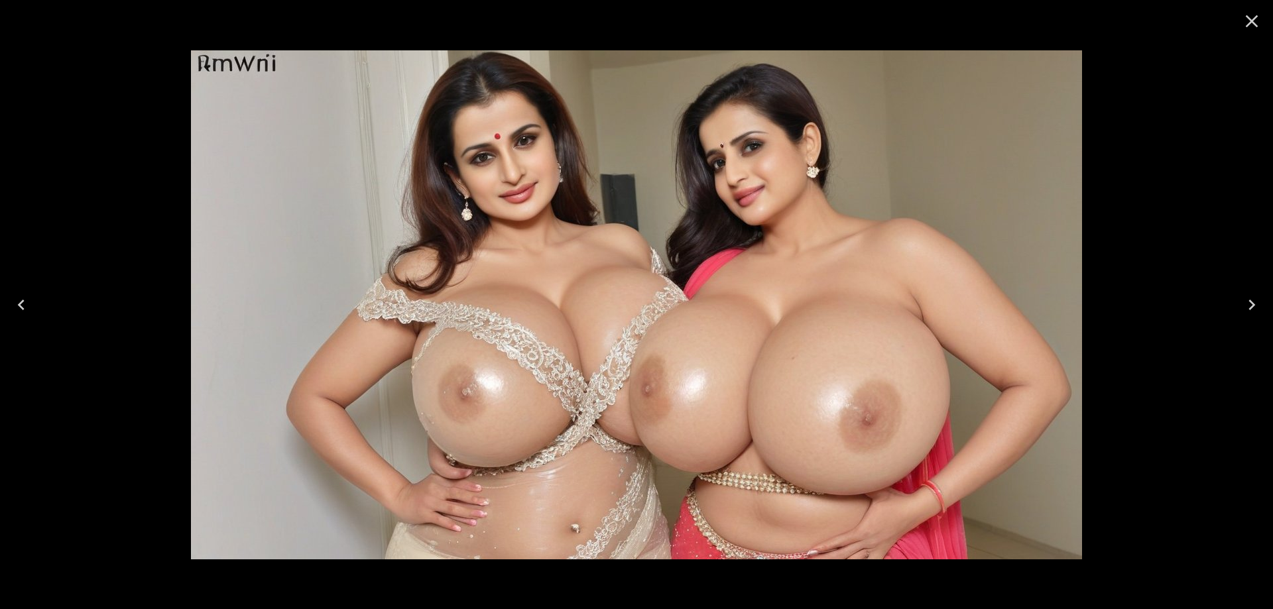
click at [1256, 302] on icon "Next" at bounding box center [1251, 304] width 21 height 21
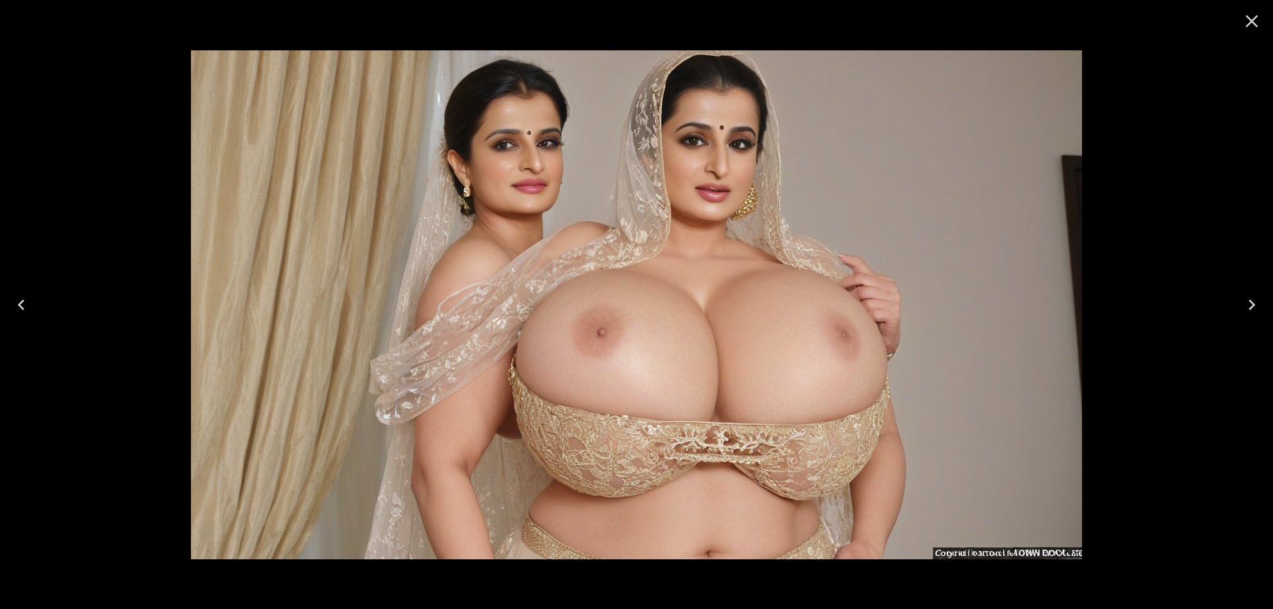
click at [1256, 302] on icon "Next" at bounding box center [1251, 304] width 21 height 21
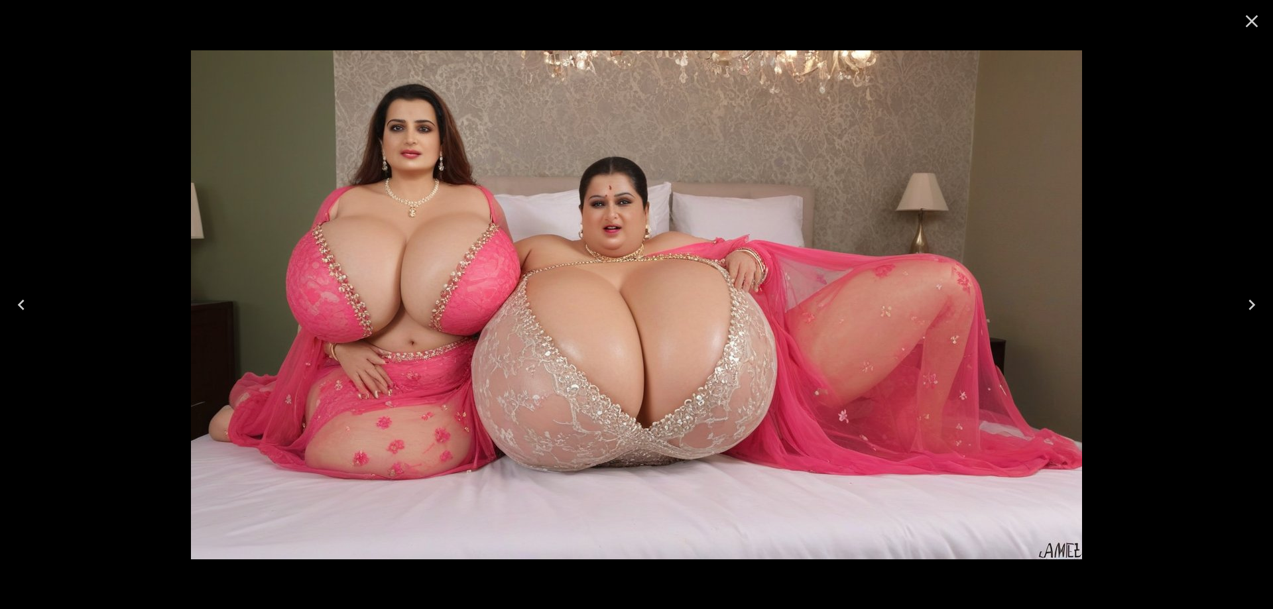
click at [1256, 302] on icon "Next" at bounding box center [1251, 304] width 21 height 21
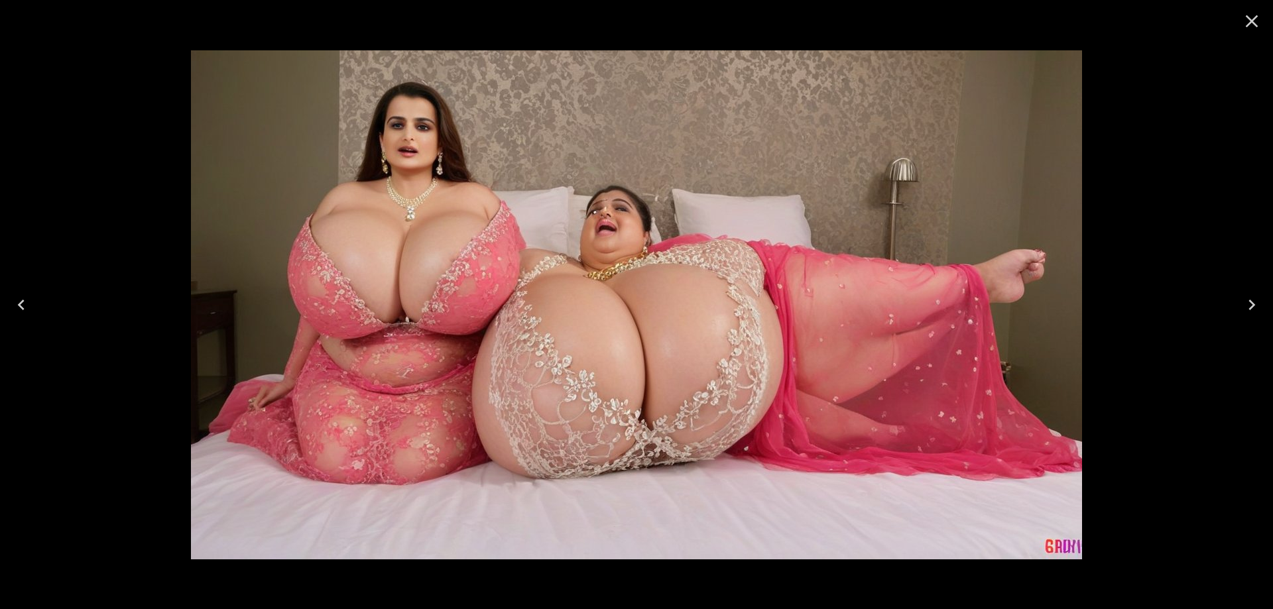
click at [1237, 312] on button "Next" at bounding box center [1252, 304] width 42 height 53
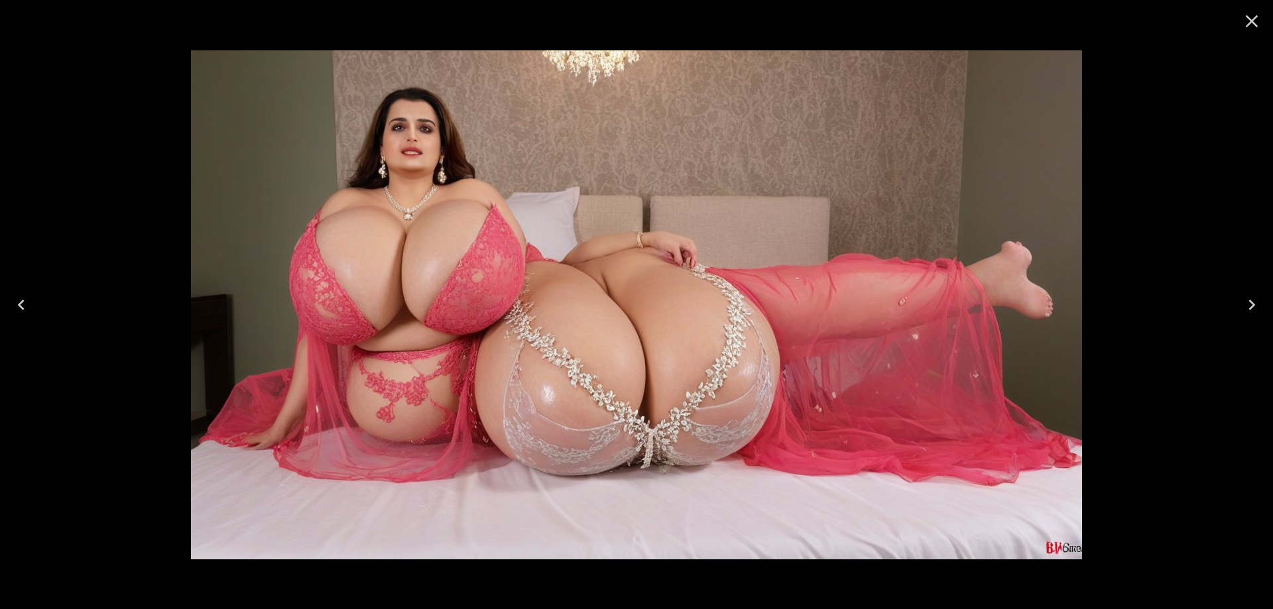
click at [1237, 311] on button "Next" at bounding box center [1252, 304] width 42 height 53
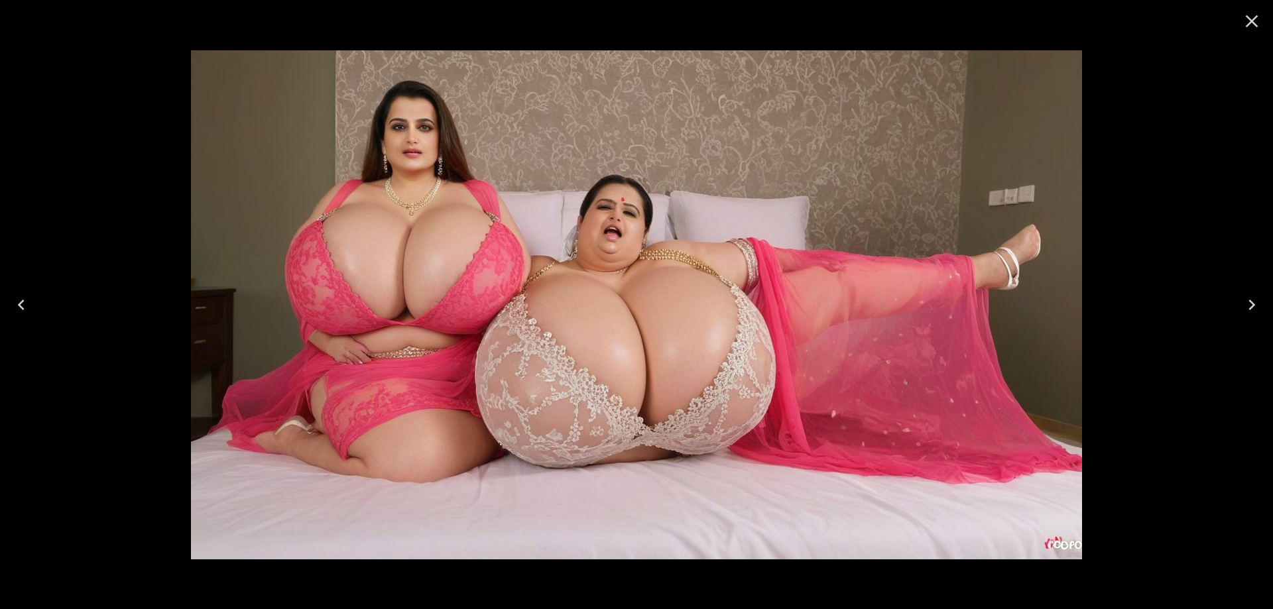
click at [1237, 310] on button "Next" at bounding box center [1252, 304] width 42 height 53
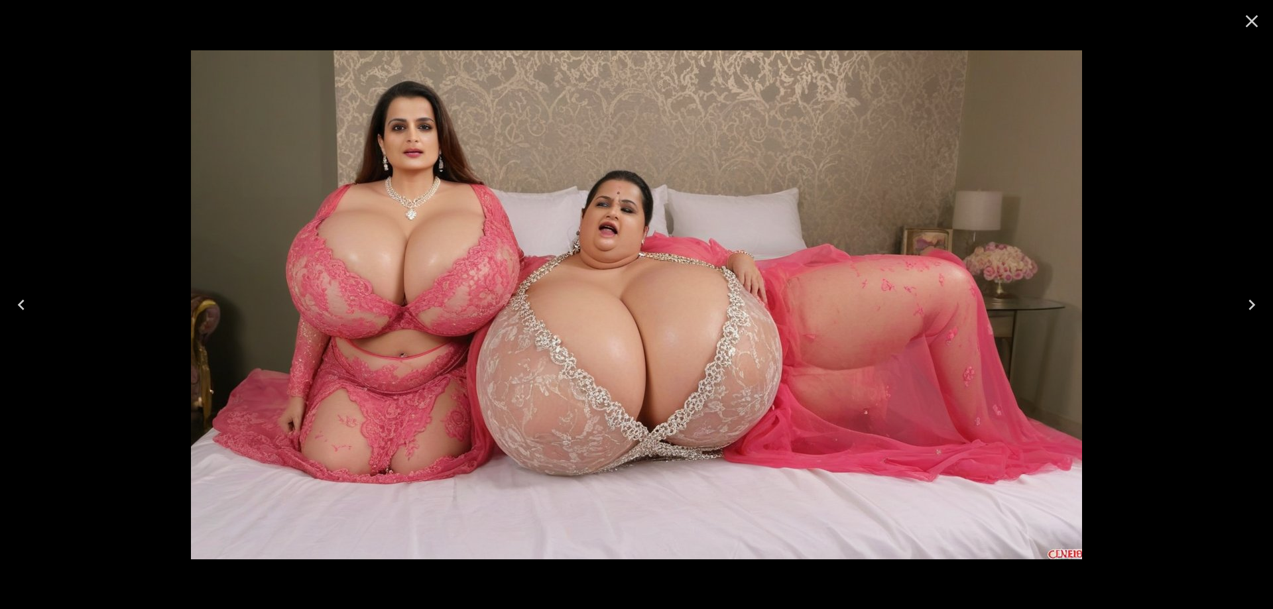
click at [1237, 311] on button "Next" at bounding box center [1252, 304] width 42 height 53
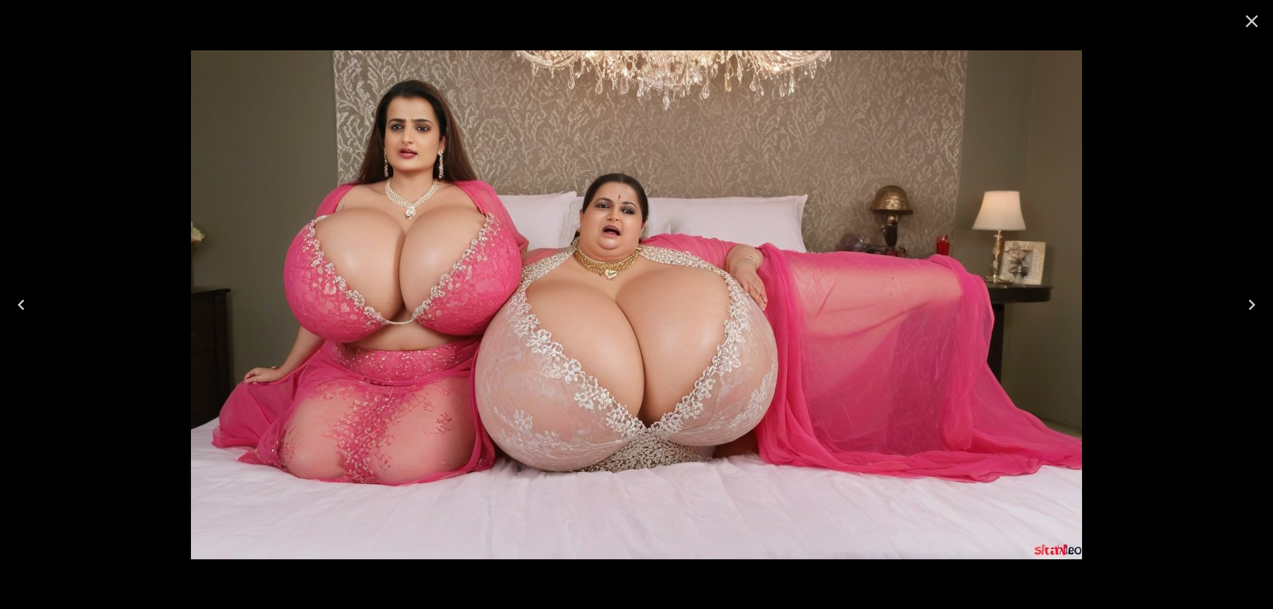
click at [1237, 310] on button "Next" at bounding box center [1252, 304] width 42 height 53
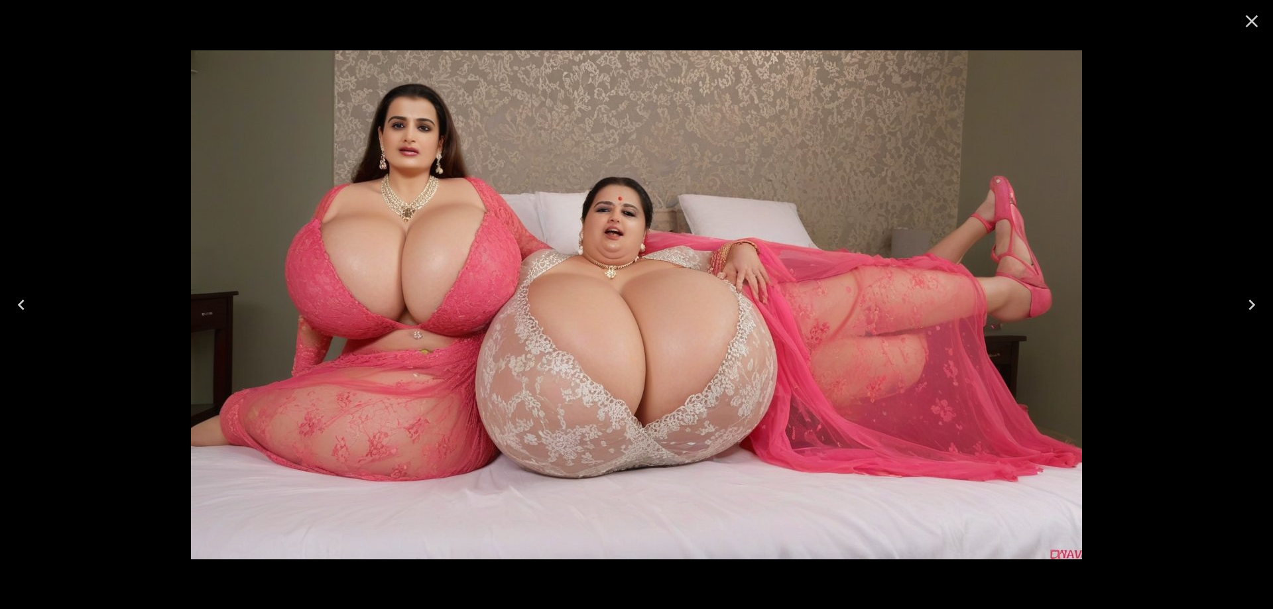
click at [1237, 310] on button "Next" at bounding box center [1252, 304] width 42 height 53
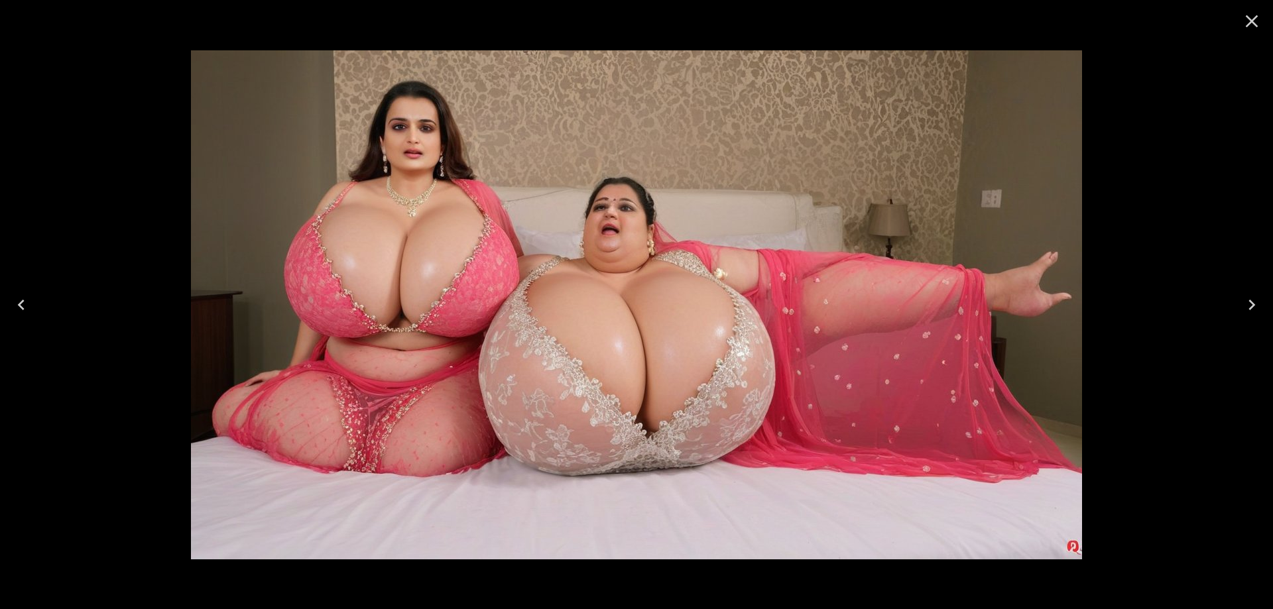
click at [1237, 310] on button "Next" at bounding box center [1252, 304] width 42 height 53
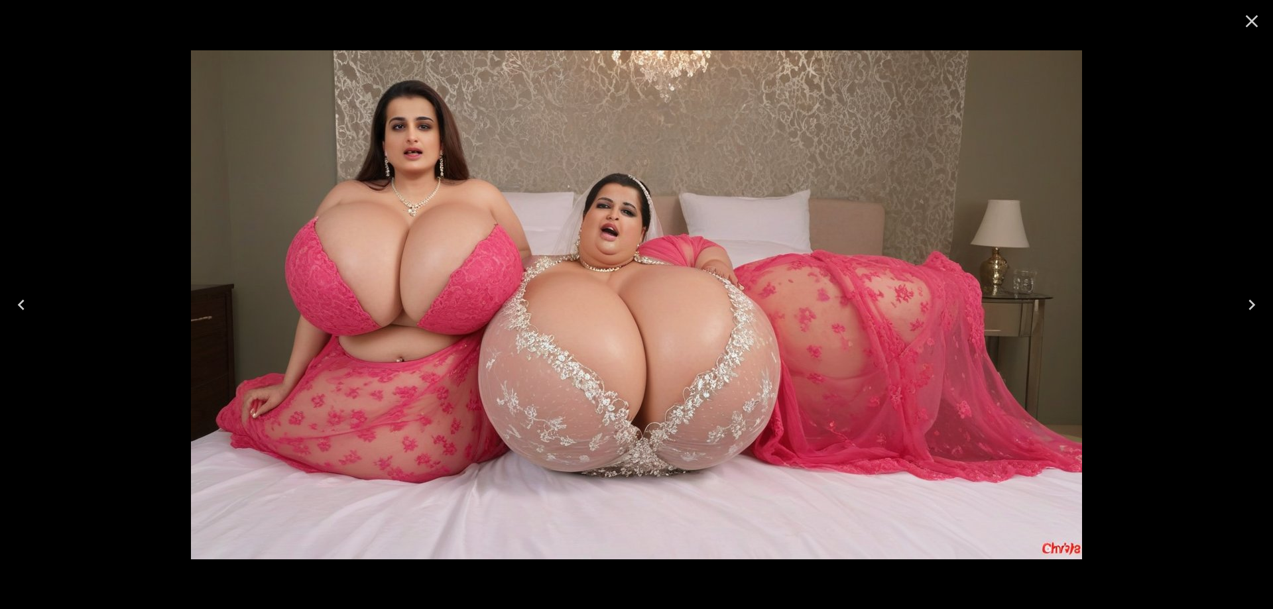
click at [1237, 310] on button "Next" at bounding box center [1252, 304] width 42 height 53
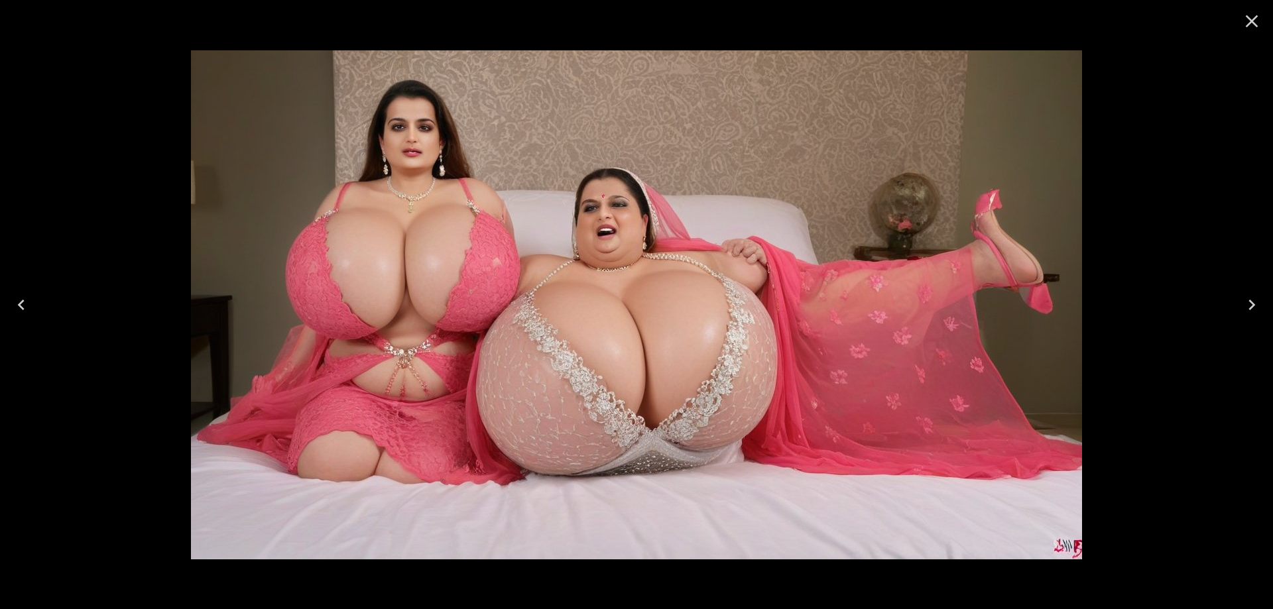
click at [1237, 310] on button "Next" at bounding box center [1252, 304] width 42 height 53
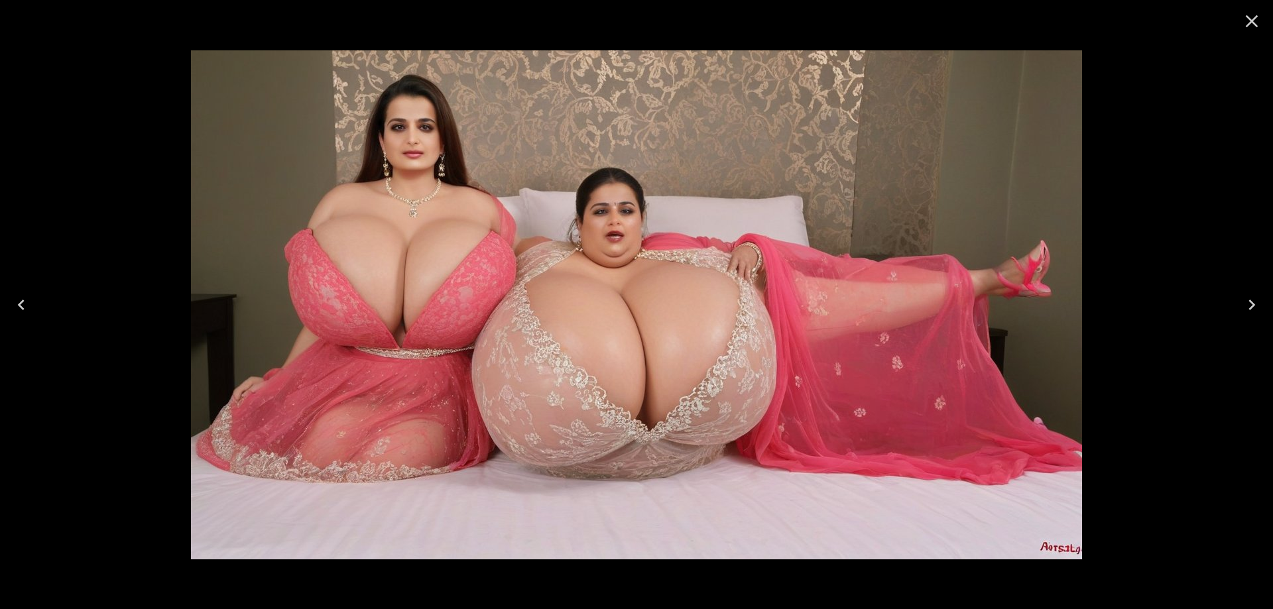
click at [1237, 310] on button "Next" at bounding box center [1252, 304] width 42 height 53
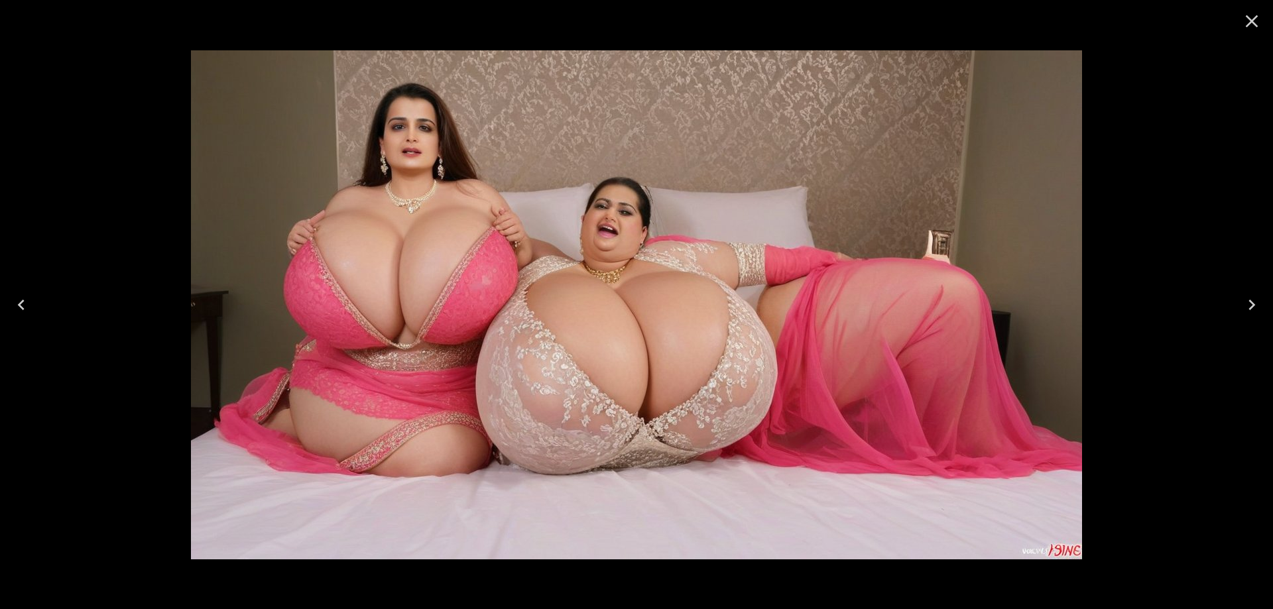
click at [1237, 310] on button "Next" at bounding box center [1252, 304] width 42 height 53
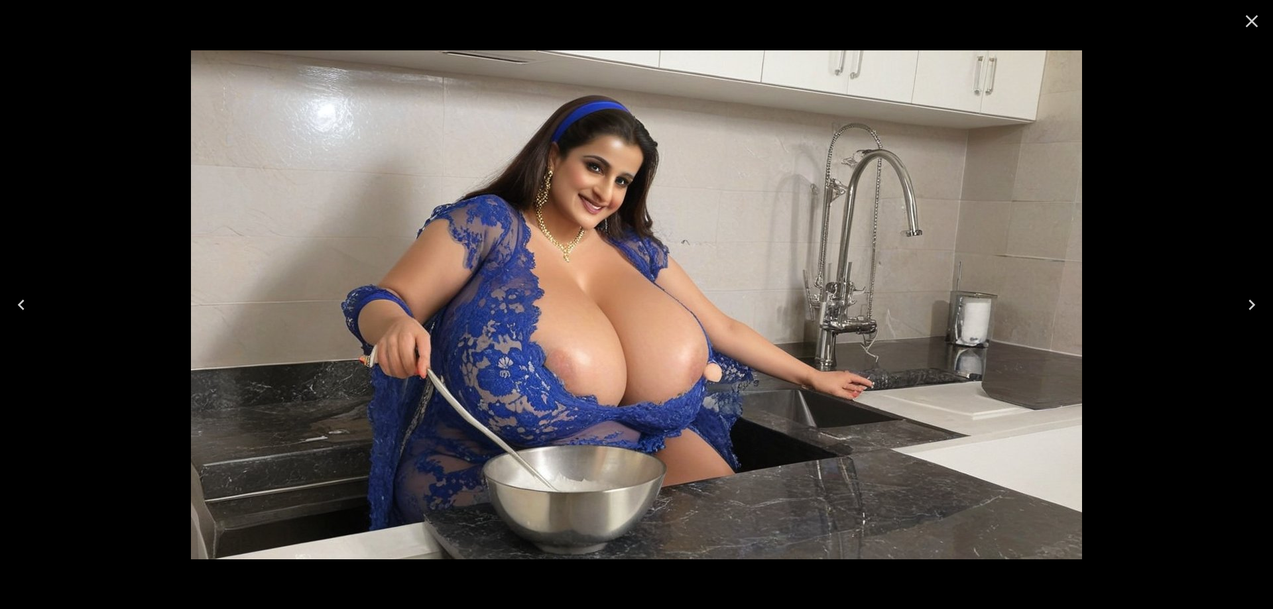
click at [1237, 310] on button "Next" at bounding box center [1252, 304] width 42 height 53
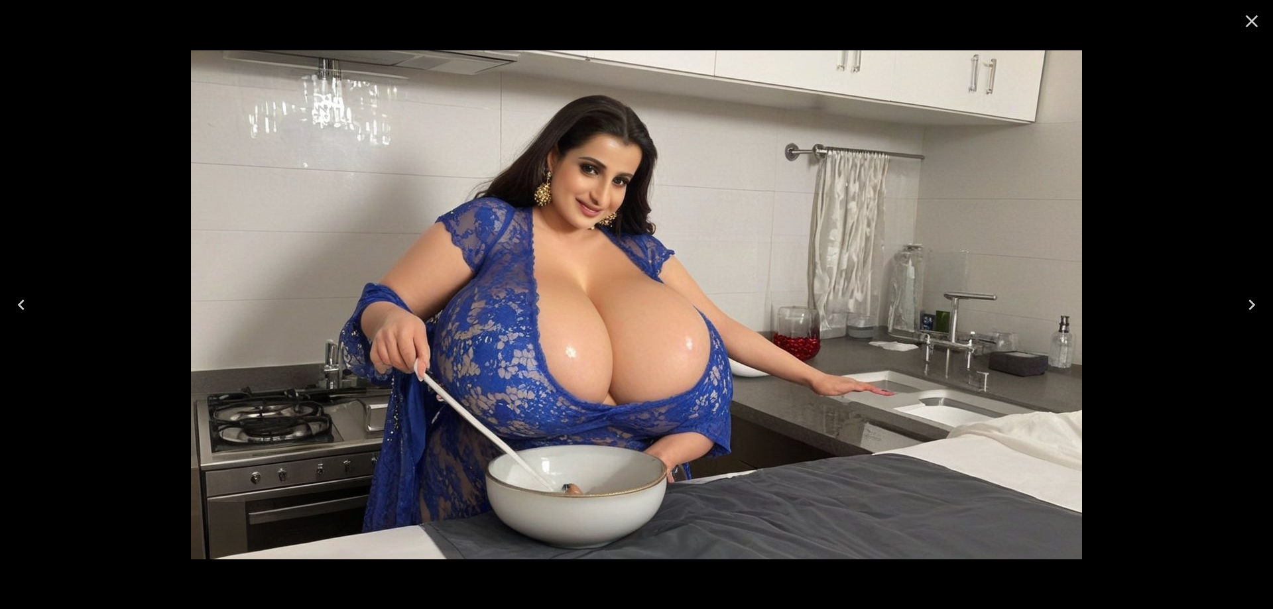
click at [1258, 34] on button "Close" at bounding box center [1252, 21] width 32 height 32
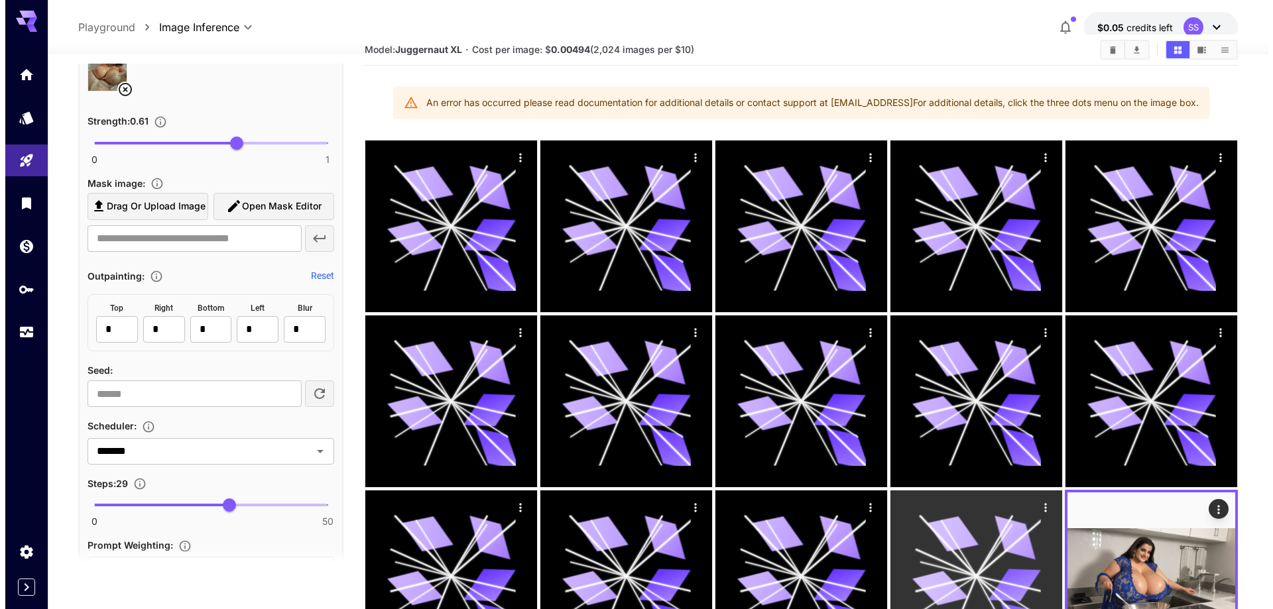
scroll to position [0, 0]
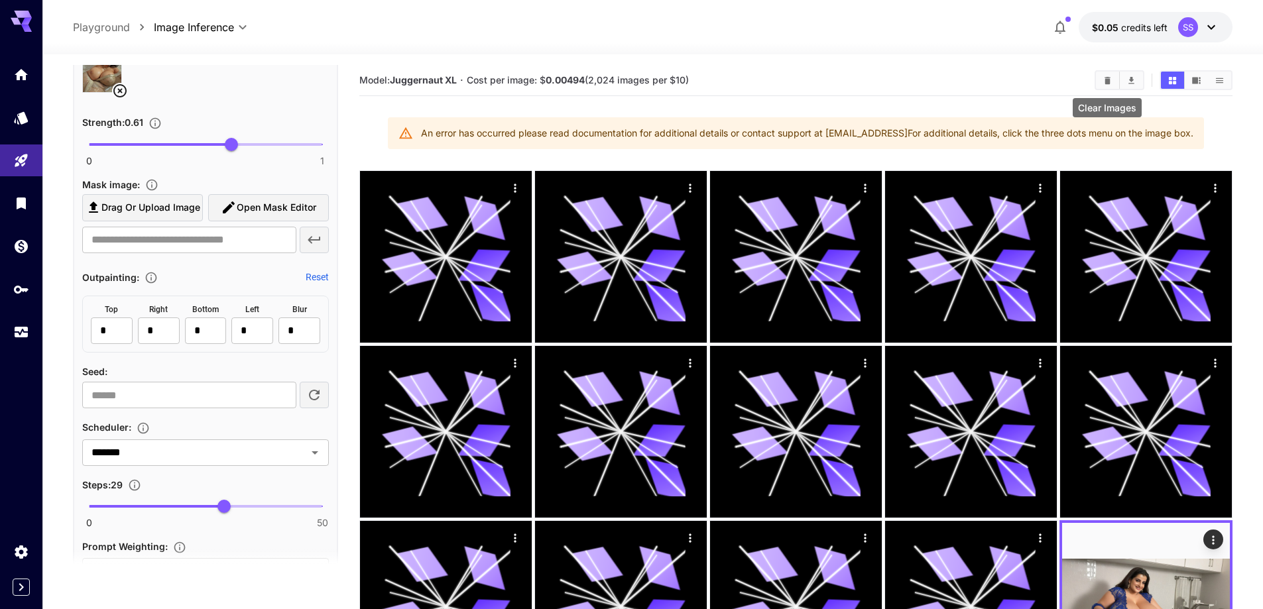
click at [1105, 82] on icon "Clear Images" at bounding box center [1108, 79] width 6 height 7
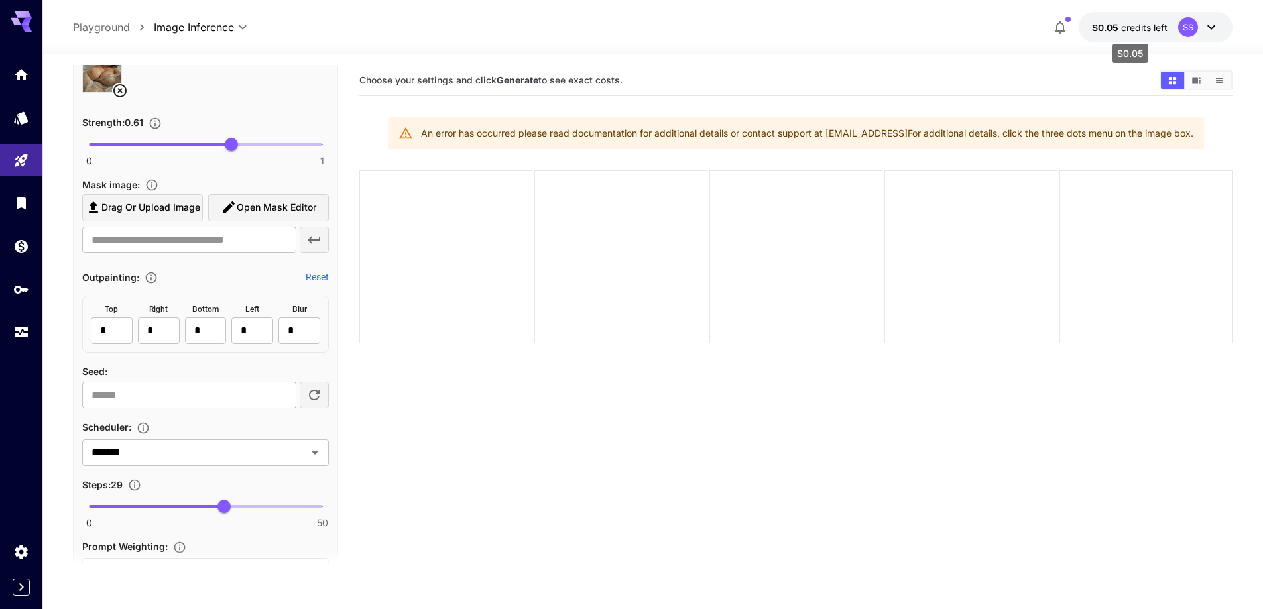
click at [1132, 33] on p "$0.05 credits left" at bounding box center [1130, 28] width 76 height 14
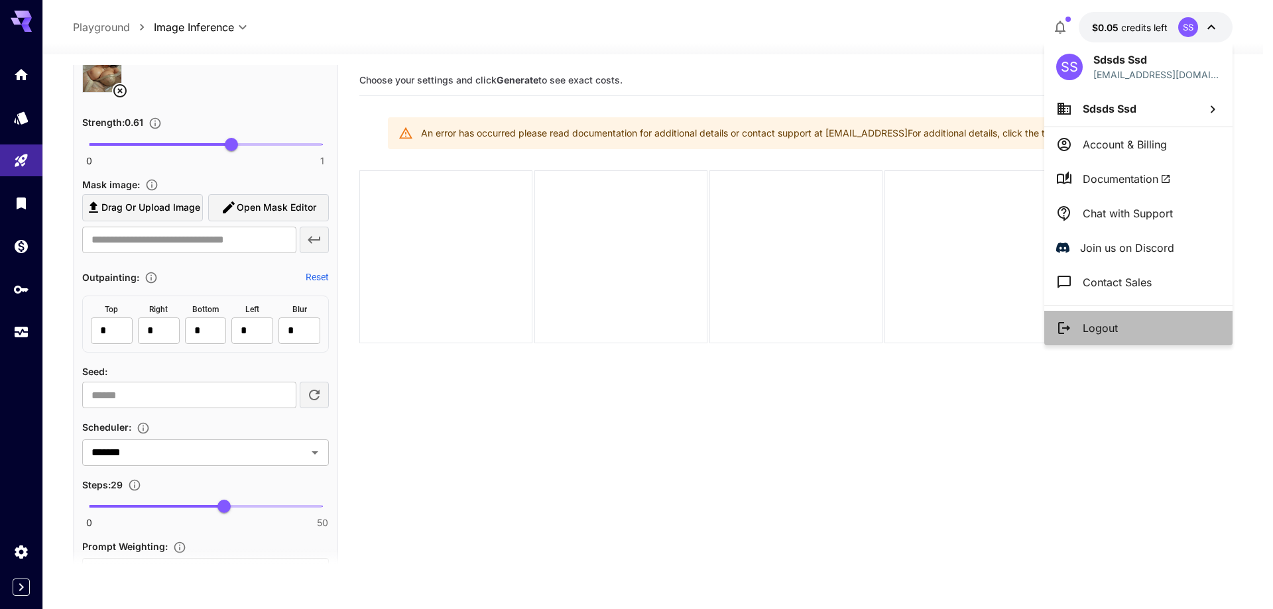
click at [1122, 331] on li "Logout" at bounding box center [1138, 328] width 188 height 34
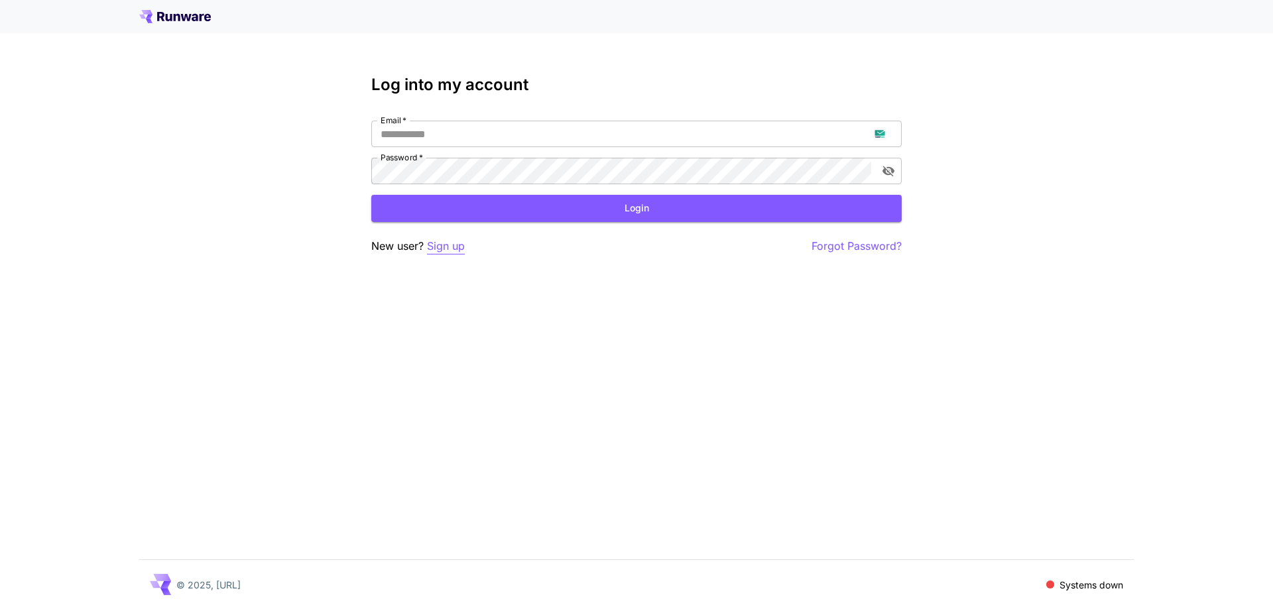
click at [436, 247] on p "Sign up" at bounding box center [446, 246] width 38 height 17
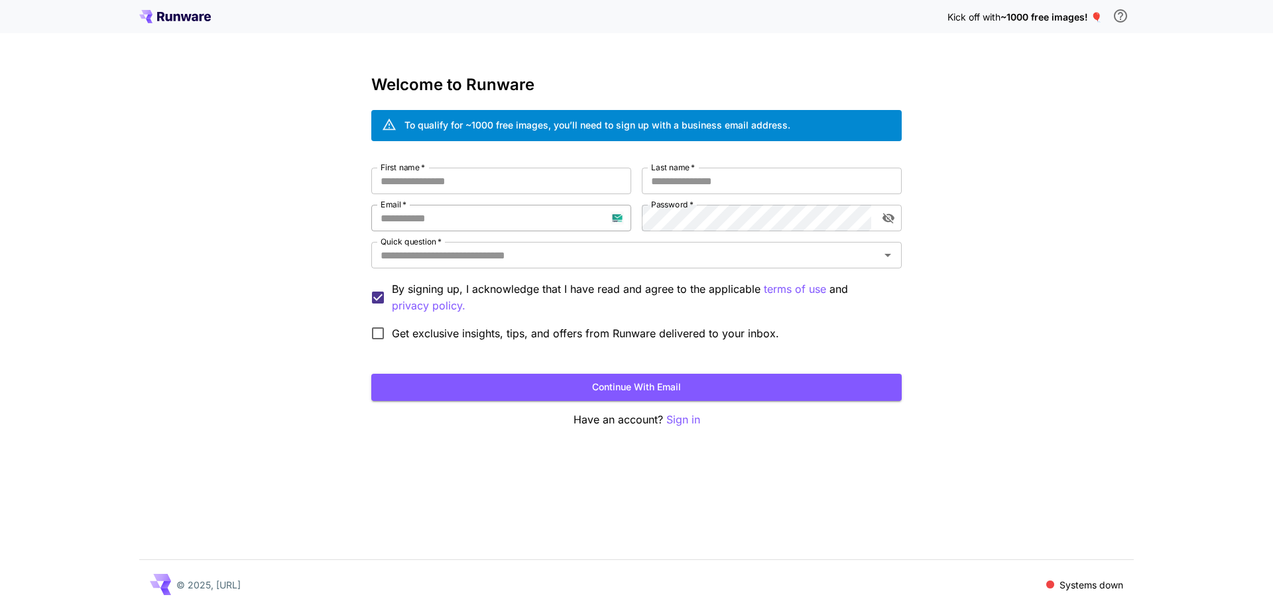
click at [457, 228] on input "Email   *" at bounding box center [501, 218] width 260 height 27
paste input "**********"
type input "**********"
click at [539, 187] on input "First name   *" at bounding box center [501, 181] width 260 height 27
type input "***"
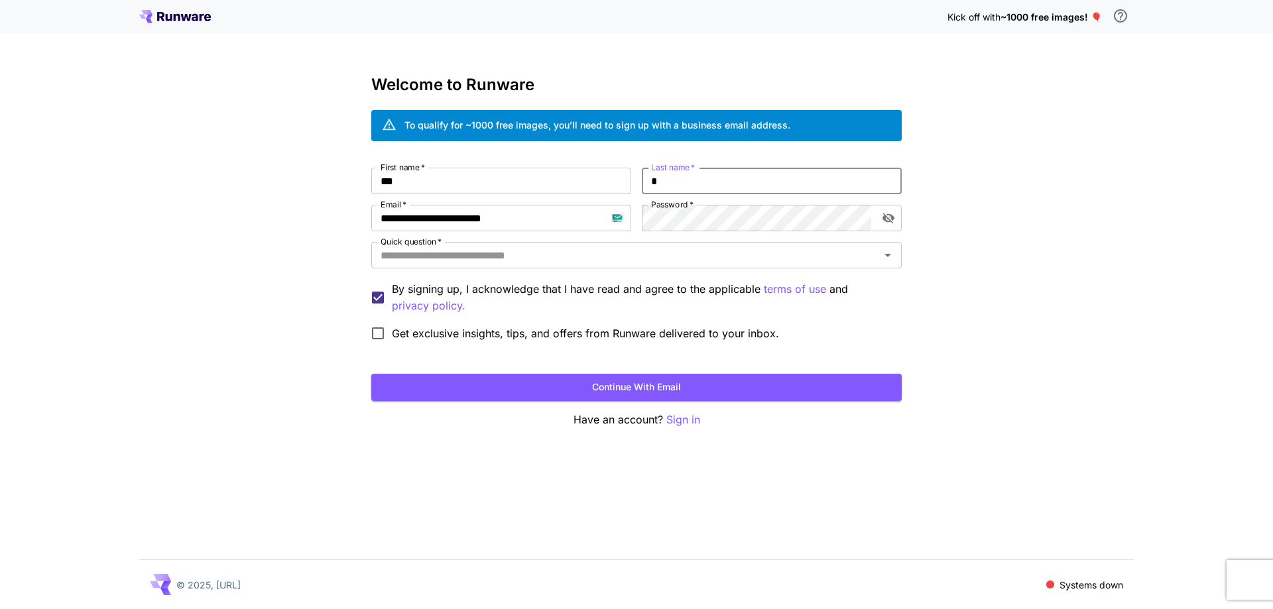
click at [693, 179] on input "*" at bounding box center [772, 181] width 260 height 27
click at [656, 265] on div "Quick question   *" at bounding box center [636, 255] width 530 height 27
type input "****"
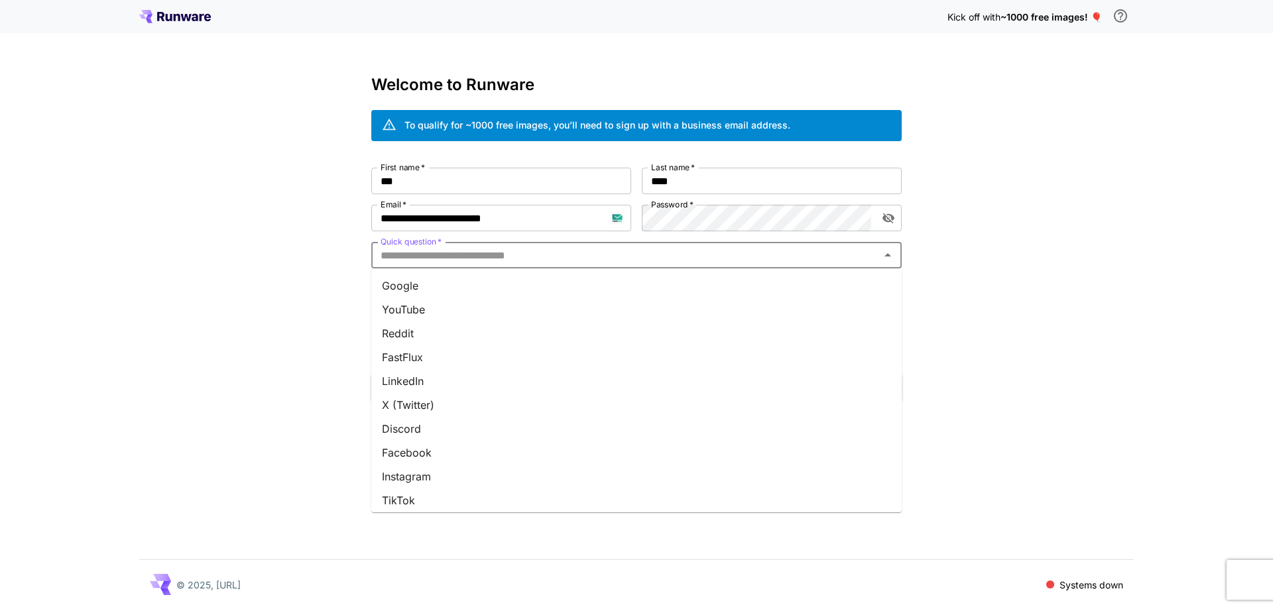
click at [646, 284] on li "Google" at bounding box center [636, 286] width 530 height 24
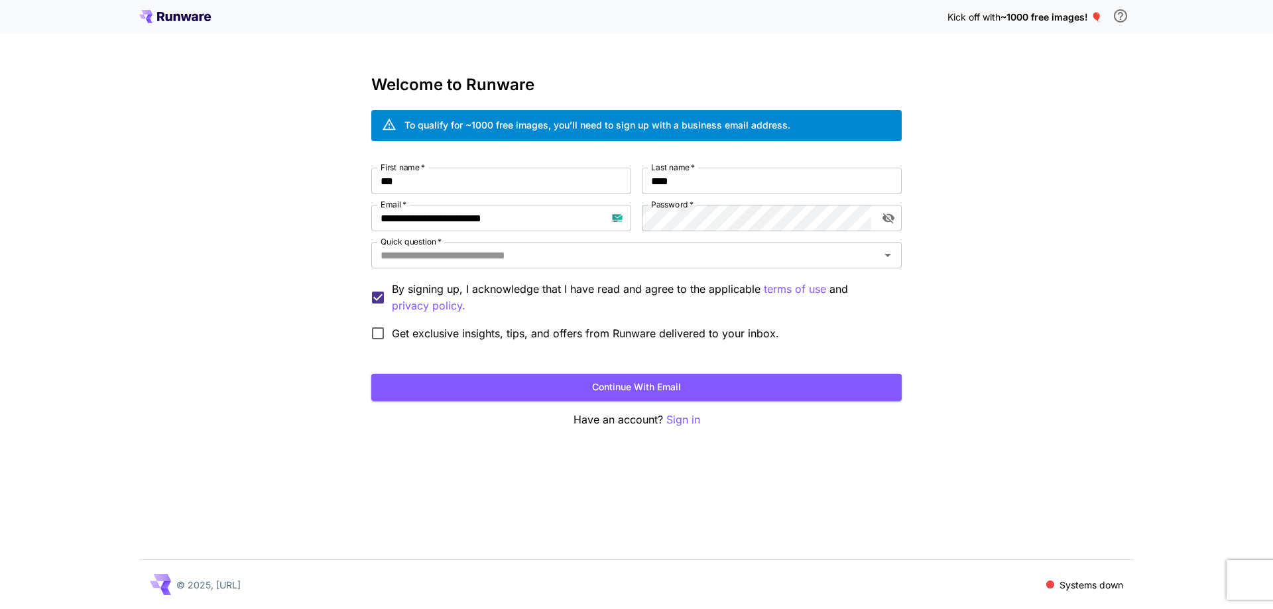
type input "******"
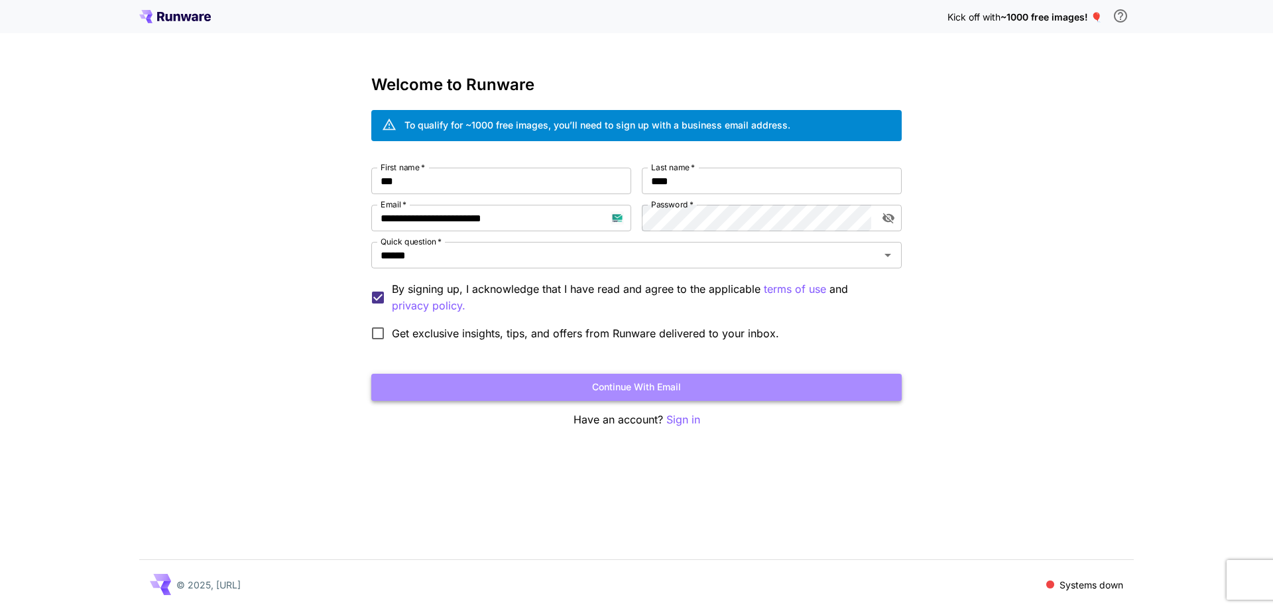
click at [575, 388] on button "Continue with email" at bounding box center [636, 387] width 530 height 27
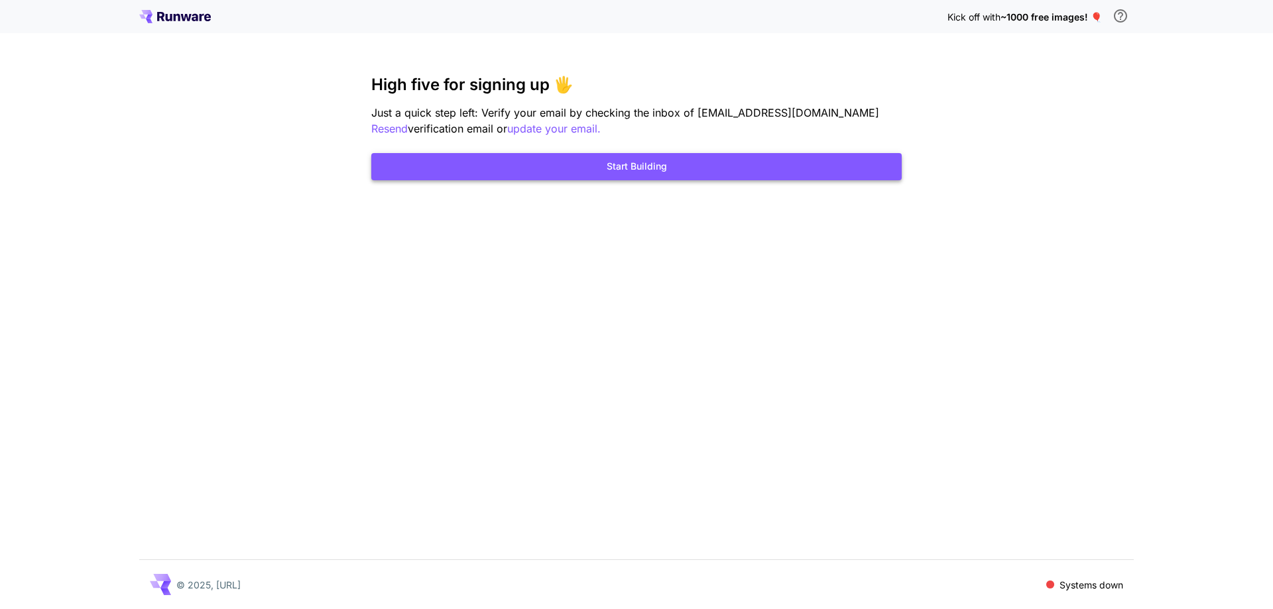
click at [638, 168] on button "Start Building" at bounding box center [636, 166] width 530 height 27
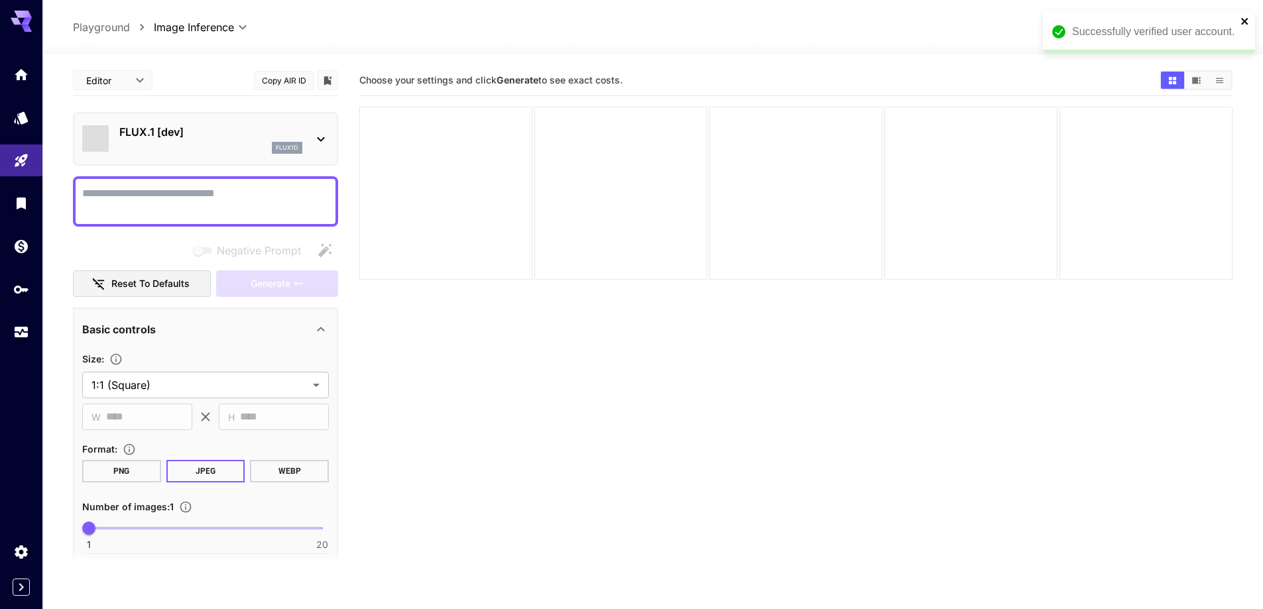
click at [1244, 23] on icon "close" at bounding box center [1245, 21] width 9 height 11
click at [1159, 30] on span "credits left" at bounding box center [1144, 27] width 46 height 11
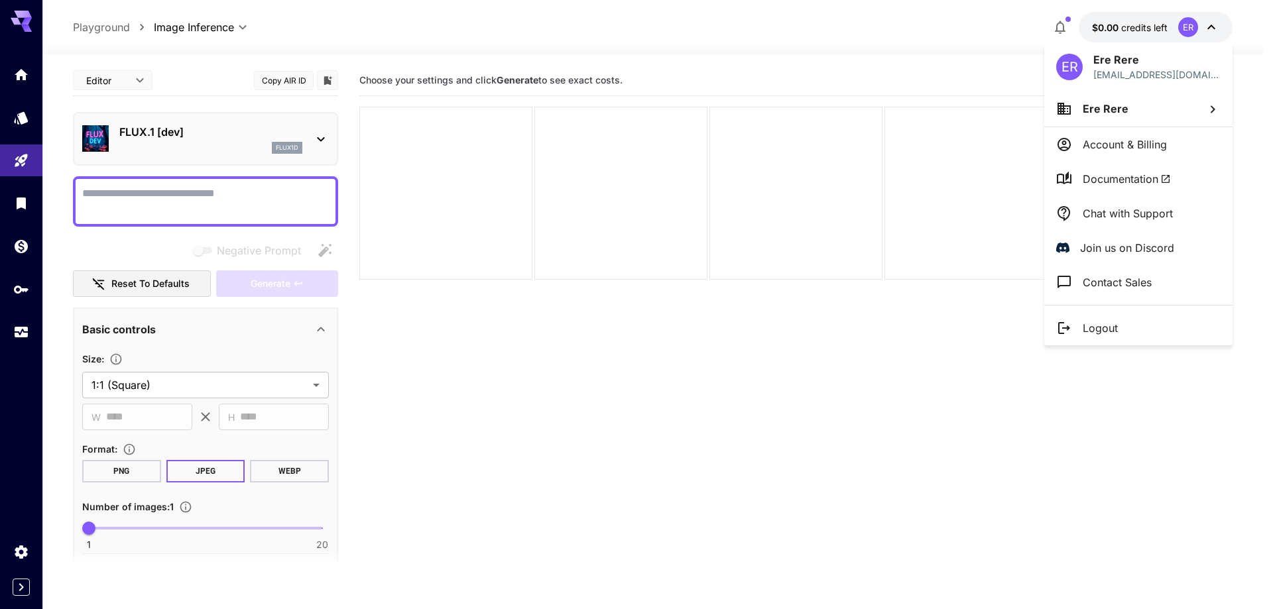
click at [1083, 324] on p "Logout" at bounding box center [1100, 328] width 35 height 16
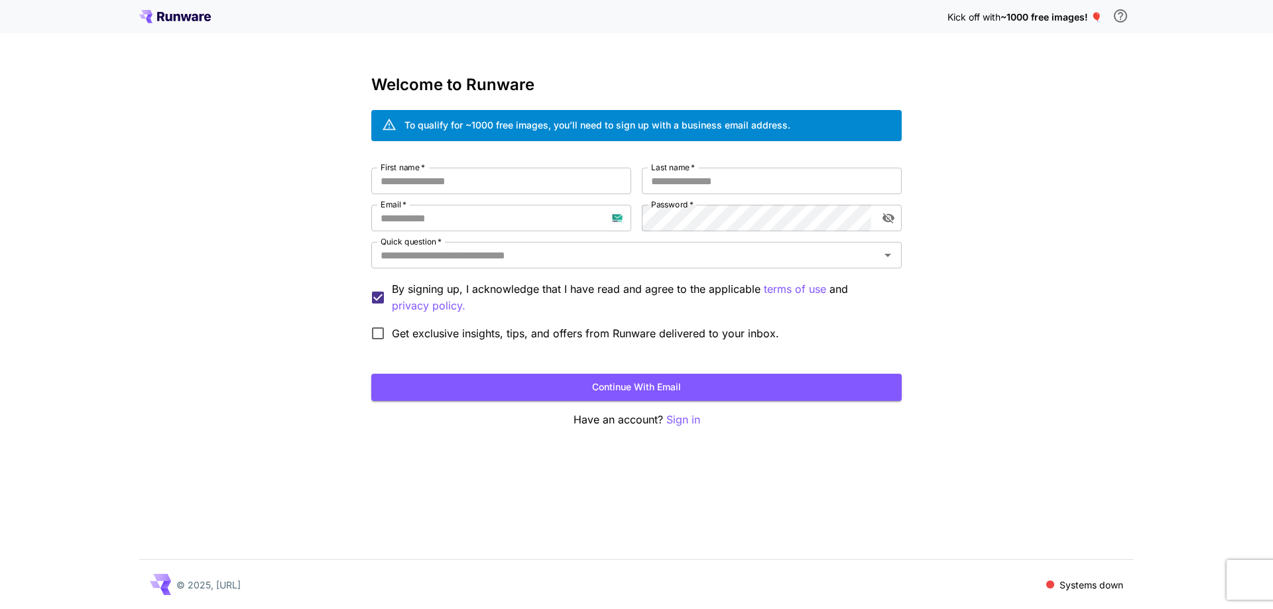
click at [1190, 450] on div "Kick off with ~1000 free images! 🎈 Welcome to Runware To qualify for ~1000 free…" at bounding box center [636, 304] width 1273 height 609
click at [461, 224] on input "Email   *" at bounding box center [501, 218] width 260 height 27
paste input "**********"
type input "**********"
click at [629, 222] on div "**********" at bounding box center [636, 258] width 530 height 180
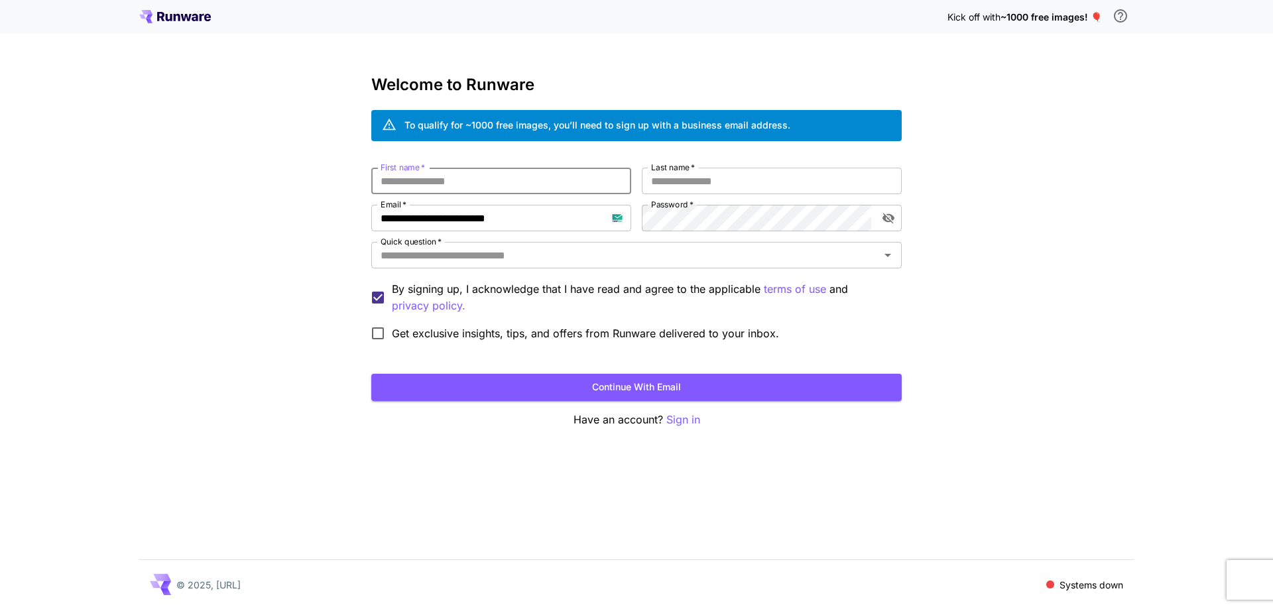
click at [537, 189] on input "First name   *" at bounding box center [501, 181] width 260 height 27
type input "***"
click at [671, 180] on input "*" at bounding box center [772, 181] width 260 height 27
type input "****"
click at [643, 246] on input "Quick question   *" at bounding box center [625, 255] width 501 height 19
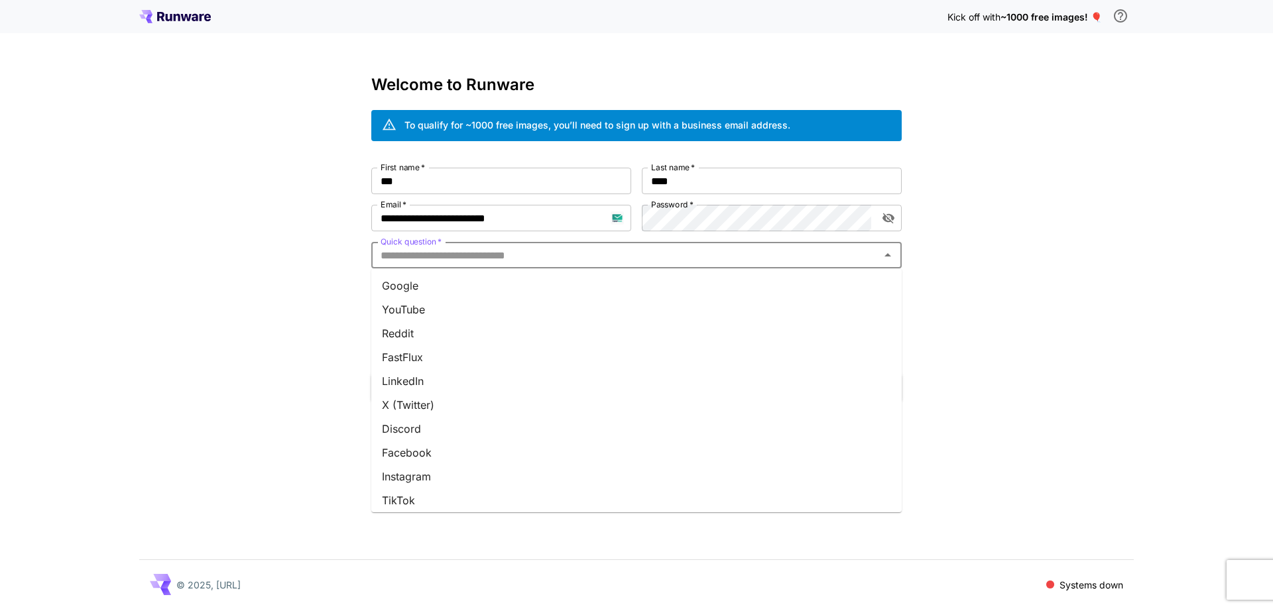
click at [629, 282] on li "Google" at bounding box center [636, 286] width 530 height 24
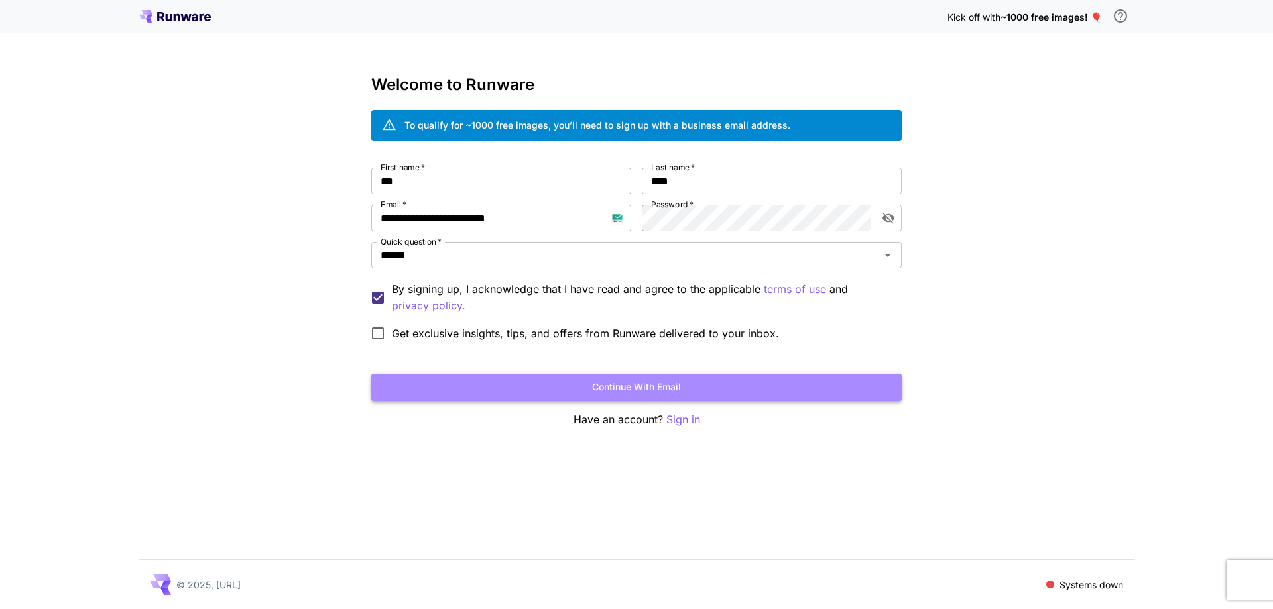
click at [634, 386] on button "Continue with email" at bounding box center [636, 387] width 530 height 27
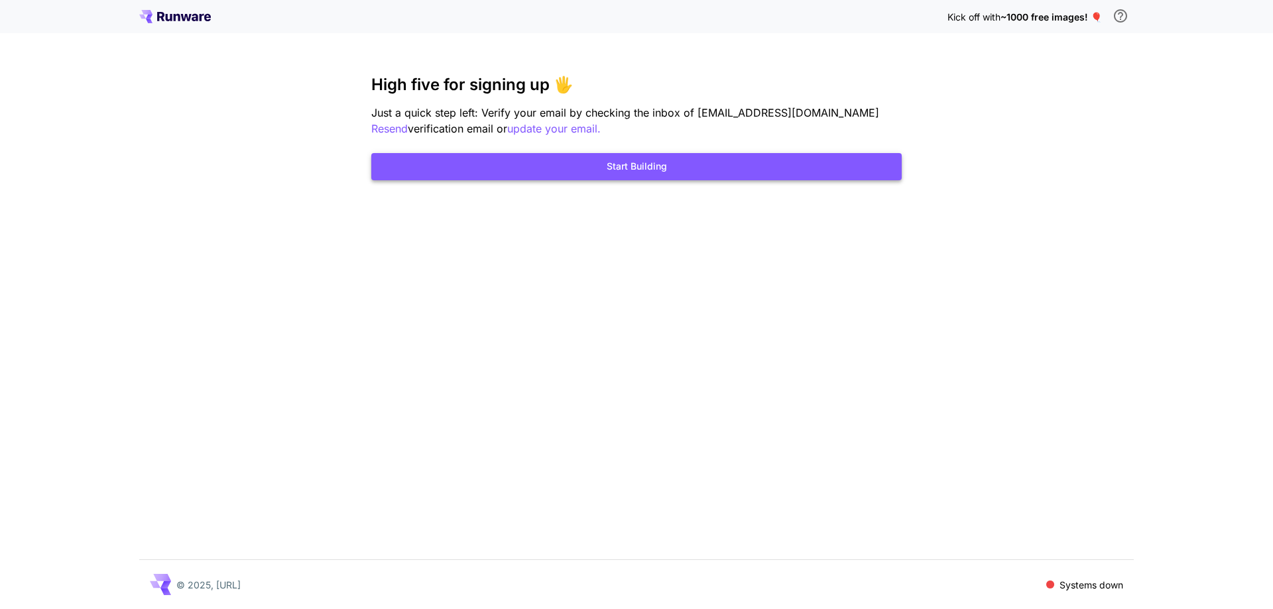
click at [737, 173] on button "Start Building" at bounding box center [636, 166] width 530 height 27
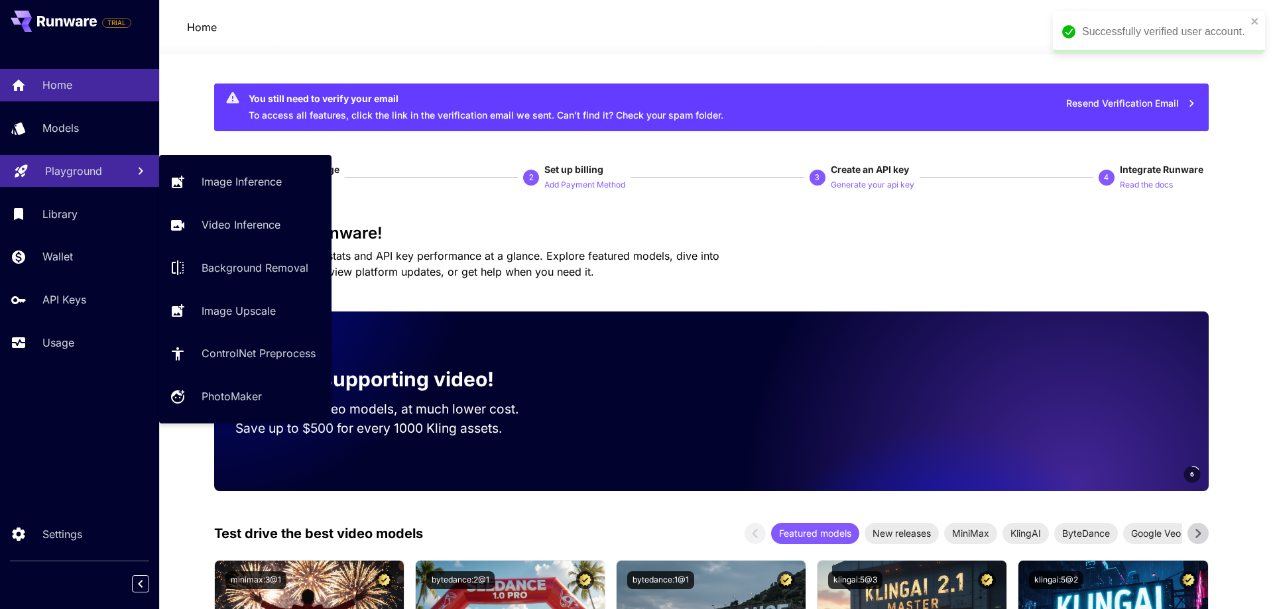
click at [103, 176] on div "Playground" at bounding box center [81, 171] width 72 height 16
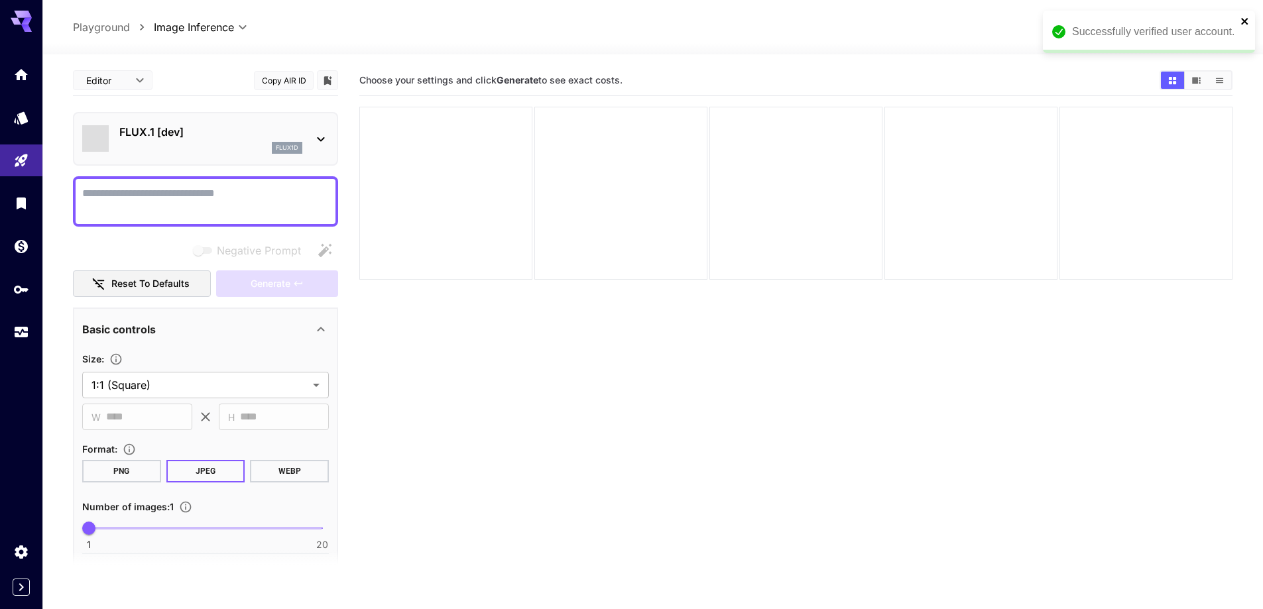
click at [1244, 21] on icon "close" at bounding box center [1244, 21] width 7 height 7
click at [194, 143] on div "flux1d" at bounding box center [210, 148] width 183 height 12
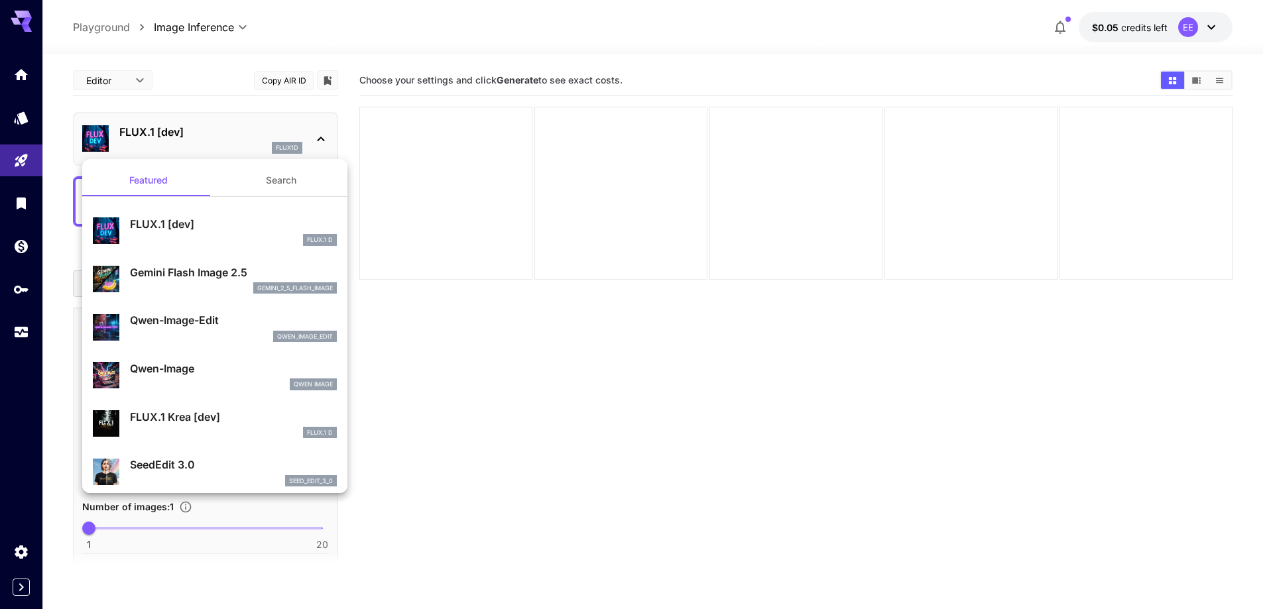
click at [269, 170] on button "Search" at bounding box center [281, 180] width 133 height 32
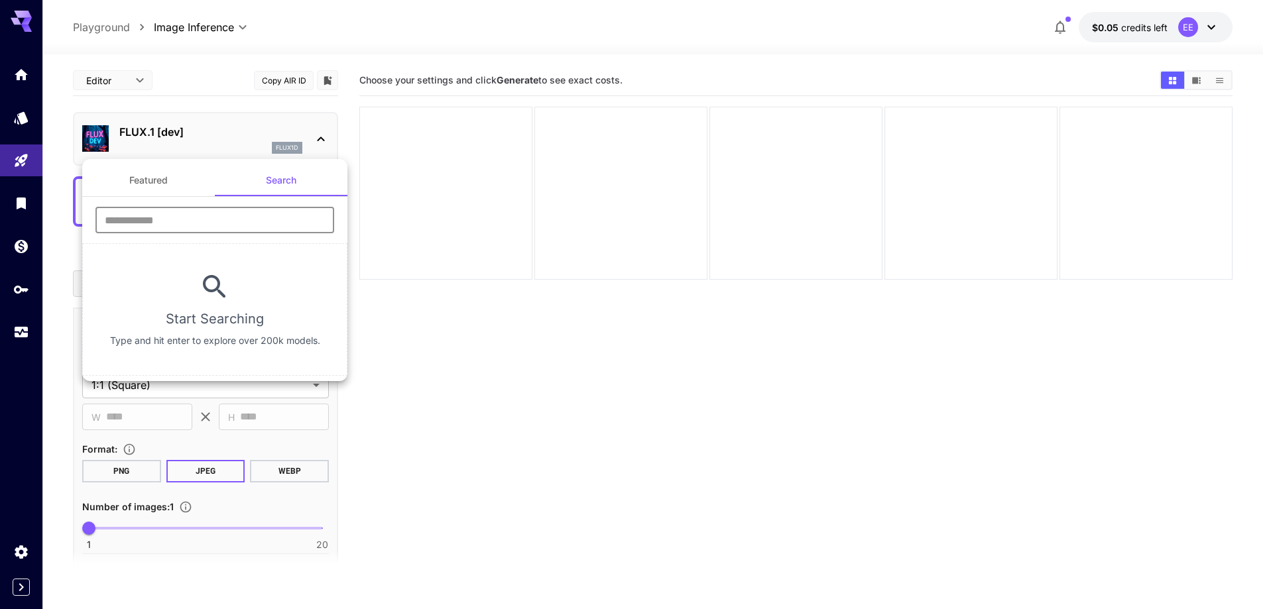
click at [229, 230] on input "text" at bounding box center [214, 220] width 239 height 27
type input "****"
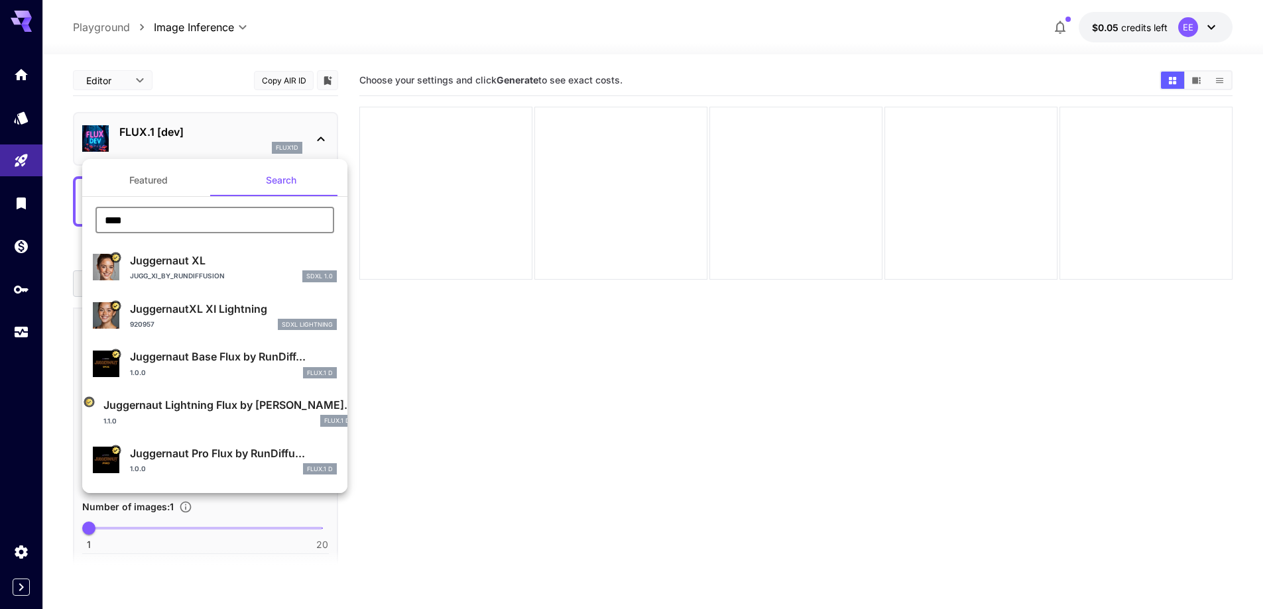
click at [180, 272] on p "Jugg_XI_by_RunDiffusion" at bounding box center [177, 276] width 95 height 10
type input "**"
type input "***"
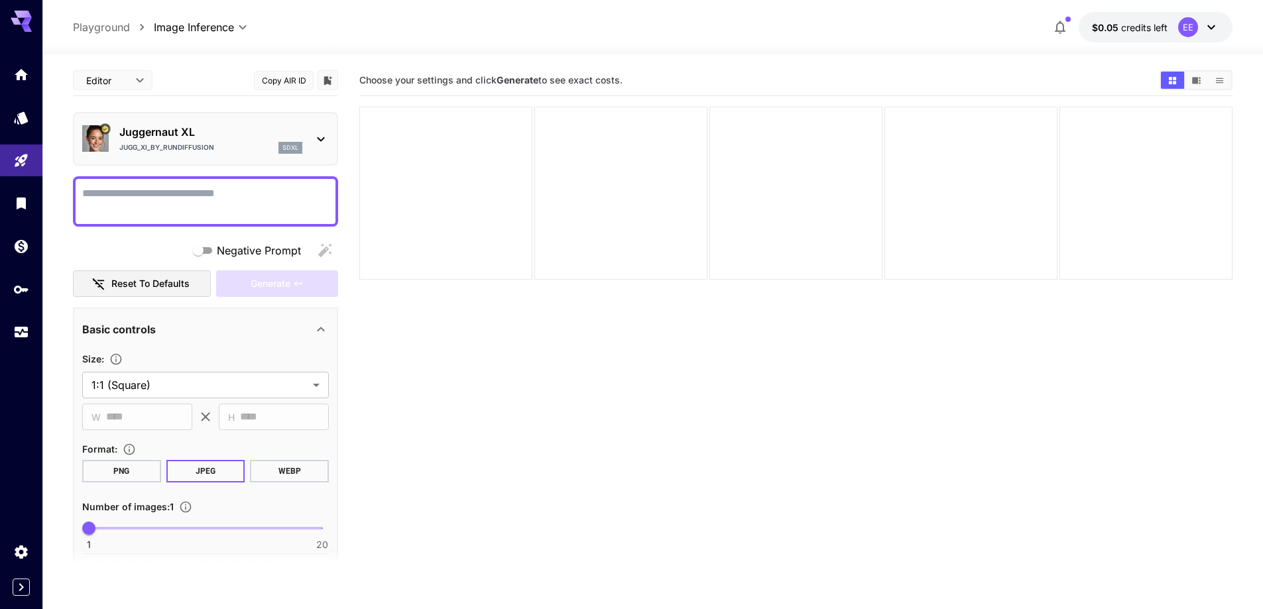
click at [183, 206] on textarea "Negative Prompt" at bounding box center [205, 202] width 247 height 32
paste textarea "**********"
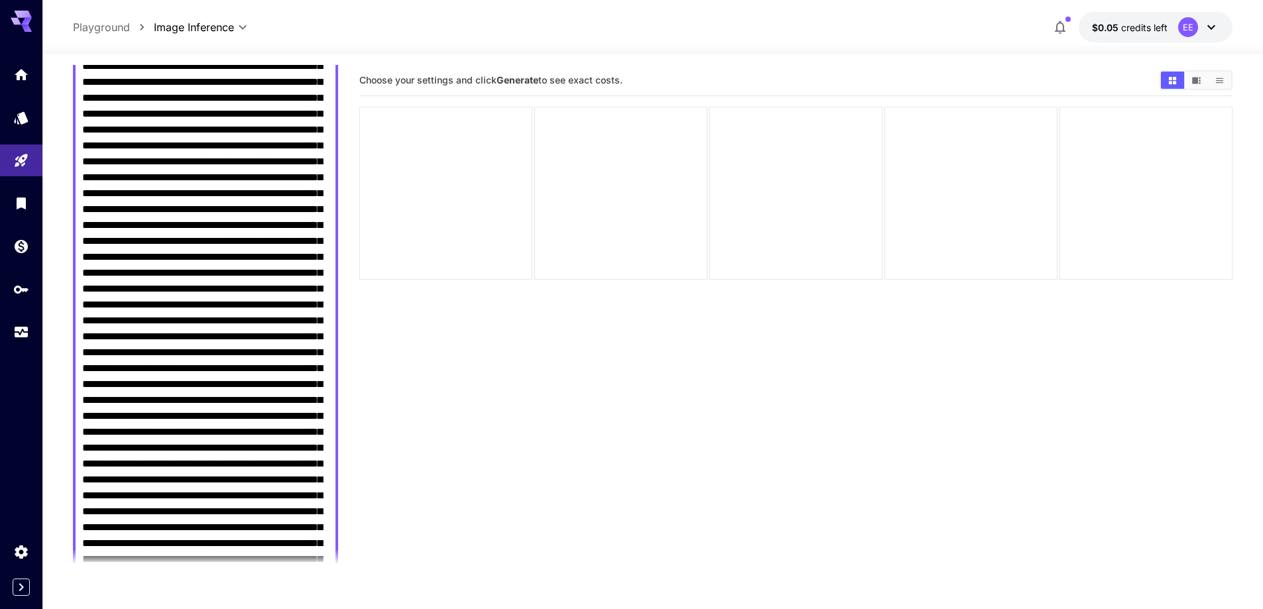
scroll to position [729, 0]
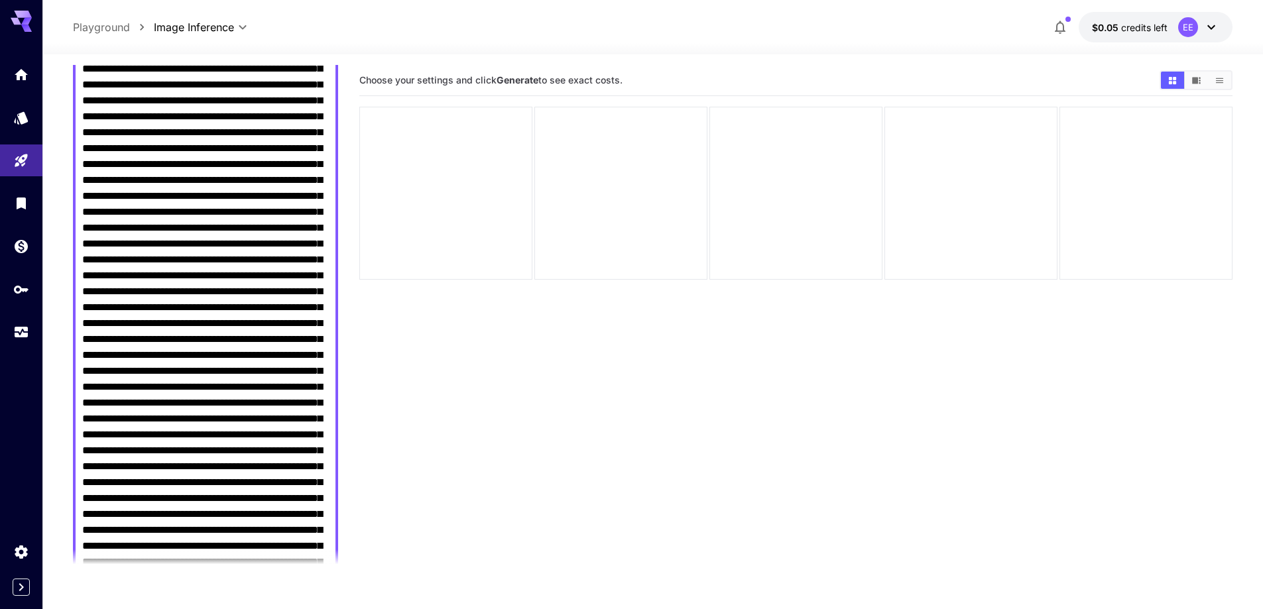
drag, startPoint x: 284, startPoint y: 418, endPoint x: 319, endPoint y: 475, distance: 66.1
click at [319, 475] on textarea "Negative Prompt" at bounding box center [205, 204] width 247 height 1496
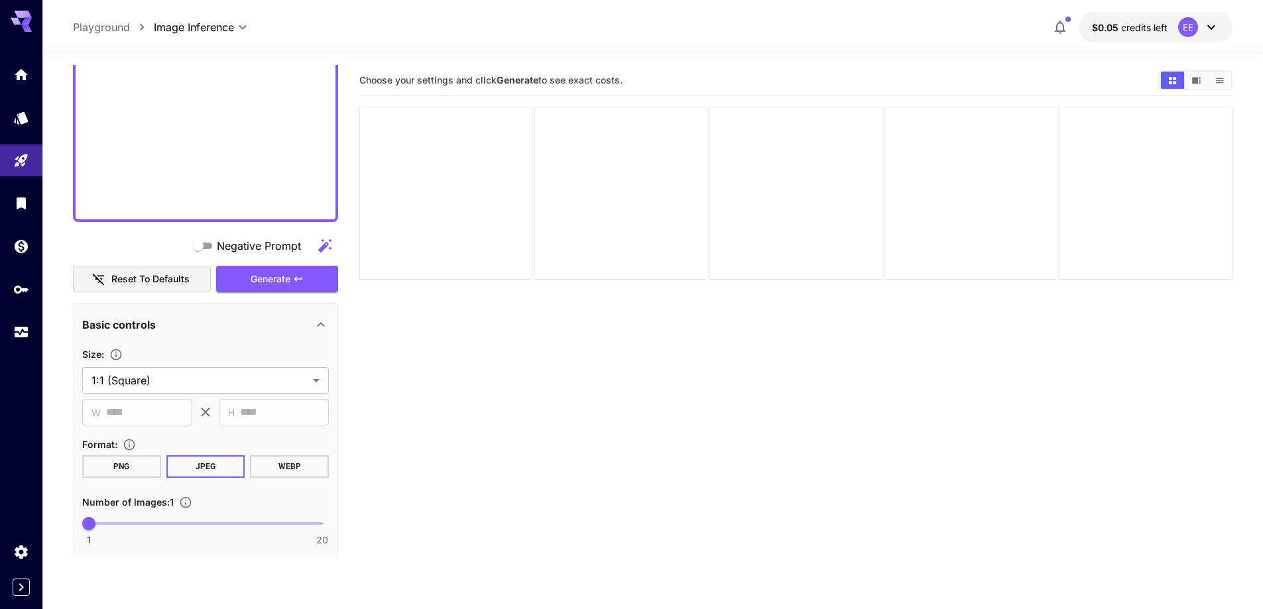
scroll to position [1474, 0]
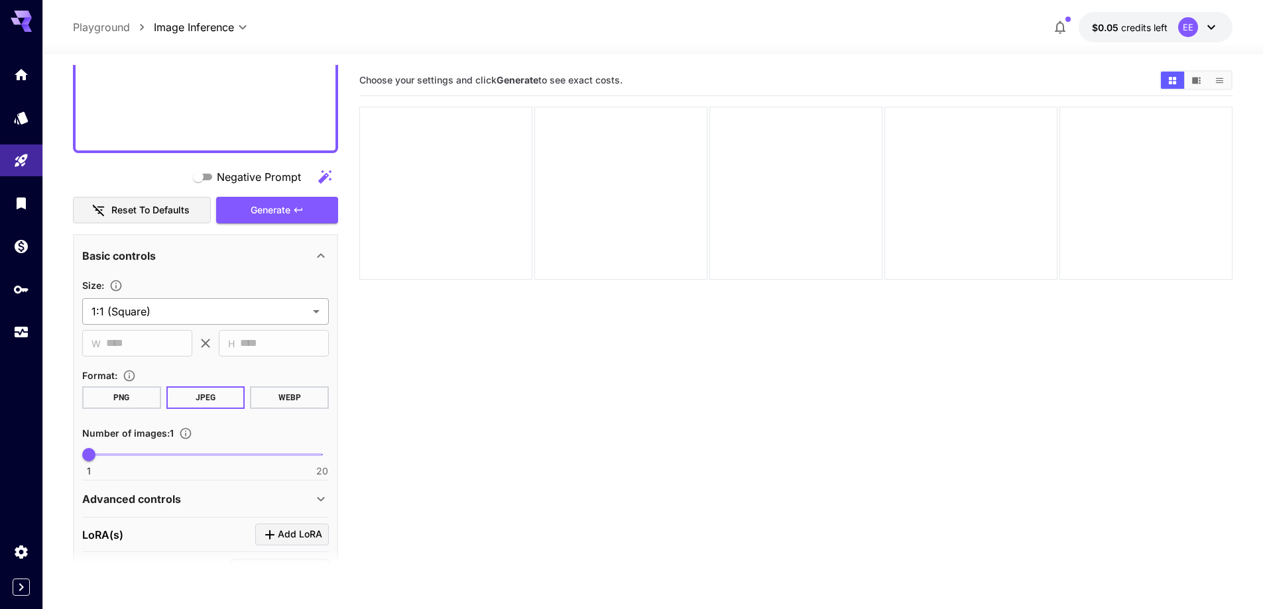
type textarea "**********"
click at [221, 310] on body "**********" at bounding box center [631, 357] width 1263 height 714
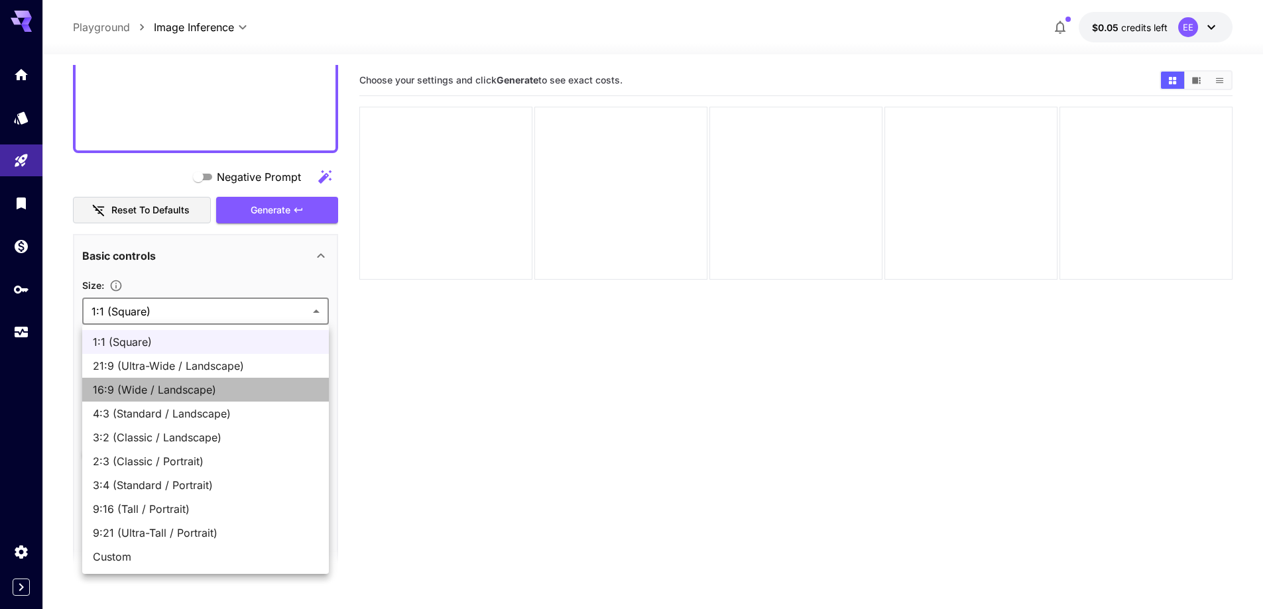
click at [230, 389] on span "16:9 (Wide / Landscape)" at bounding box center [205, 390] width 225 height 16
type input "**********"
type input "****"
type input "***"
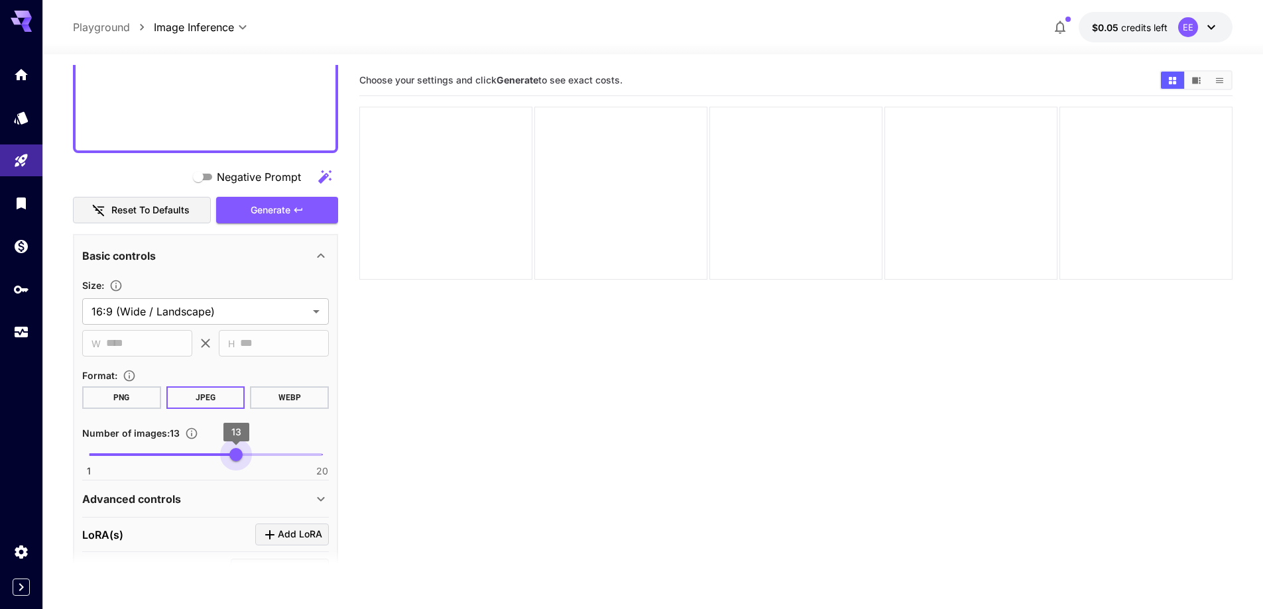
type input "**"
drag, startPoint x: 234, startPoint y: 456, endPoint x: 253, endPoint y: 463, distance: 20.6
click at [253, 463] on span "1 20 14" at bounding box center [205, 455] width 233 height 20
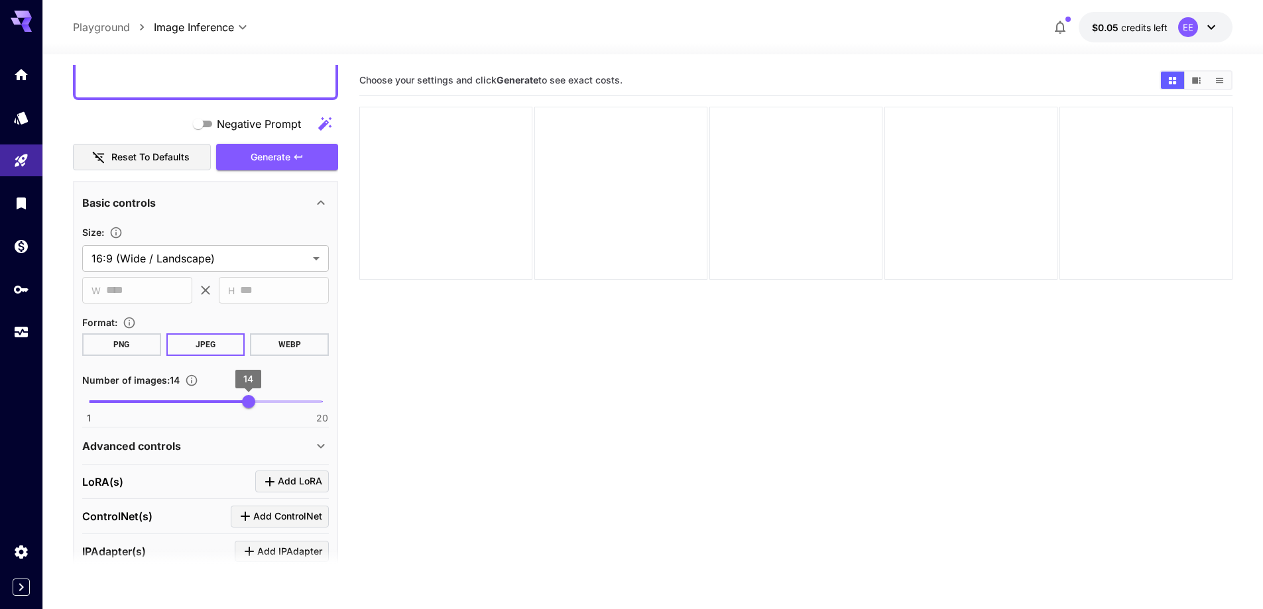
scroll to position [1606, 0]
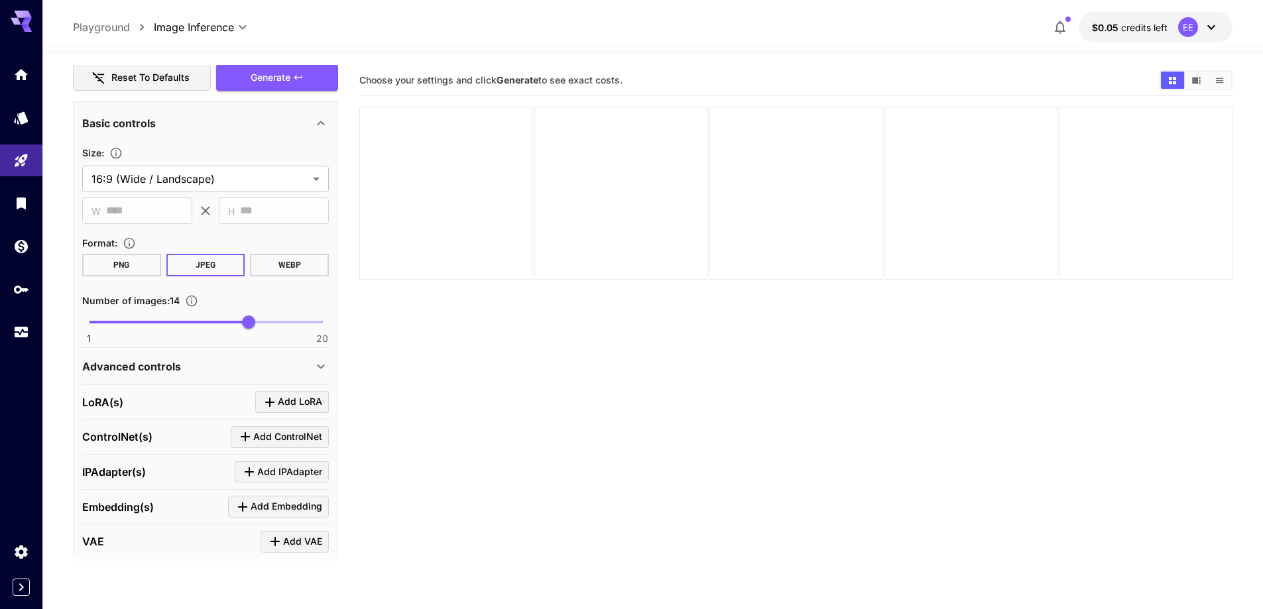
click at [205, 370] on div "Advanced controls" at bounding box center [197, 367] width 231 height 16
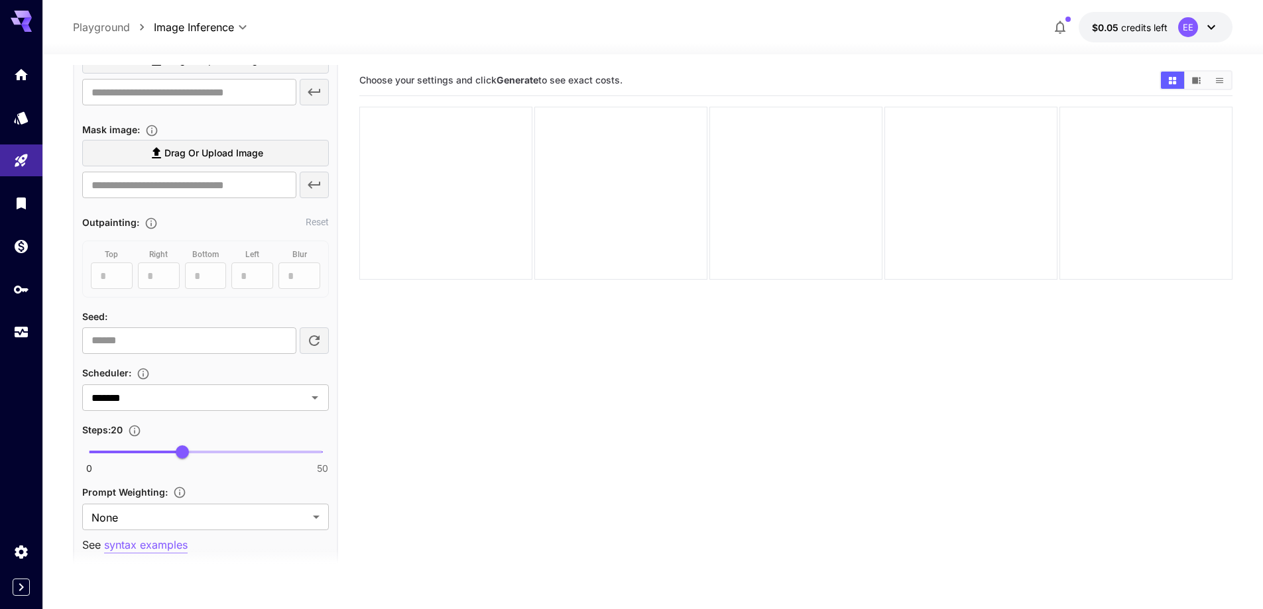
scroll to position [2004, 0]
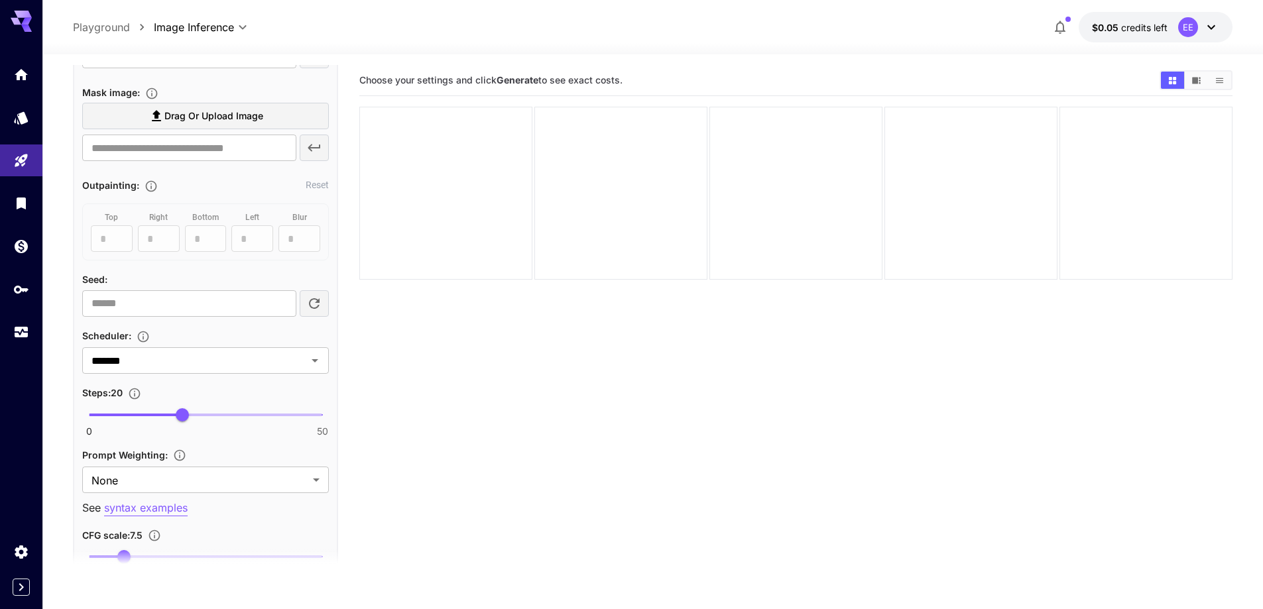
type input "**"
click at [232, 414] on span "0 50 31" at bounding box center [205, 415] width 233 height 20
click at [204, 475] on body "**********" at bounding box center [631, 357] width 1263 height 714
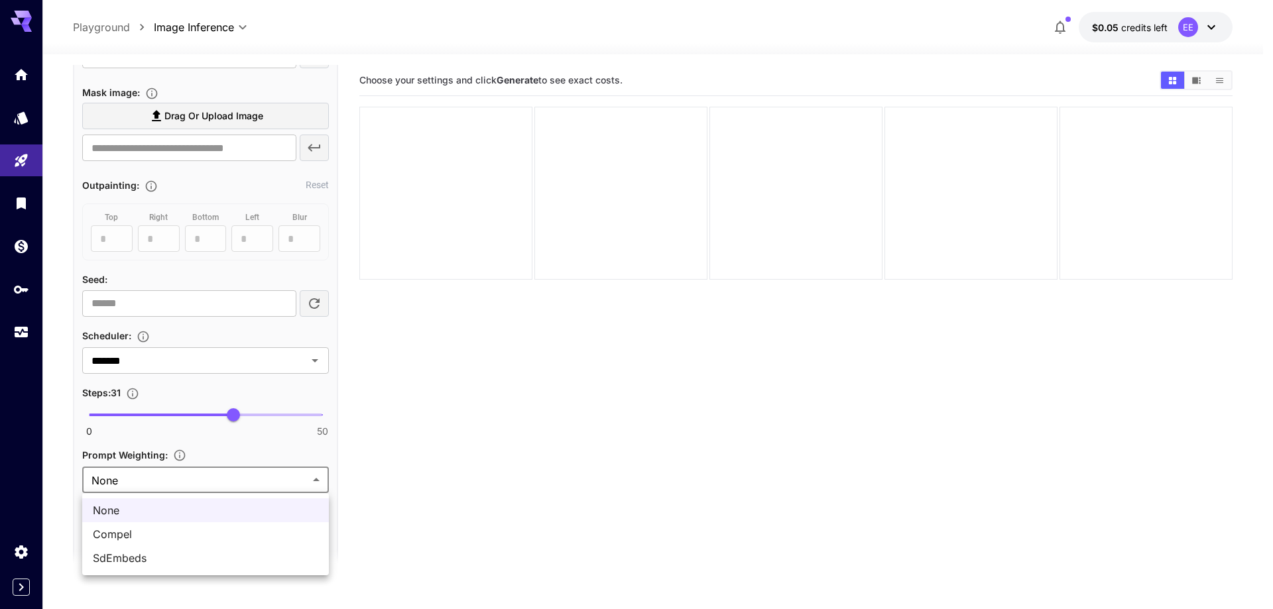
click at [141, 552] on span "SdEmbeds" at bounding box center [205, 558] width 225 height 16
type input "********"
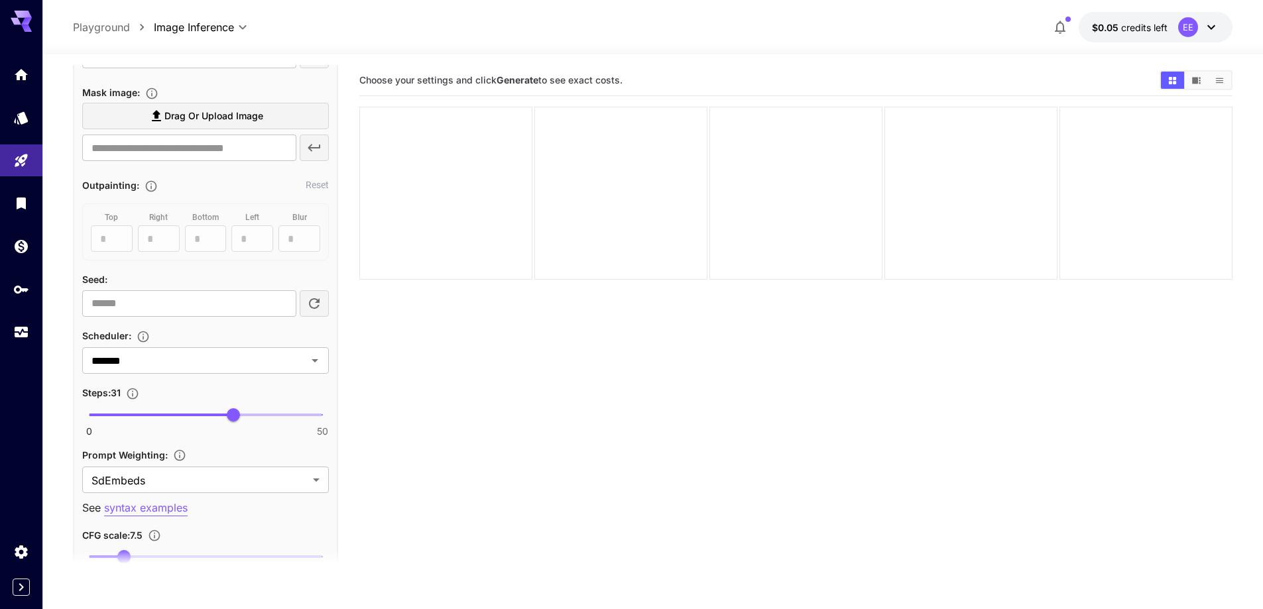
click at [111, 556] on section at bounding box center [205, 566] width 265 height 33
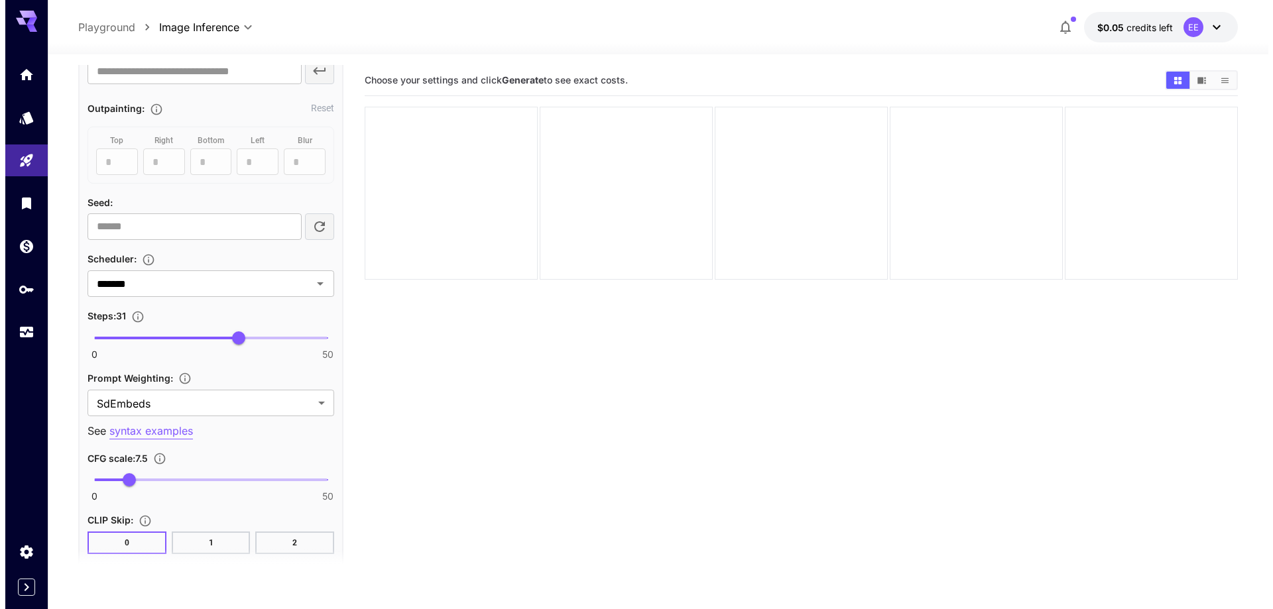
scroll to position [2270, 0]
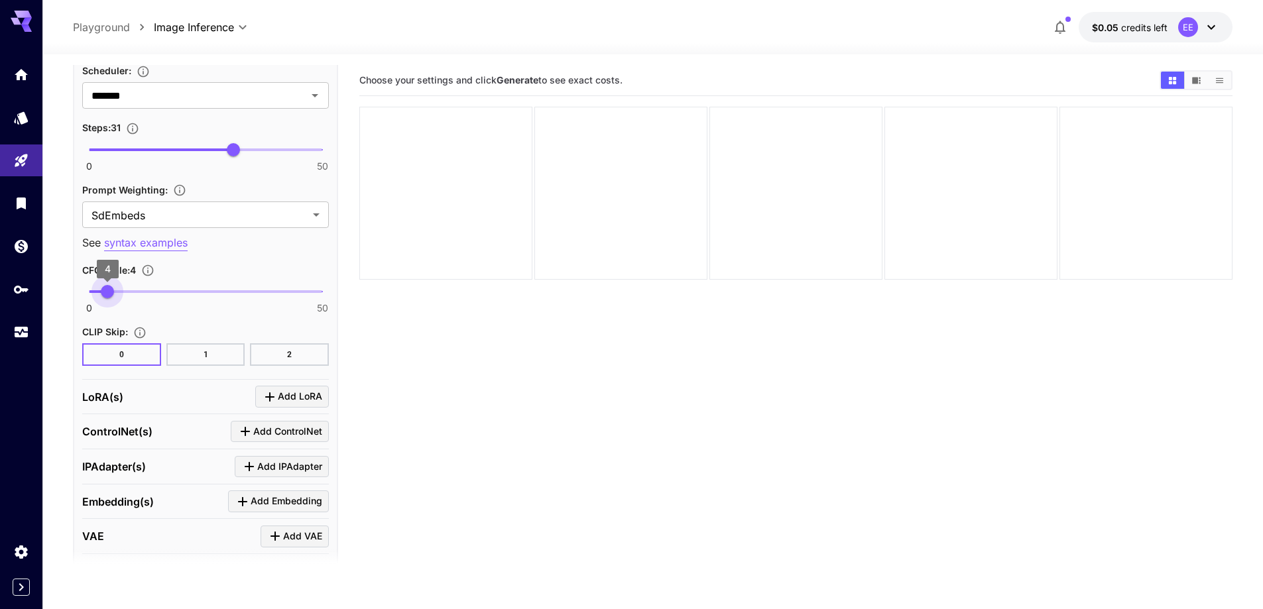
type input "***"
drag, startPoint x: 115, startPoint y: 292, endPoint x: 108, endPoint y: 291, distance: 6.7
click at [108, 291] on span "4.1" at bounding box center [107, 291] width 13 height 13
click at [291, 398] on span "Add LoRA" at bounding box center [300, 397] width 44 height 17
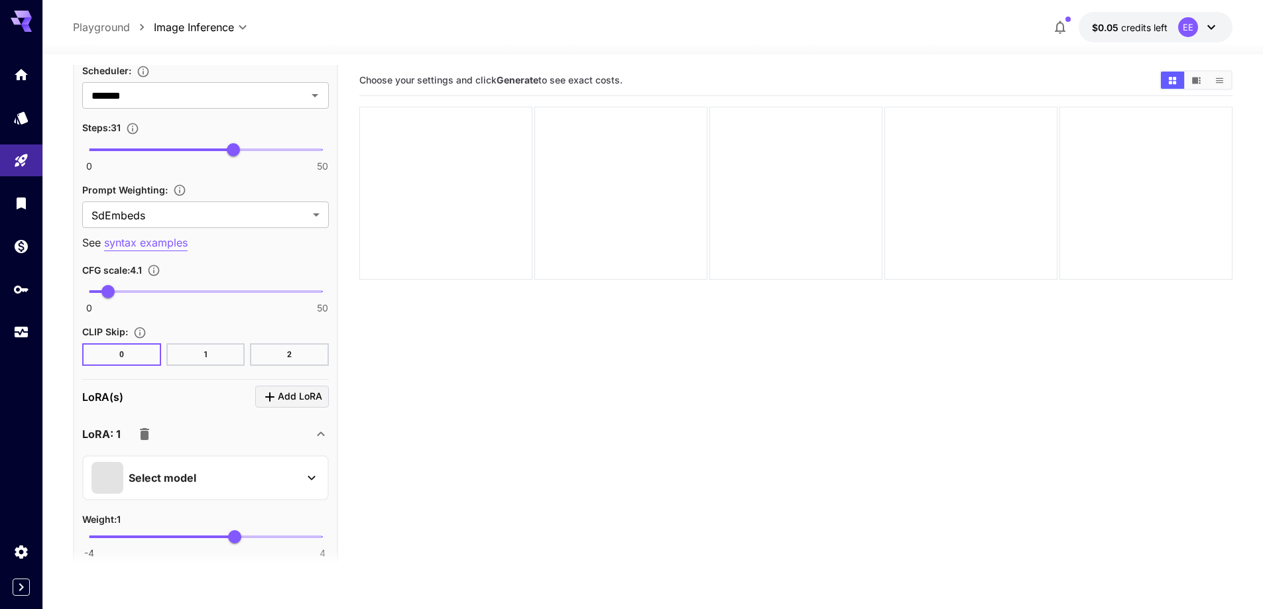
click at [217, 484] on div "Select model" at bounding box center [194, 478] width 207 height 32
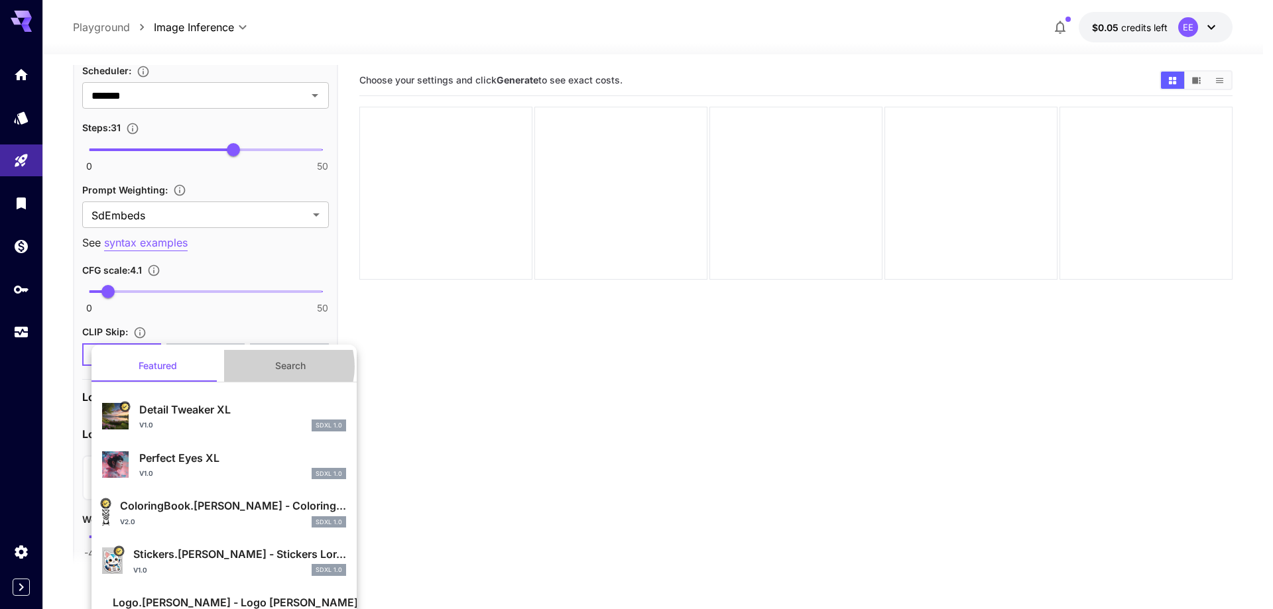
click at [277, 367] on button "Search" at bounding box center [290, 366] width 133 height 32
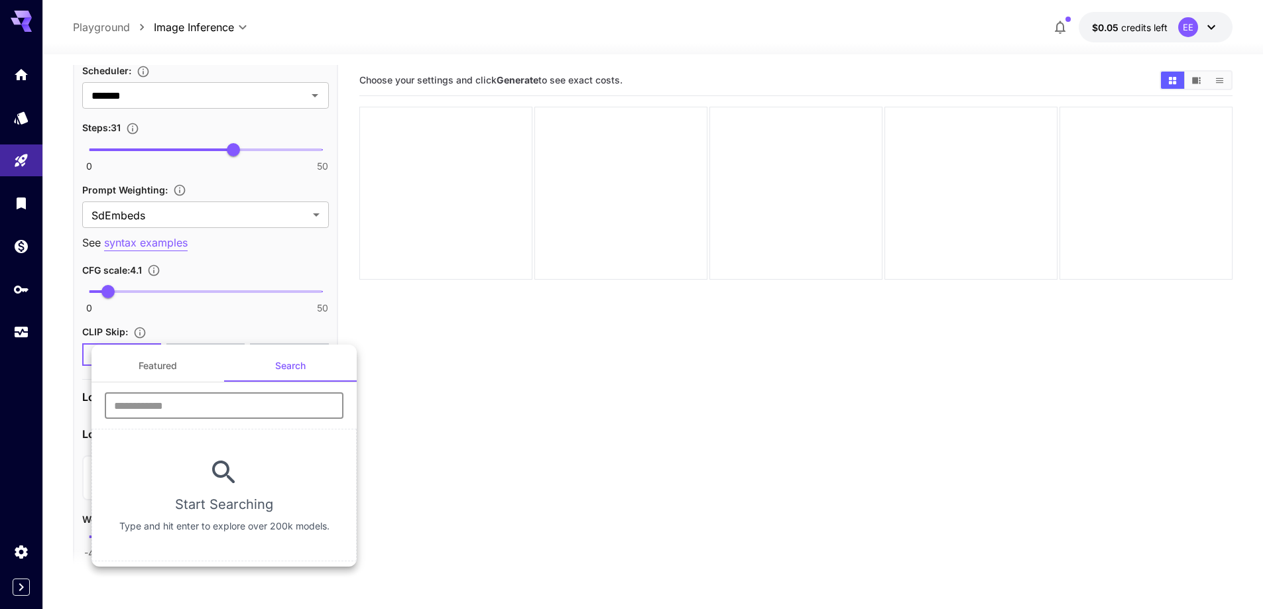
click at [268, 412] on input "text" at bounding box center [224, 406] width 239 height 27
type input "****"
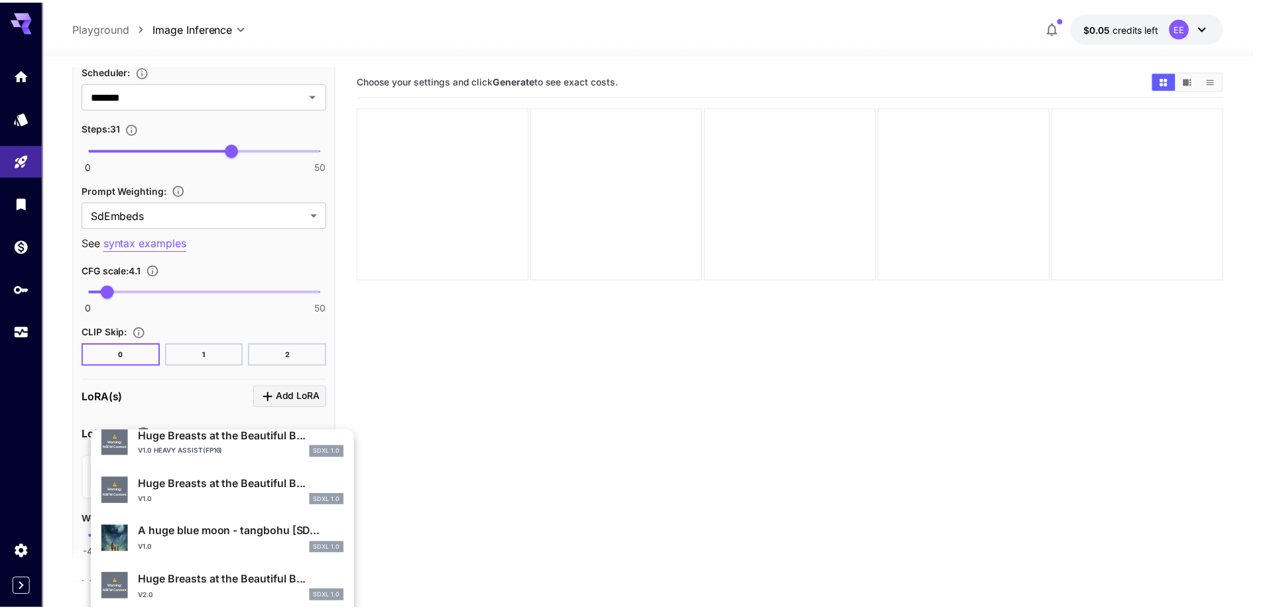
scroll to position [577, 0]
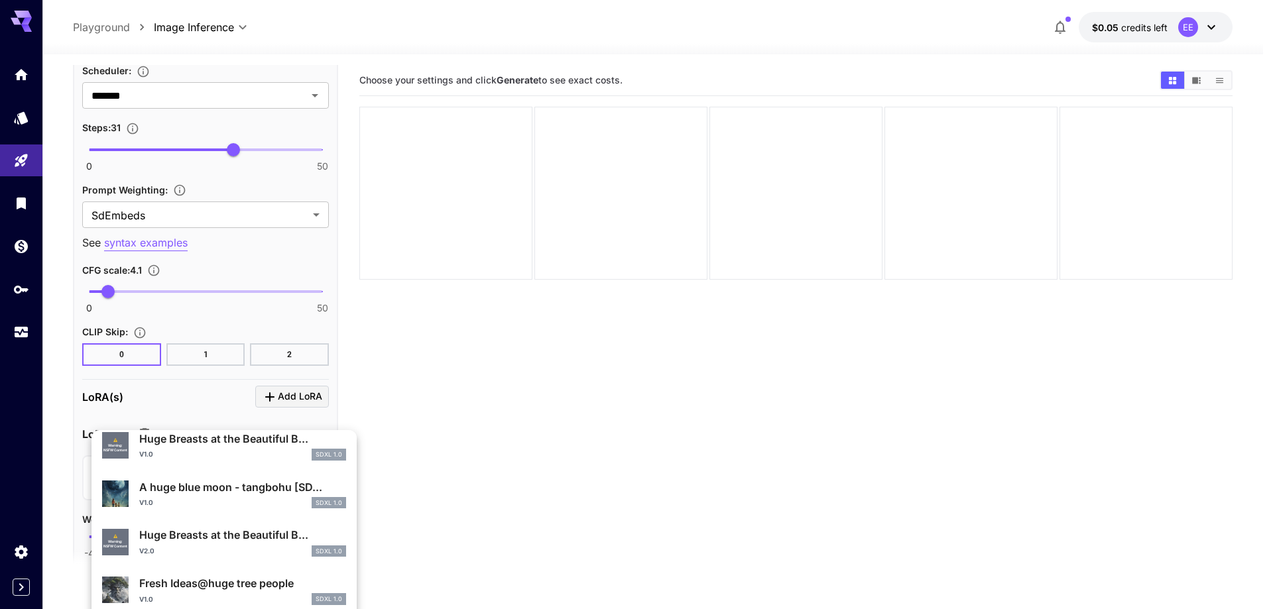
click at [249, 464] on div "⚠️ Warning: NSFW Content Huge Breasts at the Beautiful B... v1.0 SDXL 1.0" at bounding box center [224, 446] width 244 height 40
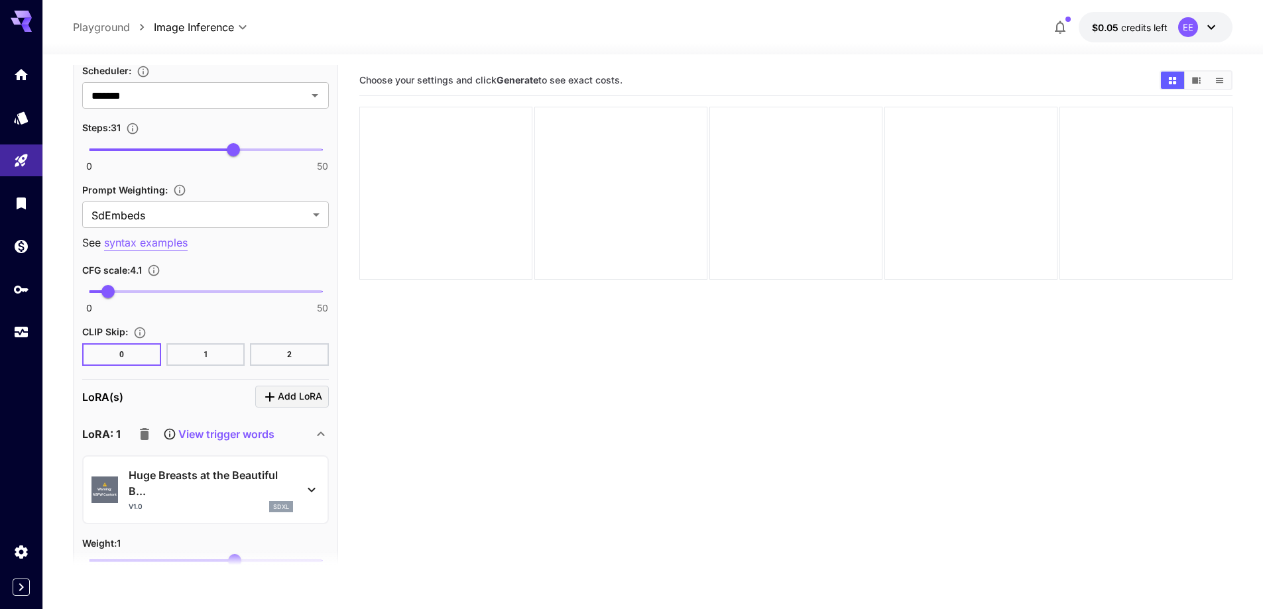
scroll to position [2402, 0]
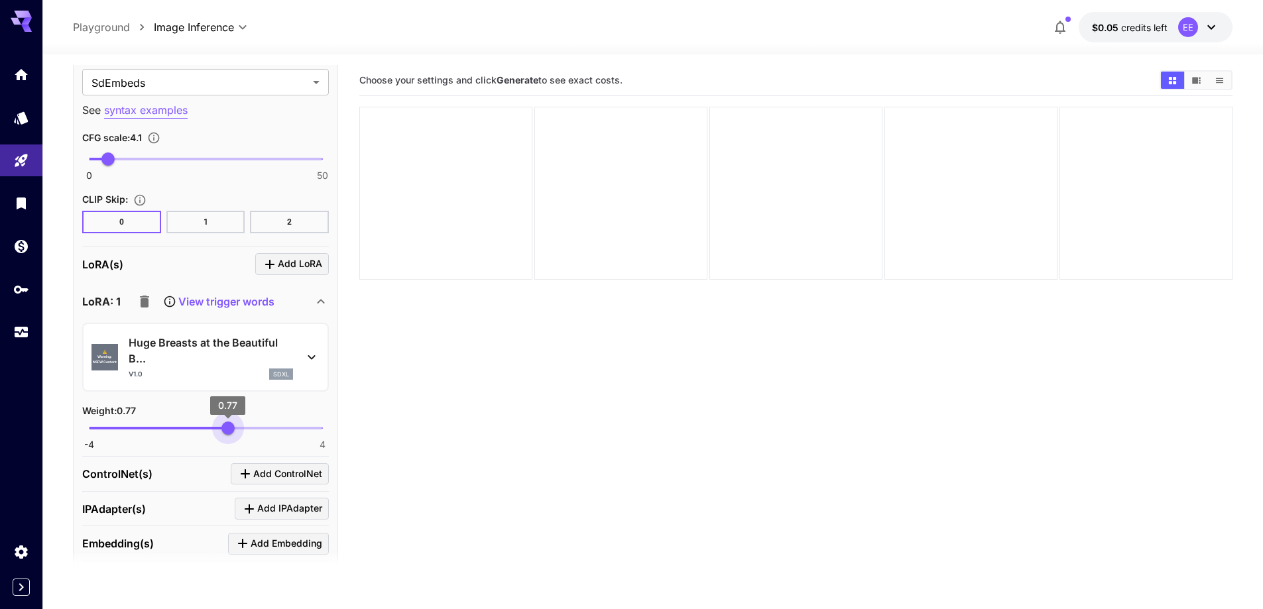
type input "****"
click at [223, 431] on span "0.59" at bounding box center [222, 428] width 13 height 13
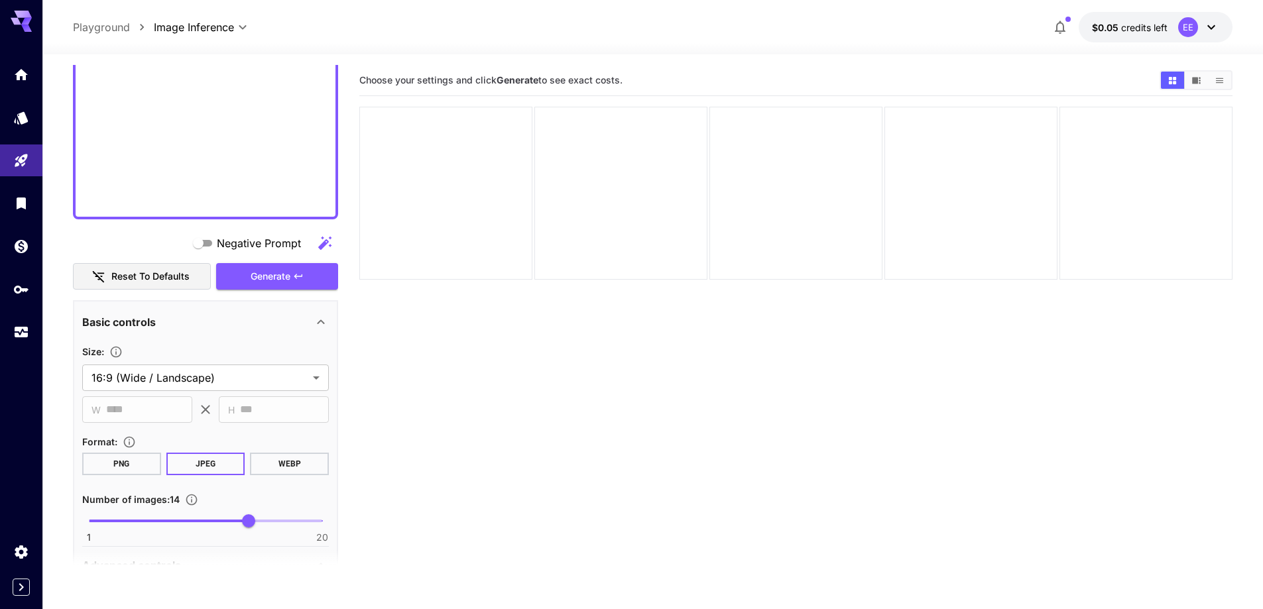
scroll to position [1341, 0]
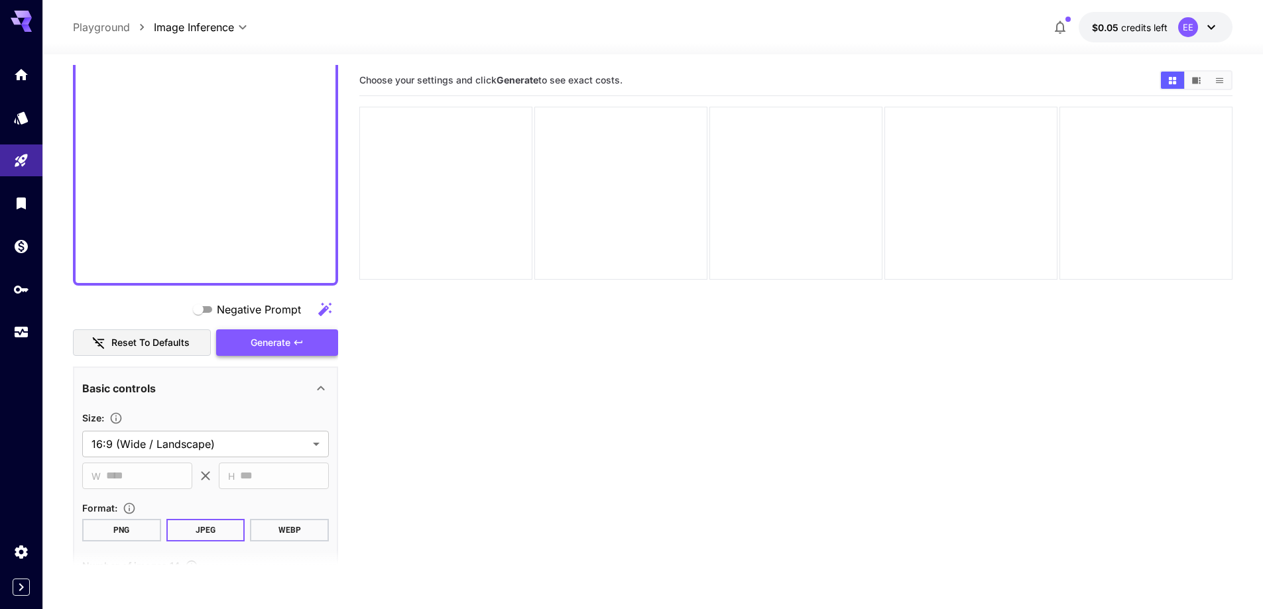
click at [296, 354] on button "Generate" at bounding box center [277, 343] width 122 height 27
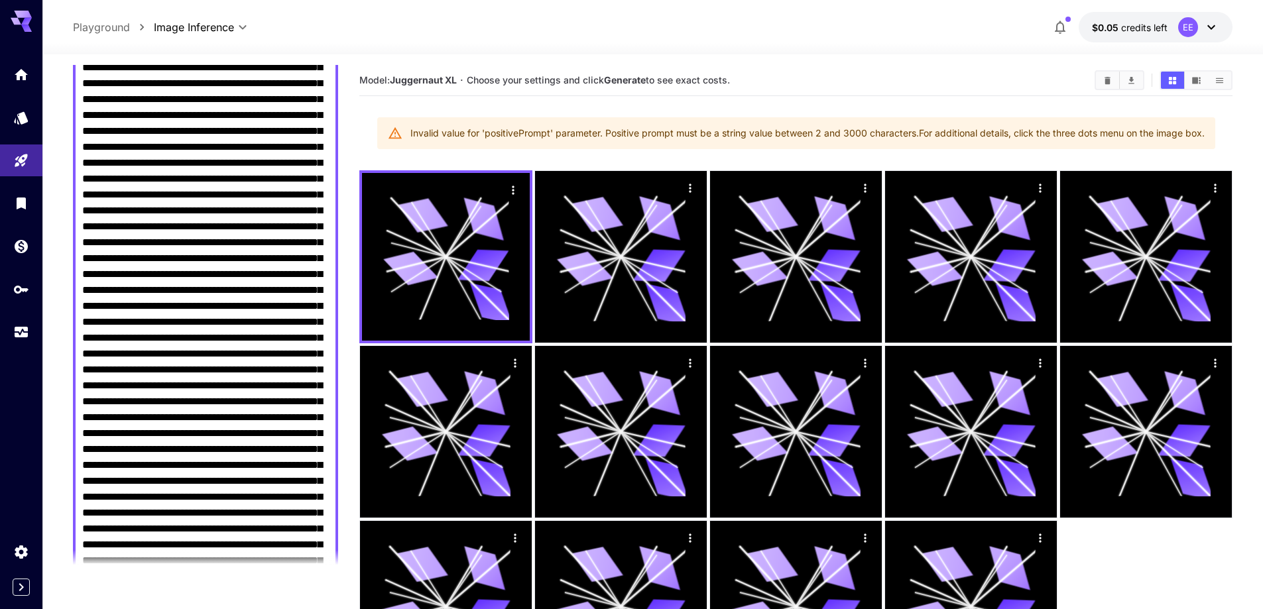
scroll to position [332, 0]
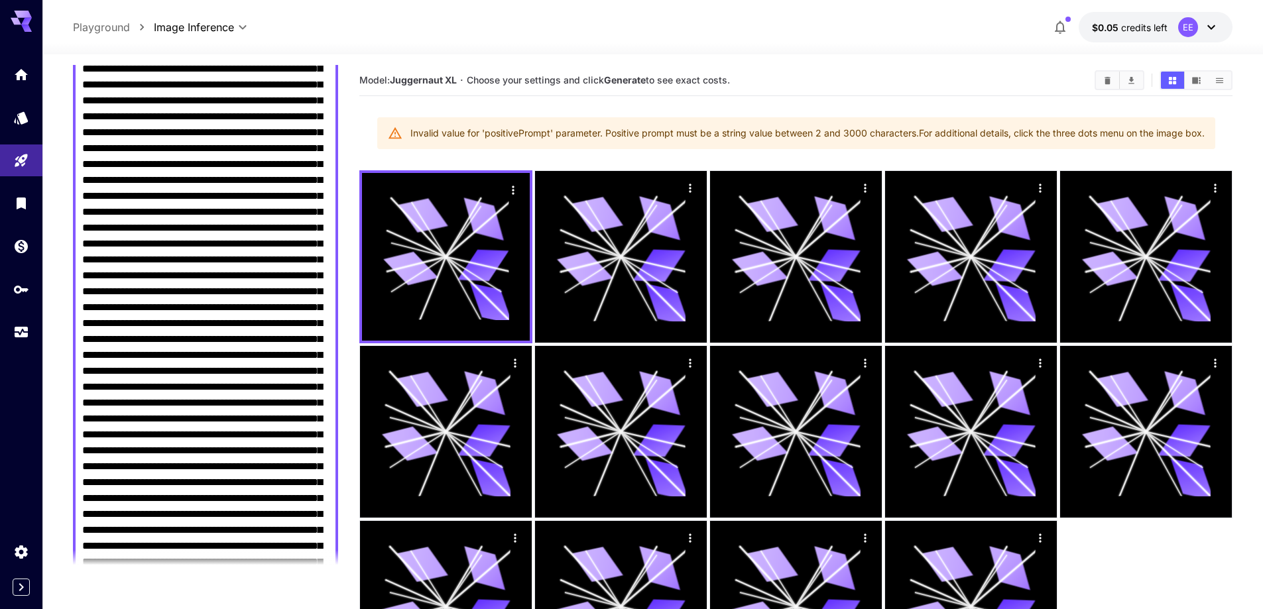
drag, startPoint x: 271, startPoint y: 135, endPoint x: 268, endPoint y: 256, distance: 121.4
click at [268, 256] on textarea "Negative Prompt" at bounding box center [205, 570] width 247 height 1432
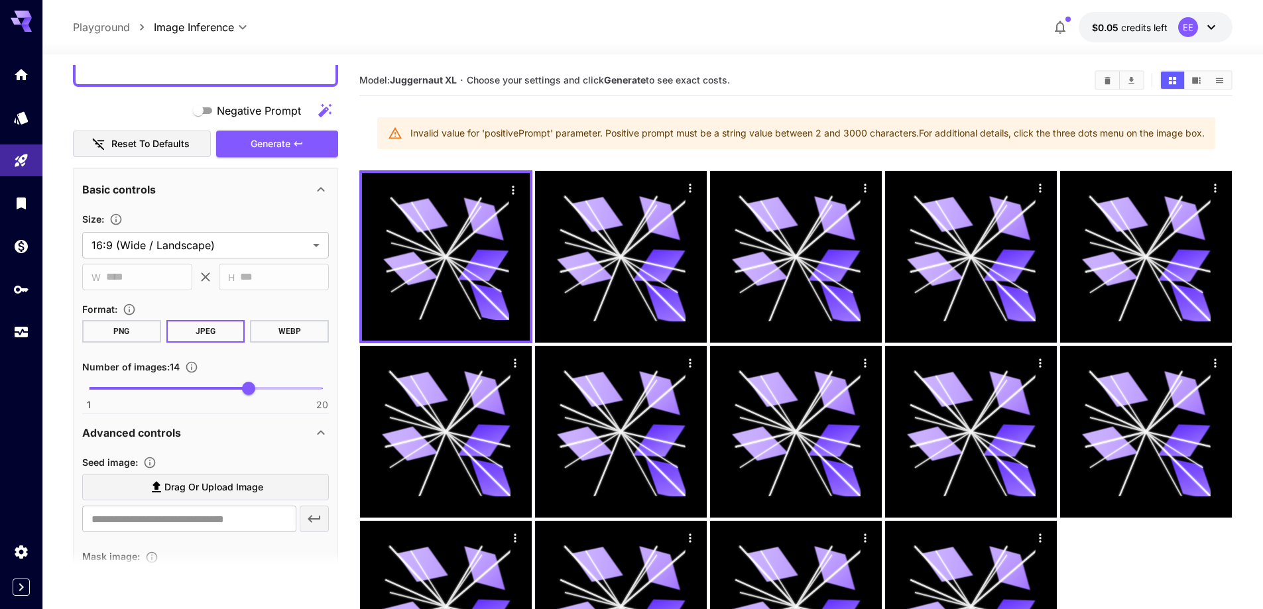
scroll to position [1459, 0]
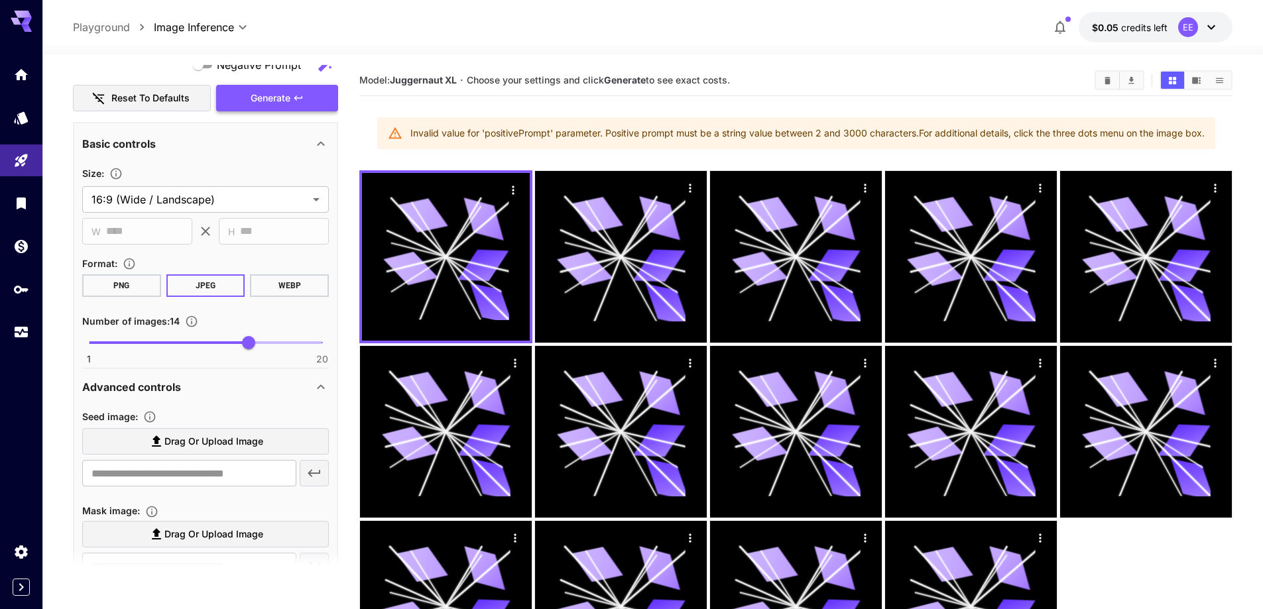
click at [239, 109] on button "Generate" at bounding box center [277, 98] width 122 height 27
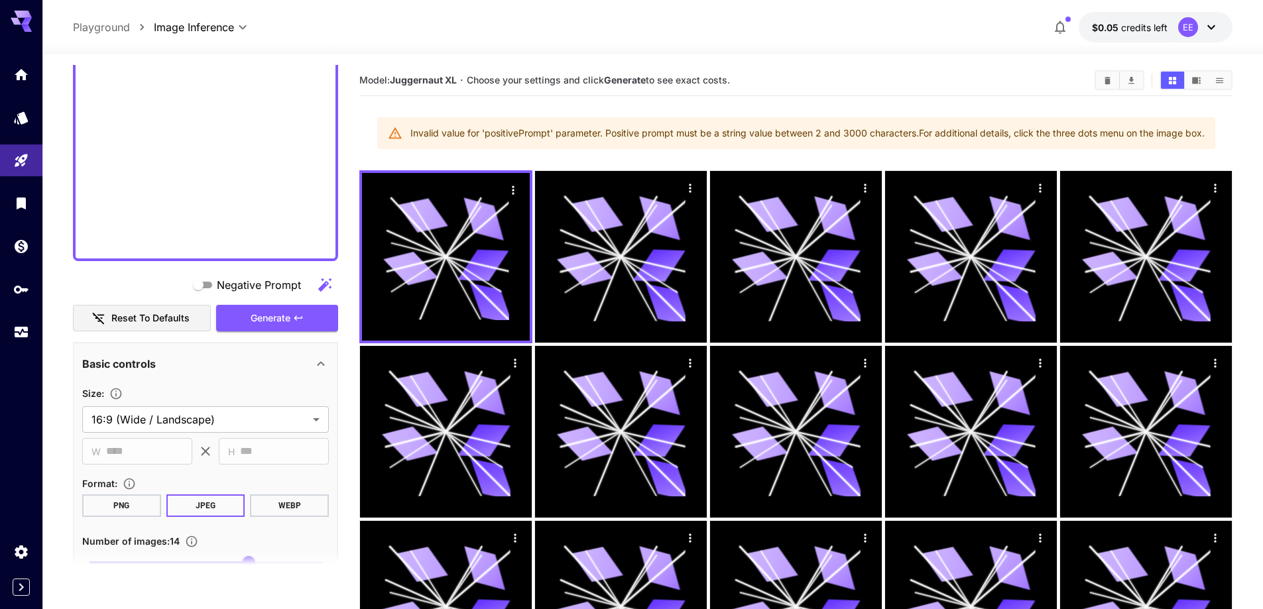
scroll to position [1193, 0]
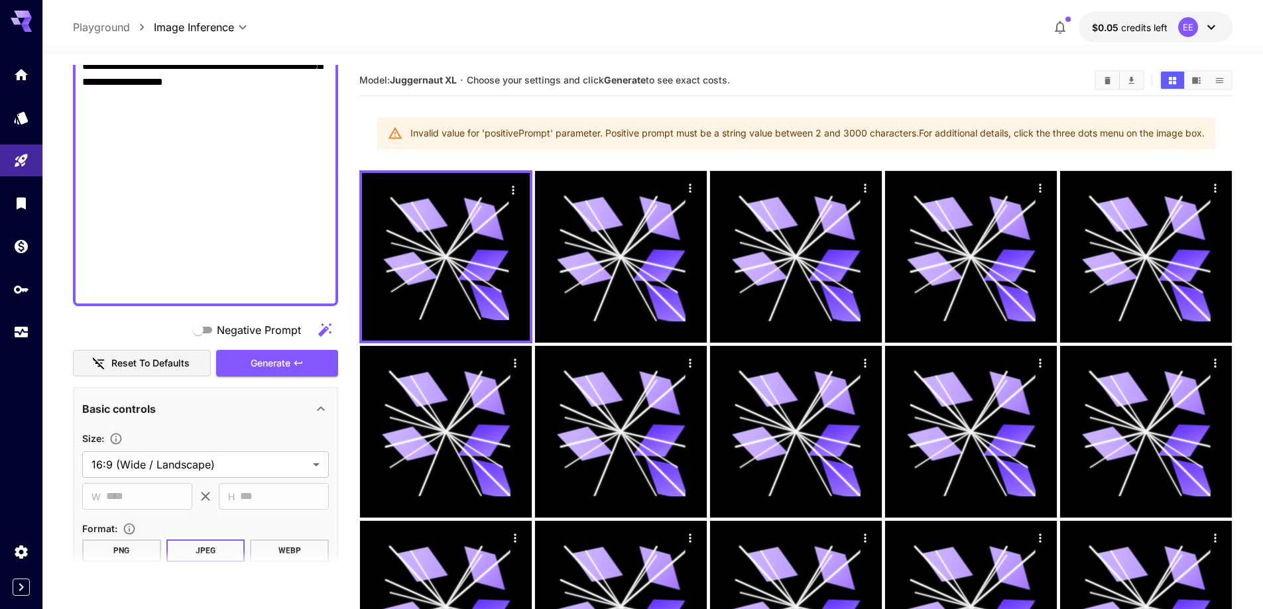
drag, startPoint x: 243, startPoint y: 257, endPoint x: 267, endPoint y: 300, distance: 48.4
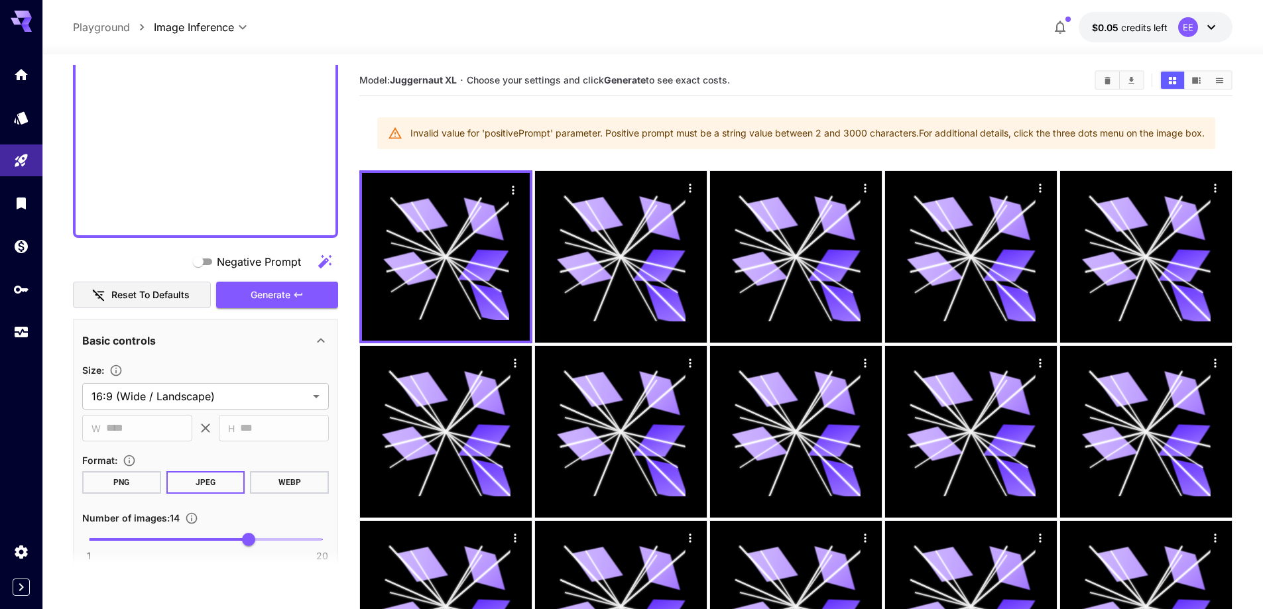
scroll to position [1180, 0]
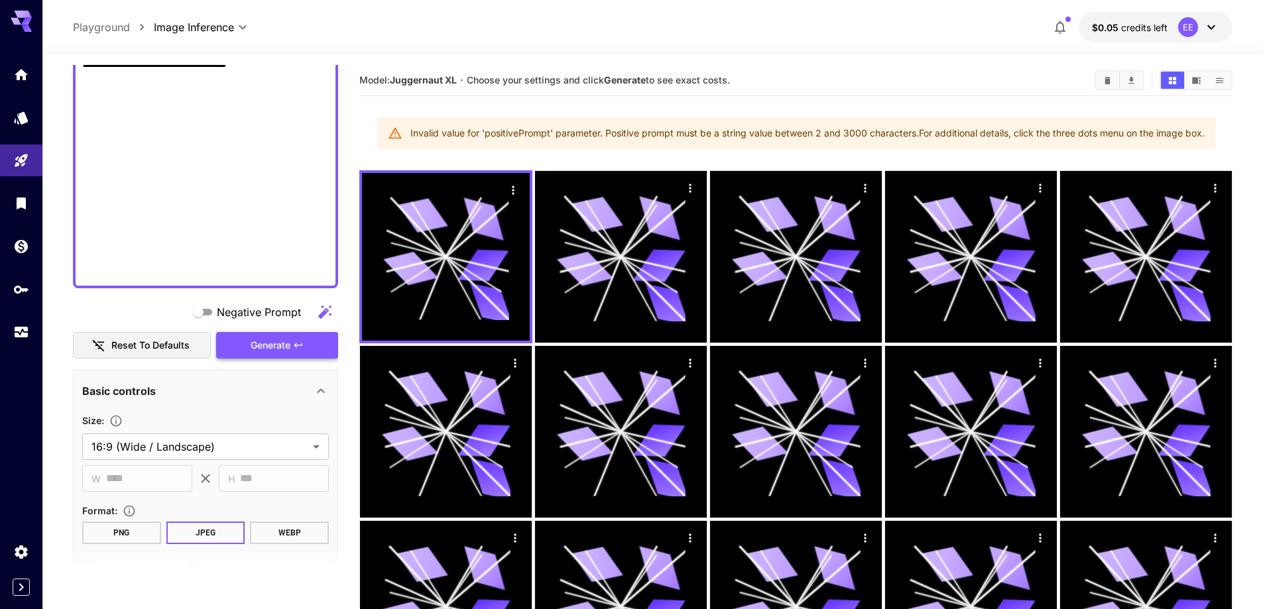
click at [245, 341] on button "Generate" at bounding box center [277, 345] width 122 height 27
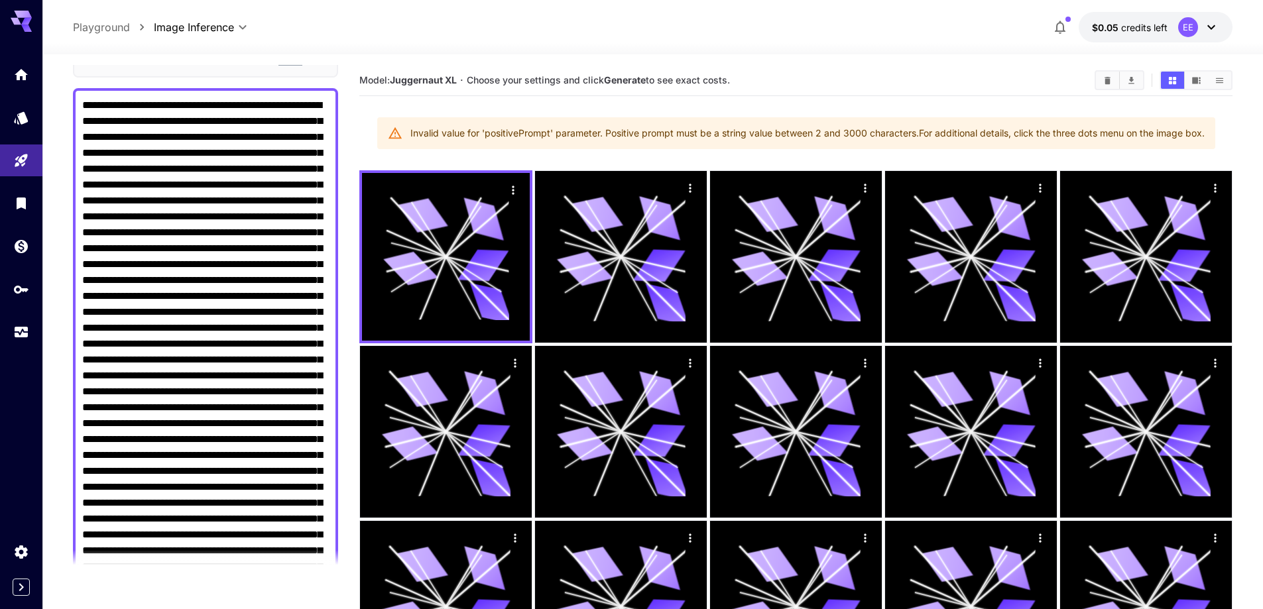
scroll to position [52, 0]
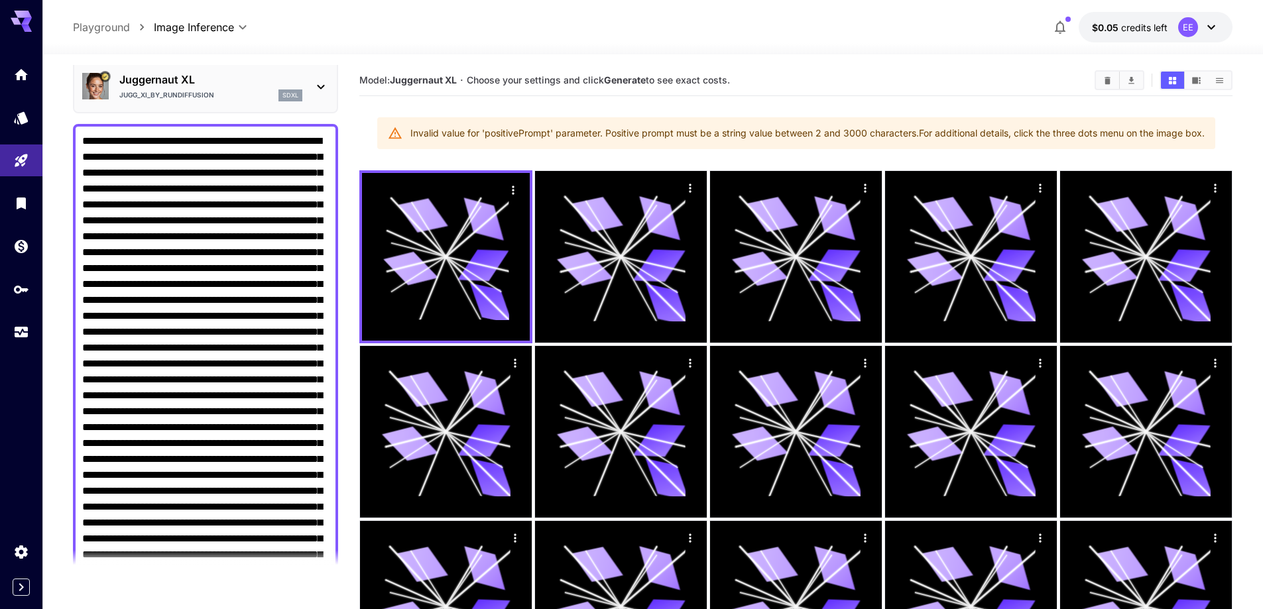
drag, startPoint x: 192, startPoint y: 367, endPoint x: 279, endPoint y: 440, distance: 113.5
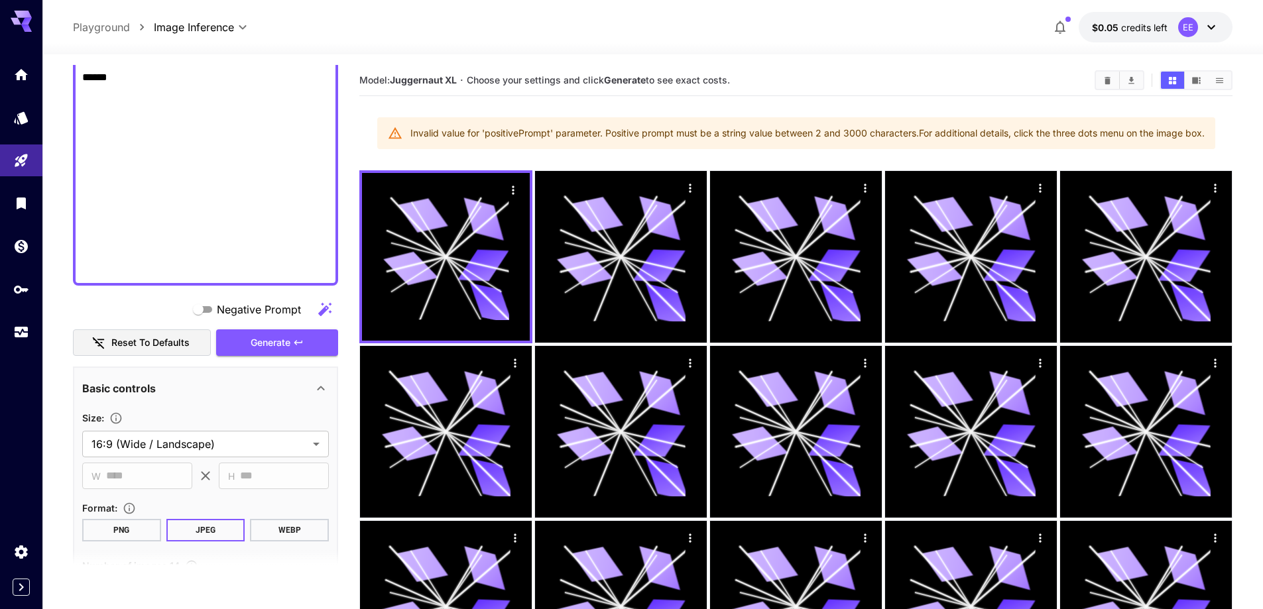
scroll to position [1113, 0]
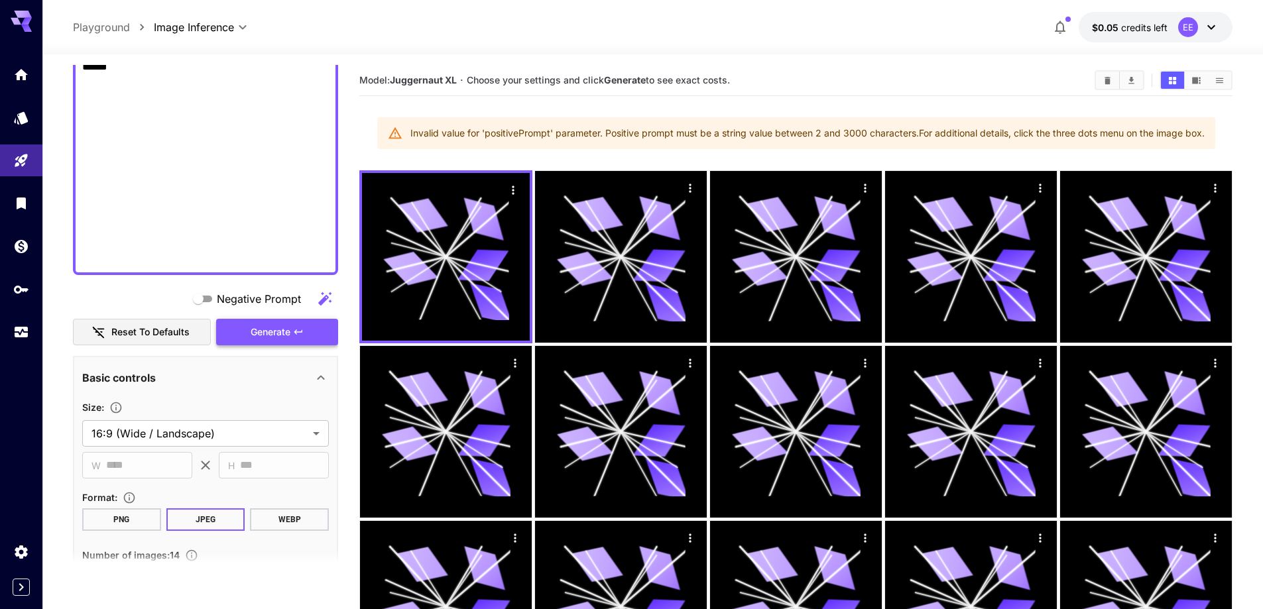
click at [263, 327] on span "Generate" at bounding box center [271, 332] width 40 height 17
drag, startPoint x: 82, startPoint y: 212, endPoint x: 255, endPoint y: 259, distance: 178.7
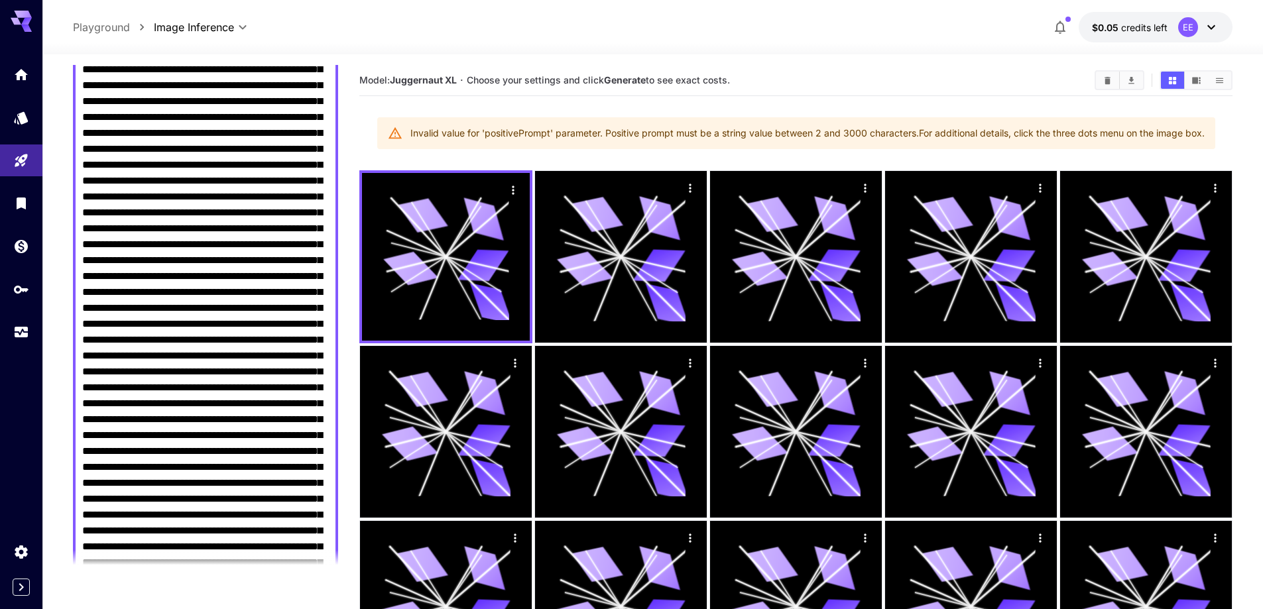
scroll to position [450, 0]
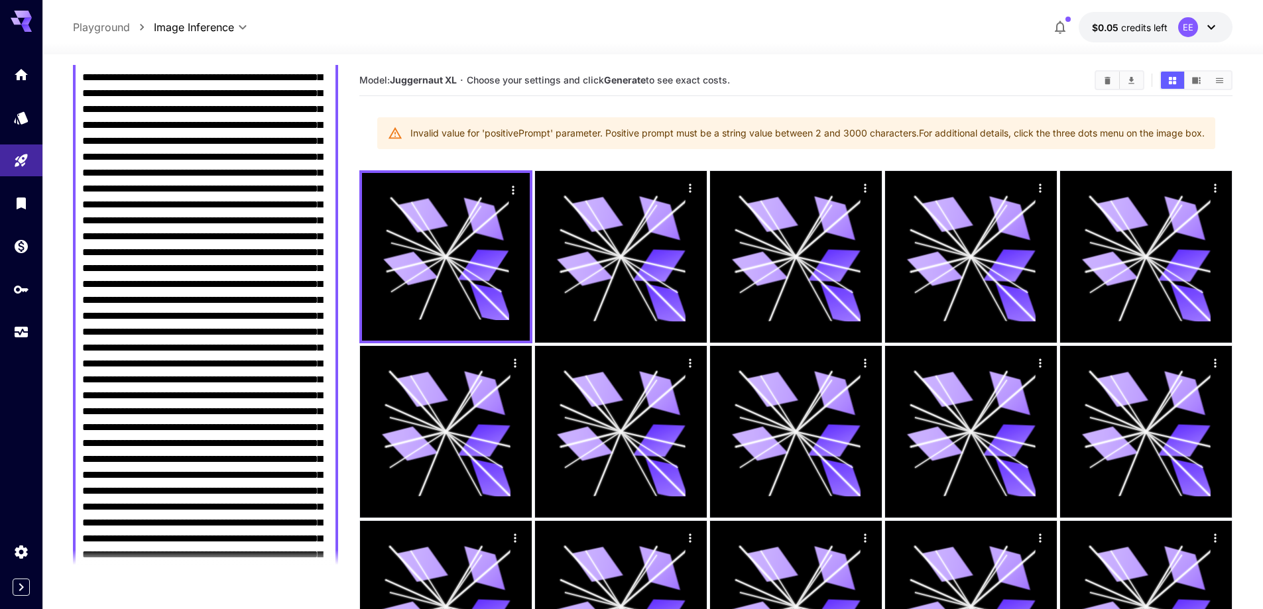
drag, startPoint x: 127, startPoint y: 266, endPoint x: 269, endPoint y: 380, distance: 182.0
click at [269, 380] on textarea "Negative Prompt" at bounding box center [205, 331] width 247 height 1193
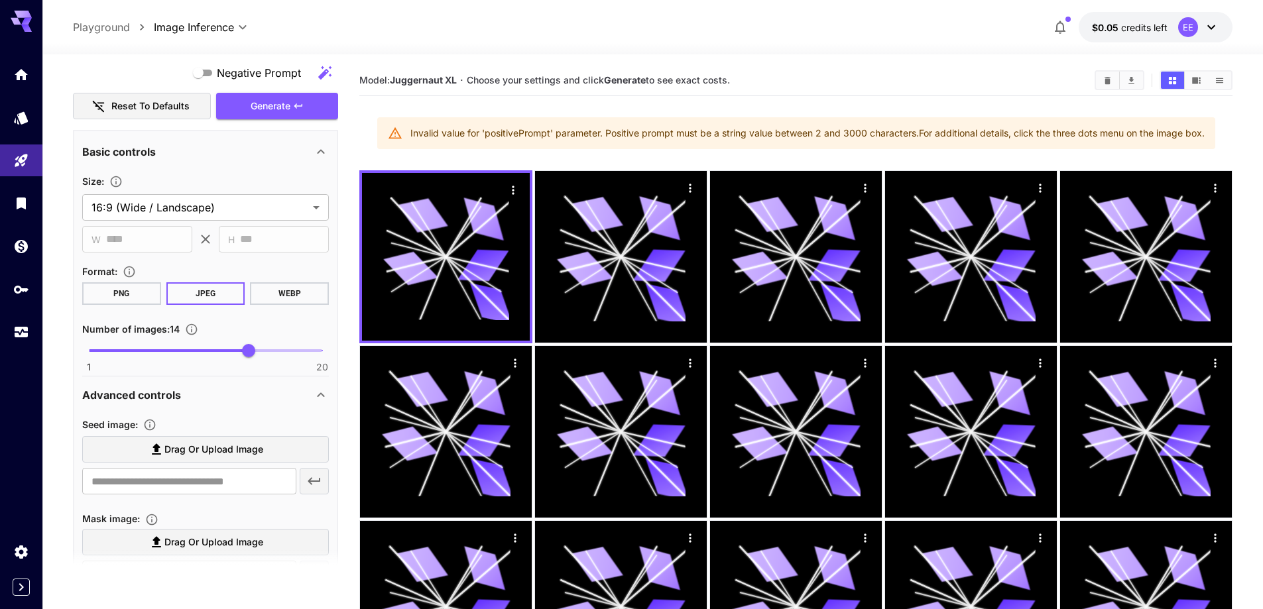
scroll to position [1246, 0]
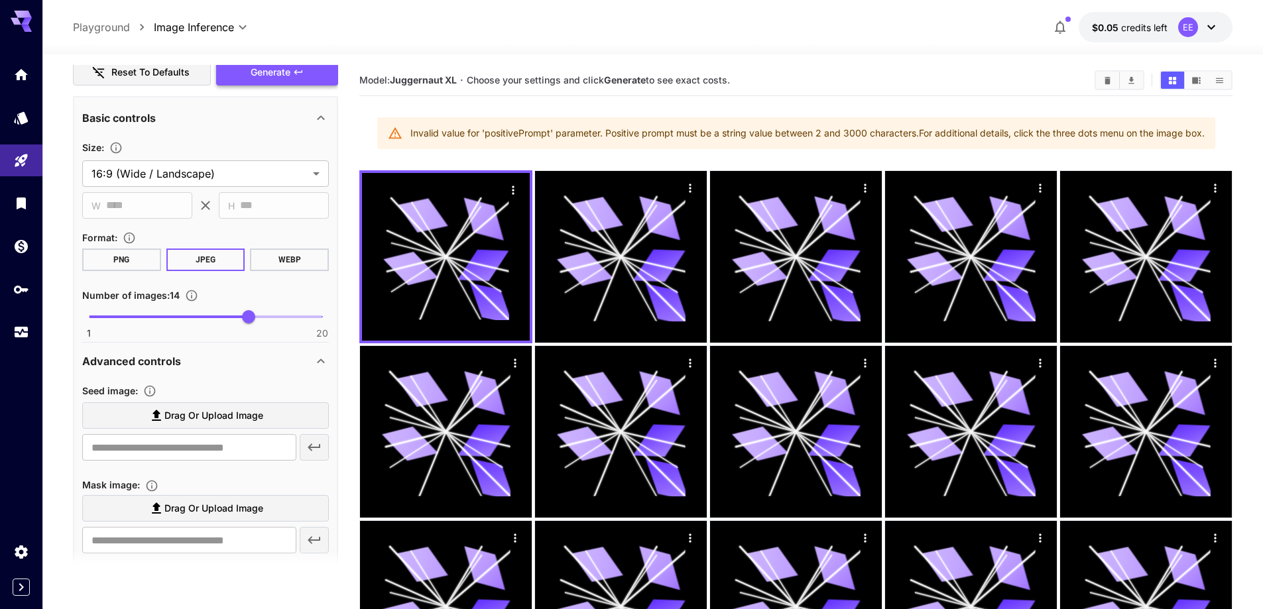
click at [256, 82] on button "Generate" at bounding box center [277, 72] width 122 height 27
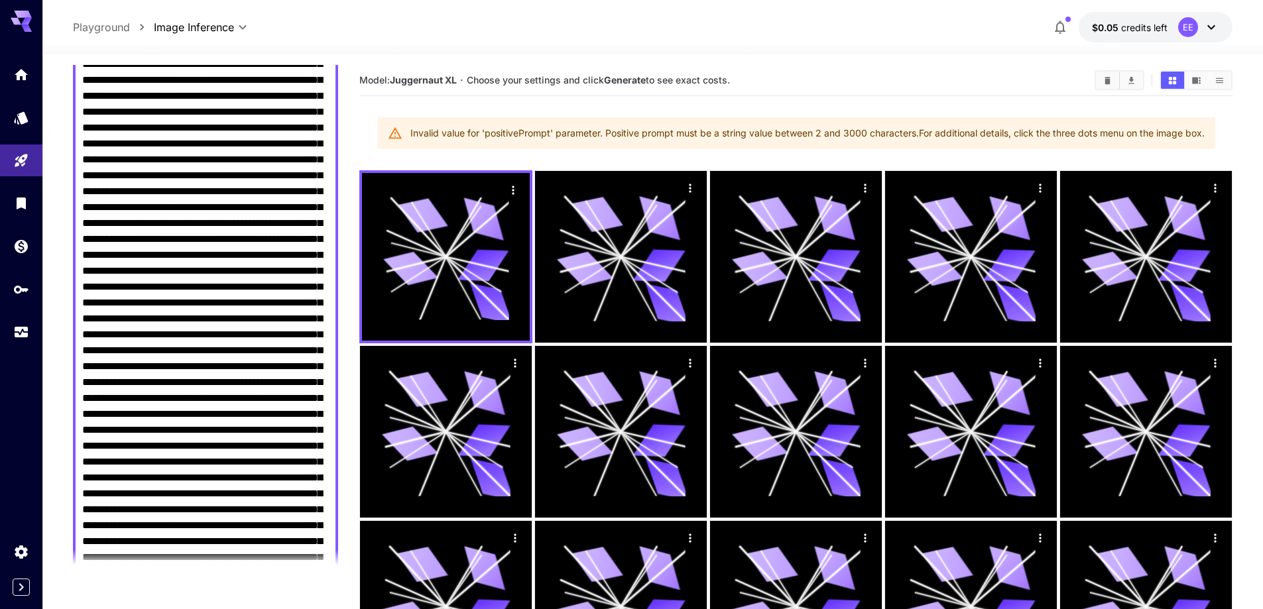
scroll to position [318, 0]
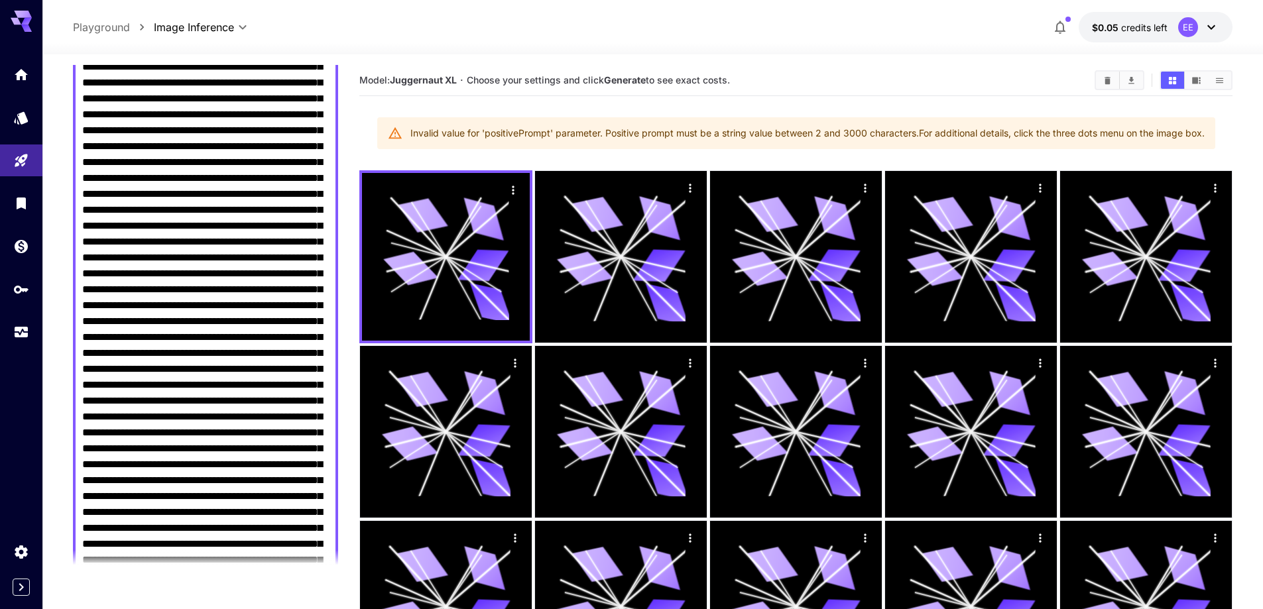
drag, startPoint x: 170, startPoint y: 138, endPoint x: 261, endPoint y: 304, distance: 189.0
click at [261, 304] on textarea "Negative Prompt" at bounding box center [205, 401] width 247 height 1066
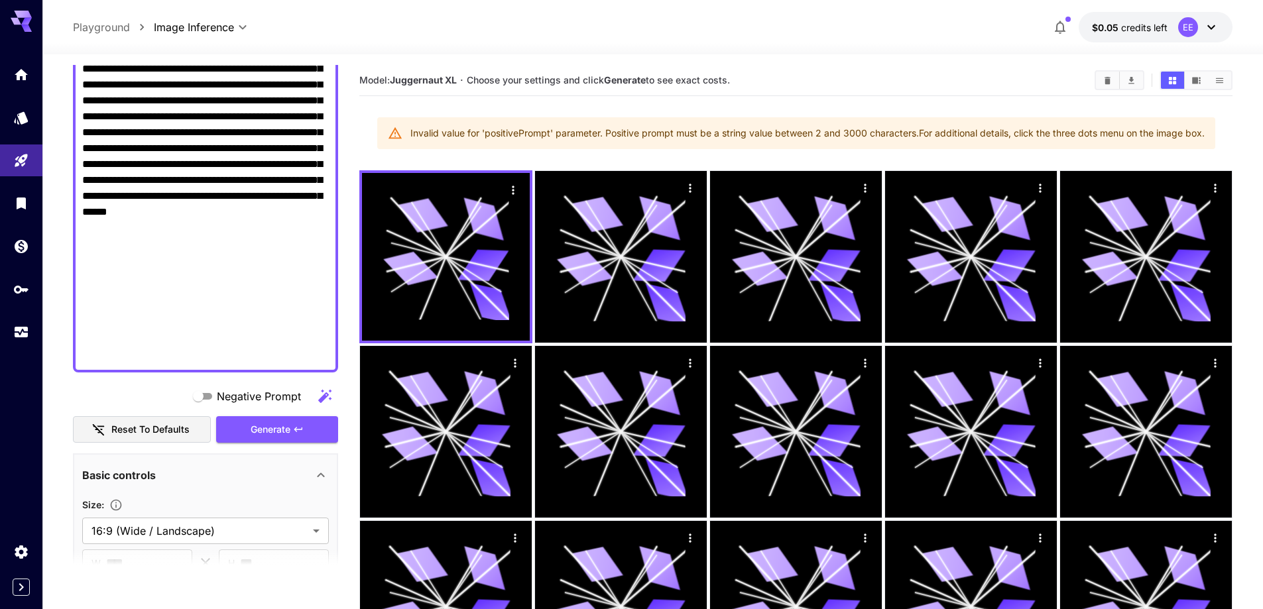
scroll to position [715, 0]
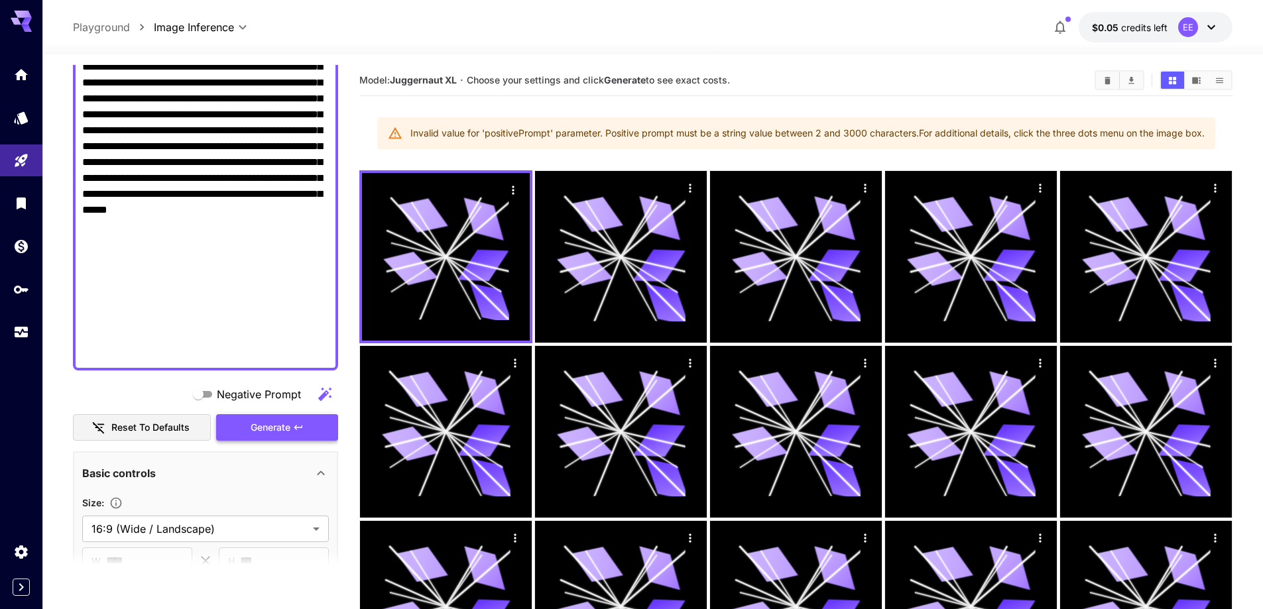
type textarea "**********"
click at [279, 429] on span "Generate" at bounding box center [271, 428] width 40 height 17
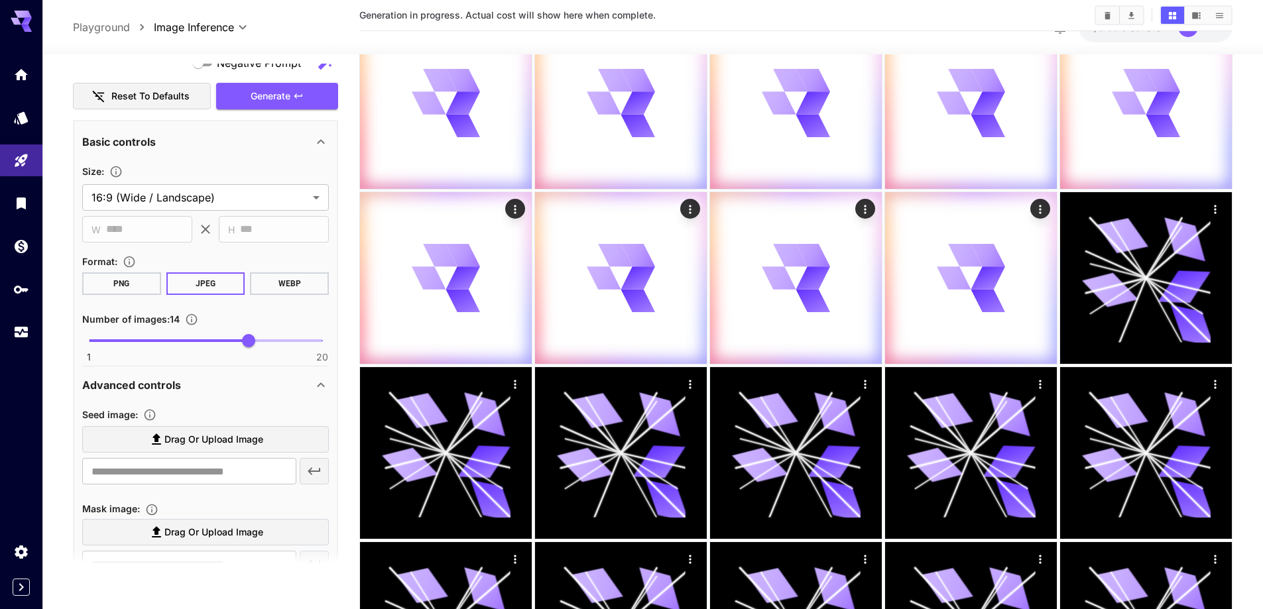
scroll to position [1047, 0]
click at [246, 433] on span "Drag or upload image" at bounding box center [213, 438] width 99 height 17
click at [0, 0] on input "Drag or upload image" at bounding box center [0, 0] width 0 height 0
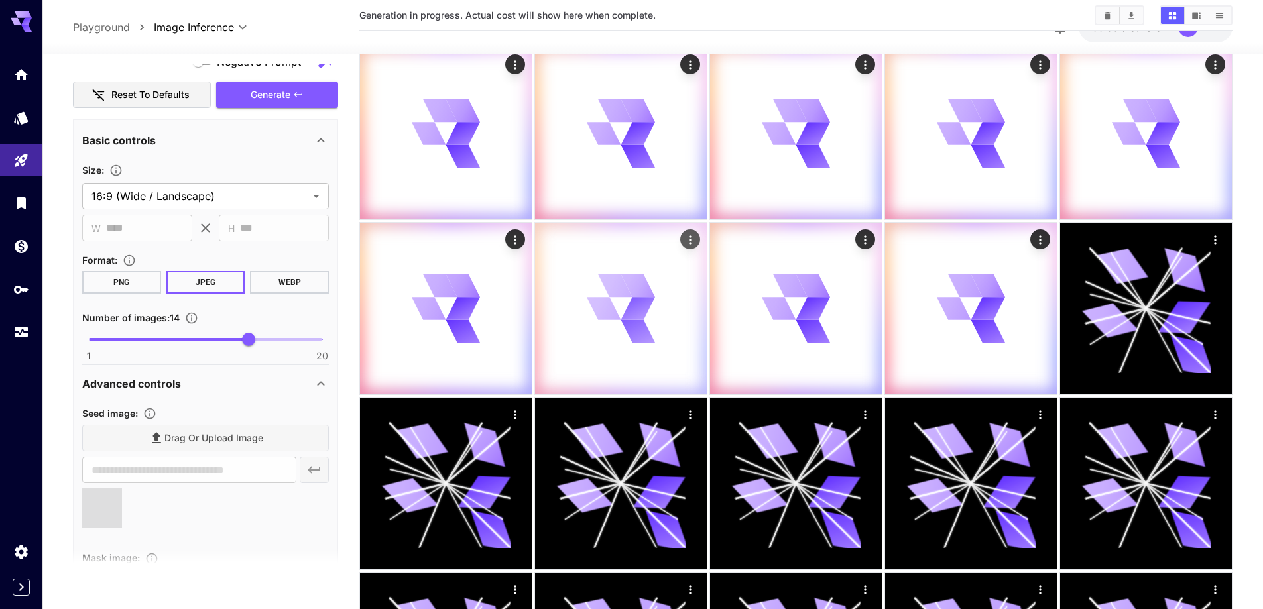
scroll to position [66, 0]
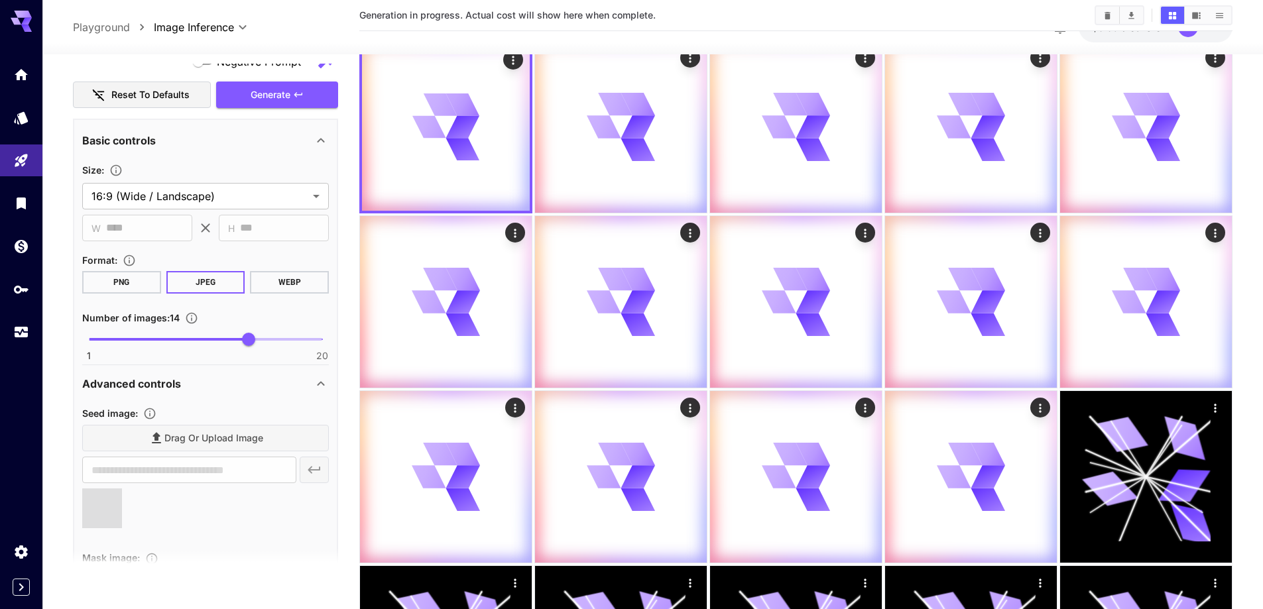
type input "**********"
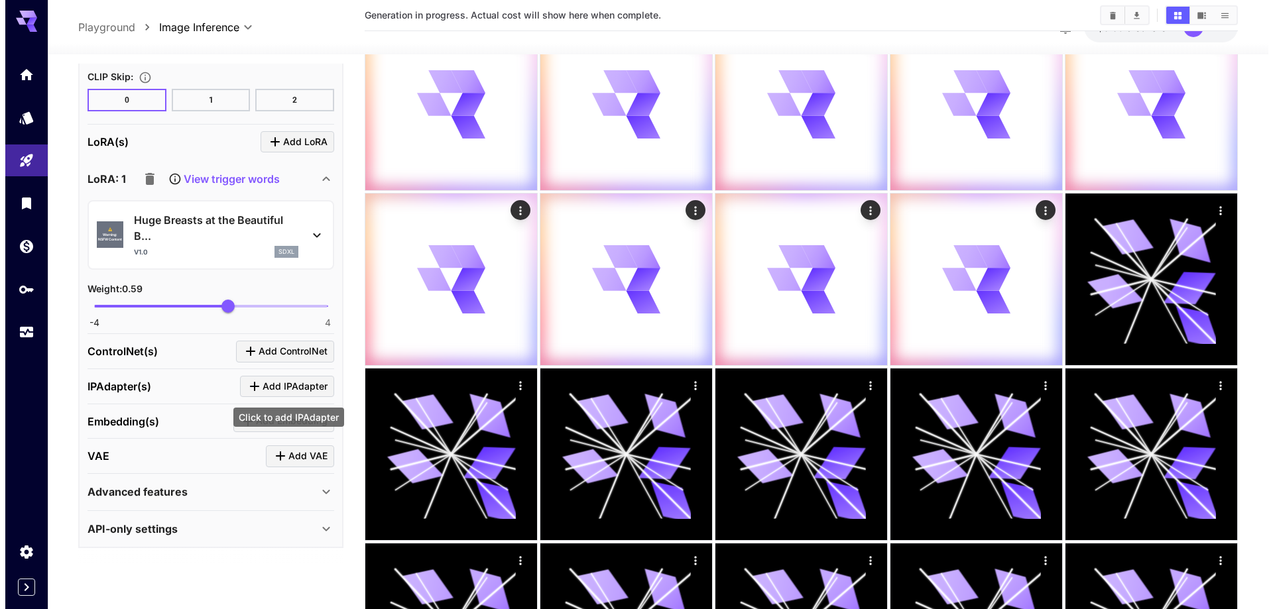
scroll to position [265, 0]
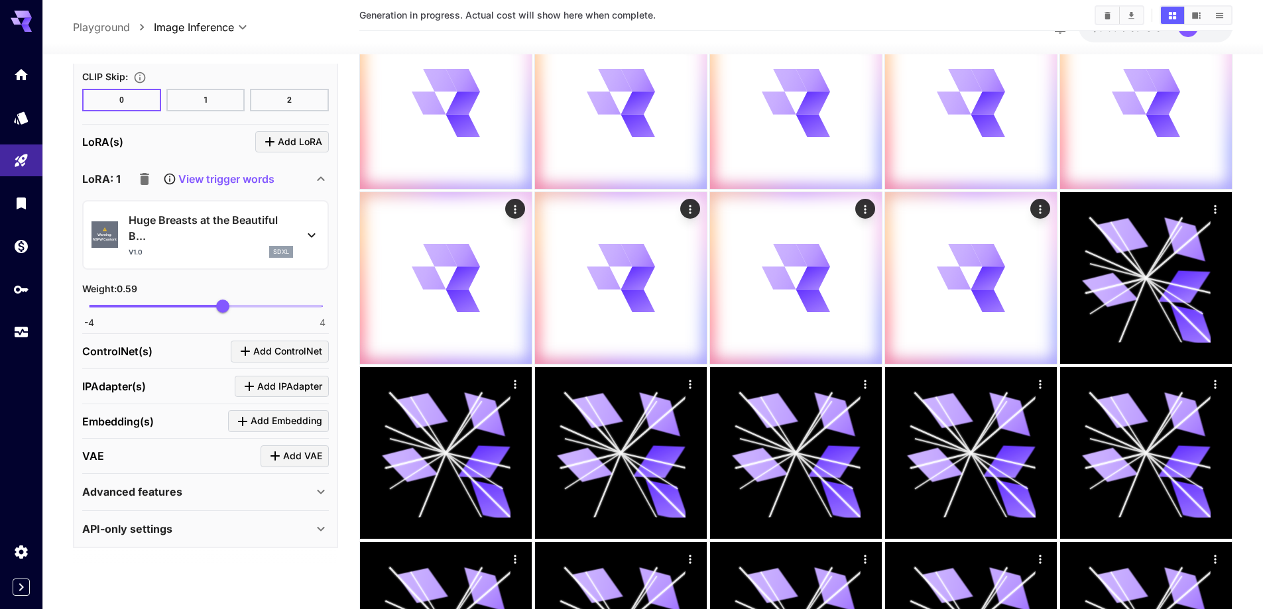
click at [187, 219] on p "Huge Breasts at the Beautiful B..." at bounding box center [211, 228] width 164 height 32
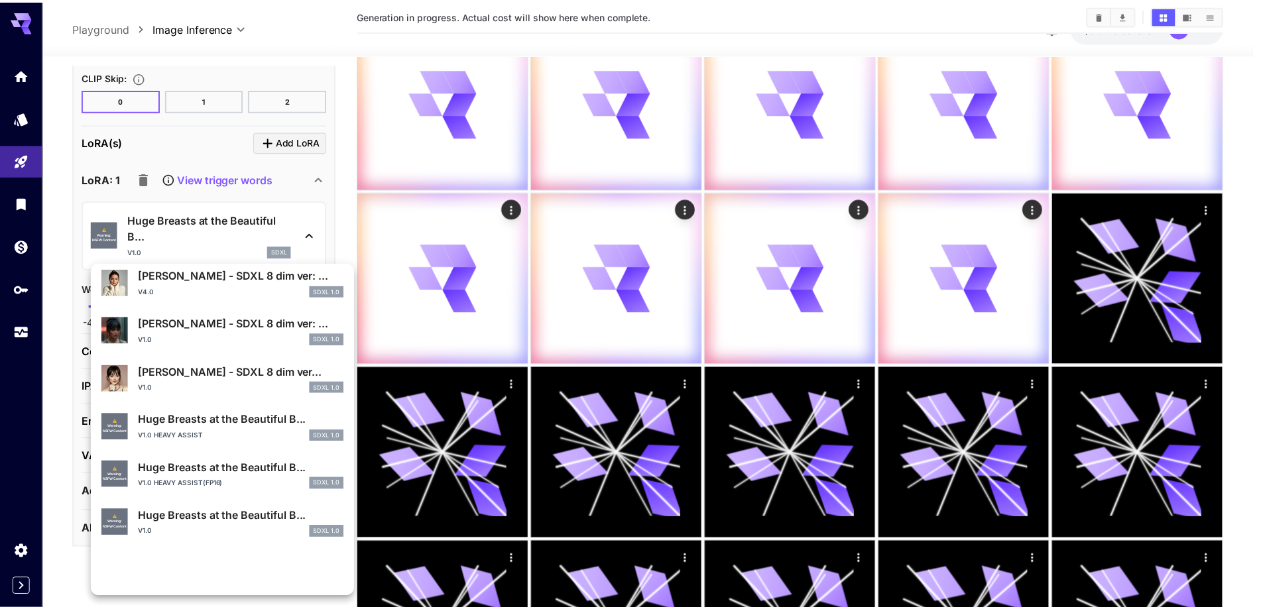
scroll to position [332, 0]
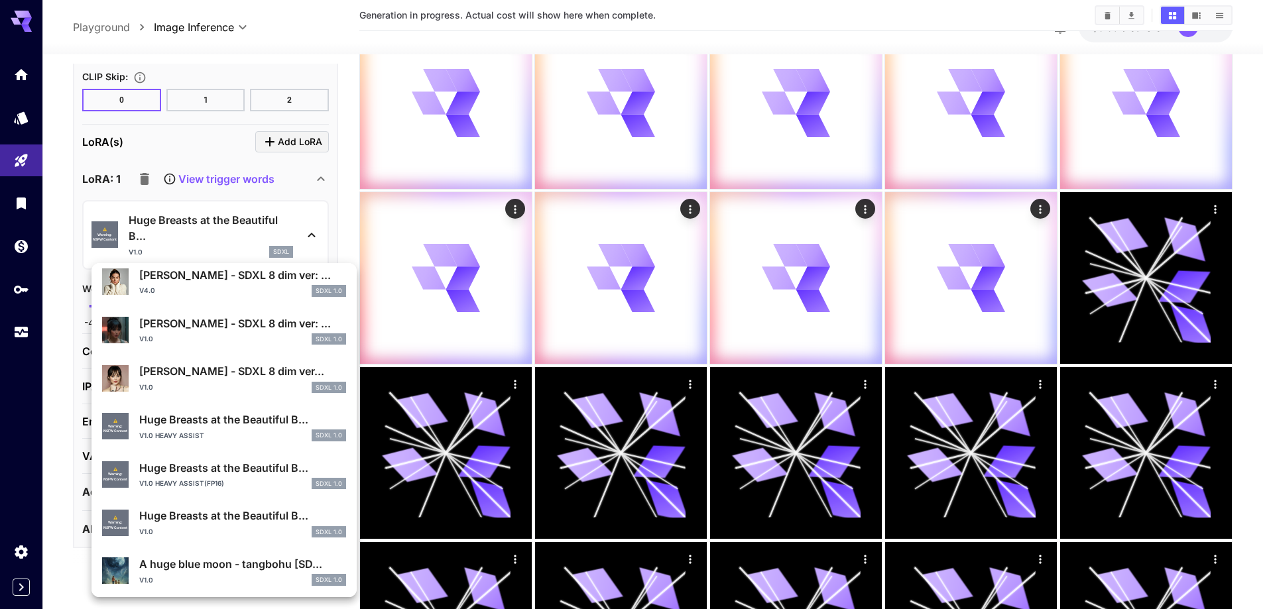
click at [206, 483] on p "v1.0 heavy assist(fp16)" at bounding box center [181, 484] width 85 height 10
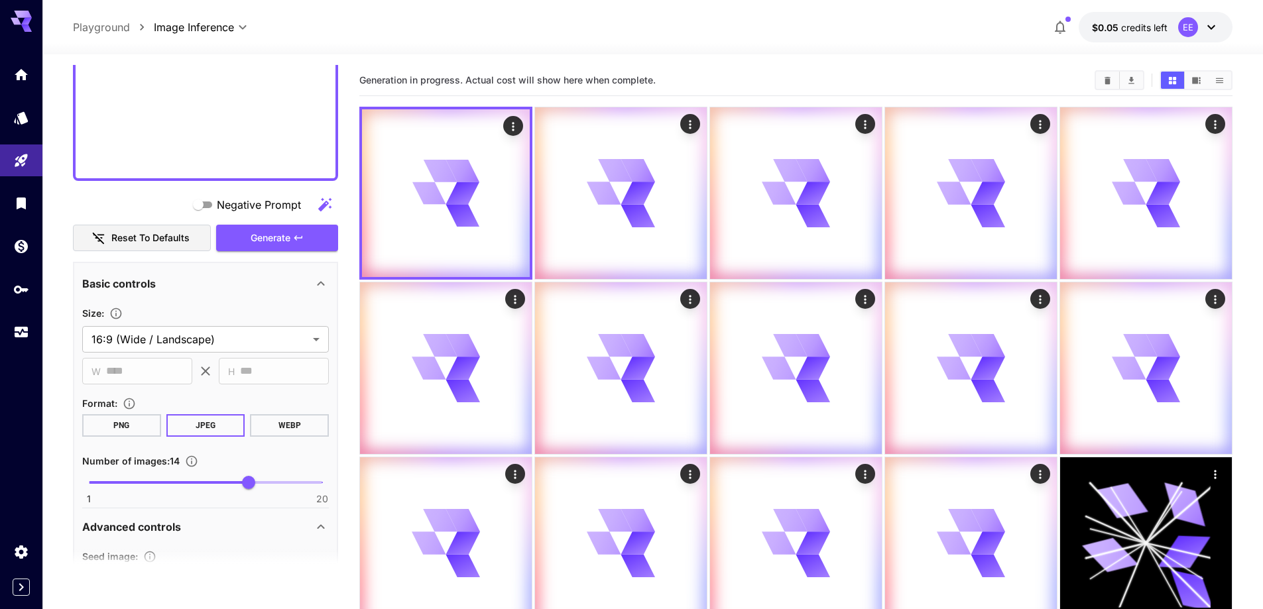
scroll to position [901, 0]
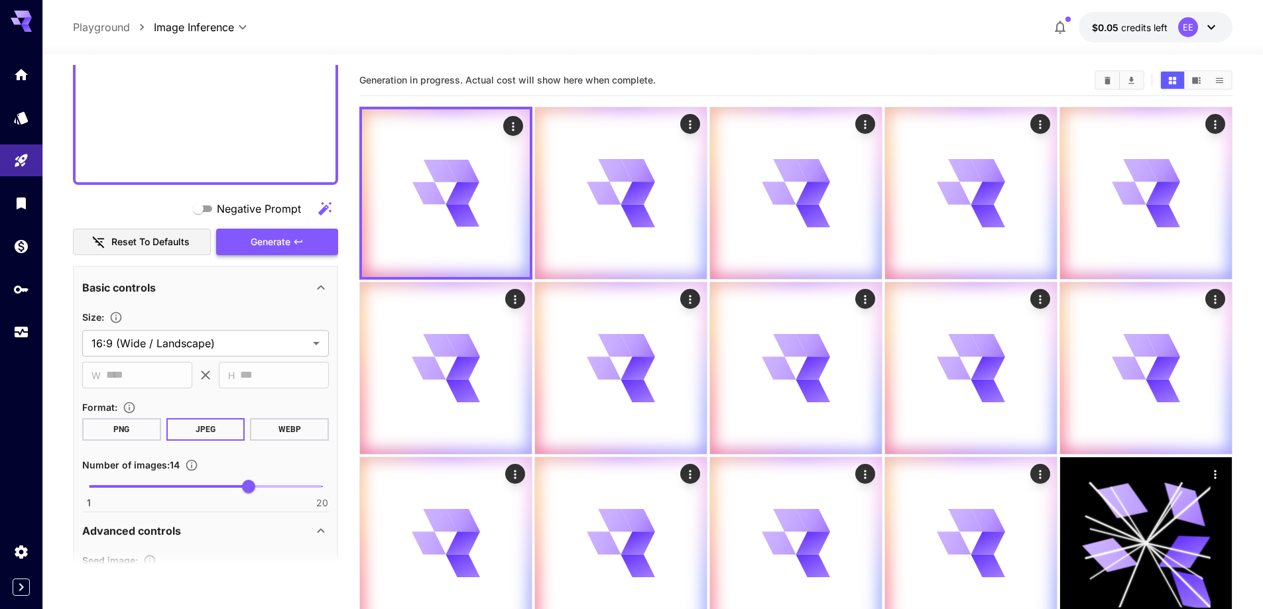
click at [257, 238] on span "Generate" at bounding box center [271, 242] width 40 height 17
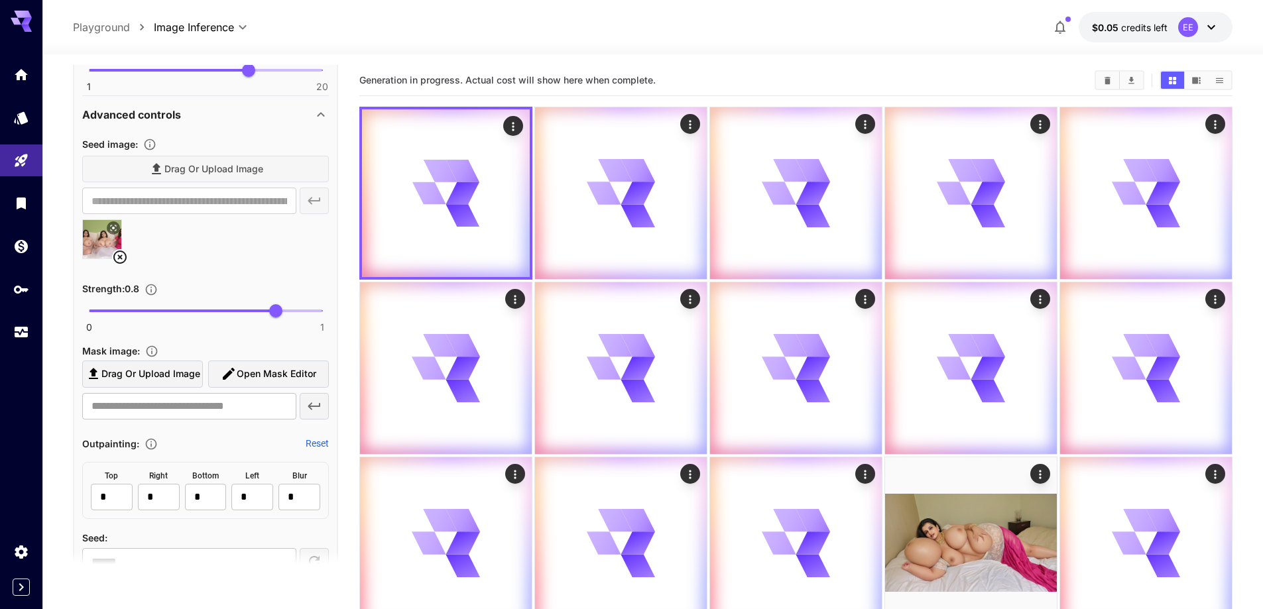
scroll to position [1365, 0]
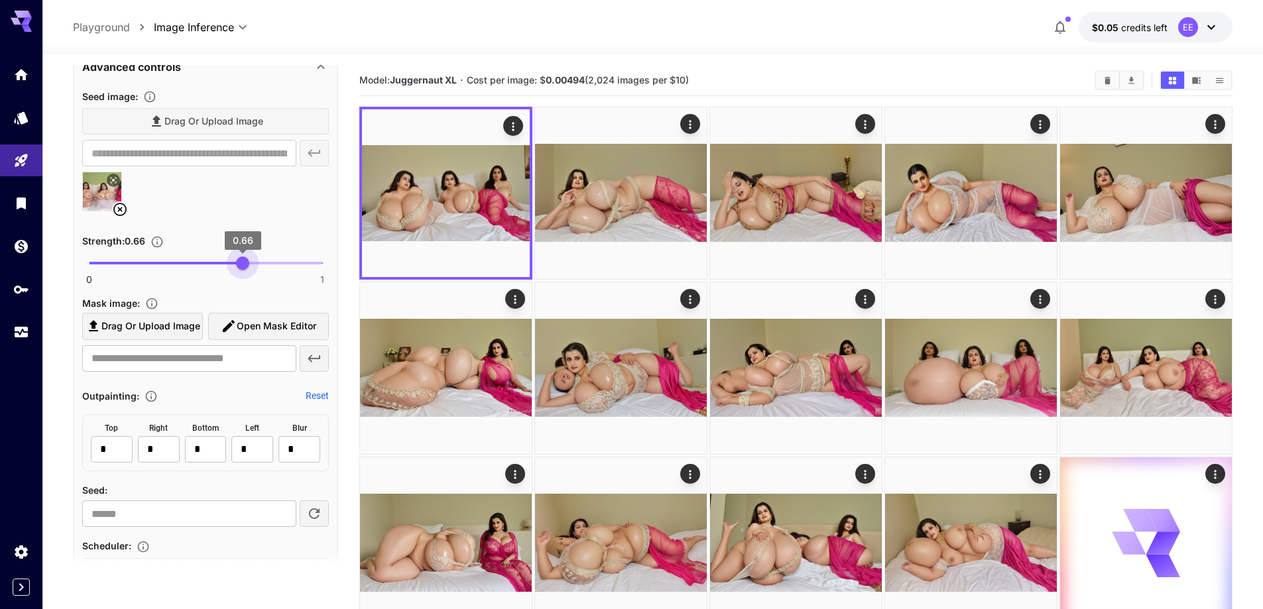
type input "****"
drag, startPoint x: 258, startPoint y: 269, endPoint x: 241, endPoint y: 266, distance: 17.4
click at [241, 266] on span "0 1 0.65" at bounding box center [205, 263] width 233 height 20
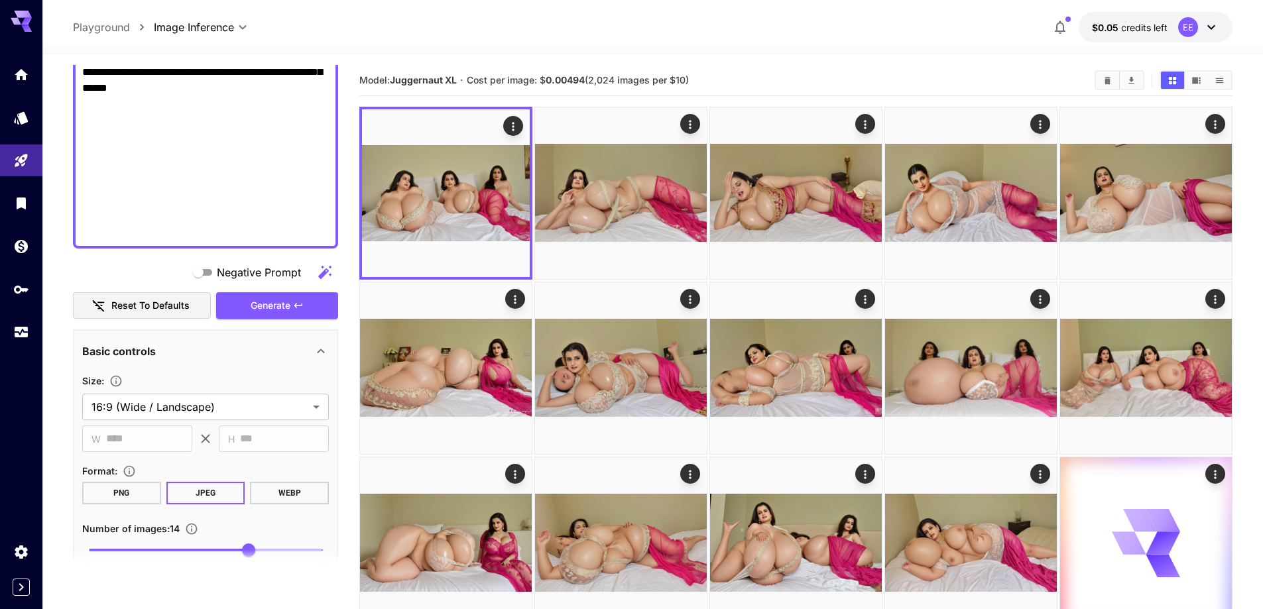
scroll to position [835, 0]
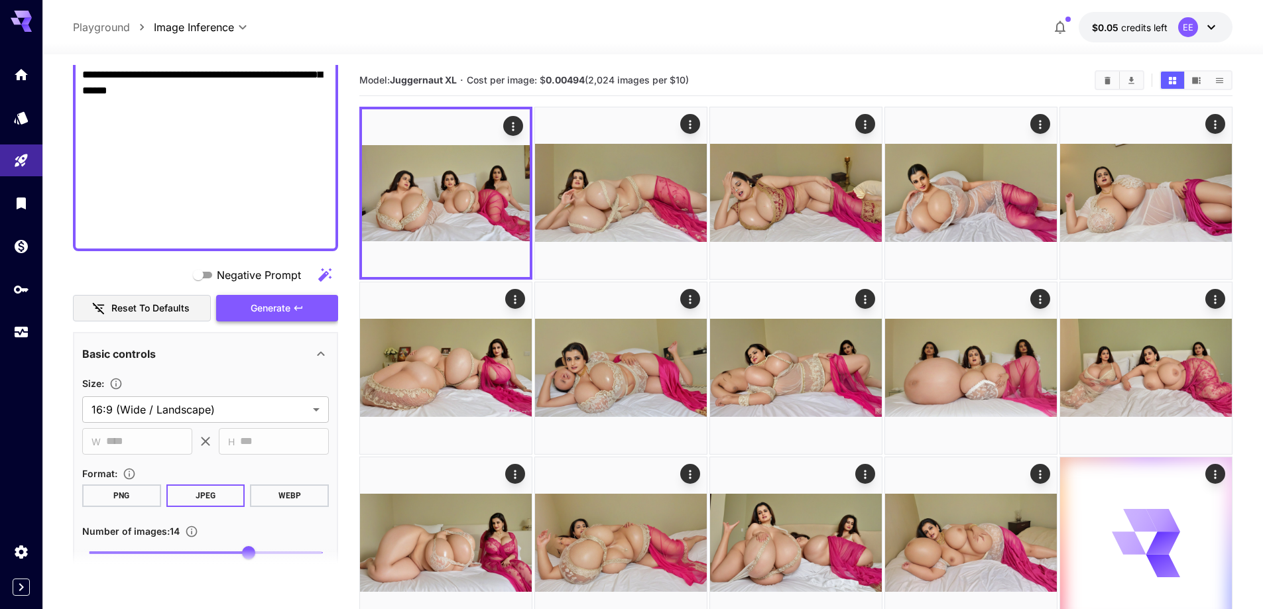
click at [259, 314] on span "Generate" at bounding box center [271, 308] width 40 height 17
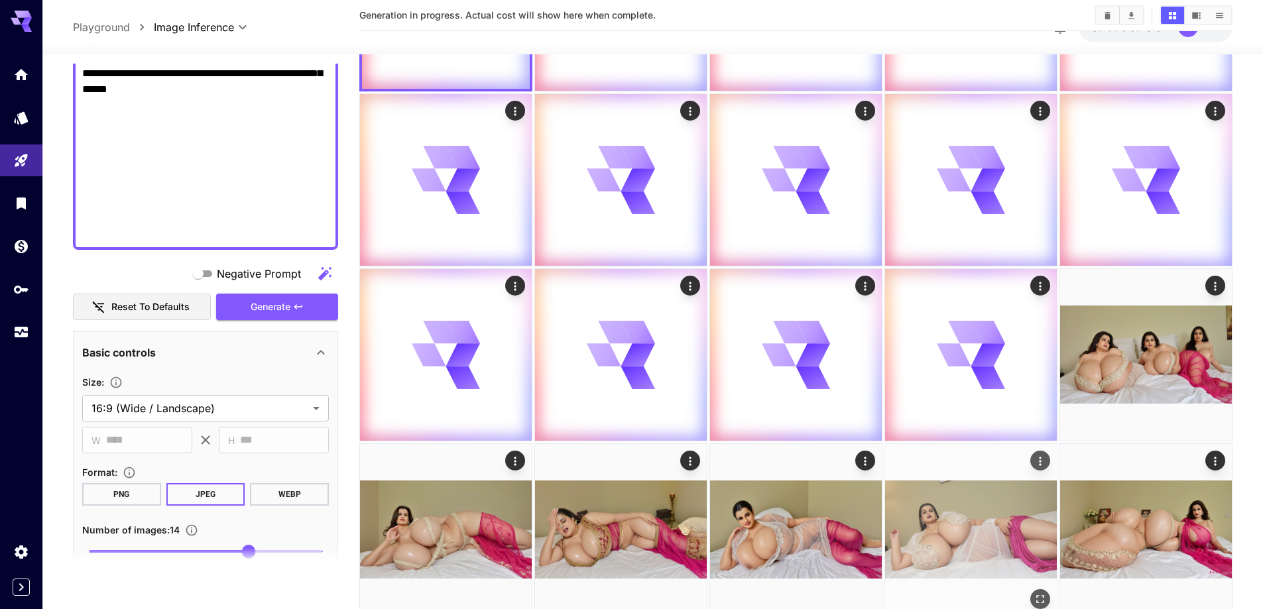
scroll to position [265, 0]
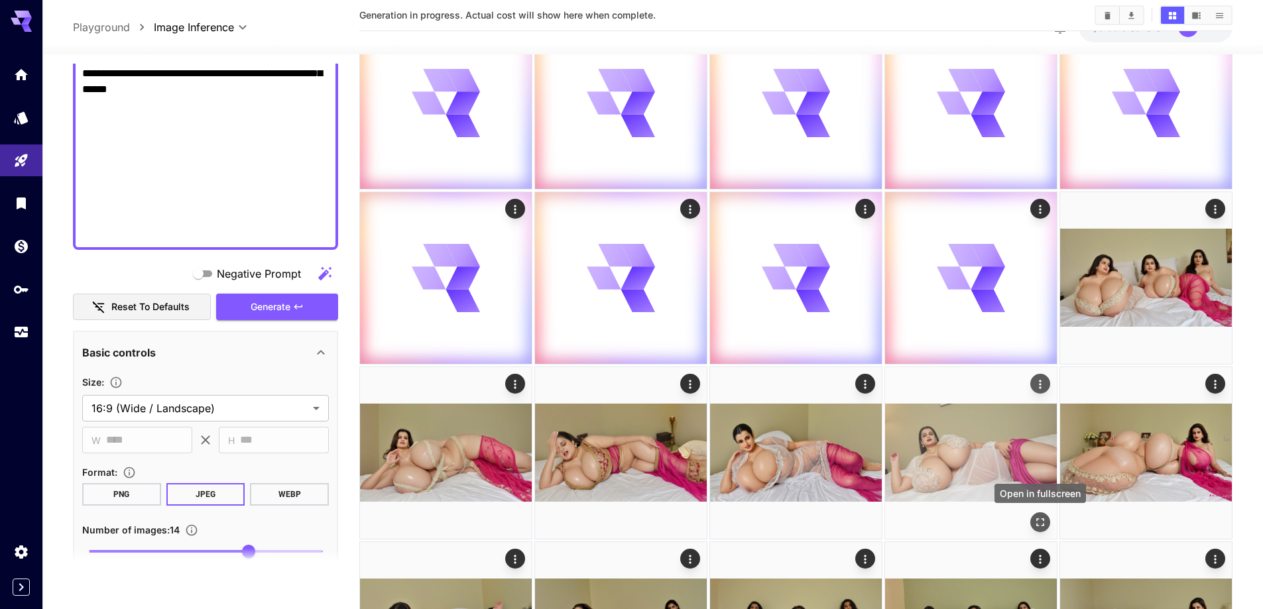
click at [1039, 520] on icon "Open in fullscreen" at bounding box center [1040, 522] width 13 height 13
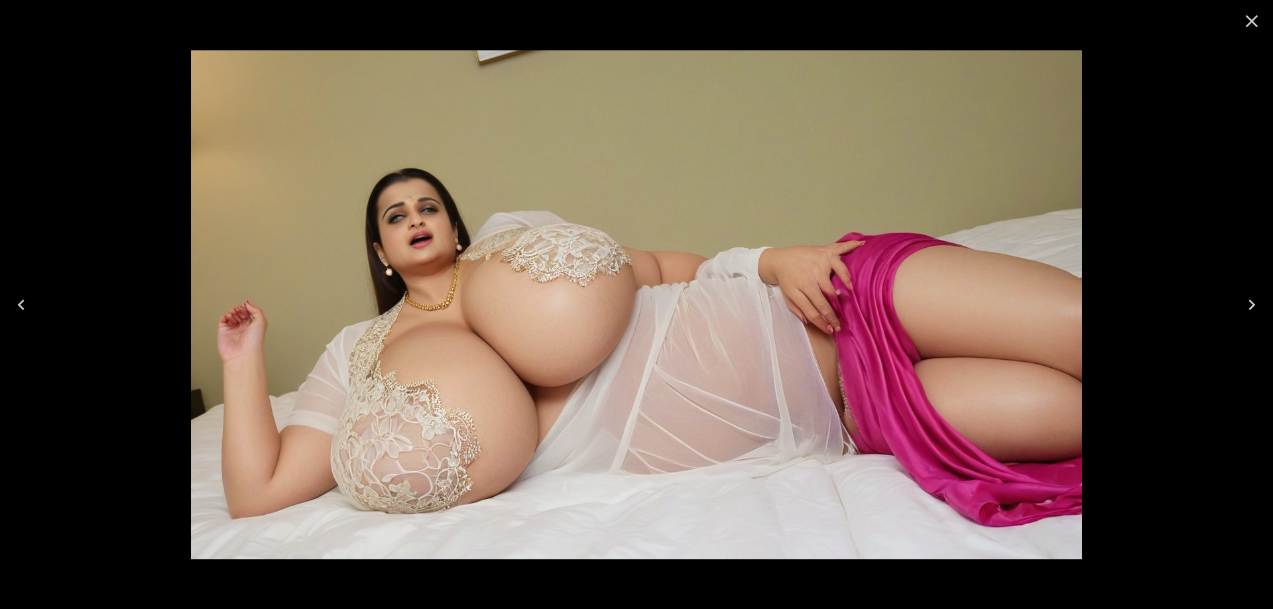
click at [1248, 23] on icon "Close" at bounding box center [1251, 21] width 21 height 21
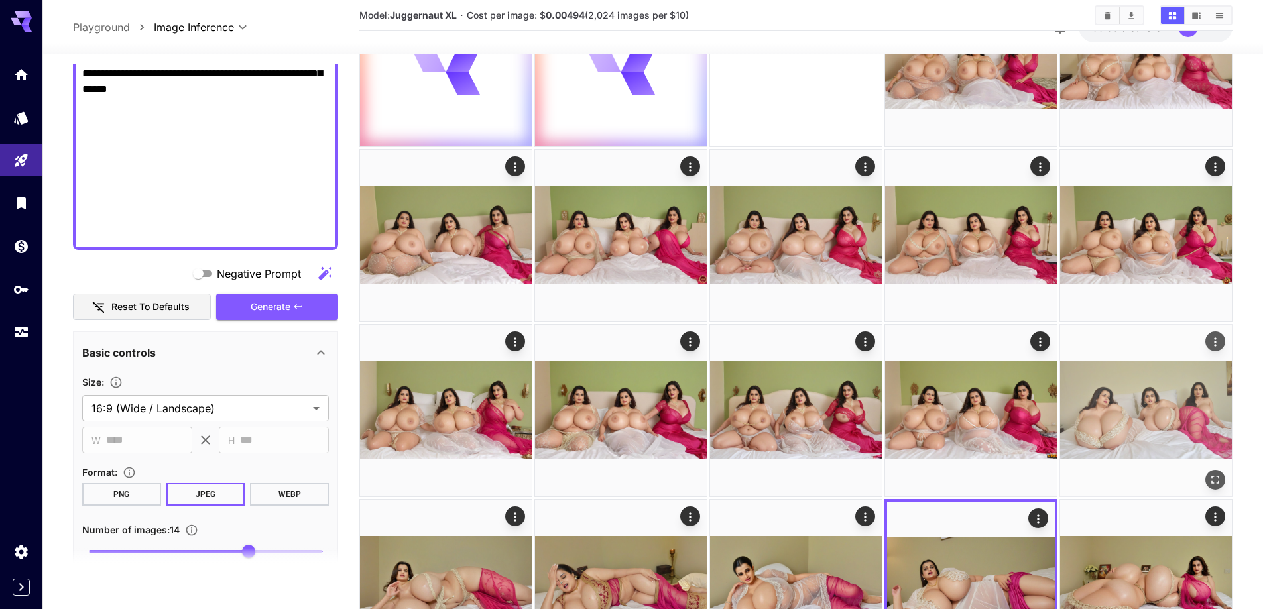
scroll to position [0, 0]
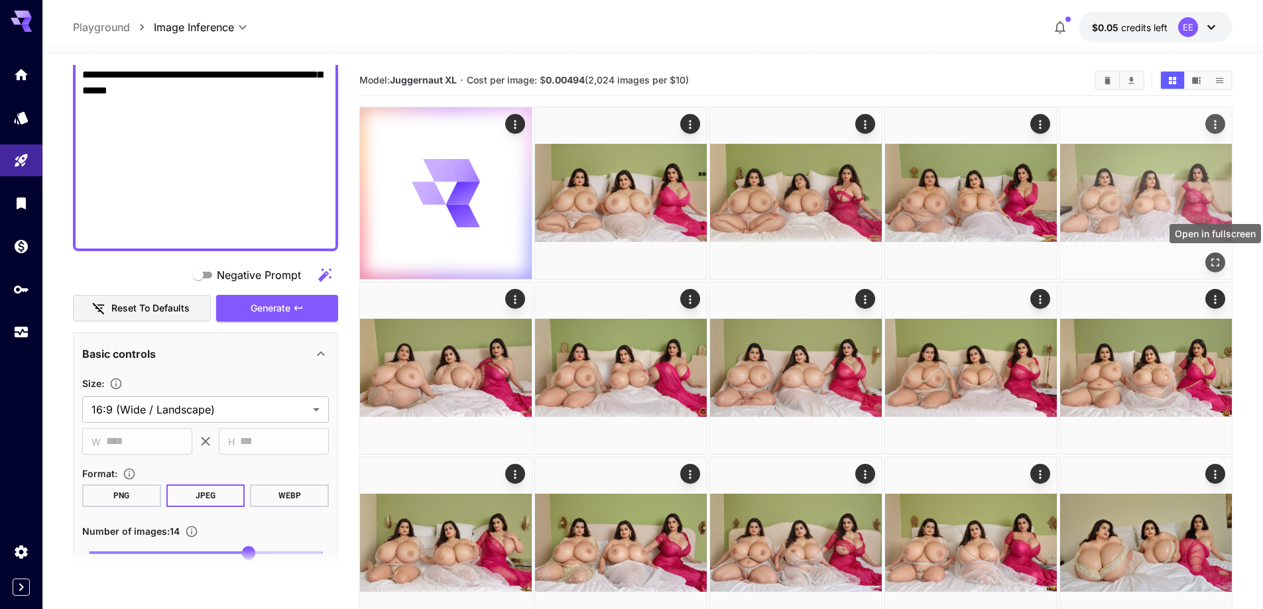
click at [1218, 261] on icon "Open in fullscreen" at bounding box center [1215, 262] width 13 height 13
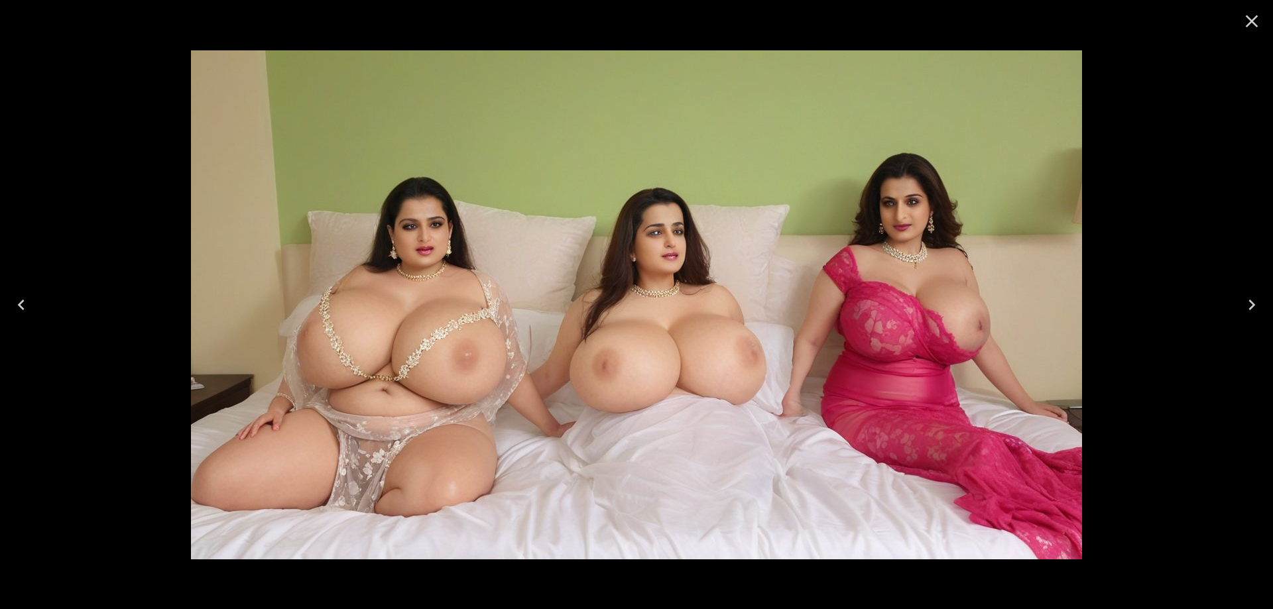
click at [1245, 22] on icon "Close" at bounding box center [1251, 21] width 21 height 21
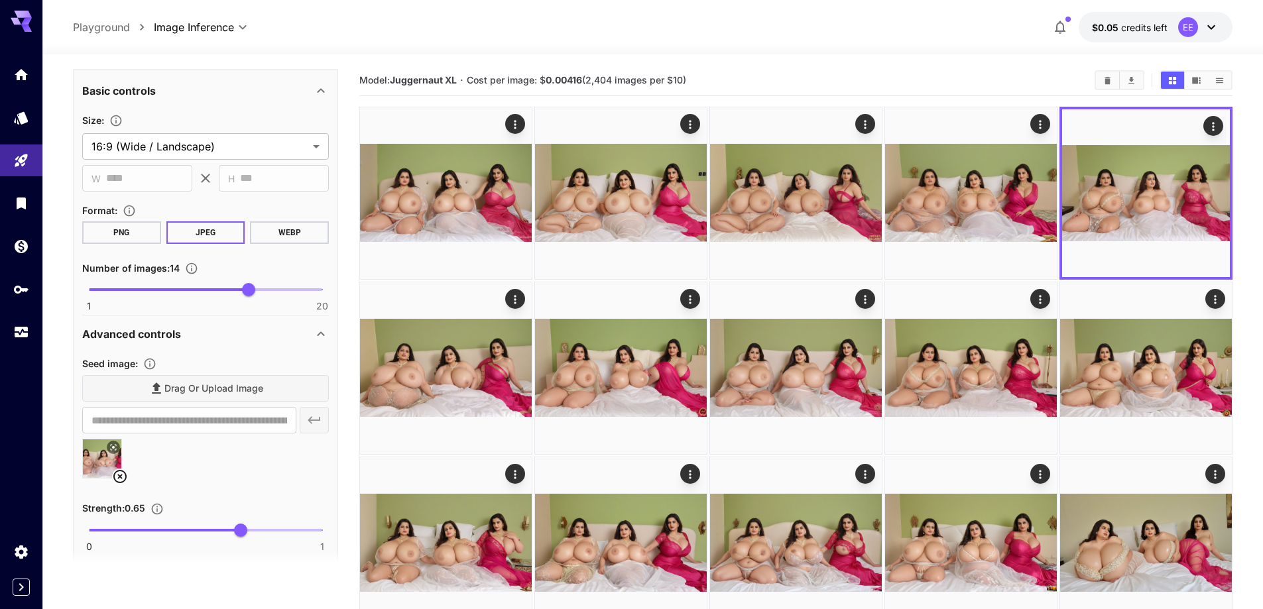
scroll to position [1100, 0]
click at [116, 474] on icon at bounding box center [120, 475] width 16 height 16
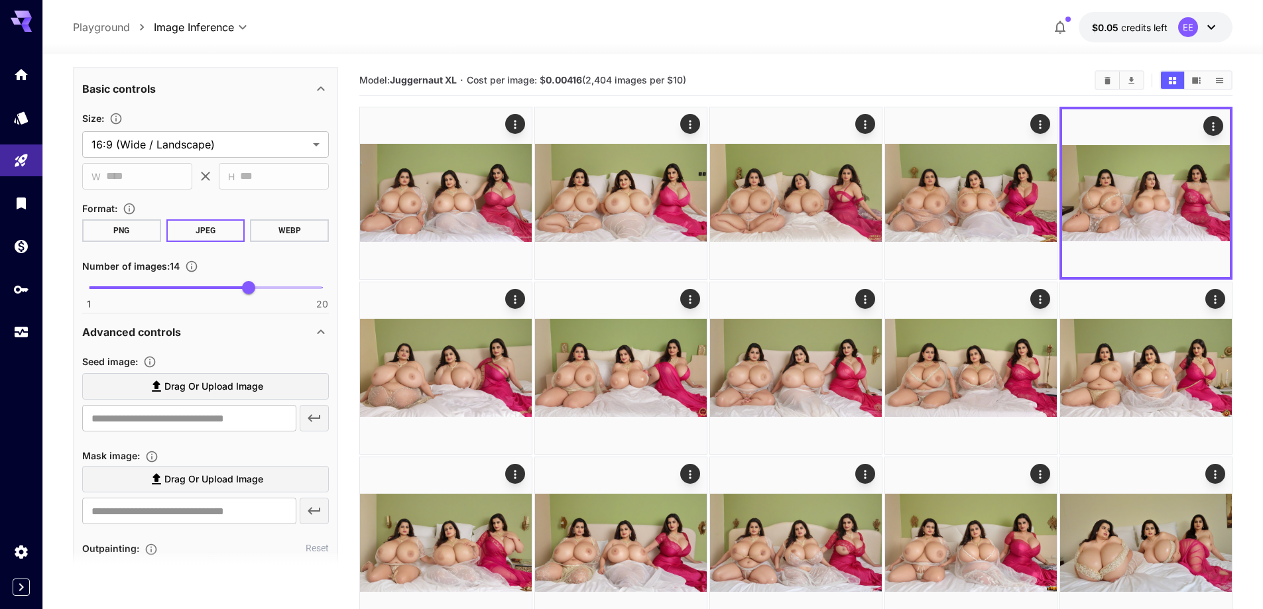
click at [208, 398] on label "Drag or upload image" at bounding box center [205, 386] width 247 height 27
click at [0, 0] on input "Drag or upload image" at bounding box center [0, 0] width 0 height 0
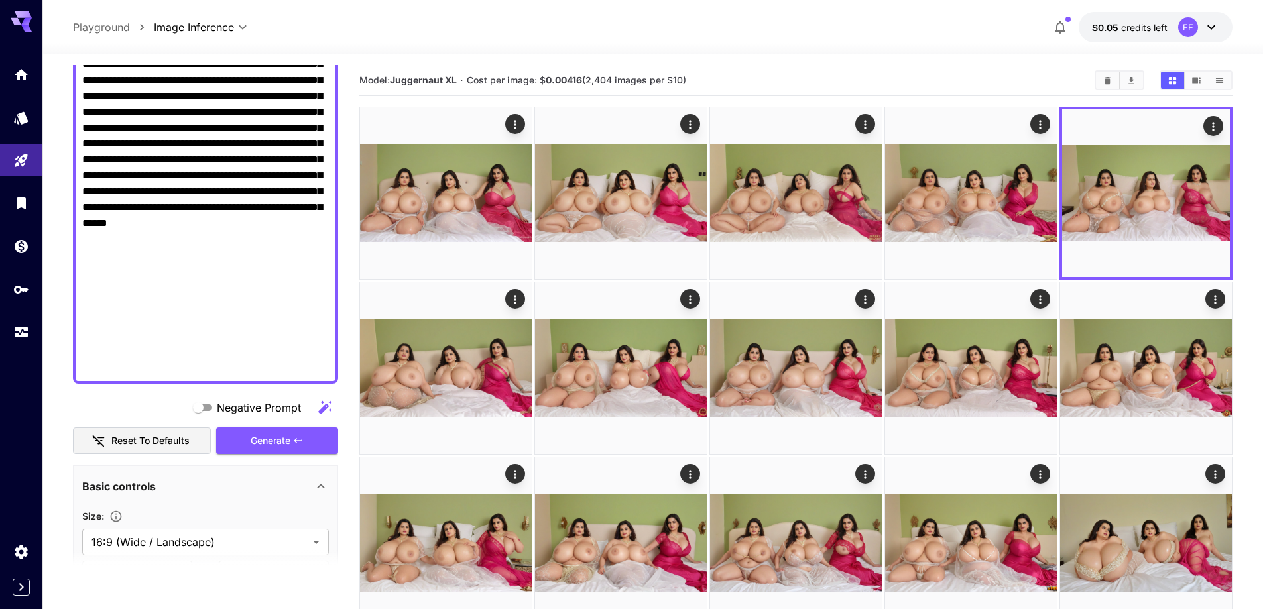
type input "**********"
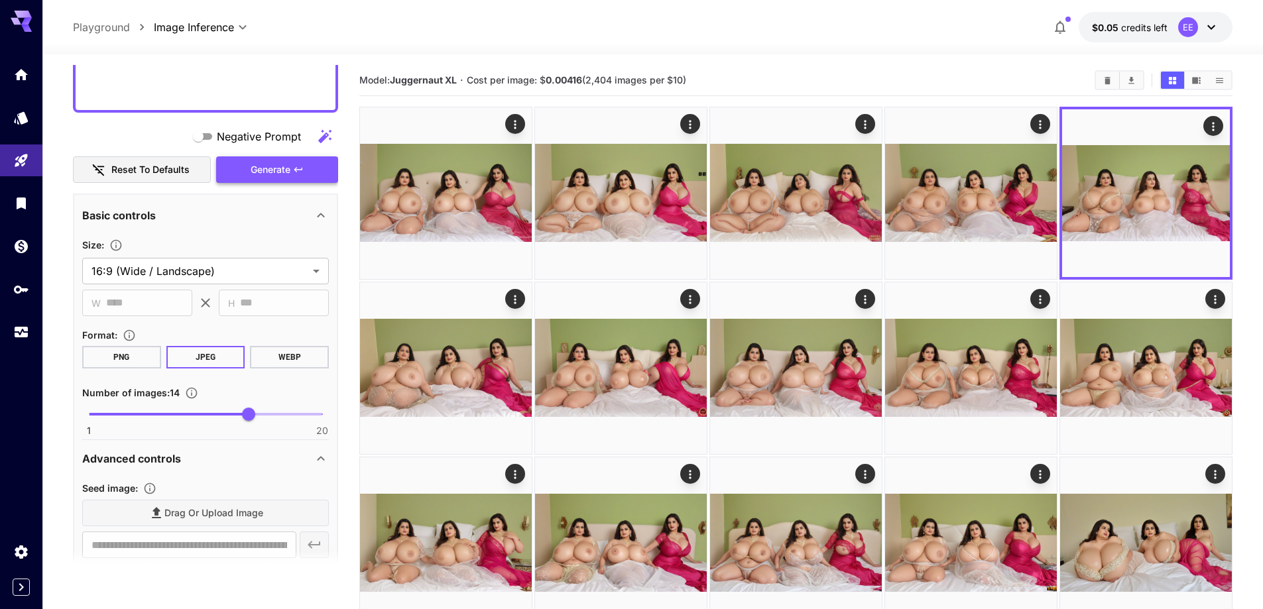
scroll to position [967, 0]
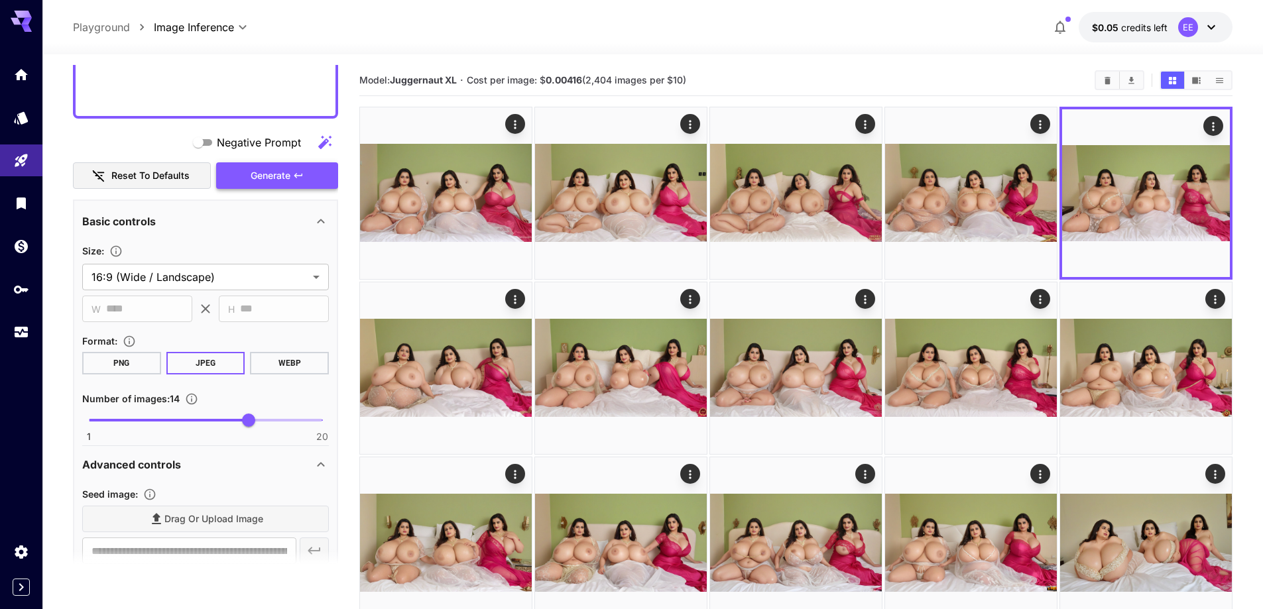
click at [274, 172] on span "Generate" at bounding box center [271, 176] width 40 height 17
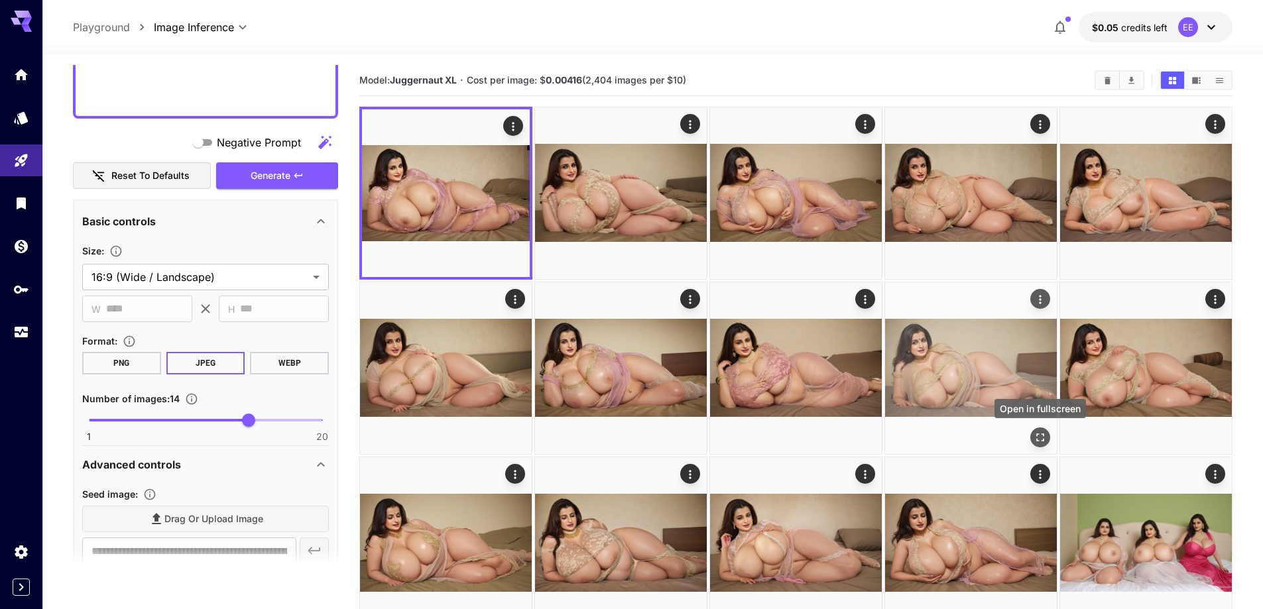
click at [1040, 431] on icon "Open in fullscreen" at bounding box center [1040, 437] width 13 height 13
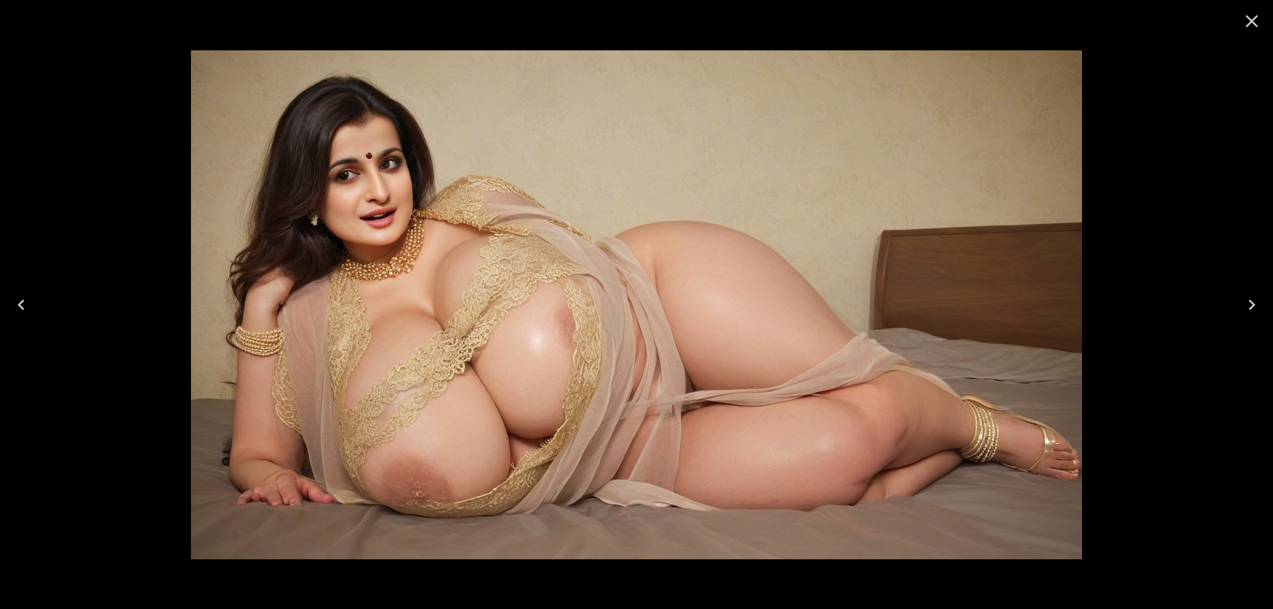
click at [1247, 23] on icon "Close" at bounding box center [1251, 21] width 21 height 21
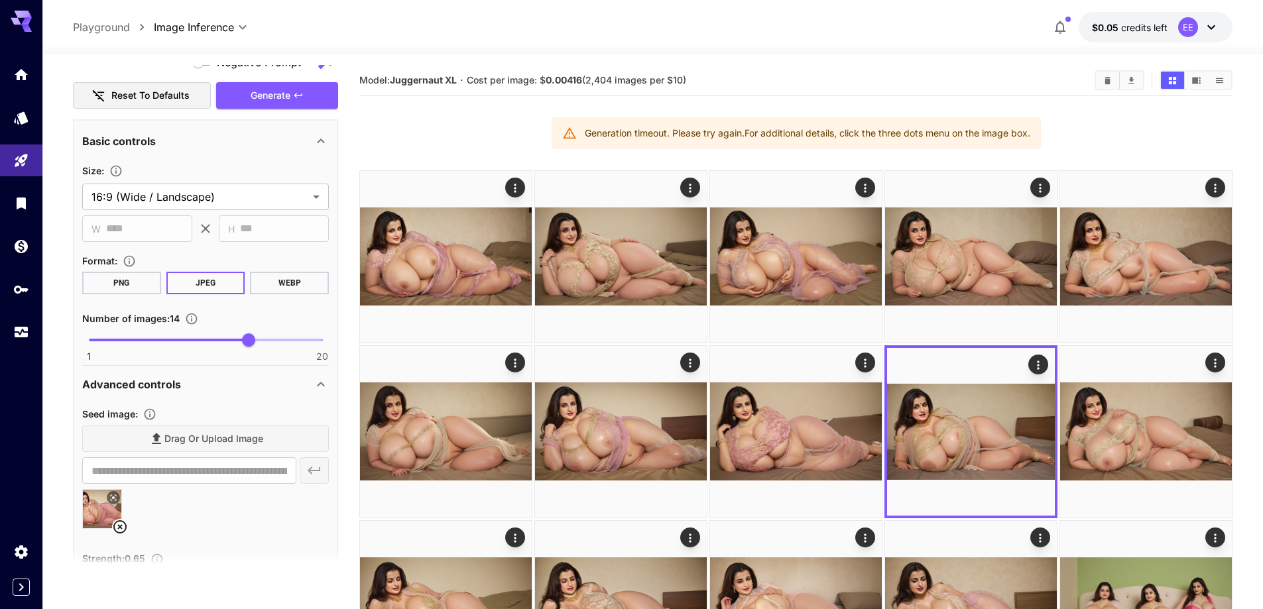
scroll to position [1233, 0]
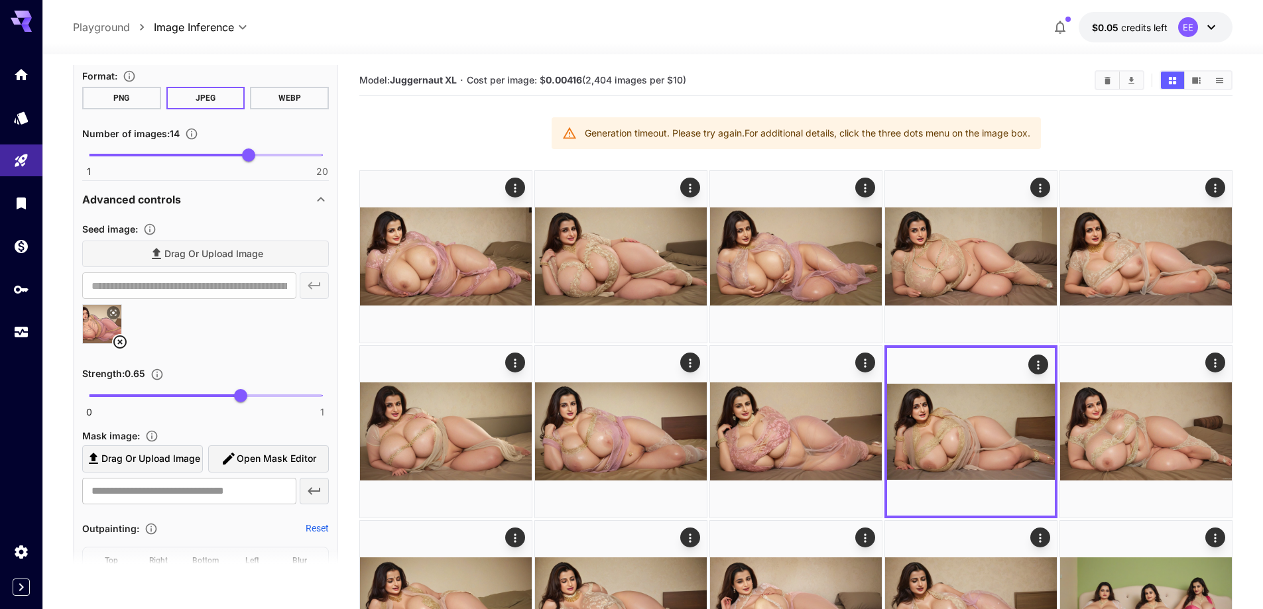
click at [123, 342] on icon at bounding box center [120, 342] width 16 height 16
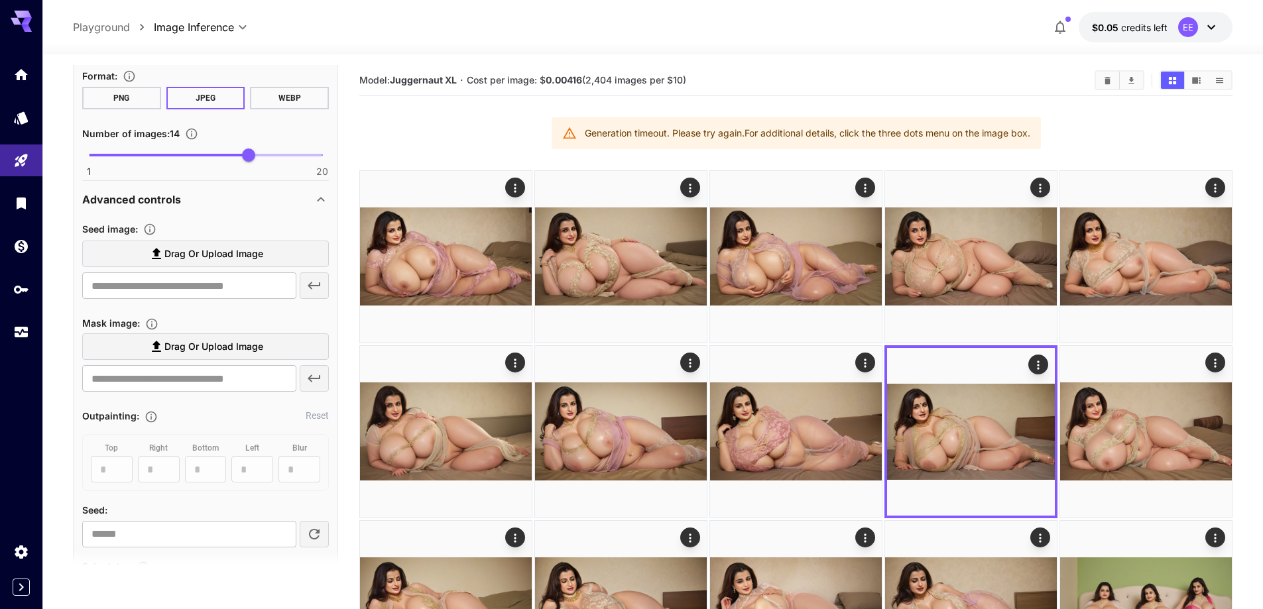
click at [253, 237] on section "Seed image : Drag or upload image ​" at bounding box center [205, 263] width 247 height 84
click at [252, 262] on span "Drag or upload image" at bounding box center [213, 254] width 99 height 17
click at [0, 0] on input "Drag or upload image" at bounding box center [0, 0] width 0 height 0
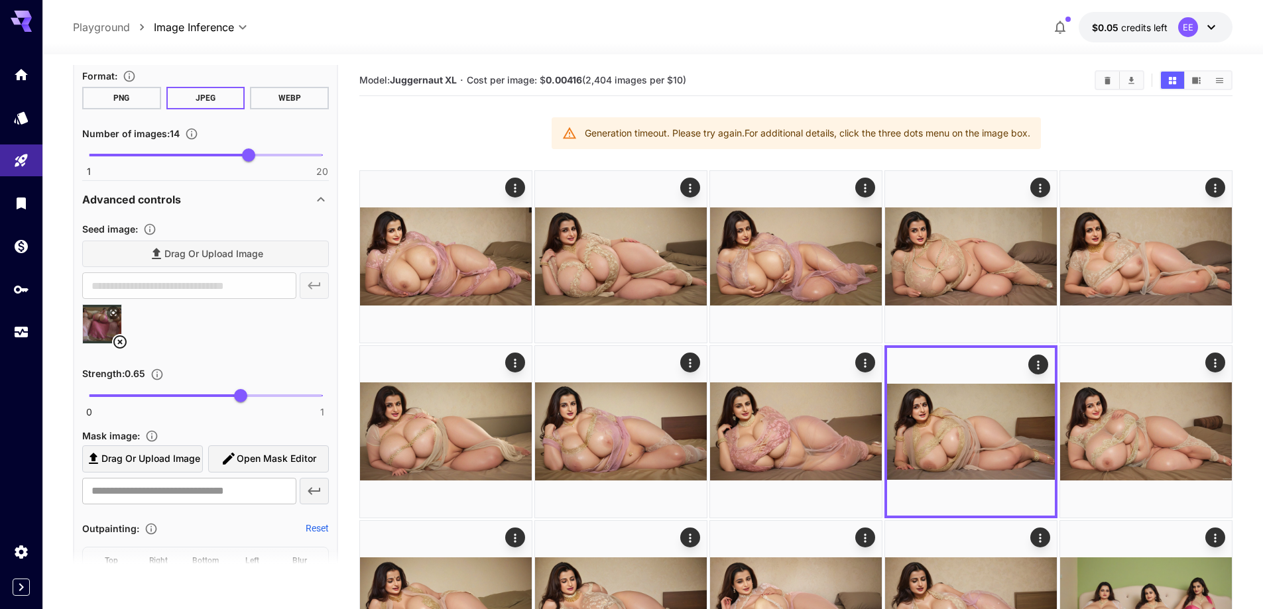
type input "**********"
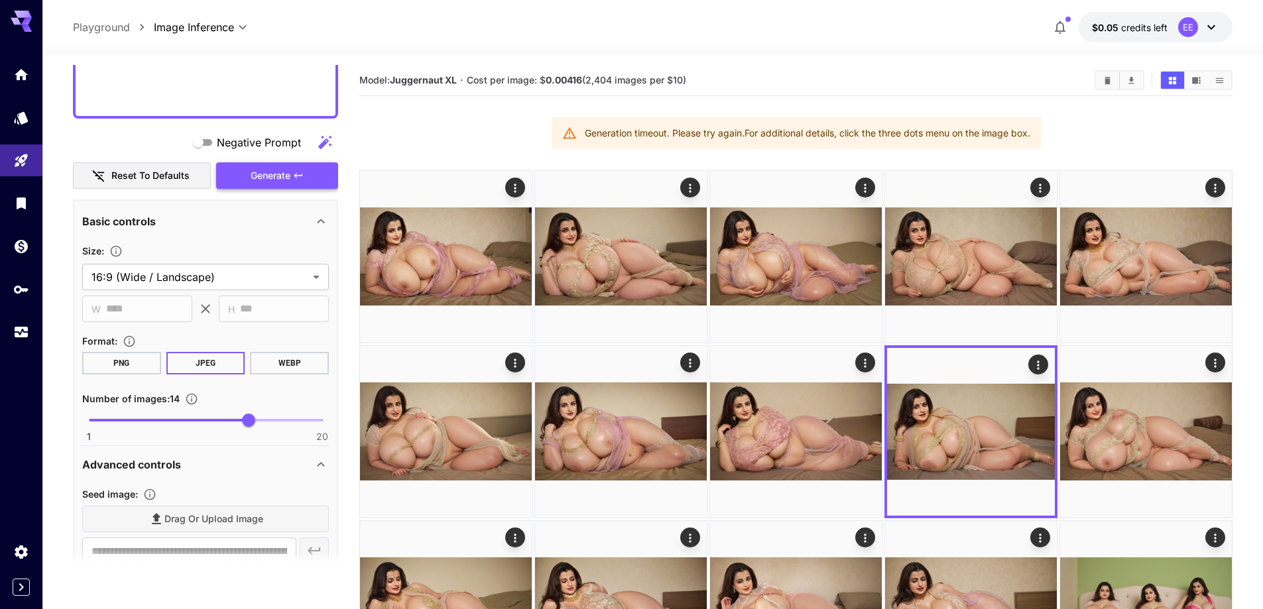
click at [254, 175] on span "Generate" at bounding box center [271, 176] width 40 height 17
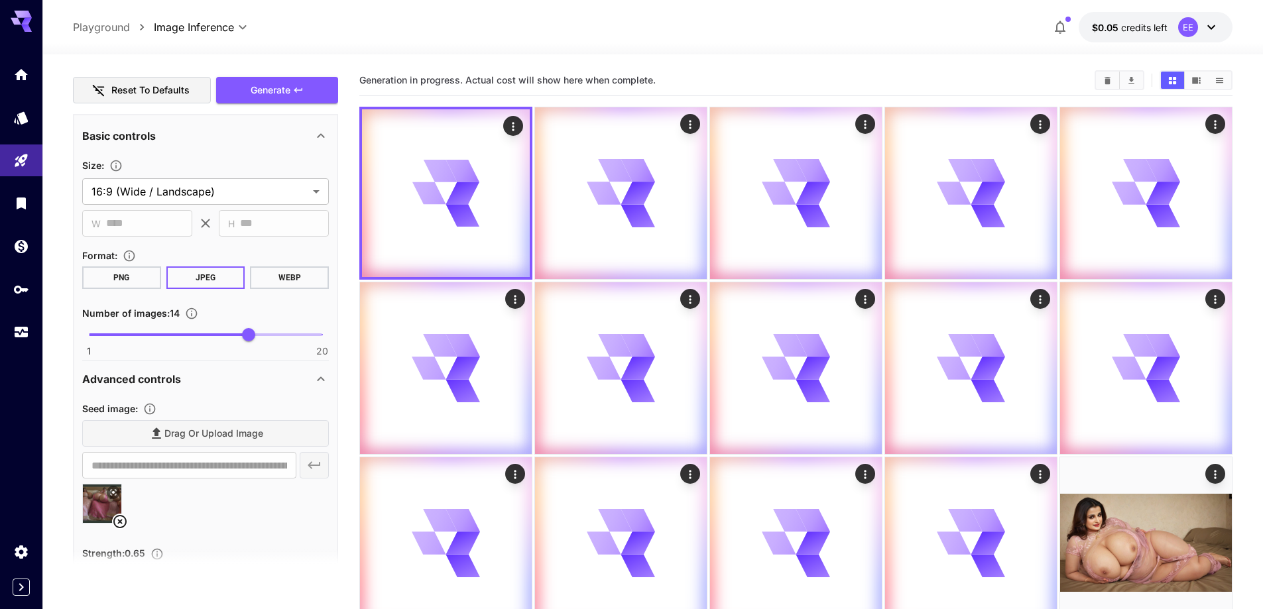
scroll to position [1166, 0]
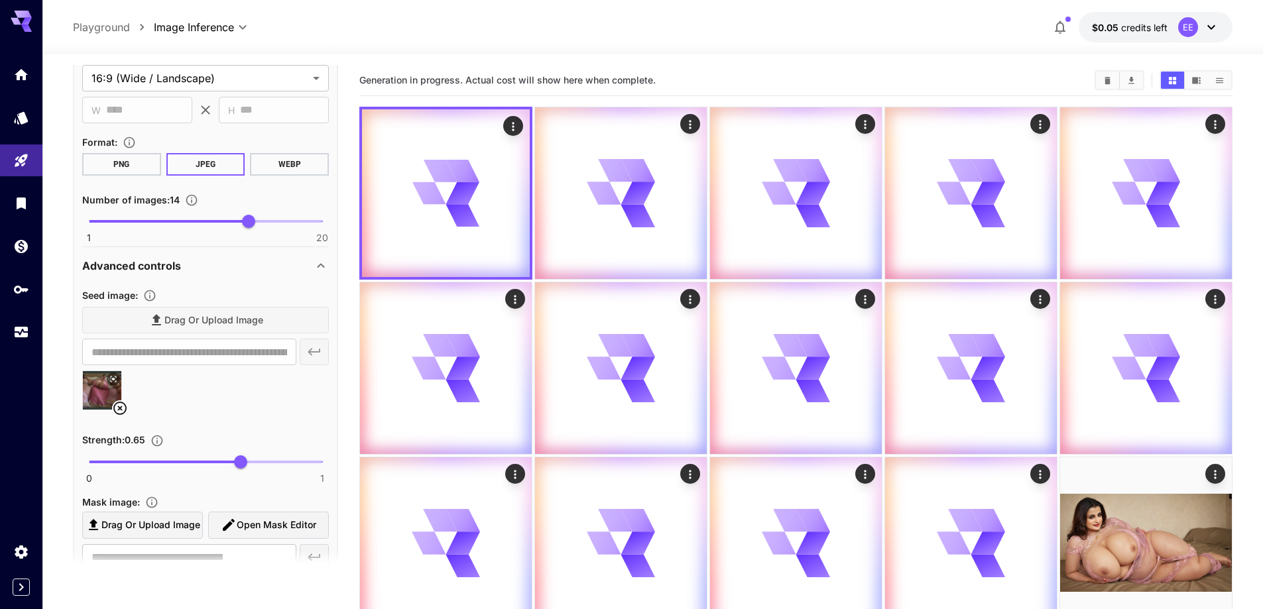
click at [117, 410] on icon at bounding box center [120, 408] width 16 height 16
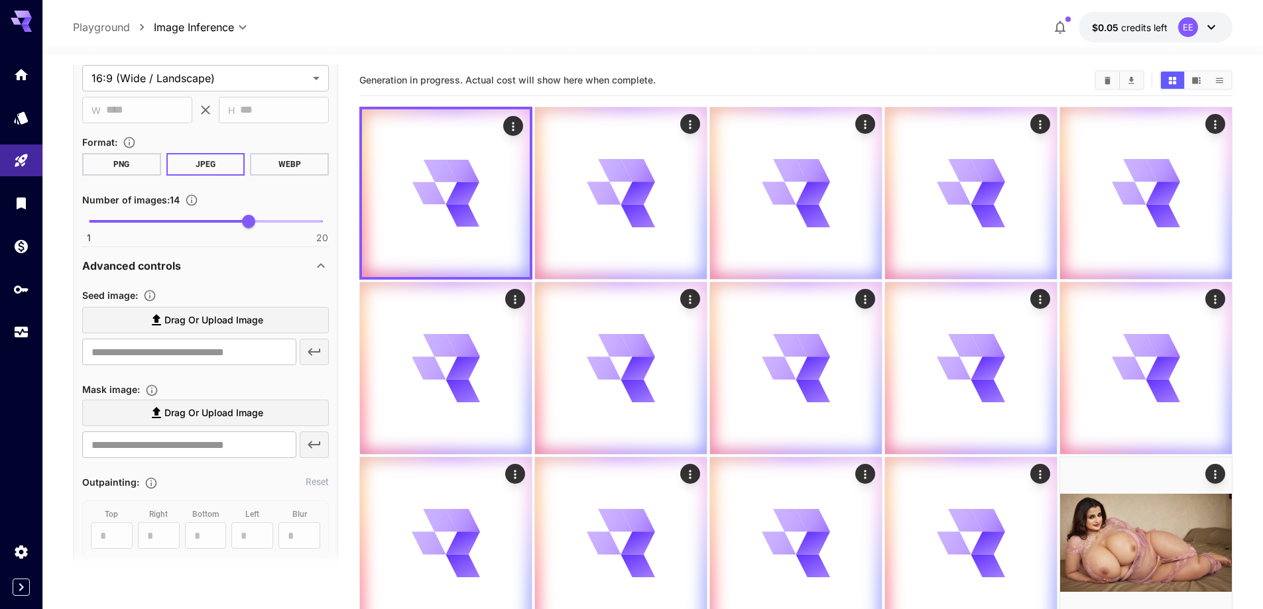
click at [221, 316] on span "Drag or upload image" at bounding box center [213, 320] width 99 height 17
click at [0, 0] on input "Drag or upload image" at bounding box center [0, 0] width 0 height 0
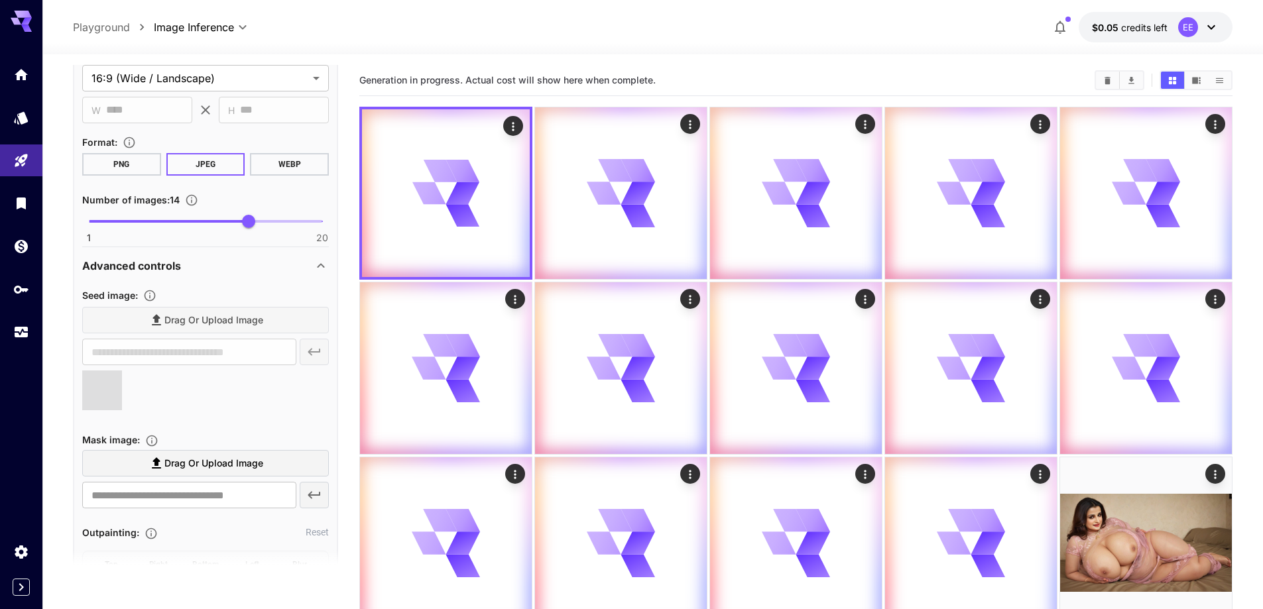
type input "**********"
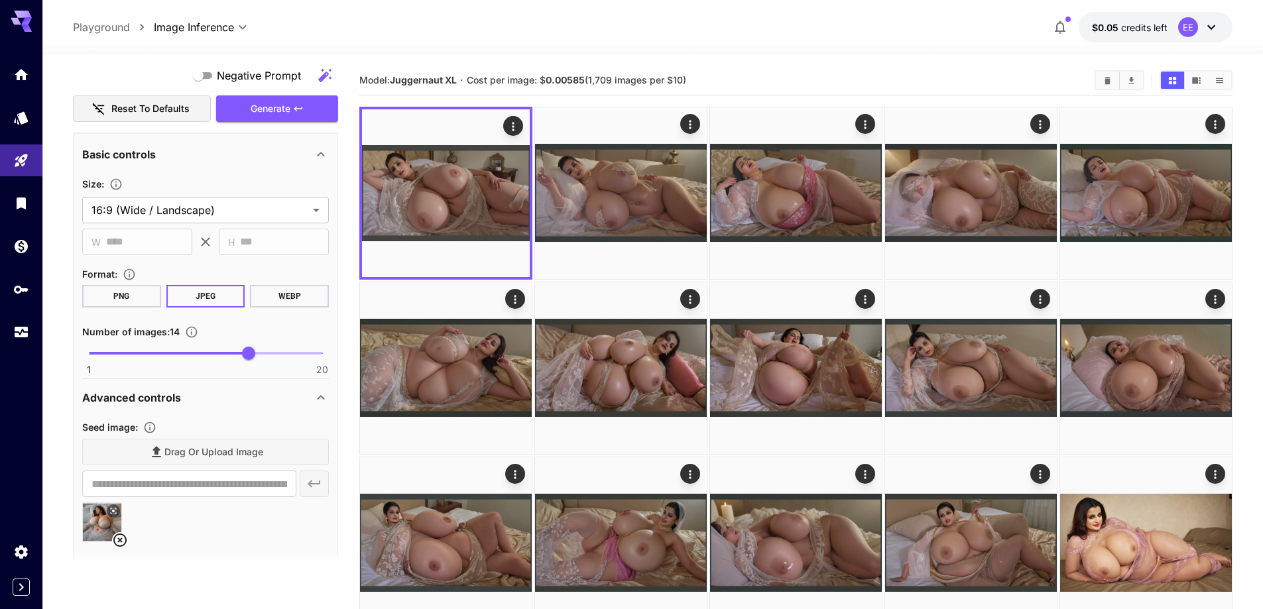
scroll to position [1034, 0]
click at [288, 115] on span "Generate" at bounding box center [271, 109] width 40 height 17
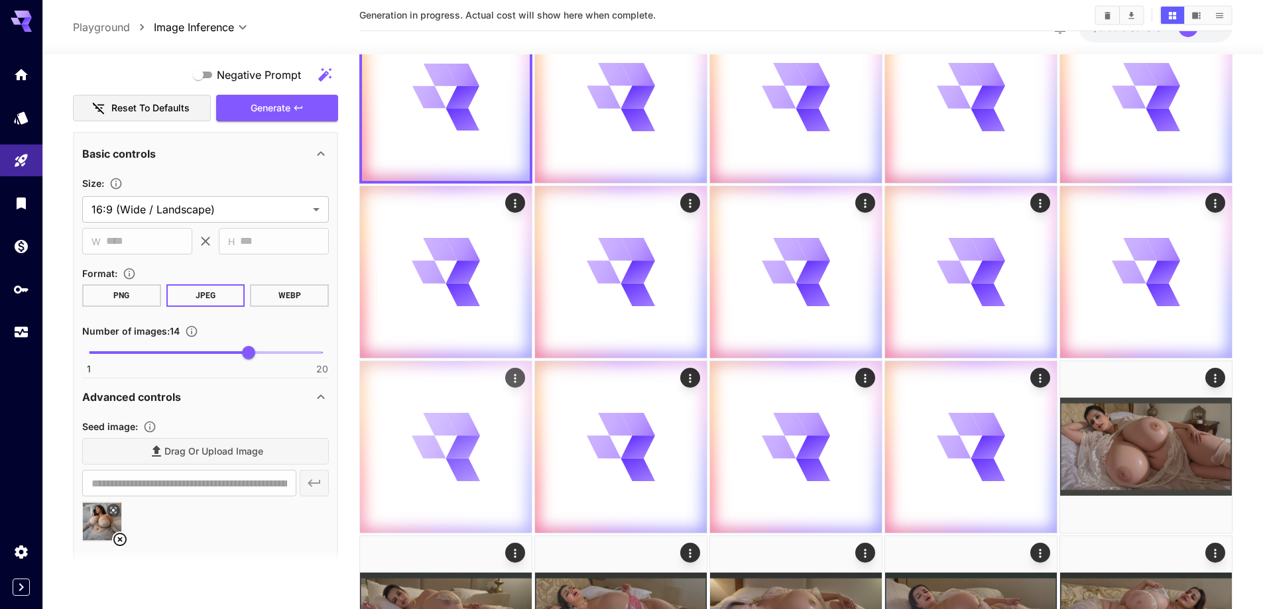
scroll to position [265, 0]
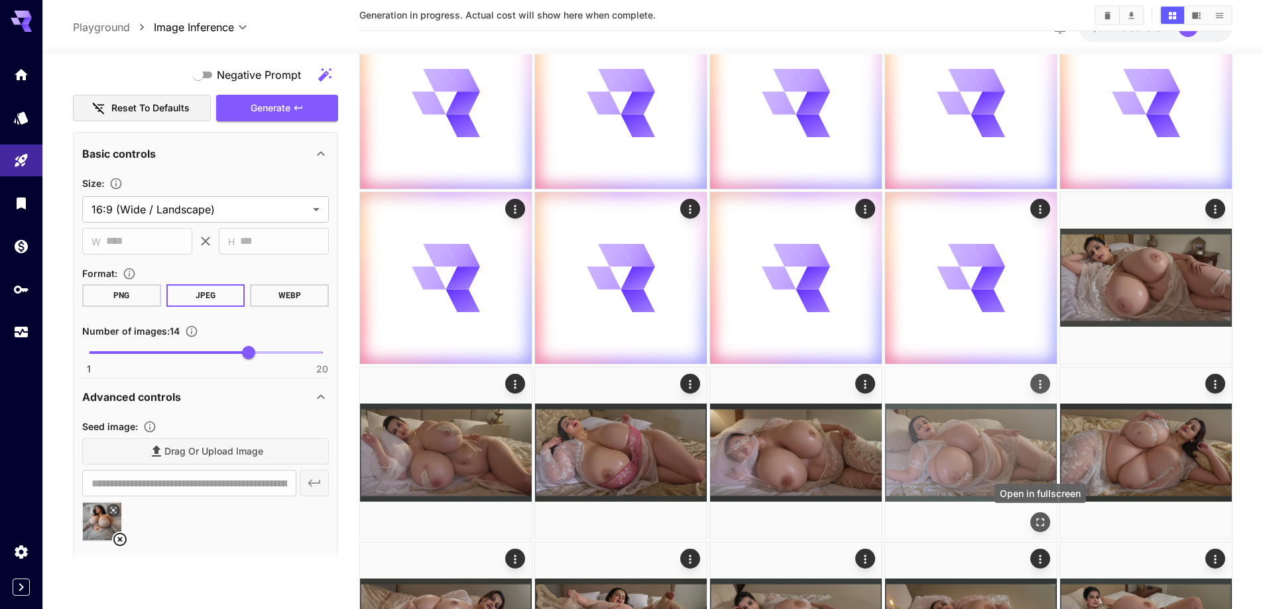
click at [1036, 521] on icon "Open in fullscreen" at bounding box center [1040, 522] width 13 height 13
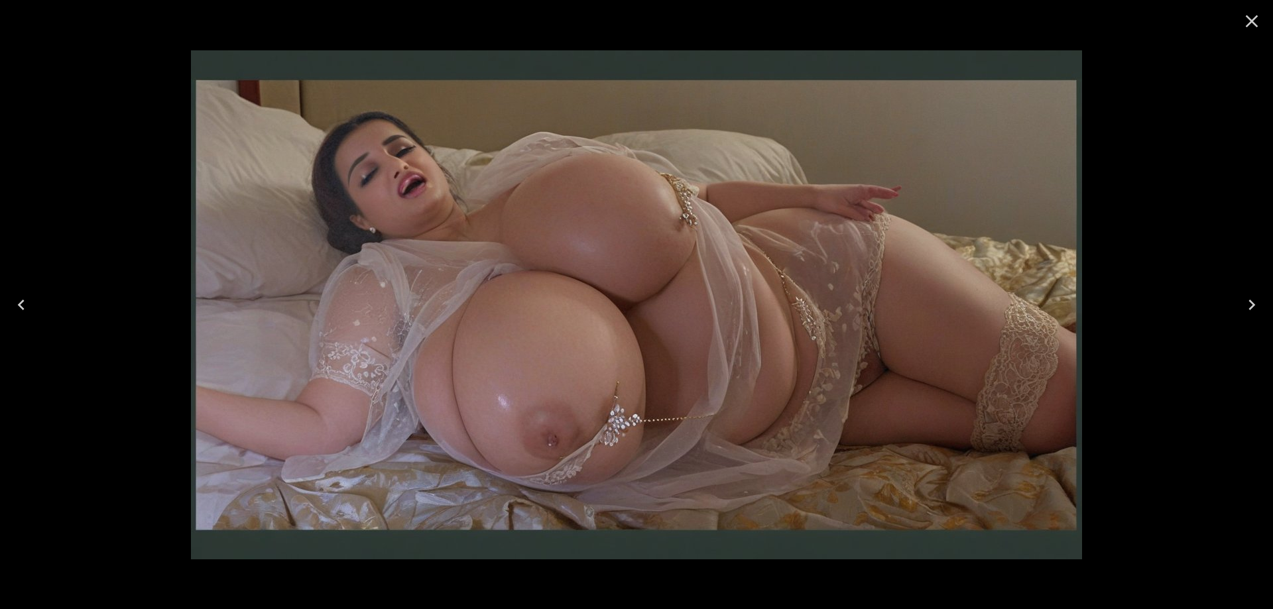
click at [1248, 16] on icon "Close" at bounding box center [1251, 21] width 21 height 21
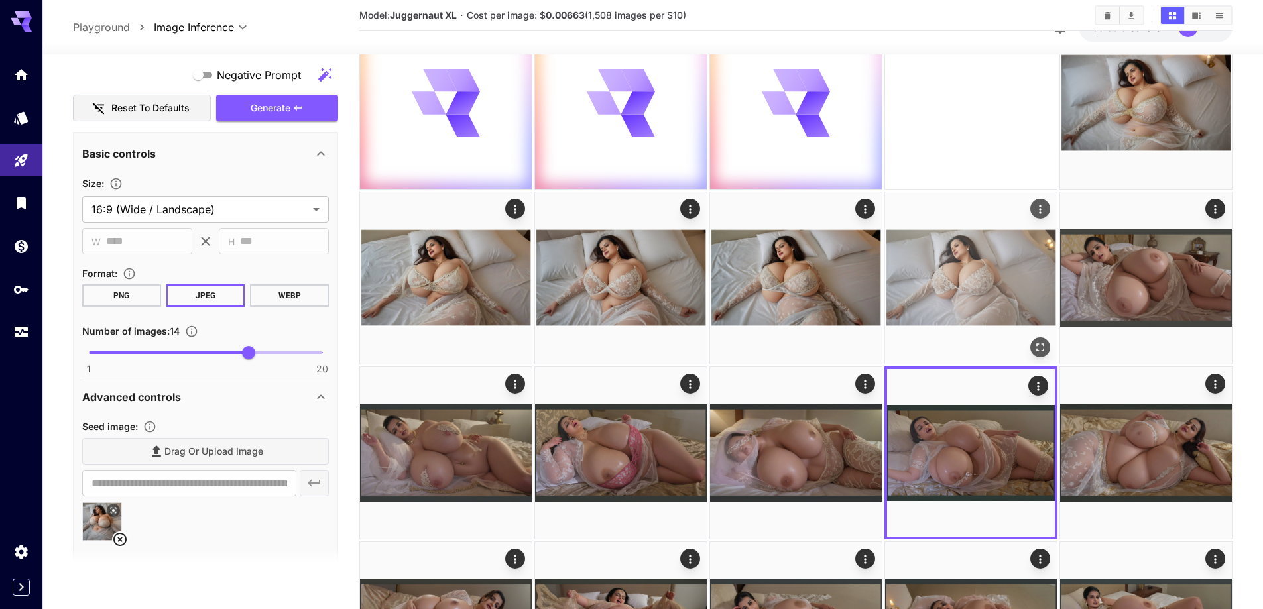
click at [1036, 347] on icon "Open in fullscreen" at bounding box center [1040, 347] width 13 height 13
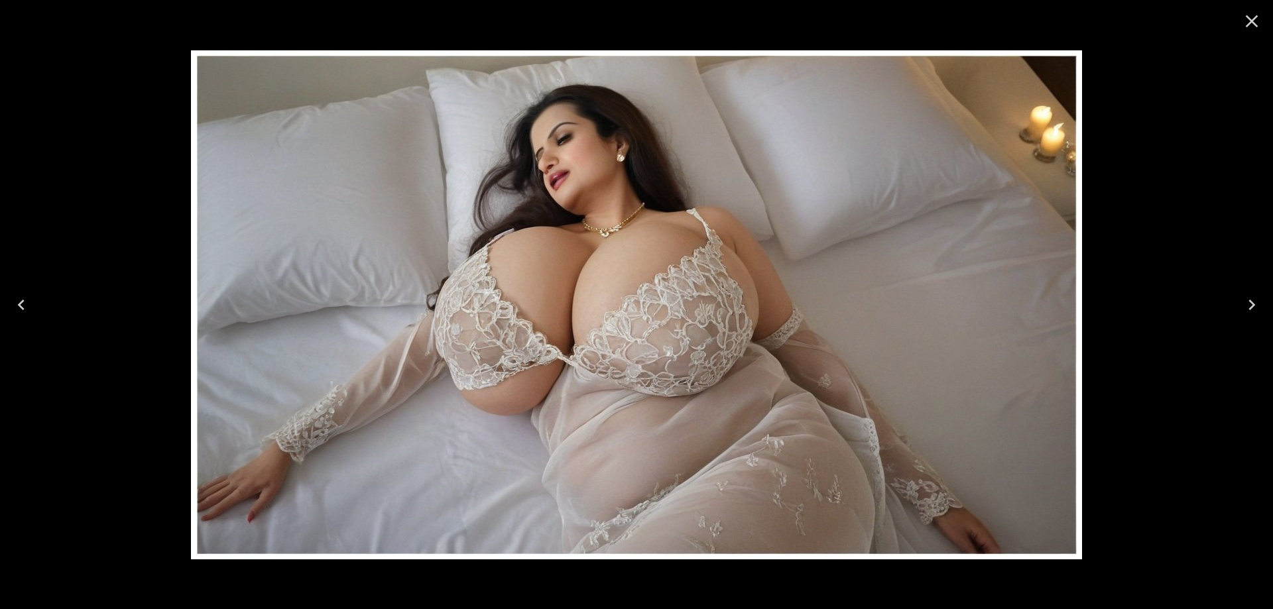
click at [20, 298] on icon "Previous" at bounding box center [21, 304] width 21 height 21
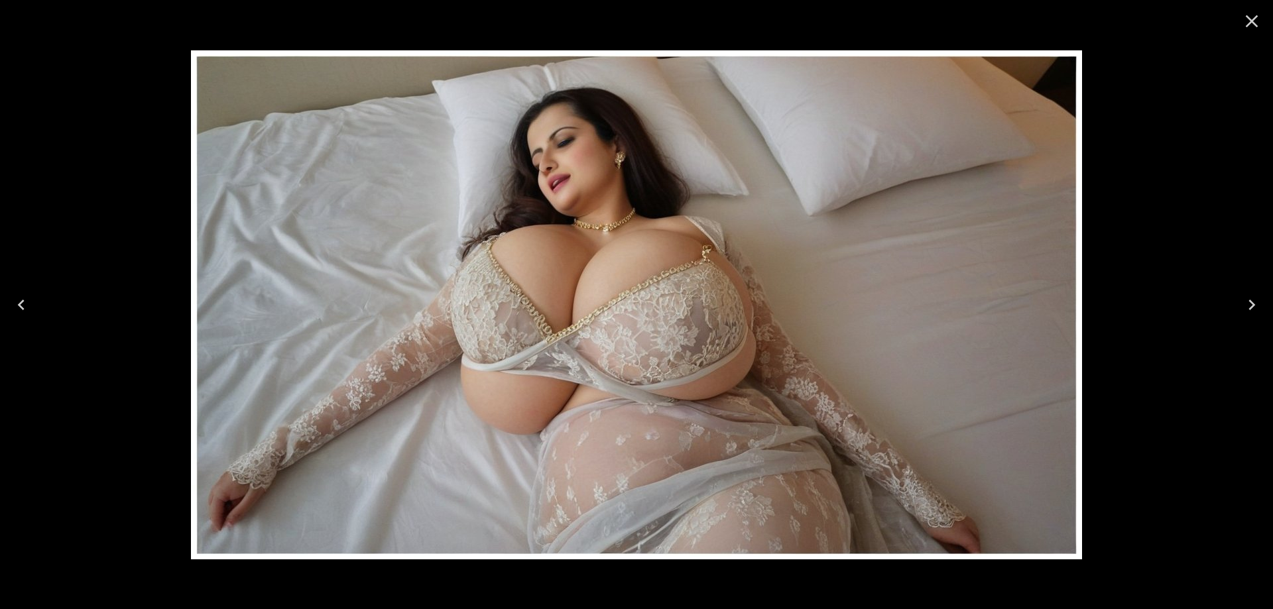
click at [27, 310] on icon "Previous" at bounding box center [21, 304] width 21 height 21
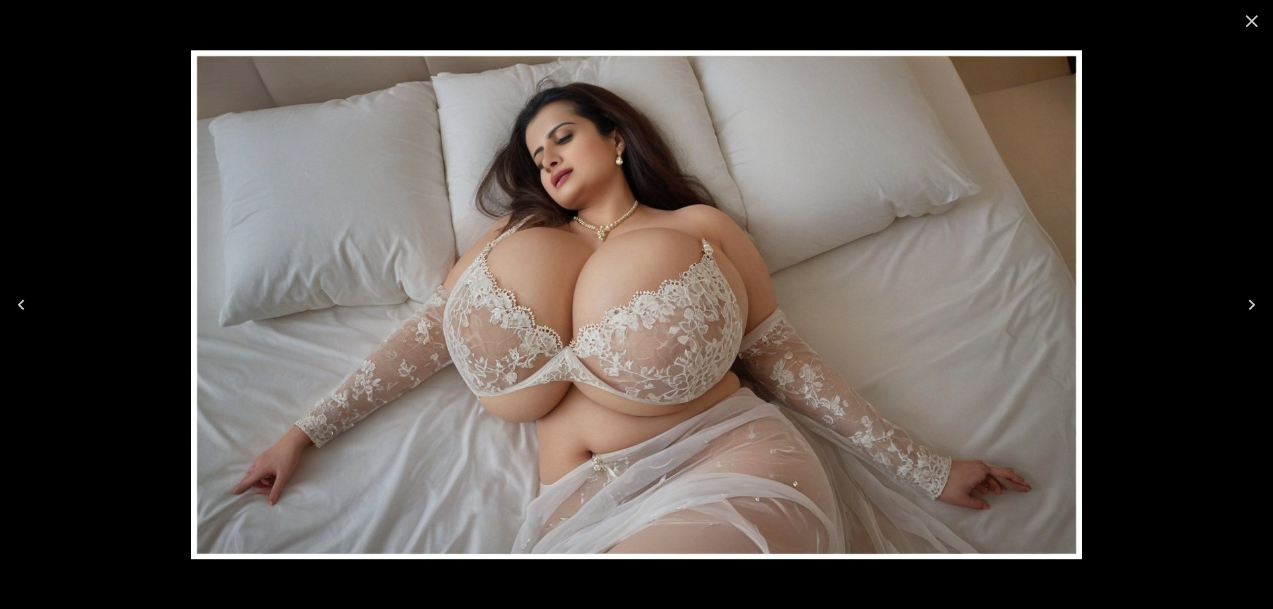
click at [27, 310] on icon "Previous" at bounding box center [21, 304] width 21 height 21
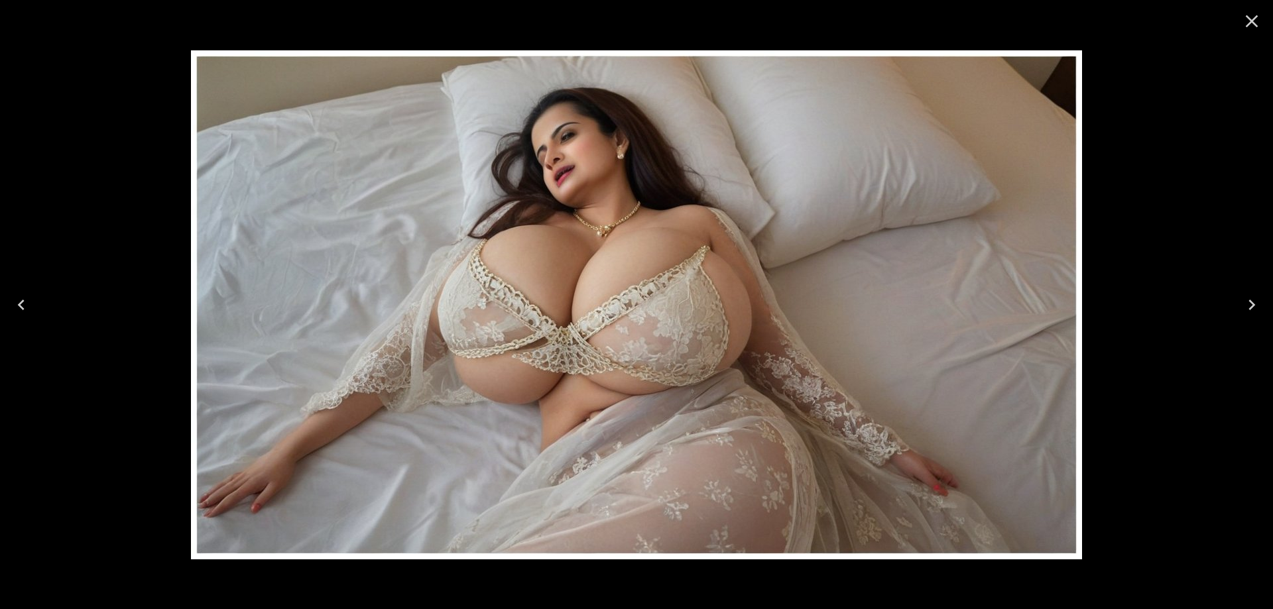
click at [27, 310] on icon "Previous" at bounding box center [21, 304] width 21 height 21
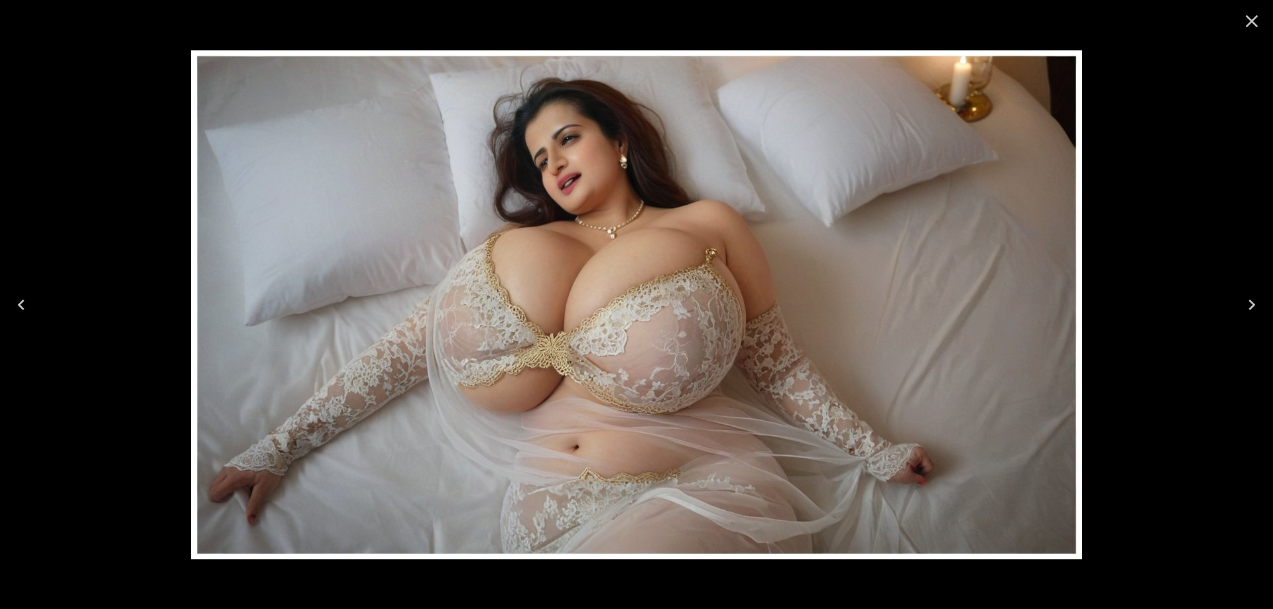
click at [27, 308] on icon "Previous" at bounding box center [21, 304] width 21 height 21
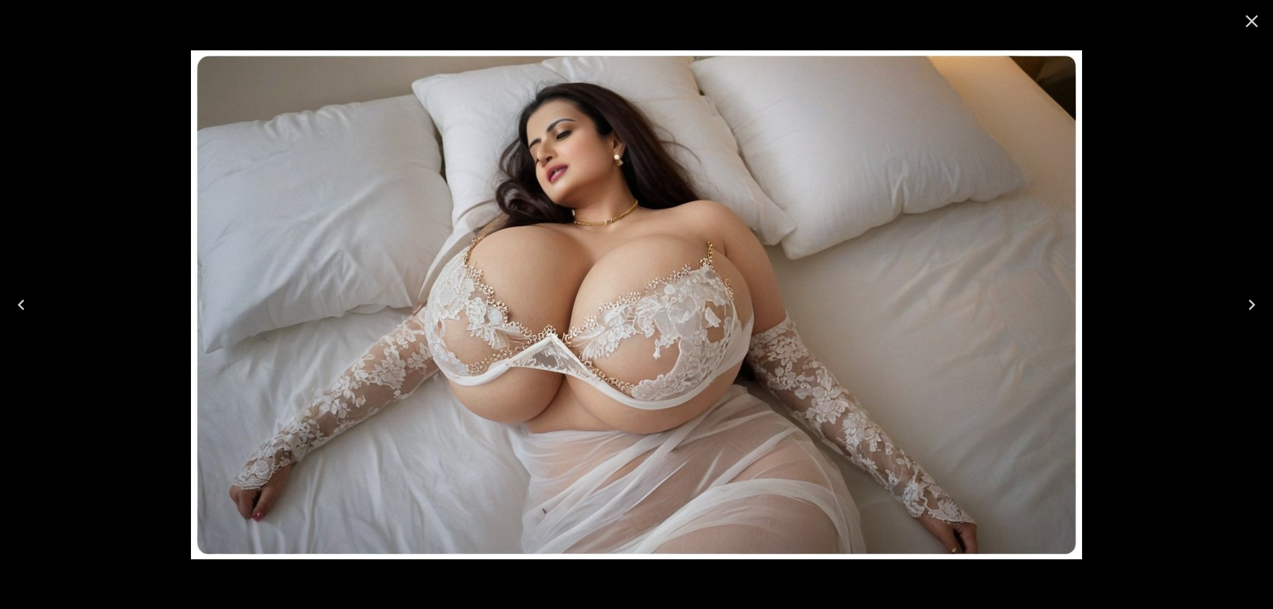
click at [27, 306] on icon "Previous" at bounding box center [21, 304] width 21 height 21
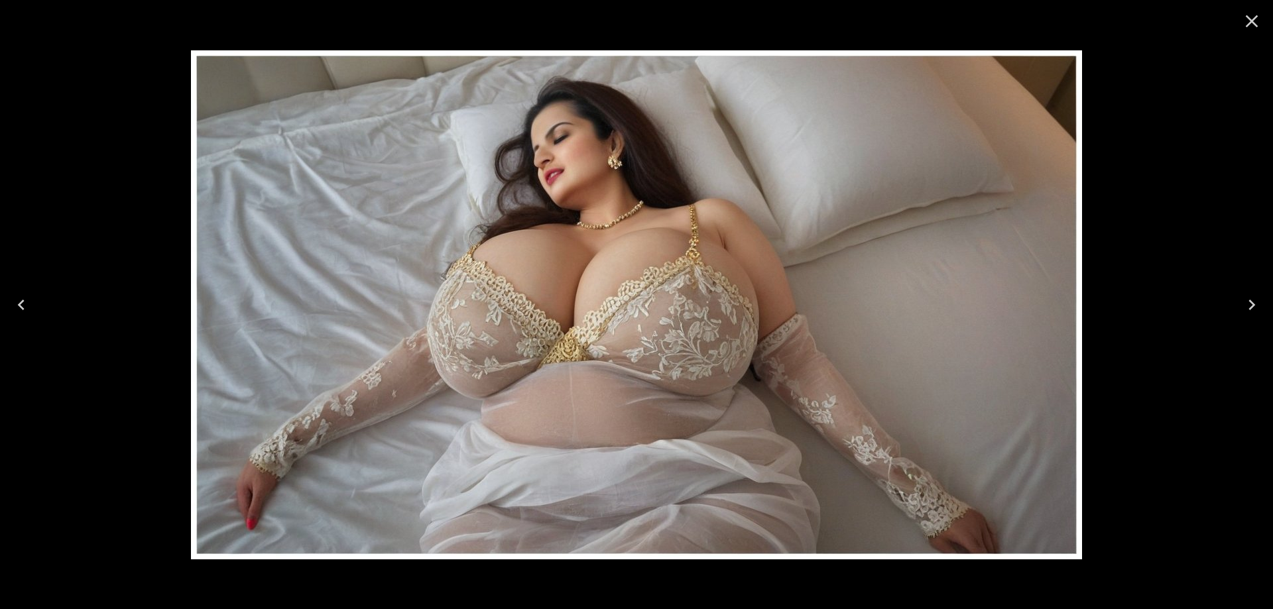
click at [27, 304] on icon "Previous" at bounding box center [21, 304] width 21 height 21
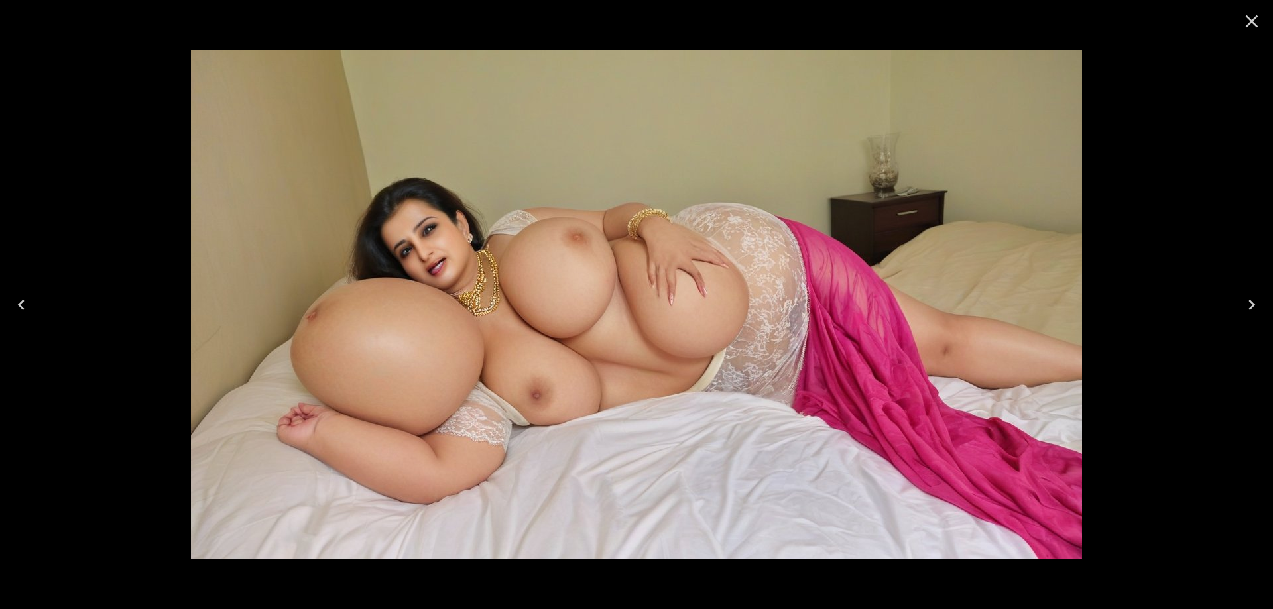
click at [1252, 300] on icon "Next" at bounding box center [1251, 304] width 21 height 21
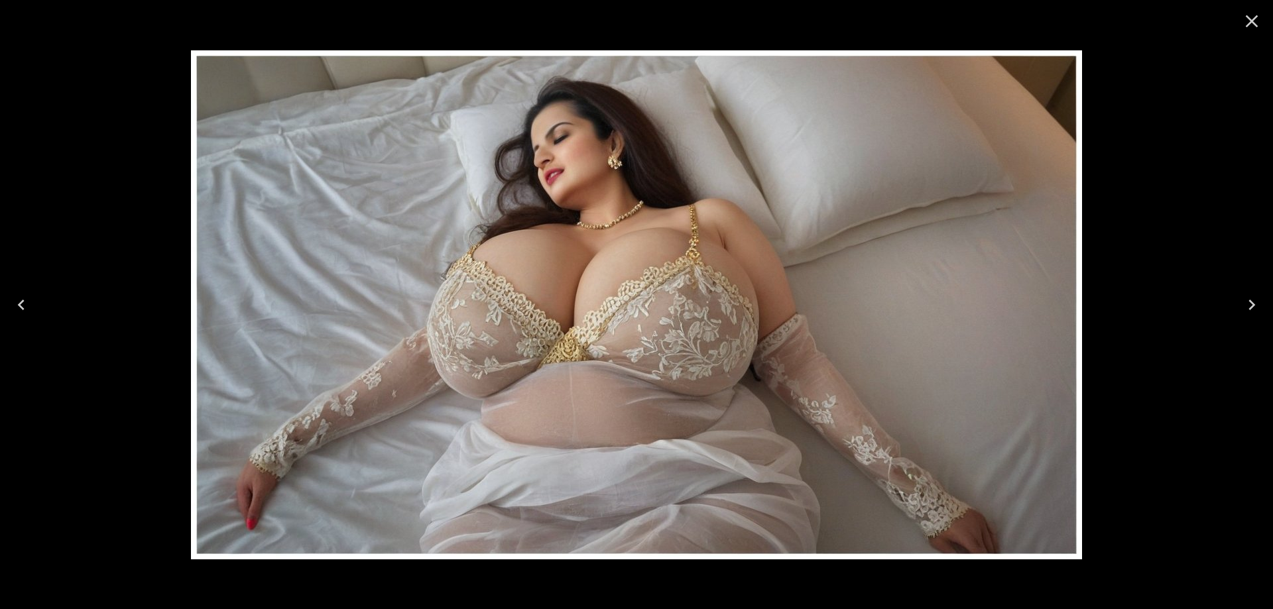
click at [1252, 300] on icon "Next" at bounding box center [1251, 304] width 21 height 21
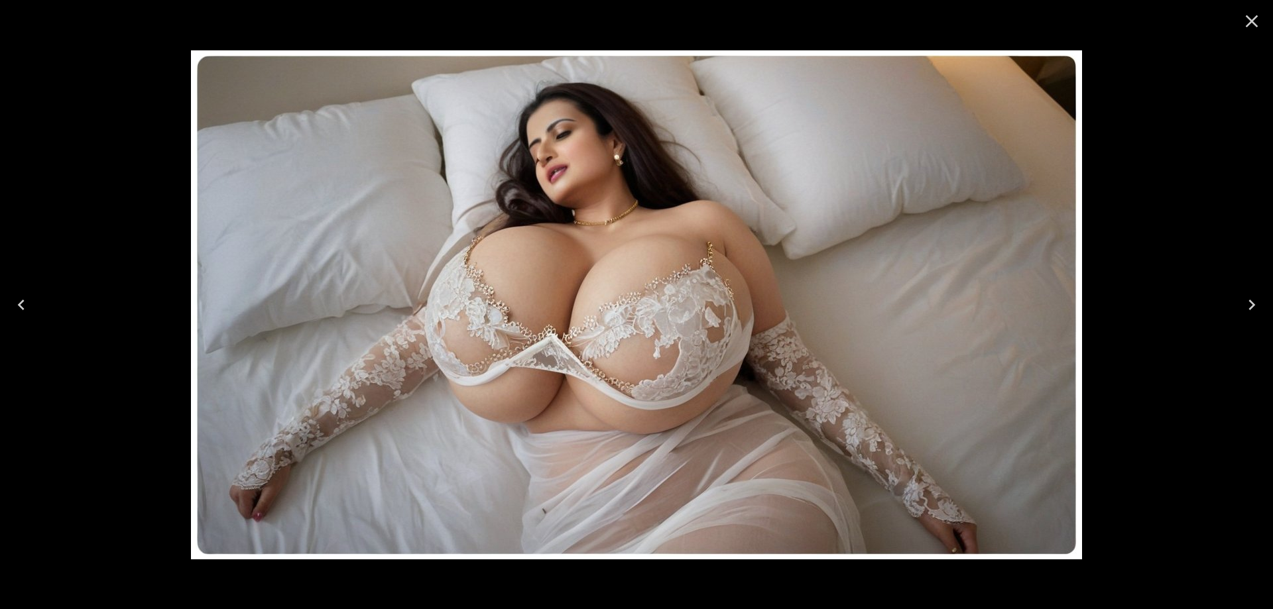
click at [1252, 300] on icon "Next" at bounding box center [1251, 304] width 21 height 21
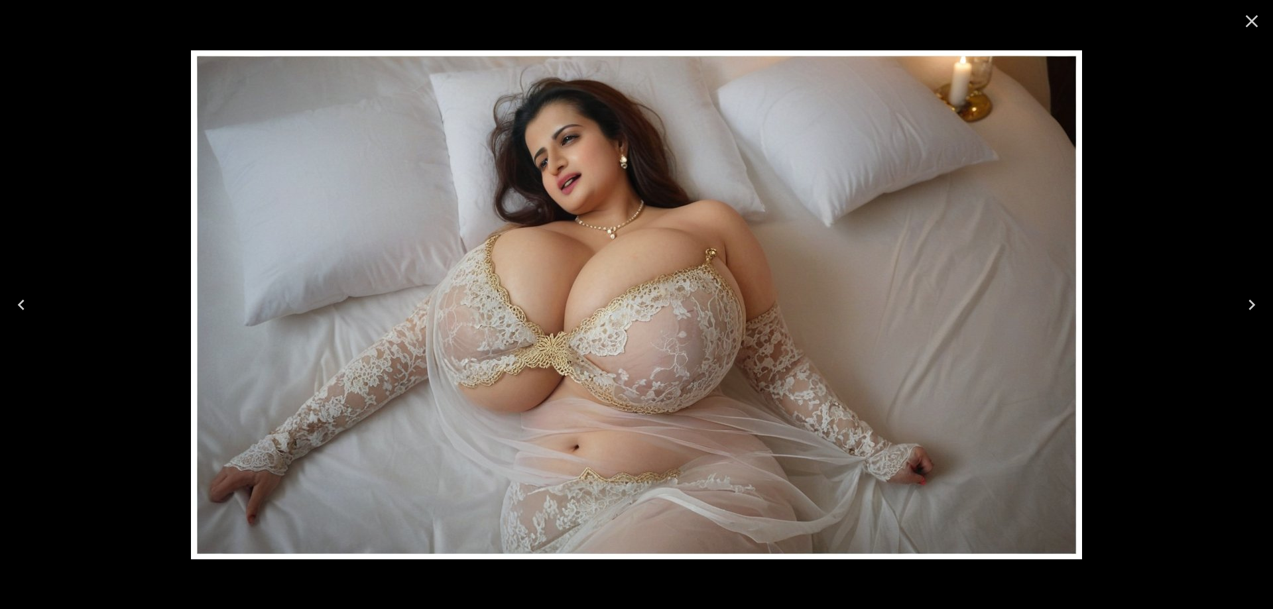
click at [1252, 300] on icon "Next" at bounding box center [1251, 304] width 21 height 21
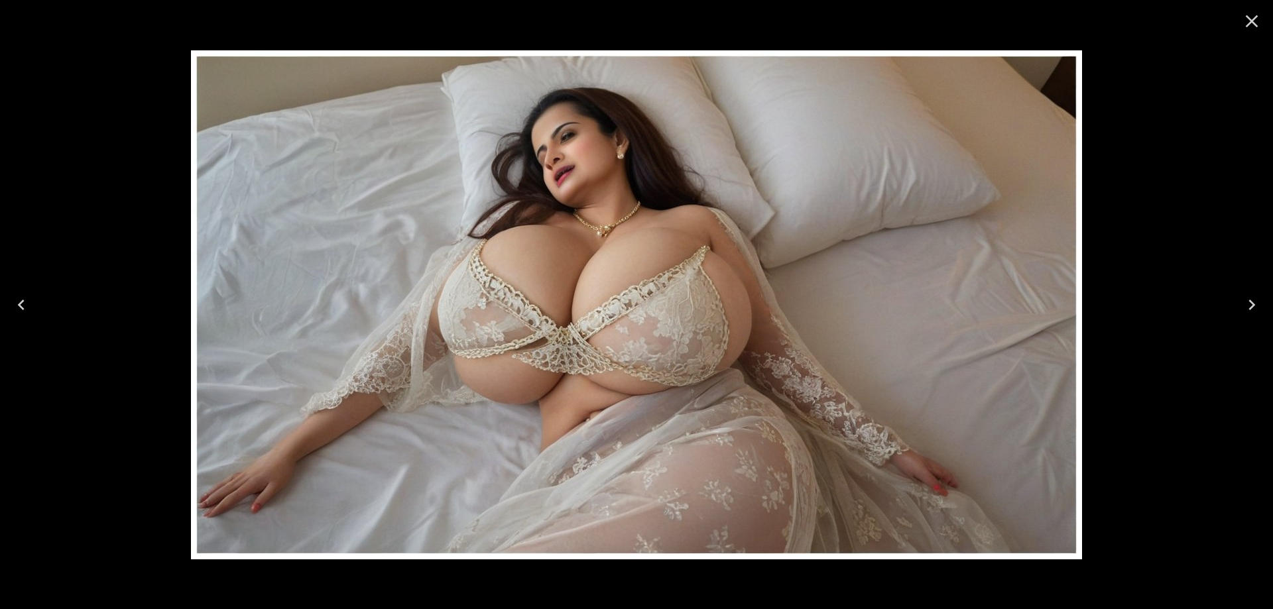
click at [1252, 300] on icon "Next" at bounding box center [1251, 304] width 21 height 21
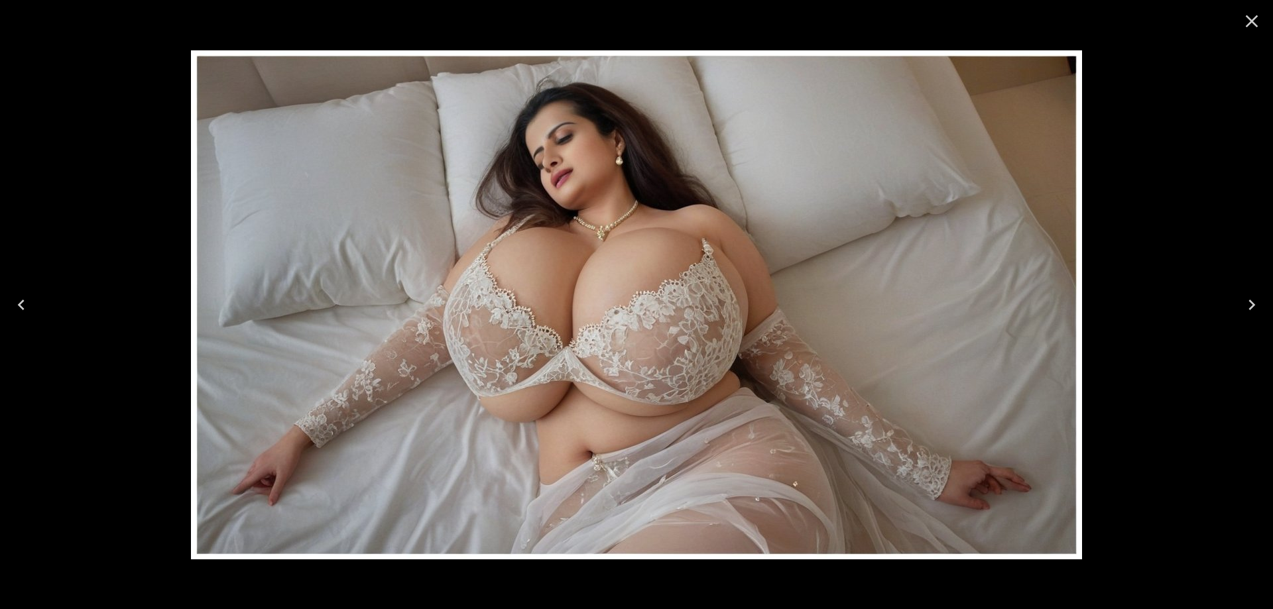
click at [1252, 300] on icon "Next" at bounding box center [1251, 304] width 21 height 21
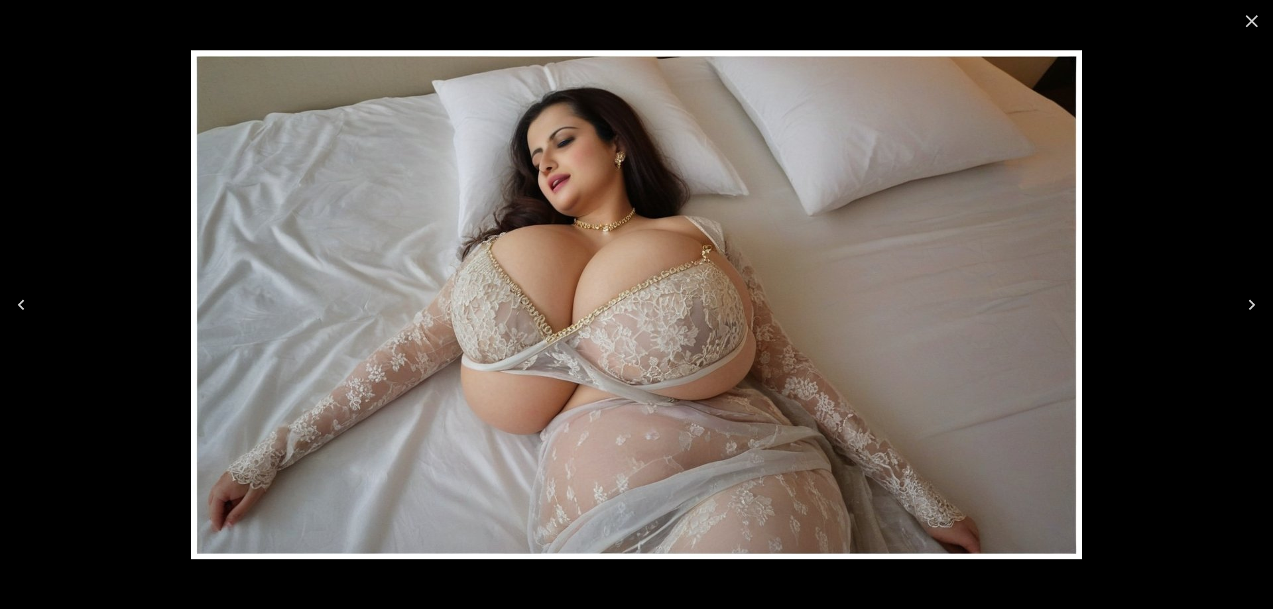
click at [1252, 300] on icon "Next" at bounding box center [1251, 304] width 21 height 21
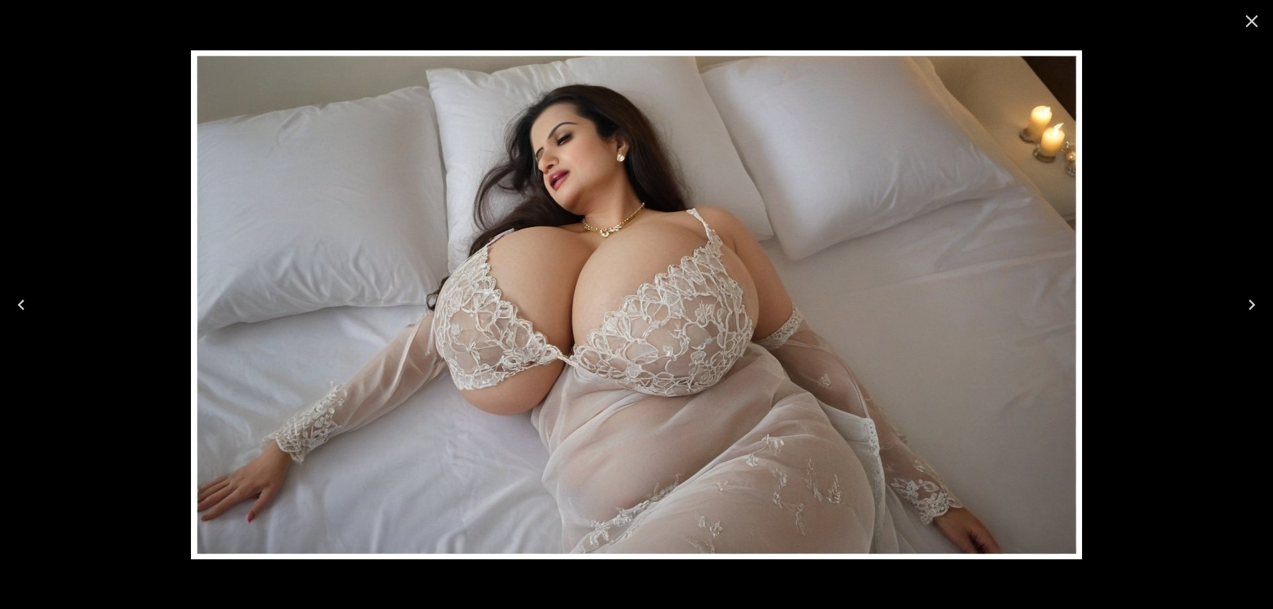
click at [1252, 300] on icon "Next" at bounding box center [1251, 304] width 21 height 21
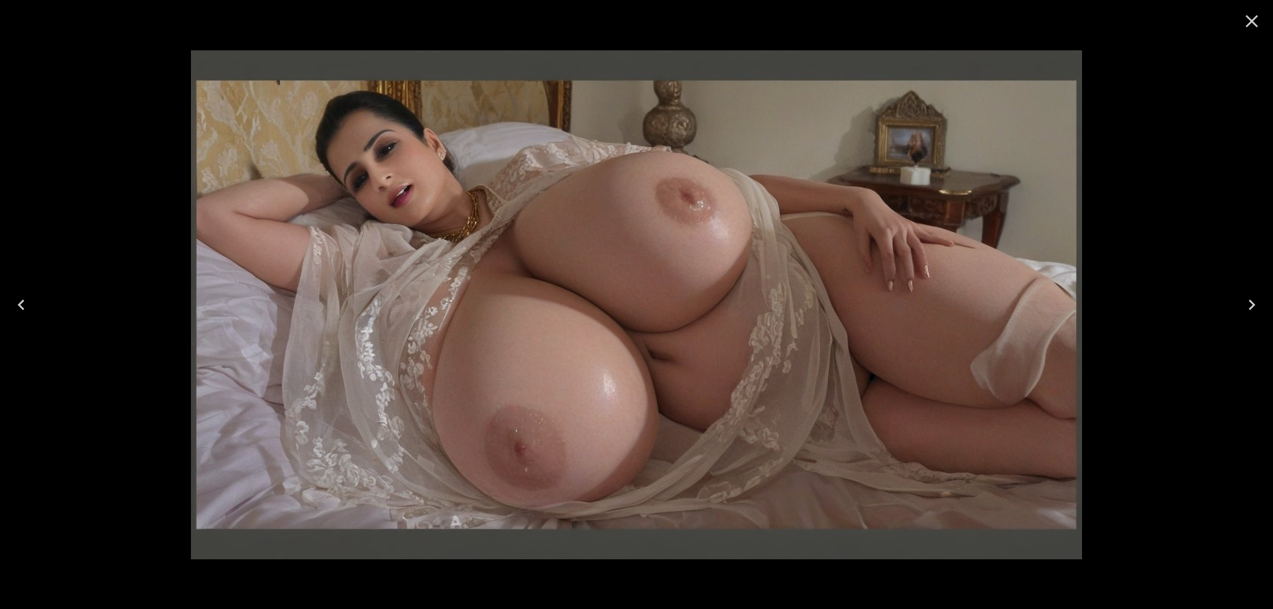
click at [1252, 32] on button "Close" at bounding box center [1252, 21] width 32 height 32
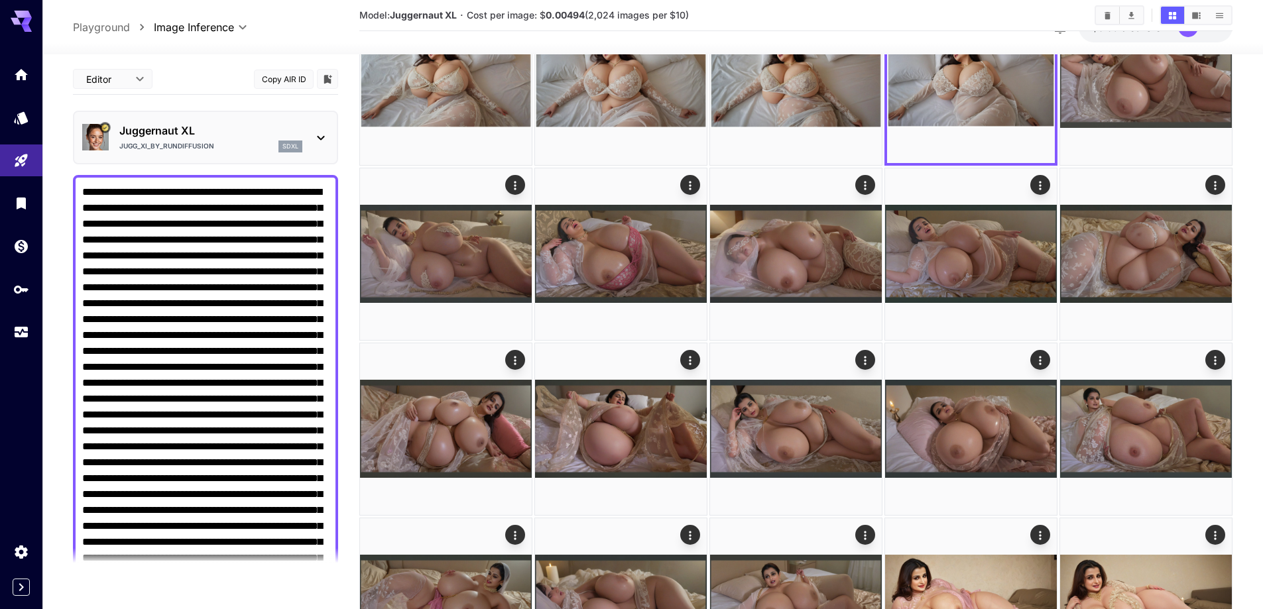
scroll to position [1034, 0]
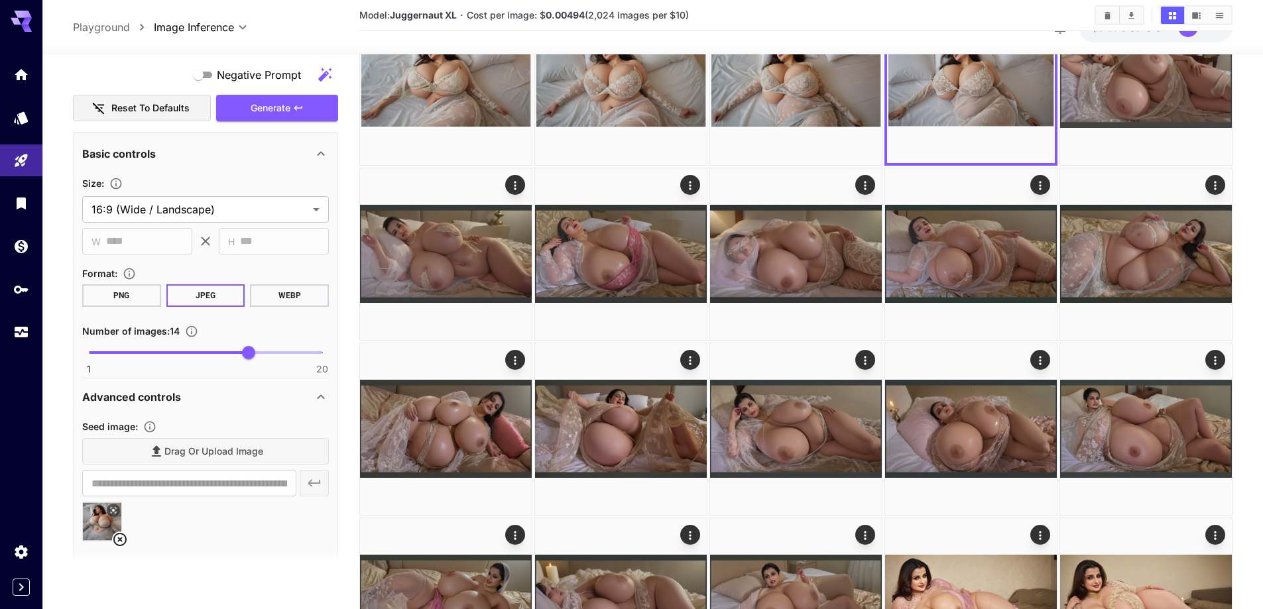
click at [121, 542] on icon at bounding box center [119, 539] width 13 height 13
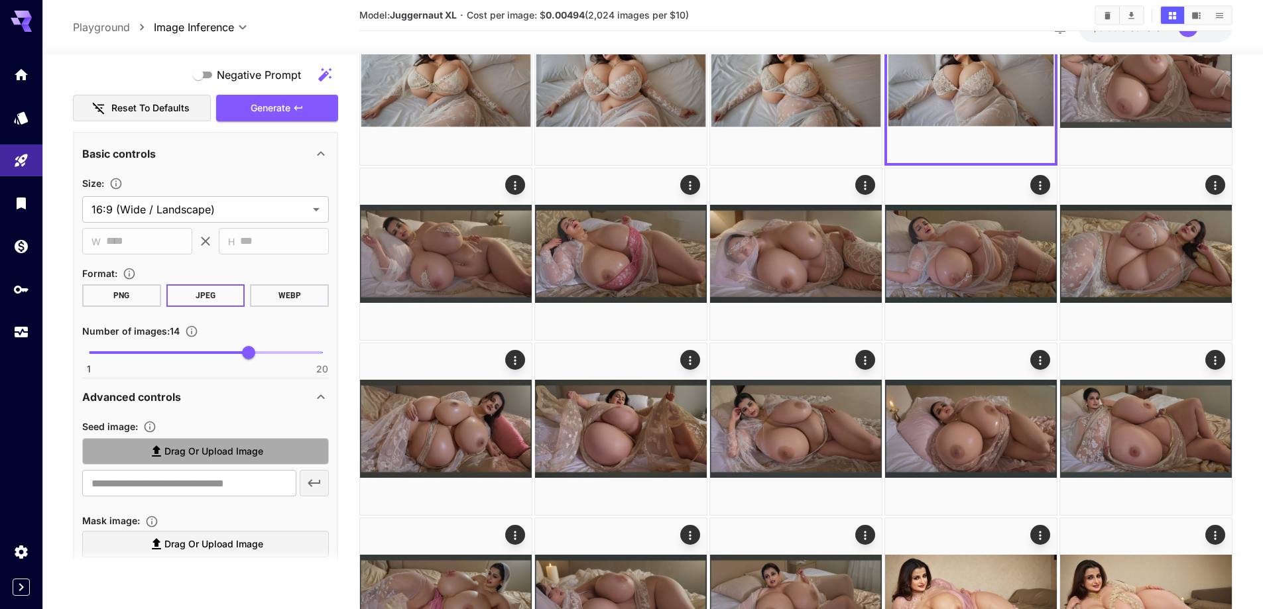
click at [228, 457] on span "Drag or upload image" at bounding box center [213, 452] width 99 height 17
click at [0, 0] on input "Drag or upload image" at bounding box center [0, 0] width 0 height 0
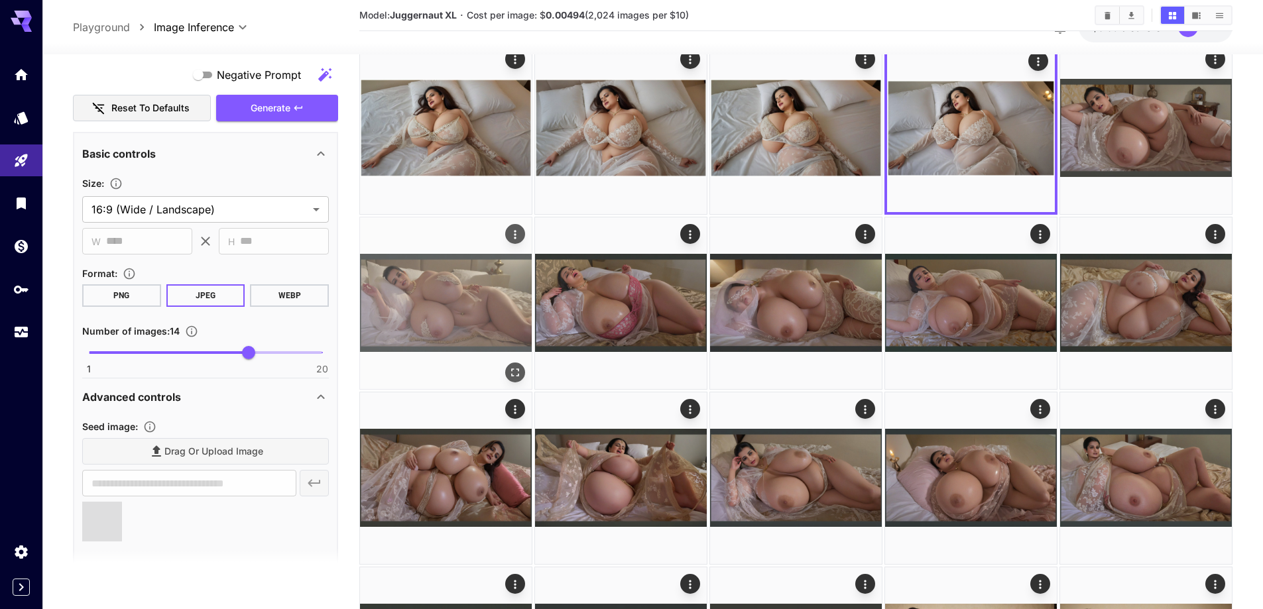
scroll to position [332, 0]
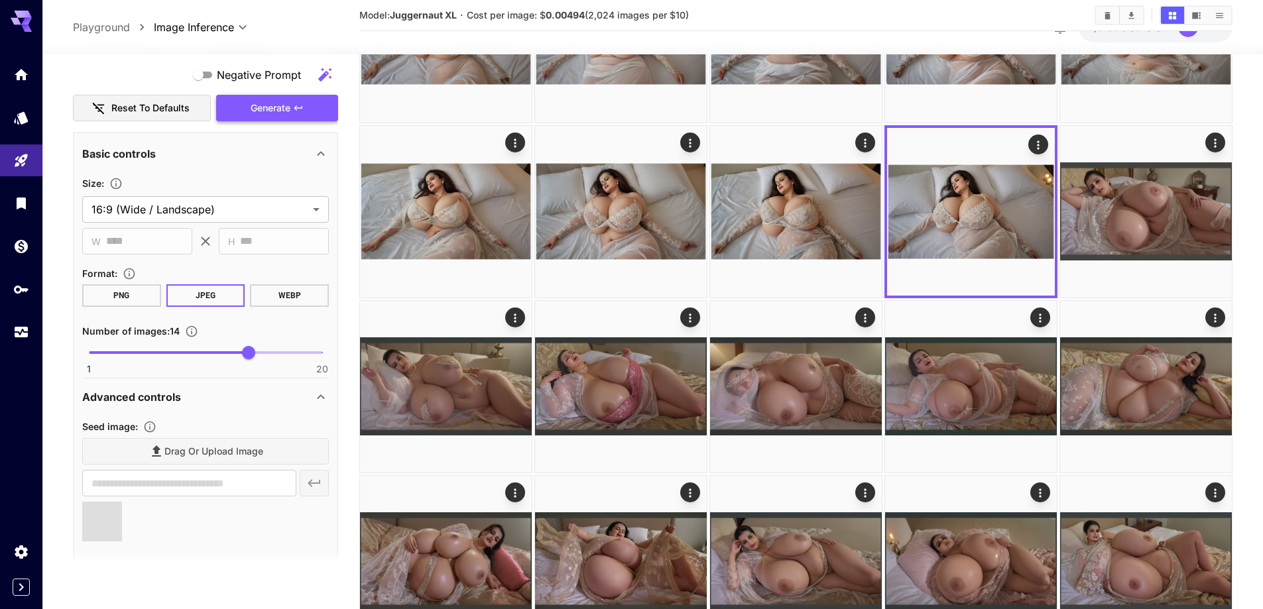
type input "**********"
click at [302, 113] on icon "button" at bounding box center [298, 108] width 11 height 11
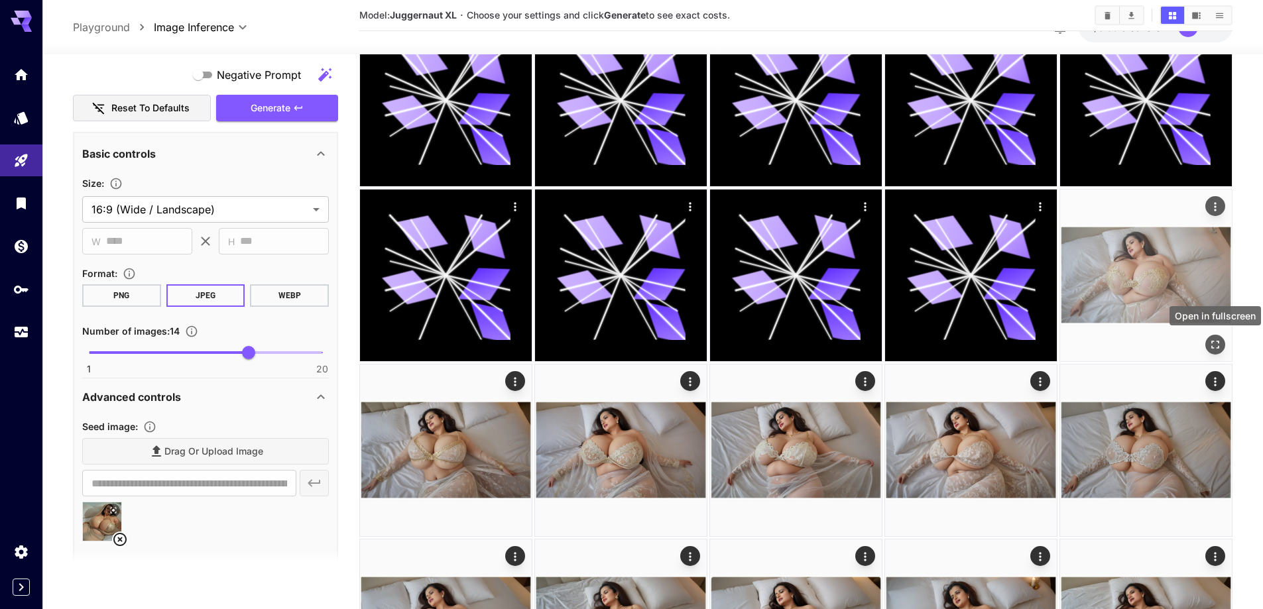
click at [1212, 347] on icon "Open in fullscreen" at bounding box center [1215, 345] width 8 height 8
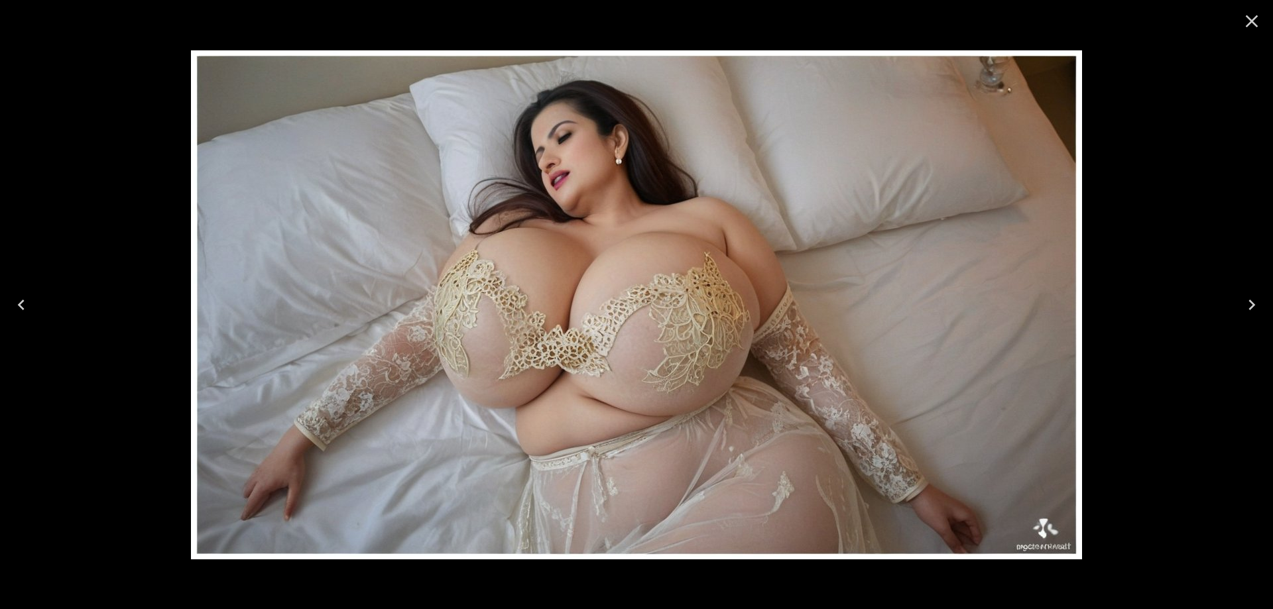
click at [1246, 302] on icon "Next" at bounding box center [1251, 304] width 21 height 21
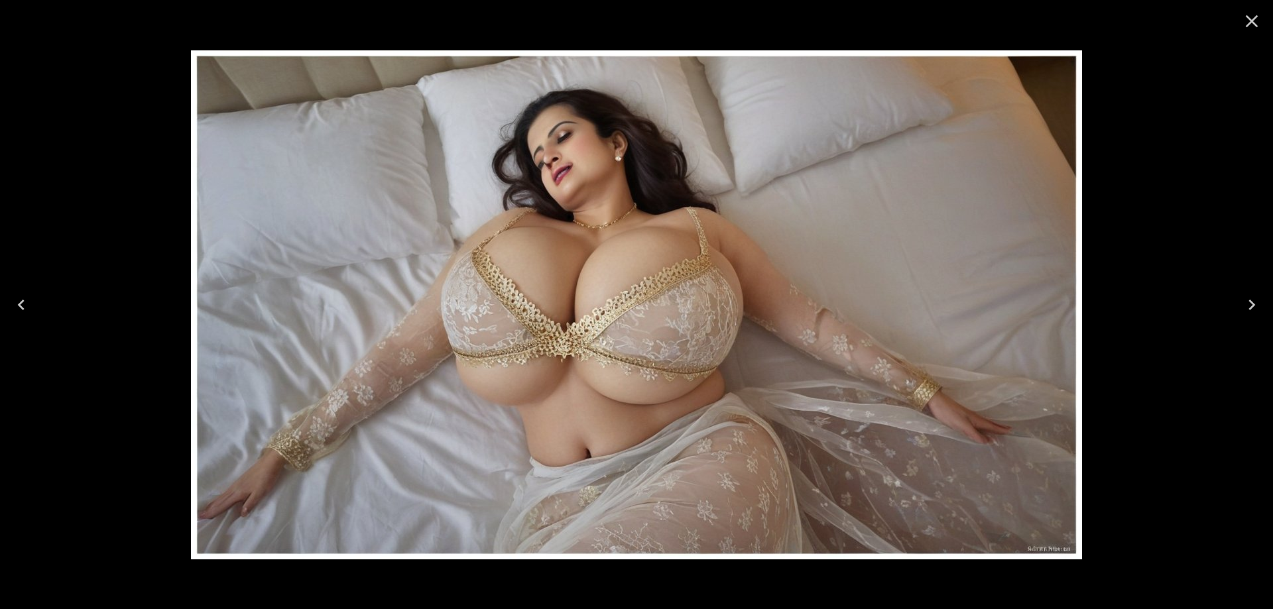
click at [1245, 318] on button "Next" at bounding box center [1252, 304] width 42 height 53
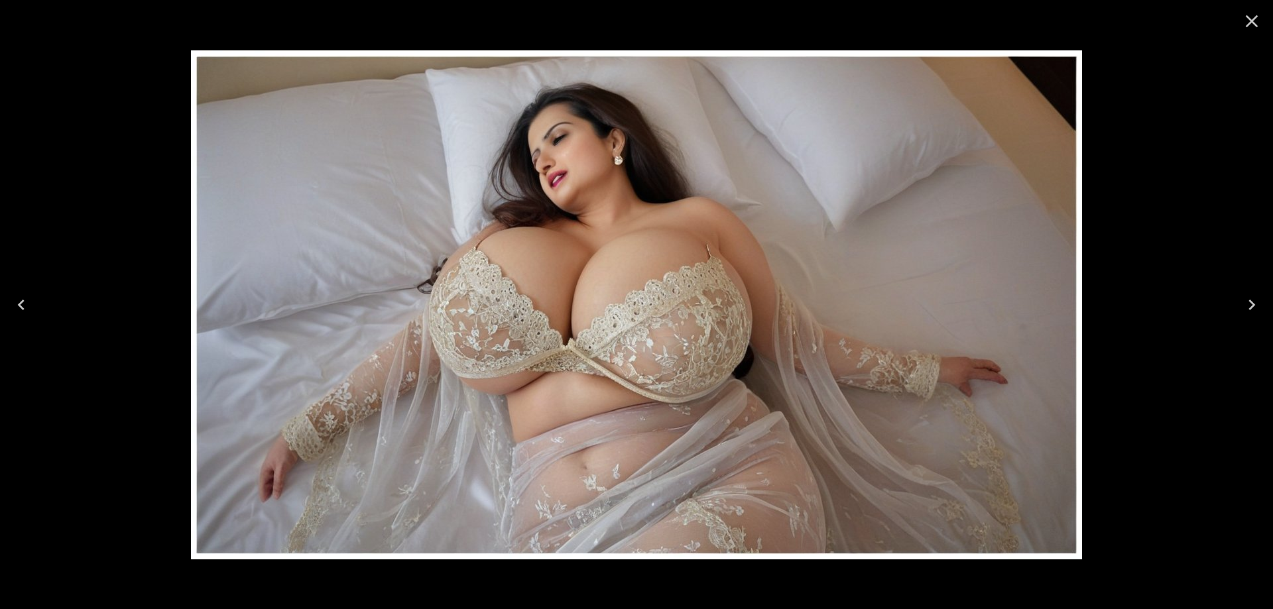
click at [1245, 318] on button "Next" at bounding box center [1252, 304] width 42 height 53
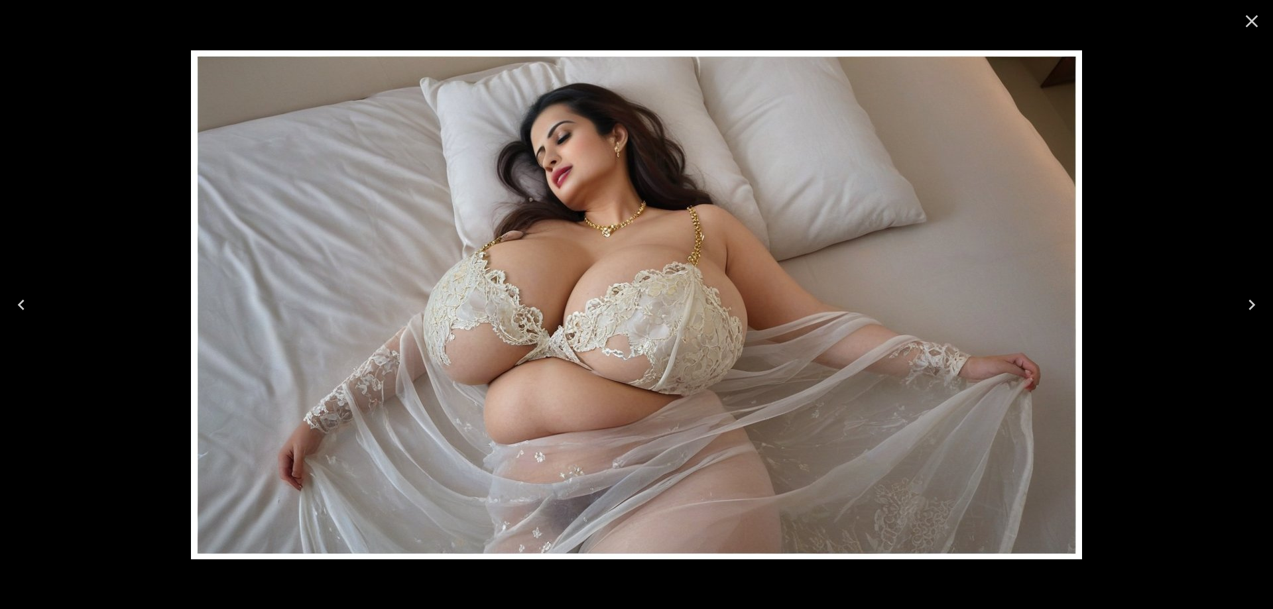
click at [1245, 318] on button "Next" at bounding box center [1252, 304] width 42 height 53
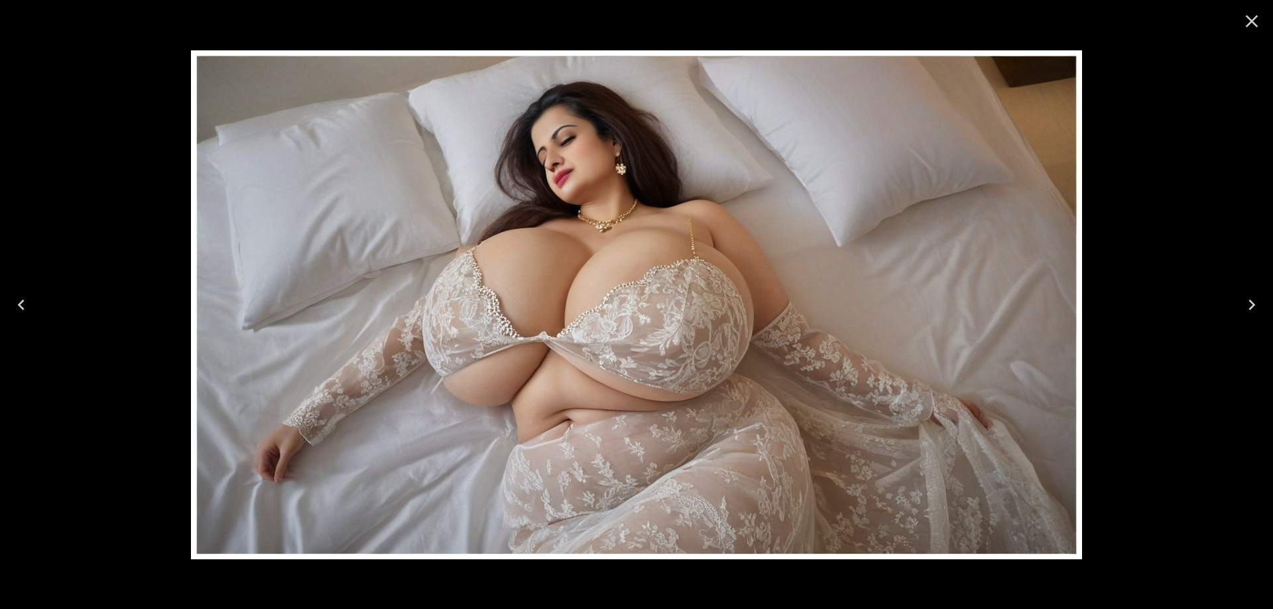
click at [1245, 318] on button "Next" at bounding box center [1252, 304] width 42 height 53
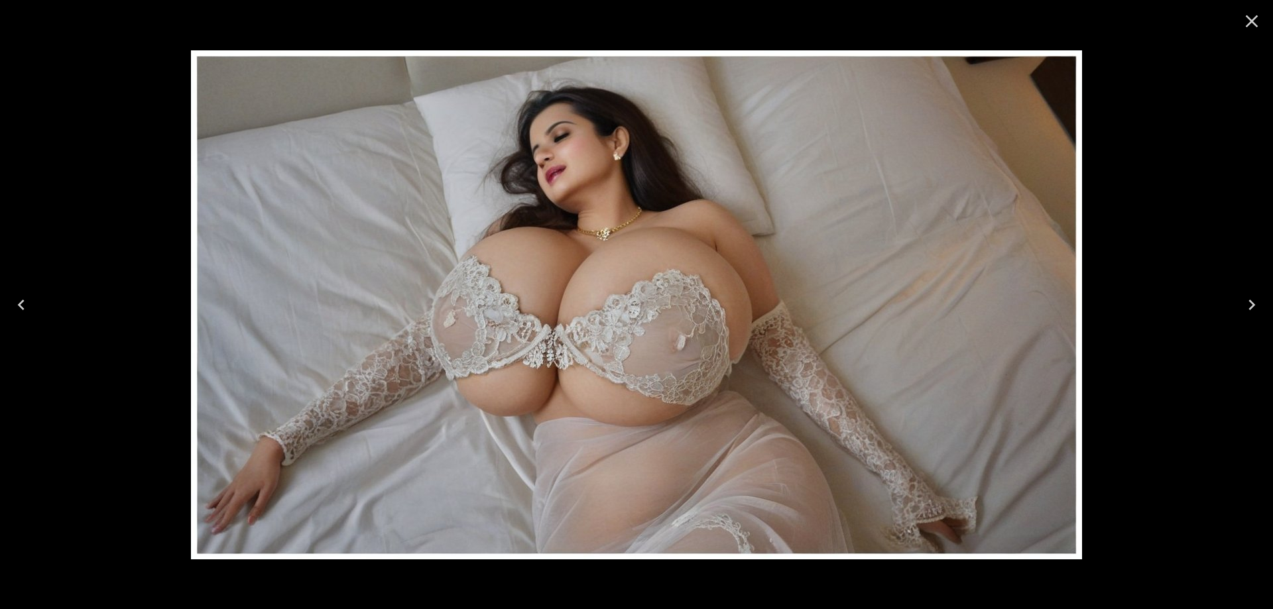
click at [1245, 318] on button "Next" at bounding box center [1252, 304] width 42 height 53
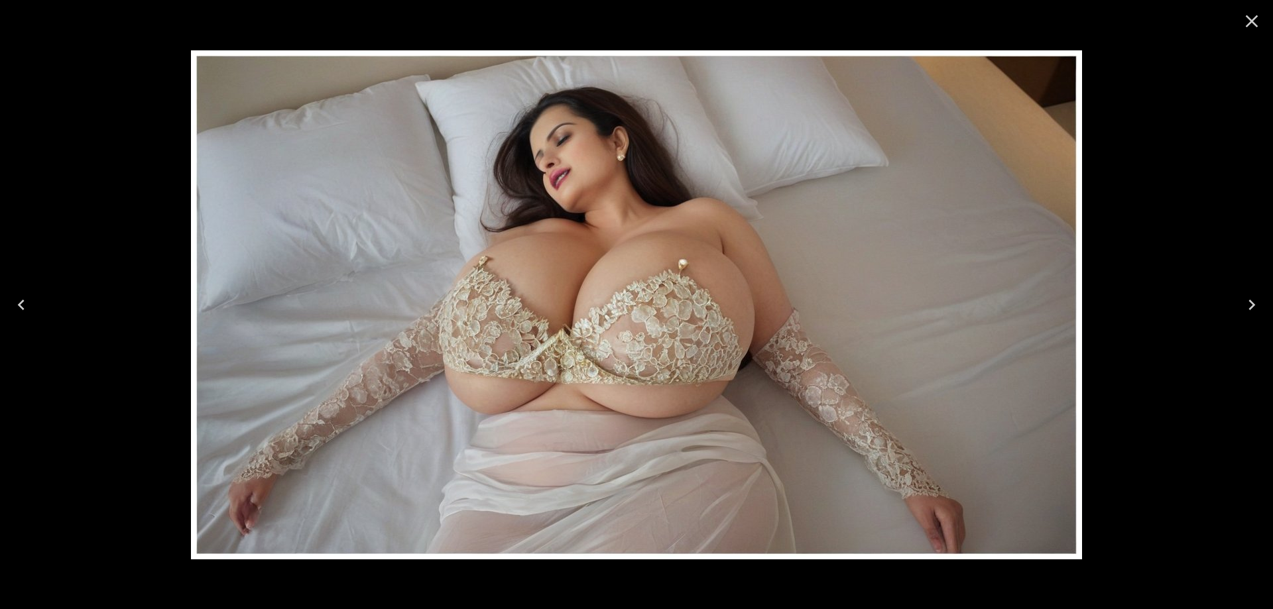
click at [1245, 318] on button "Next" at bounding box center [1252, 304] width 42 height 53
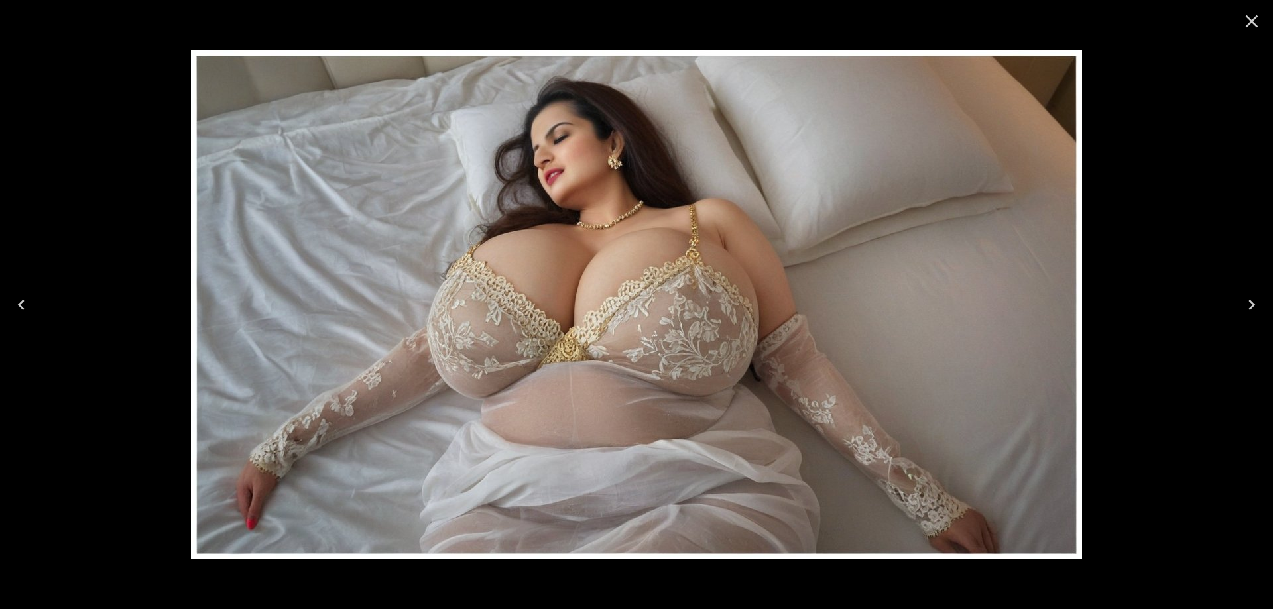
click at [1245, 318] on button "Next" at bounding box center [1252, 304] width 42 height 53
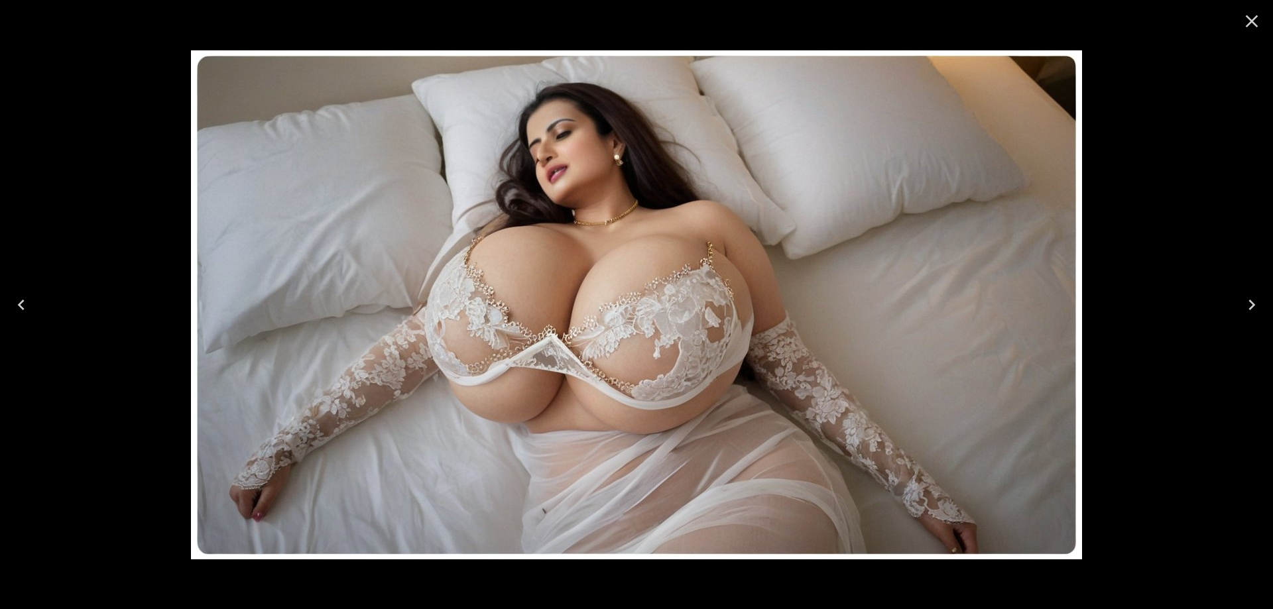
click at [1245, 318] on button "Next" at bounding box center [1252, 304] width 42 height 53
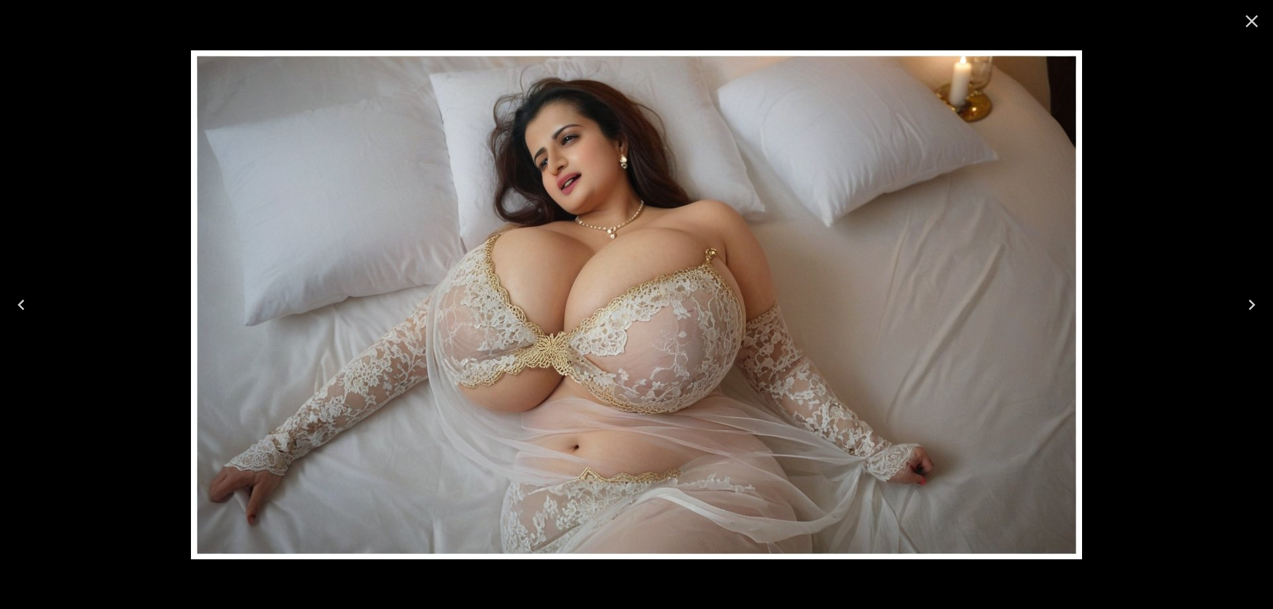
click at [1245, 318] on button "Next" at bounding box center [1252, 304] width 42 height 53
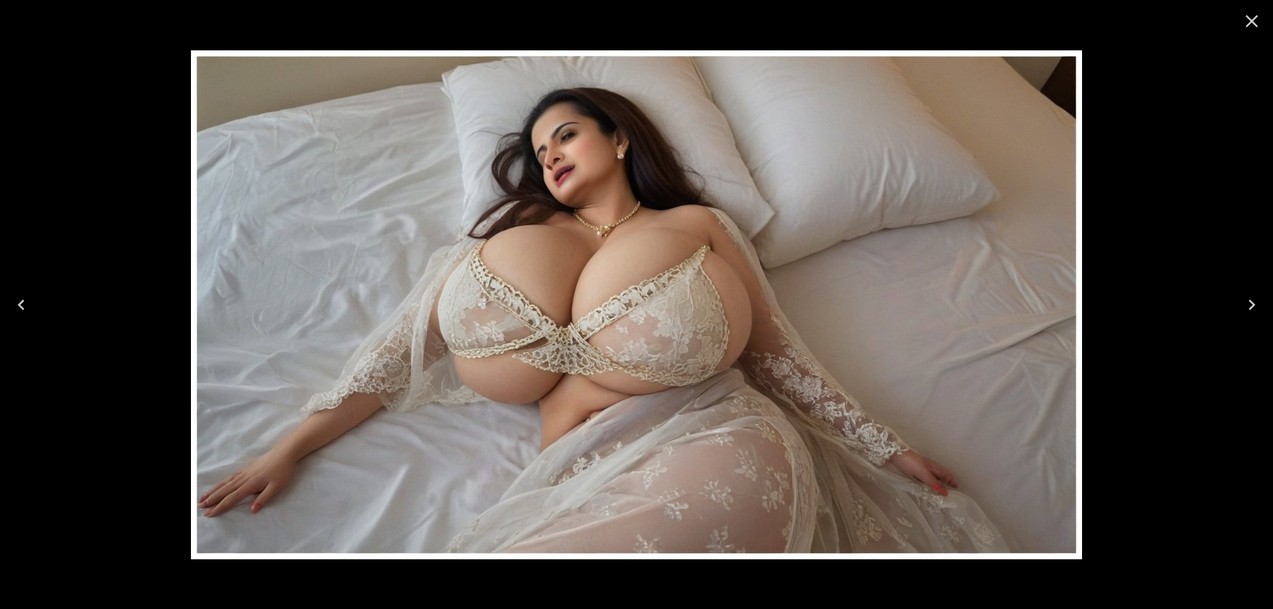
click at [1245, 318] on button "Next" at bounding box center [1252, 304] width 42 height 53
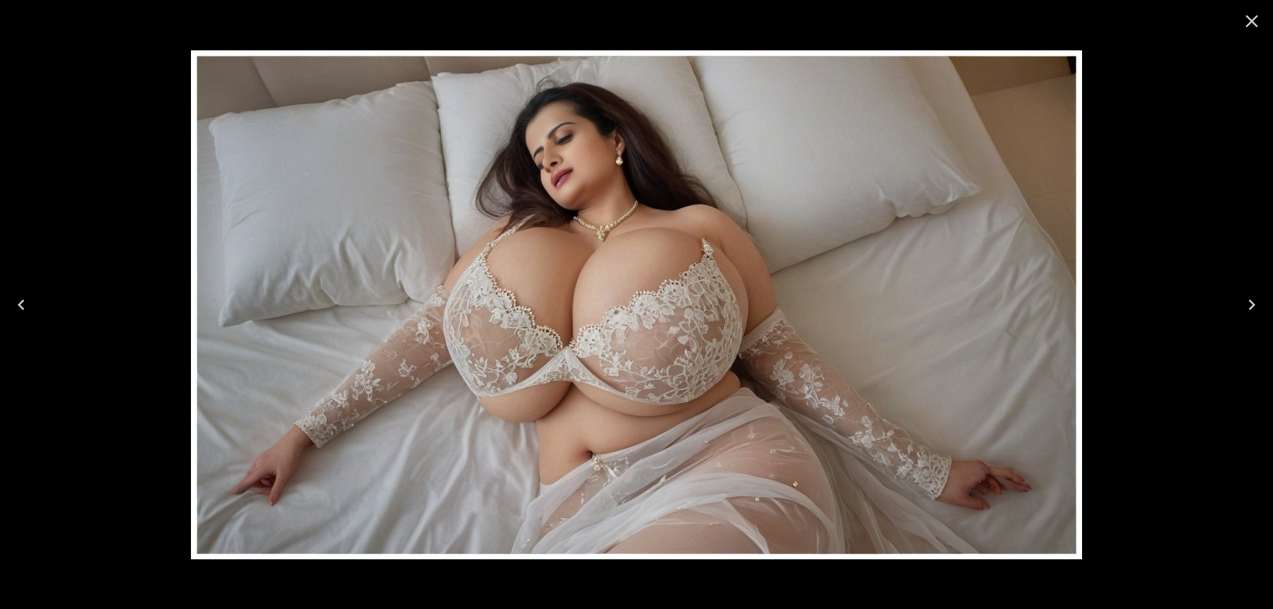
click at [1245, 318] on button "Next" at bounding box center [1252, 304] width 42 height 53
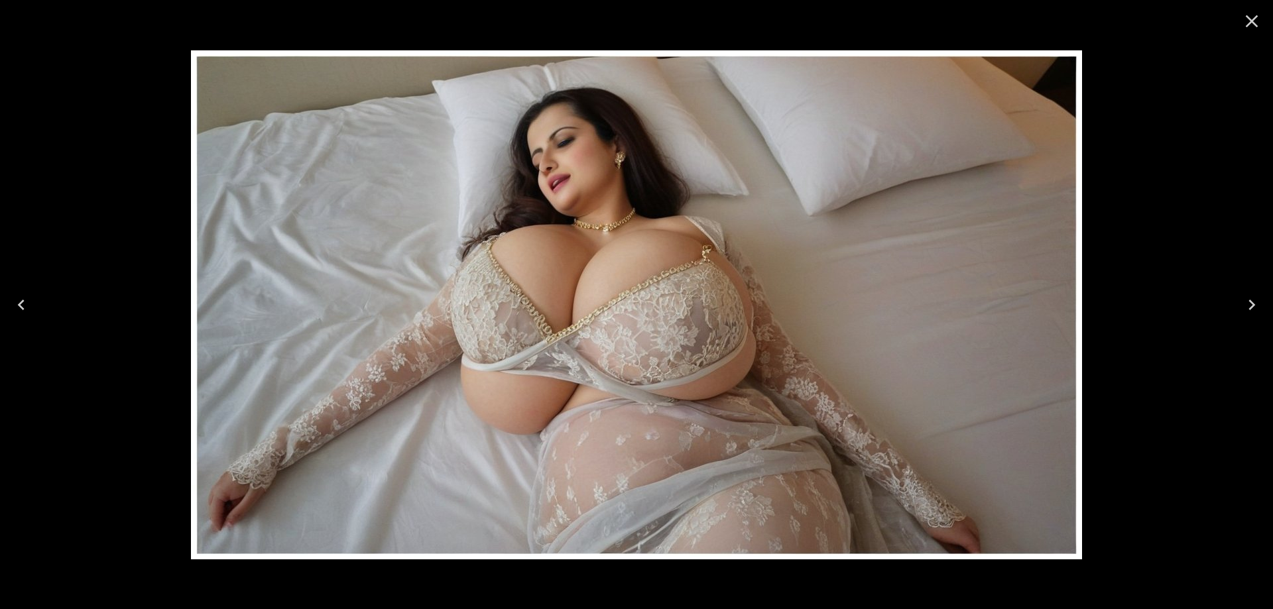
click at [1245, 318] on button "Next" at bounding box center [1252, 304] width 42 height 53
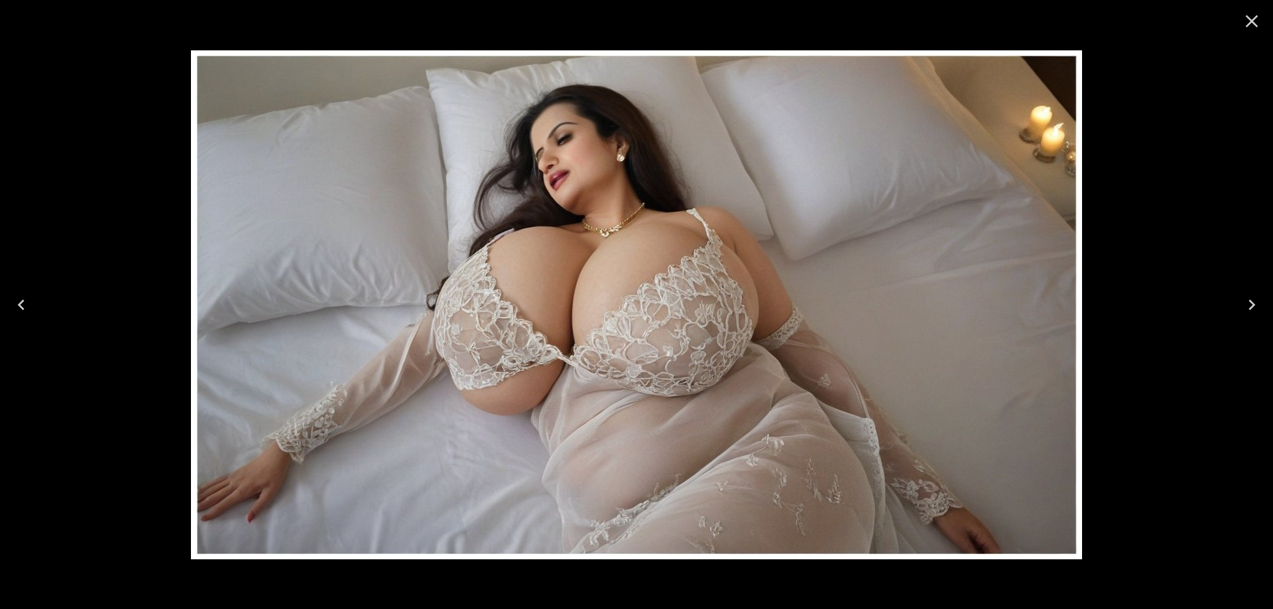
click at [1245, 318] on button "Next" at bounding box center [1252, 304] width 42 height 53
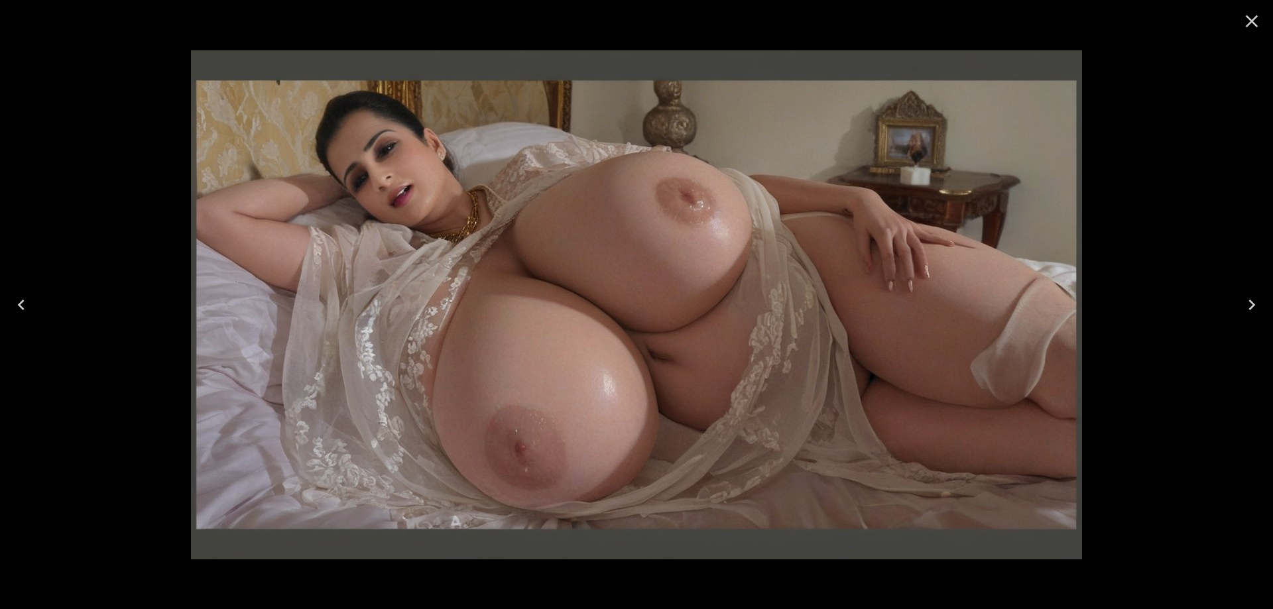
click at [1245, 318] on button "Next" at bounding box center [1252, 304] width 42 height 53
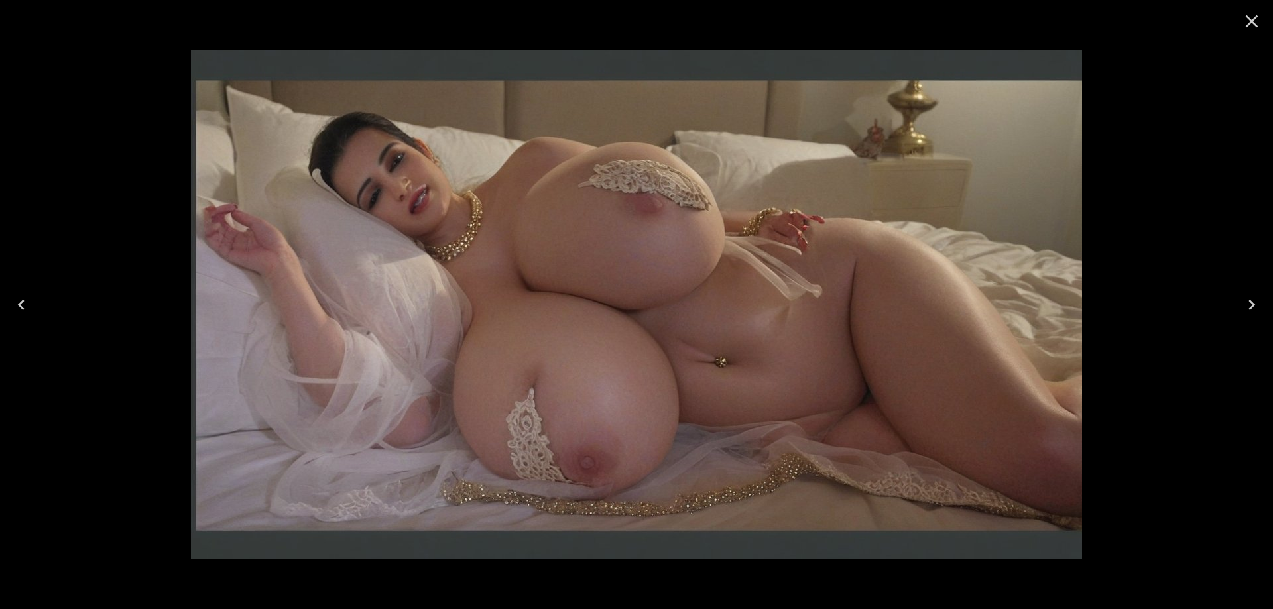
click at [1245, 318] on button "Next" at bounding box center [1252, 304] width 42 height 53
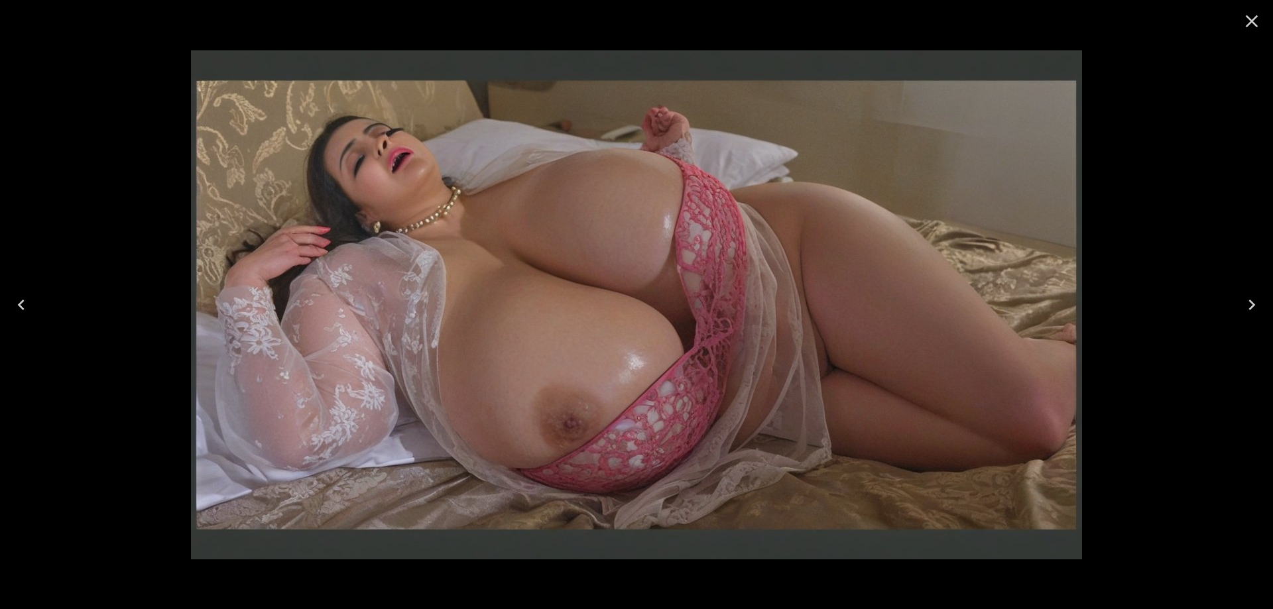
click at [1245, 318] on button "Next" at bounding box center [1252, 304] width 42 height 53
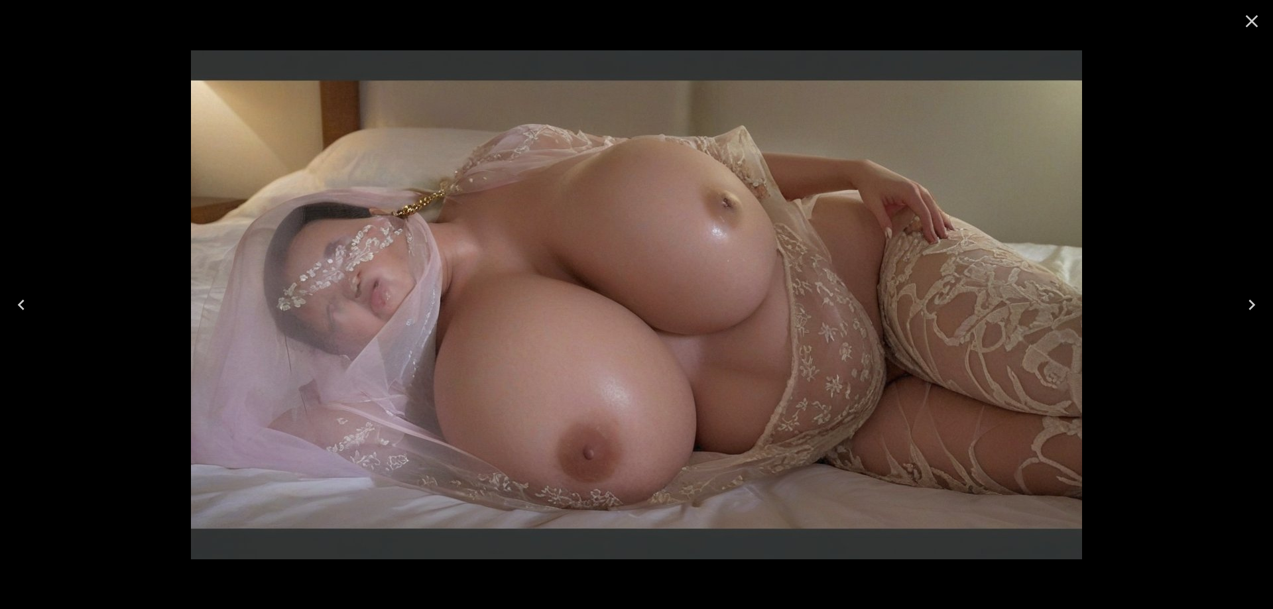
click at [1245, 318] on button "Next" at bounding box center [1252, 304] width 42 height 53
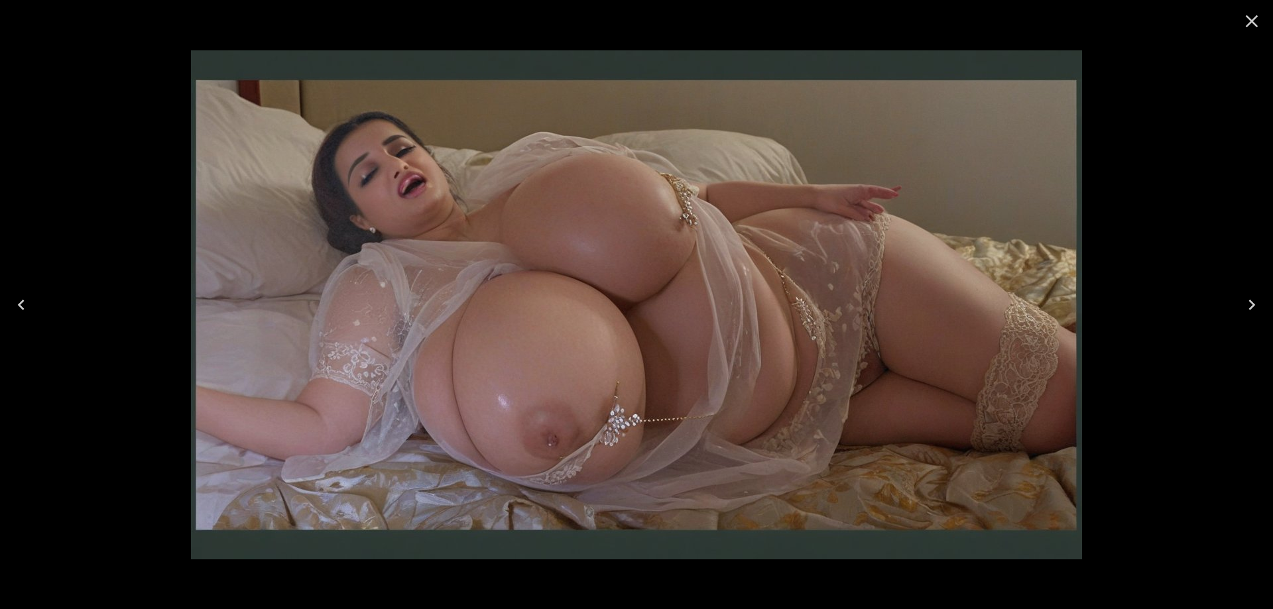
click at [1245, 318] on button "Next" at bounding box center [1252, 304] width 42 height 53
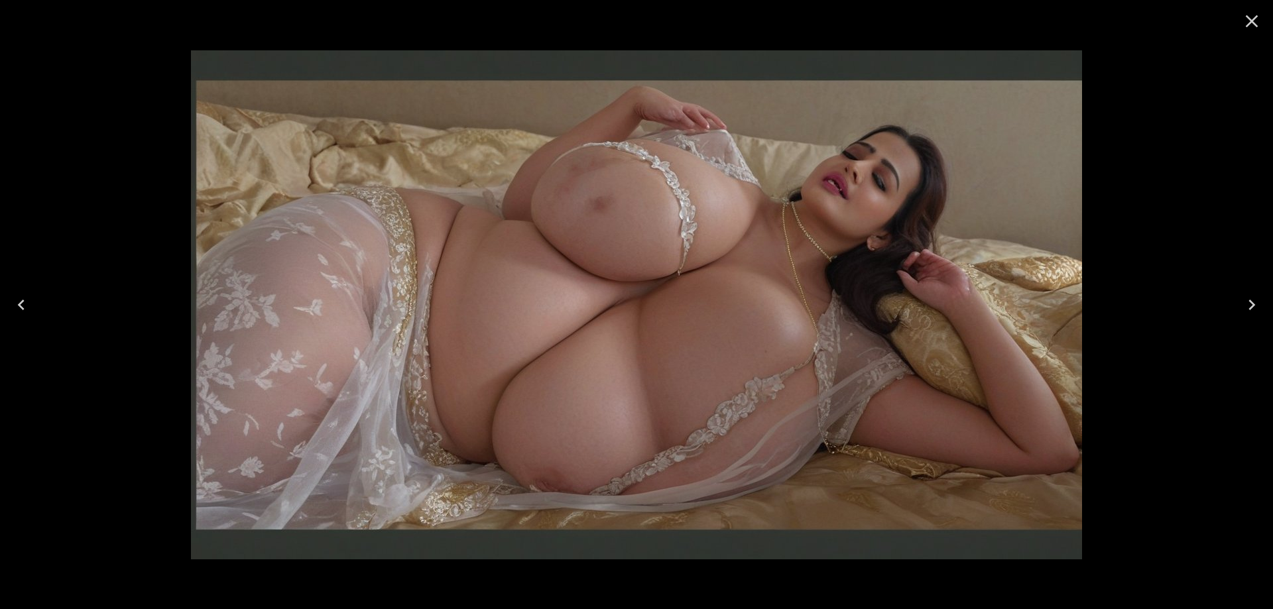
click at [1245, 318] on button "Next" at bounding box center [1252, 304] width 42 height 53
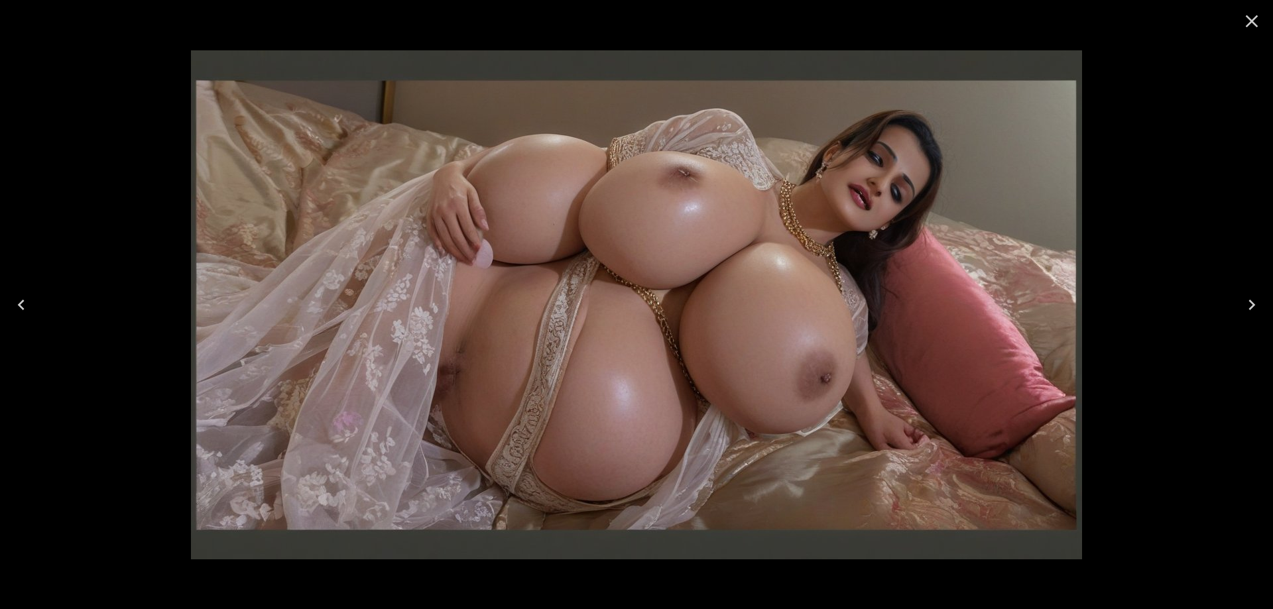
click at [1245, 318] on button "Next" at bounding box center [1252, 304] width 42 height 53
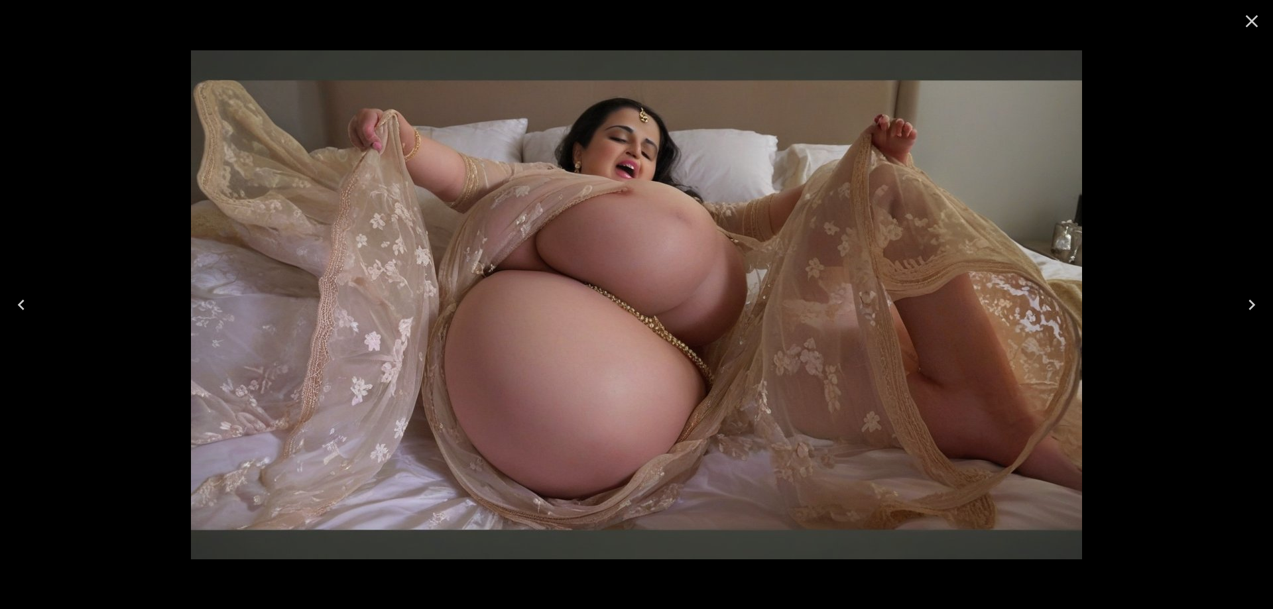
click at [1245, 318] on button "Next" at bounding box center [1252, 304] width 42 height 53
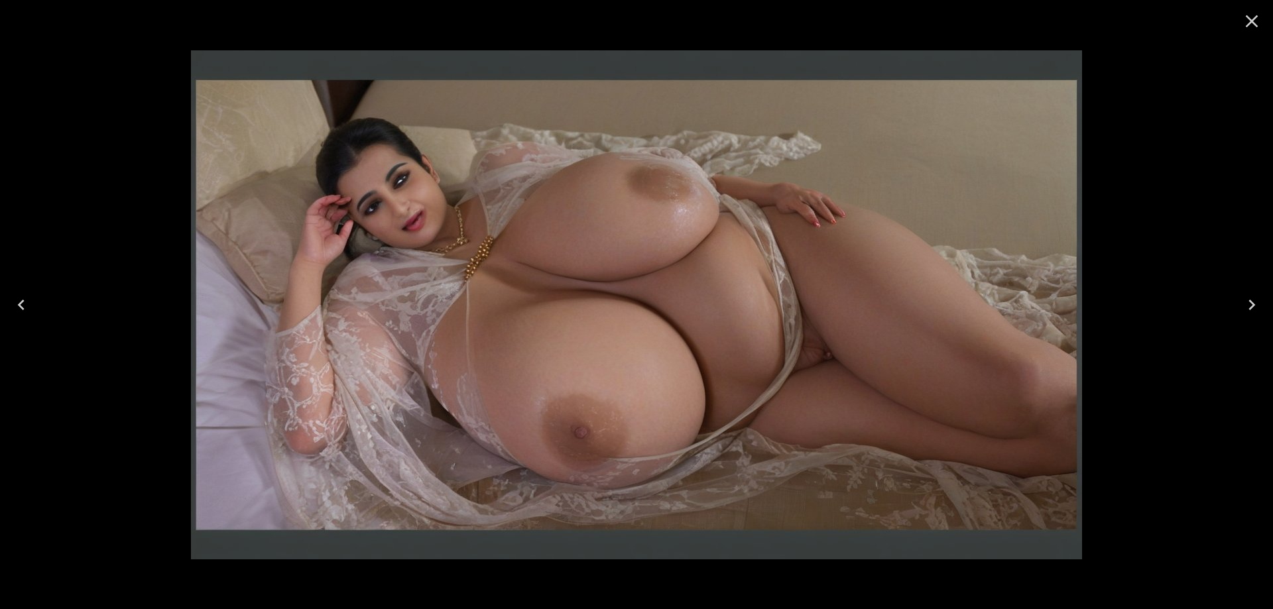
click at [1245, 318] on button "Next" at bounding box center [1252, 304] width 42 height 53
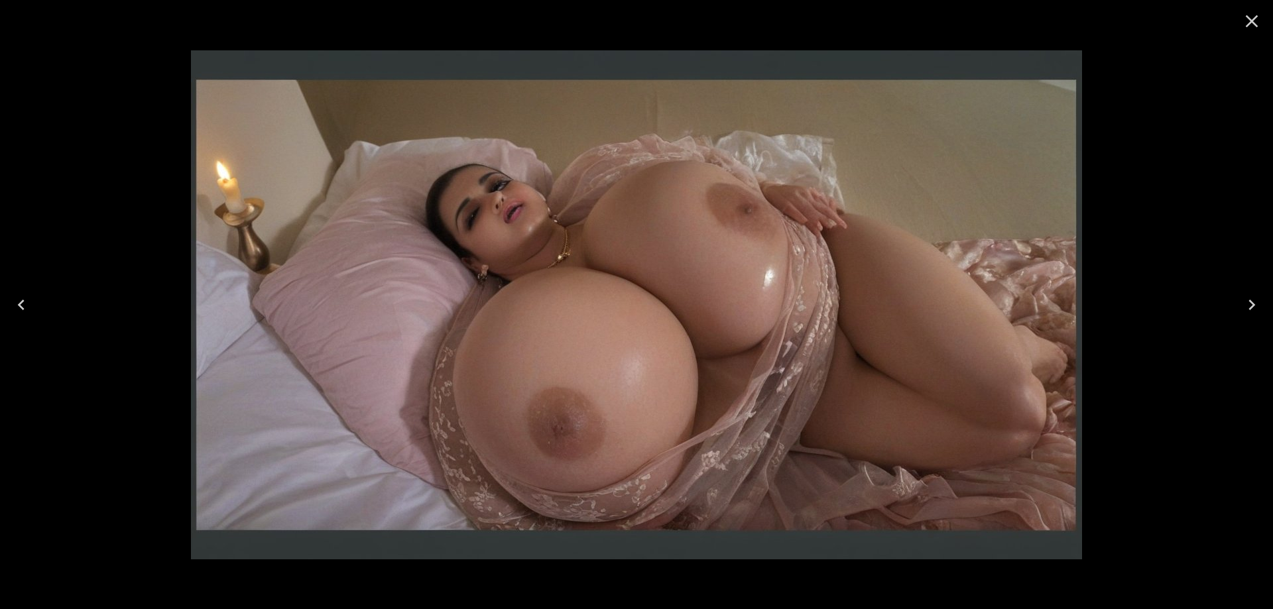
click at [1245, 318] on button "Next" at bounding box center [1252, 304] width 42 height 53
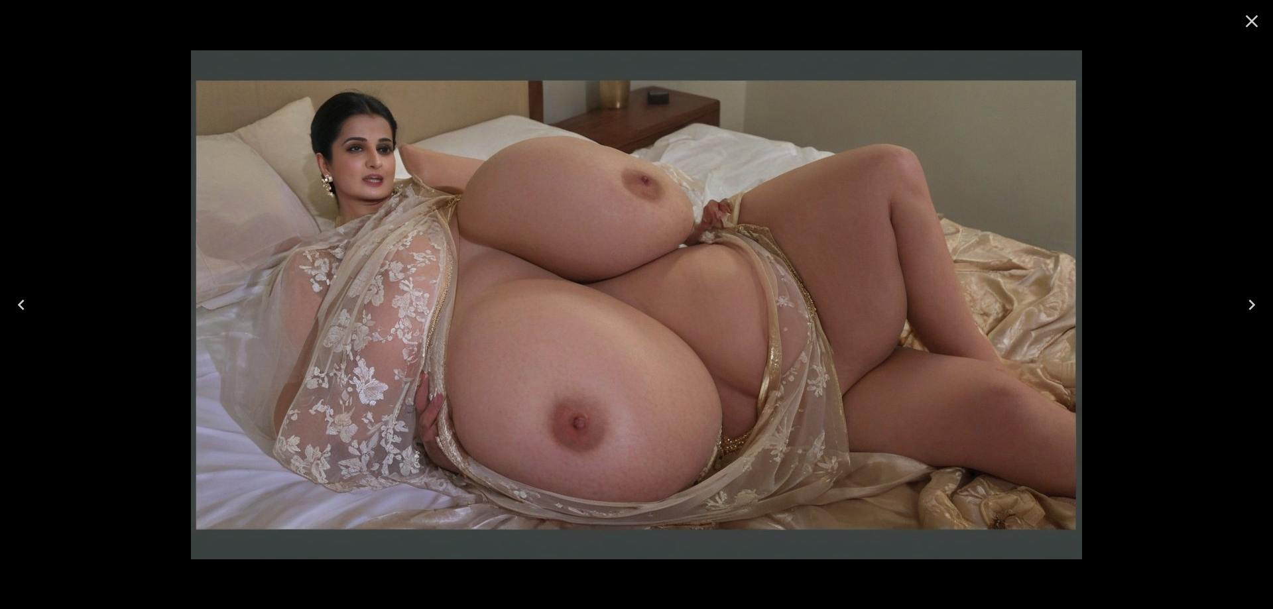
click at [1245, 318] on button "Next" at bounding box center [1252, 304] width 42 height 53
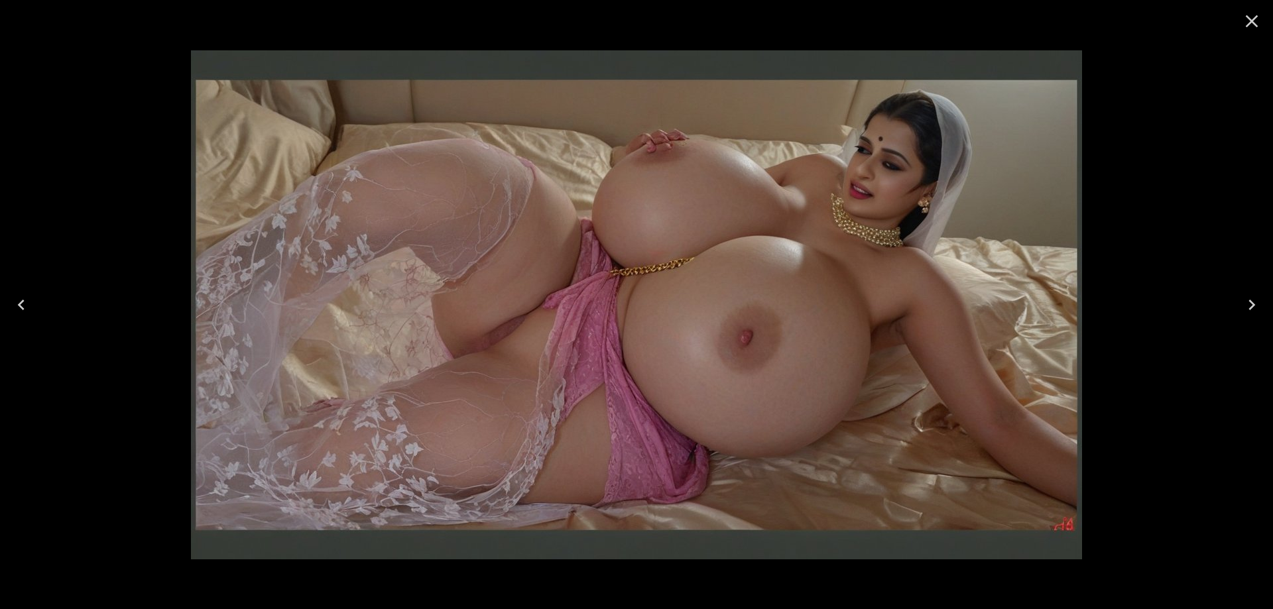
click at [1245, 318] on button "Next" at bounding box center [1252, 304] width 42 height 53
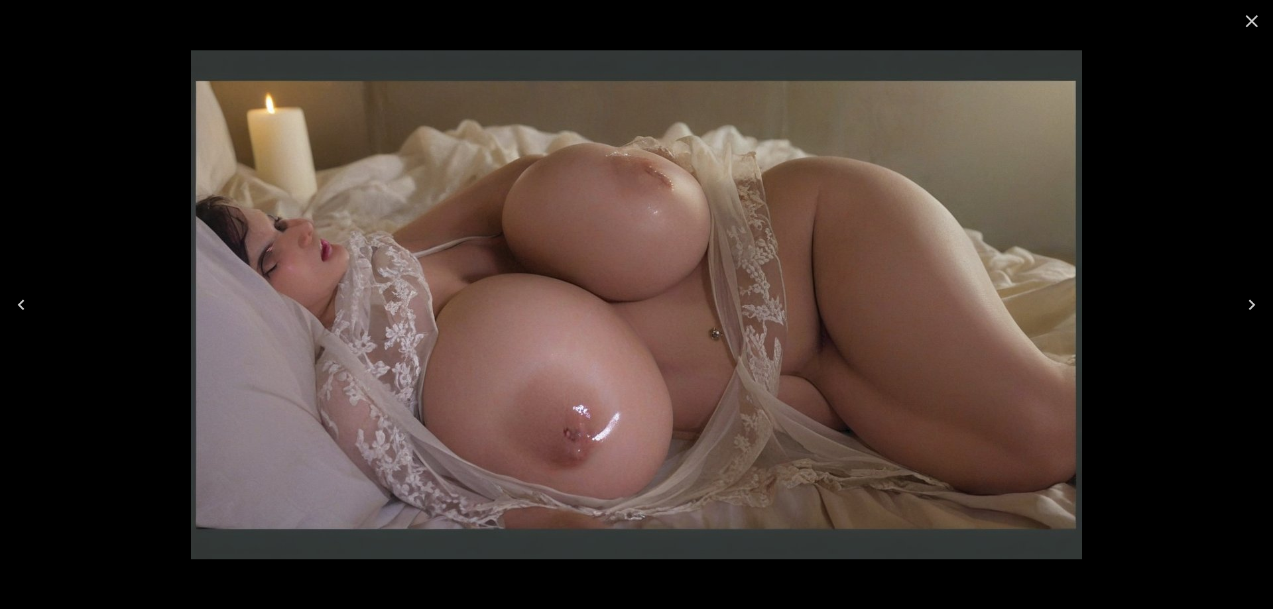
click at [1245, 318] on button "Next" at bounding box center [1252, 304] width 42 height 53
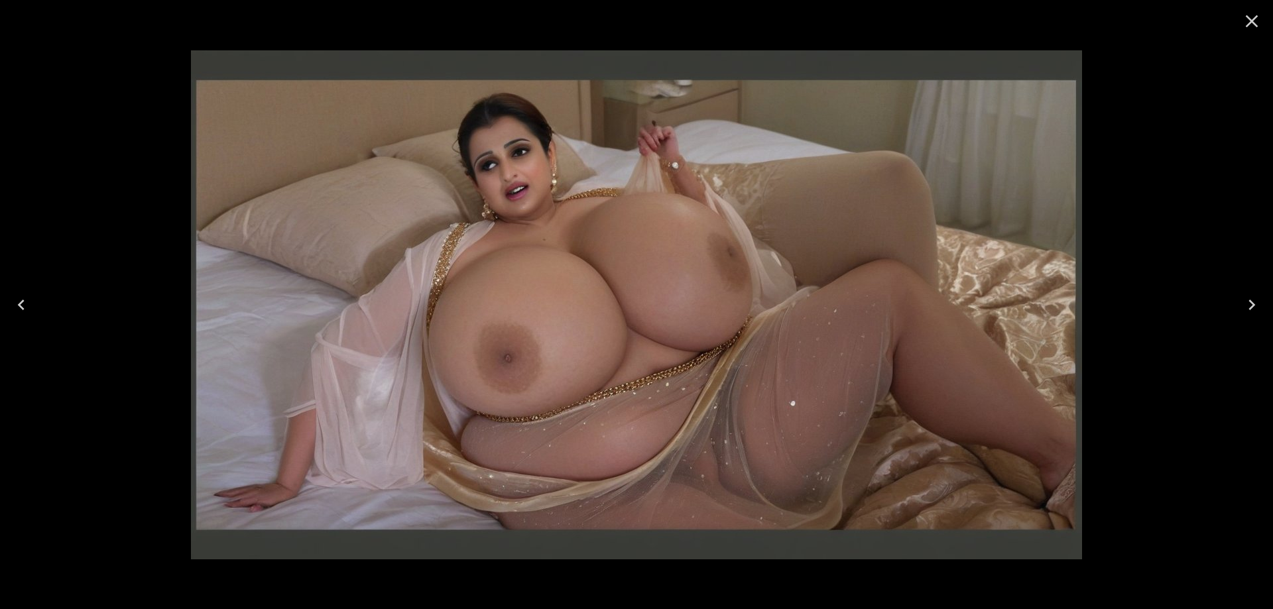
click at [1245, 318] on button "Next" at bounding box center [1252, 304] width 42 height 53
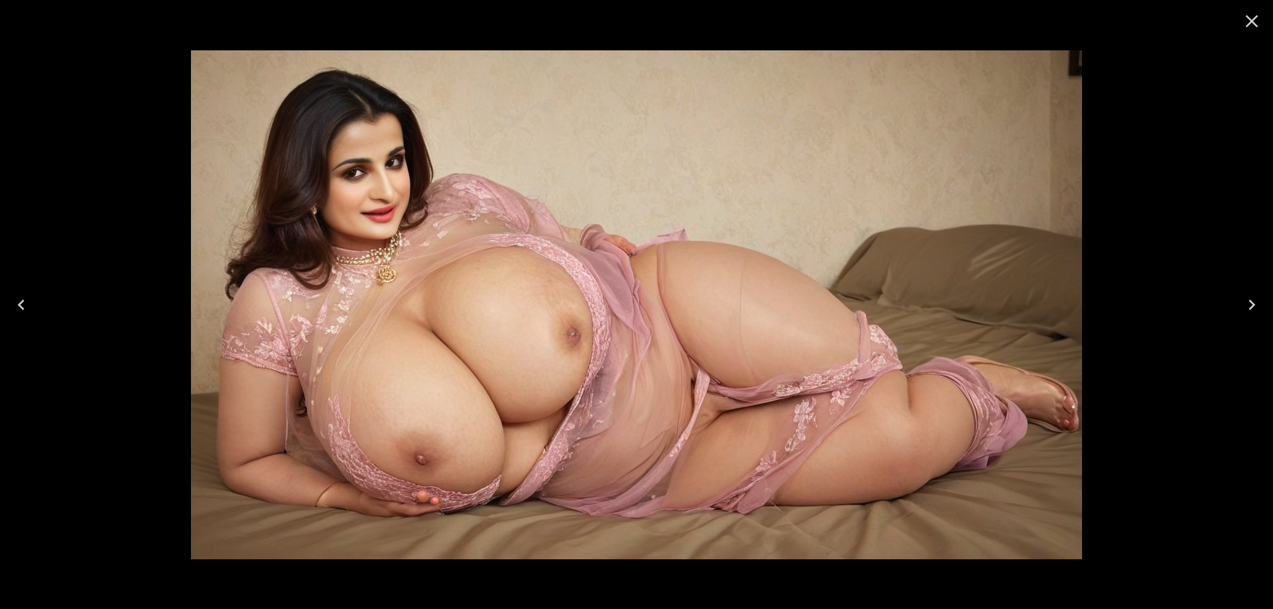
click at [1245, 318] on button "Next" at bounding box center [1252, 304] width 42 height 53
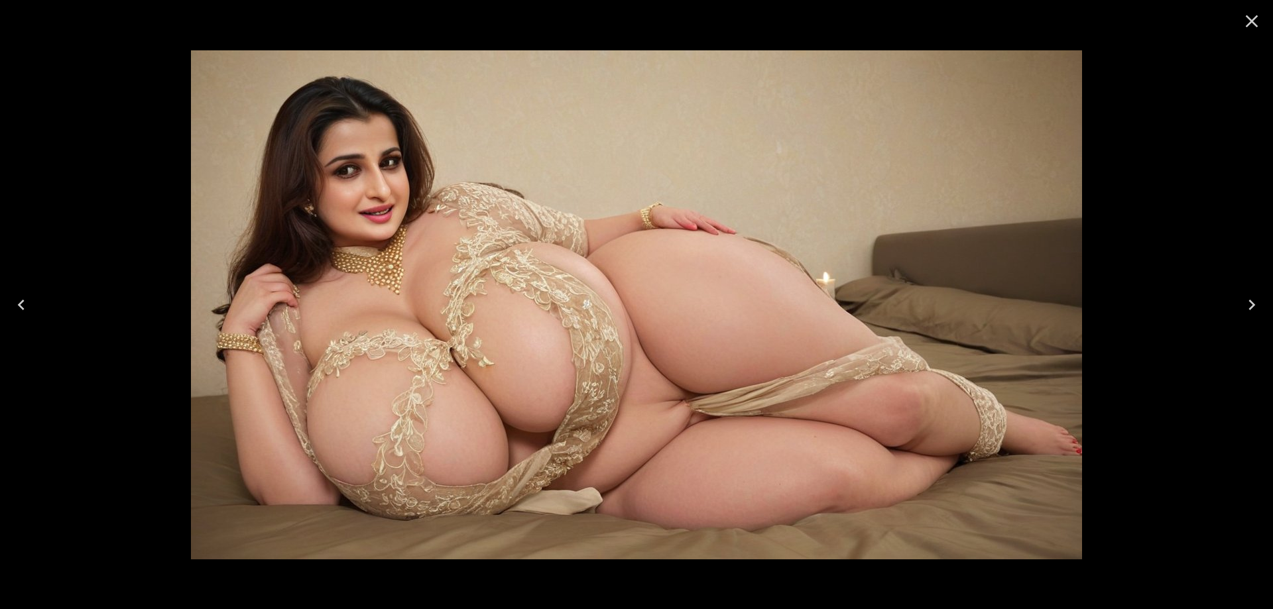
click at [1245, 318] on button "Next" at bounding box center [1252, 304] width 42 height 53
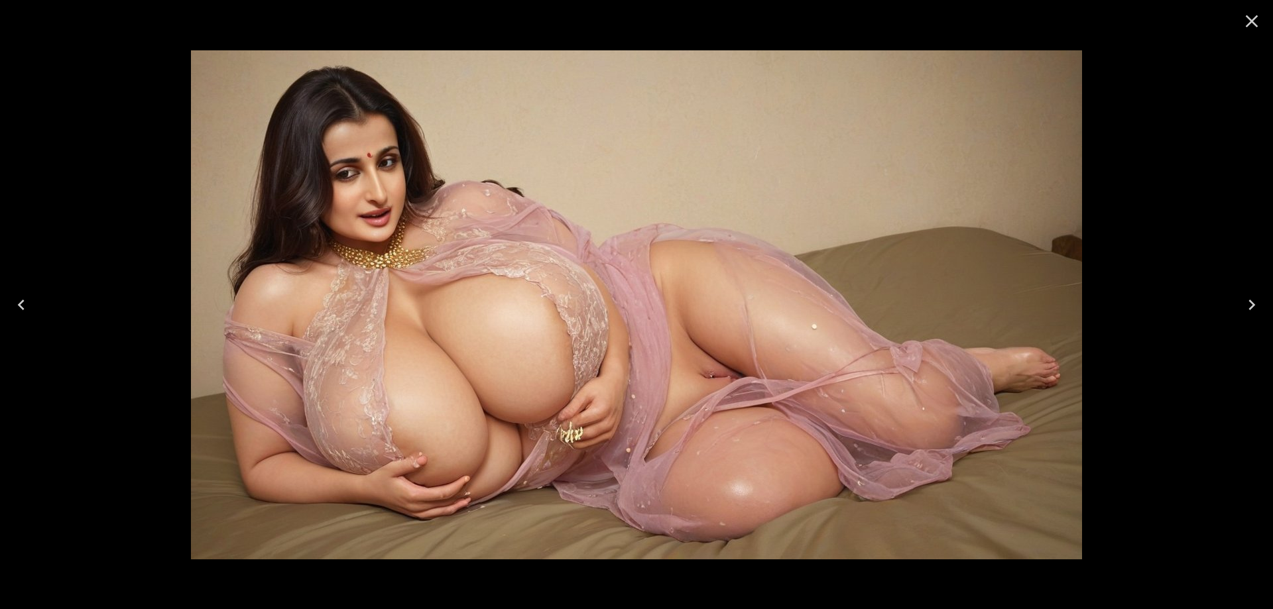
click at [1245, 318] on button "Next" at bounding box center [1252, 304] width 42 height 53
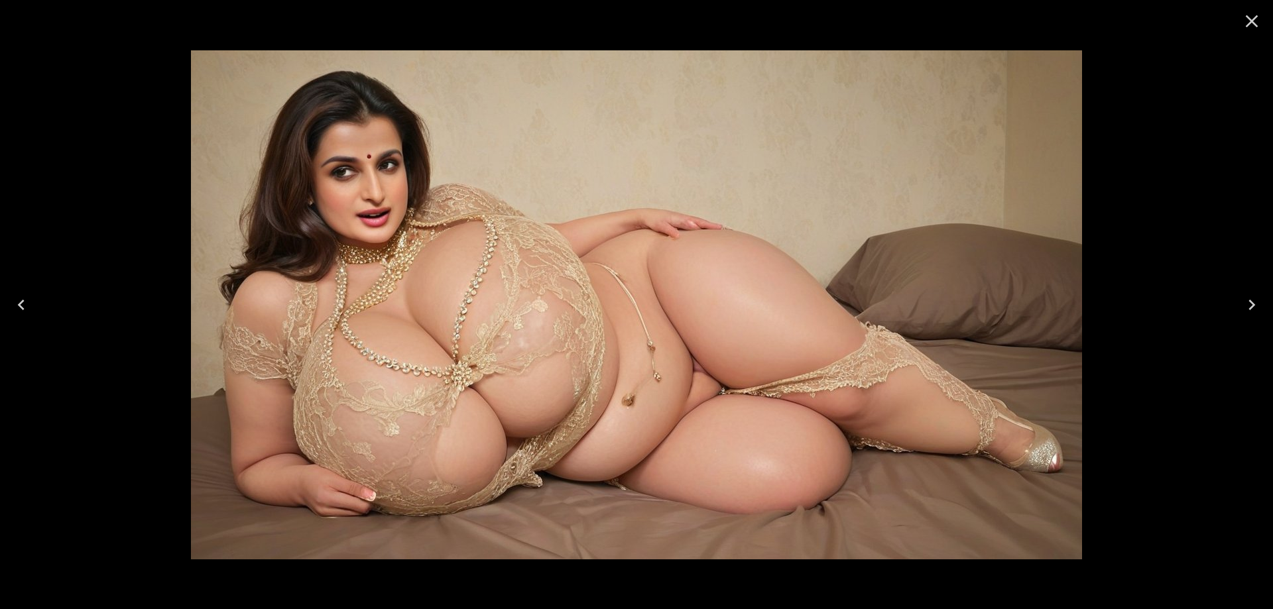
click at [1245, 318] on button "Next" at bounding box center [1252, 304] width 42 height 53
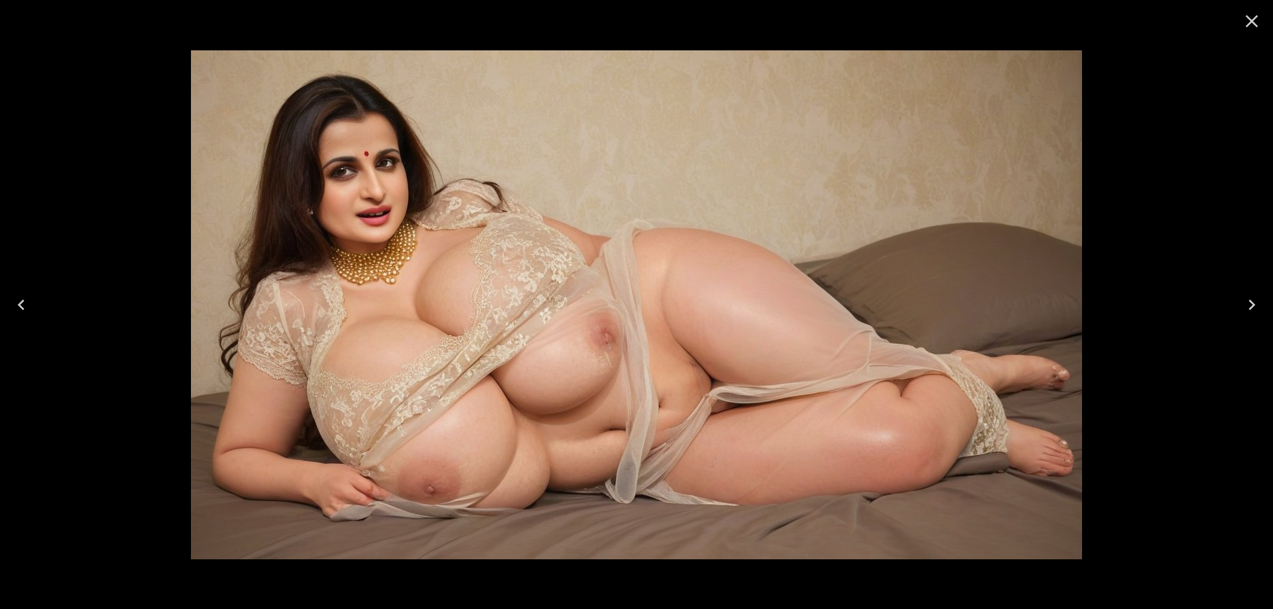
click at [1245, 318] on button "Next" at bounding box center [1252, 304] width 42 height 53
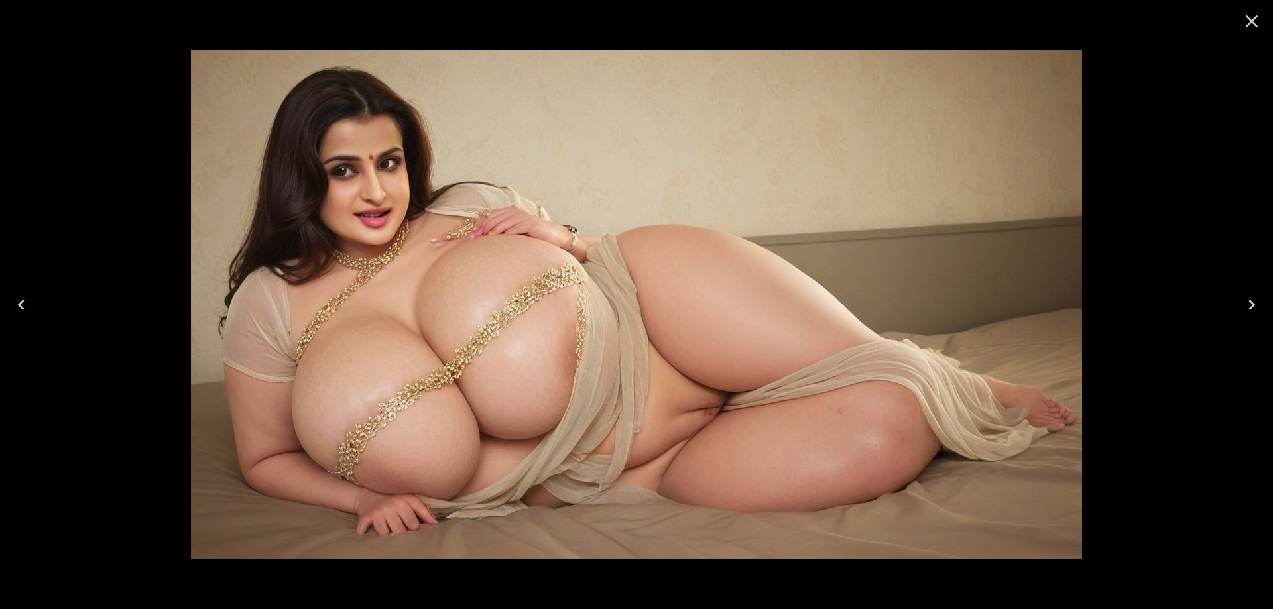
click at [1245, 318] on button "Next" at bounding box center [1252, 304] width 42 height 53
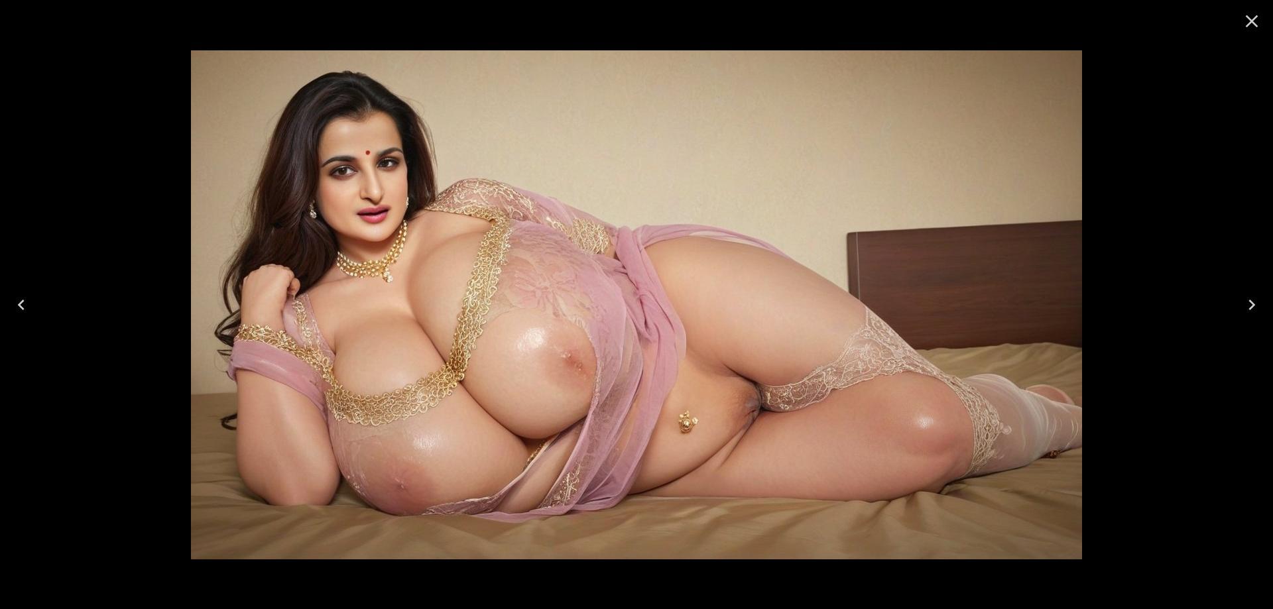
click at [1245, 318] on button "Next" at bounding box center [1252, 304] width 42 height 53
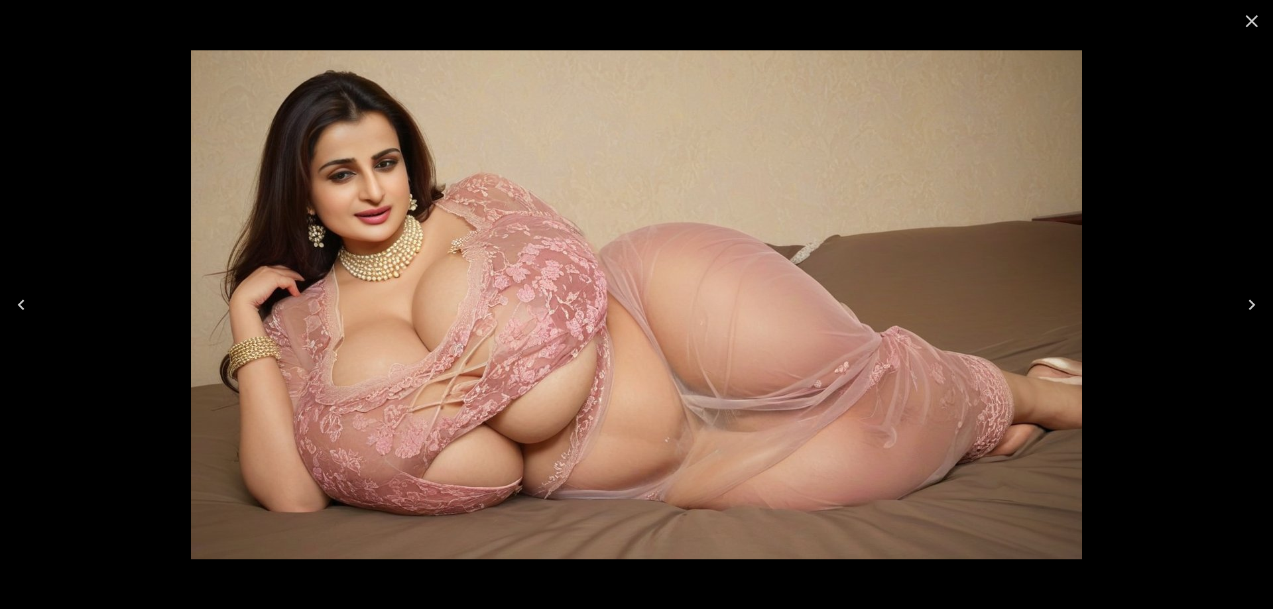
click at [1245, 318] on button "Next" at bounding box center [1252, 304] width 42 height 53
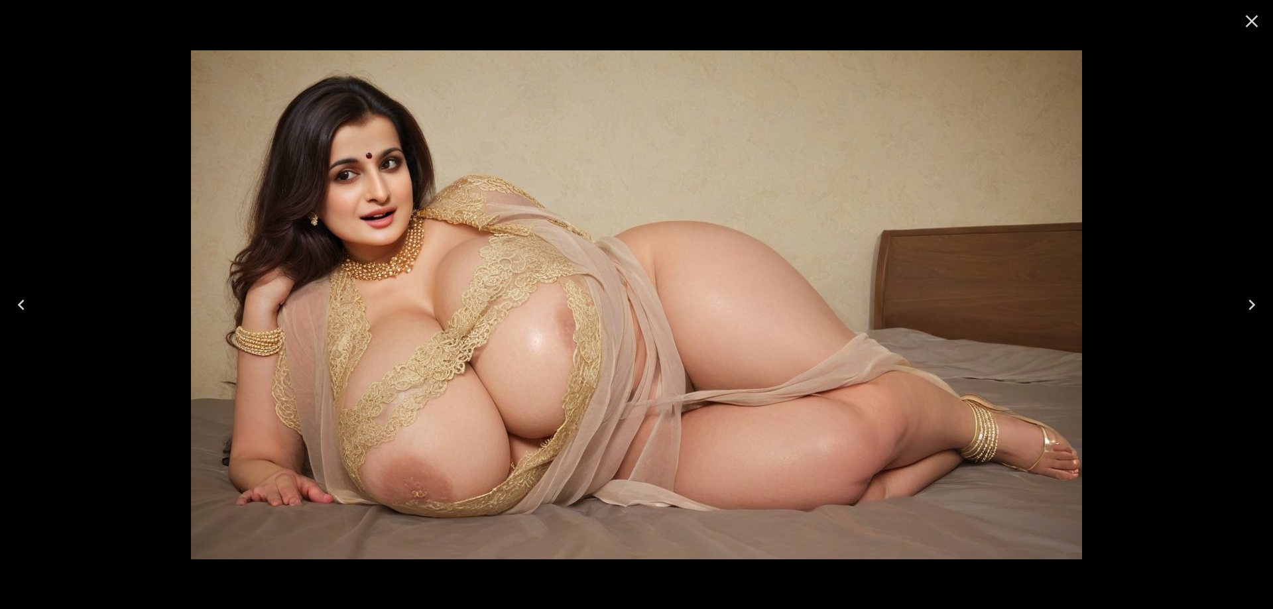
click at [1245, 318] on button "Next" at bounding box center [1252, 304] width 42 height 53
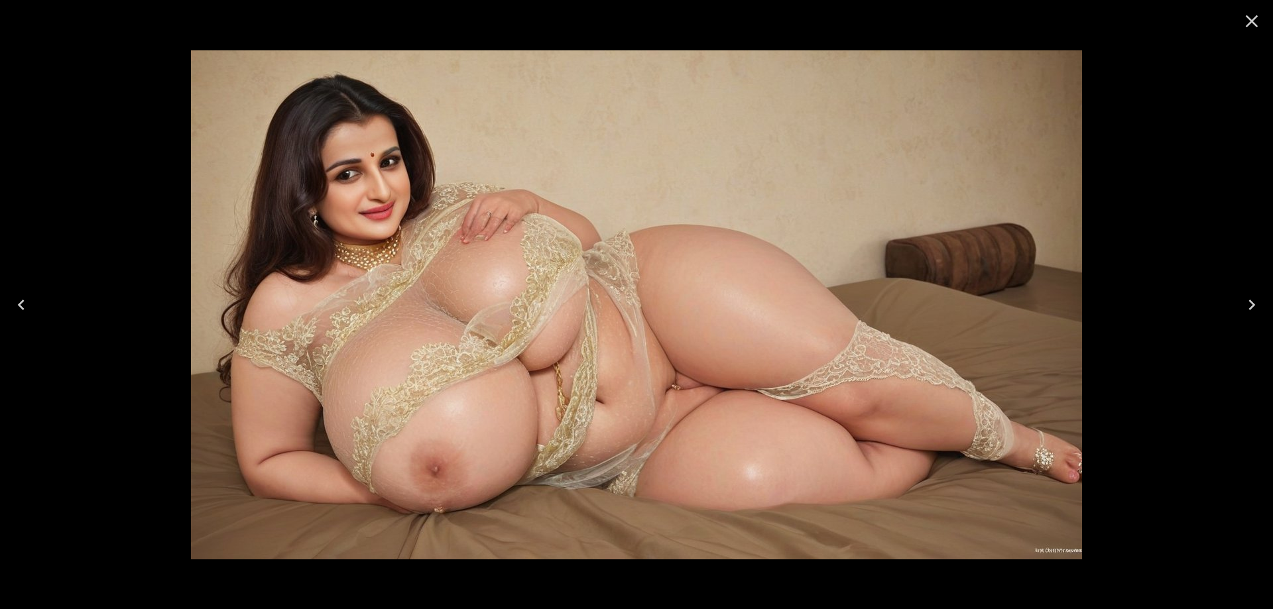
click at [1245, 318] on button "Next" at bounding box center [1252, 304] width 42 height 53
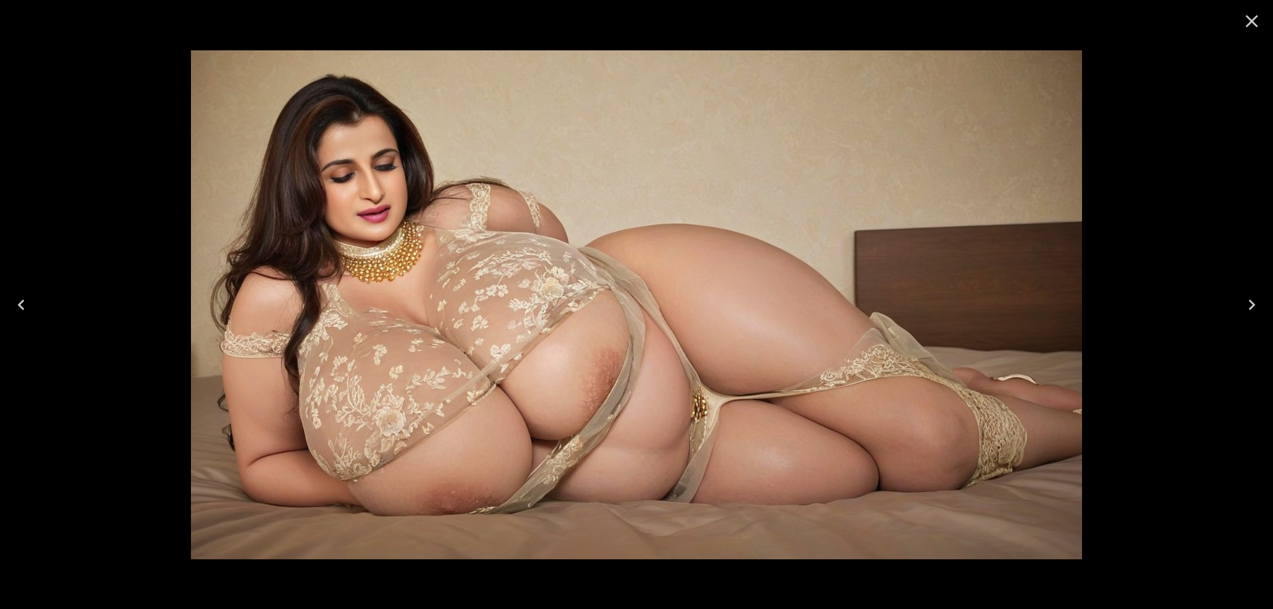
click at [1245, 318] on button "Next" at bounding box center [1252, 304] width 42 height 53
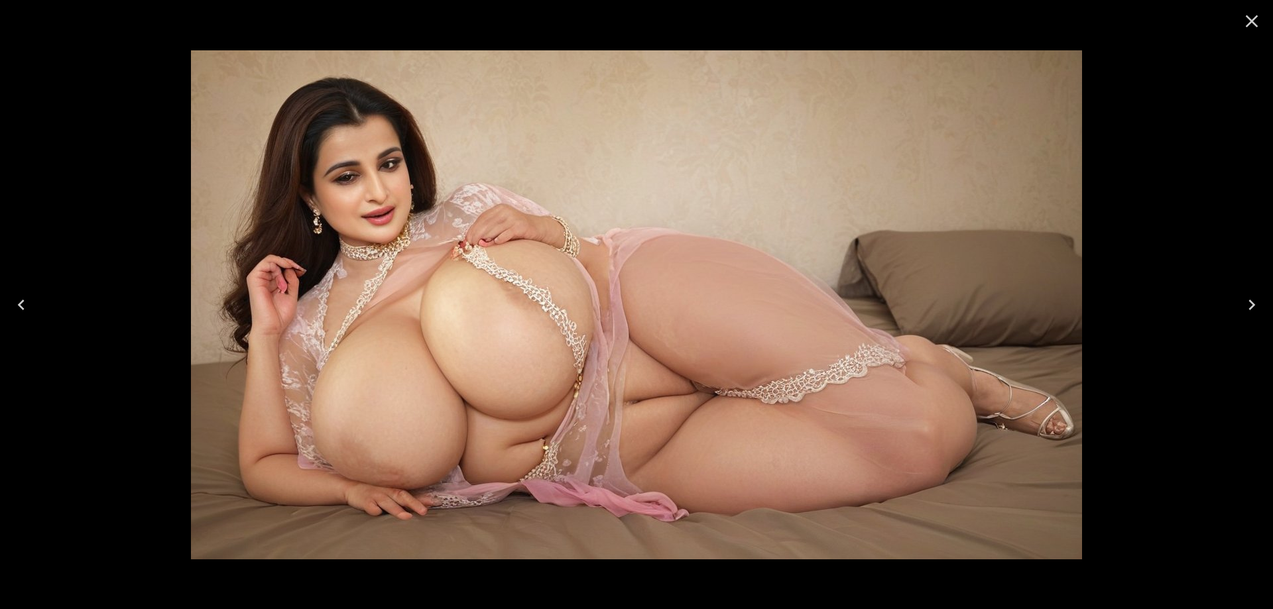
click at [1245, 318] on button "Next" at bounding box center [1252, 304] width 42 height 53
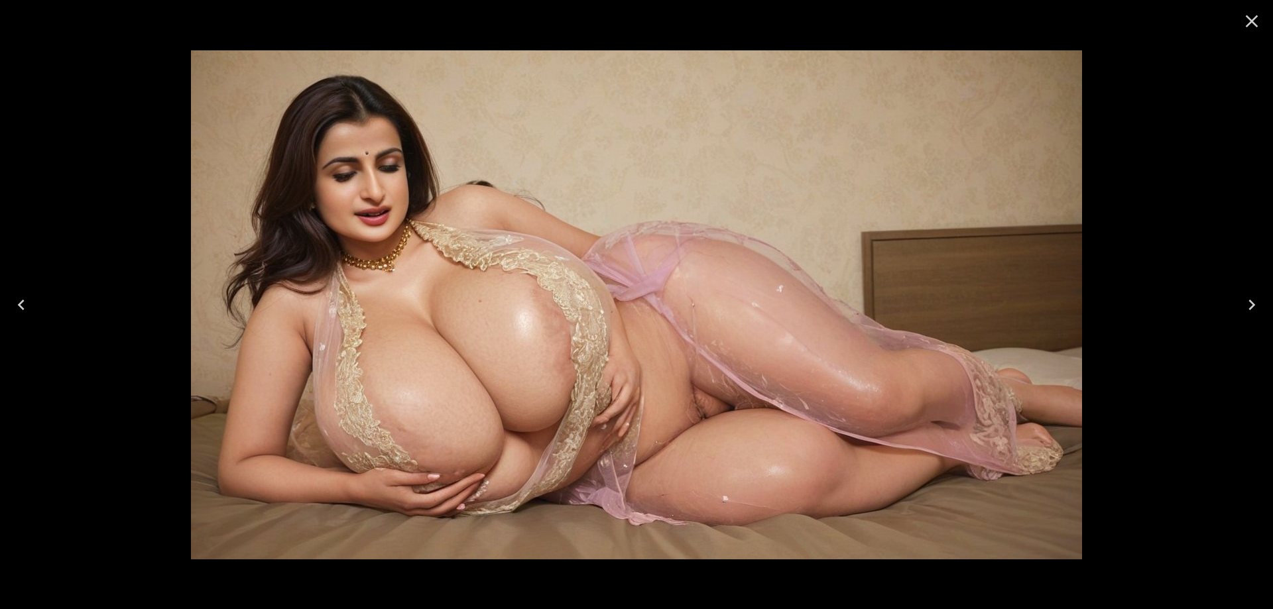
click at [1245, 318] on button "Next" at bounding box center [1252, 304] width 42 height 53
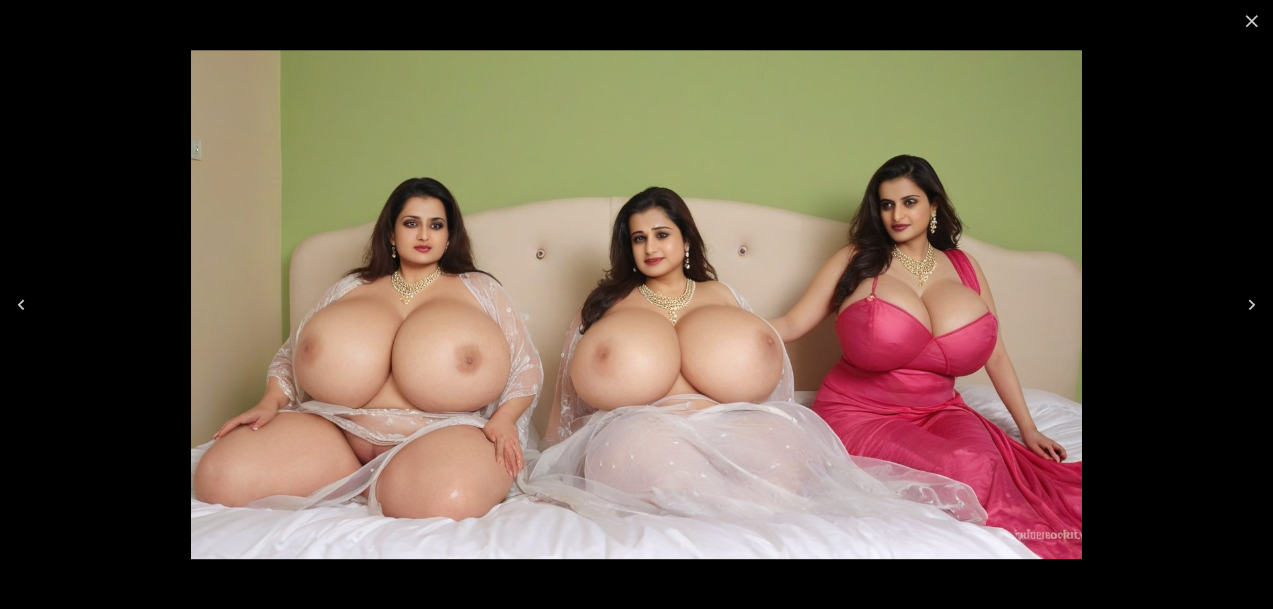
click at [1245, 318] on button "Next" at bounding box center [1252, 304] width 42 height 53
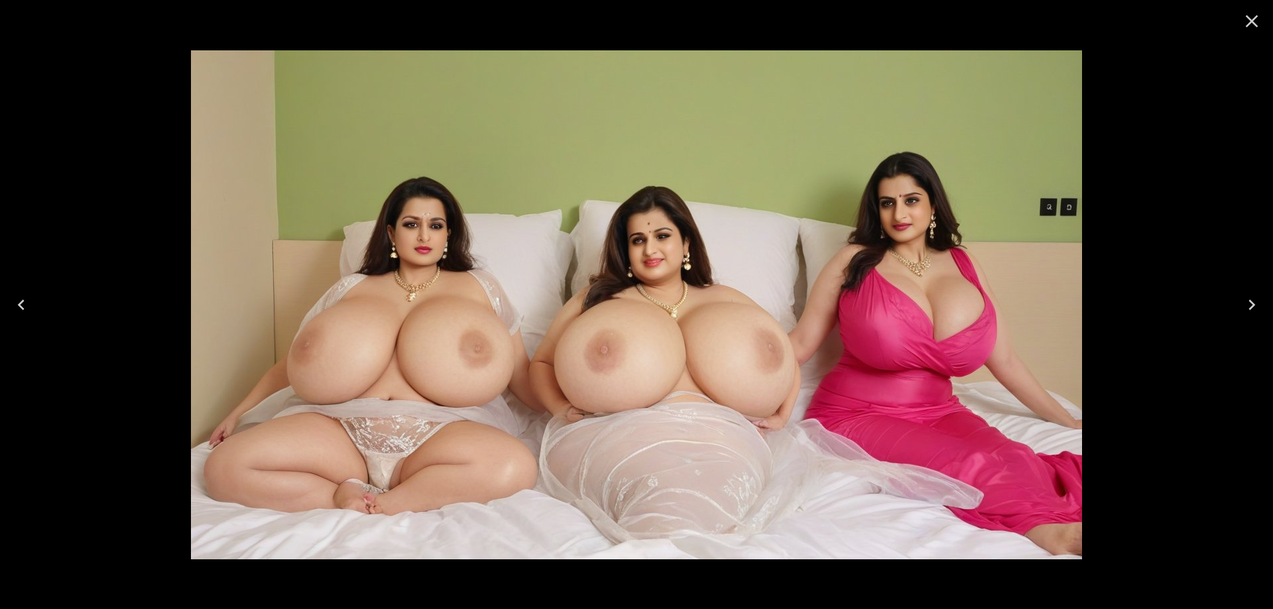
click at [1245, 318] on button "Next" at bounding box center [1252, 304] width 42 height 53
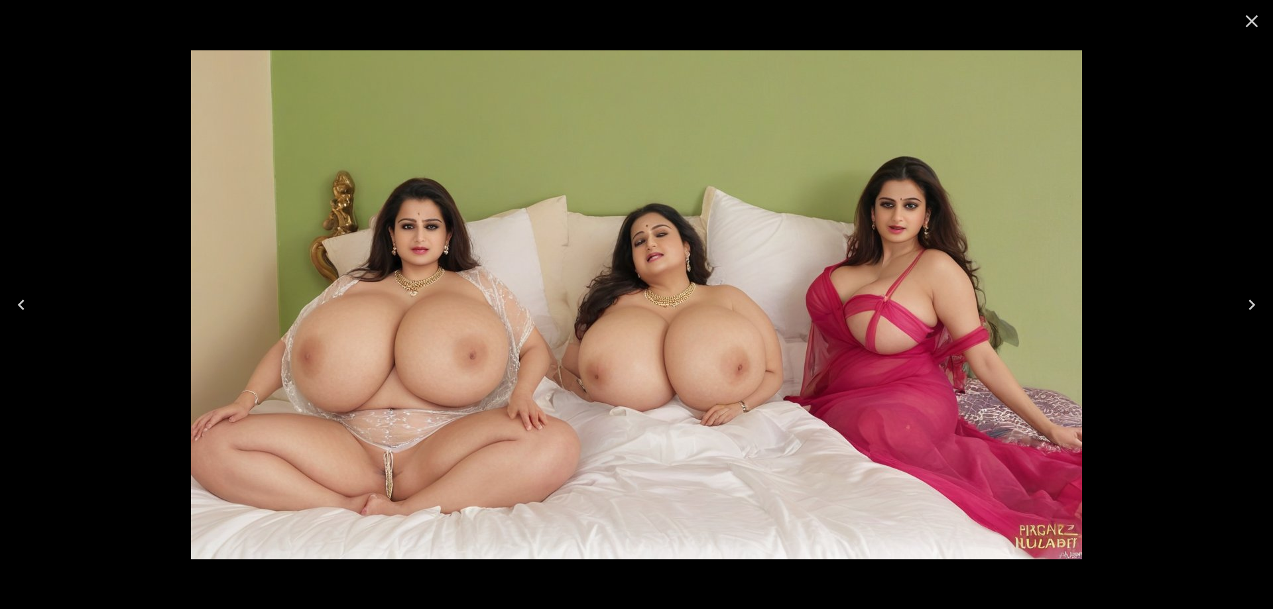
click at [1245, 318] on button "Next" at bounding box center [1252, 304] width 42 height 53
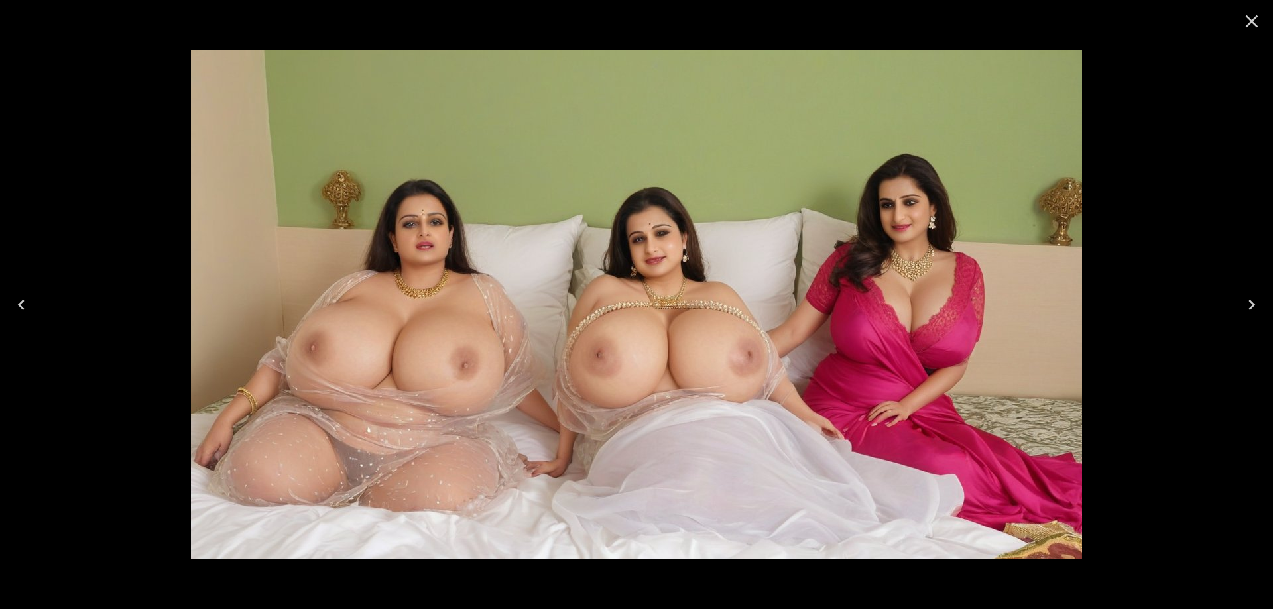
click at [1245, 318] on button "Next" at bounding box center [1252, 304] width 42 height 53
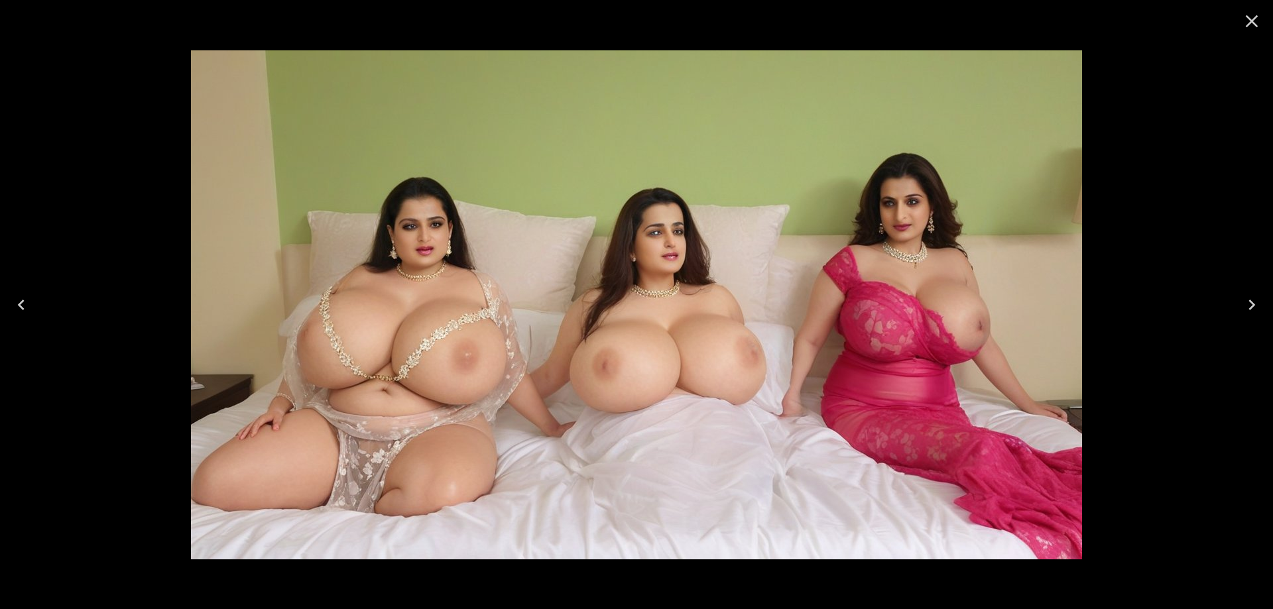
click at [1245, 318] on button "Next" at bounding box center [1252, 304] width 42 height 53
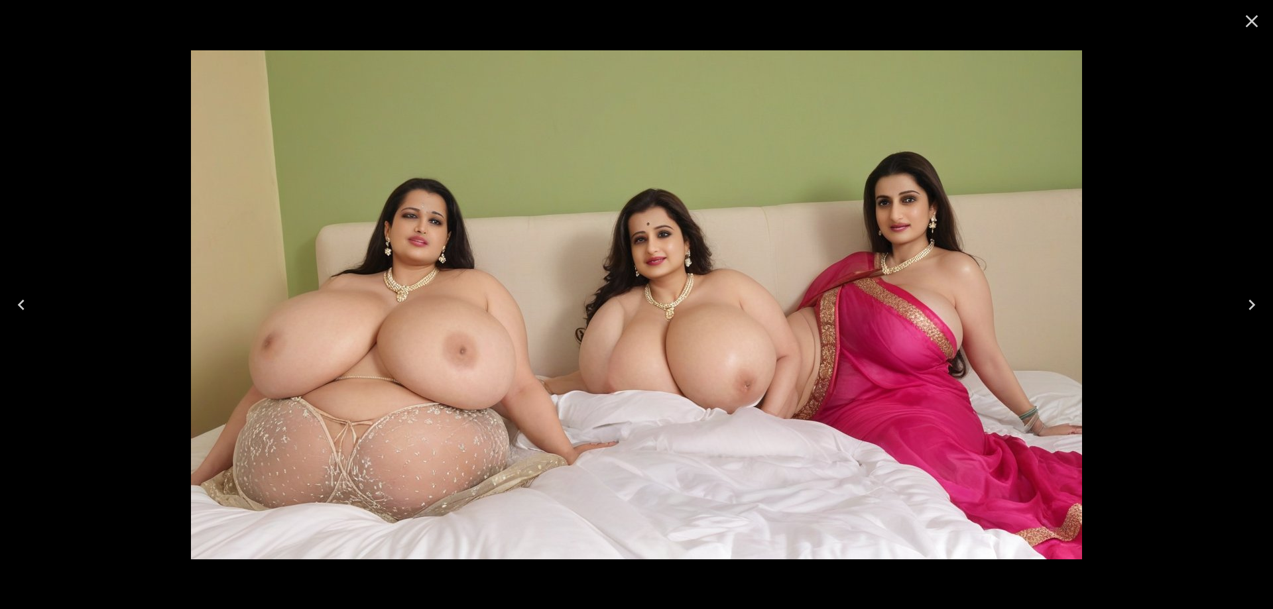
click at [1245, 318] on button "Next" at bounding box center [1252, 304] width 42 height 53
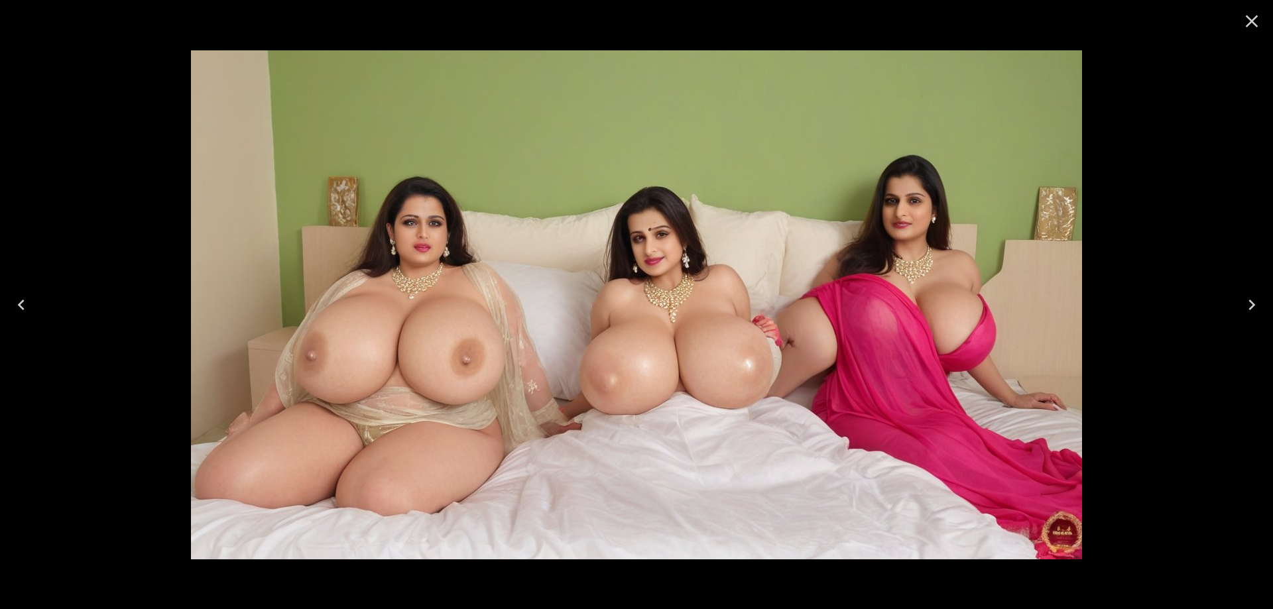
click at [1245, 318] on button "Next" at bounding box center [1252, 304] width 42 height 53
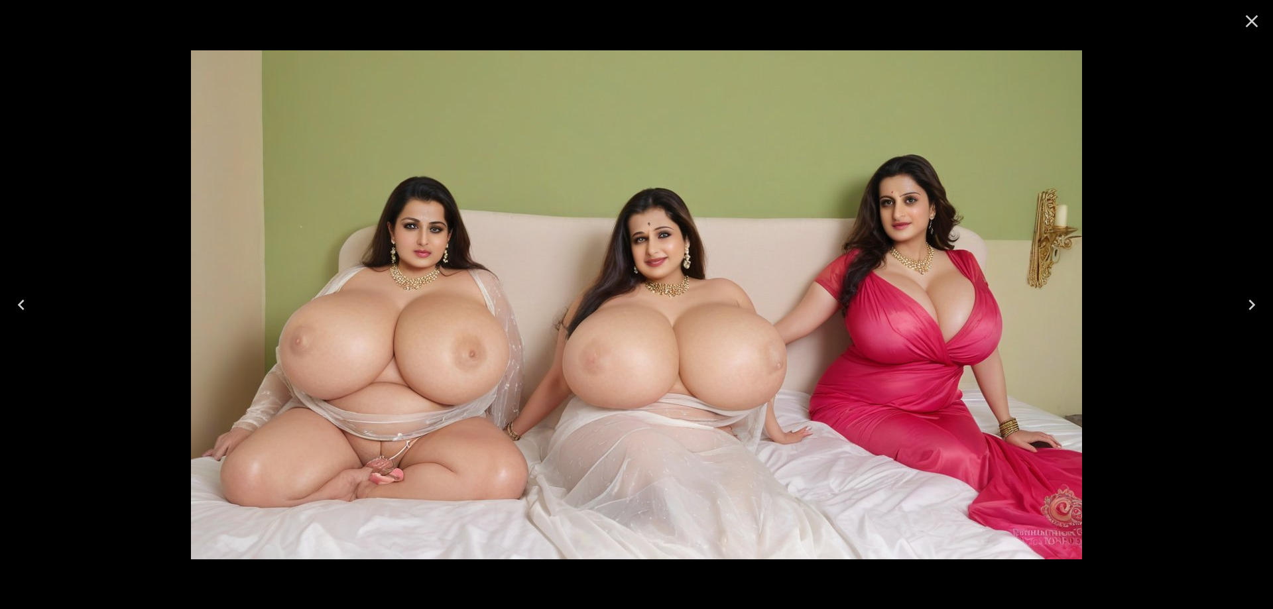
click at [1245, 318] on button "Next" at bounding box center [1252, 304] width 42 height 53
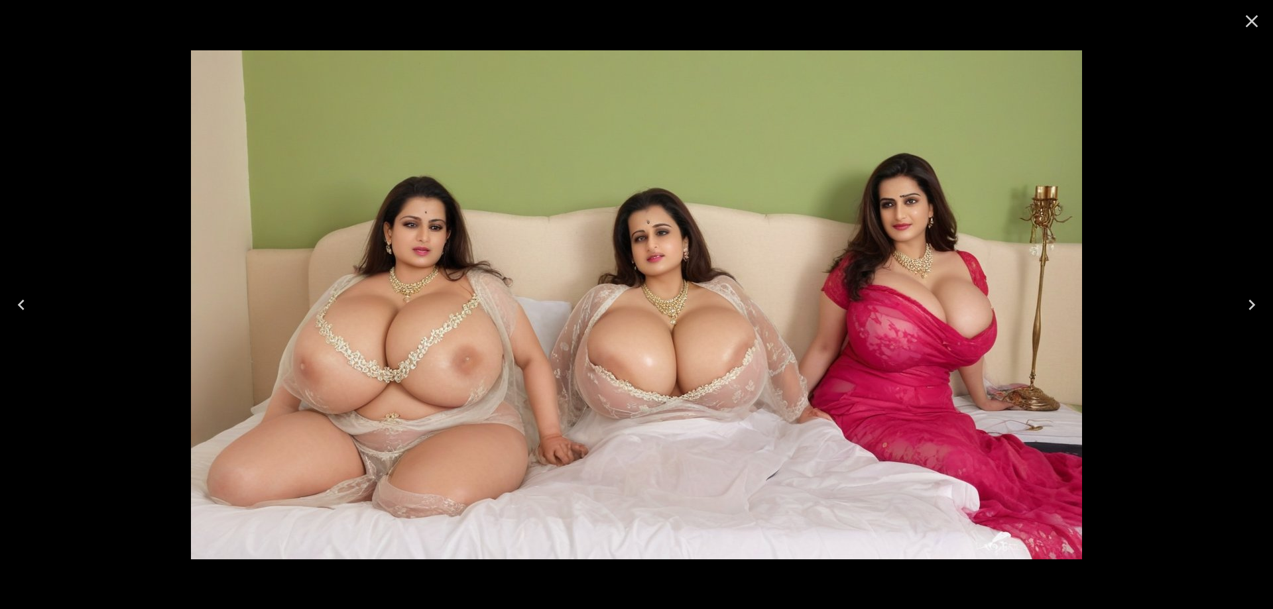
click at [1245, 318] on button "Next" at bounding box center [1252, 304] width 42 height 53
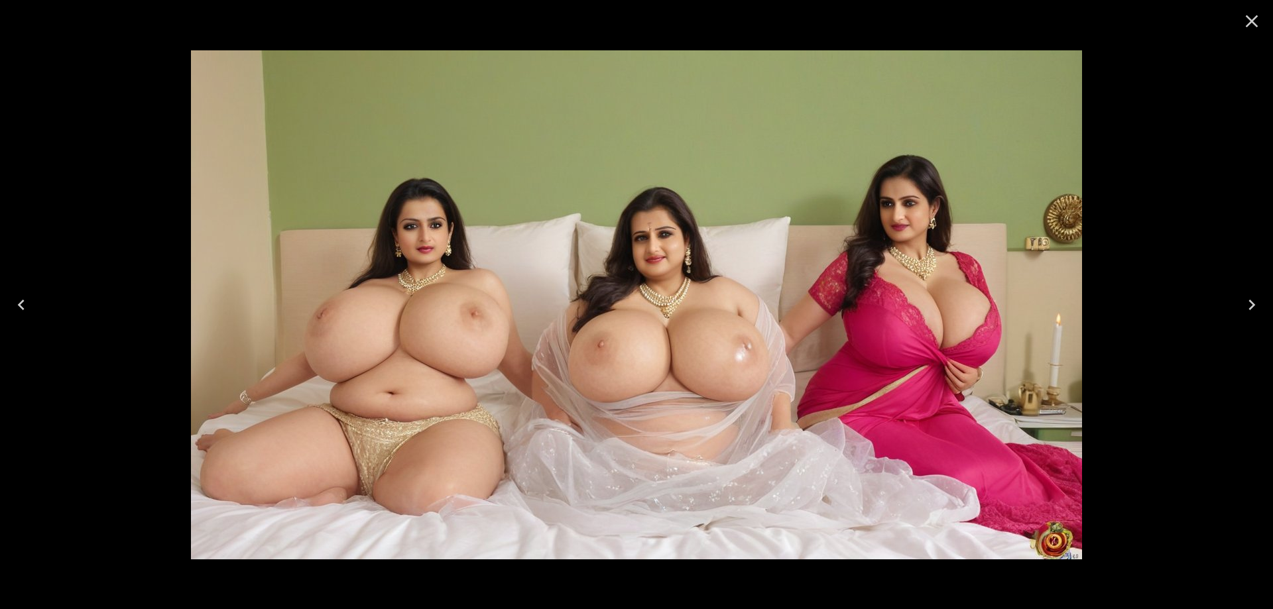
click at [1245, 318] on button "Next" at bounding box center [1252, 304] width 42 height 53
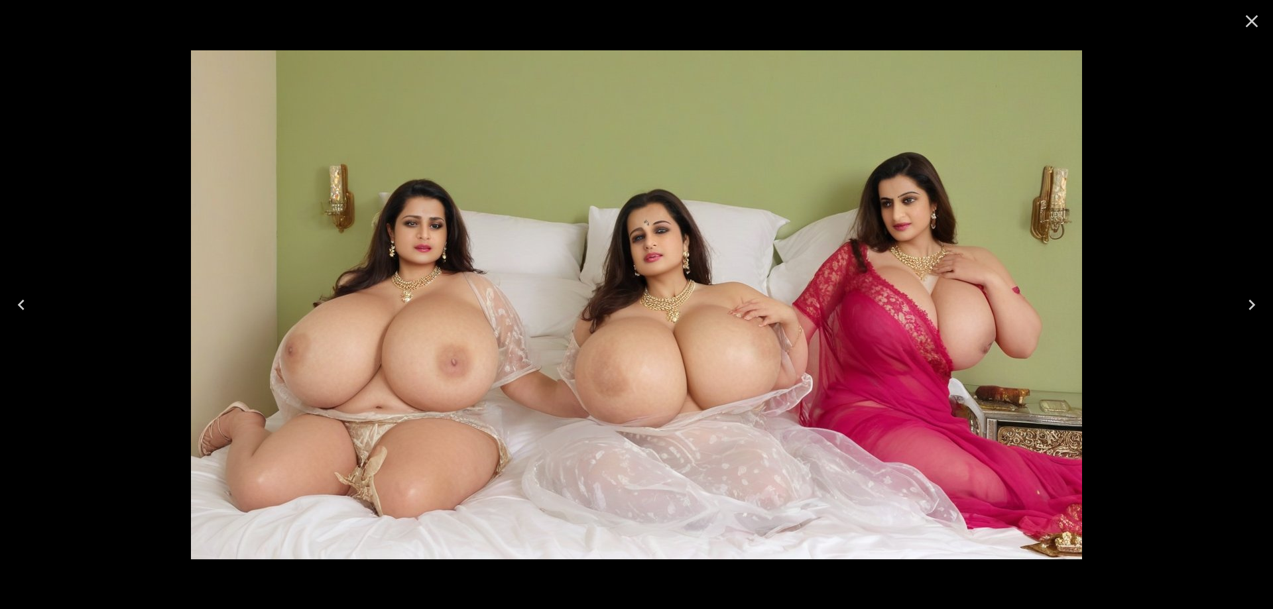
click at [1245, 318] on button "Next" at bounding box center [1252, 304] width 42 height 53
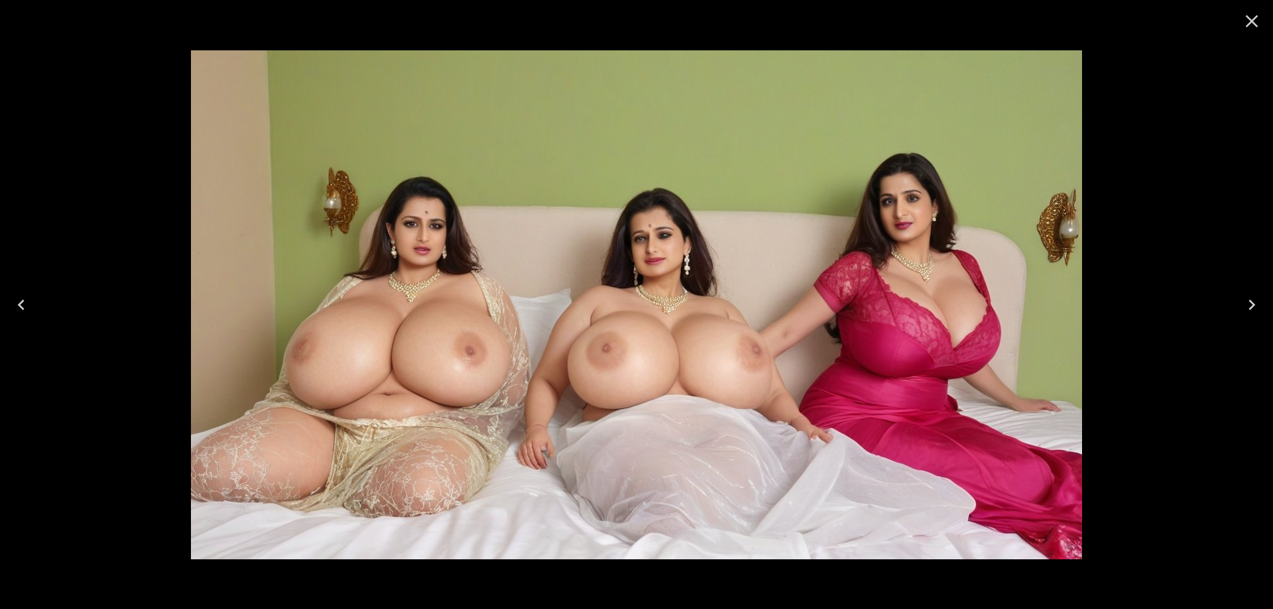
click at [1252, 20] on icon "Close" at bounding box center [1251, 21] width 21 height 21
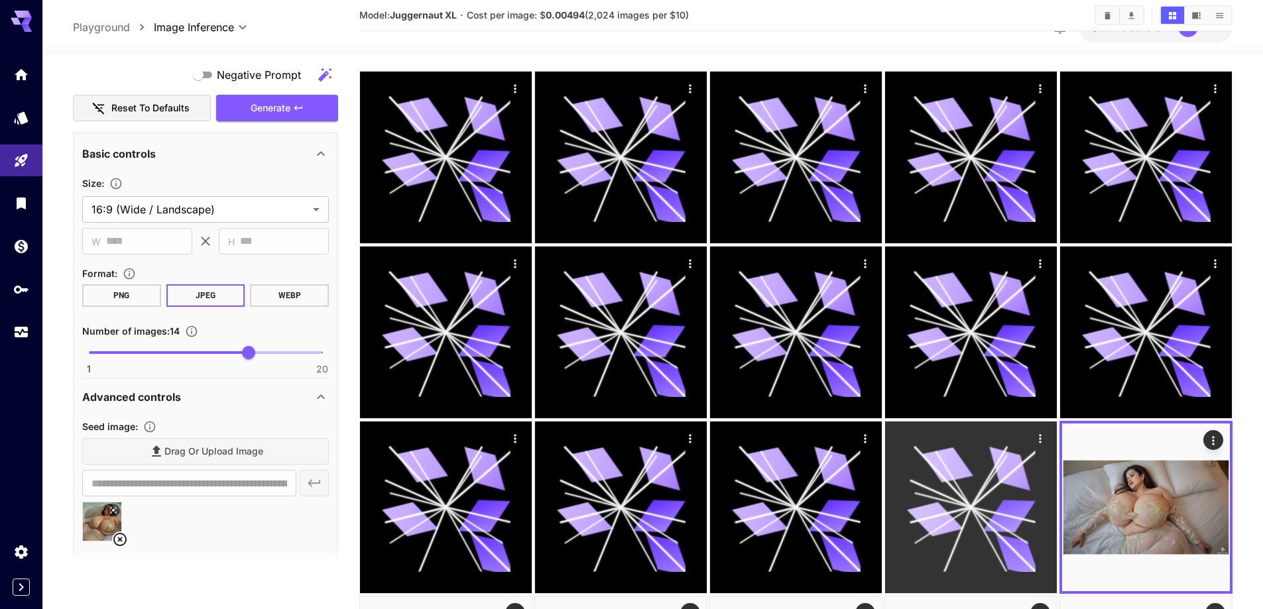
scroll to position [0, 0]
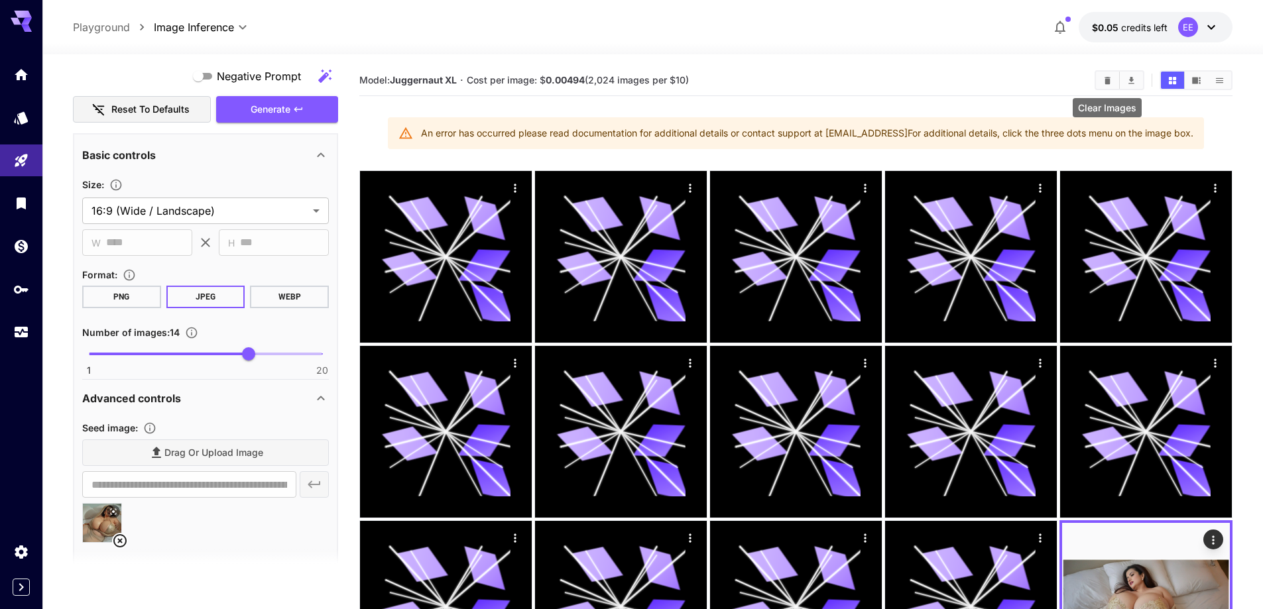
click at [1107, 81] on icon "Clear Images" at bounding box center [1108, 79] width 6 height 7
